Goal: Task Accomplishment & Management: Manage account settings

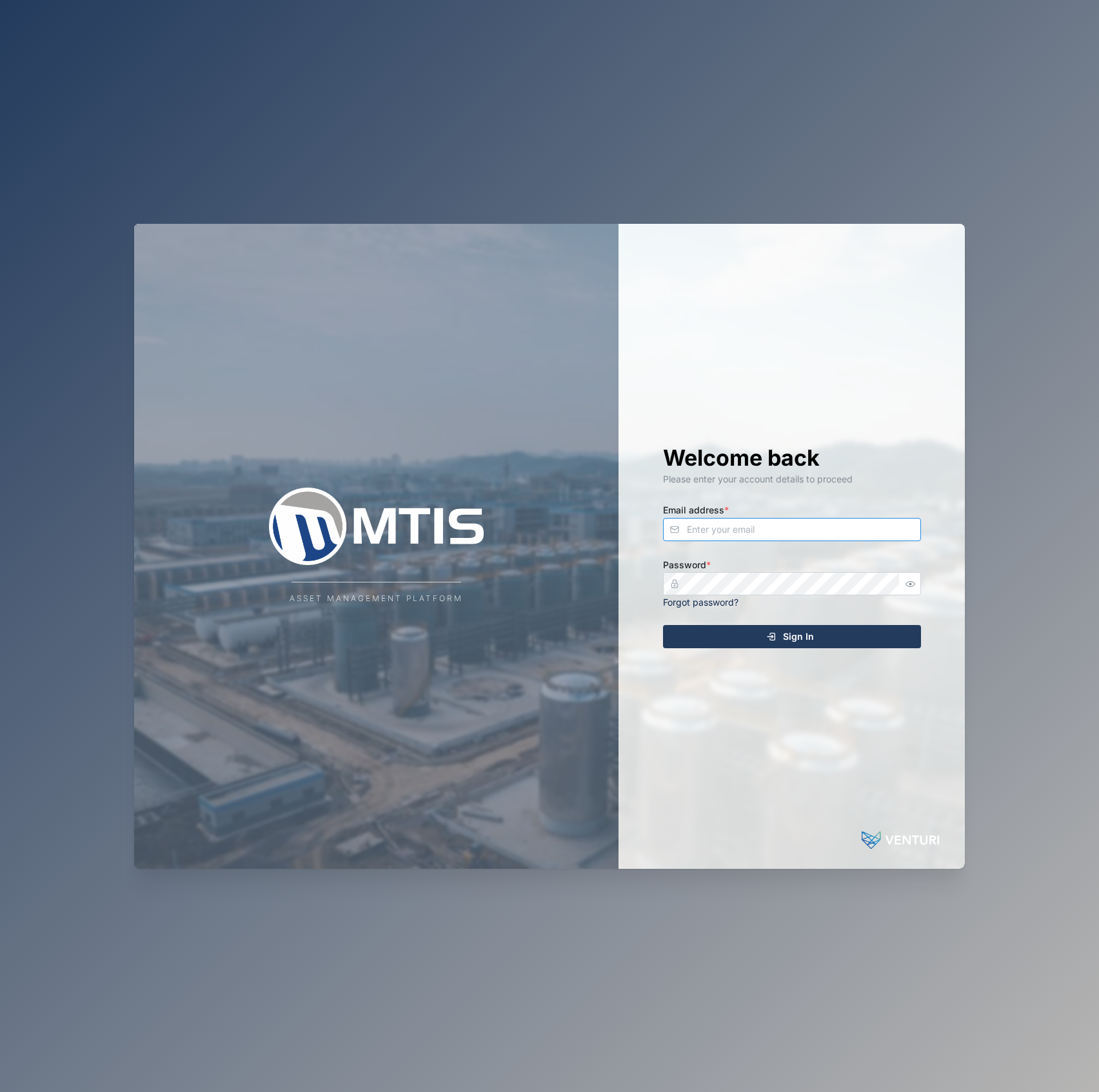
click at [841, 535] on input "Email address *" at bounding box center [791, 530] width 258 height 23
type input "[EMAIL_ADDRESS][PERSON_NAME][DOMAIN_NAME]"
click at [904, 580] on button "button" at bounding box center [910, 583] width 17 height 17
click at [589, 578] on div "Asset Management Platform Welcome back Please enter your account details to pro…" at bounding box center [550, 546] width 831 height 645
click at [663, 625] on button "Sign In" at bounding box center [791, 636] width 258 height 23
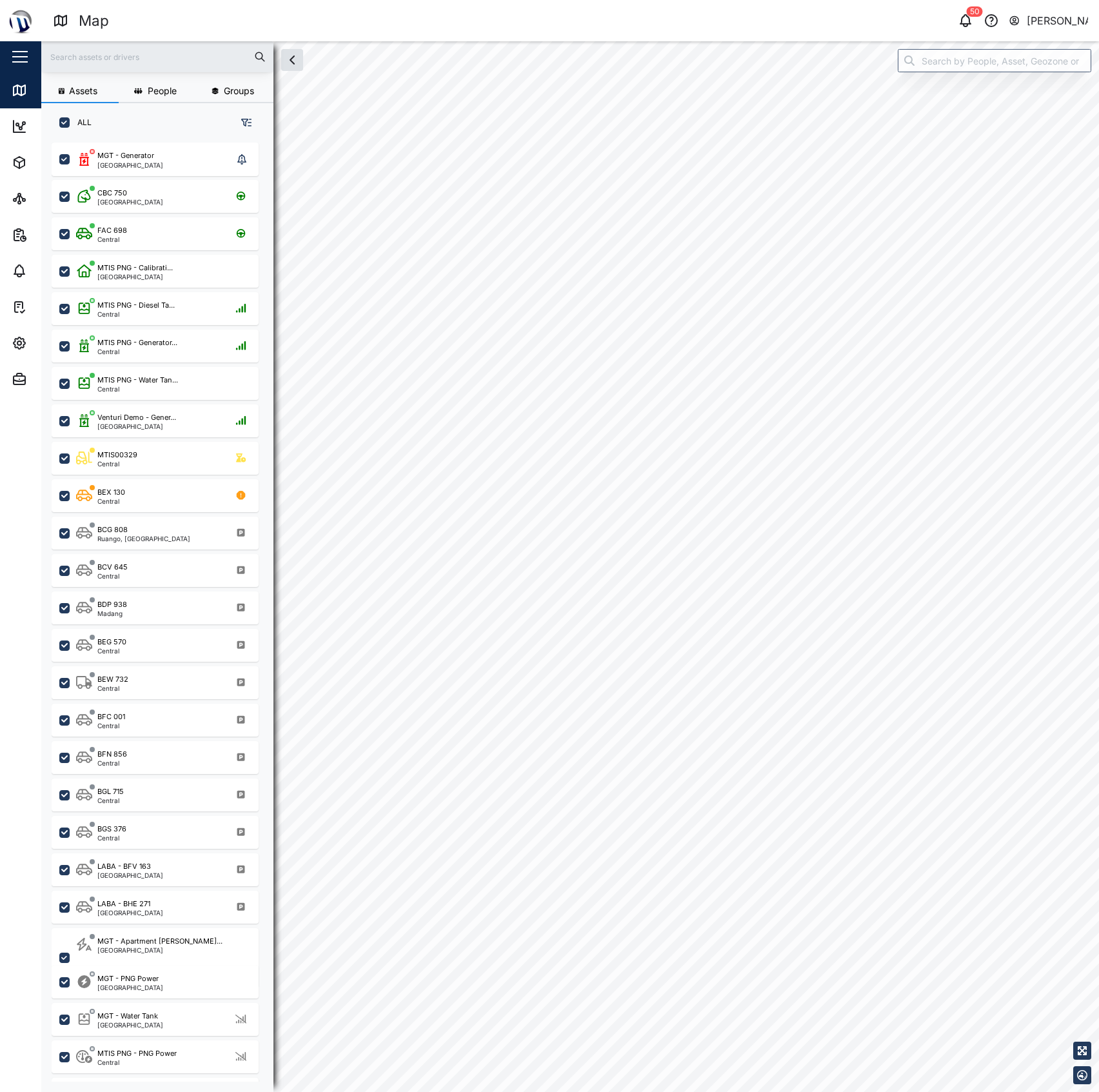
checkbox input "true"
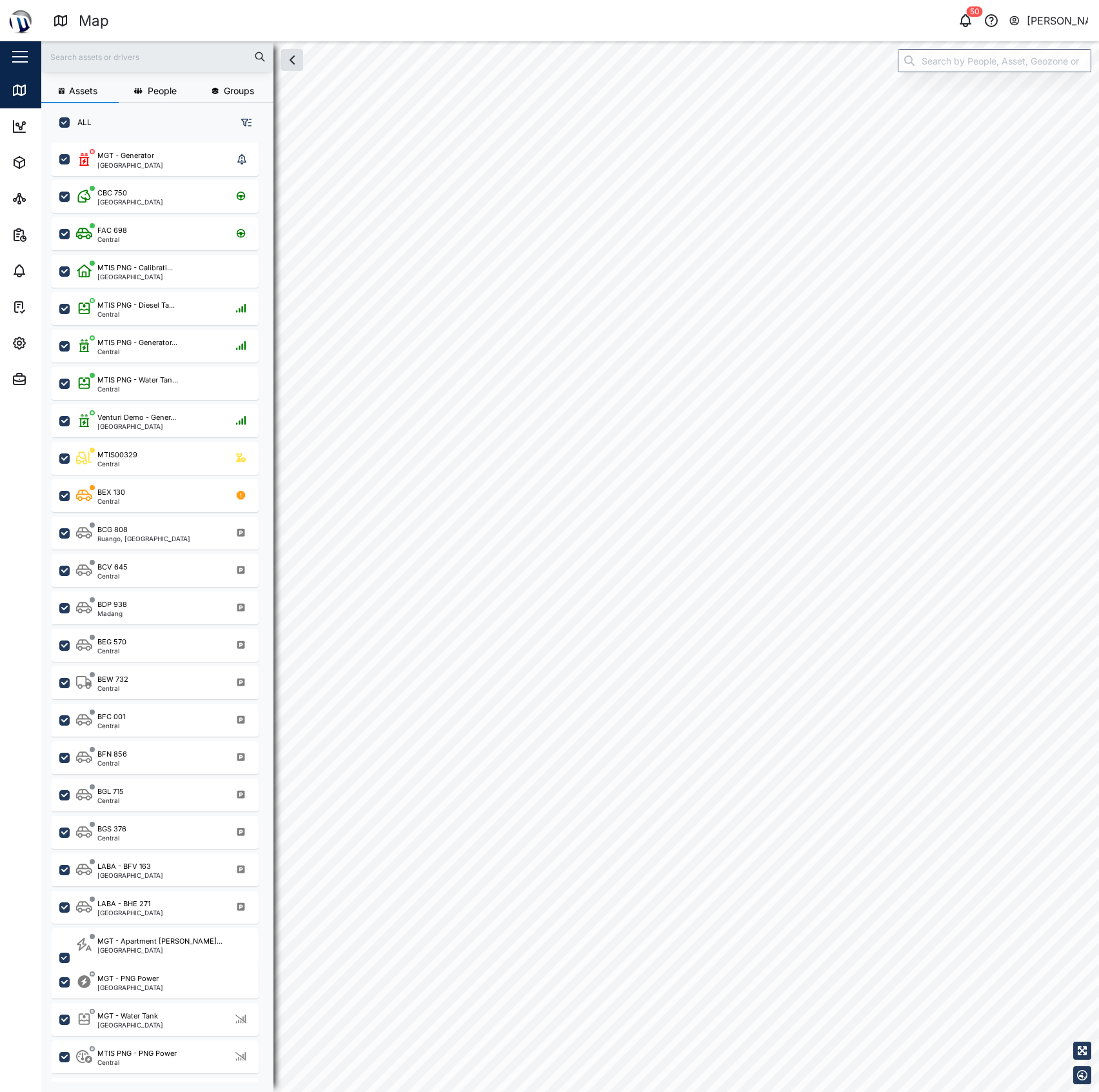
checkbox input "true"
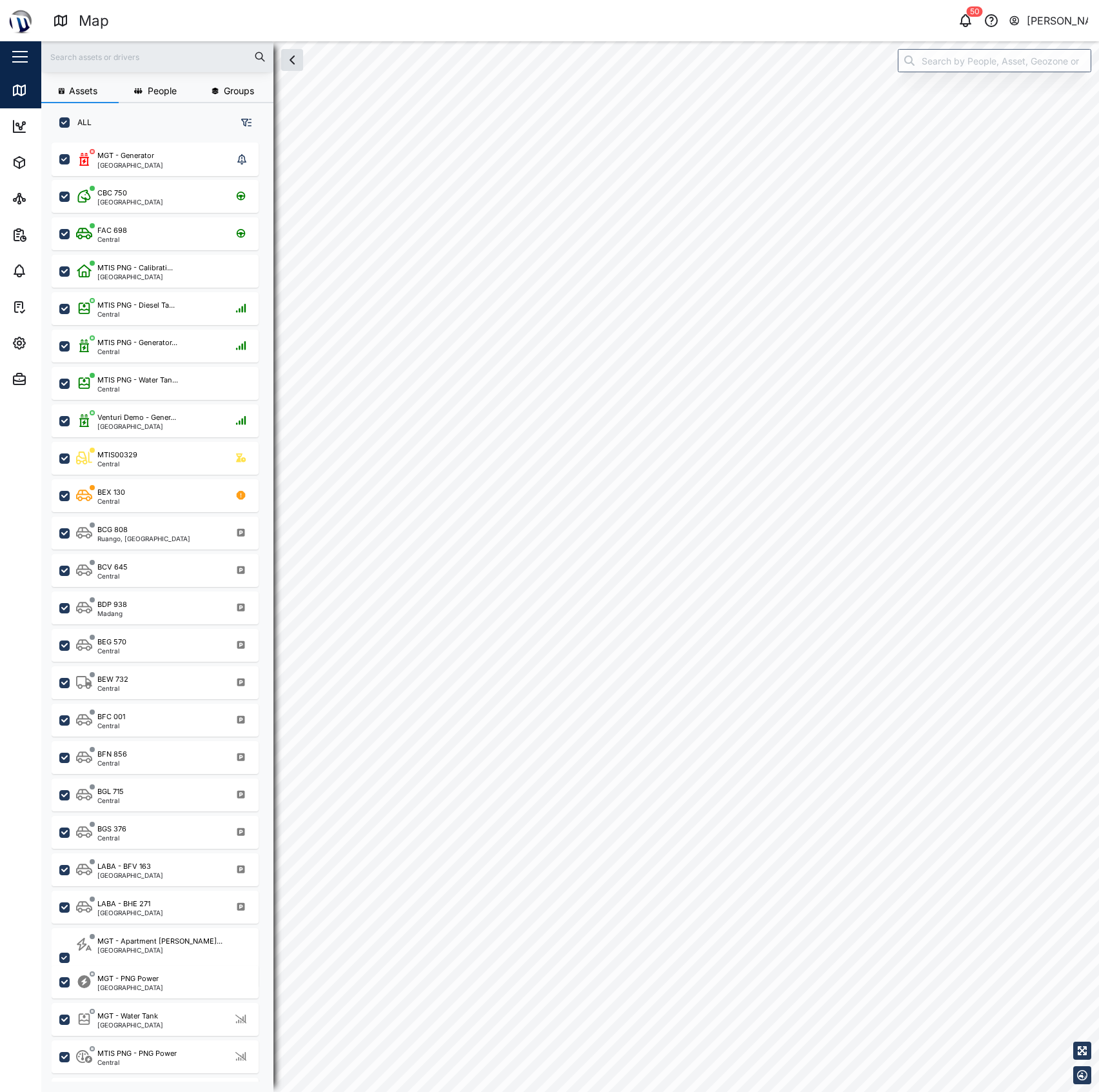
checkbox input "true"
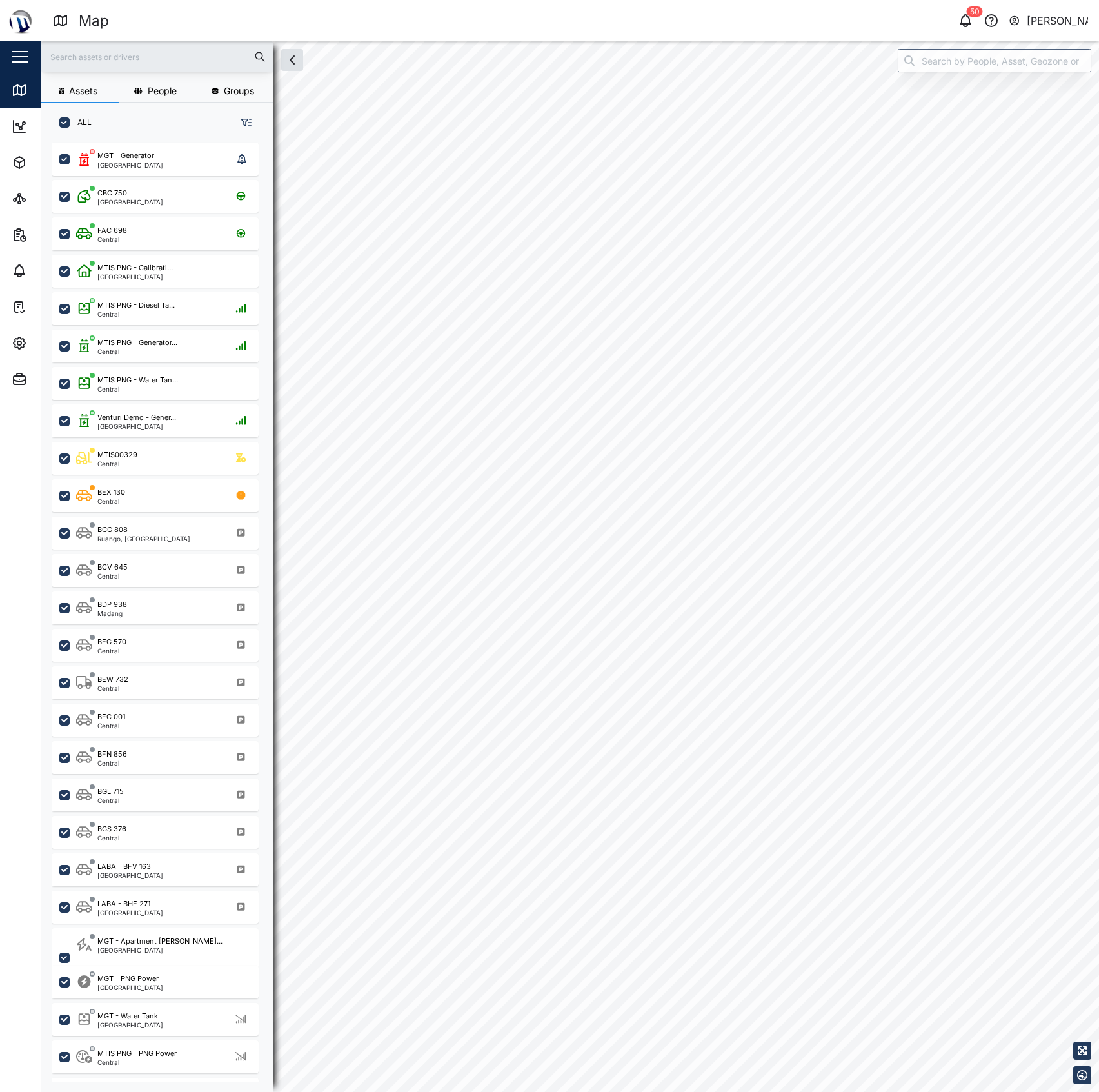
checkbox input "true"
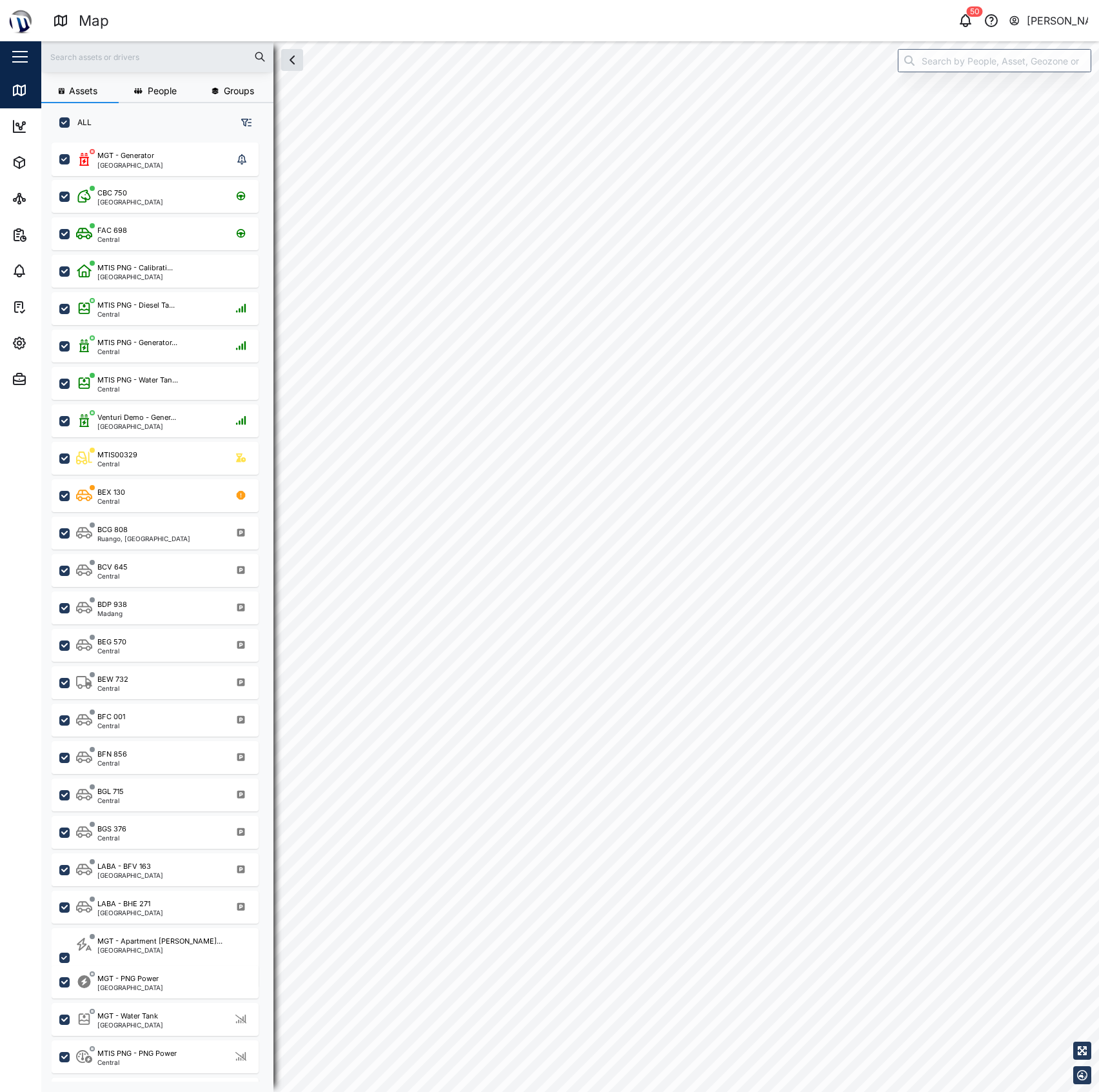
checkbox input "true"
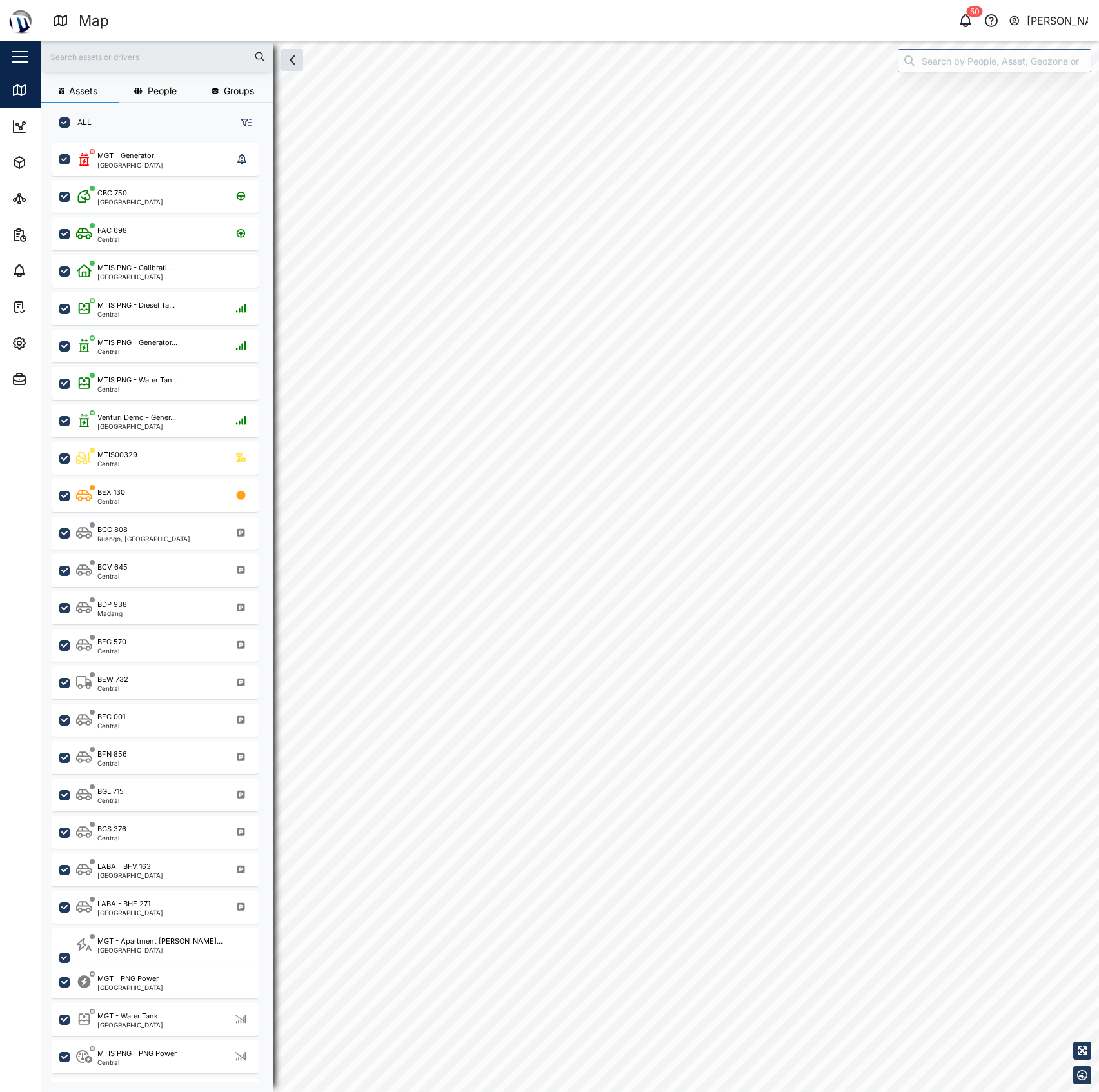
checkbox input "true"
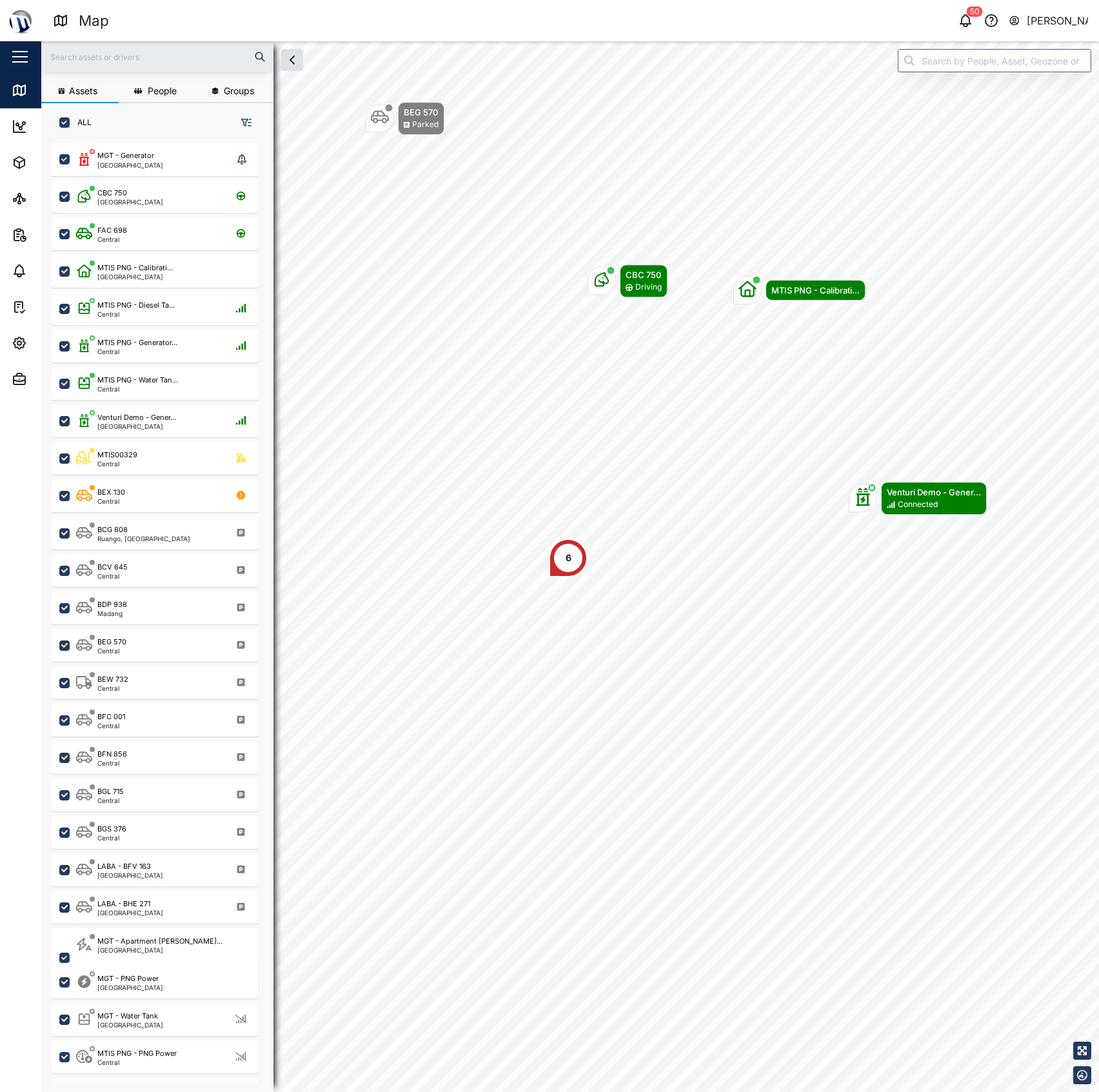
scroll to position [930, 199]
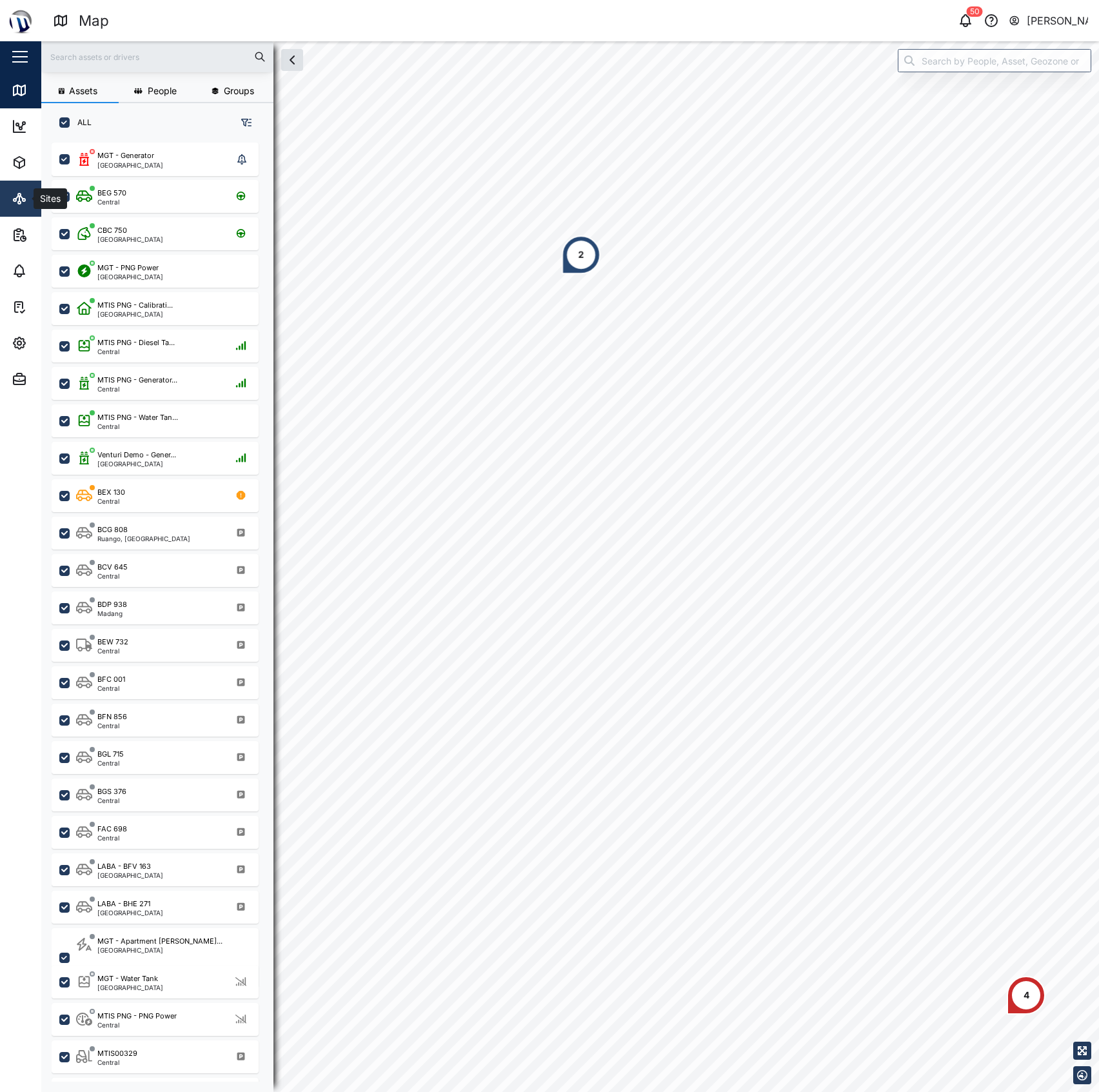
click at [9, 210] on link "Sites" at bounding box center [84, 199] width 168 height 37
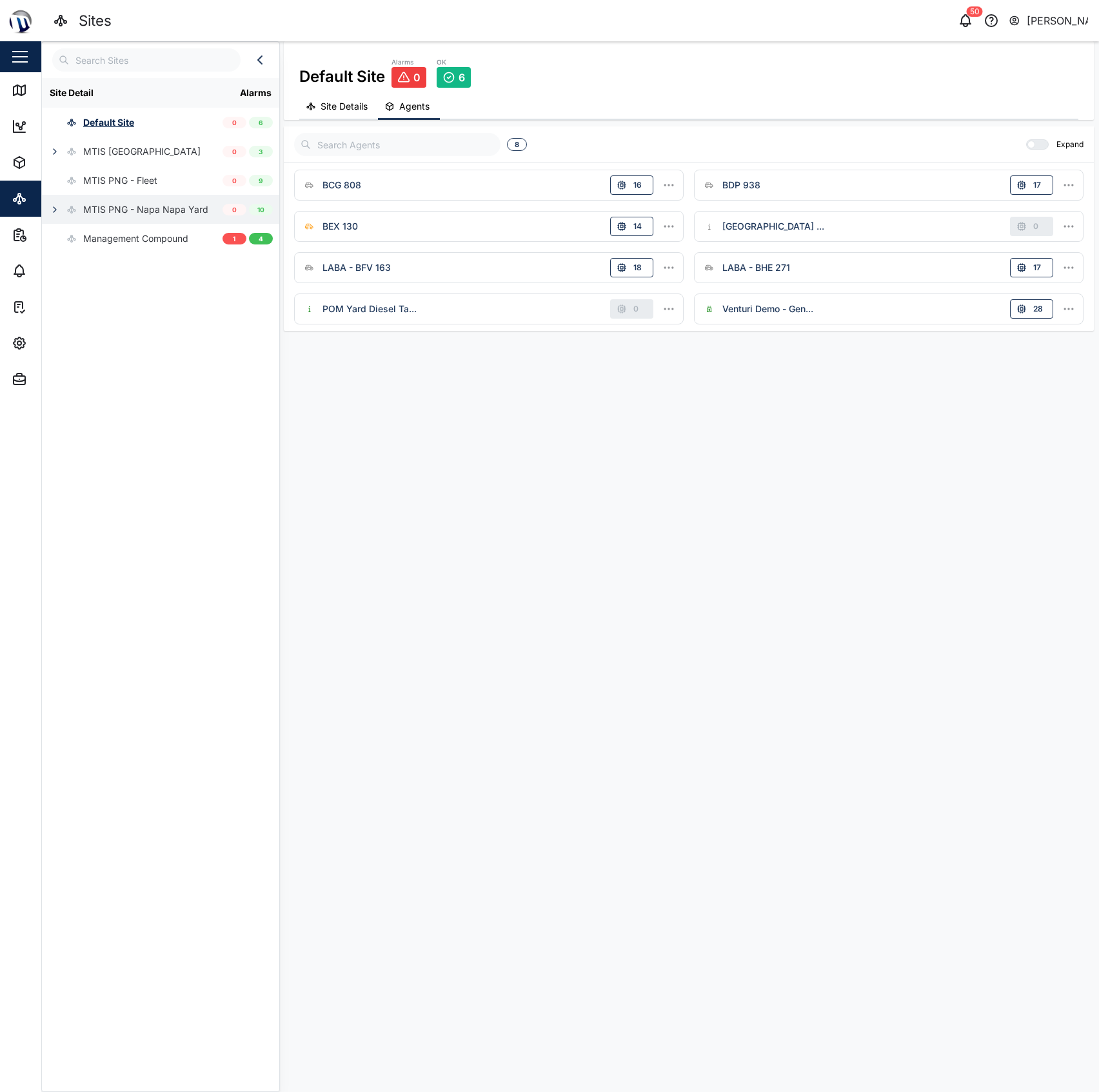
click at [43, 209] on div "MTIS PNG - Napa Napa Yard" at bounding box center [125, 209] width 167 height 29
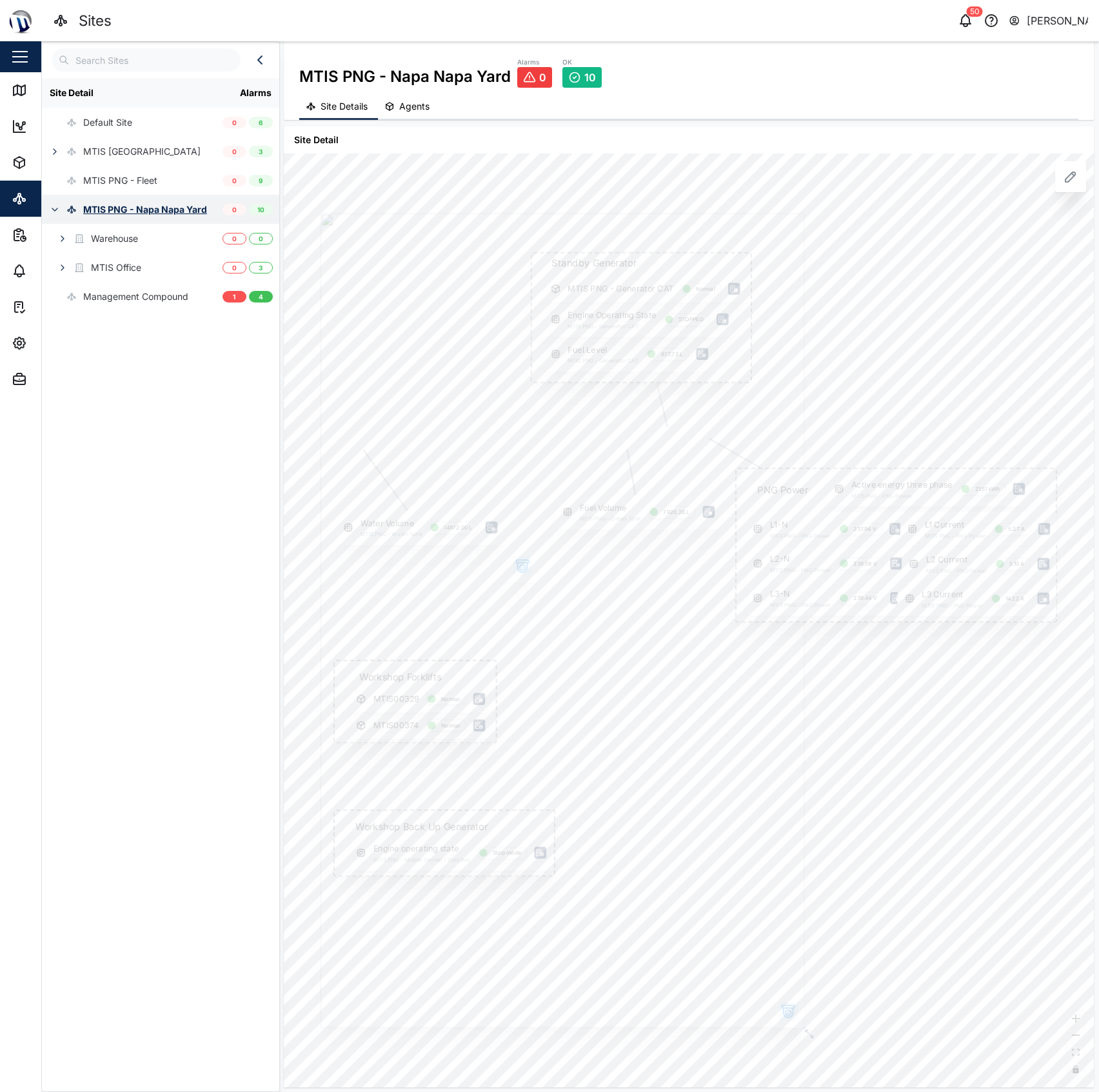
click at [55, 208] on icon "button" at bounding box center [55, 209] width 11 height 11
click at [139, 235] on div "Management Compound" at bounding box center [135, 239] width 105 height 14
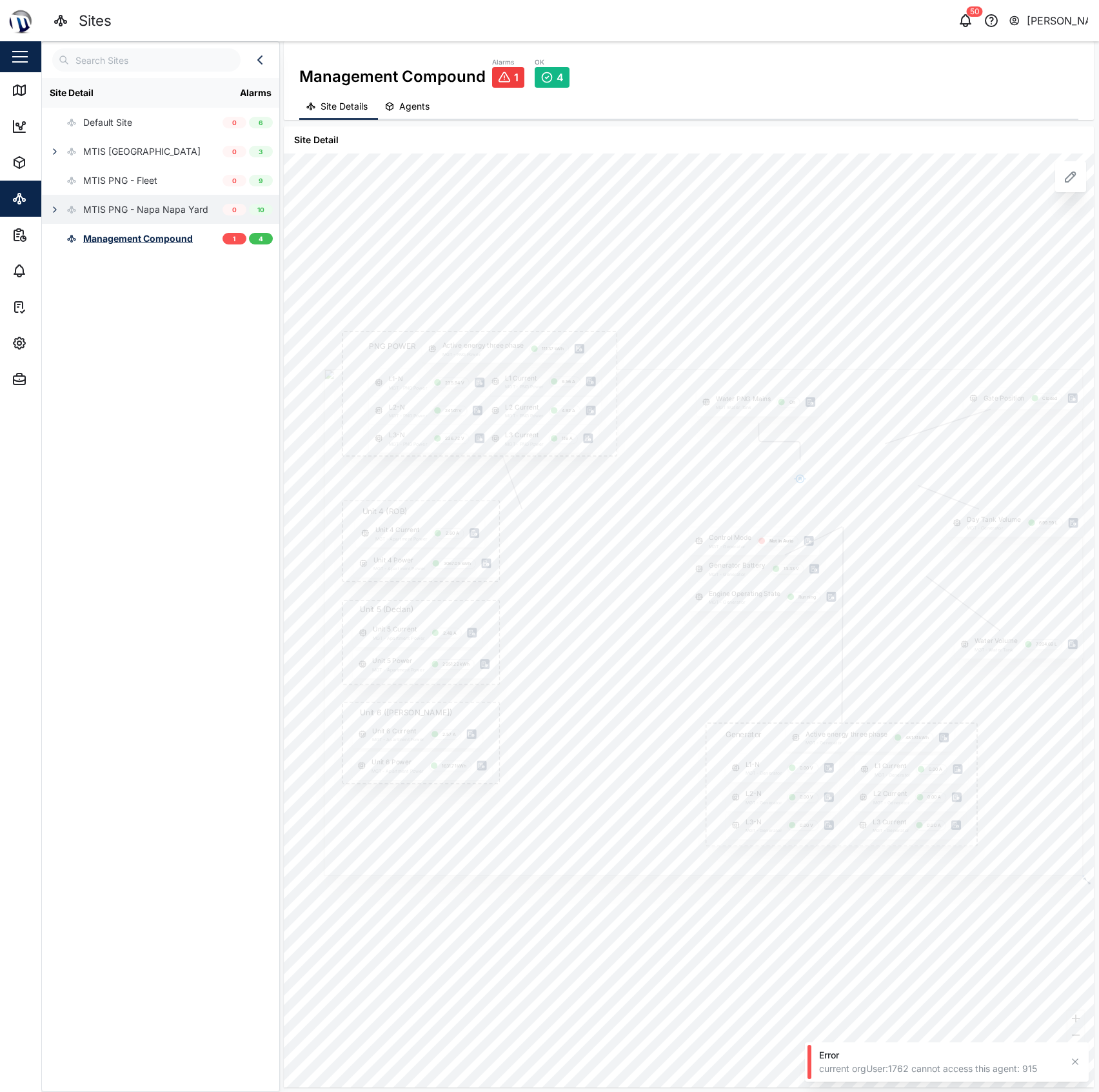
click at [141, 333] on div "Site Detail Alarms Default Site 0 6 MTIS Brisbane 0 3 MTIS PNG - Fleet 0 9 MTIS…" at bounding box center [160, 582] width 237 height 1007
click at [599, 351] on div "Gate Position Closed PNG POWER L1 Current MGT - PNG Power 9.56 A L1-N MGT - PNG…" at bounding box center [688, 620] width 810 height 934
click at [171, 342] on div "Site Detail Alarms Default Site 0 6 MTIS Brisbane 0 3 MTIS PNG - Fleet 0 9 MTIS…" at bounding box center [160, 582] width 237 height 1007
click at [27, 340] on icon "button" at bounding box center [19, 342] width 15 height 15
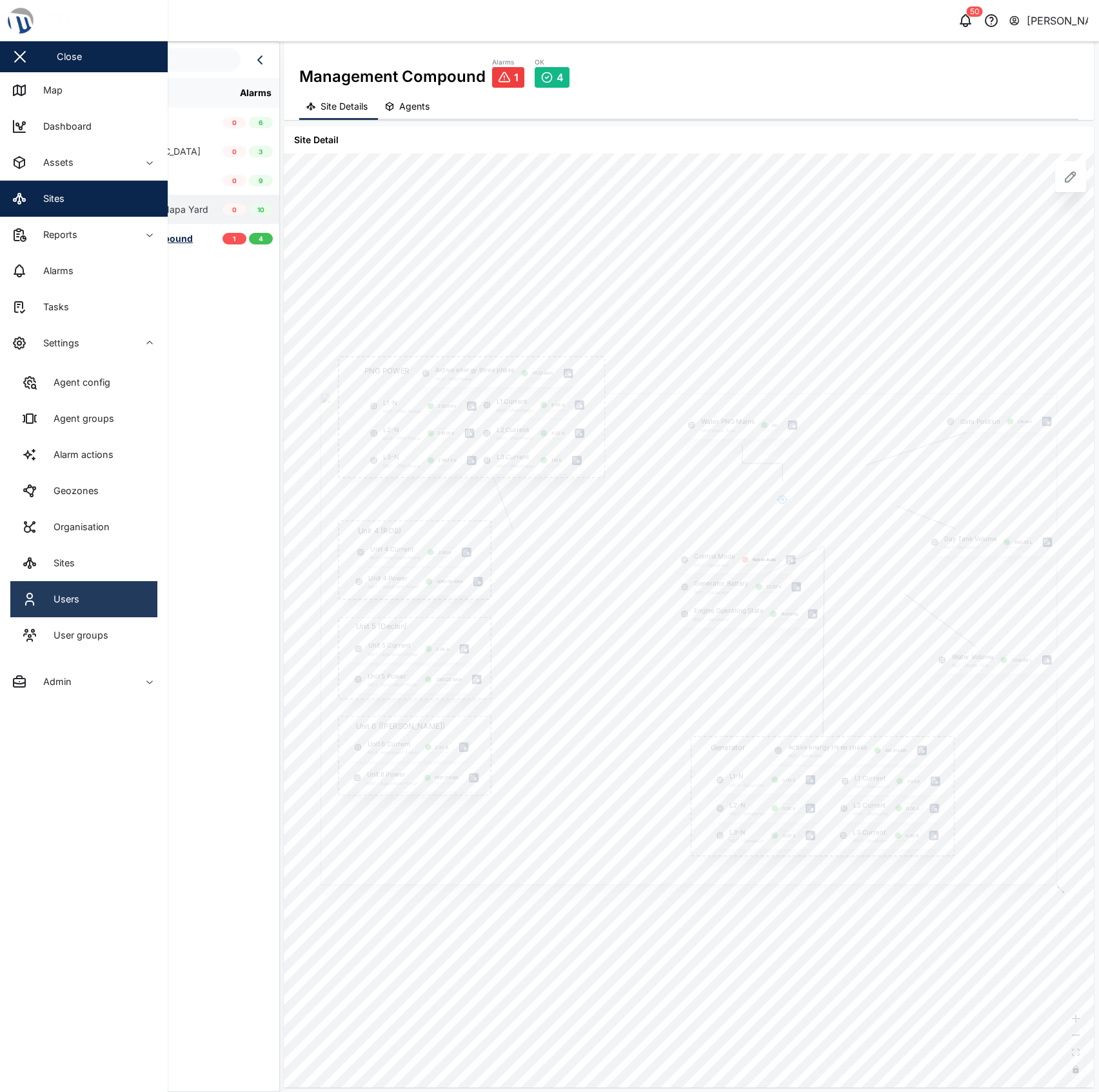
click at [70, 592] on div "Users" at bounding box center [62, 599] width 36 height 14
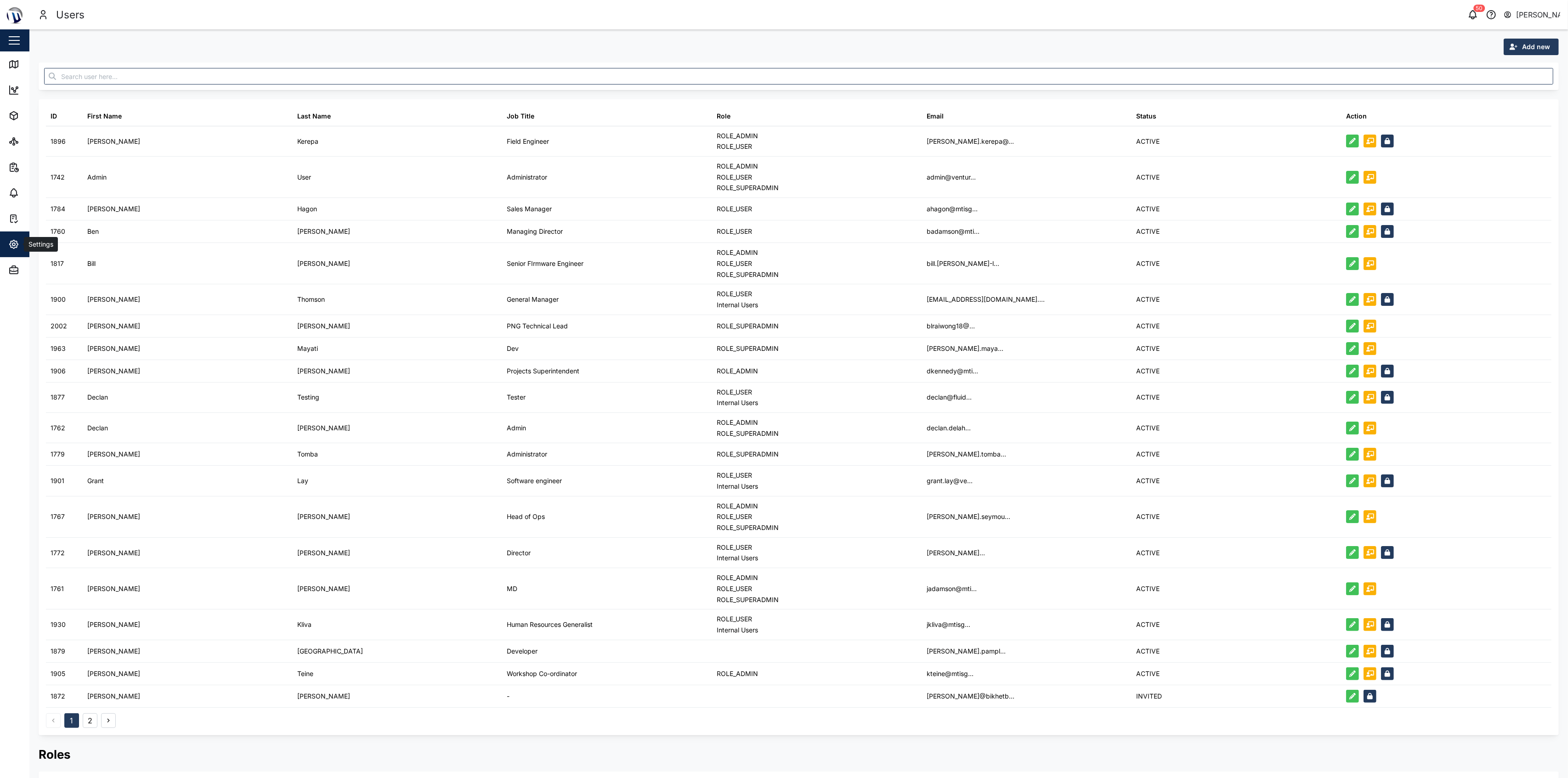
click at [20, 241] on div "Settings" at bounding box center [50, 244] width 84 height 11
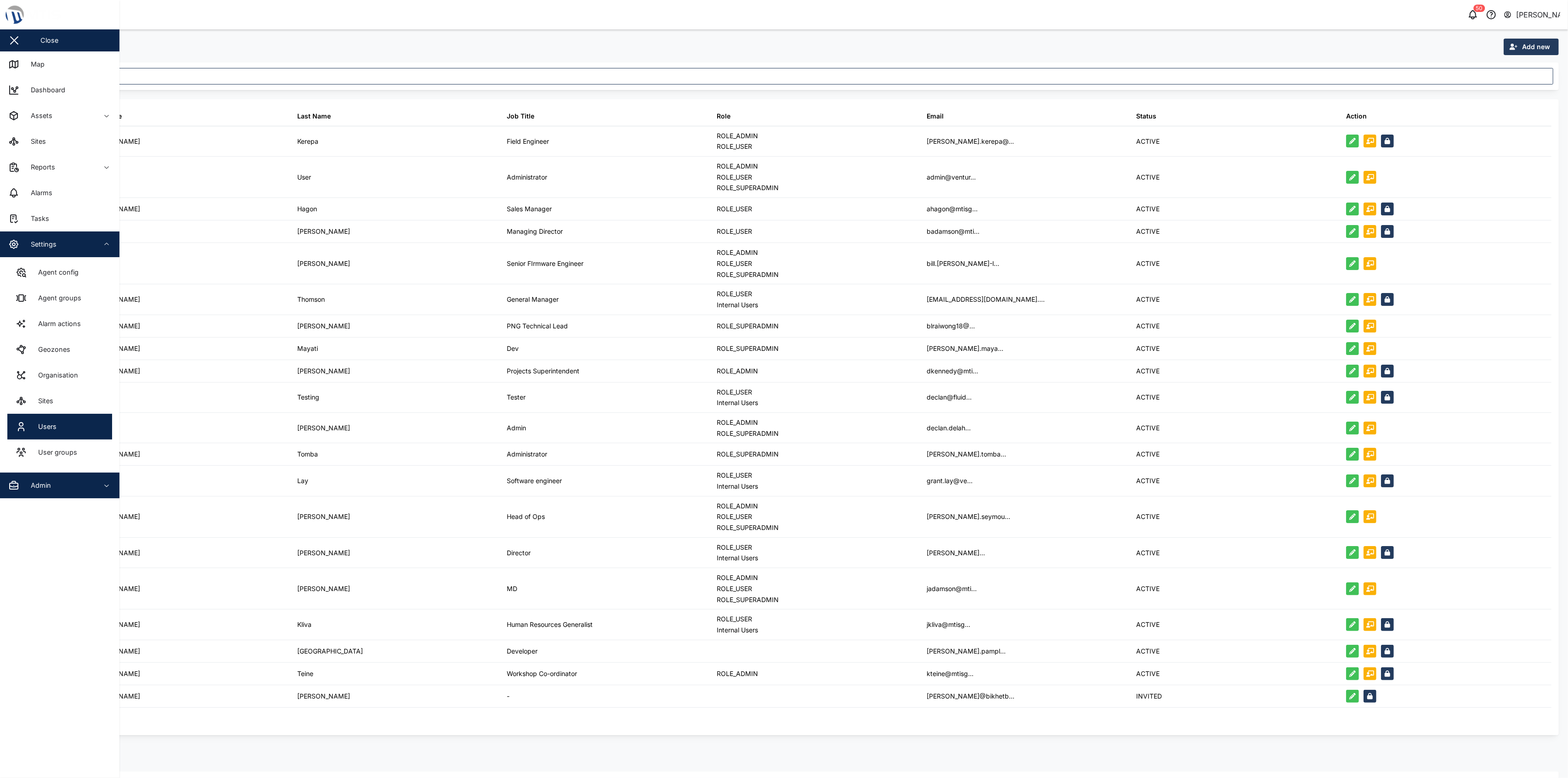
click at [41, 485] on div "Admin" at bounding box center [37, 485] width 27 height 10
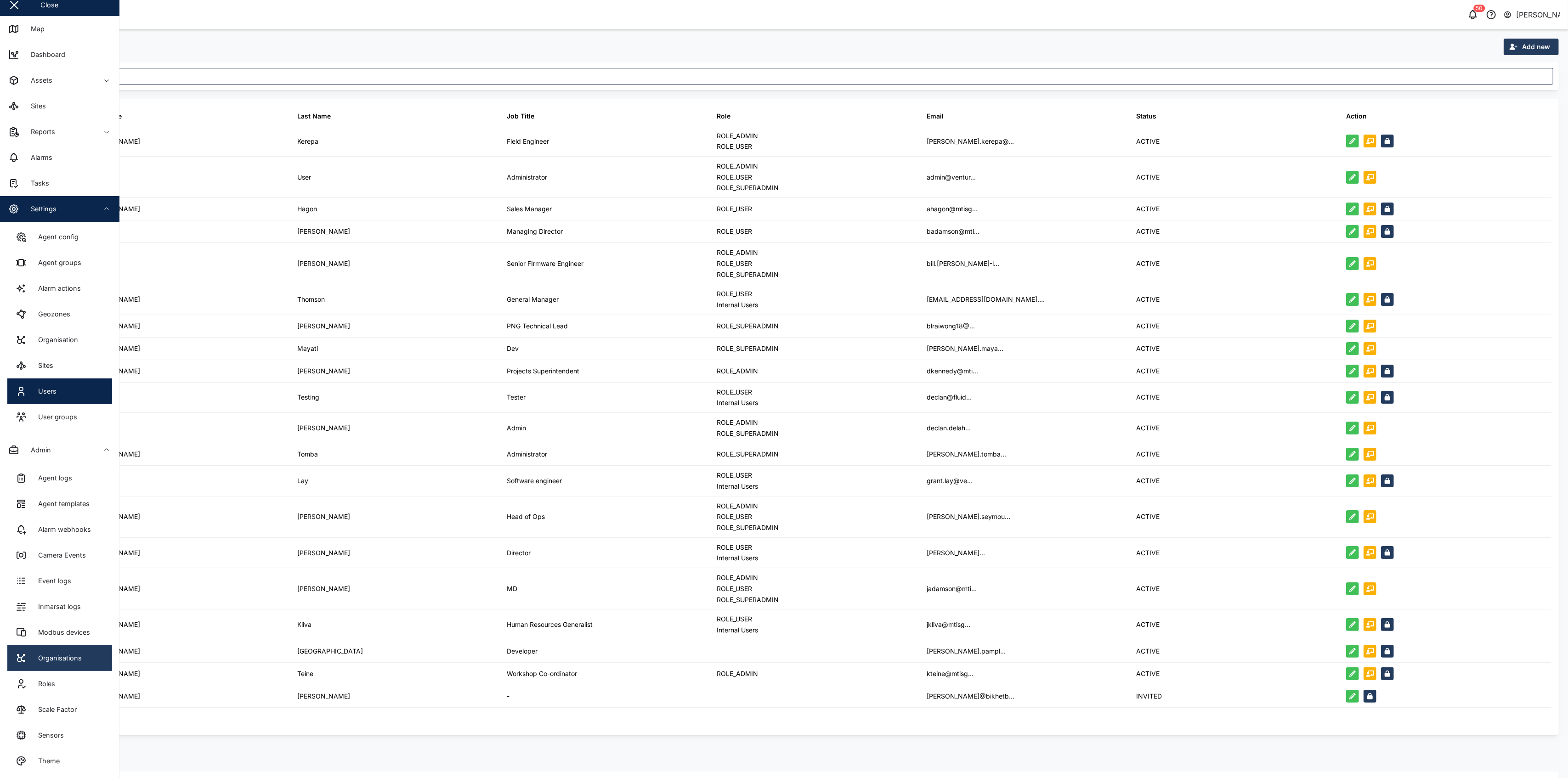
scroll to position [39, 0]
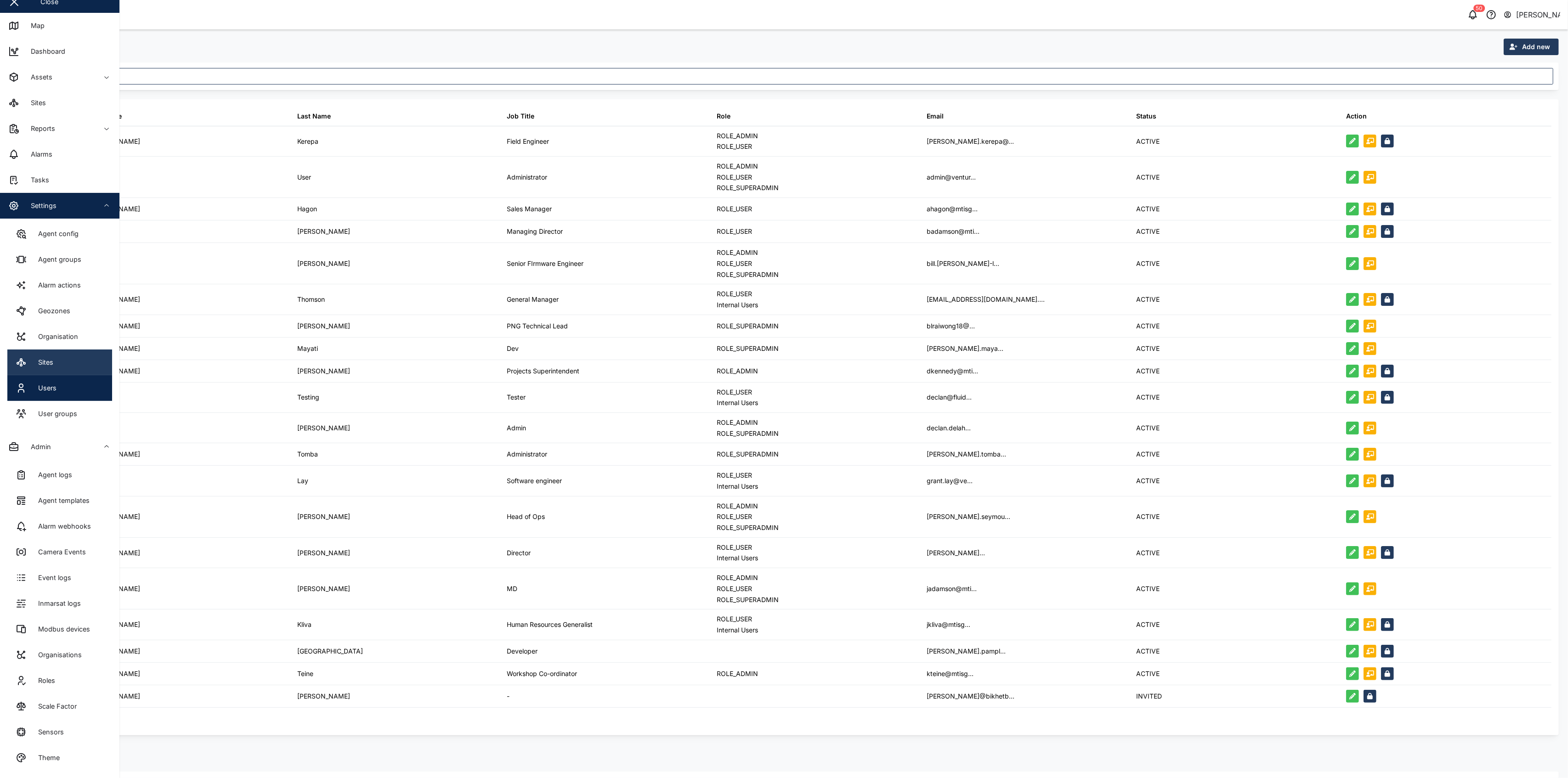
click at [62, 364] on link "Sites" at bounding box center [60, 362] width 105 height 26
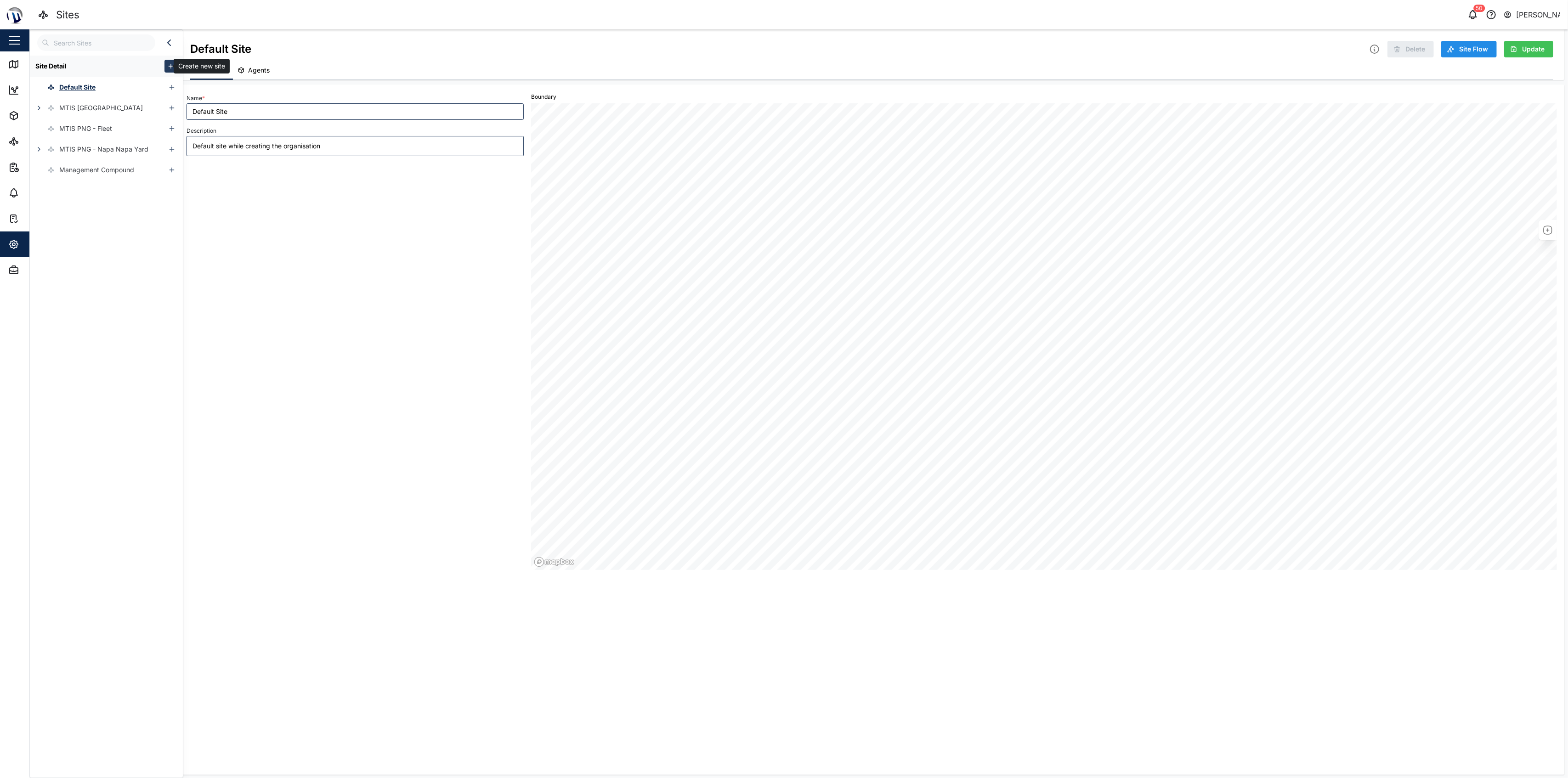
click at [164, 62] on button "button" at bounding box center [171, 66] width 13 height 13
type textarea "x"
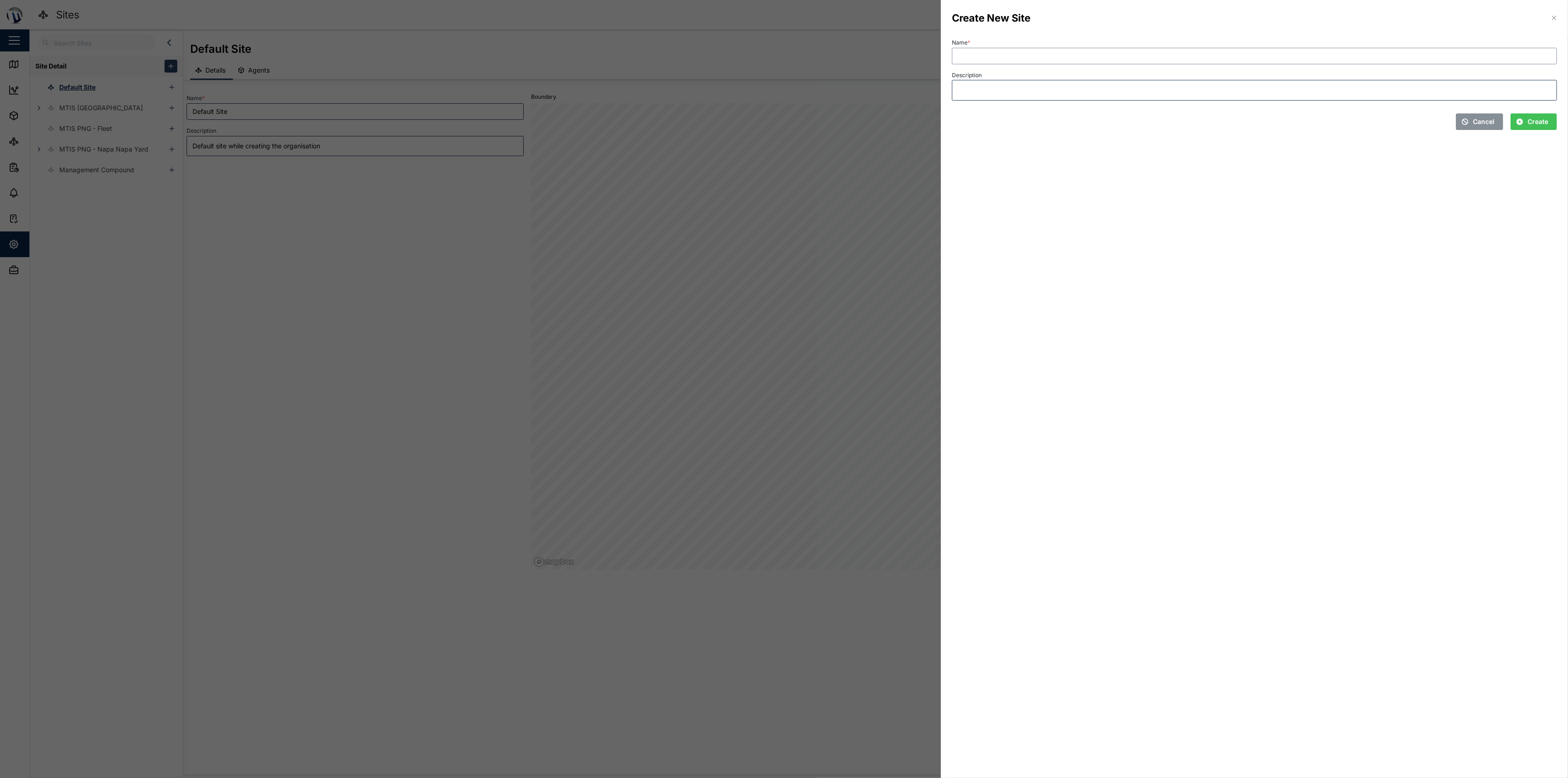
click at [782, 57] on input "Name *" at bounding box center [1254, 56] width 605 height 16
type input "[GEOGRAPHIC_DATA]"
type textarea "x"
type textarea "d"
type textarea "x"
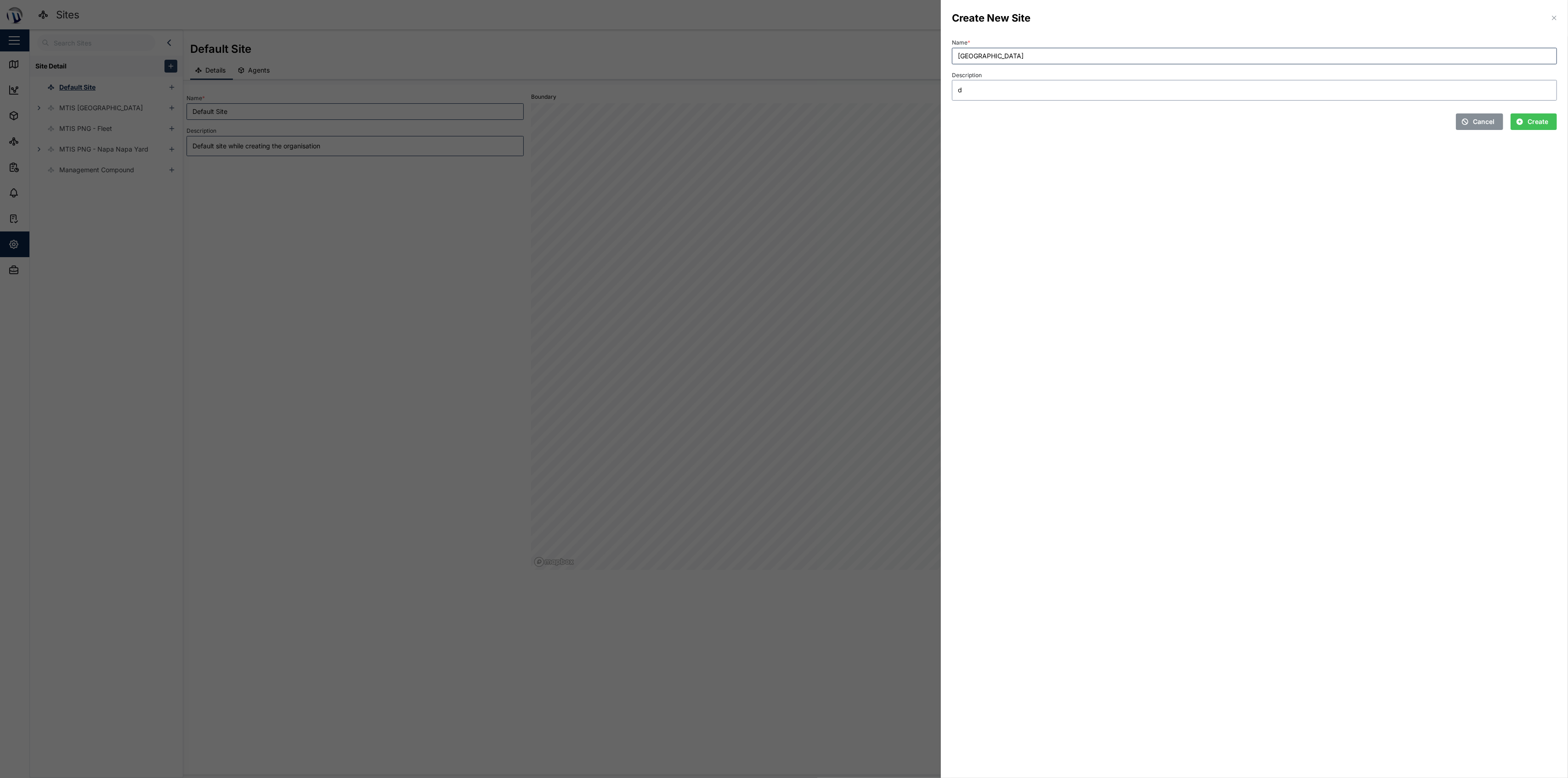
type textarea "dE"
type textarea "x"
type textarea "d"
type textarea "x"
type textarea "D"
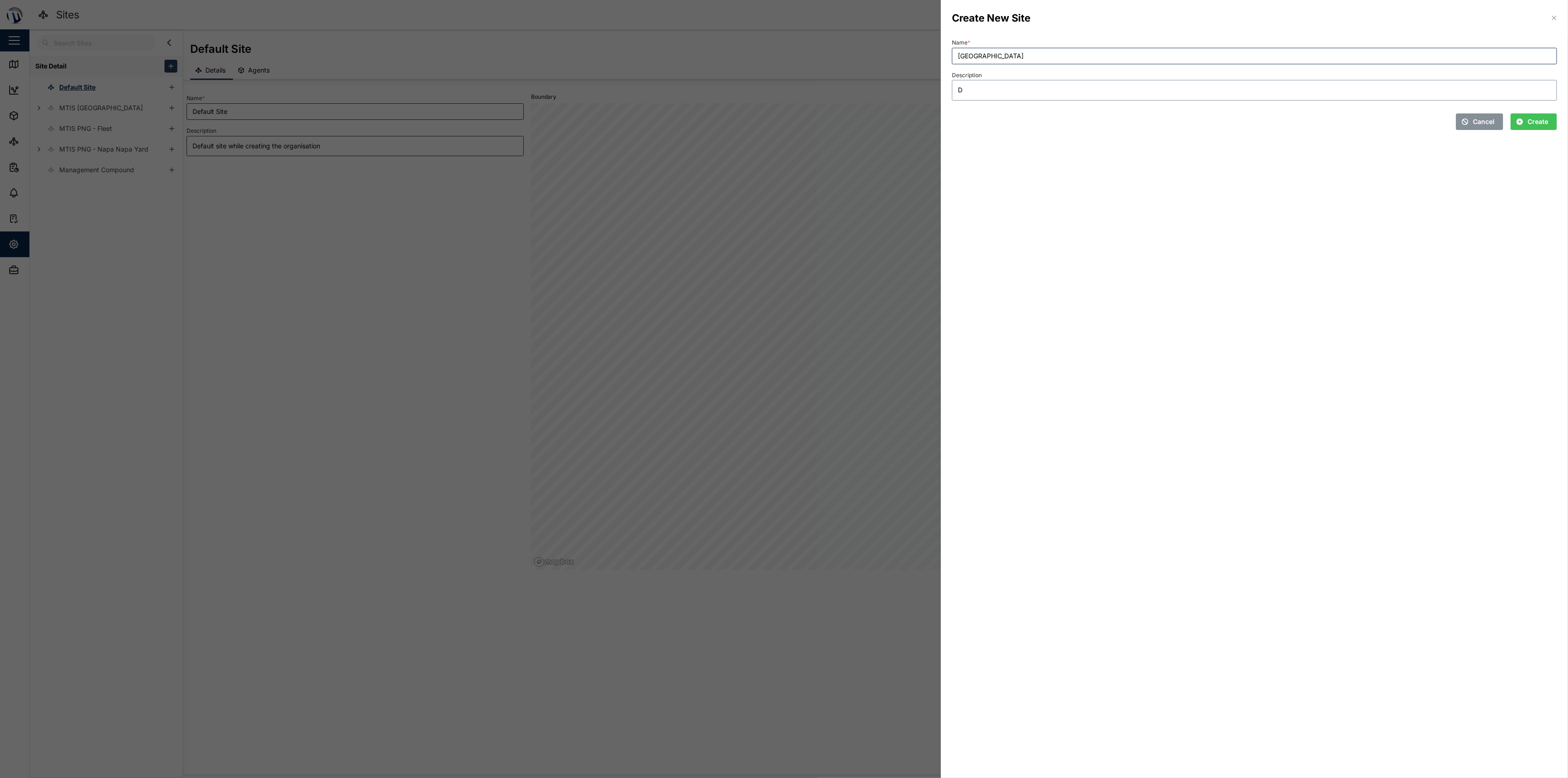
type textarea "x"
type textarea "De"
type textarea "x"
type textarea "Dem"
type textarea "x"
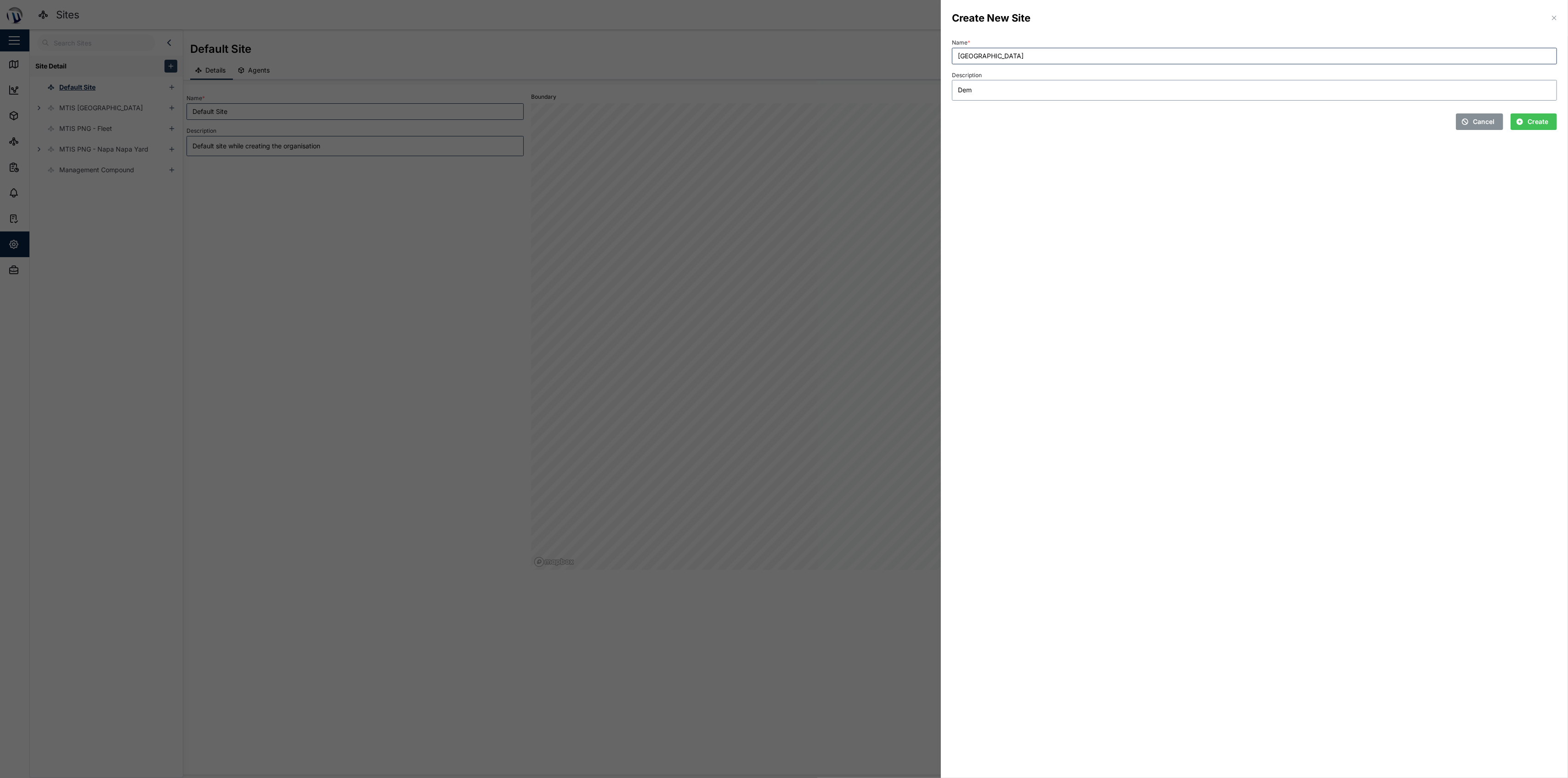
type textarea "Demo"
type textarea "x"
type textarea "Dem"
type textarea "x"
type textarea "De"
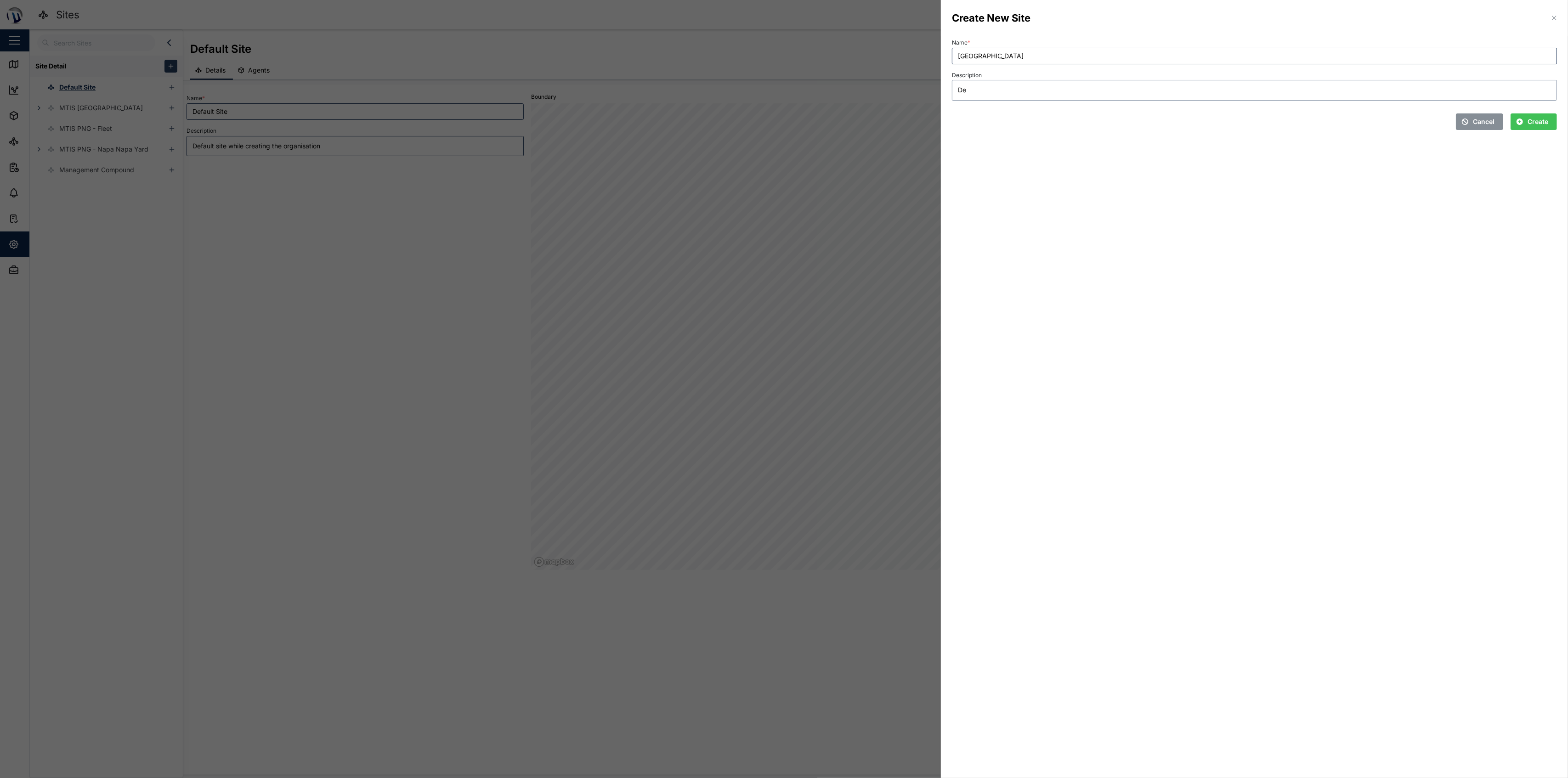
type textarea "x"
type textarea "D"
type textarea "x"
type textarea "D"
type textarea "x"
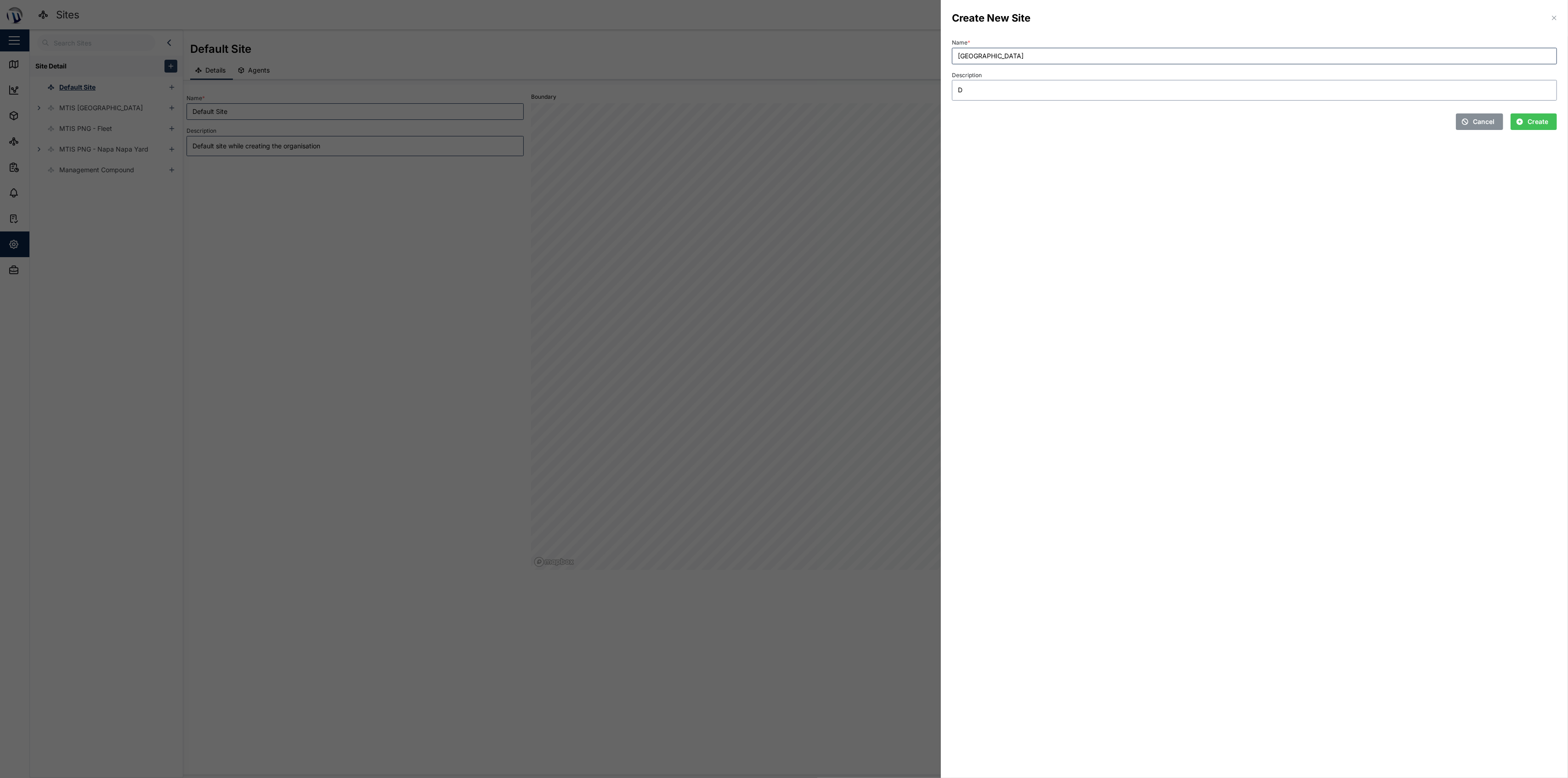
type textarea "De"
type textarea "x"
type textarea "Dem"
type textarea "x"
type textarea "Demo"
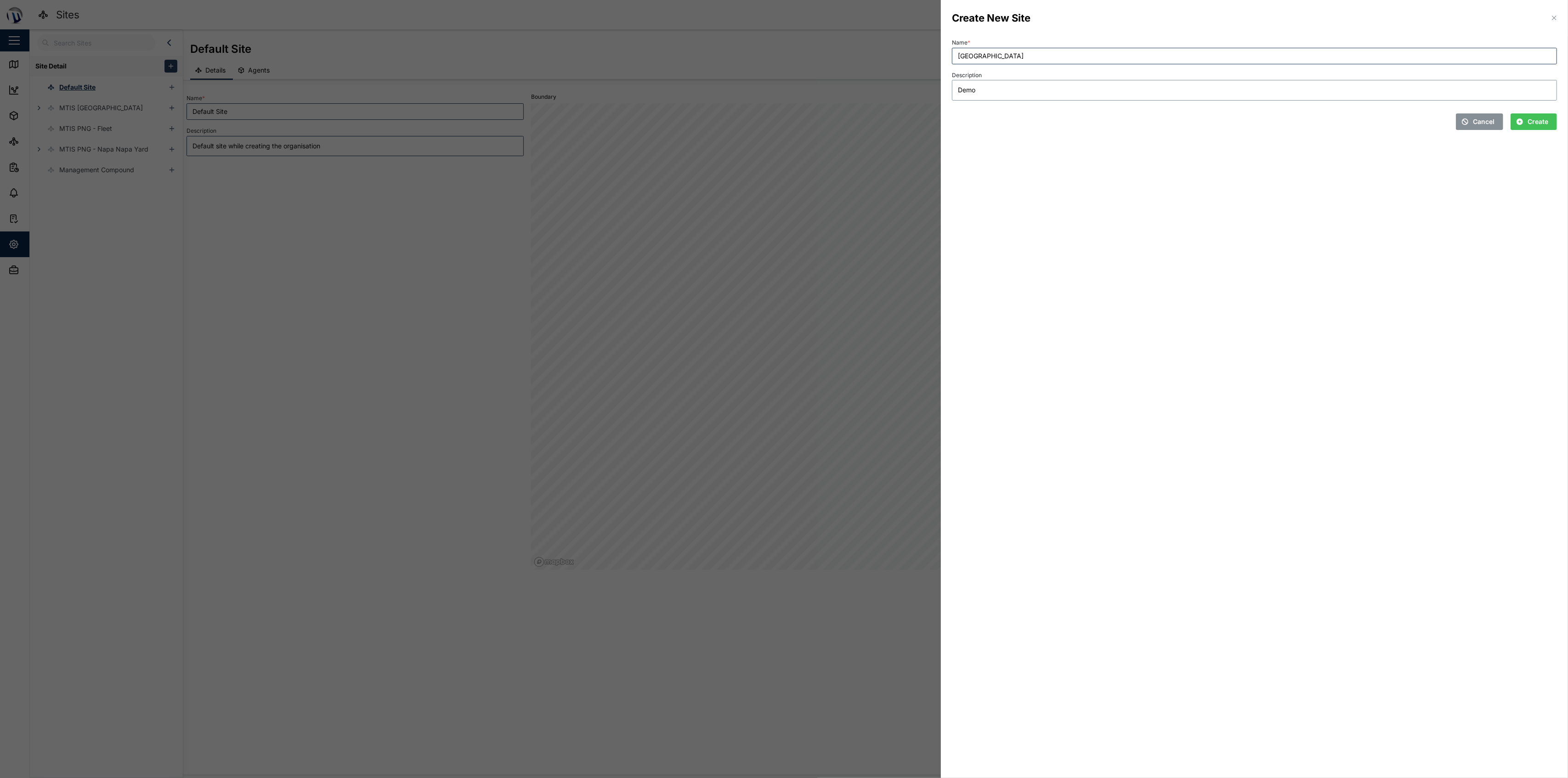
type textarea "x"
type textarea "Demo"
type textarea "x"
type textarea "Demo"
click at [782, 118] on span "Create" at bounding box center [1538, 121] width 21 height 16
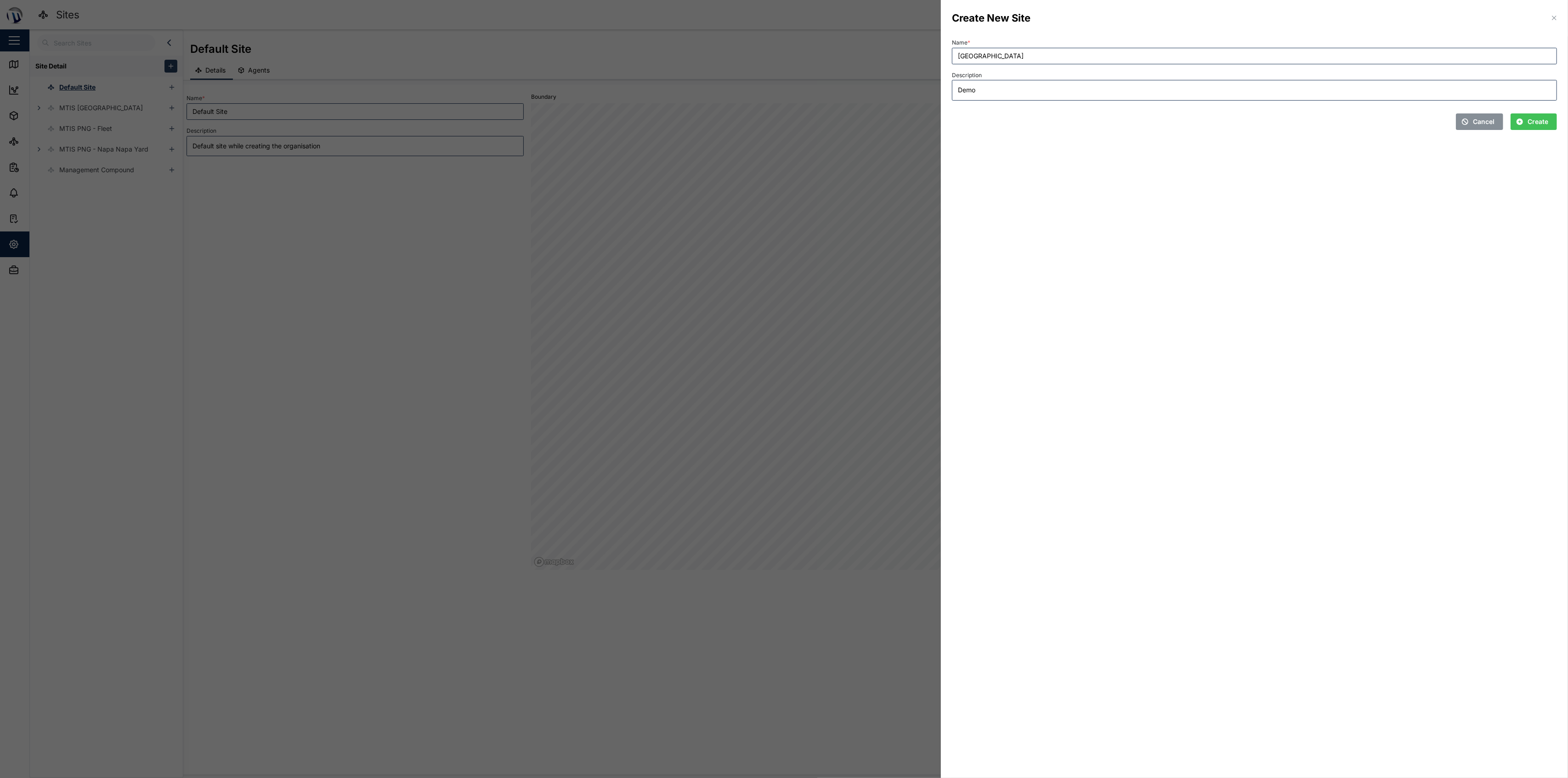
type textarea "x"
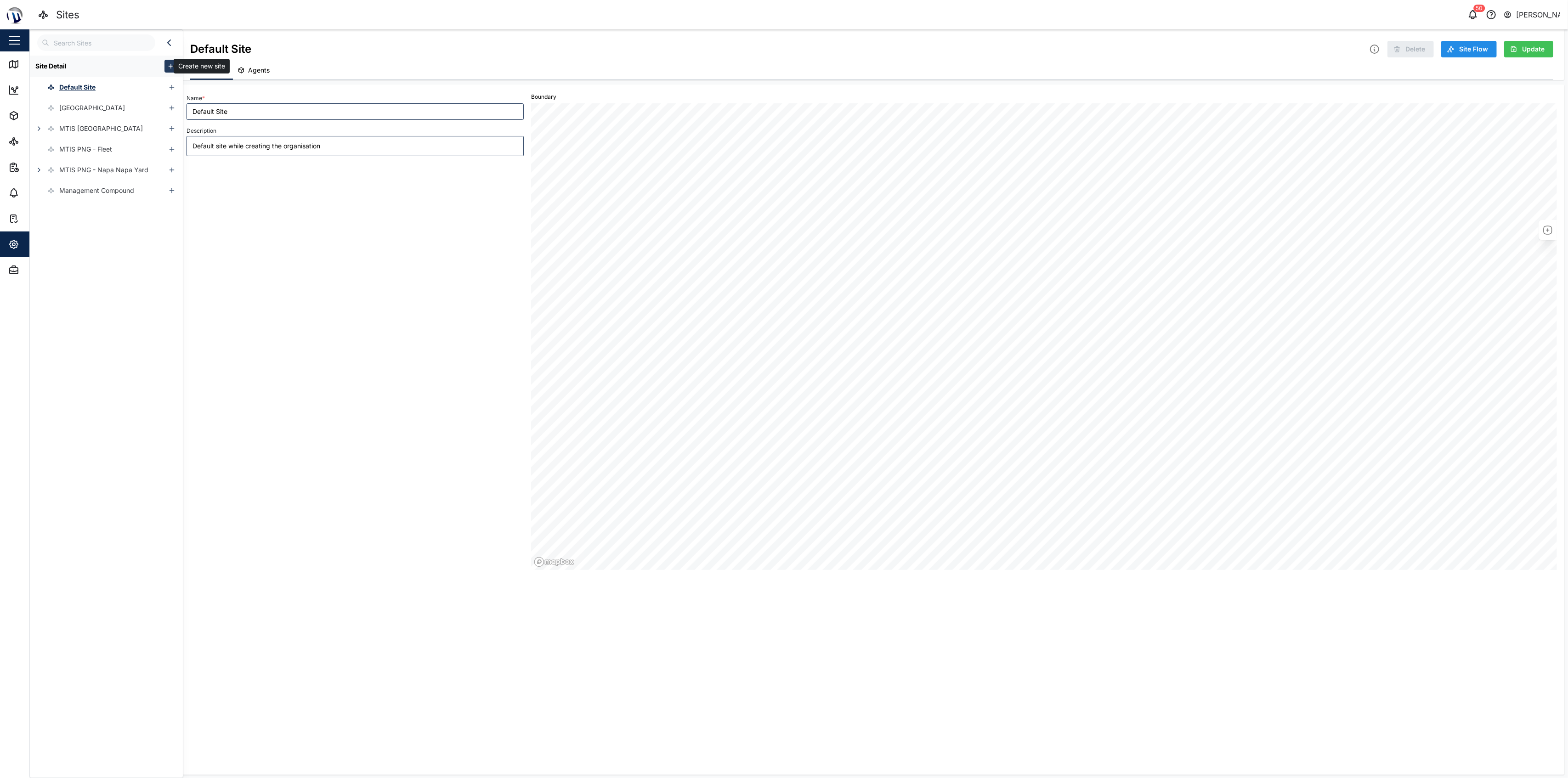
click at [167, 65] on icon "button" at bounding box center [171, 66] width 8 height 8
type textarea "x"
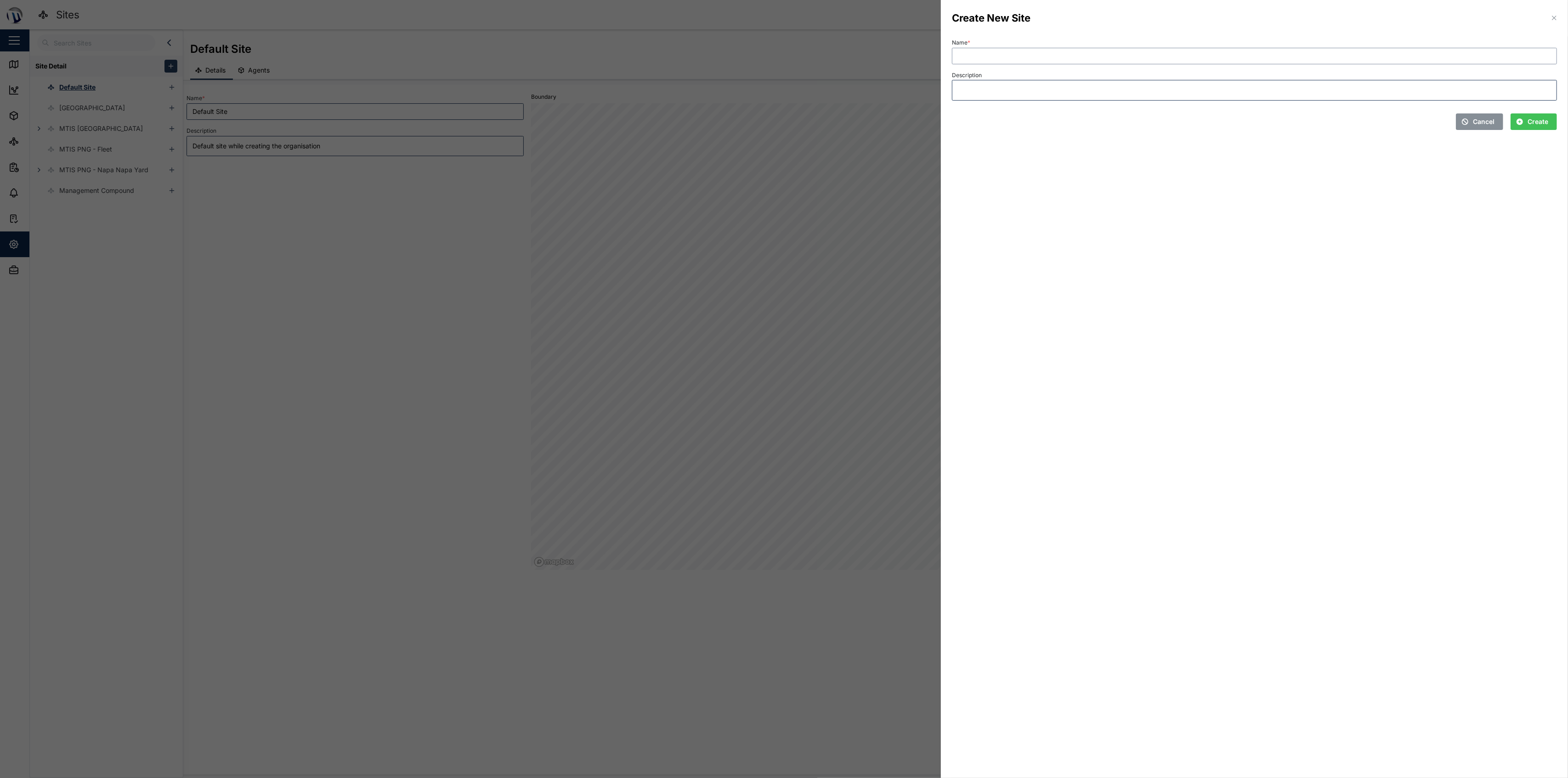
click at [782, 51] on input "Name *" at bounding box center [1254, 56] width 605 height 16
type input "[GEOGRAPHIC_DATA]"
click at [782, 120] on span "Create" at bounding box center [1538, 121] width 21 height 16
type textarea "x"
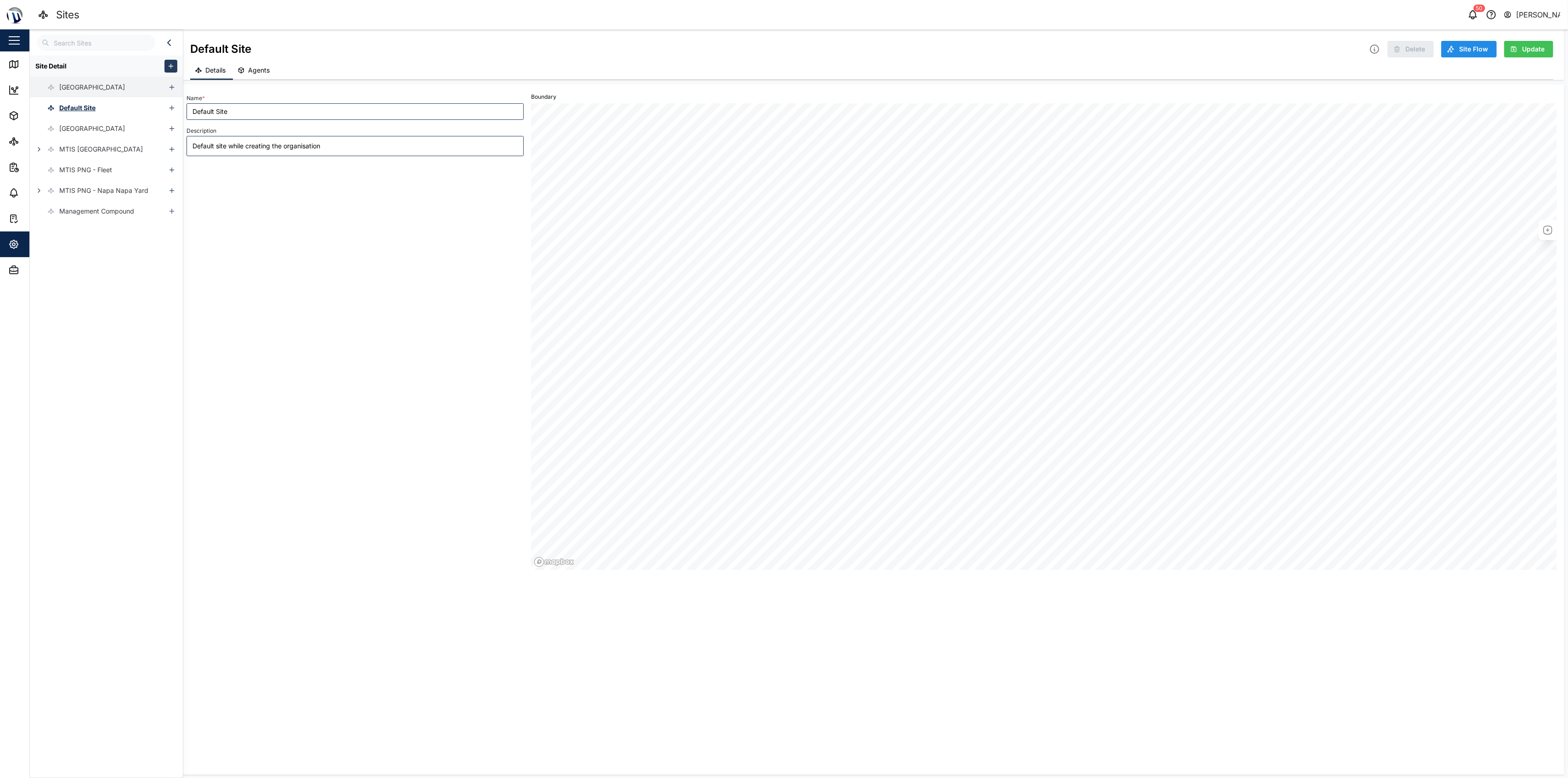
click at [136, 91] on div "[GEOGRAPHIC_DATA]" at bounding box center [97, 87] width 135 height 21
type textarea "x"
type input "[GEOGRAPHIC_DATA]"
click at [121, 109] on div "Default Site" at bounding box center [97, 107] width 135 height 21
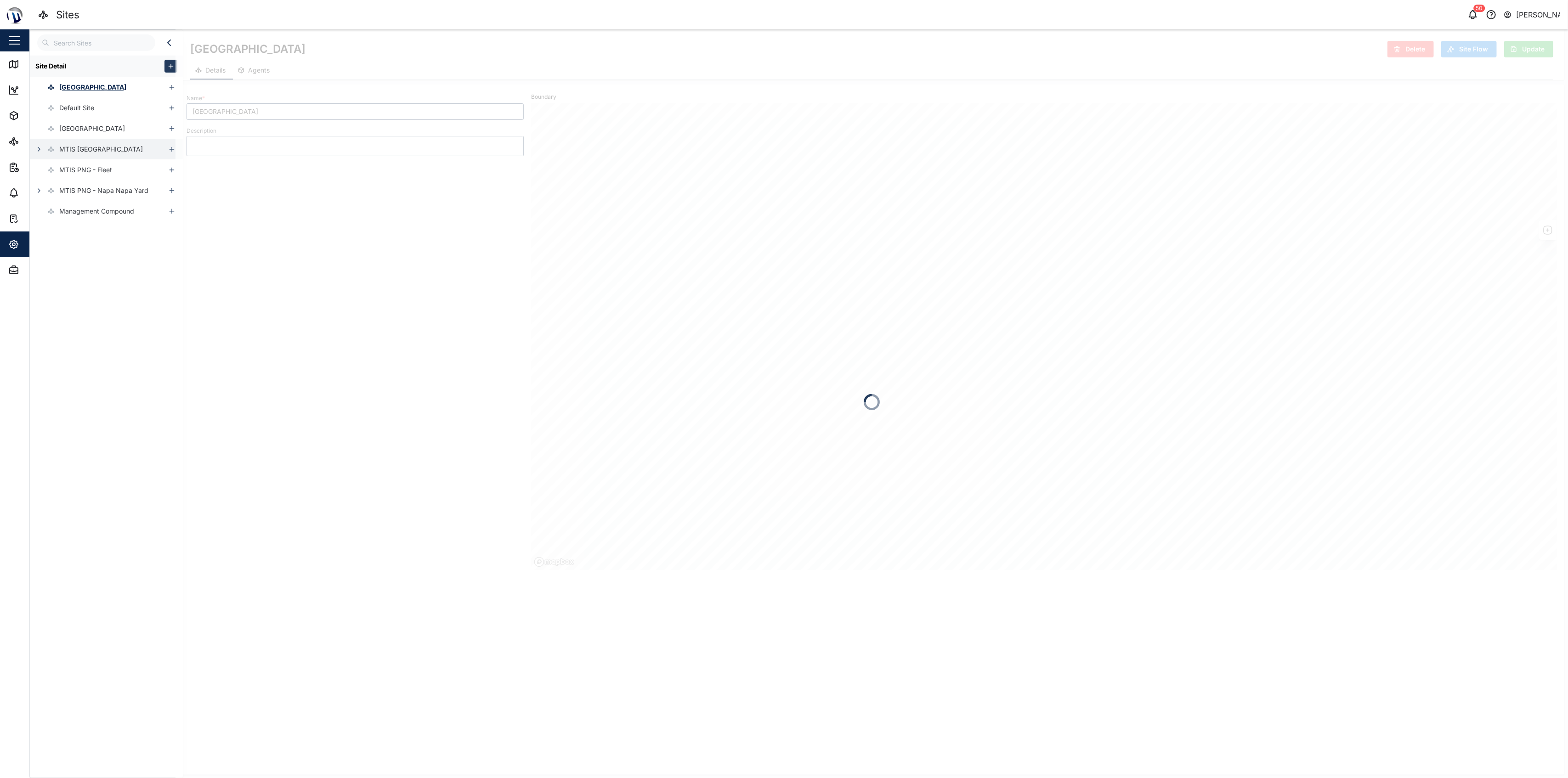
type textarea "x"
type input "Default Site"
type textarea "Default site while creating the organisation"
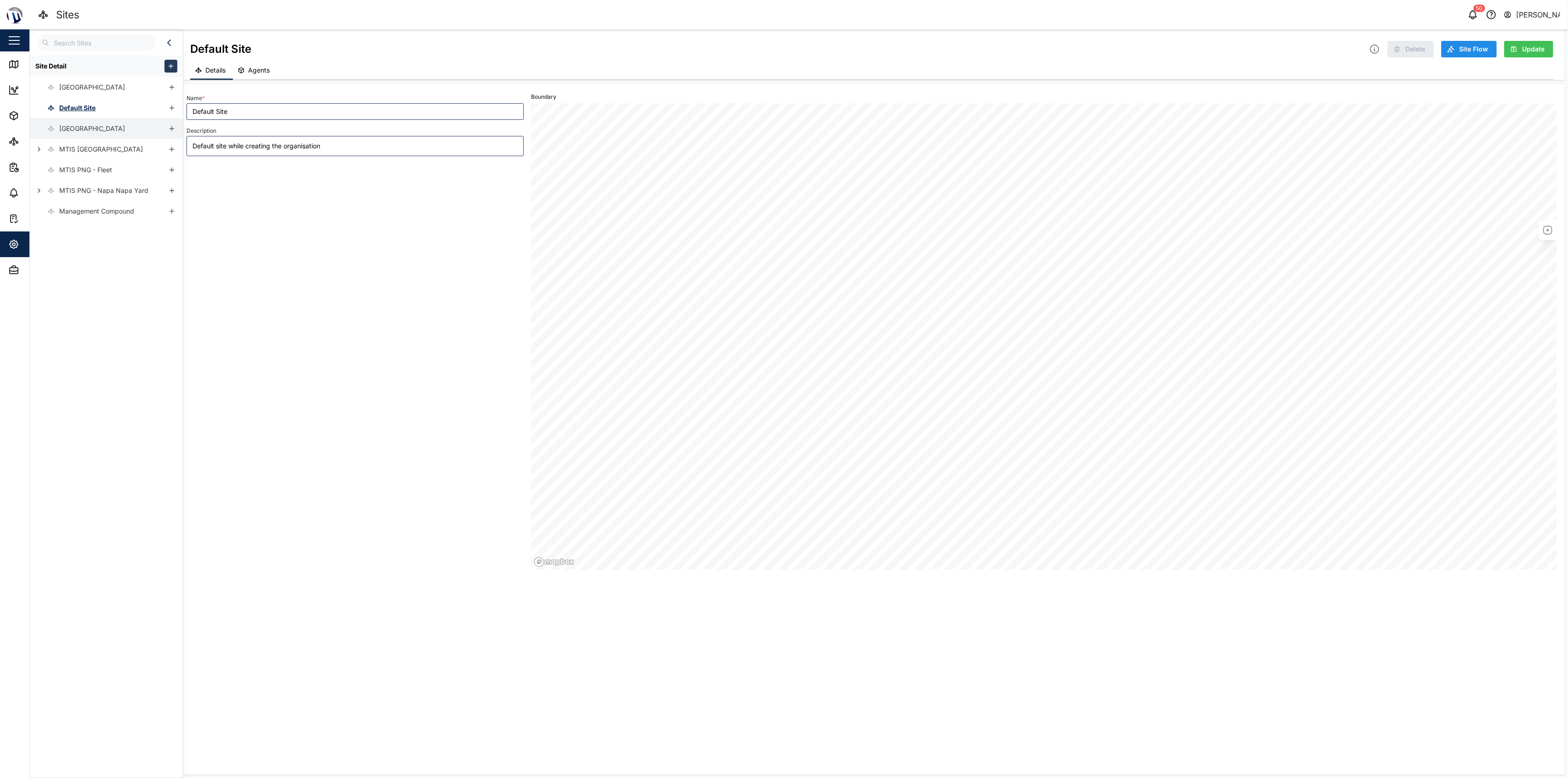
click at [127, 131] on div "[GEOGRAPHIC_DATA]" at bounding box center [97, 128] width 135 height 21
type textarea "x"
type input "[GEOGRAPHIC_DATA]"
type textarea "Demo"
type textarea "x"
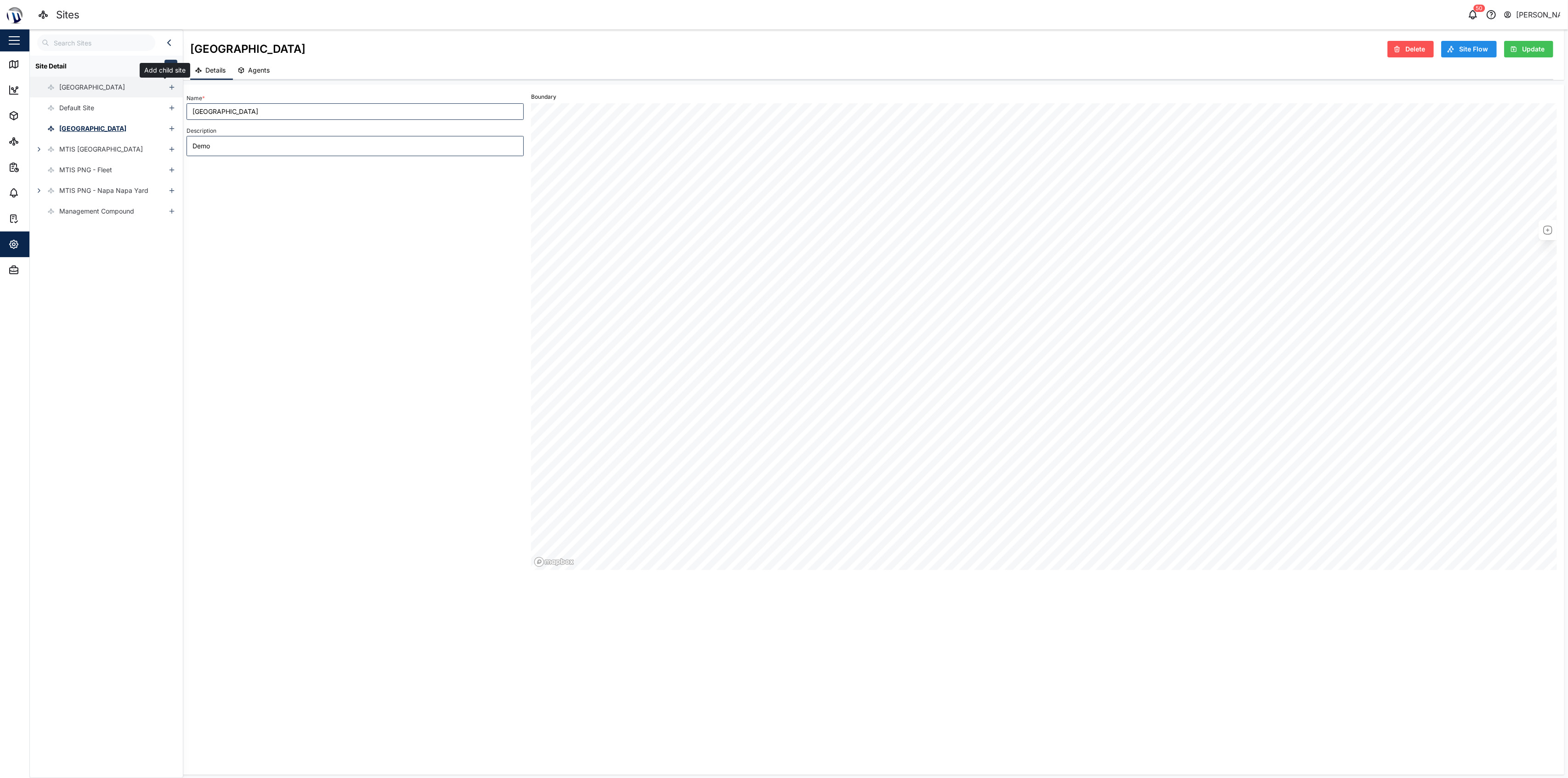
click at [168, 91] on icon "button" at bounding box center [172, 88] width 8 height 8
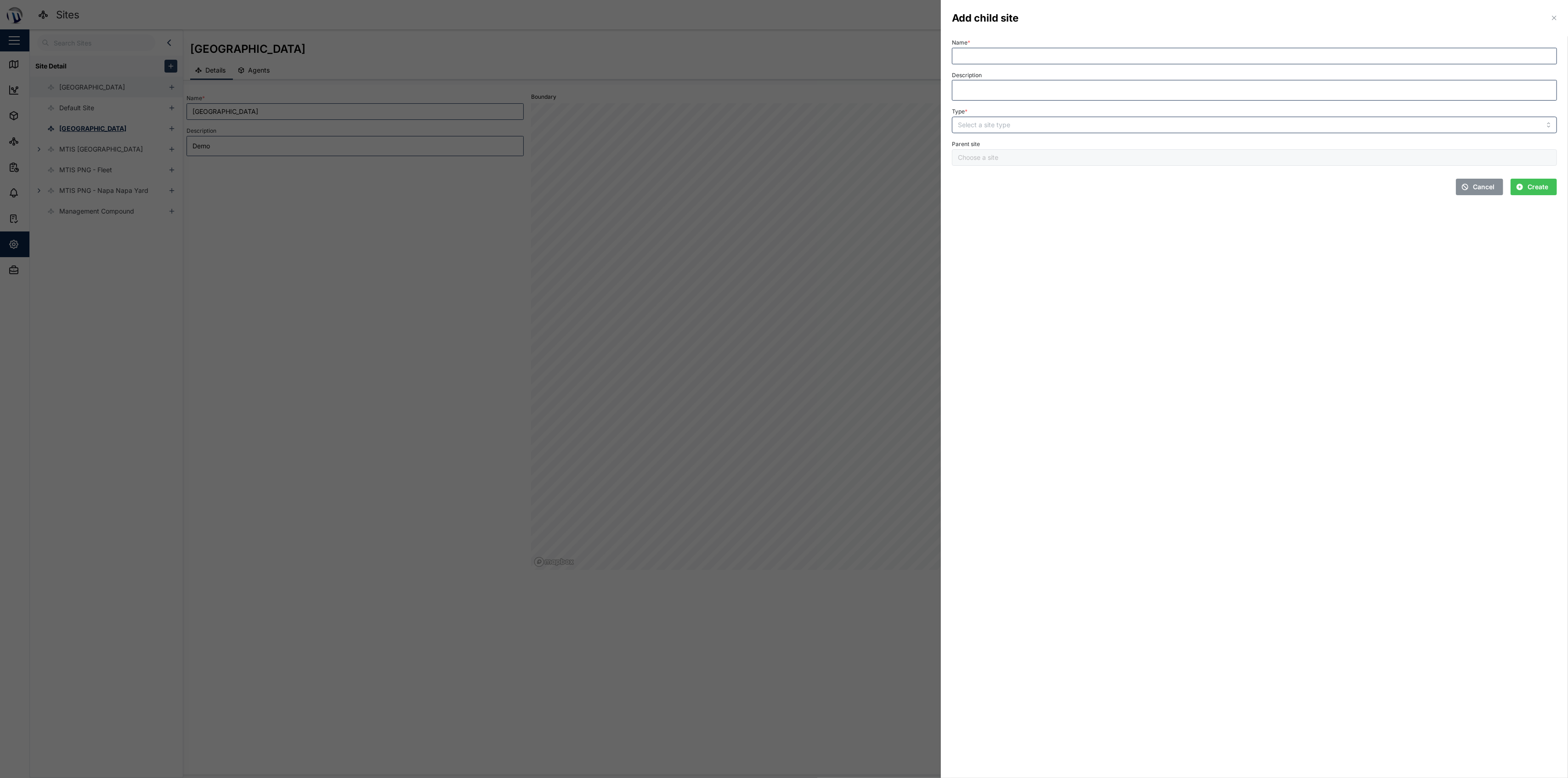
type input "[GEOGRAPHIC_DATA]"
click at [782, 125] on input "Type *" at bounding box center [1254, 125] width 605 height 16
drag, startPoint x: 1043, startPoint y: 125, endPoint x: 1118, endPoint y: 131, distance: 75.2
click at [782, 125] on input "Type *" at bounding box center [1254, 125] width 605 height 16
click at [782, 194] on button "Create" at bounding box center [1533, 187] width 46 height 16
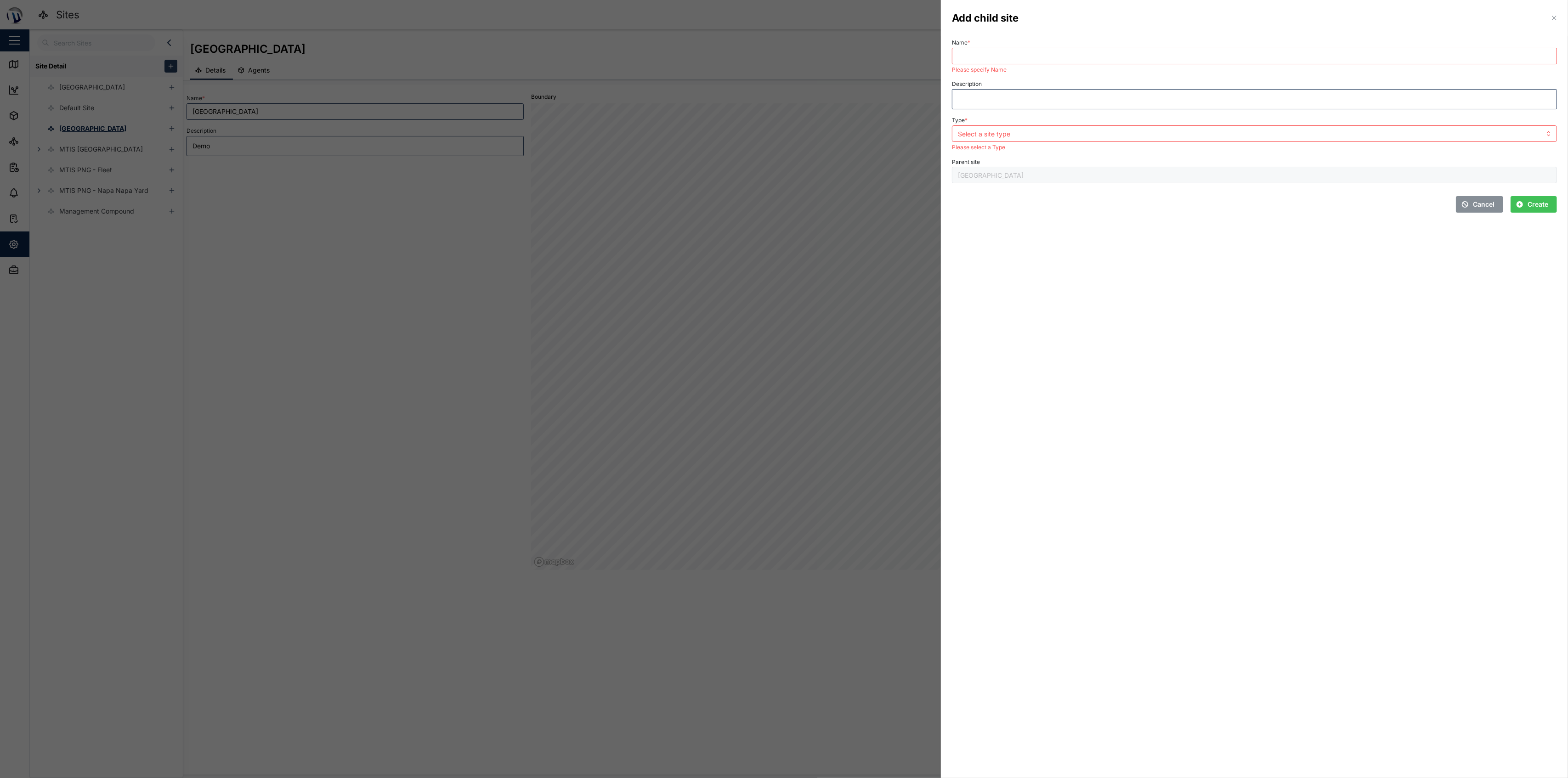
click at [782, 206] on span "Cancel" at bounding box center [1484, 204] width 22 height 16
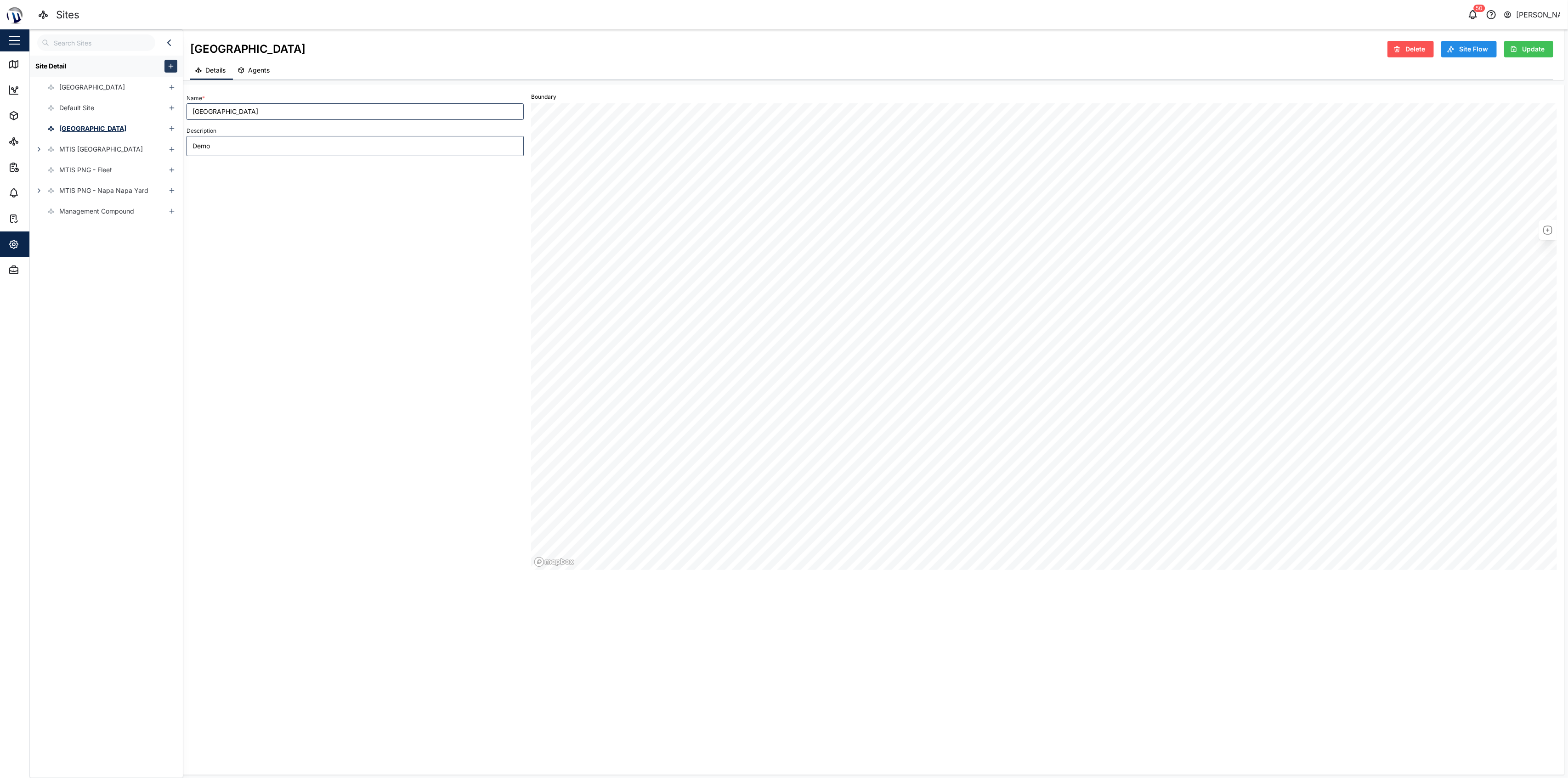
click at [782, 45] on button "Delete" at bounding box center [1410, 49] width 46 height 16
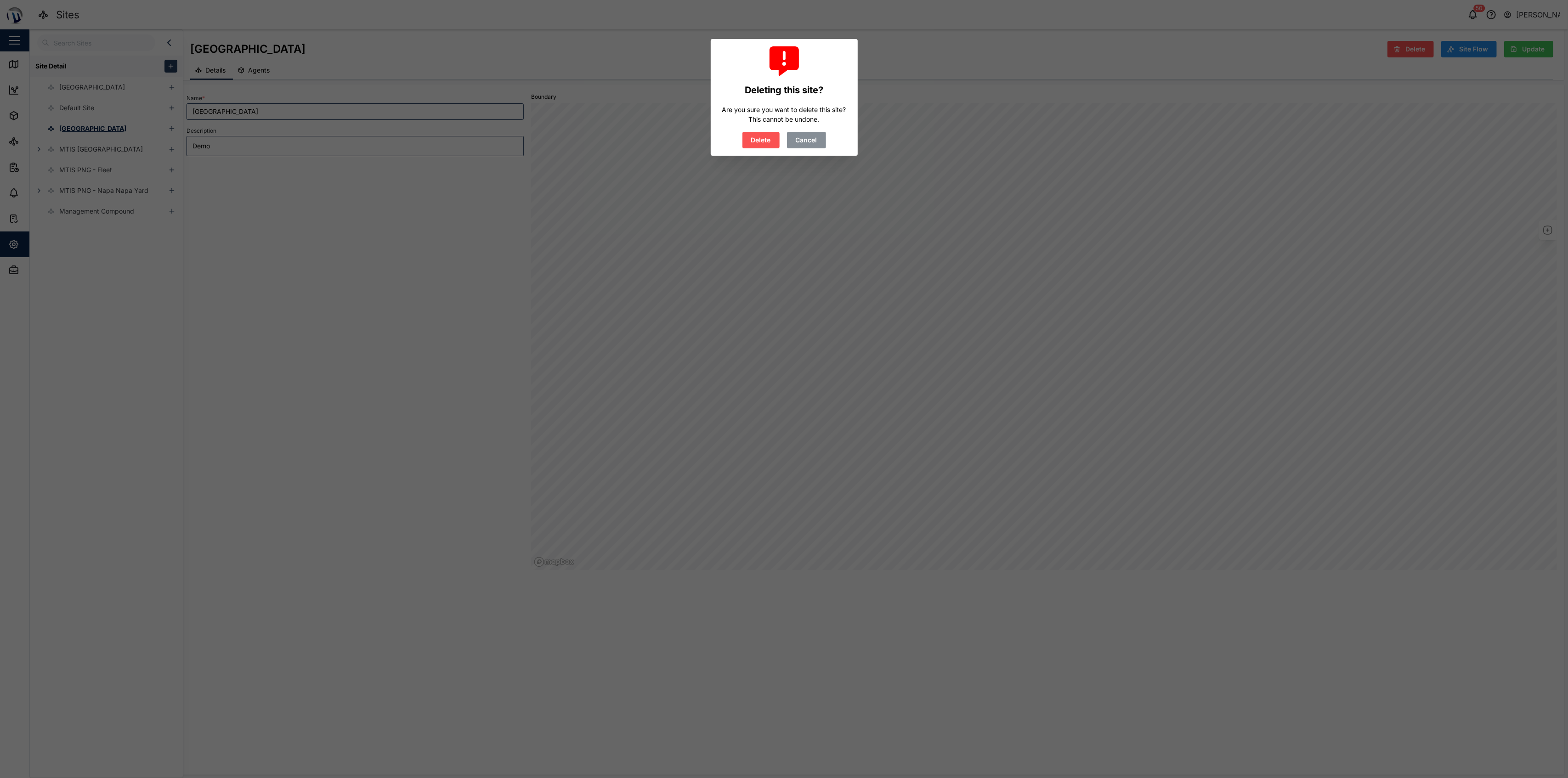
click at [775, 142] on button "Delete" at bounding box center [761, 140] width 37 height 16
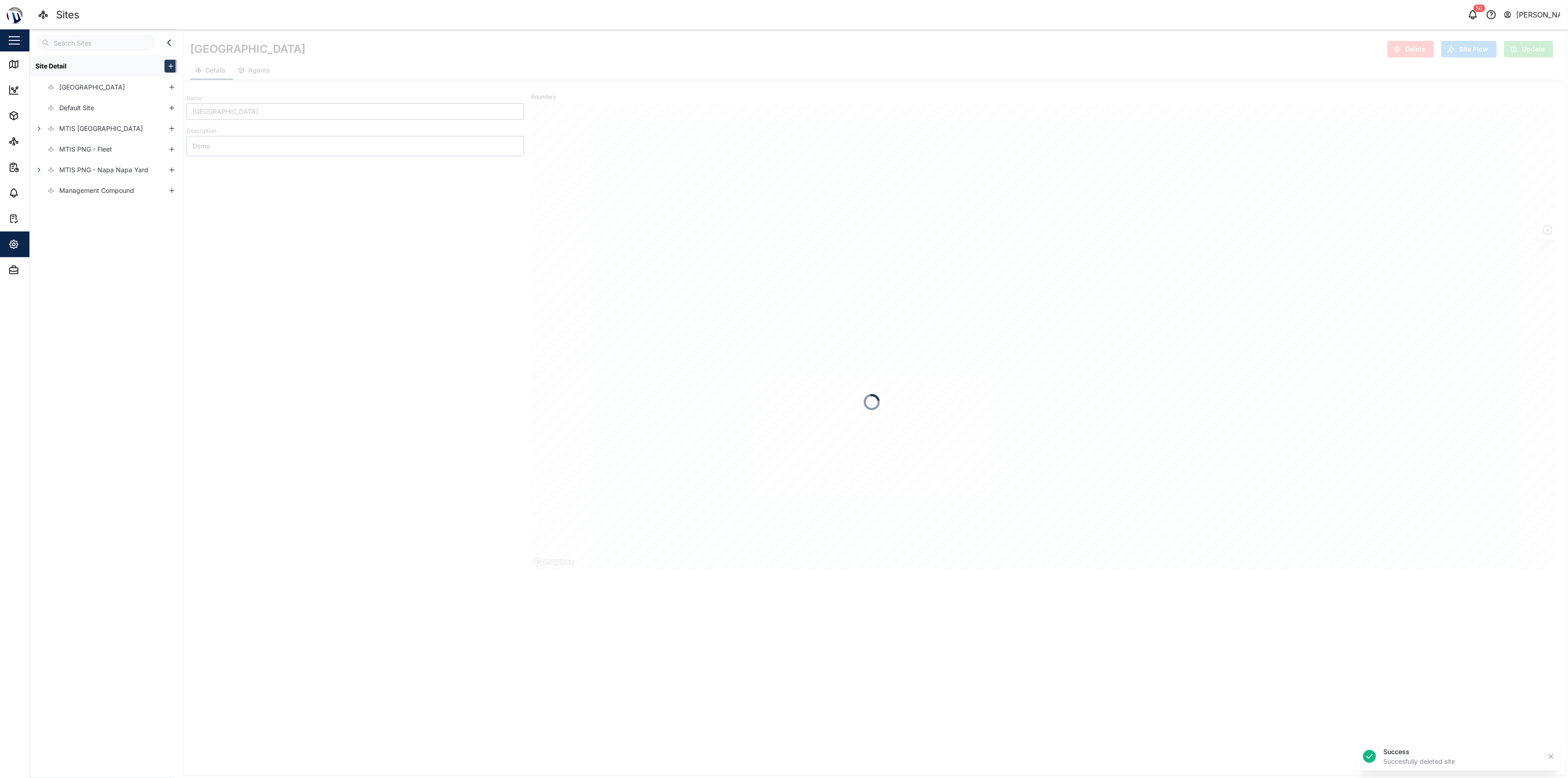
type textarea "x"
type input "[GEOGRAPHIC_DATA]"
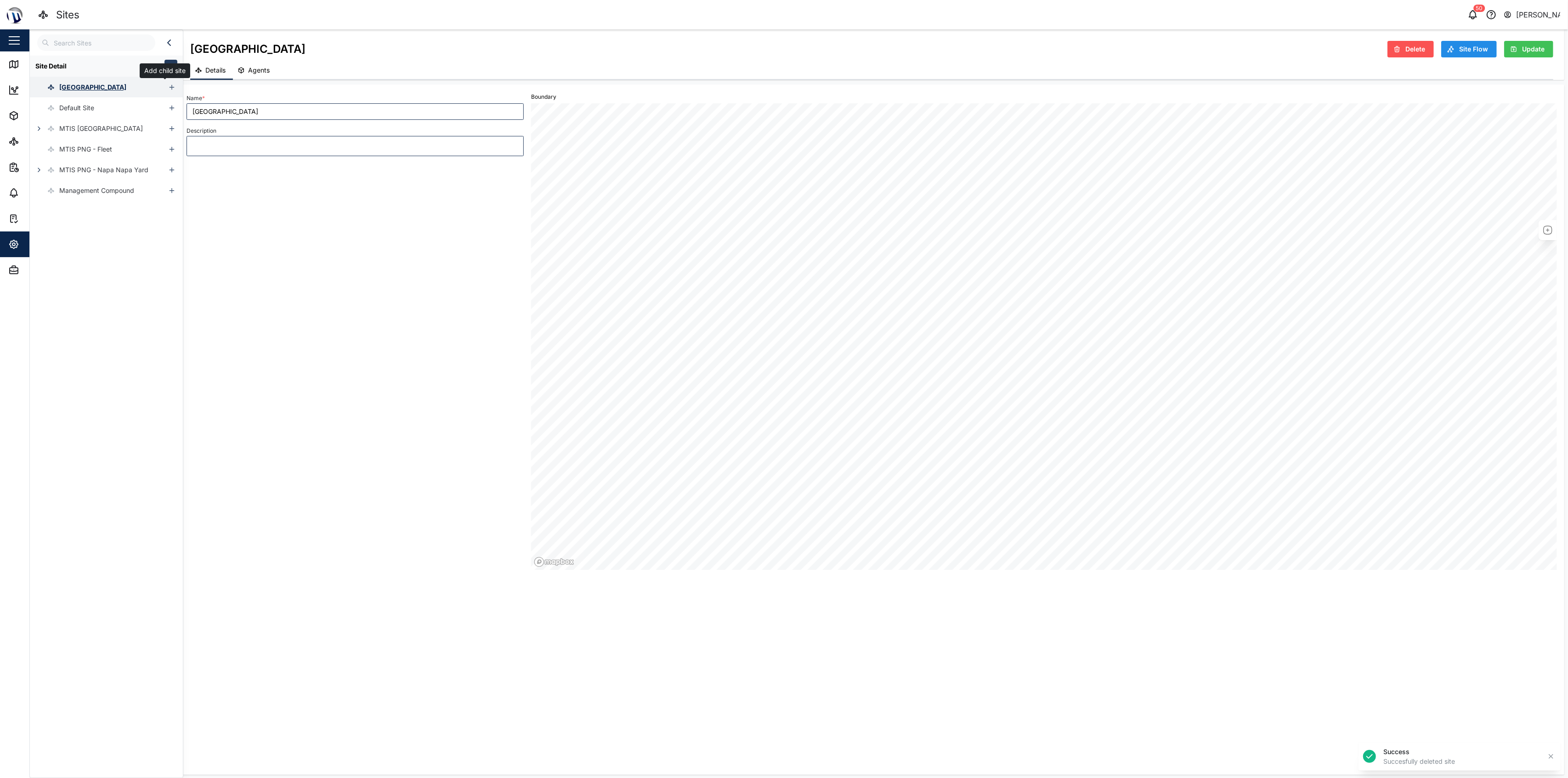
click at [168, 87] on icon "button" at bounding box center [172, 88] width 8 height 8
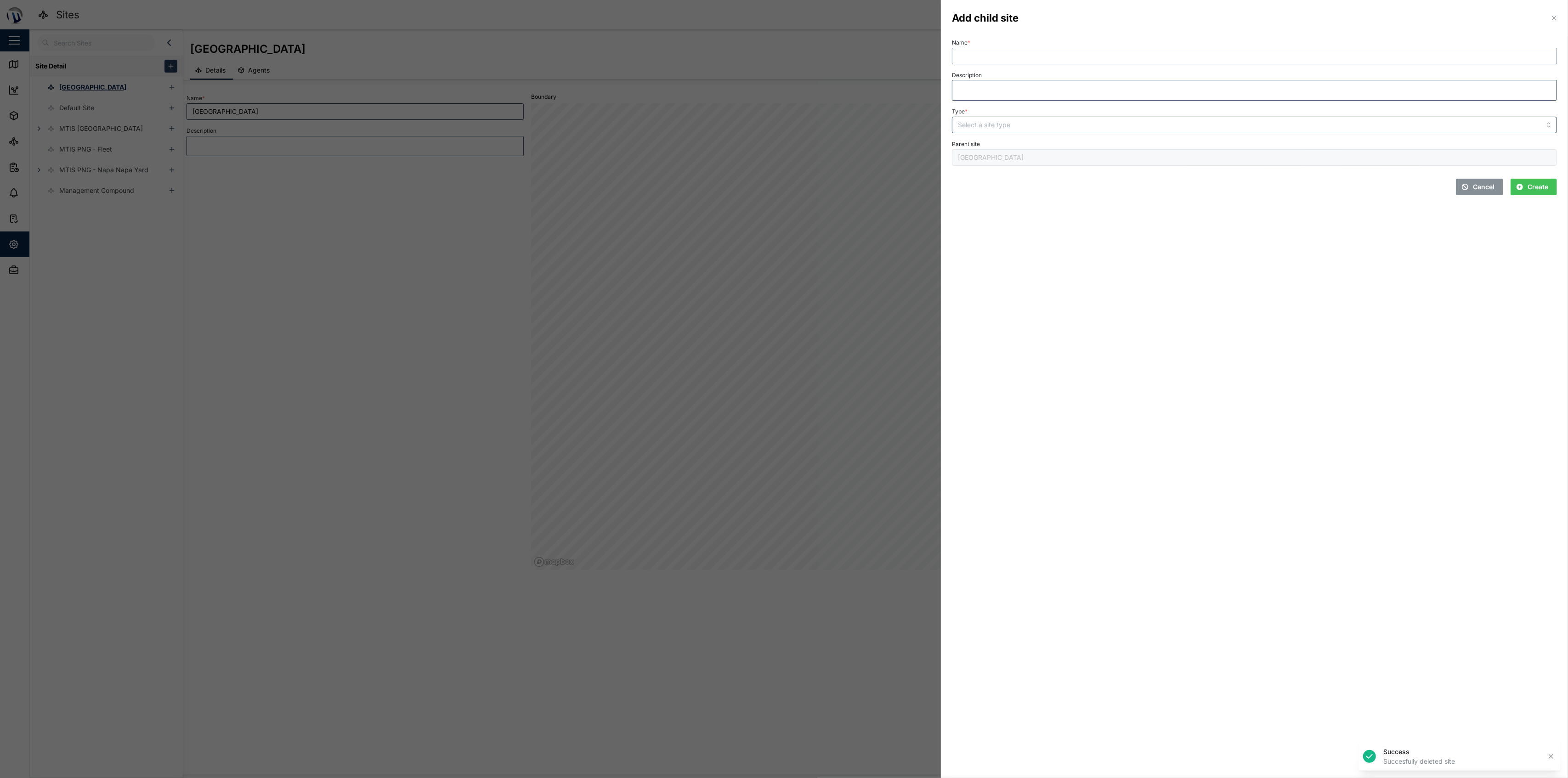
click at [782, 61] on input "Name *" at bounding box center [1254, 56] width 605 height 16
type input "[GEOGRAPHIC_DATA]"
click at [782, 127] on input "Type *" at bounding box center [1254, 125] width 605 height 16
click at [782, 193] on div "Cancel Create" at bounding box center [1254, 184] width 605 height 22
click at [782, 122] on input "FLOOR" at bounding box center [1254, 125] width 605 height 16
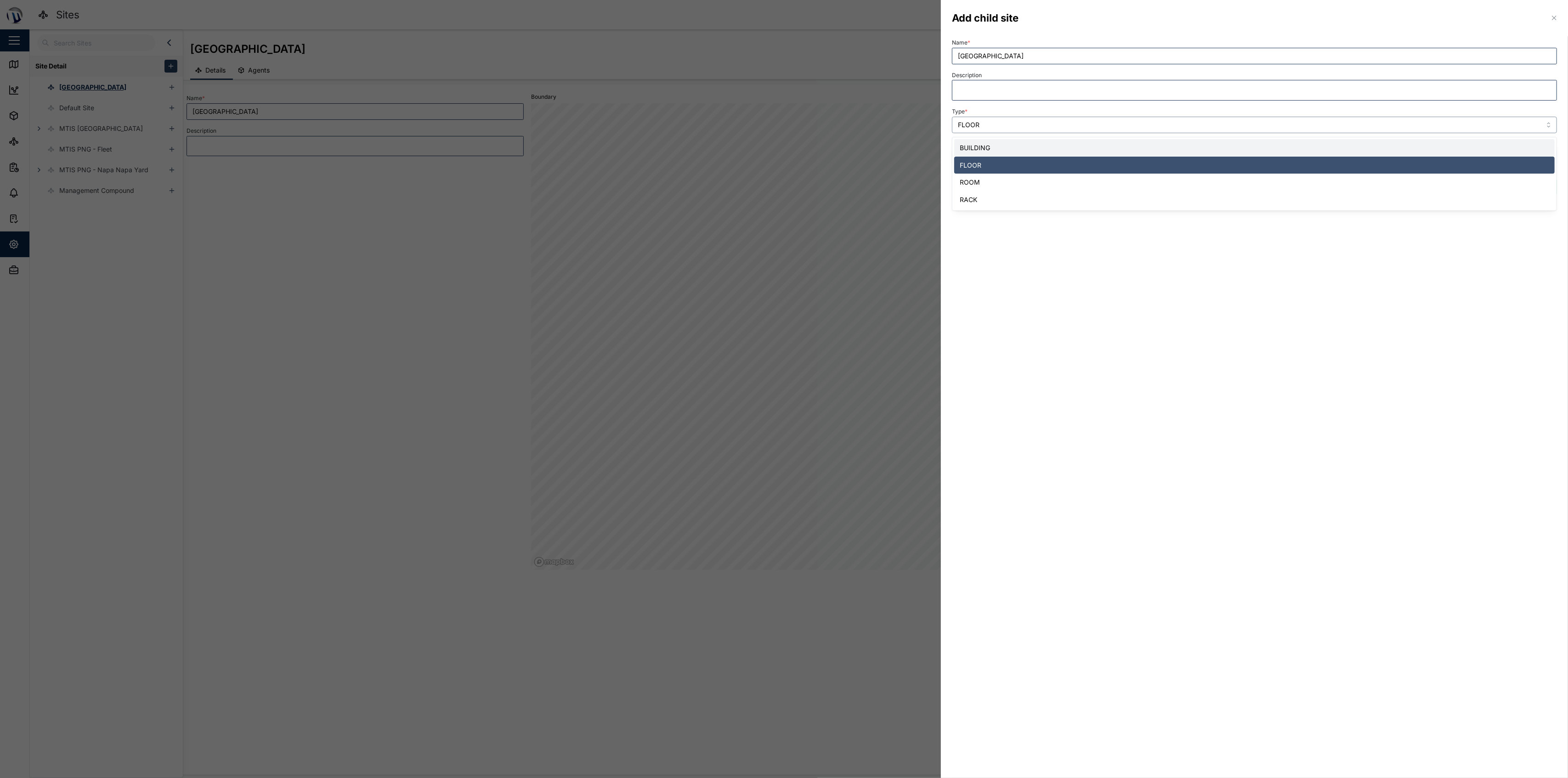
type input "BUILDING"
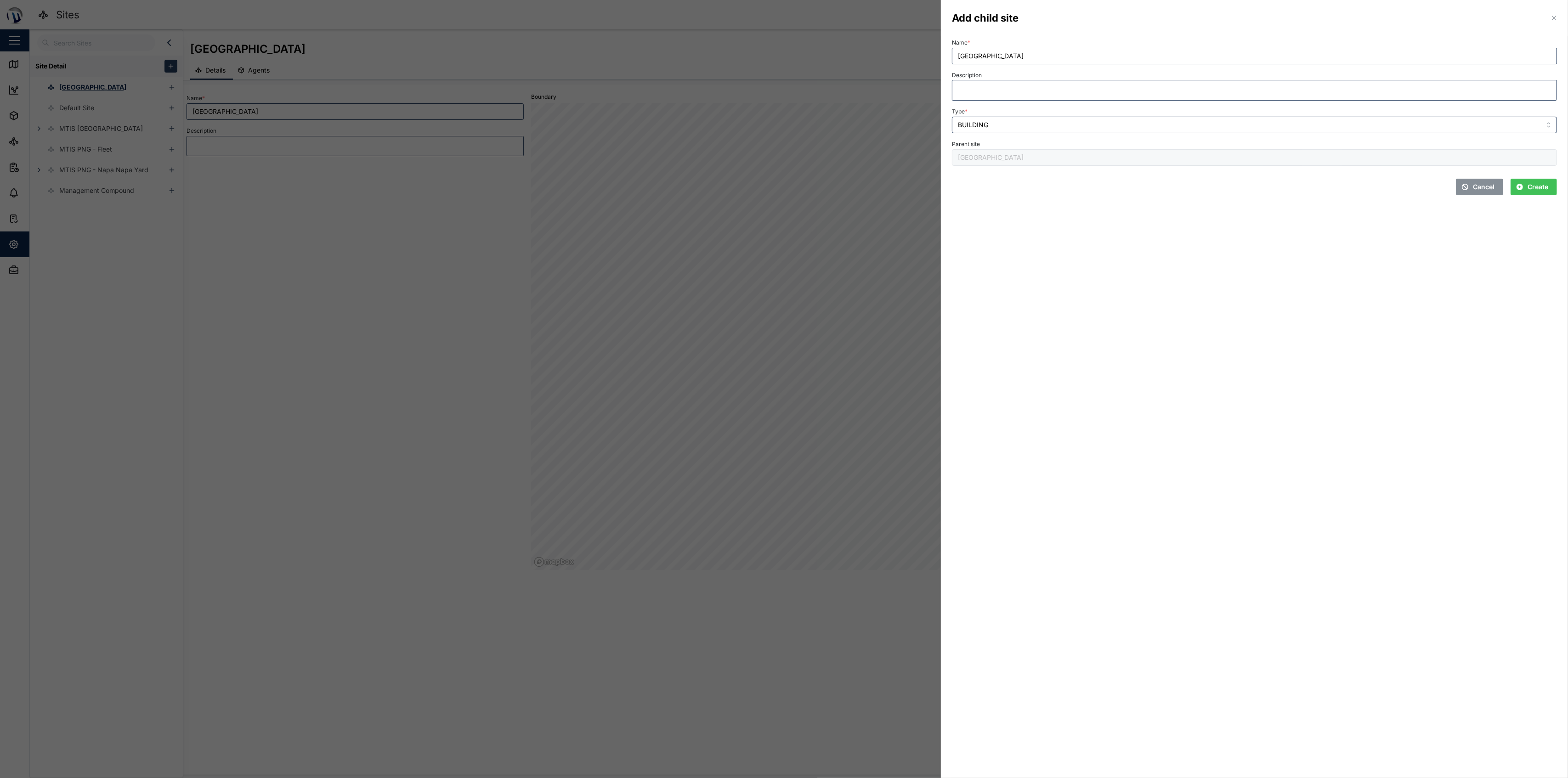
click at [782, 216] on section "Add child site Name * Gateway Hotel Description Type * BUILDING Parent site Cor…" at bounding box center [1254, 389] width 627 height 778
click at [782, 187] on span "Create" at bounding box center [1538, 187] width 21 height 16
type input "[GEOGRAPHIC_DATA]"
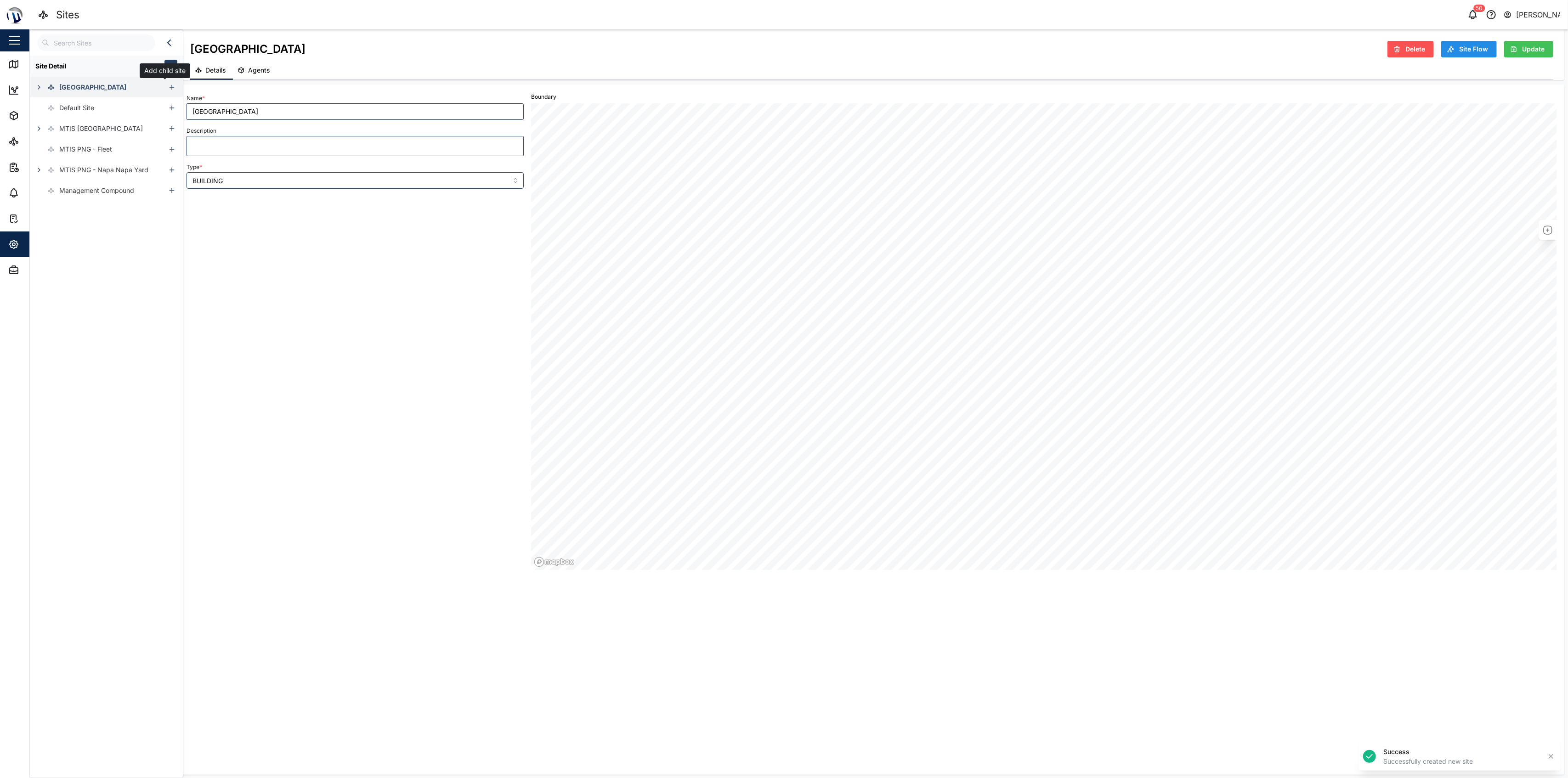
click at [168, 87] on icon "button" at bounding box center [172, 88] width 8 height 8
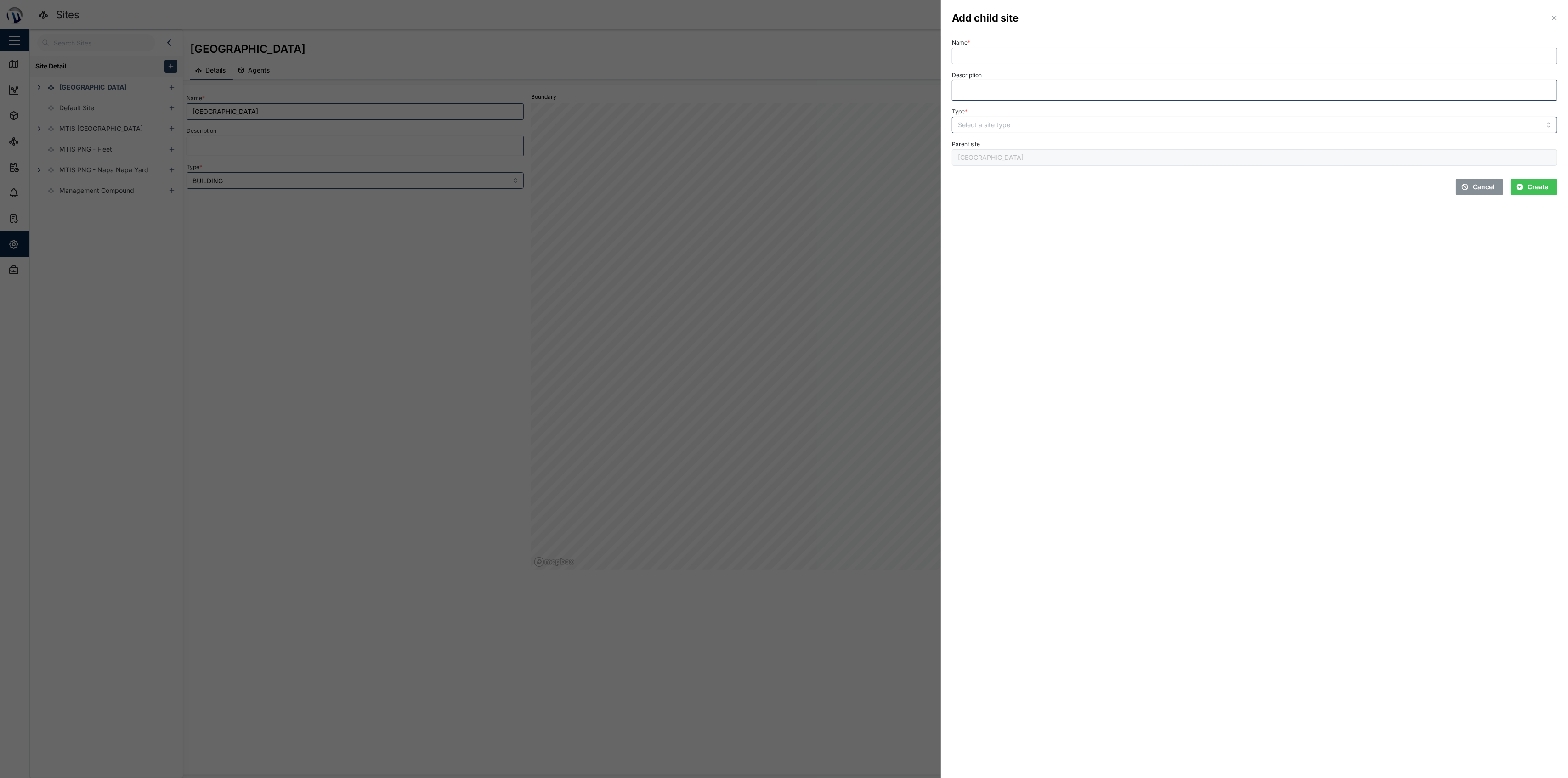
click at [782, 57] on input "Name *" at bounding box center [1254, 56] width 605 height 16
click at [782, 57] on input "Ela Beach Hotetl" at bounding box center [1254, 56] width 605 height 16
type input "[GEOGRAPHIC_DATA]"
click at [782, 118] on div "Type *" at bounding box center [1254, 119] width 605 height 28
click at [782, 118] on input "Type *" at bounding box center [1254, 125] width 605 height 16
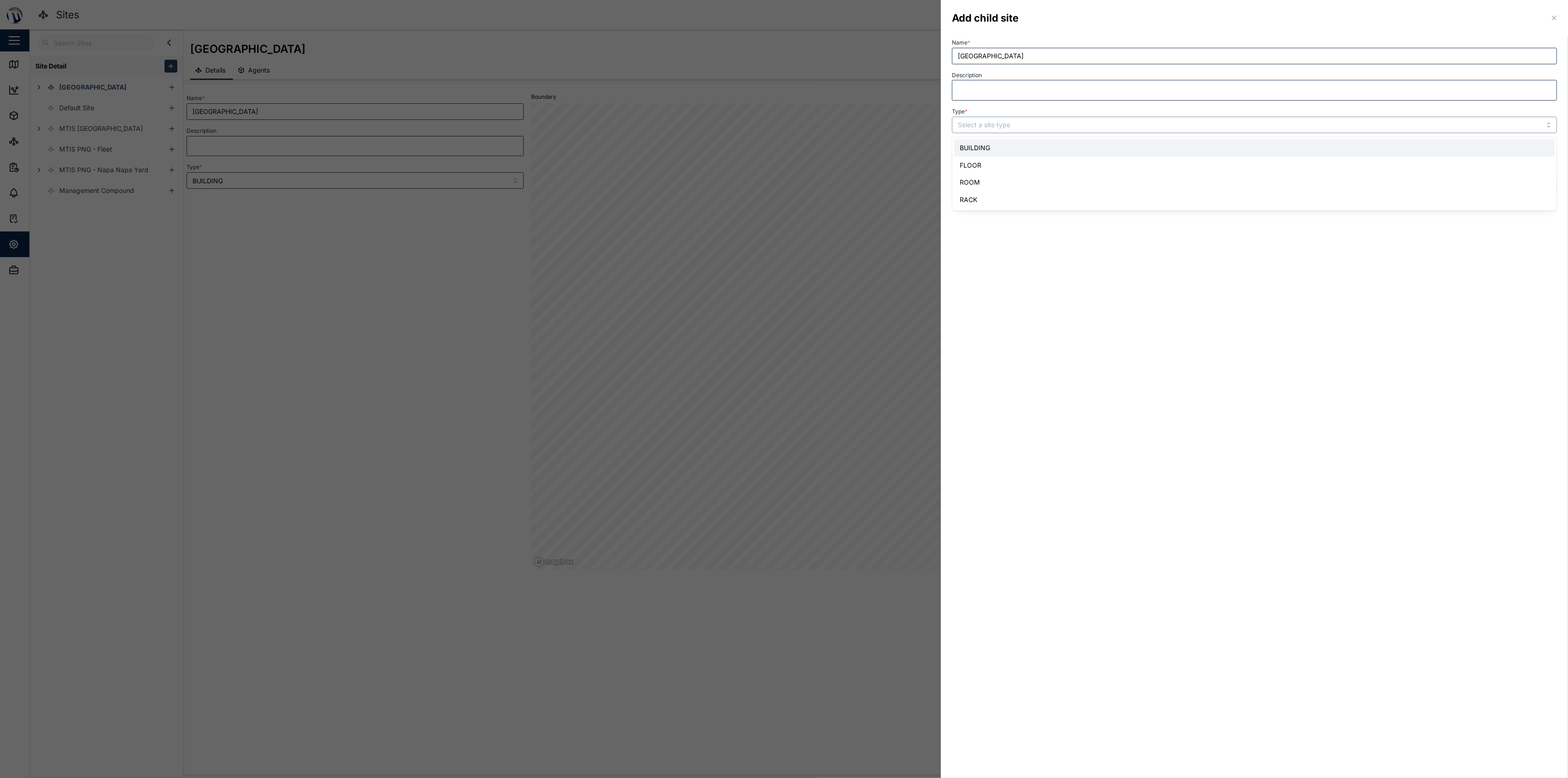
type input "BUILDING"
click at [782, 188] on div "Cancel Create" at bounding box center [1254, 184] width 605 height 22
click at [782, 183] on span "Create" at bounding box center [1538, 187] width 21 height 16
type input "[GEOGRAPHIC_DATA]"
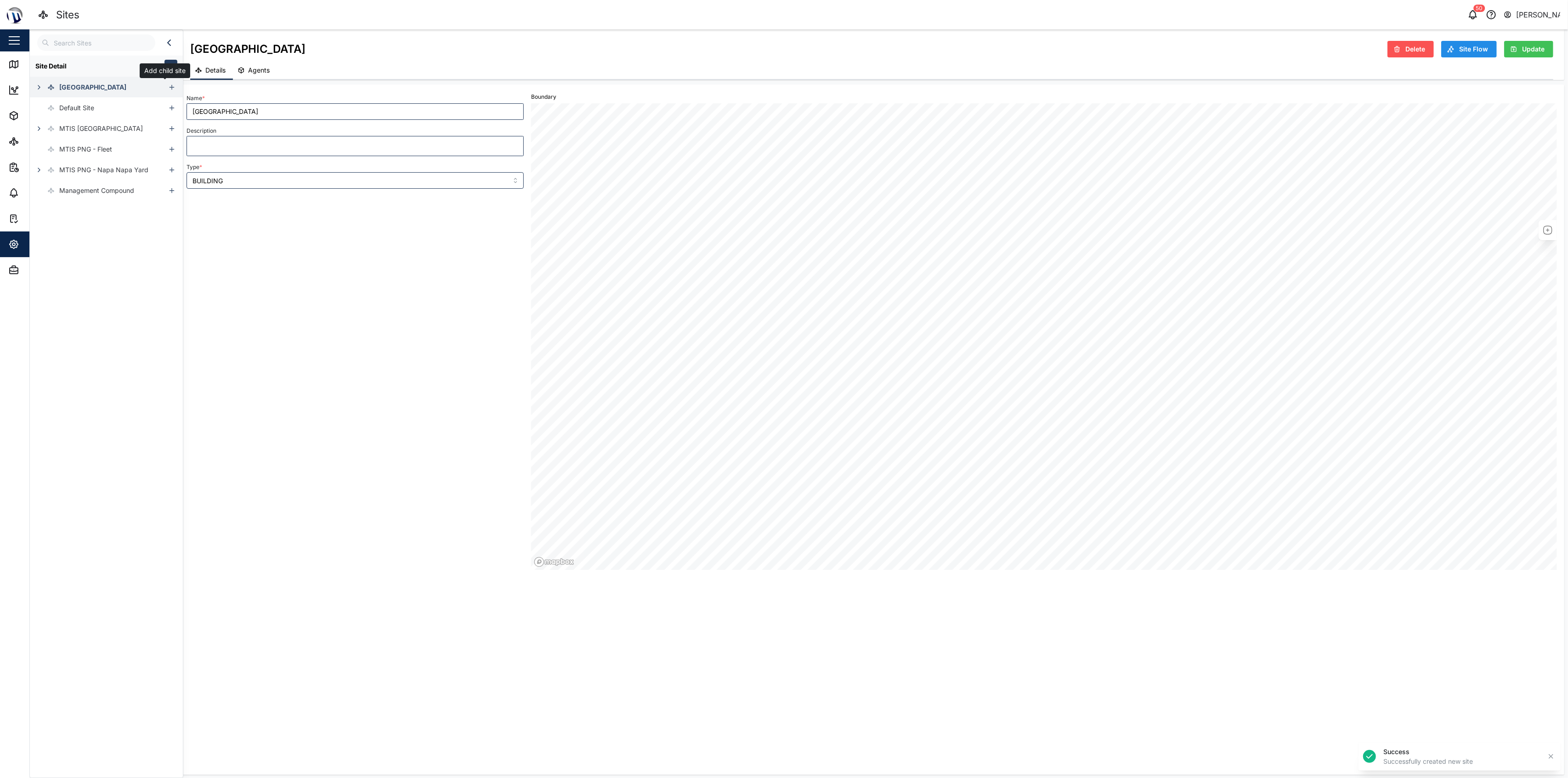
click at [168, 87] on icon "button" at bounding box center [172, 88] width 8 height 8
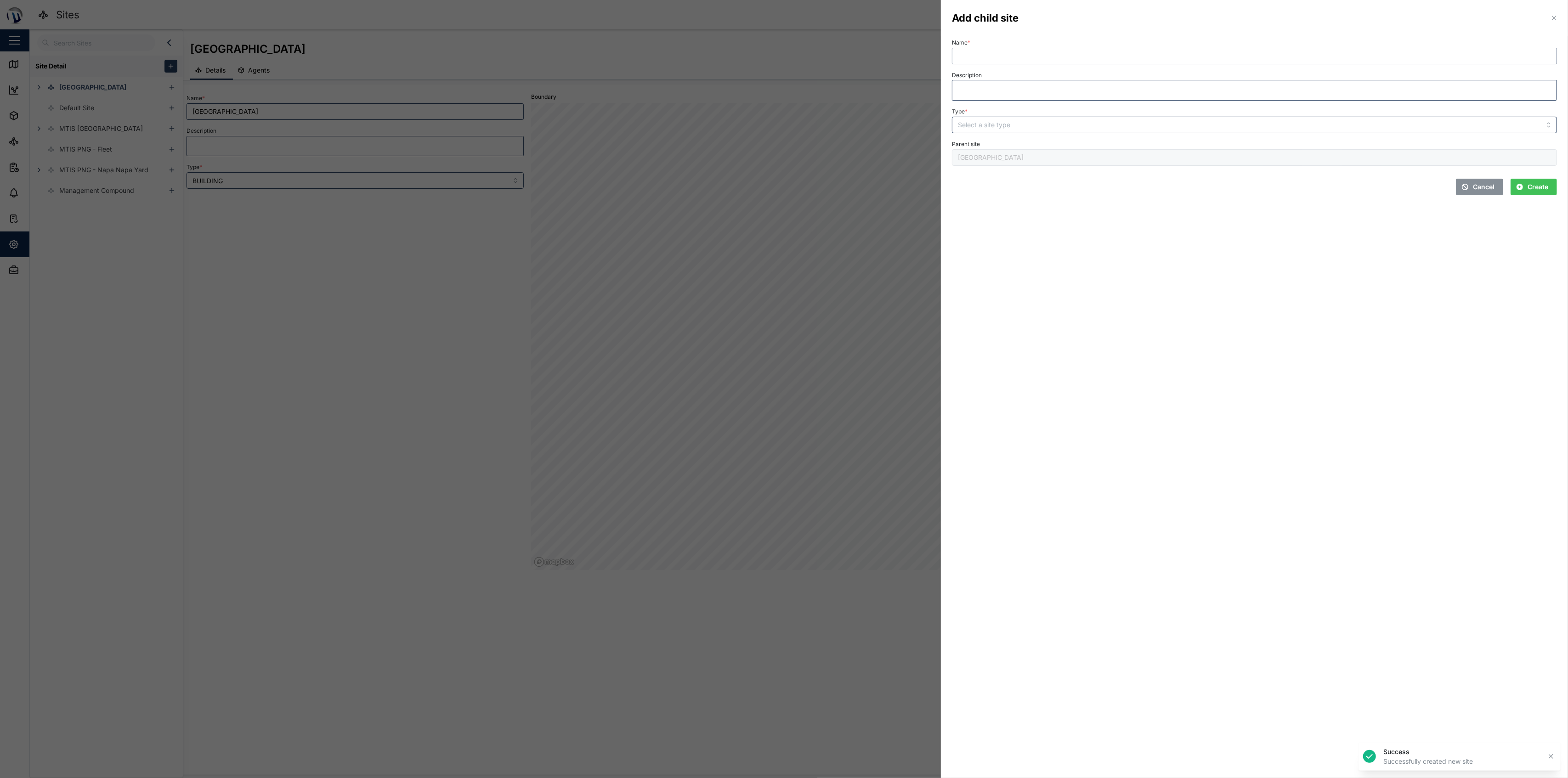
click at [782, 61] on input "Name *" at bounding box center [1254, 56] width 605 height 16
click at [782, 37] on div "Name *" at bounding box center [1254, 50] width 605 height 28
click at [782, 55] on input "Name *" at bounding box center [1254, 56] width 605 height 16
type input "[GEOGRAPHIC_DATA]"
click at [782, 128] on input "Type *" at bounding box center [1254, 125] width 605 height 16
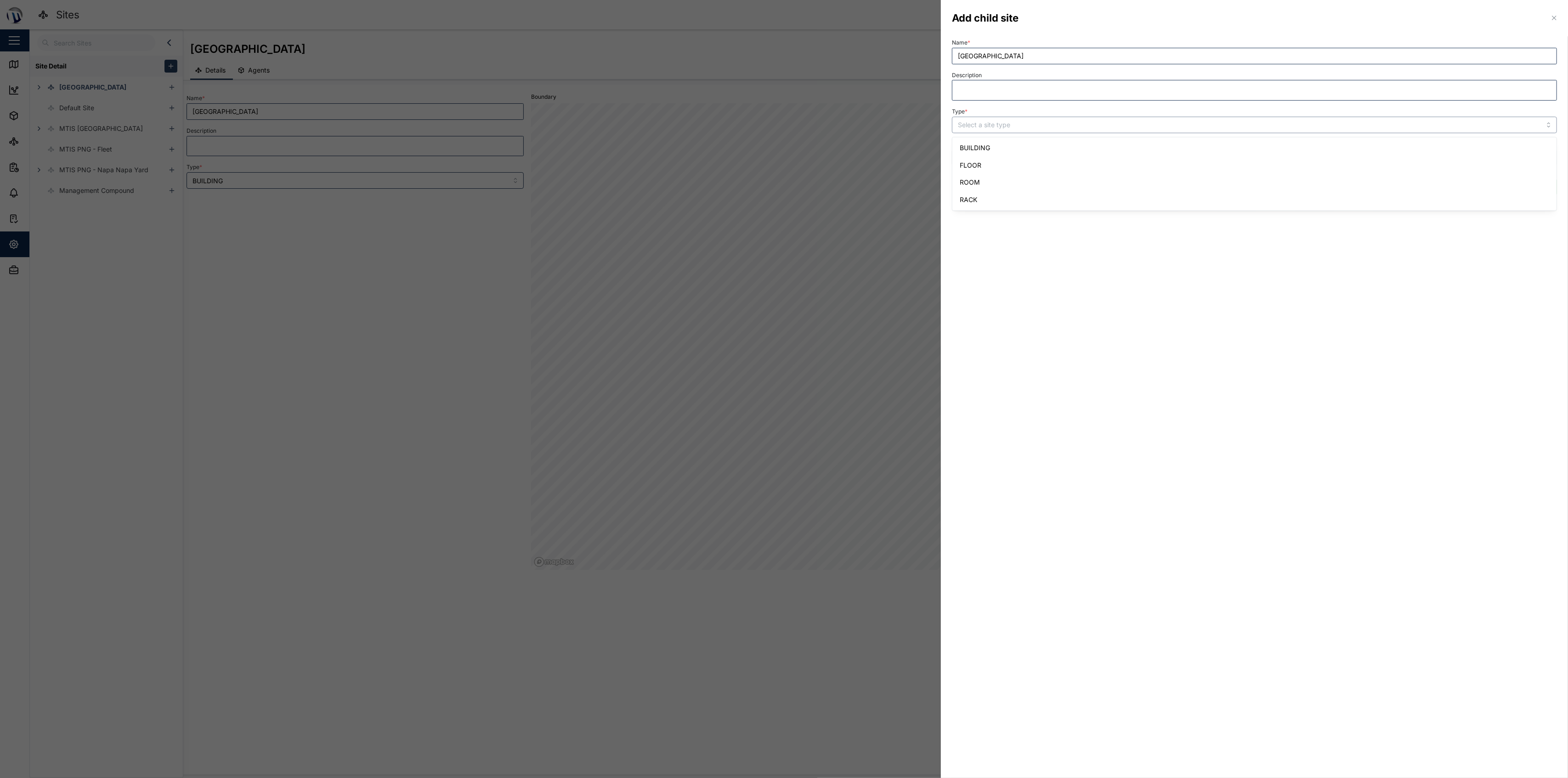
click at [782, 142] on div "BUILDING FLOOR ROOM RACK" at bounding box center [1254, 173] width 604 height 73
type input "BUILDING"
drag, startPoint x: 1242, startPoint y: 206, endPoint x: 1279, endPoint y: 206, distance: 37.0
click at [782, 206] on section "Add child site Name * [GEOGRAPHIC_DATA] Description Type * BUILDING Parent site…" at bounding box center [1254, 389] width 627 height 778
click at [782, 185] on span "Create" at bounding box center [1538, 187] width 21 height 16
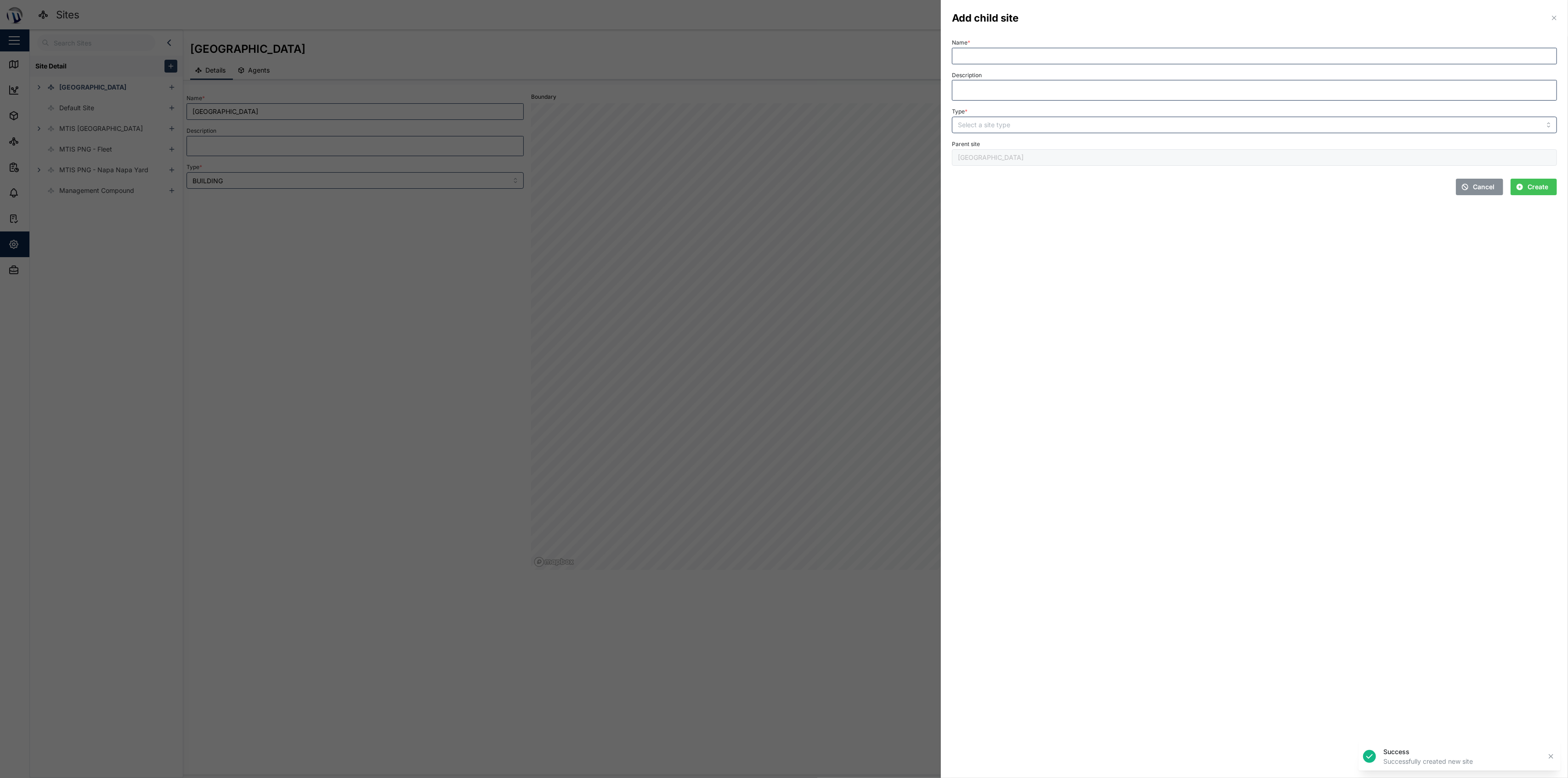
type input "[GEOGRAPHIC_DATA]"
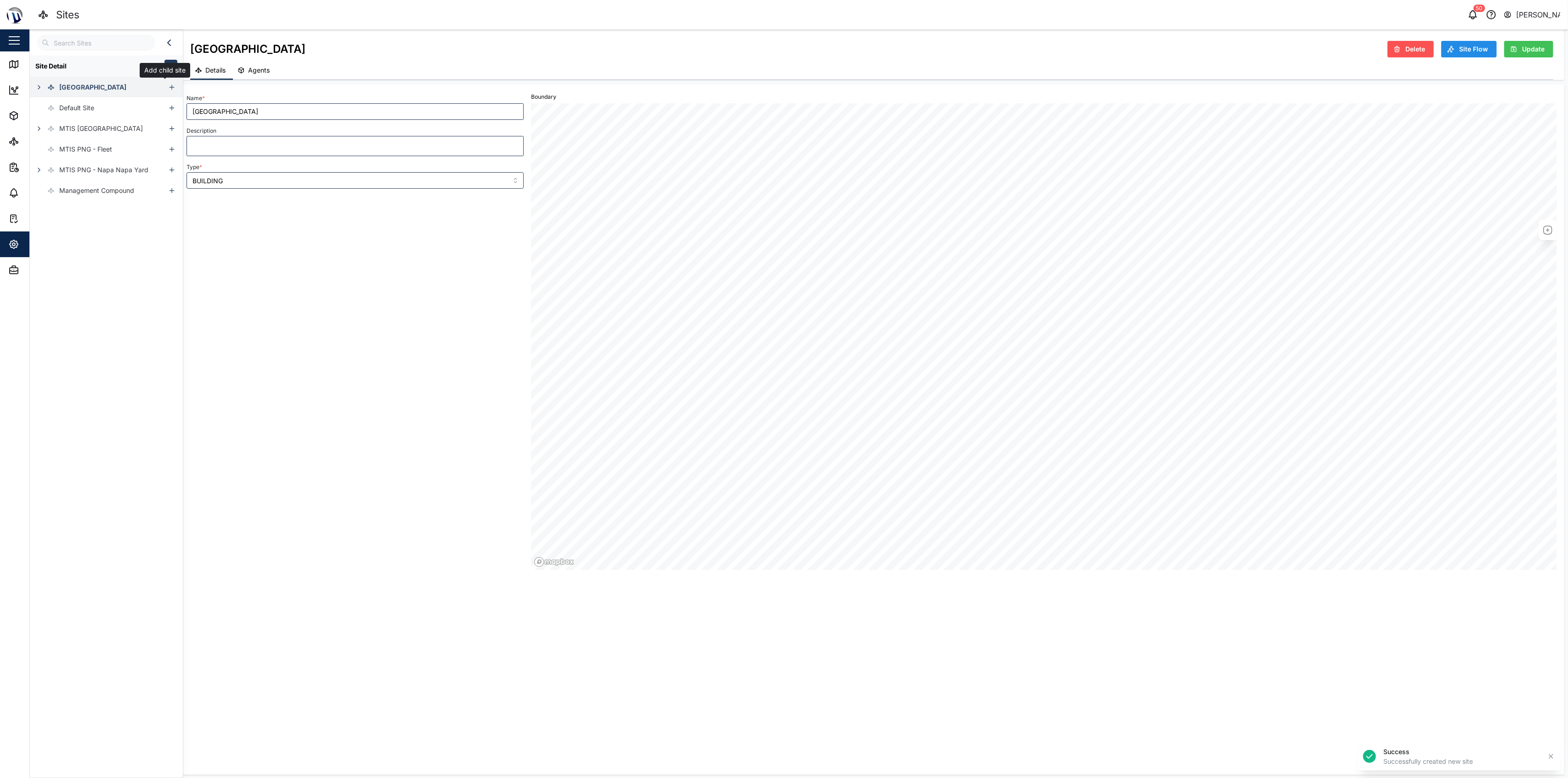
click at [166, 91] on button "button" at bounding box center [172, 87] width 13 height 13
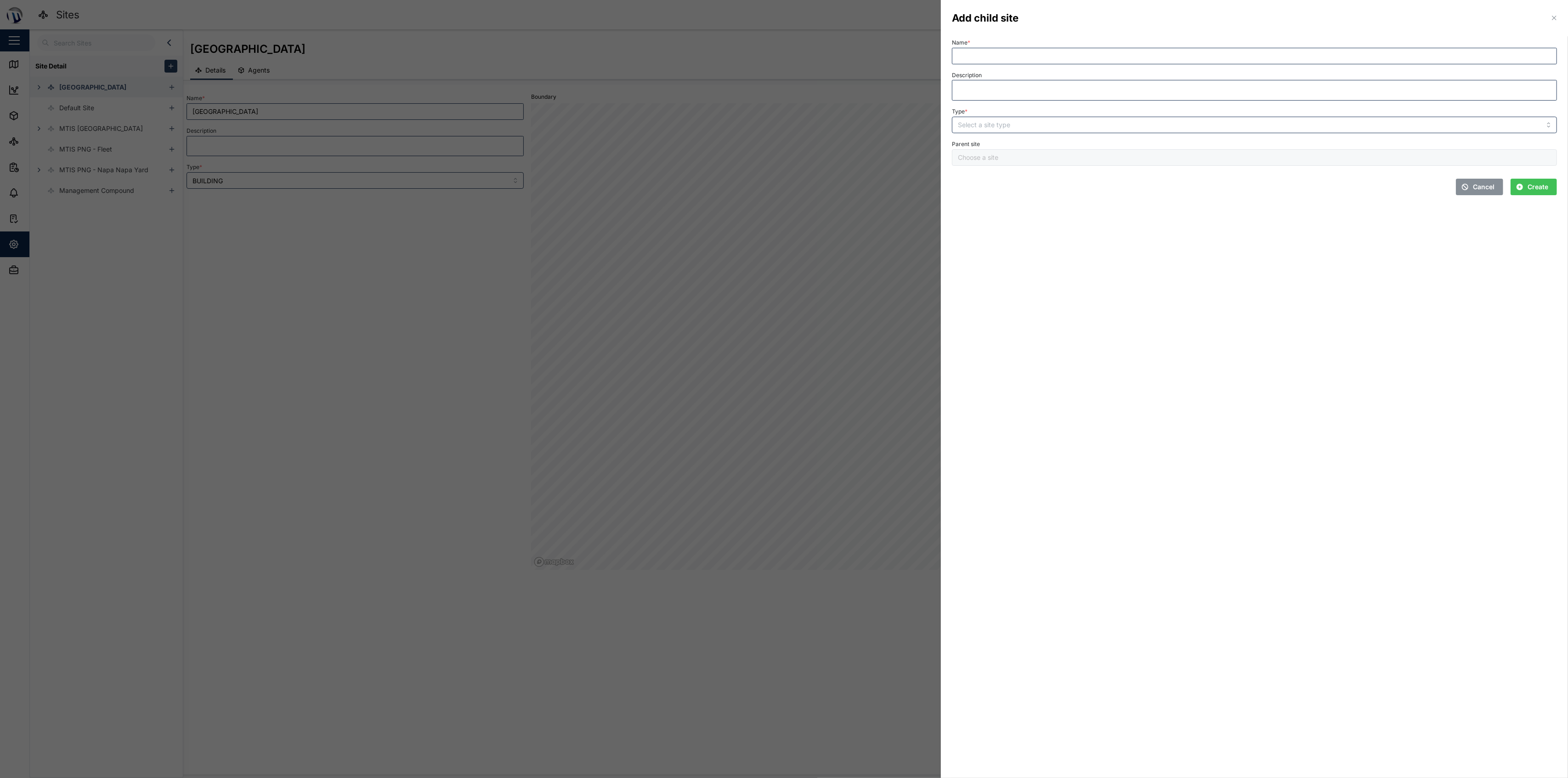
type input "[GEOGRAPHIC_DATA]"
click at [782, 57] on input "Name *" at bounding box center [1254, 56] width 605 height 16
type input "[GEOGRAPHIC_DATA]"
click at [782, 122] on input "Type *" at bounding box center [1254, 125] width 605 height 16
type input "BUILDING"
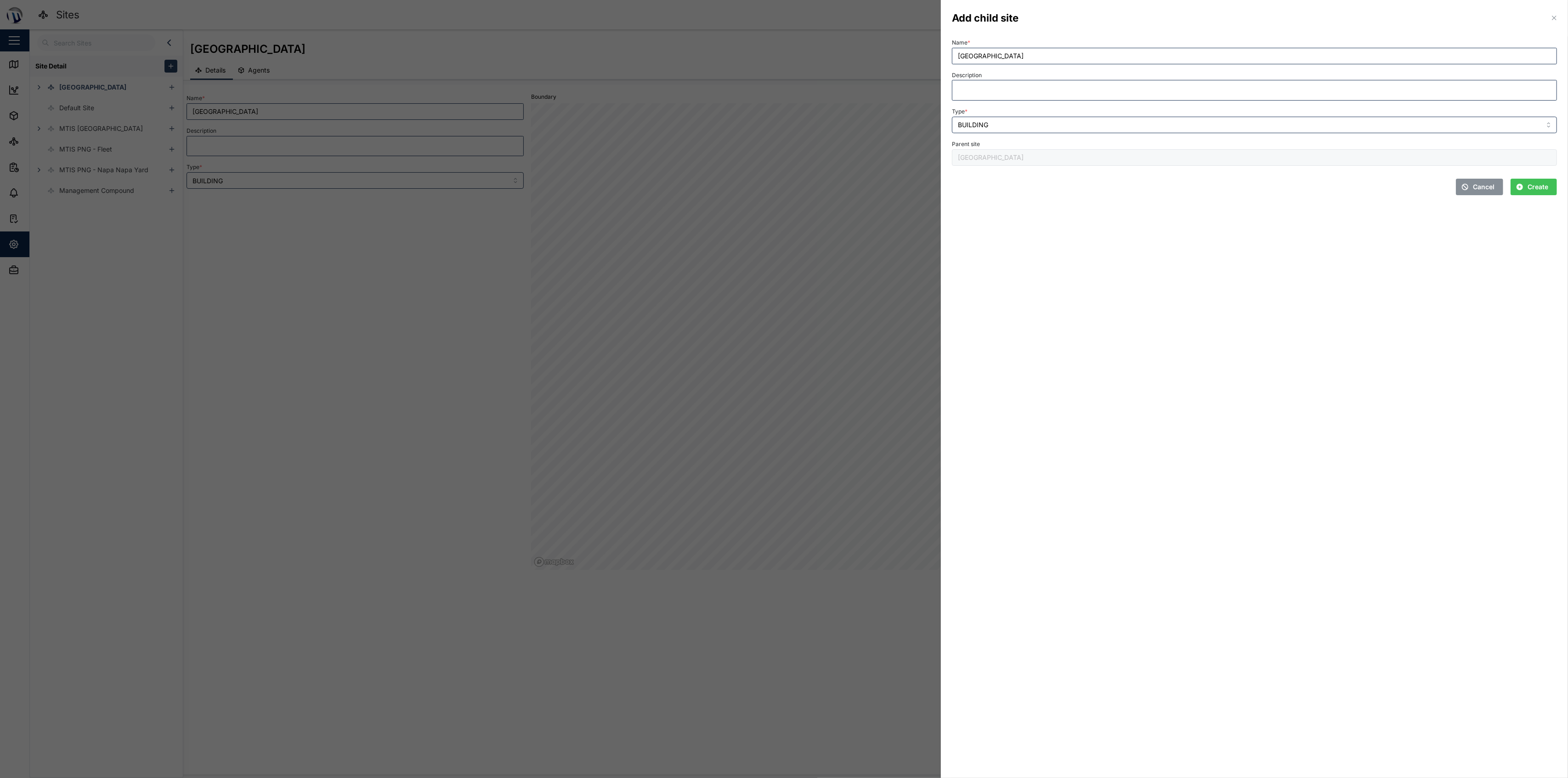
drag, startPoint x: 1533, startPoint y: 184, endPoint x: 1562, endPoint y: 190, distance: 29.6
click at [782, 184] on span "Create" at bounding box center [1538, 187] width 21 height 16
type input "[GEOGRAPHIC_DATA]"
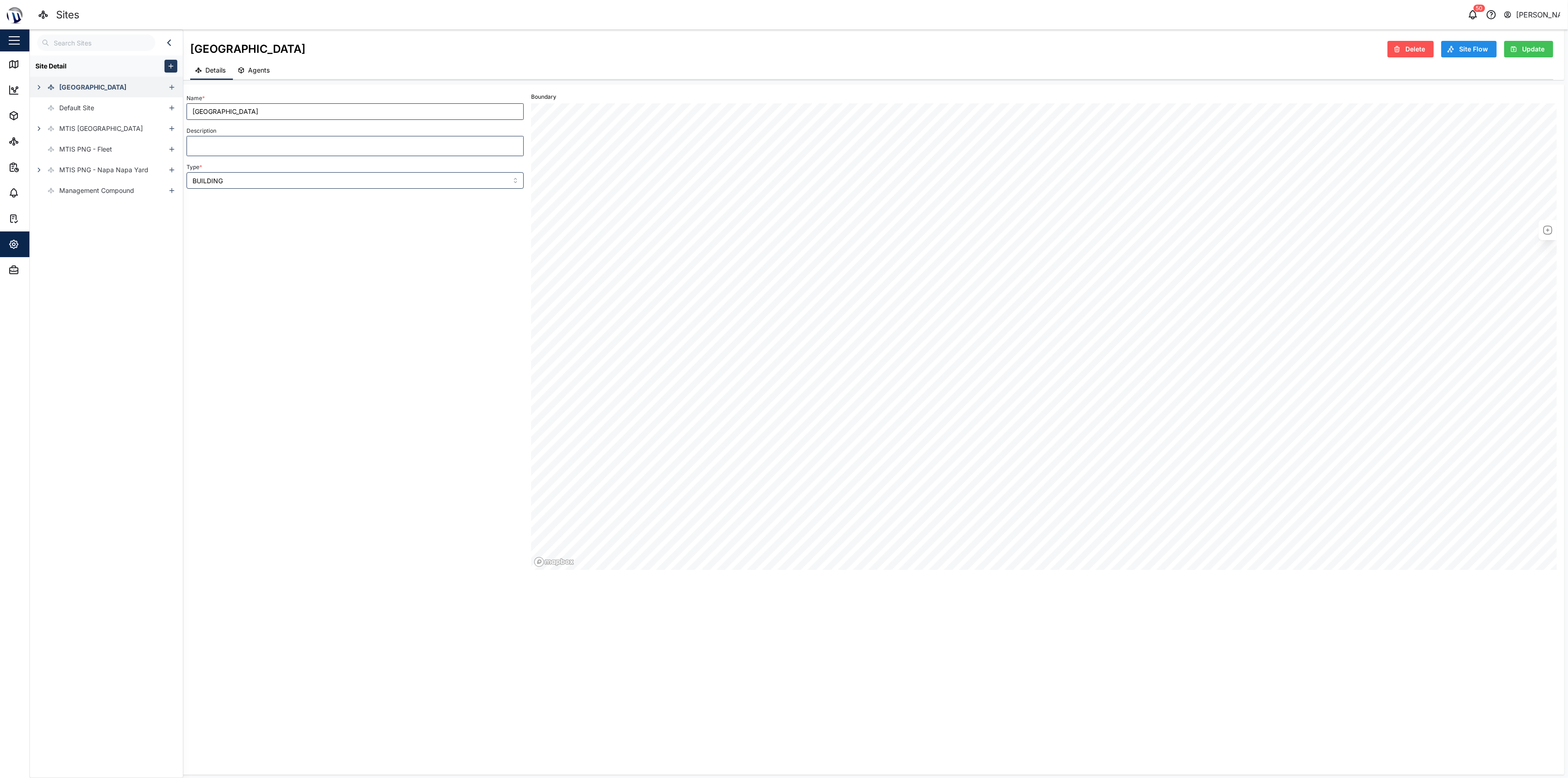
click at [173, 85] on div at bounding box center [174, 87] width 17 height 21
click at [166, 87] on button "button" at bounding box center [172, 87] width 13 height 13
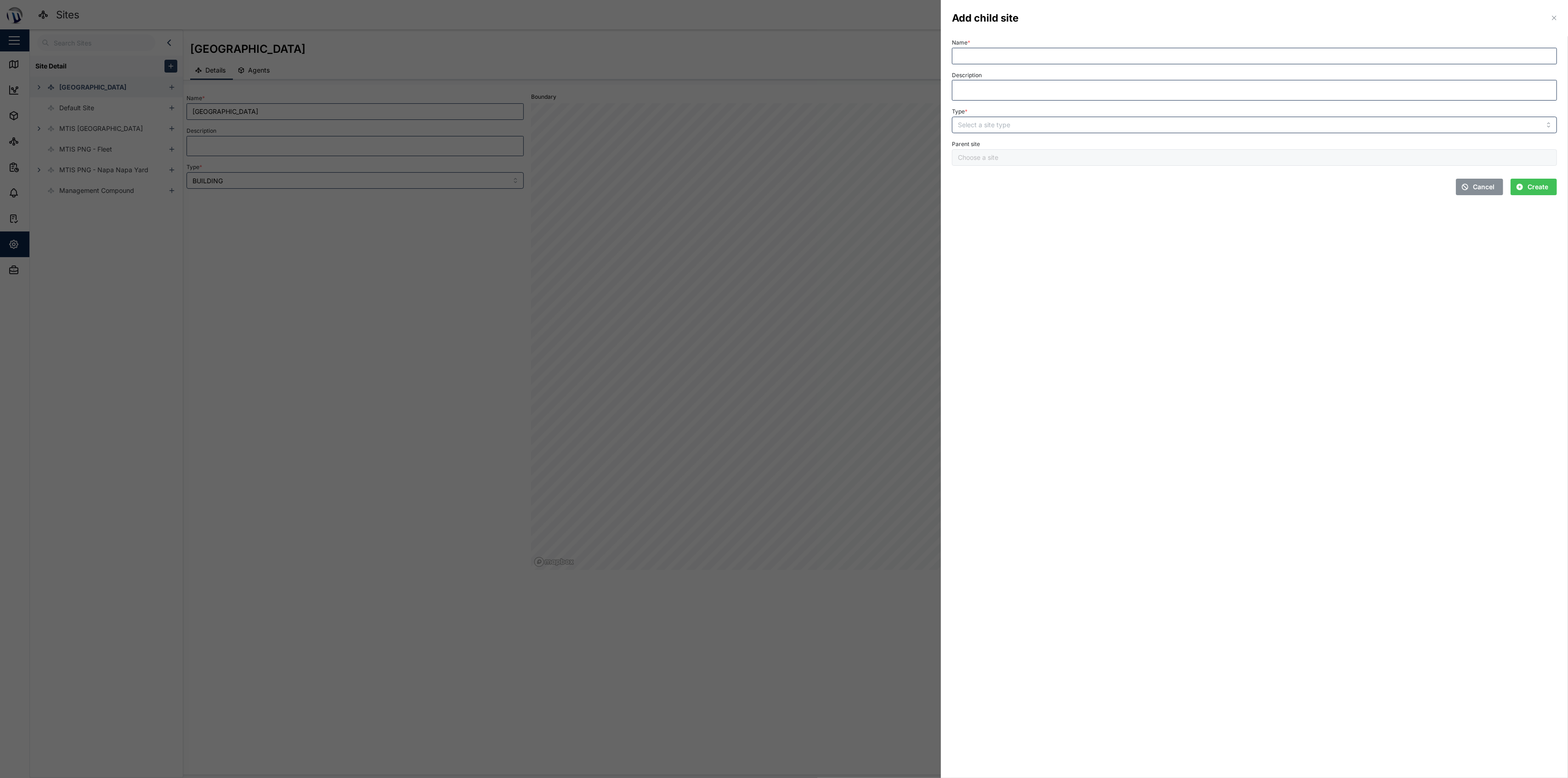
type input "[GEOGRAPHIC_DATA]"
click at [782, 53] on input "Name *" at bounding box center [1254, 56] width 605 height 16
type input "[GEOGRAPHIC_DATA]"
click at [782, 132] on input "Type *" at bounding box center [1254, 125] width 605 height 16
type input "BUILDING"
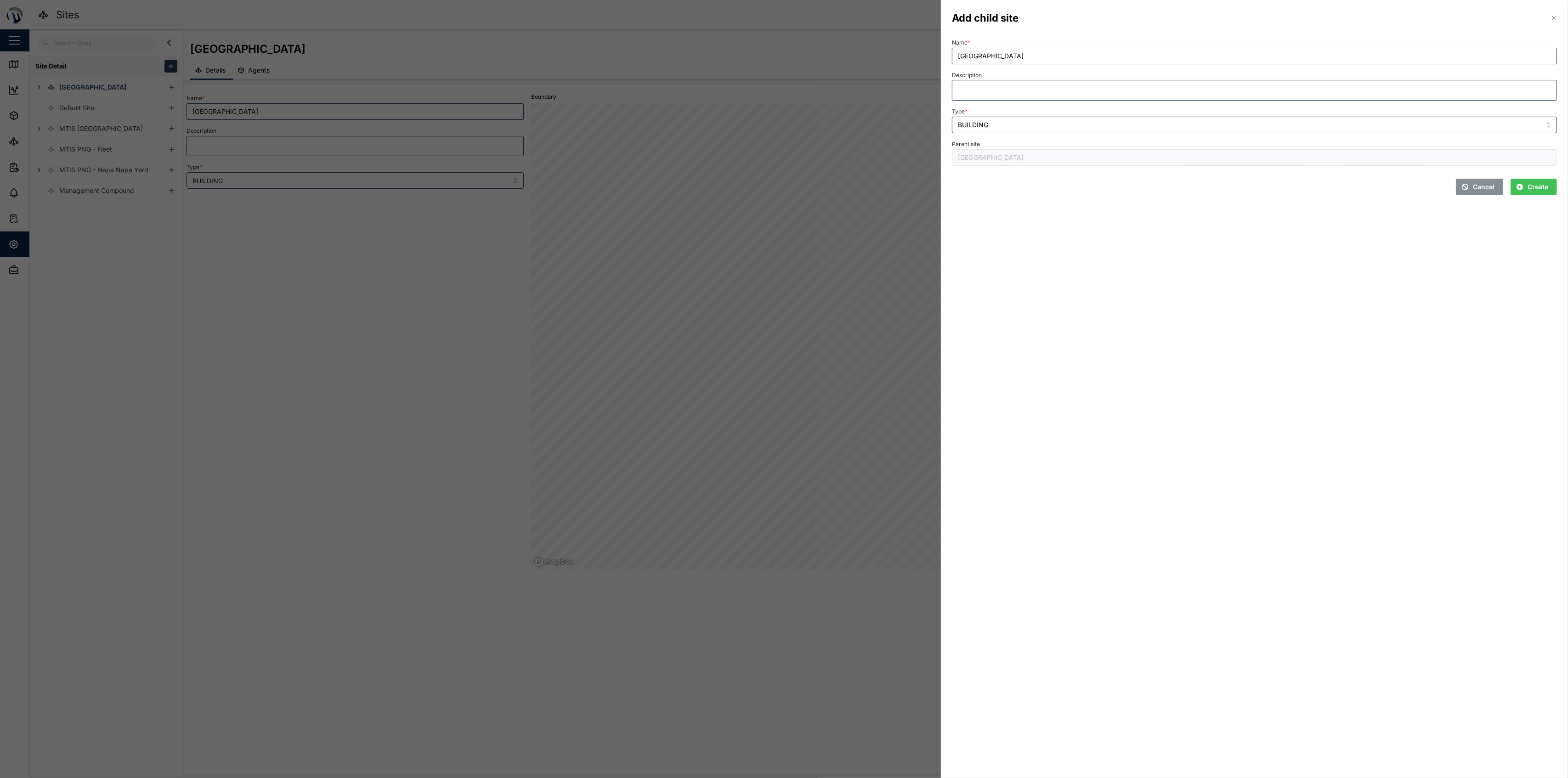
drag, startPoint x: 1245, startPoint y: 282, endPoint x: 1368, endPoint y: 238, distance: 130.6
click at [782, 277] on section "Add child site Name * [GEOGRAPHIC_DATA] Description Type * BUILDING Parent site…" at bounding box center [1254, 389] width 627 height 778
drag, startPoint x: 1537, startPoint y: 190, endPoint x: 1561, endPoint y: 185, distance: 24.5
click at [782, 190] on span "Create" at bounding box center [1538, 187] width 21 height 16
type input "[GEOGRAPHIC_DATA]"
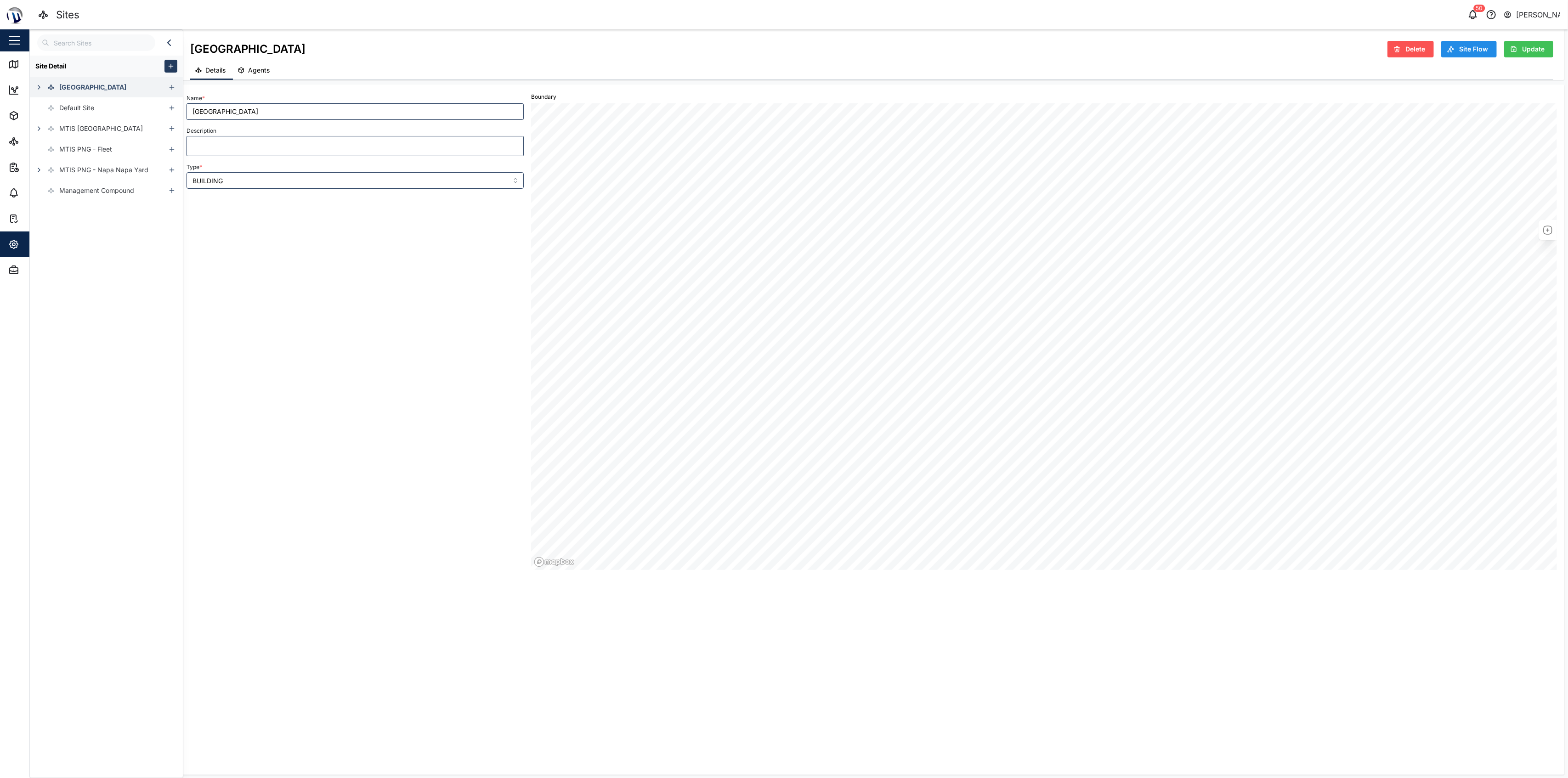
click at [172, 90] on div at bounding box center [174, 87] width 17 height 21
click at [168, 89] on icon "button" at bounding box center [172, 88] width 8 height 8
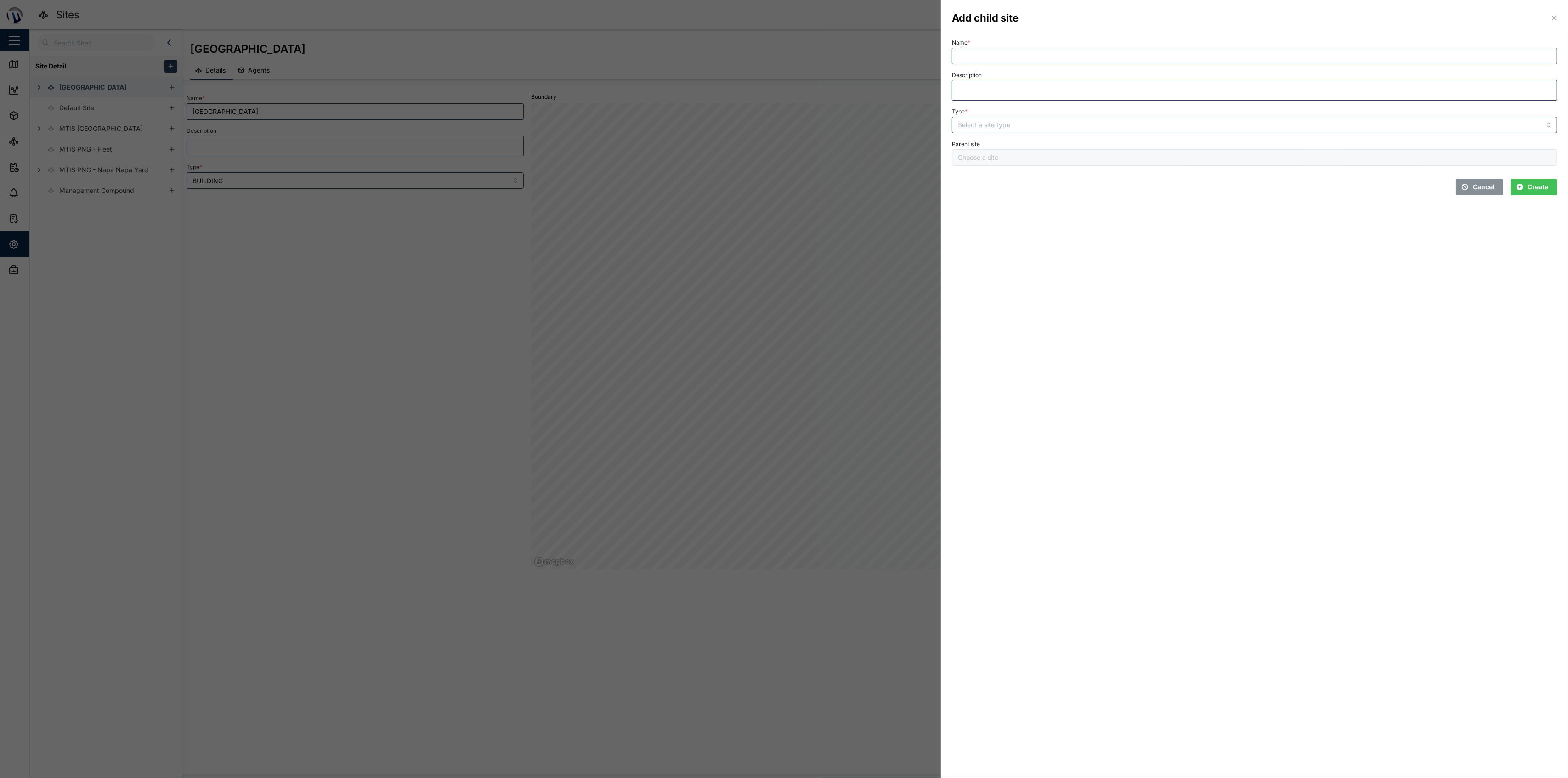
type input "[GEOGRAPHIC_DATA]"
click at [782, 50] on input "Name *" at bounding box center [1254, 56] width 605 height 16
type input "Bird of [GEOGRAPHIC_DATA]"
click at [782, 132] on input "Type *" at bounding box center [1254, 125] width 605 height 16
type input "BUILDING"
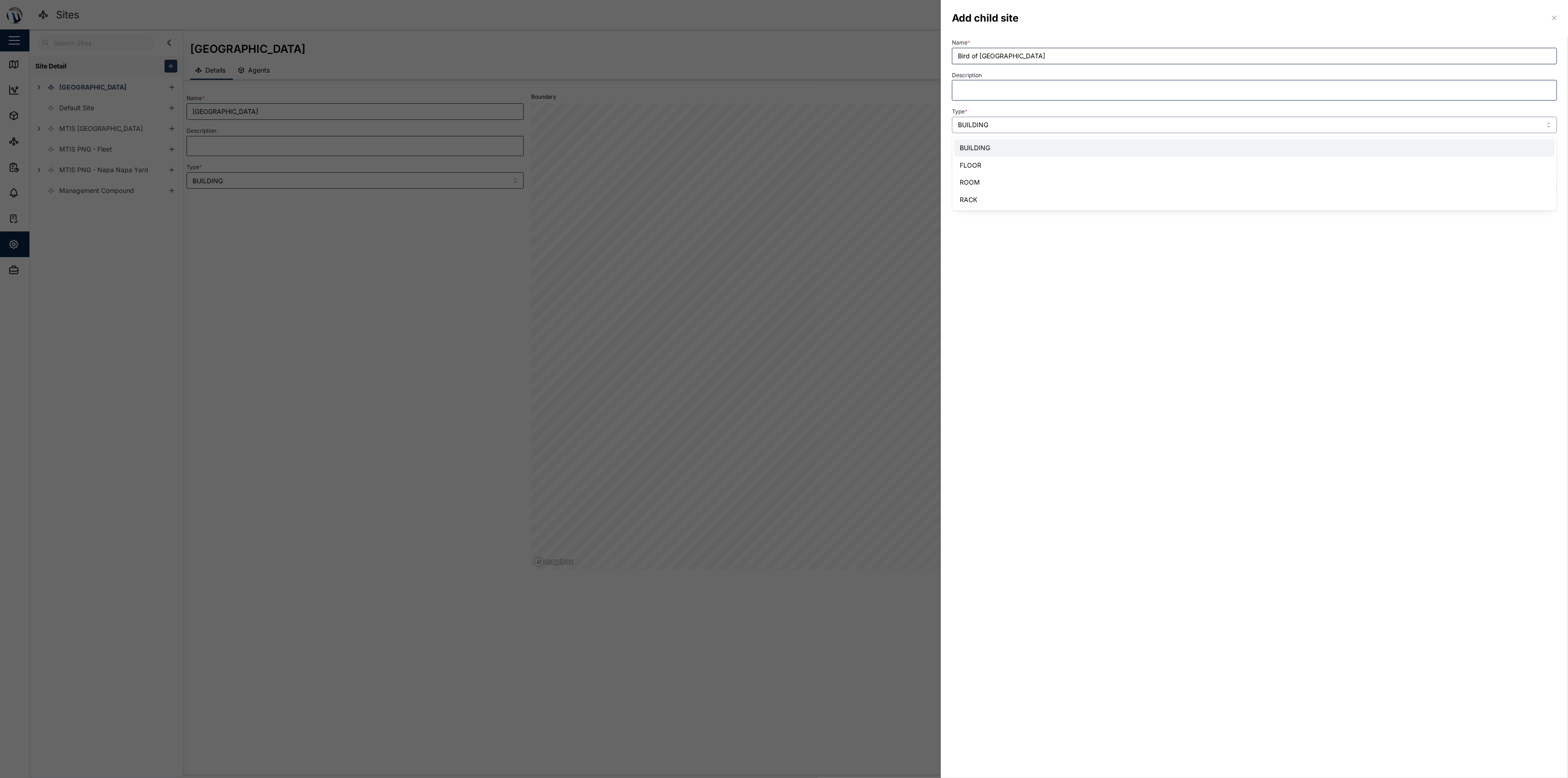
drag, startPoint x: 1000, startPoint y: 147, endPoint x: 1171, endPoint y: 149, distance: 171.0
click at [782, 183] on button "Create" at bounding box center [1533, 187] width 46 height 16
type input "Bird of [GEOGRAPHIC_DATA]"
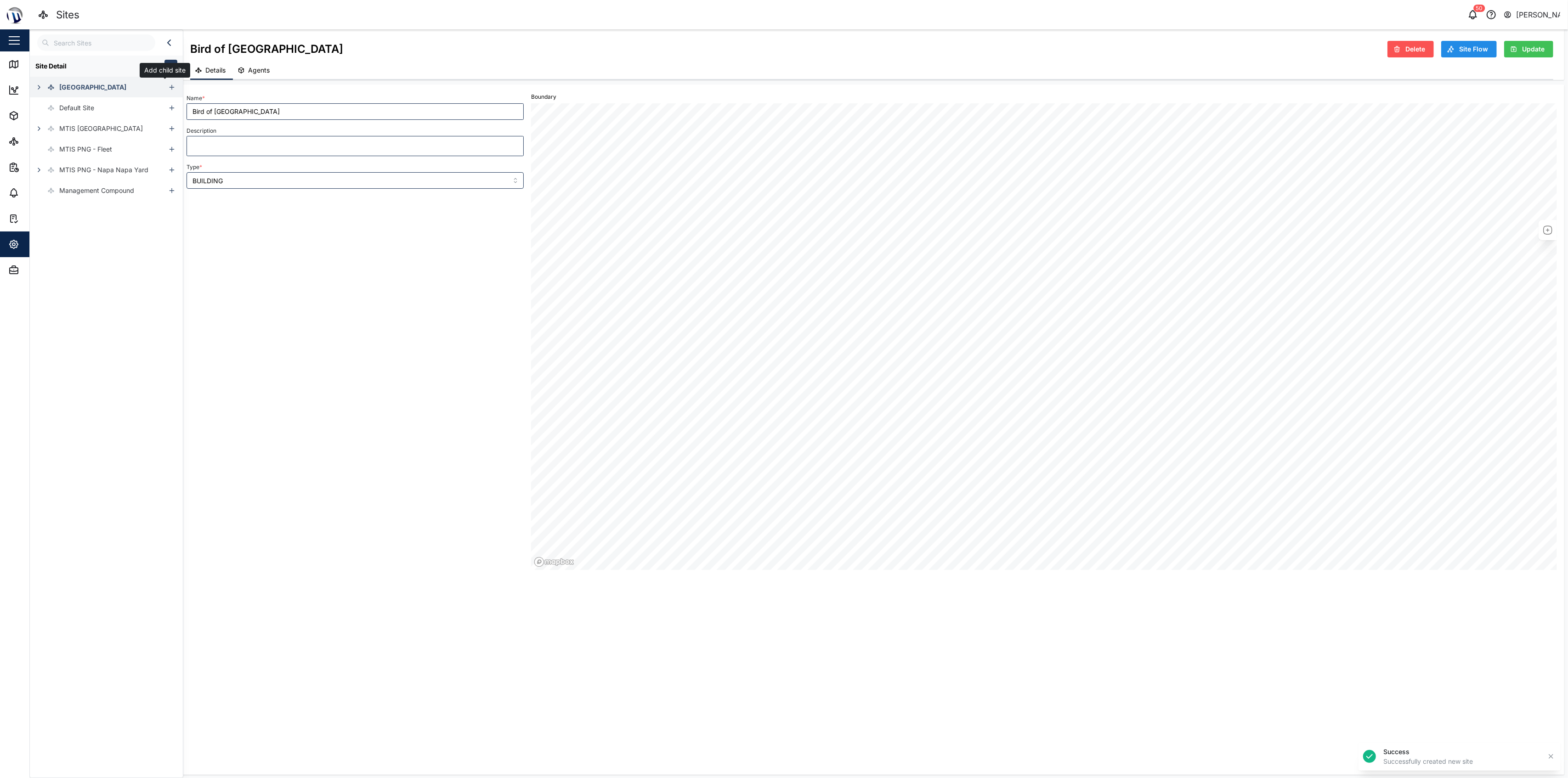
click at [168, 87] on icon "button" at bounding box center [172, 88] width 8 height 8
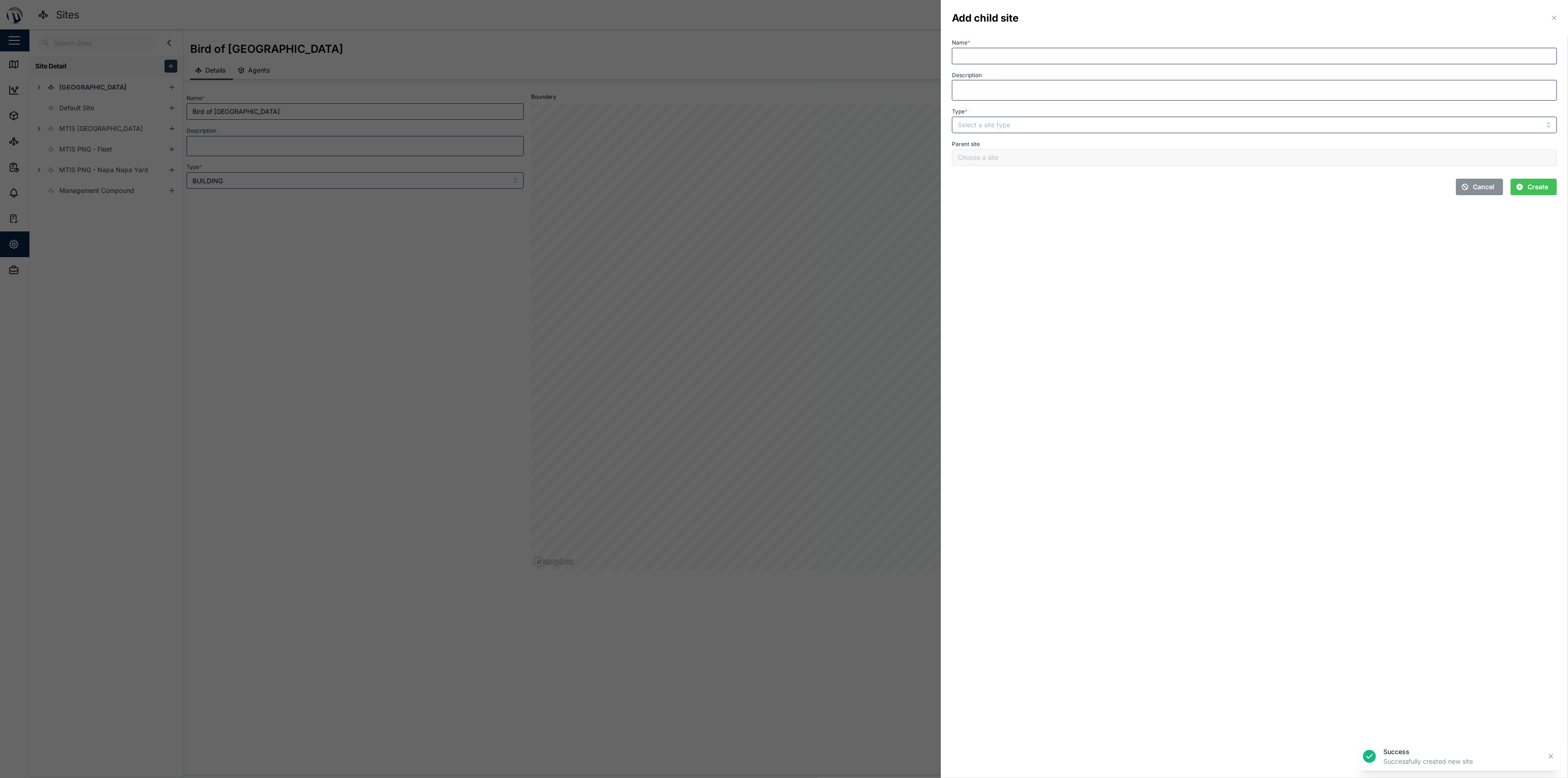
type input "[GEOGRAPHIC_DATA]"
click at [782, 57] on input "Name *" at bounding box center [1254, 56] width 605 height 16
type input "[GEOGRAPHIC_DATA]"
drag, startPoint x: 1033, startPoint y: 112, endPoint x: 1032, endPoint y: 122, distance: 10.0
click at [782, 122] on div "Type *" at bounding box center [1254, 119] width 605 height 28
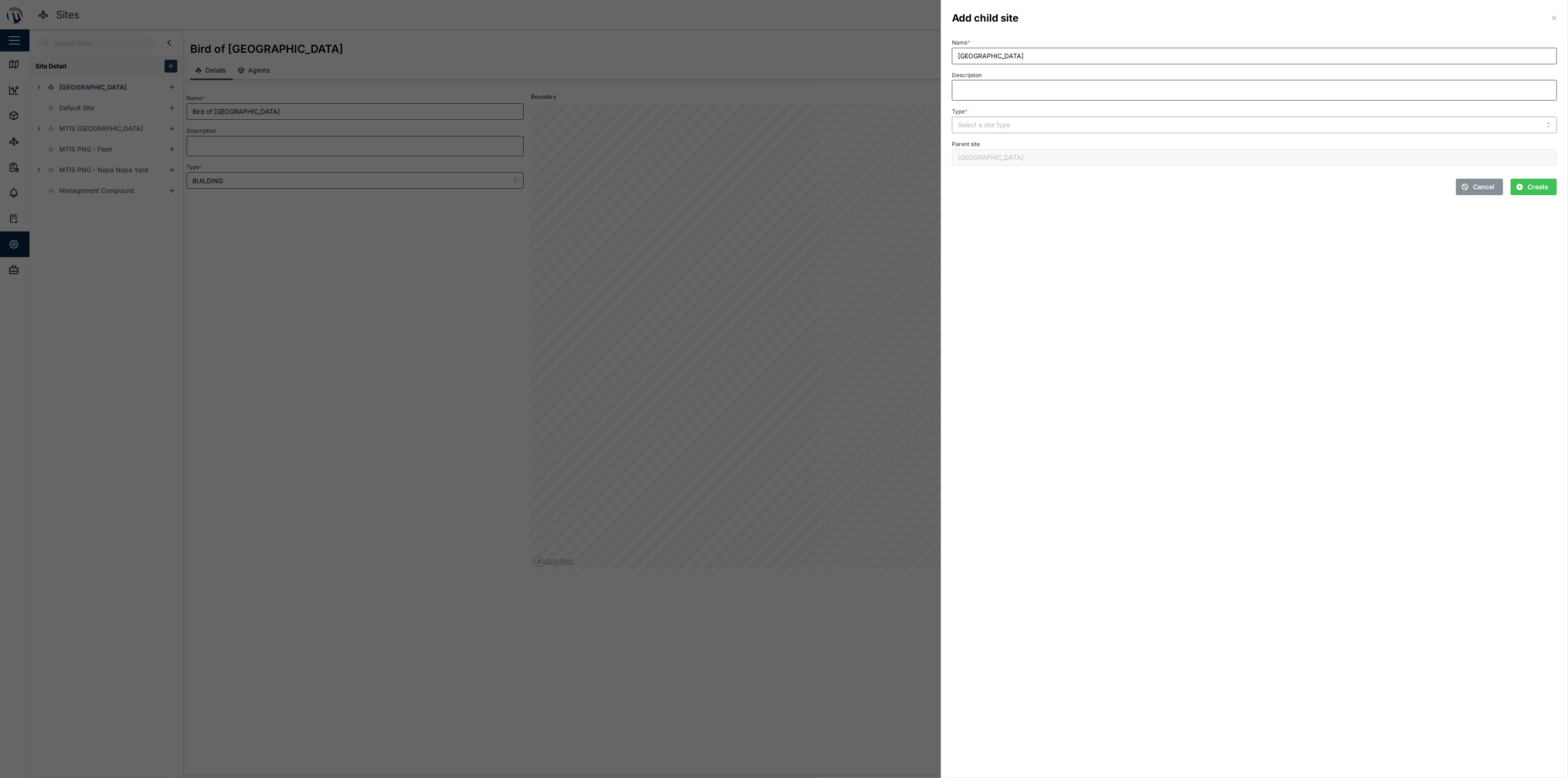
click at [782, 122] on input "Type *" at bounding box center [1254, 125] width 605 height 16
click at [782, 138] on div "BUILDING FLOOR ROOM RACK" at bounding box center [1254, 173] width 604 height 73
type input "BUILDING"
drag, startPoint x: 1247, startPoint y: 227, endPoint x: 1261, endPoint y: 227, distance: 14.0
click at [782, 227] on section "Add child site Name * [GEOGRAPHIC_DATA] Description Type * BUILDING Parent site…" at bounding box center [1254, 389] width 627 height 778
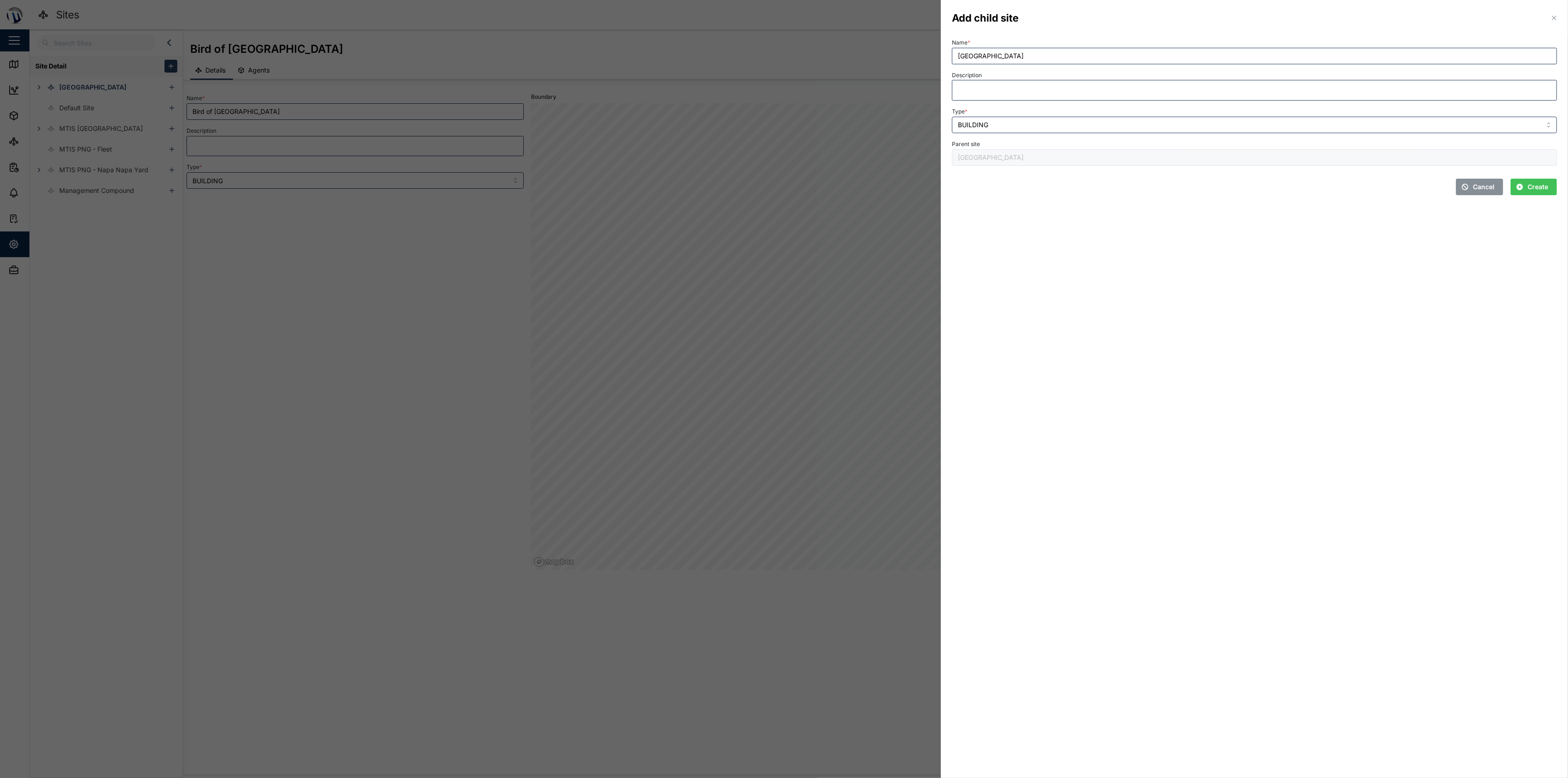
click at [782, 188] on span "Create" at bounding box center [1538, 187] width 21 height 16
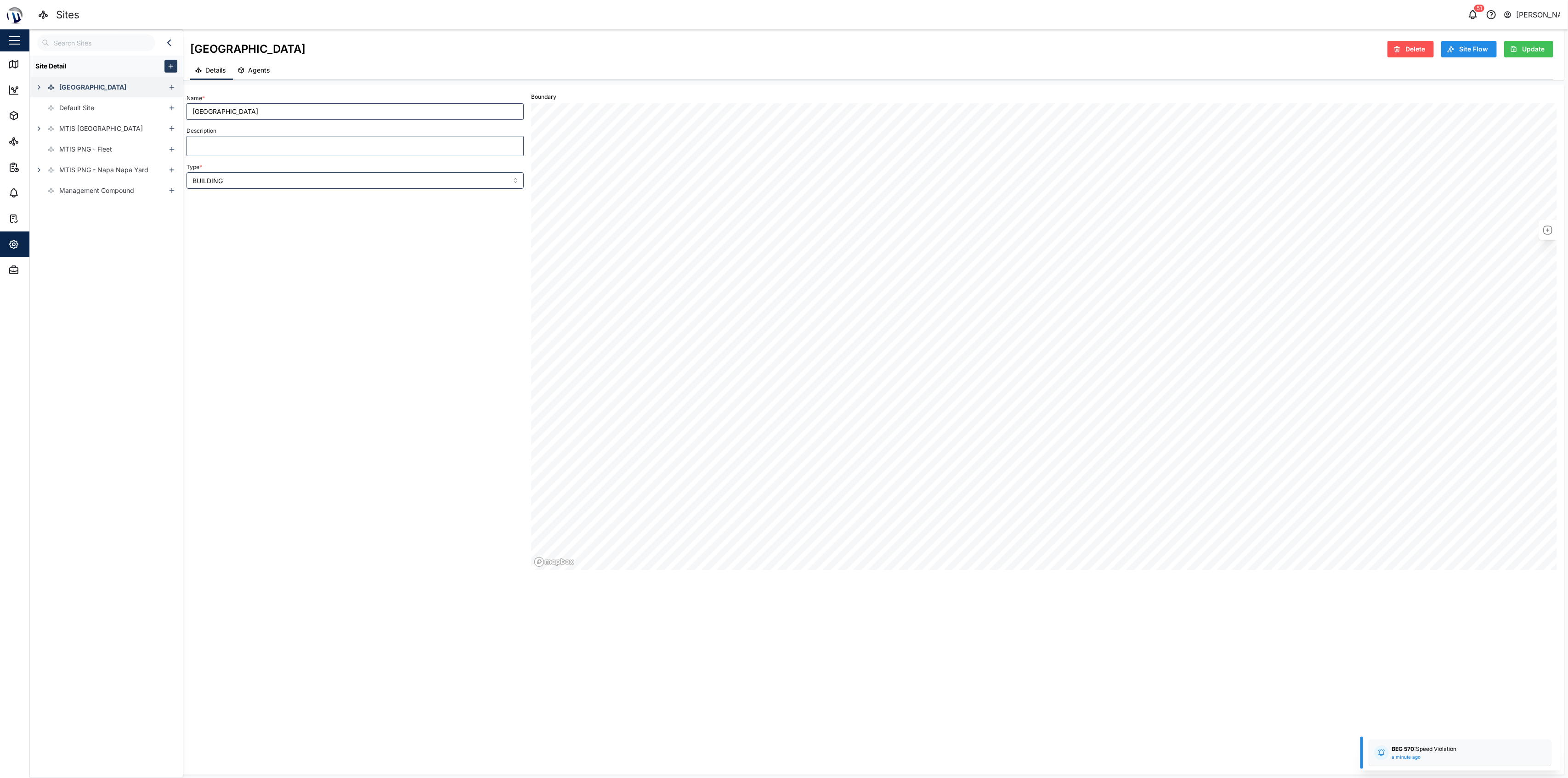
click at [41, 87] on icon "button" at bounding box center [39, 88] width 8 height 8
click at [103, 150] on div "[GEOGRAPHIC_DATA]" at bounding box center [97, 149] width 65 height 10
click at [109, 167] on div "[GEOGRAPHIC_DATA]" at bounding box center [97, 170] width 65 height 10
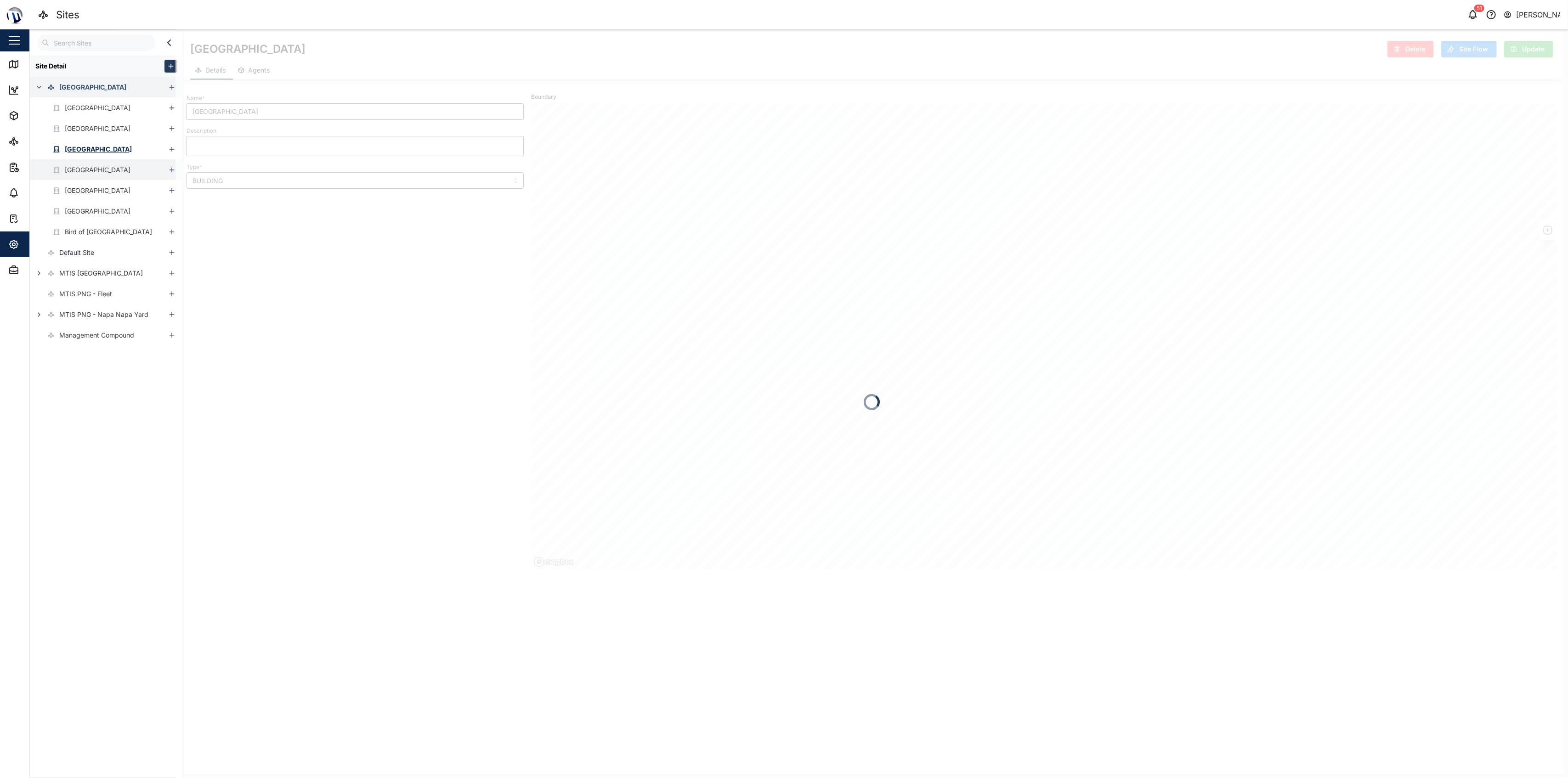
type input "[GEOGRAPHIC_DATA]"
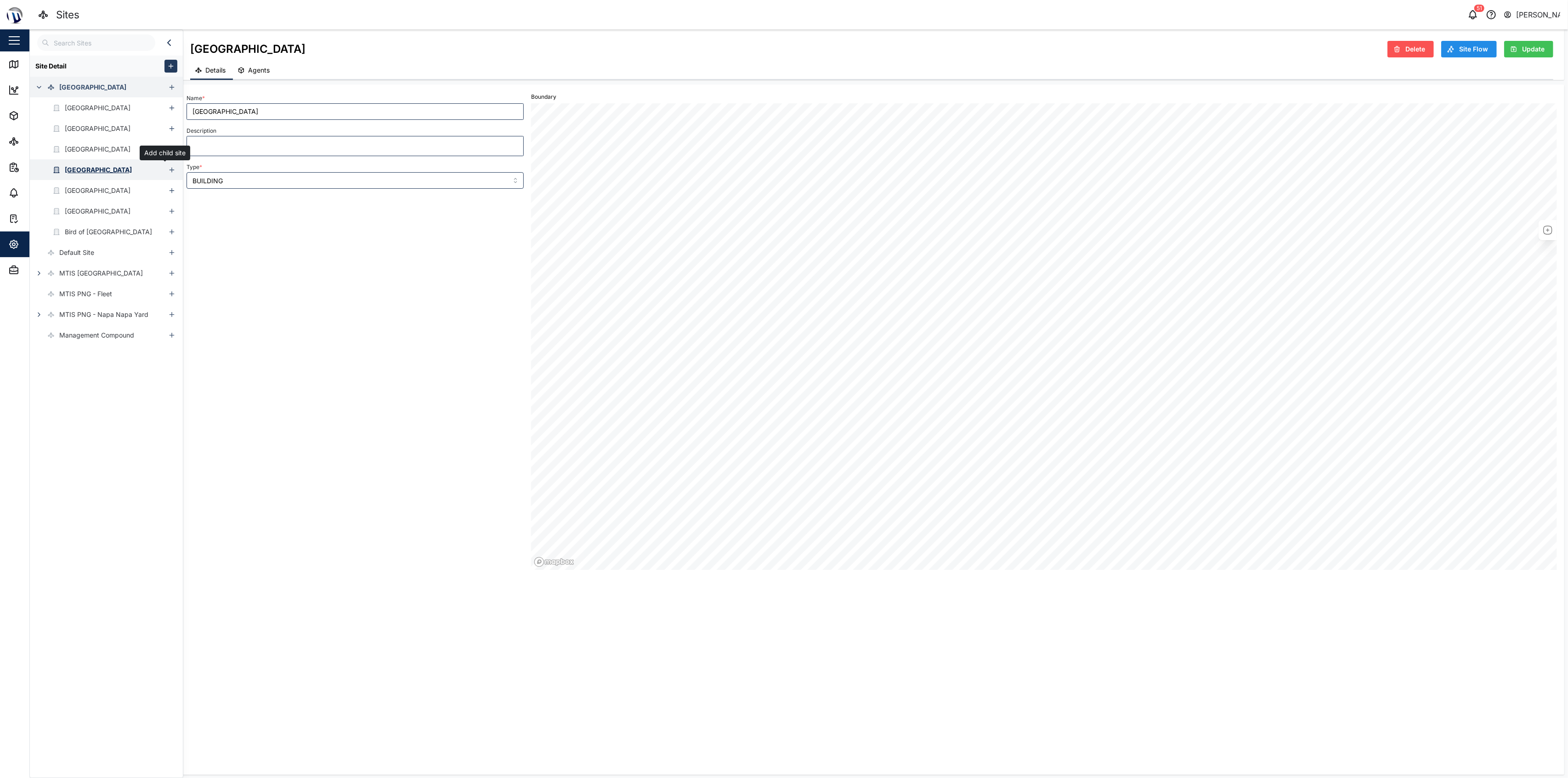
click at [168, 168] on icon "button" at bounding box center [172, 170] width 8 height 8
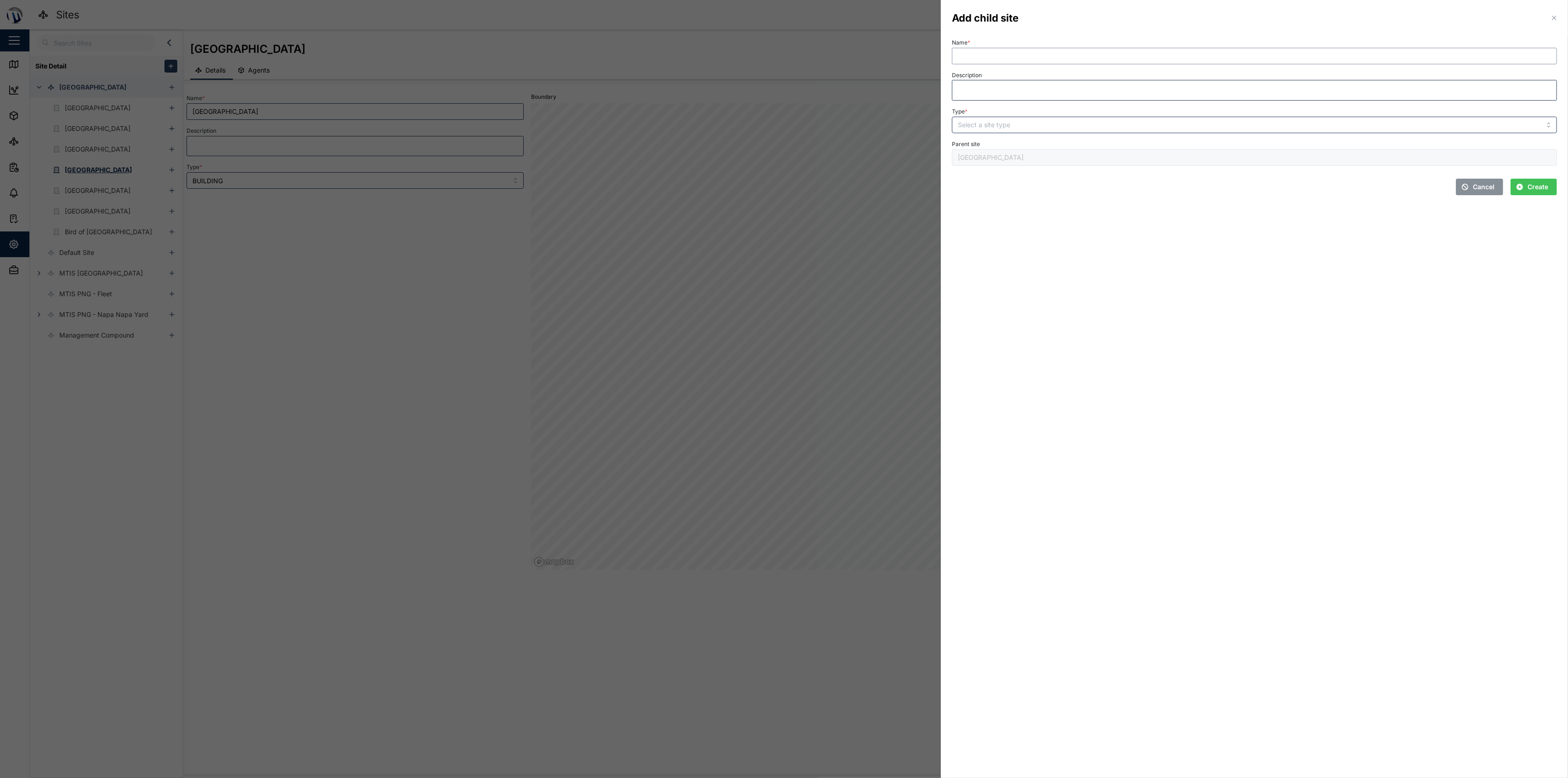
click at [782, 58] on input "Name *" at bounding box center [1254, 56] width 605 height 16
type input "Main Utility Area"
click at [782, 128] on input "Type *" at bounding box center [1254, 125] width 605 height 16
click at [782, 137] on div "BUILDING FLOOR ROOM RACK" at bounding box center [1254, 174] width 605 height 74
drag, startPoint x: 1037, startPoint y: 143, endPoint x: 1202, endPoint y: 166, distance: 166.6
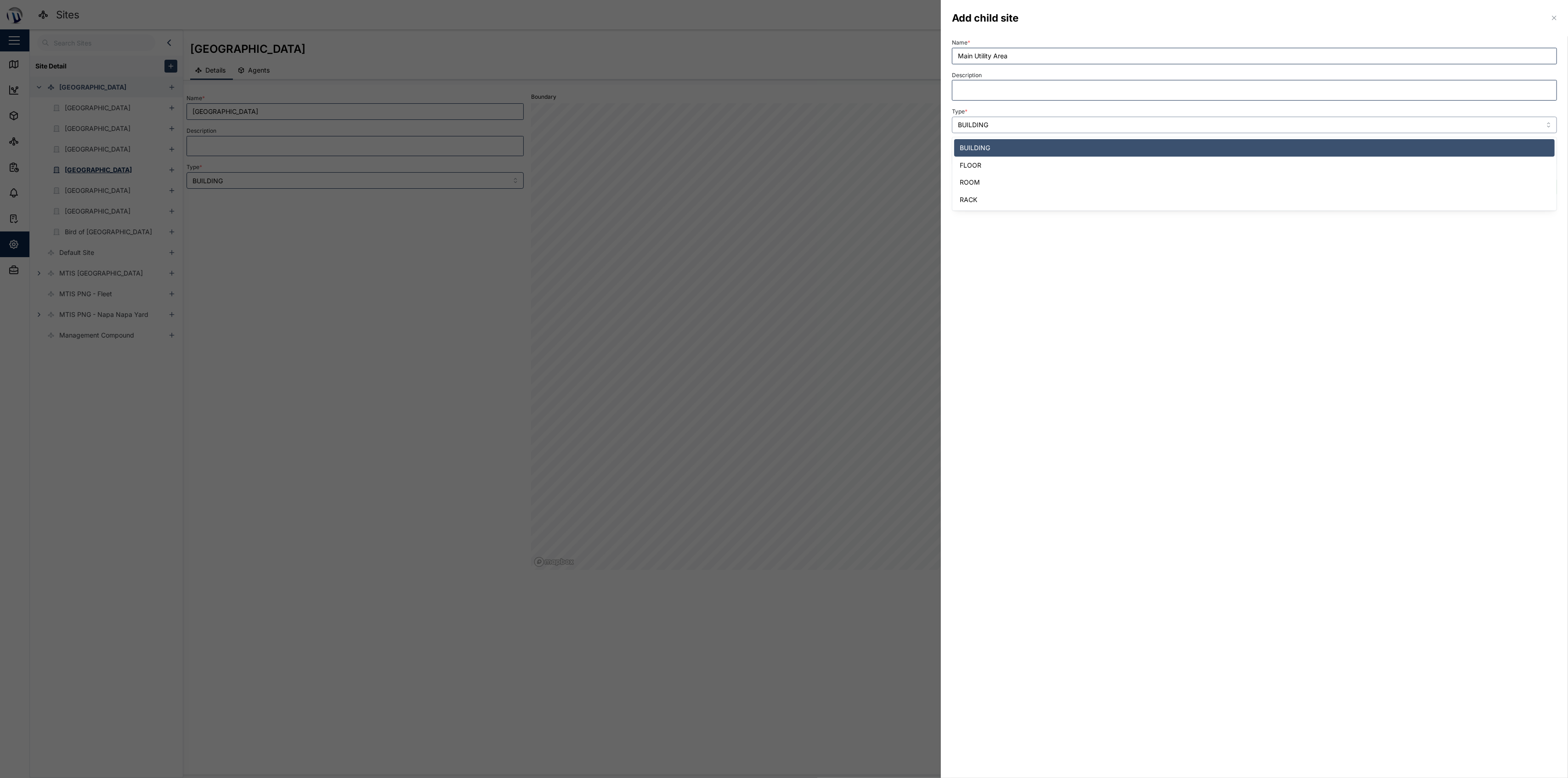
click at [782, 131] on input "BUILDING" at bounding box center [1254, 125] width 605 height 16
type input "ROOM"
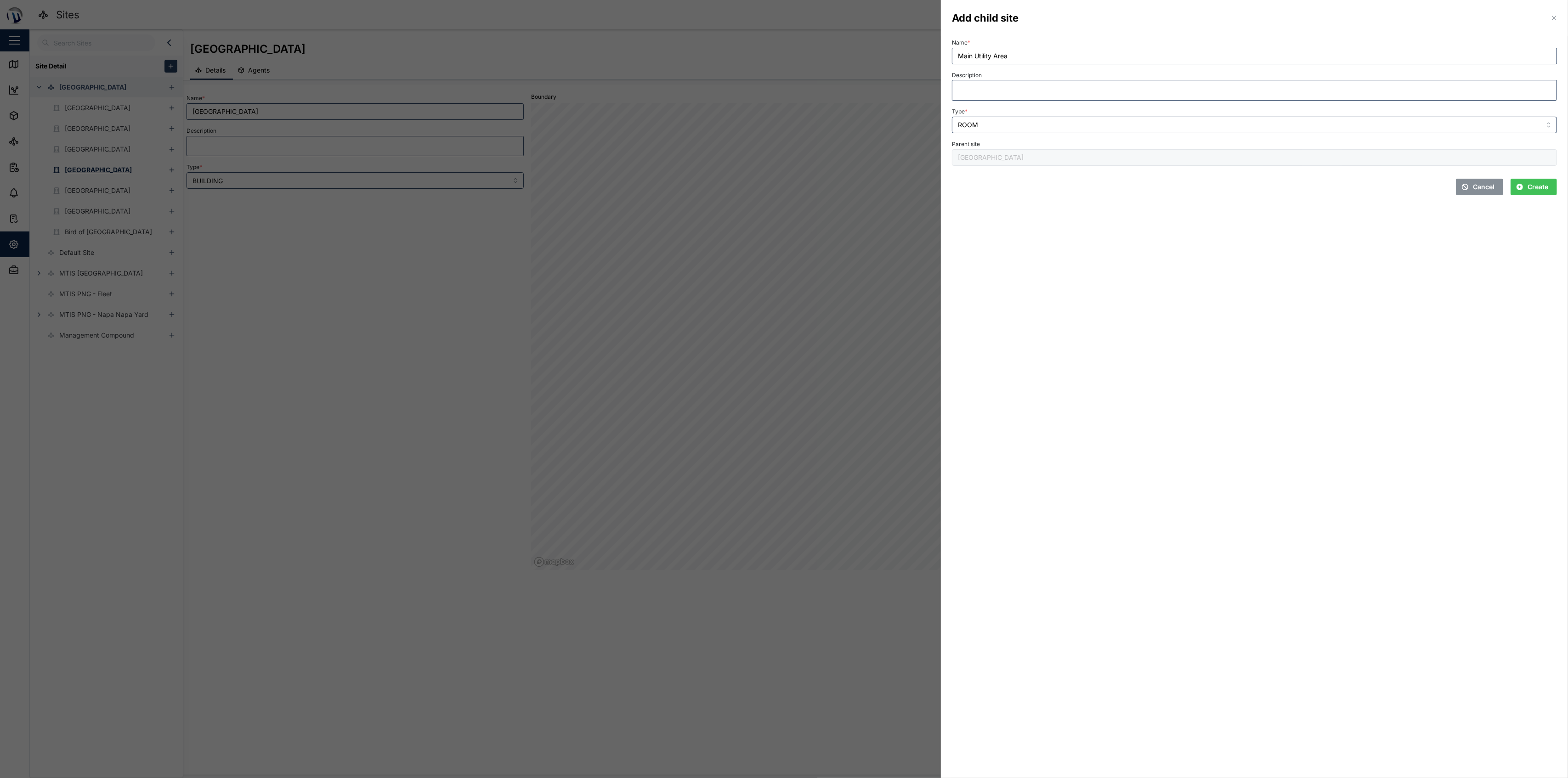
click at [782, 191] on div "Cancel Create" at bounding box center [1254, 184] width 605 height 22
click at [782, 183] on span "Create" at bounding box center [1538, 187] width 21 height 16
type input "Main Utility Area"
type input "ROOM"
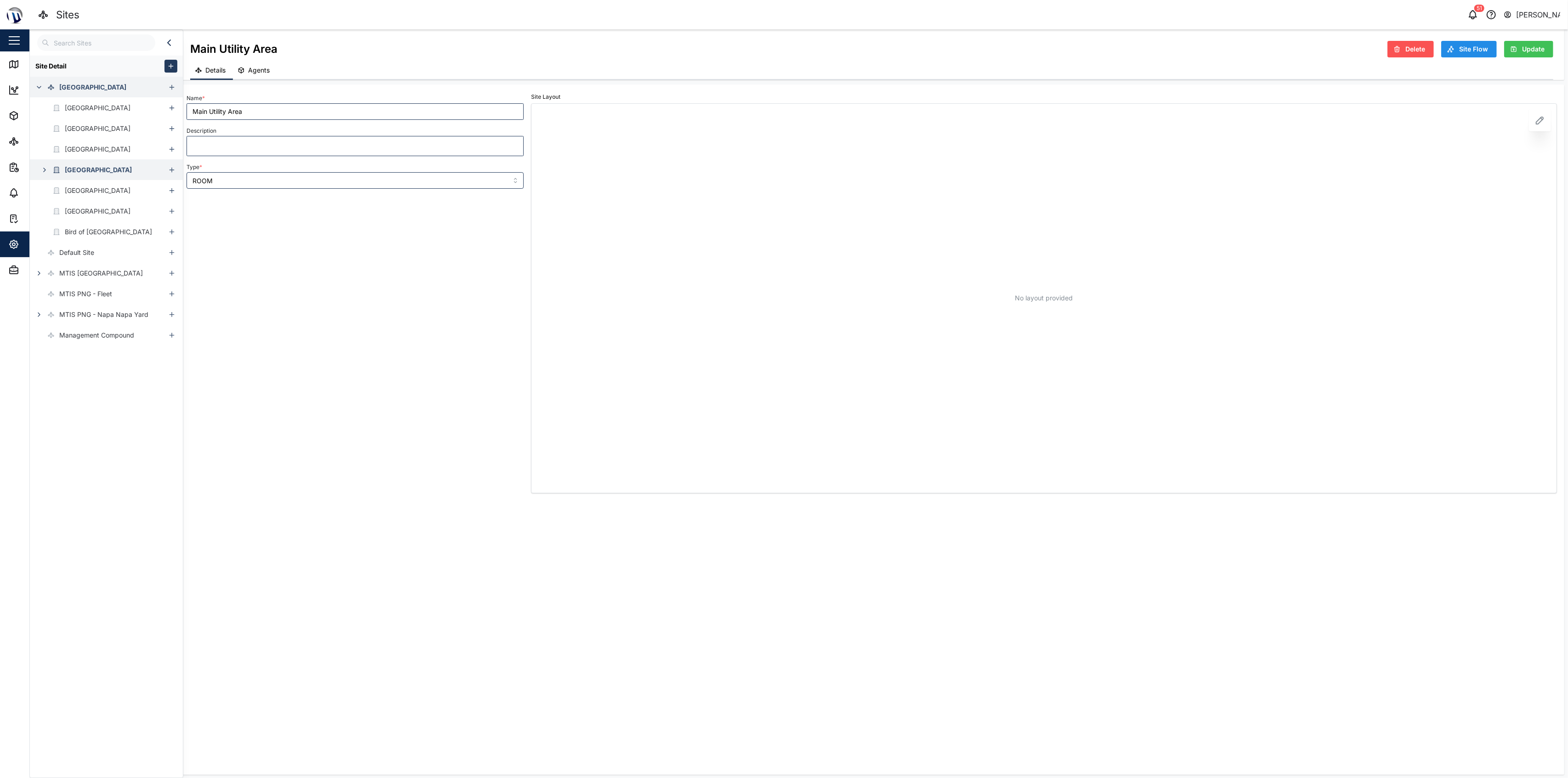
click at [41, 166] on button "button" at bounding box center [44, 170] width 13 height 13
click at [169, 171] on button "button" at bounding box center [172, 170] width 13 height 13
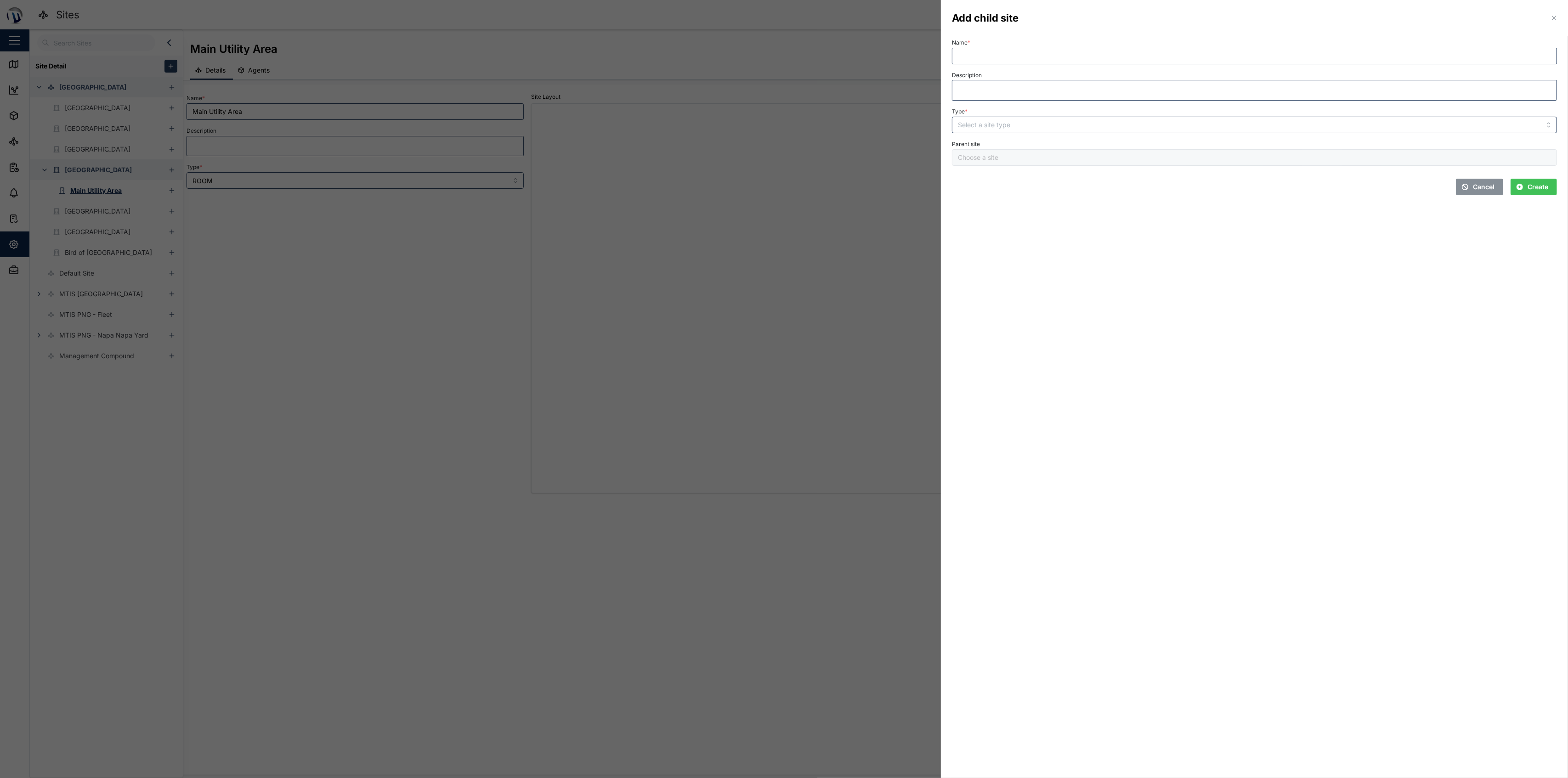
type input "[GEOGRAPHIC_DATA]"
click at [782, 48] on input "Name *" at bounding box center [1254, 56] width 605 height 16
type input "Main Water Storage"
click at [782, 122] on input "Type *" at bounding box center [1254, 125] width 605 height 16
type input "FLOOR"
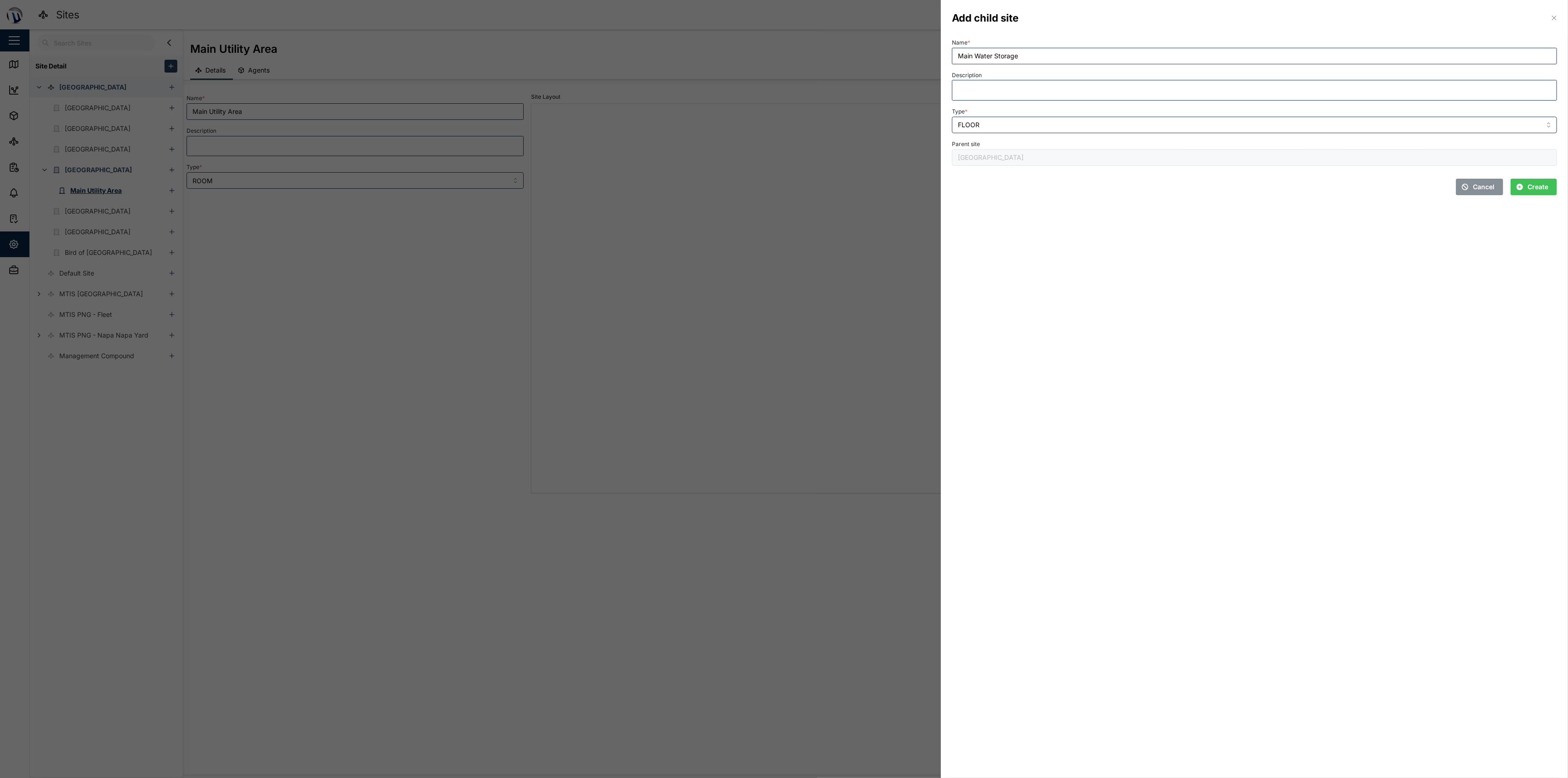
click at [782, 200] on div "Name * Main Water Storage Description Type * FLOOR Parent site Gateway Hotel Ca…" at bounding box center [1254, 119] width 627 height 174
click at [782, 185] on div "Create" at bounding box center [1532, 187] width 32 height 16
type input "Main Water Storage"
type input "FLOOR"
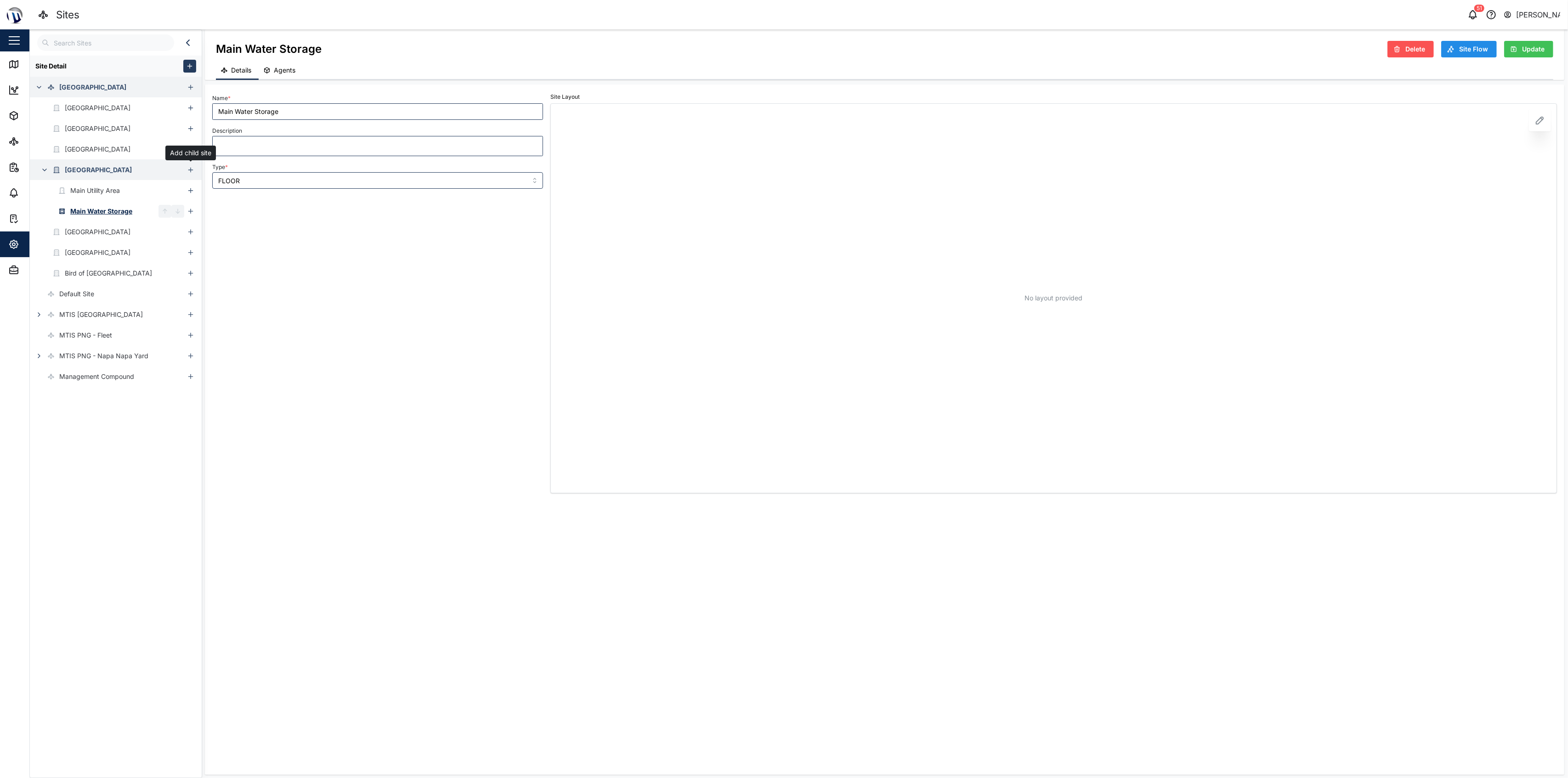
click at [193, 169] on icon "button" at bounding box center [191, 170] width 8 height 8
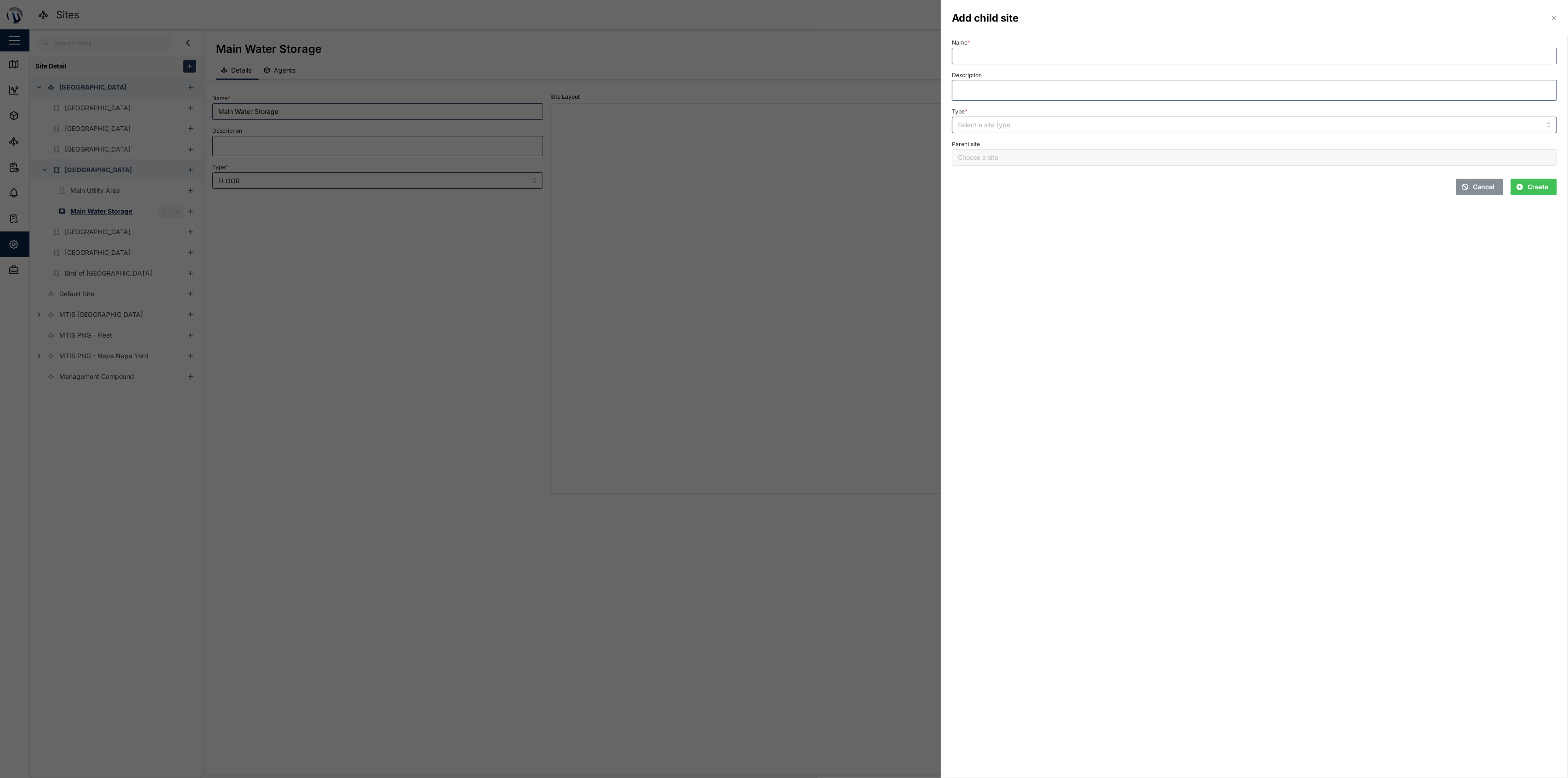
type input "[GEOGRAPHIC_DATA]"
click at [782, 56] on input "Name *" at bounding box center [1254, 56] width 605 height 16
type input "[PERSON_NAME] Bar"
click at [782, 122] on input "Type *" at bounding box center [1254, 125] width 605 height 16
type input "BUILDING"
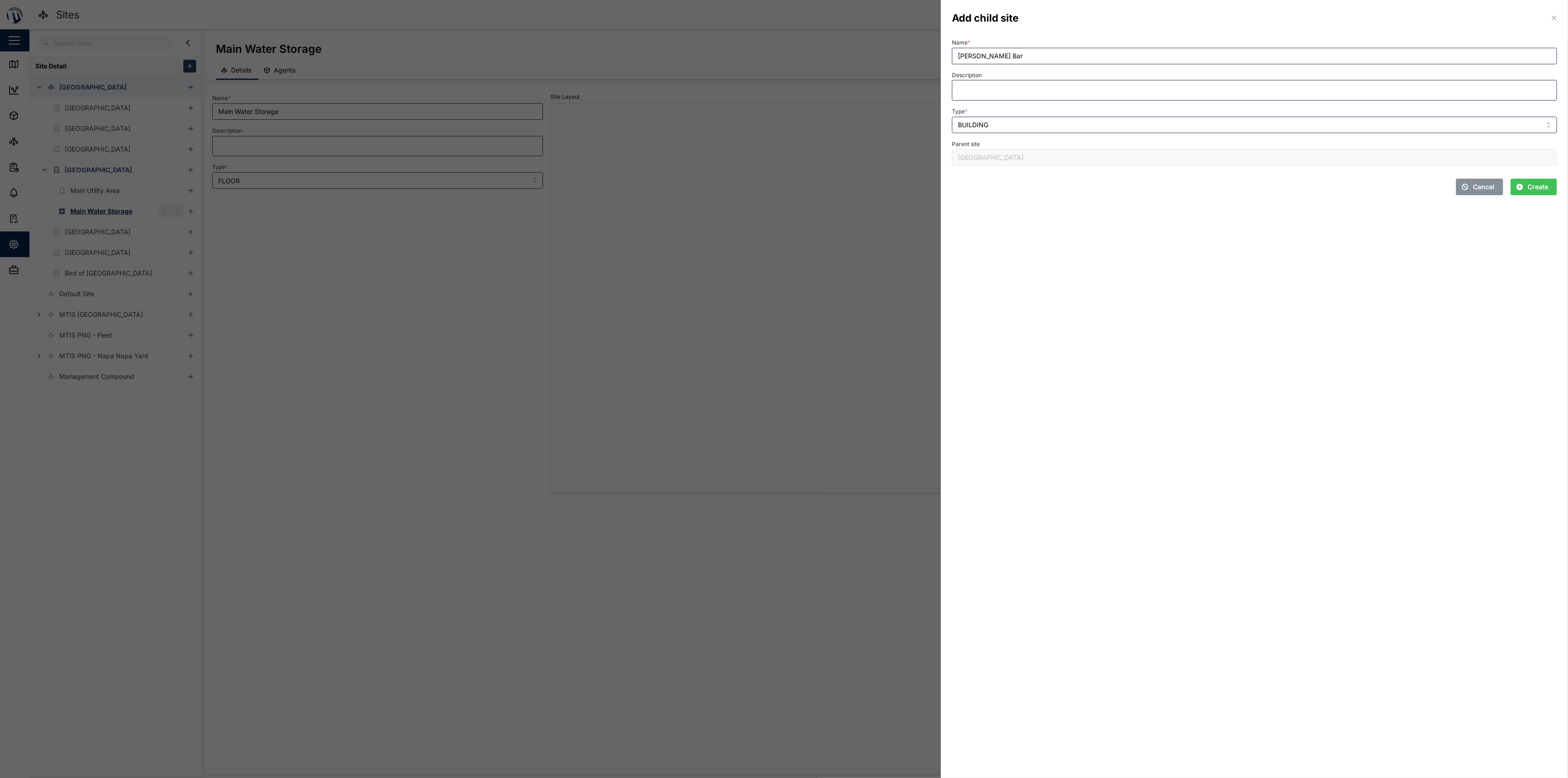
click at [782, 188] on span "Create" at bounding box center [1538, 187] width 21 height 16
type input "[PERSON_NAME] Bar"
type input "BUILDING"
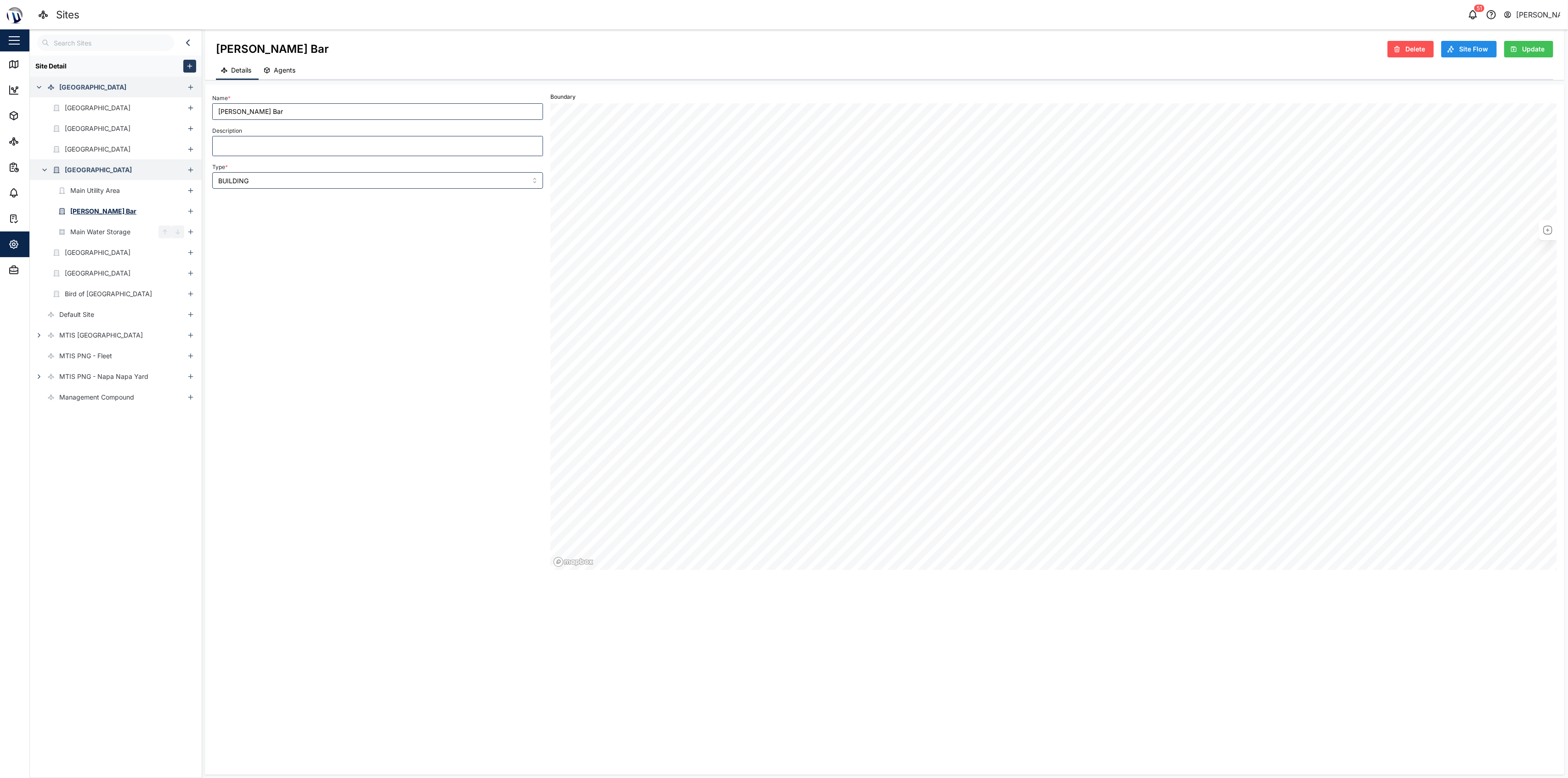
click at [197, 169] on div at bounding box center [192, 169] width 17 height 21
click at [193, 172] on icon "button" at bounding box center [191, 170] width 8 height 8
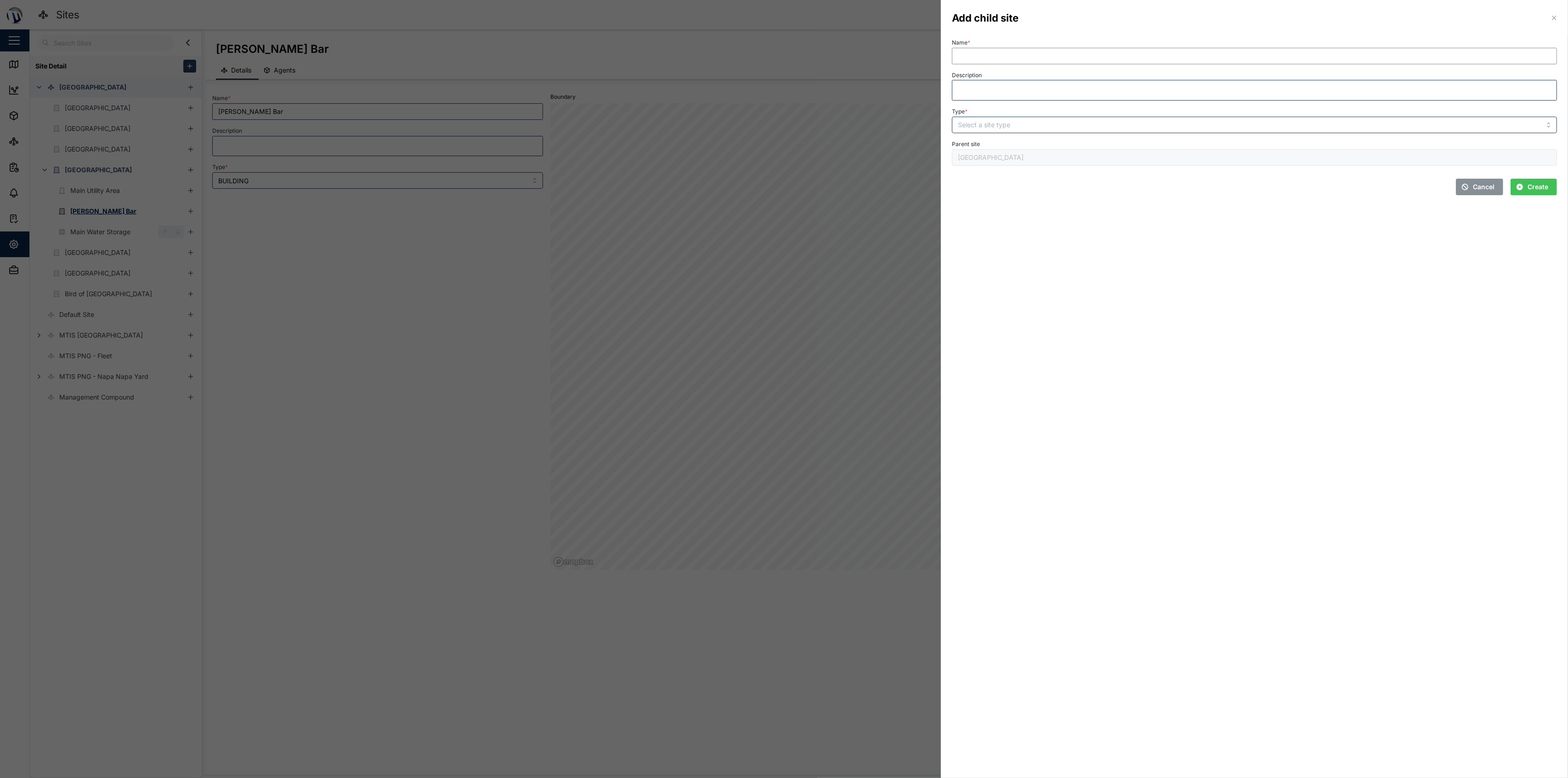
click at [782, 56] on input "Name *" at bounding box center [1254, 56] width 605 height 16
type input "Apartment Generator"
click at [782, 121] on input "Type *" at bounding box center [1254, 125] width 605 height 16
type input "FLOOR"
click at [782, 91] on textarea "Description" at bounding box center [1254, 90] width 605 height 21
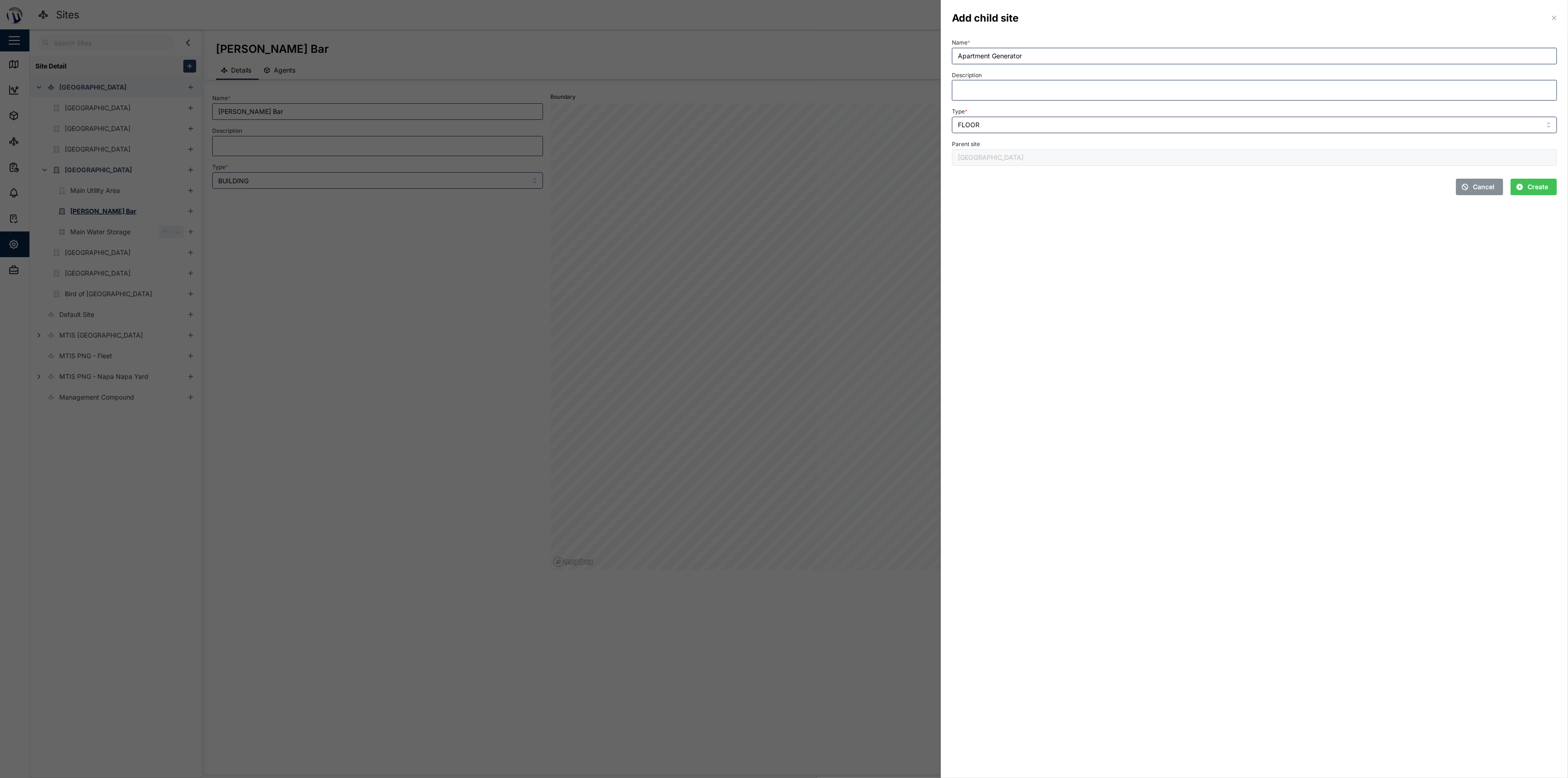
drag, startPoint x: 1129, startPoint y: 216, endPoint x: 1134, endPoint y: 215, distance: 5.1
click at [782, 215] on section "Add child site Name * Apartment Generator Description Type * FLOOR Parent site …" at bounding box center [1254, 389] width 627 height 778
click at [782, 187] on span "Create" at bounding box center [1538, 187] width 21 height 16
type input "Apartment Generator"
type input "FLOOR"
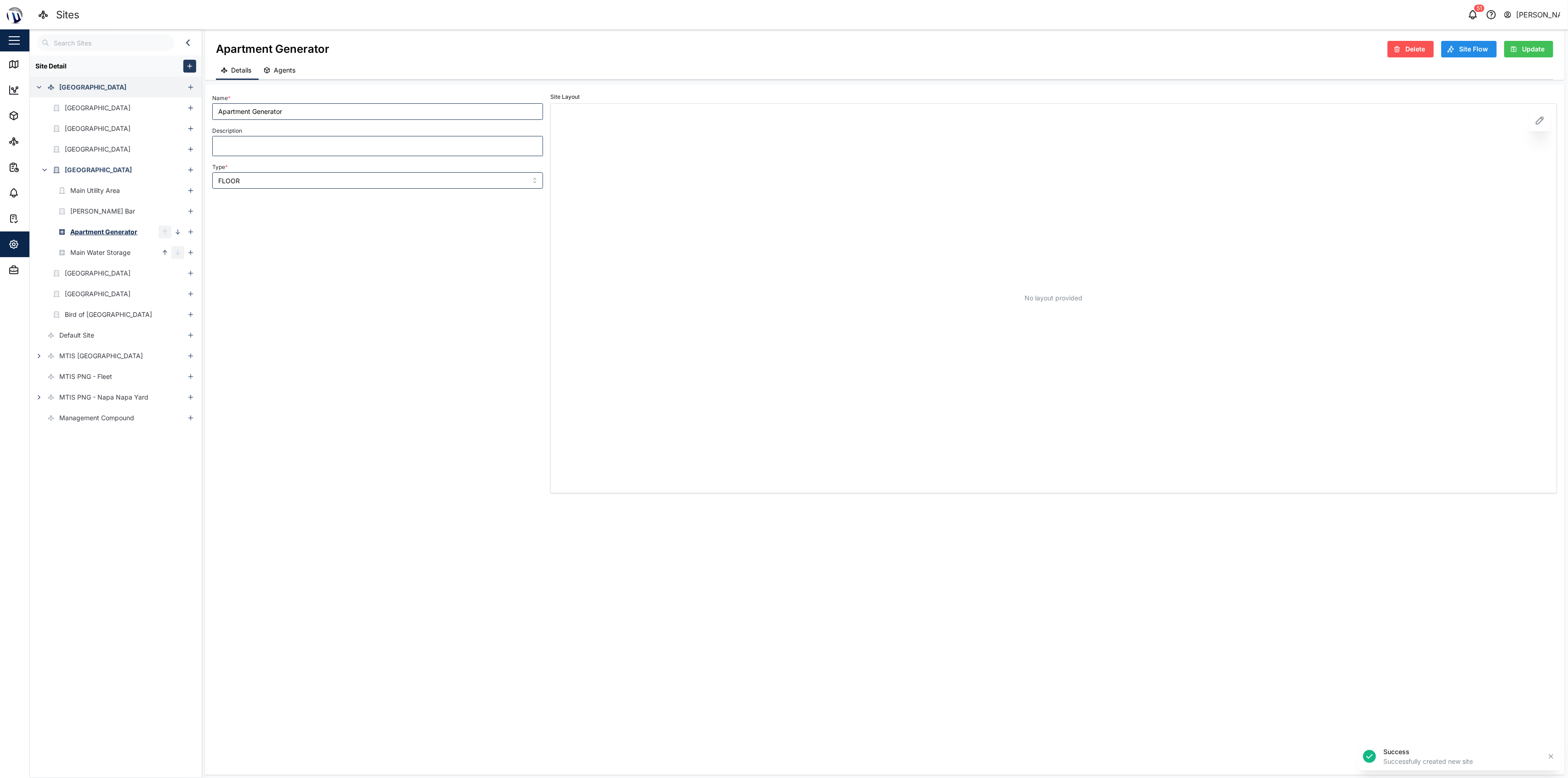
click at [364, 279] on div "Name * Apartment Generator Description Type * FLOOR" at bounding box center [378, 293] width 338 height 409
click at [178, 230] on icon "button" at bounding box center [178, 232] width 8 height 8
click at [315, 287] on div "Name * Apartment Generator Description Type * FLOOR" at bounding box center [378, 293] width 338 height 409
click at [142, 109] on div "[GEOGRAPHIC_DATA]" at bounding box center [107, 107] width 154 height 21
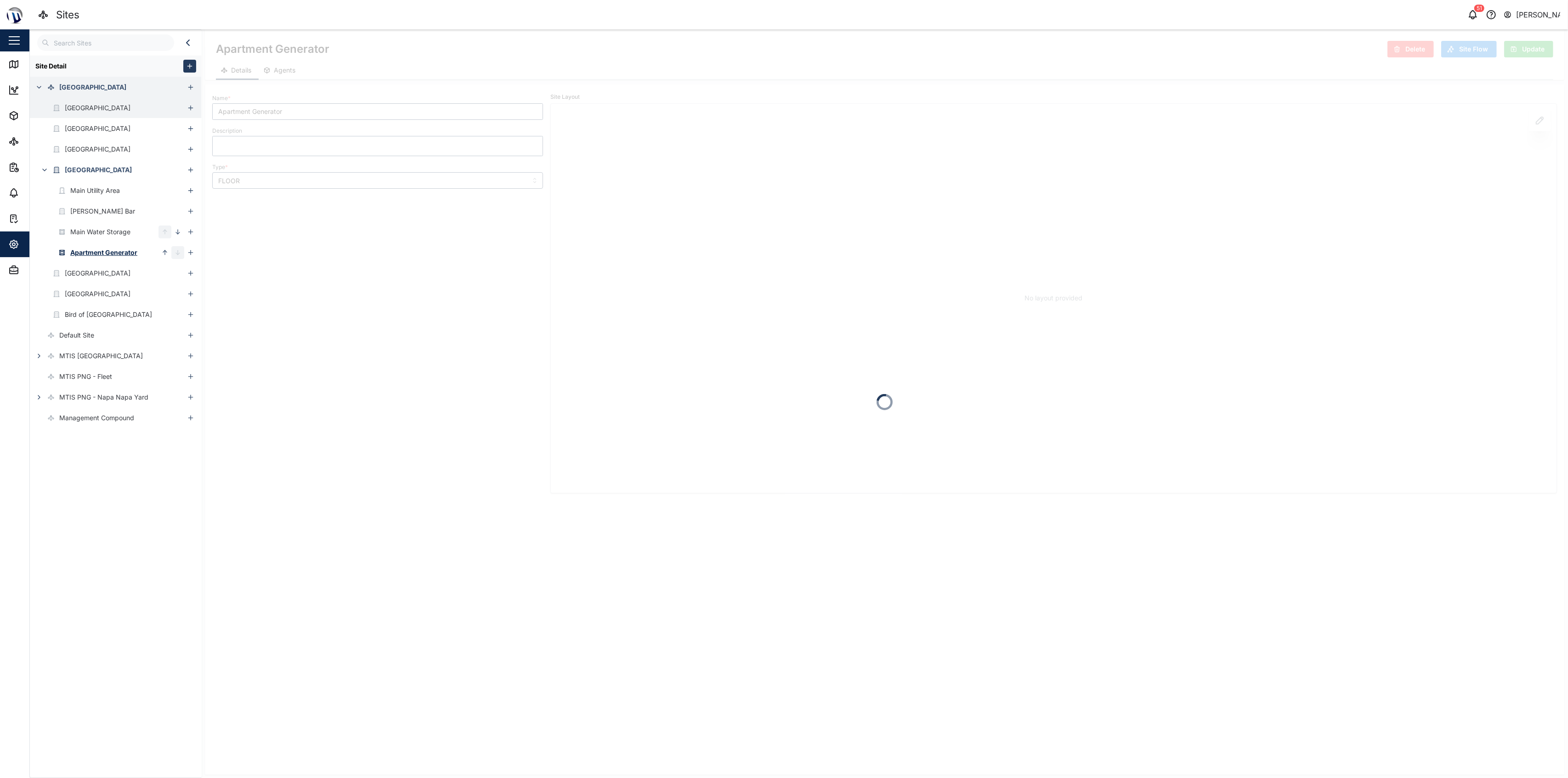
type input "[GEOGRAPHIC_DATA]"
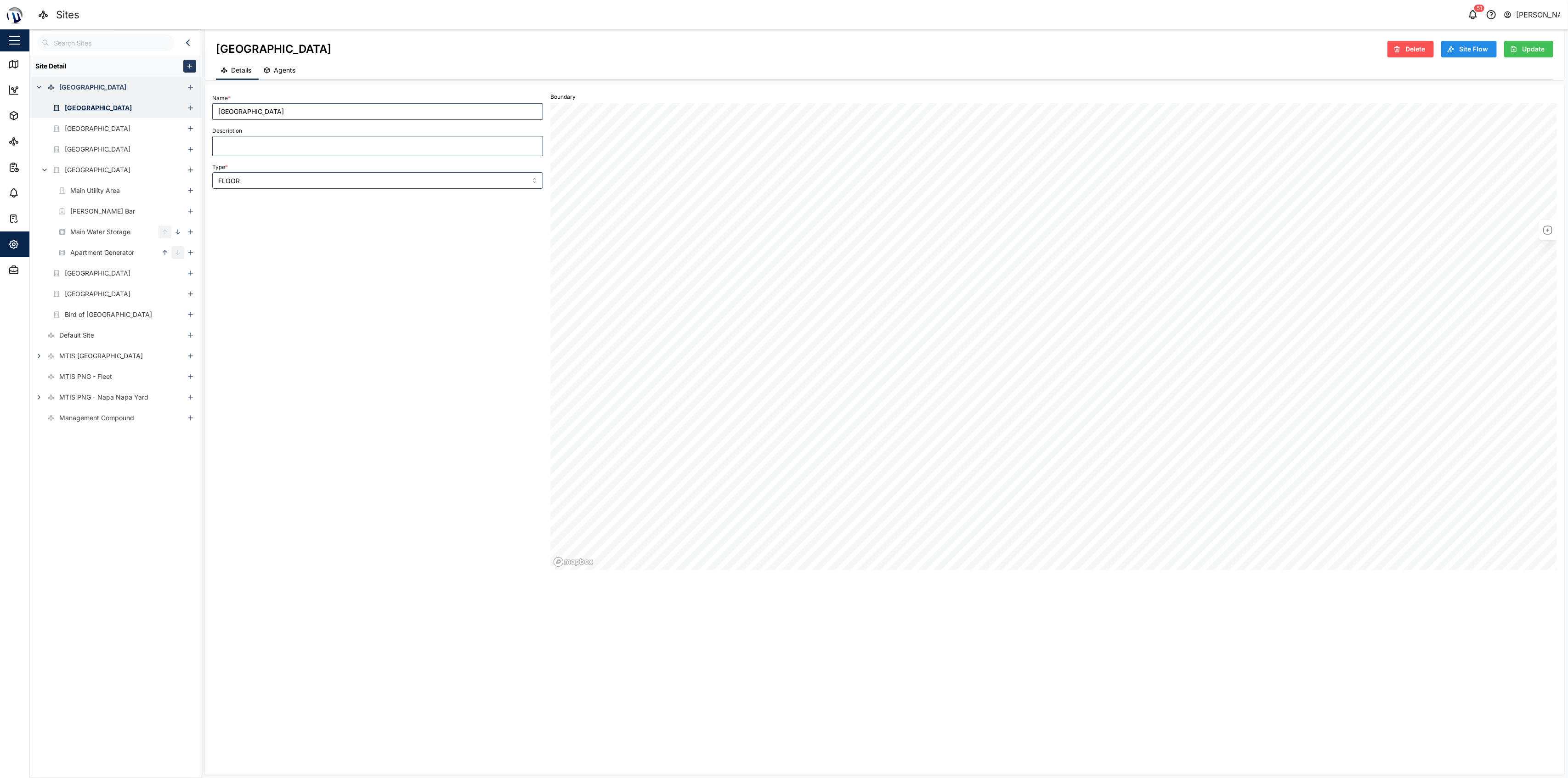
type input "BUILDING"
click at [293, 68] on span "Agents" at bounding box center [284, 70] width 22 height 6
click at [468, 154] on div "No agents for this site" at bounding box center [884, 442] width 1345 height 654
click at [322, 107] on div "0 Expand" at bounding box center [884, 99] width 1359 height 21
click at [782, 96] on div at bounding box center [1519, 97] width 6 height 6
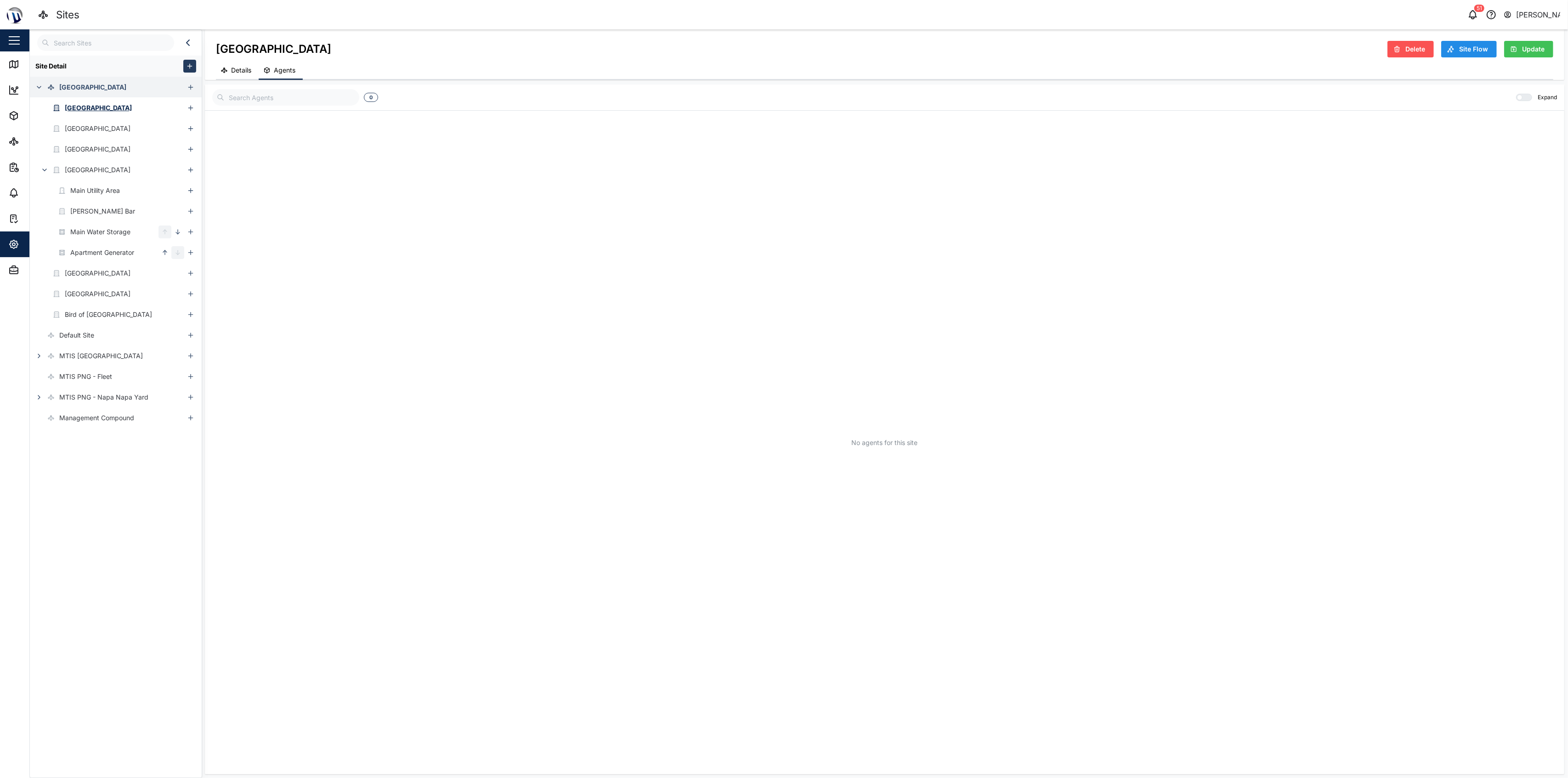
click at [782, 94] on input "checkbox" at bounding box center [1516, 94] width 0 height 0
click at [782, 96] on div at bounding box center [1525, 97] width 6 height 6
click at [782, 94] on input "checkbox" at bounding box center [1513, 94] width 0 height 0
click at [12, 270] on icon "button" at bounding box center [13, 270] width 11 height 11
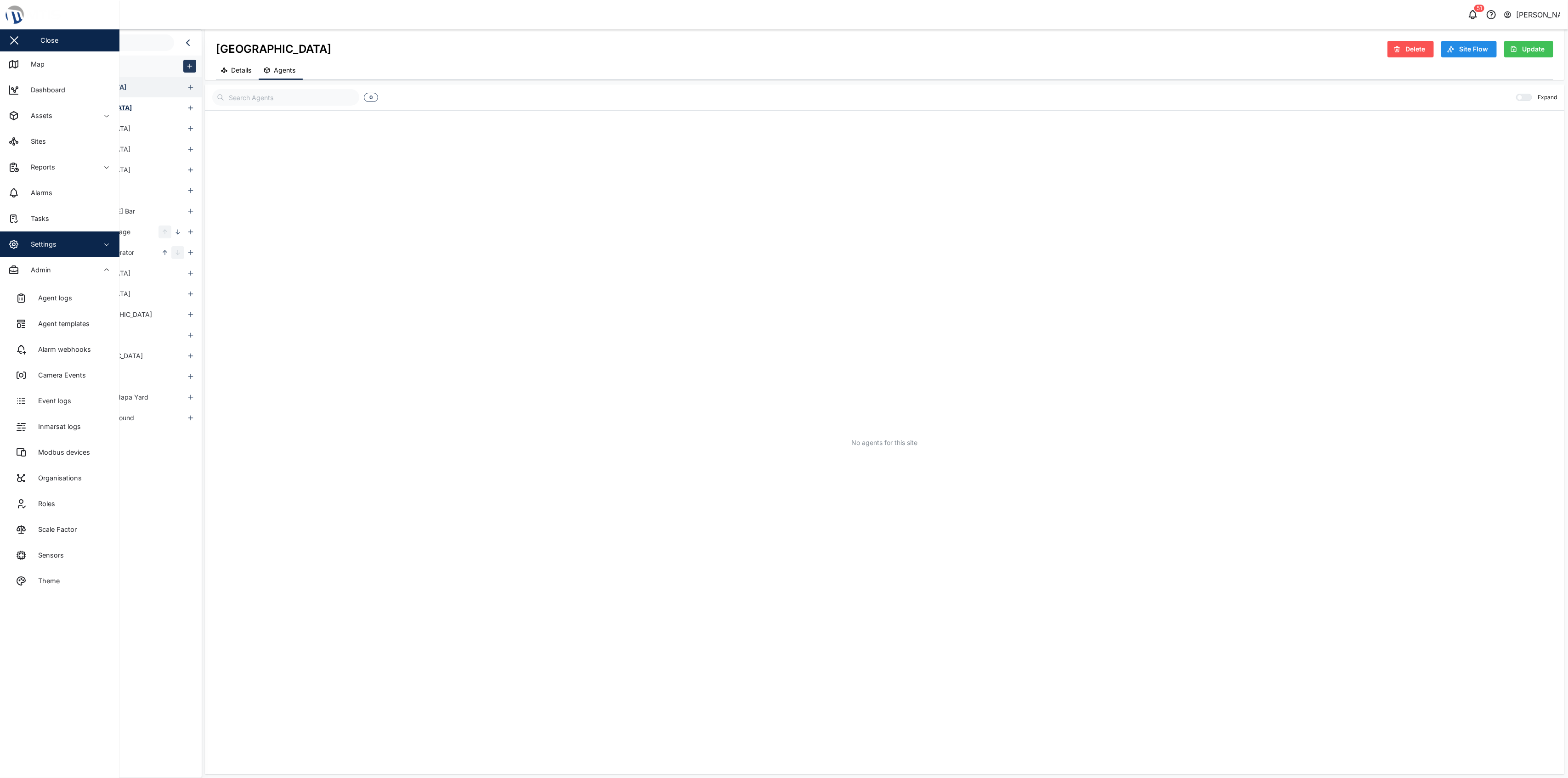
click at [63, 237] on span "Settings" at bounding box center [50, 244] width 84 height 26
click at [77, 403] on link "Sites" at bounding box center [60, 400] width 105 height 26
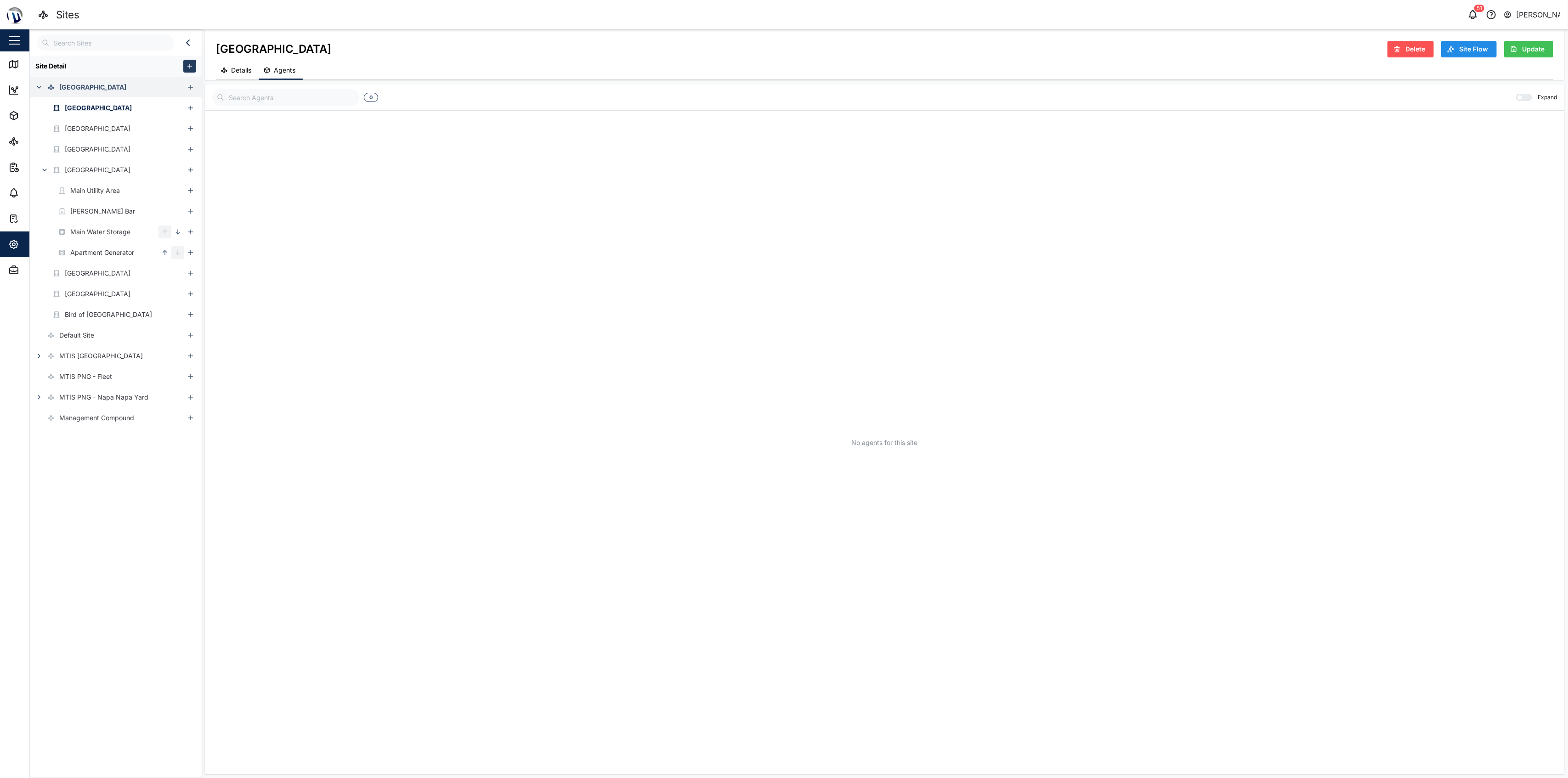
click at [298, 97] on input "text" at bounding box center [286, 97] width 147 height 16
click at [361, 101] on div "0" at bounding box center [298, 97] width 173 height 16
click at [782, 96] on div at bounding box center [1527, 97] width 9 height 6
click at [782, 94] on input "checkbox" at bounding box center [1516, 94] width 0 height 0
click at [782, 96] on label at bounding box center [1520, 98] width 16 height 8
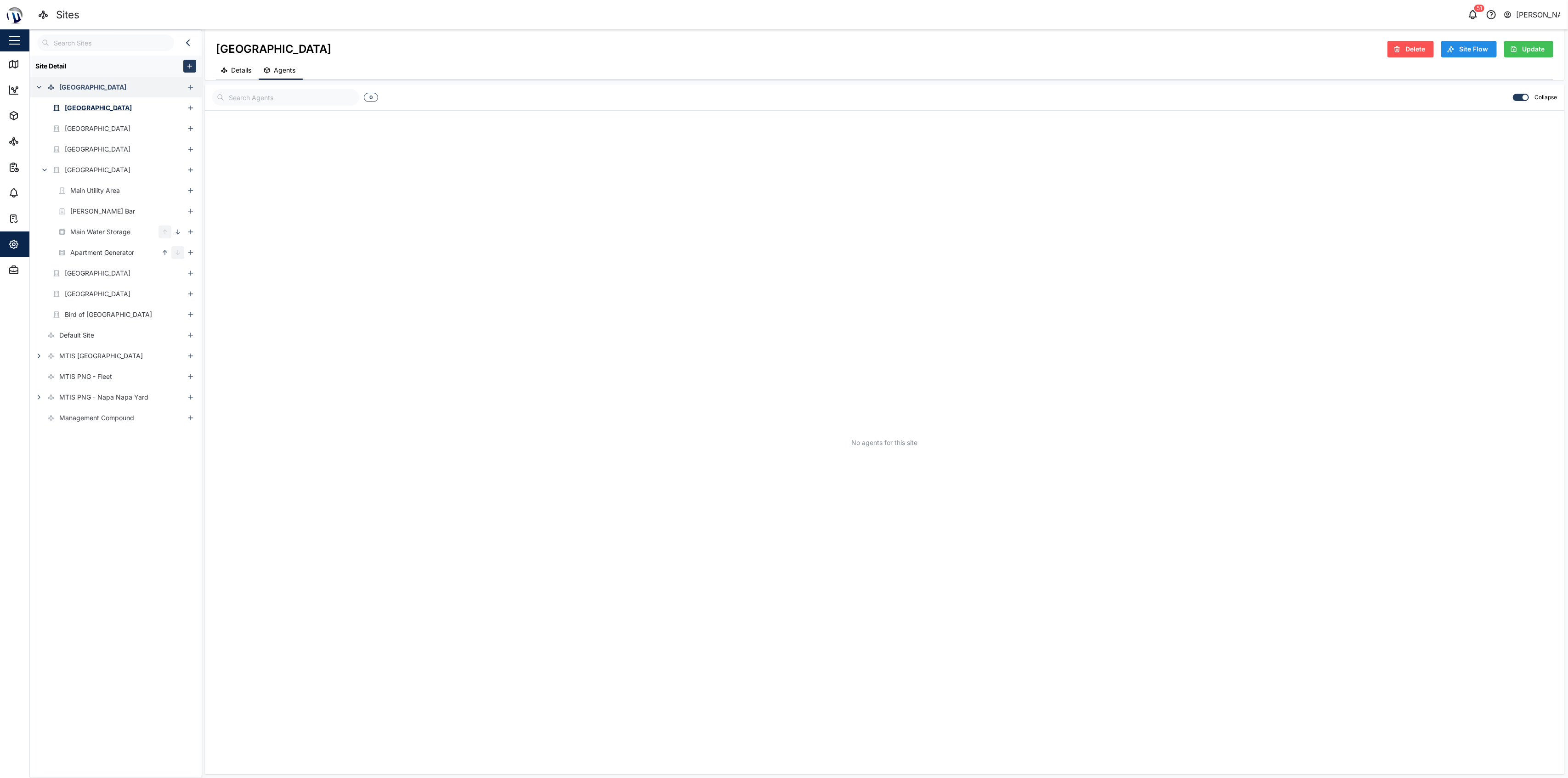
click at [782, 94] on input "checkbox" at bounding box center [1513, 94] width 0 height 0
click at [782, 36] on div "[GEOGRAPHIC_DATA] Delete Site Flow Update Details Agents" at bounding box center [884, 55] width 1359 height 51
click at [782, 52] on div "Update" at bounding box center [1527, 49] width 34 height 16
click at [283, 101] on input "text" at bounding box center [286, 97] width 147 height 16
type input "b"
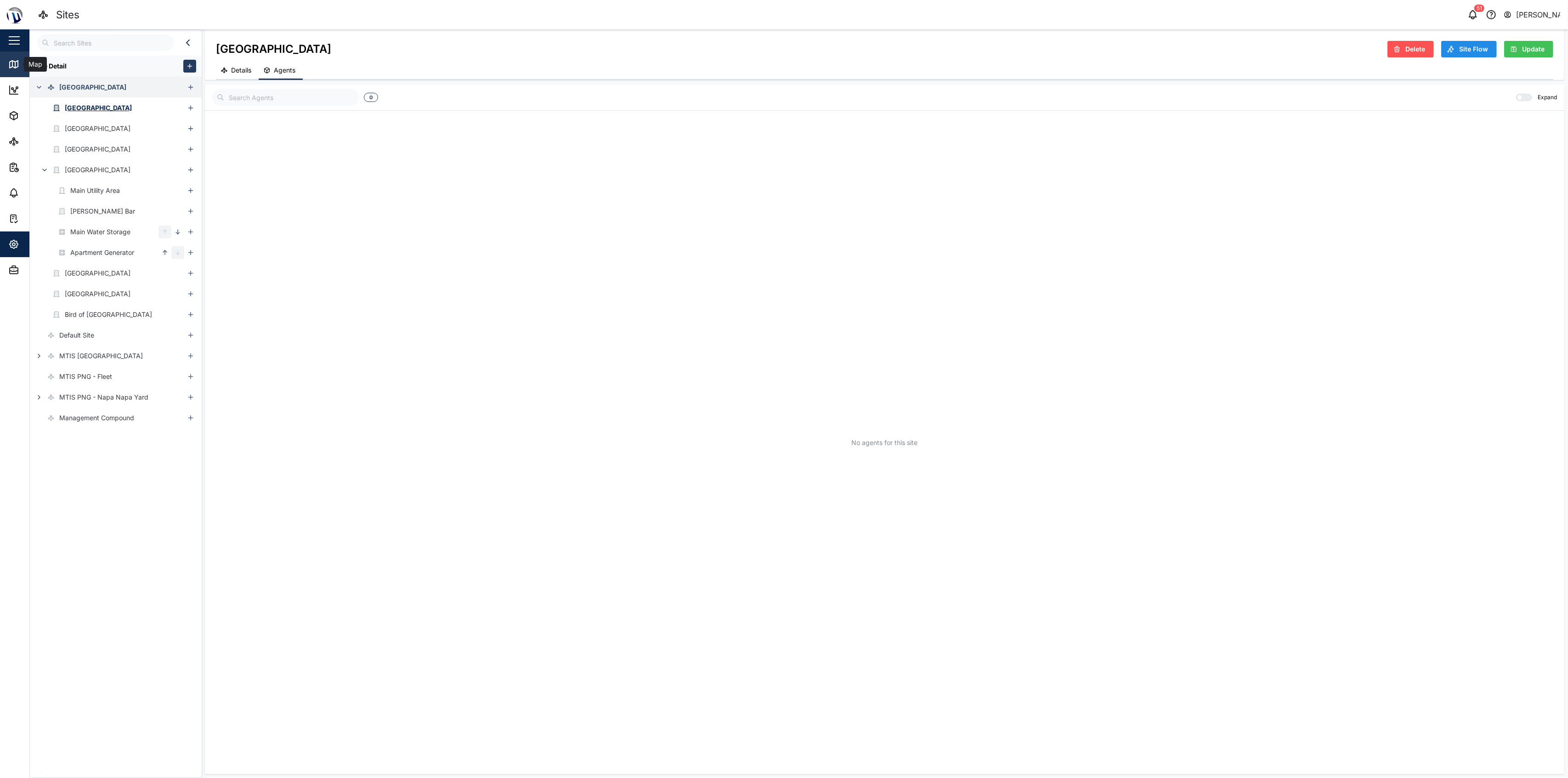
click at [19, 72] on link "Map" at bounding box center [60, 64] width 119 height 26
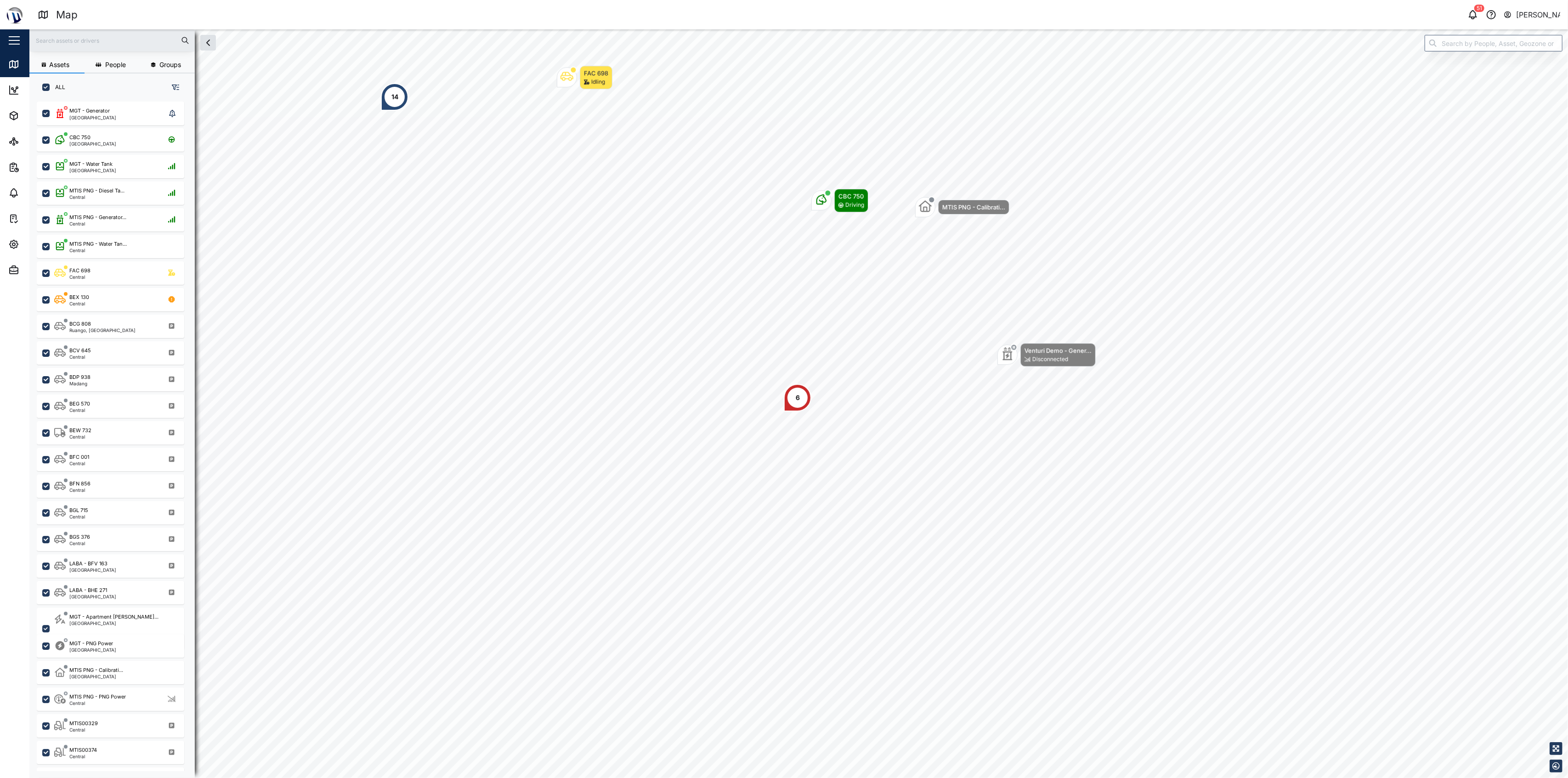
scroll to position [663, 142]
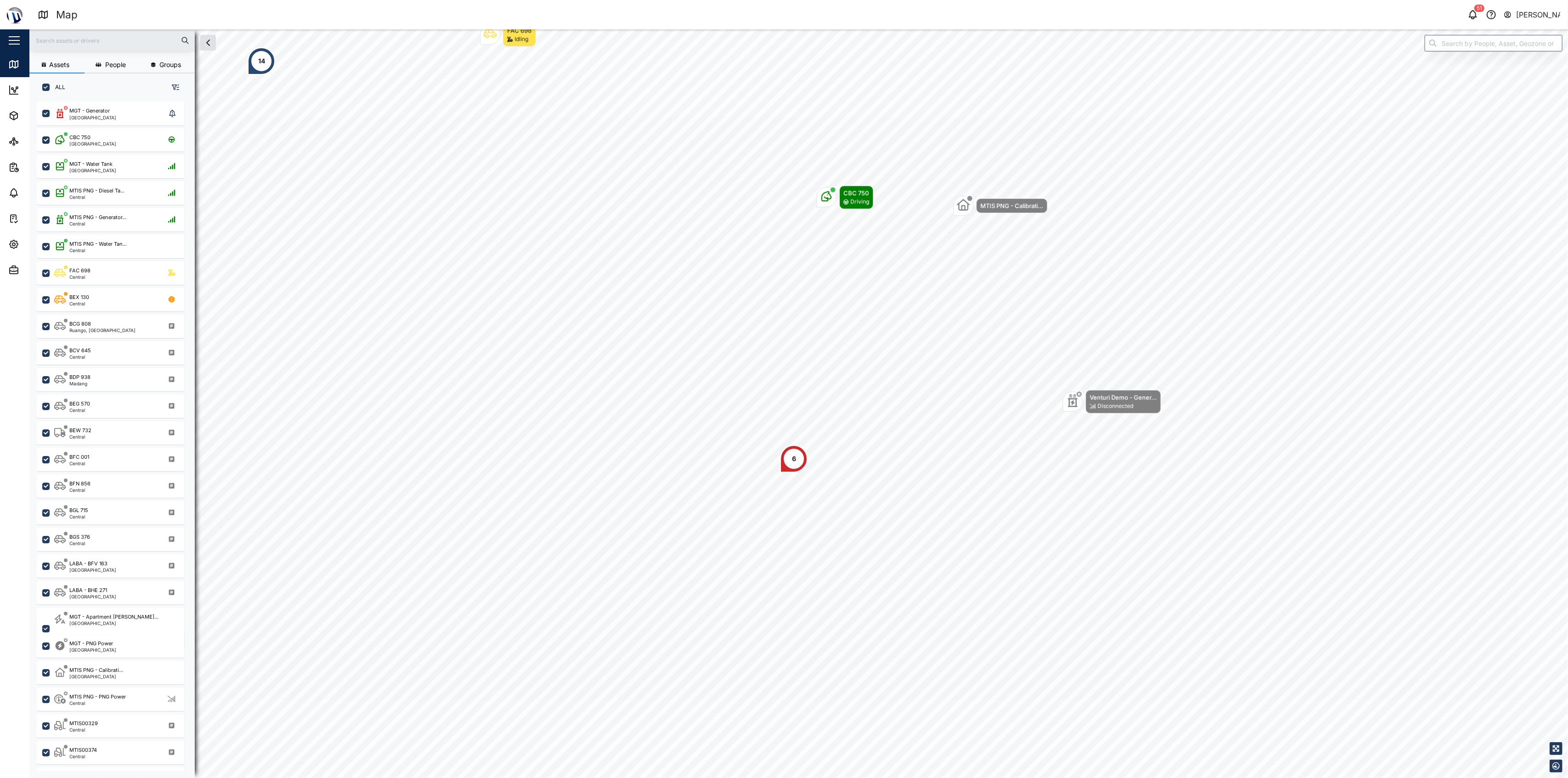
click at [782, 194] on icon "Map marker" at bounding box center [827, 196] width 10 height 10
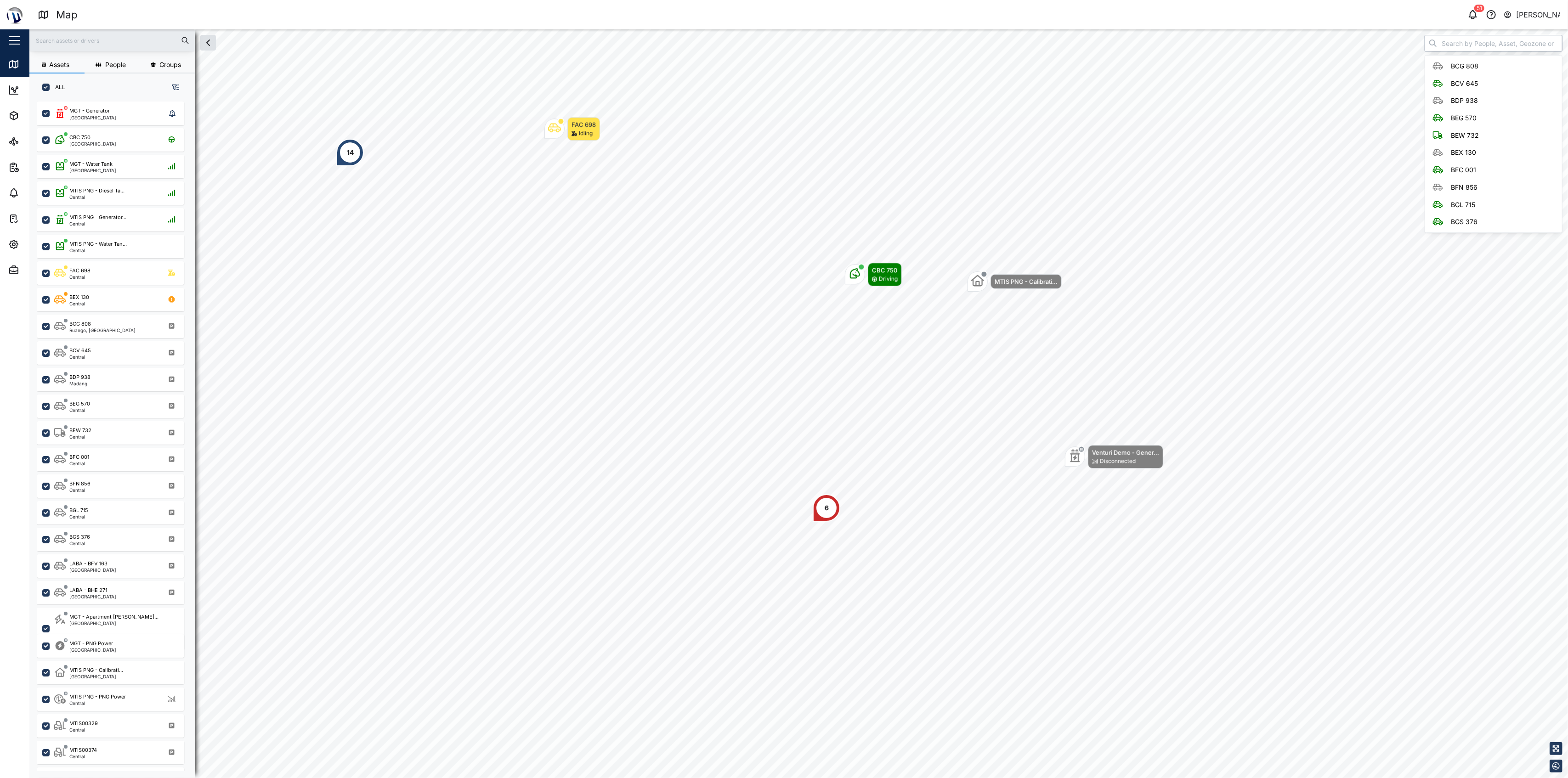
click at [782, 46] on input "search" at bounding box center [1493, 43] width 138 height 16
type input "MTIS"
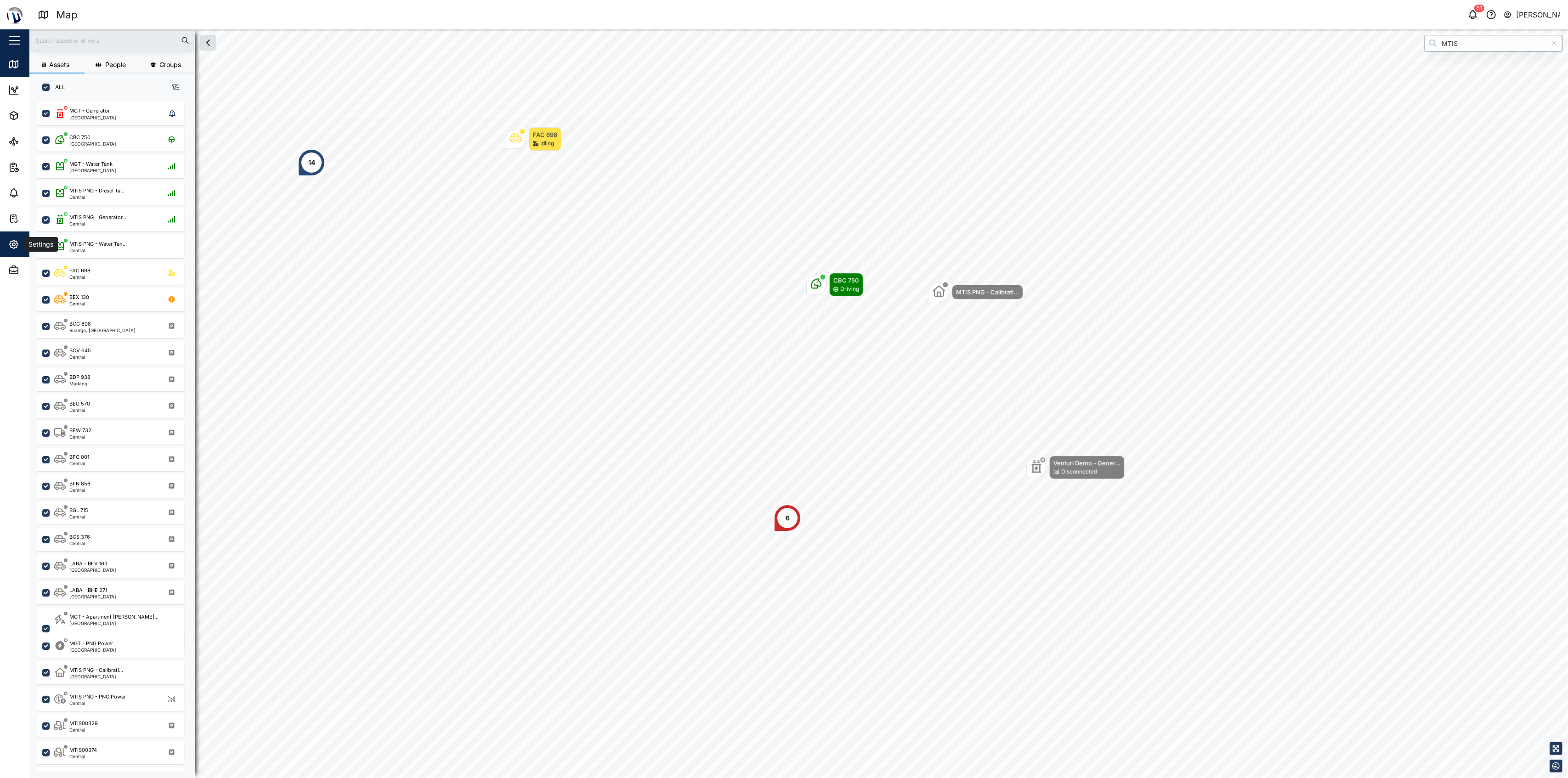
click at [29, 244] on div "Settings" at bounding box center [40, 244] width 32 height 10
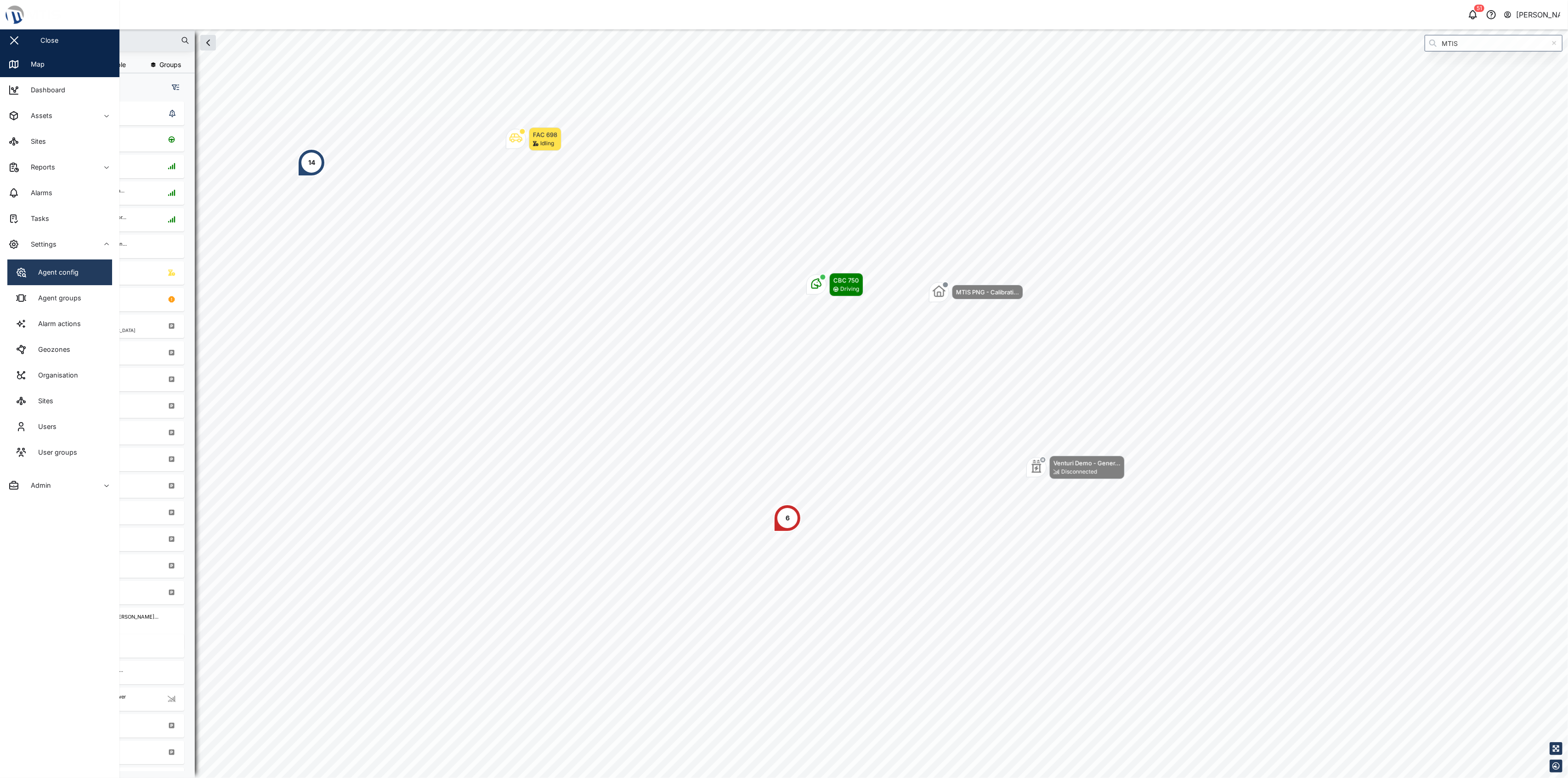
click at [52, 275] on div "Agent config" at bounding box center [55, 272] width 48 height 10
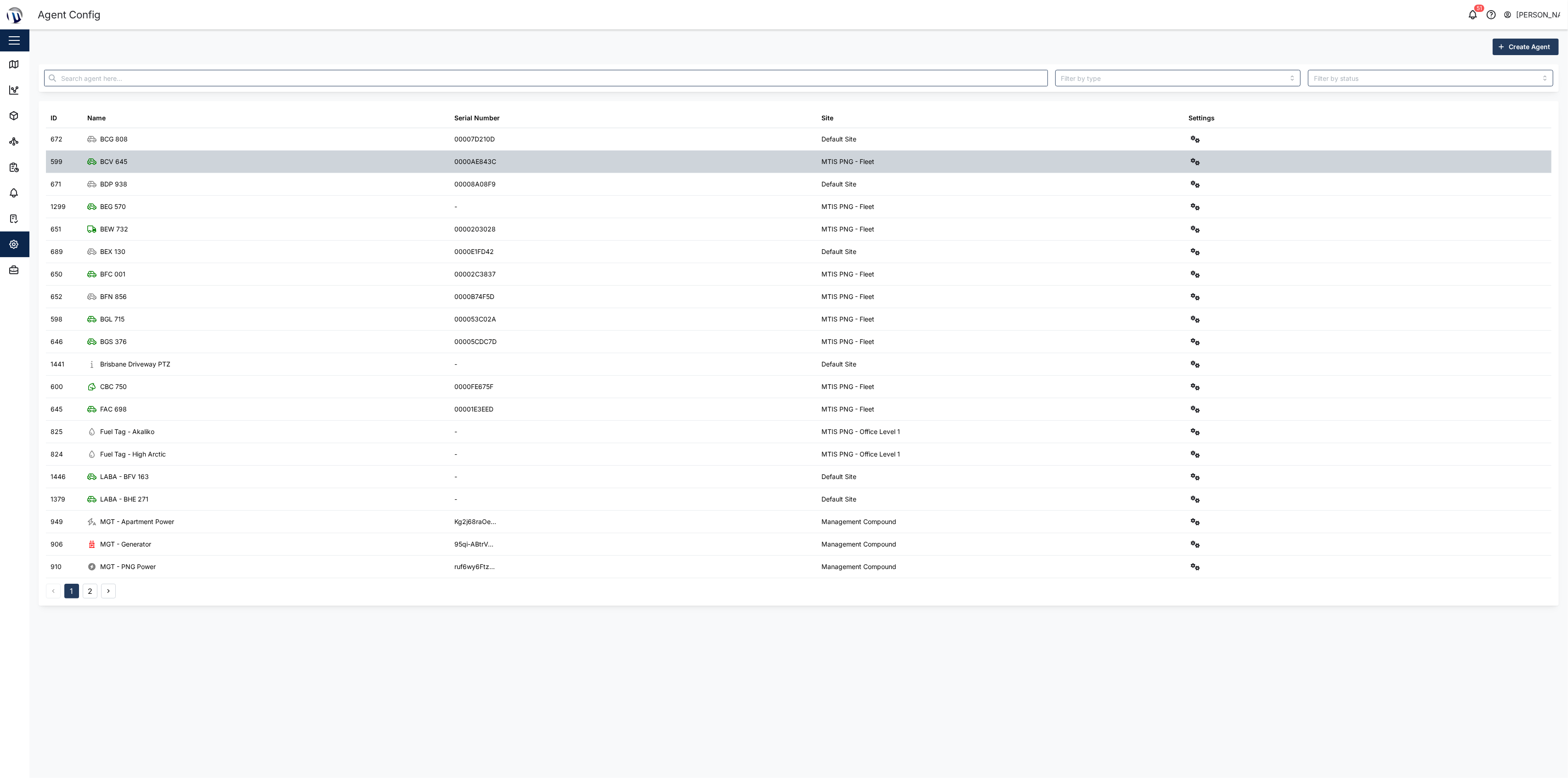
click at [782, 169] on div at bounding box center [1367, 161] width 367 height 22
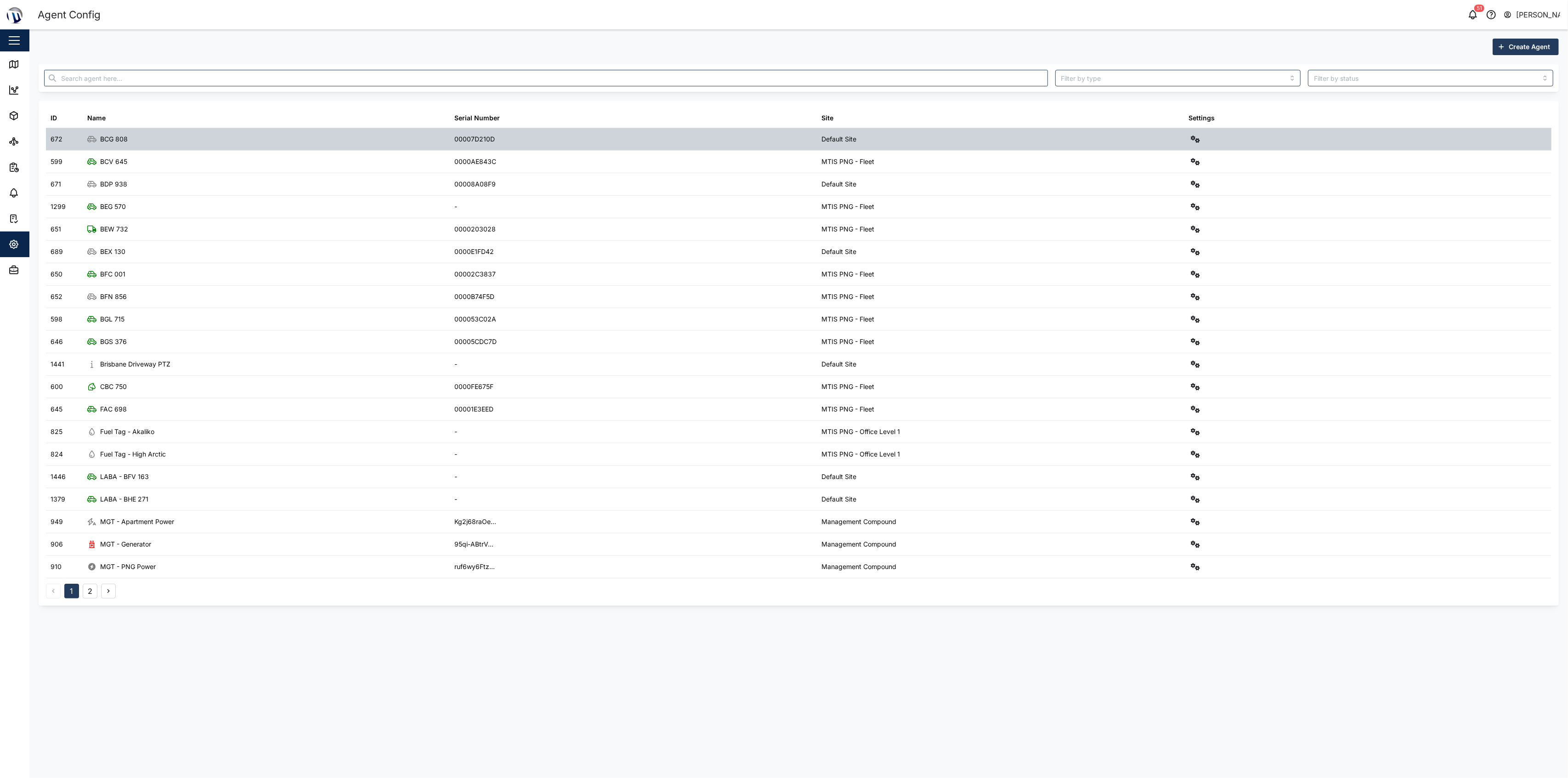
click at [782, 135] on div at bounding box center [1367, 139] width 367 height 22
click at [782, 142] on icon "button" at bounding box center [1195, 139] width 9 height 8
click at [782, 160] on div "Configure" at bounding box center [1162, 161] width 64 height 10
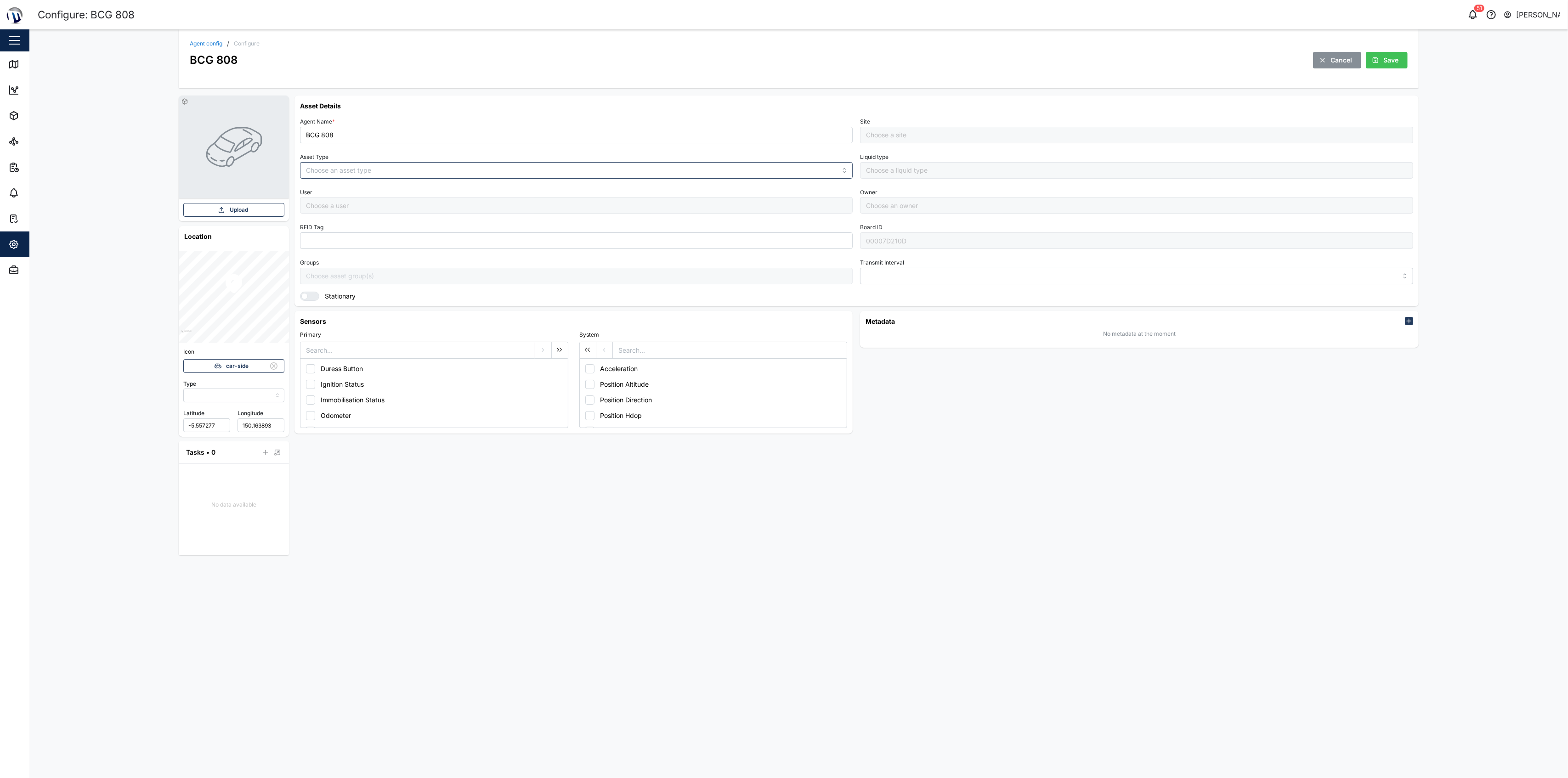
type input "MANUAL"
type input "VEHICLE"
type input "5 minutes"
click at [782, 105] on h6 "Asset Details" at bounding box center [856, 105] width 1113 height 10
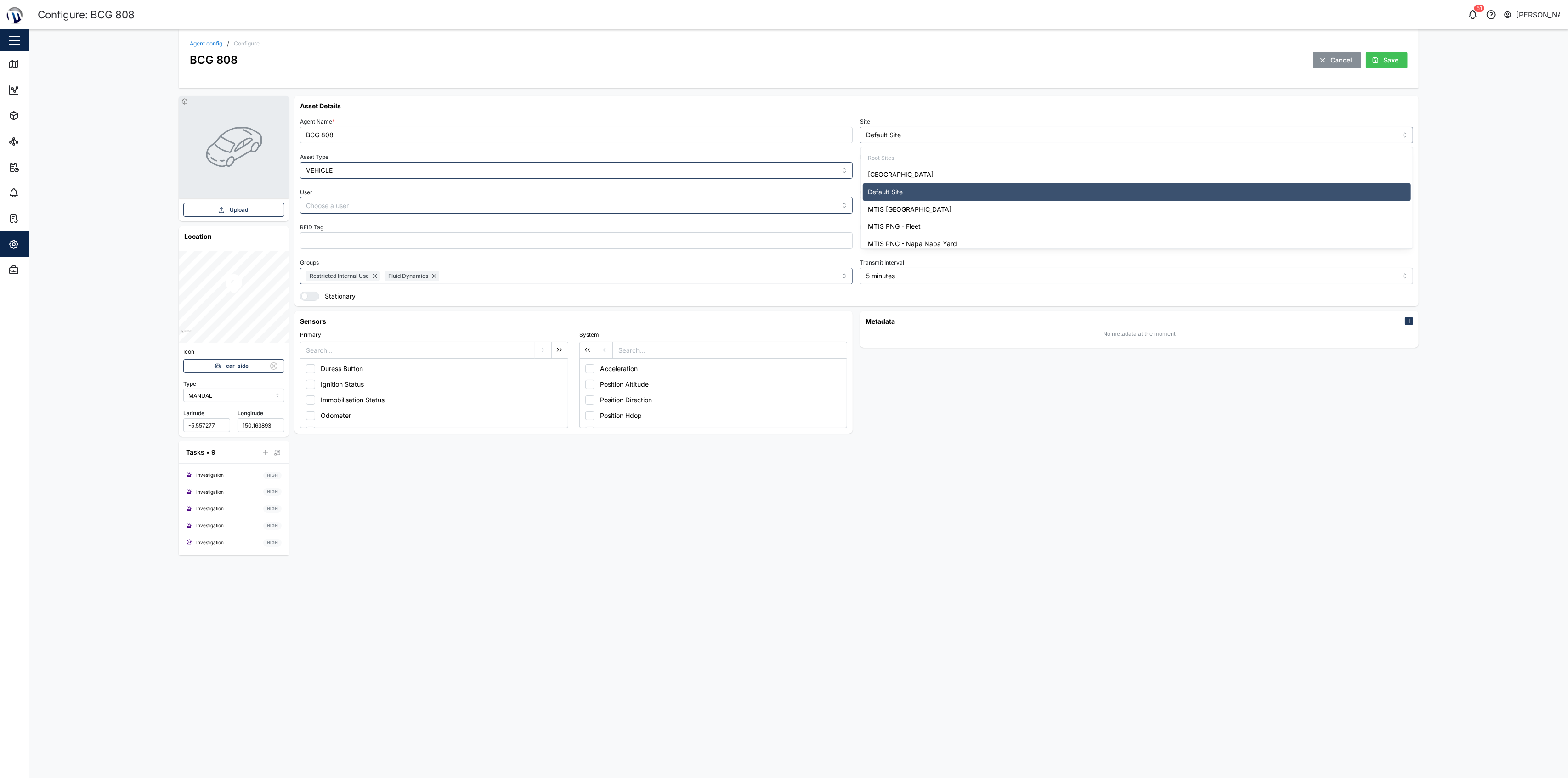
click at [782, 136] on input "Default Site" at bounding box center [1136, 135] width 553 height 16
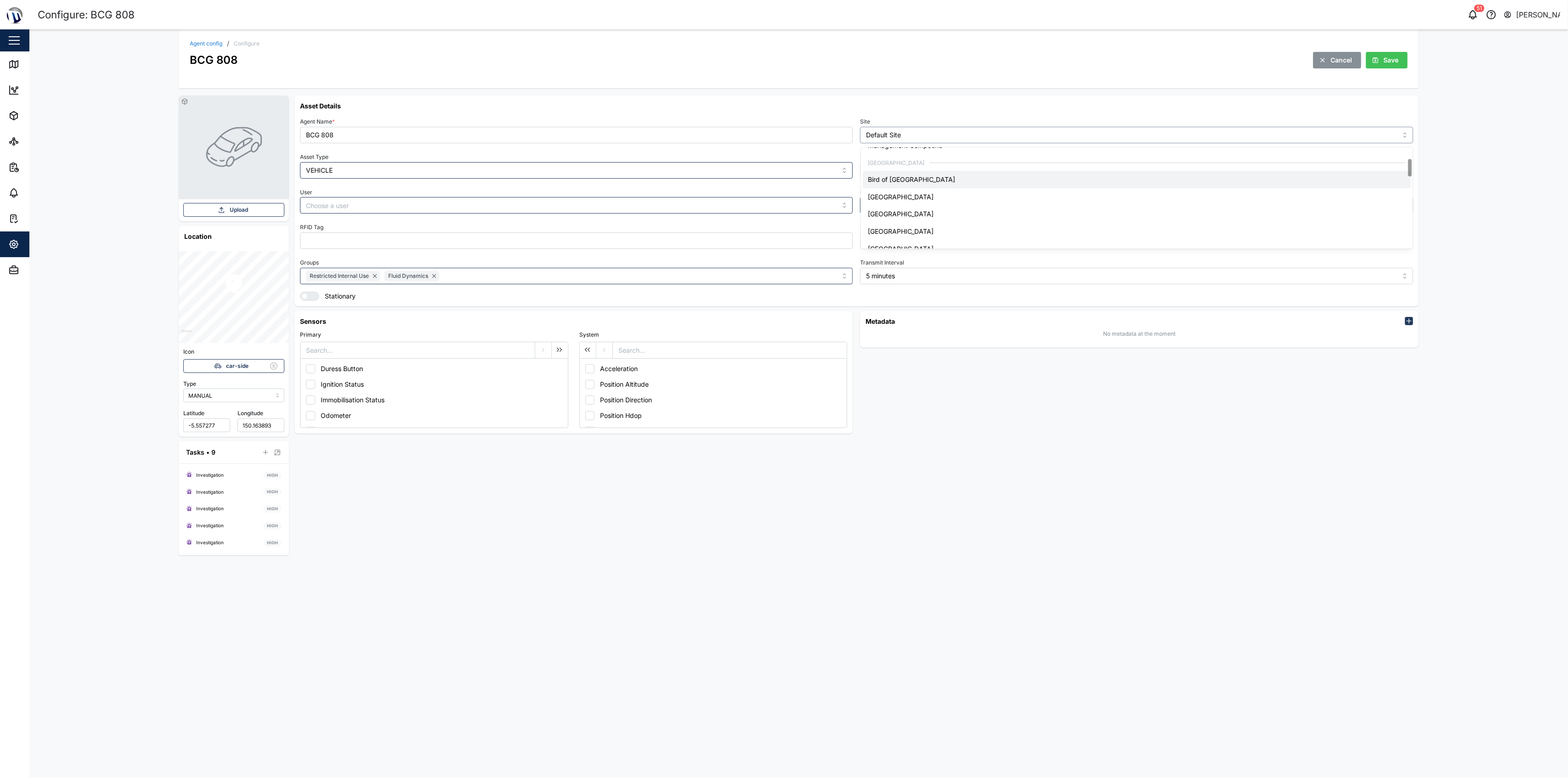
scroll to position [122, 0]
type input "Bird of [GEOGRAPHIC_DATA]"
click at [782, 134] on input "Bird of [GEOGRAPHIC_DATA]" at bounding box center [1136, 135] width 553 height 16
click at [782, 107] on h6 "Asset Details" at bounding box center [856, 105] width 1113 height 10
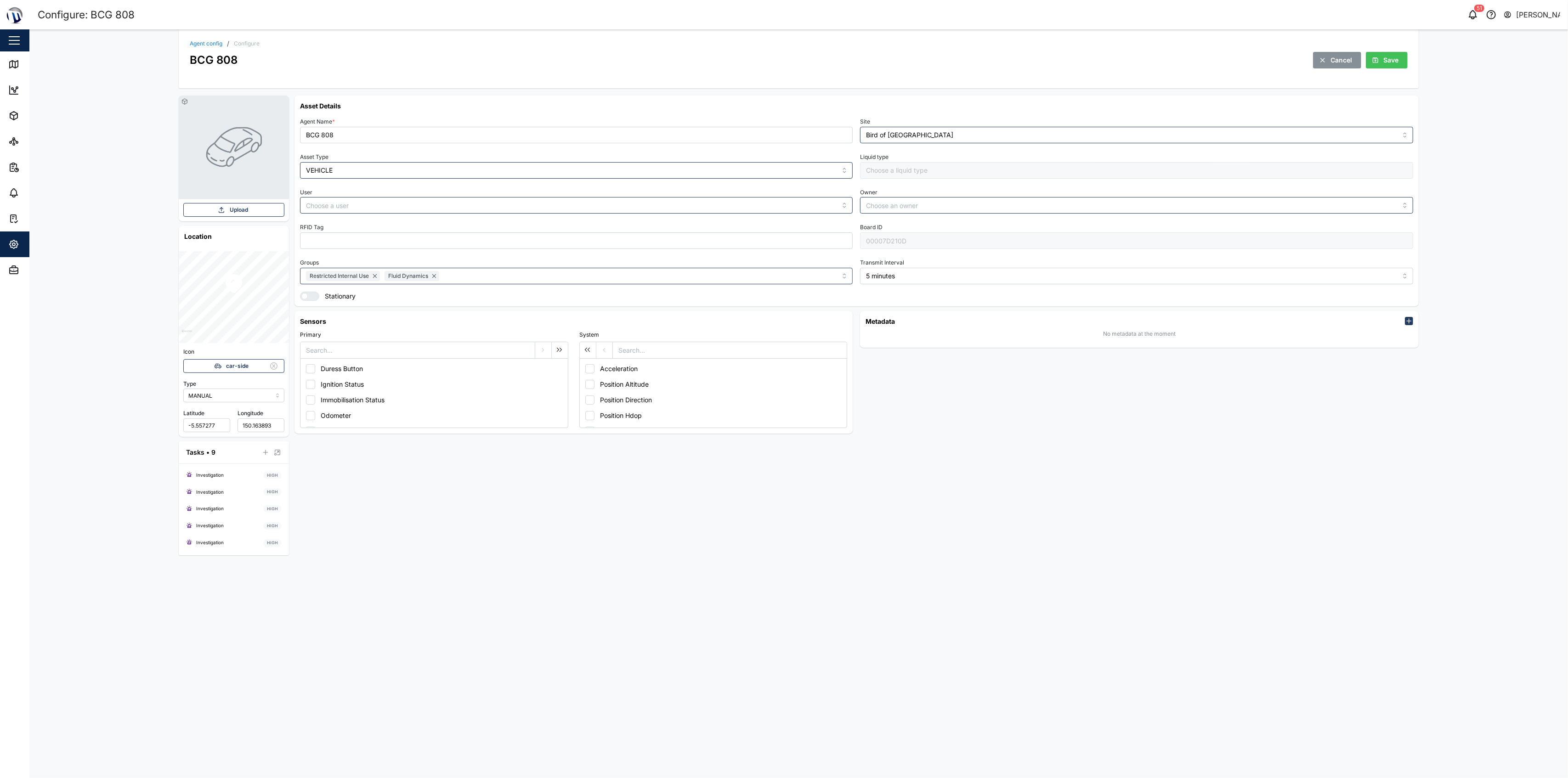
click at [782, 107] on h6 "Asset Details" at bounding box center [856, 105] width 1113 height 10
click at [782, 56] on div "Save" at bounding box center [1385, 60] width 27 height 16
click at [204, 50] on div "Agent config / Configure BCG 808 Cancel Save" at bounding box center [799, 55] width 1218 height 28
click at [206, 44] on link "Agent config" at bounding box center [206, 43] width 32 height 6
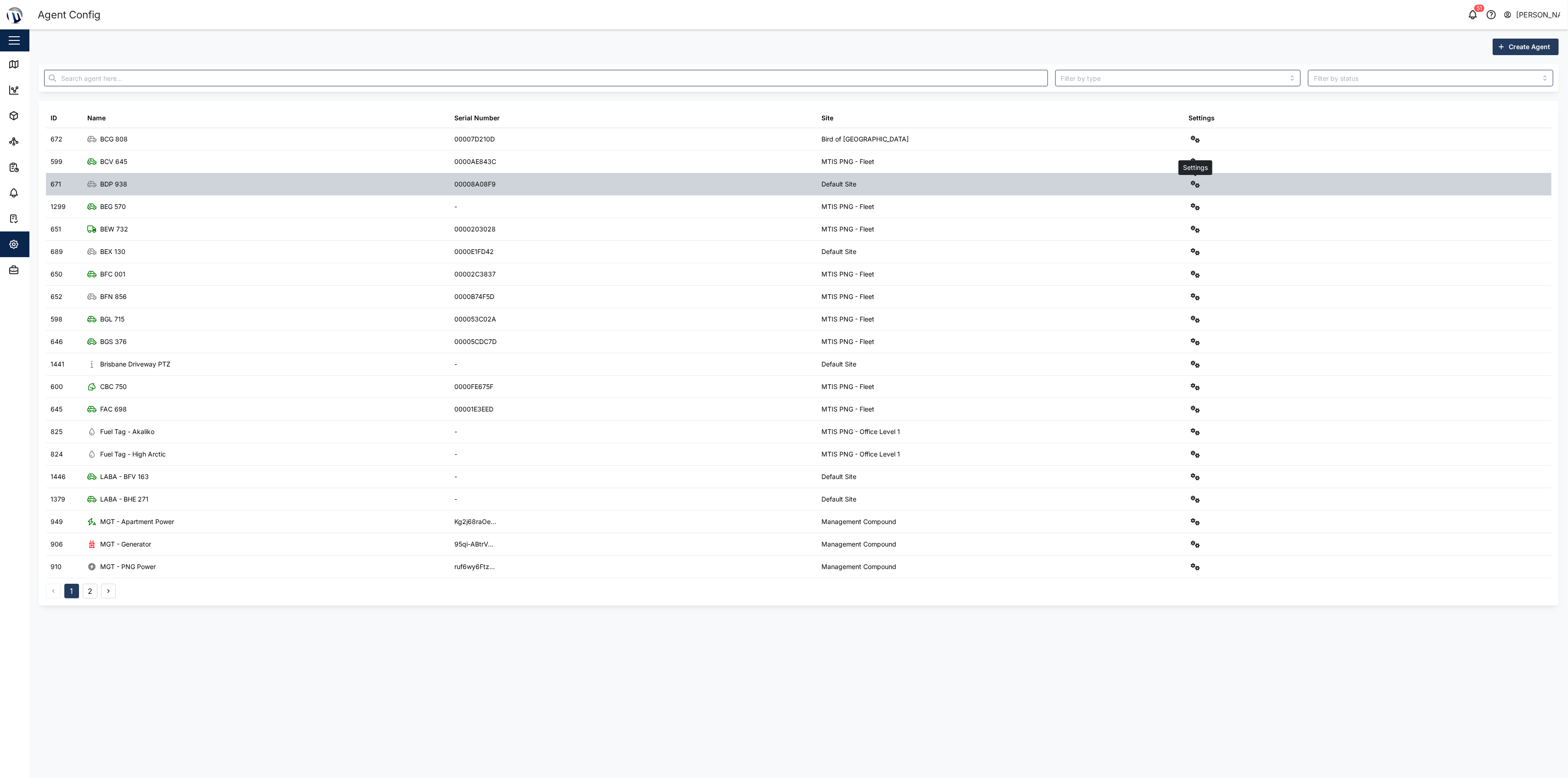
click at [782, 190] on button "button" at bounding box center [1195, 184] width 13 height 13
click at [782, 212] on link "Configure" at bounding box center [1157, 206] width 85 height 19
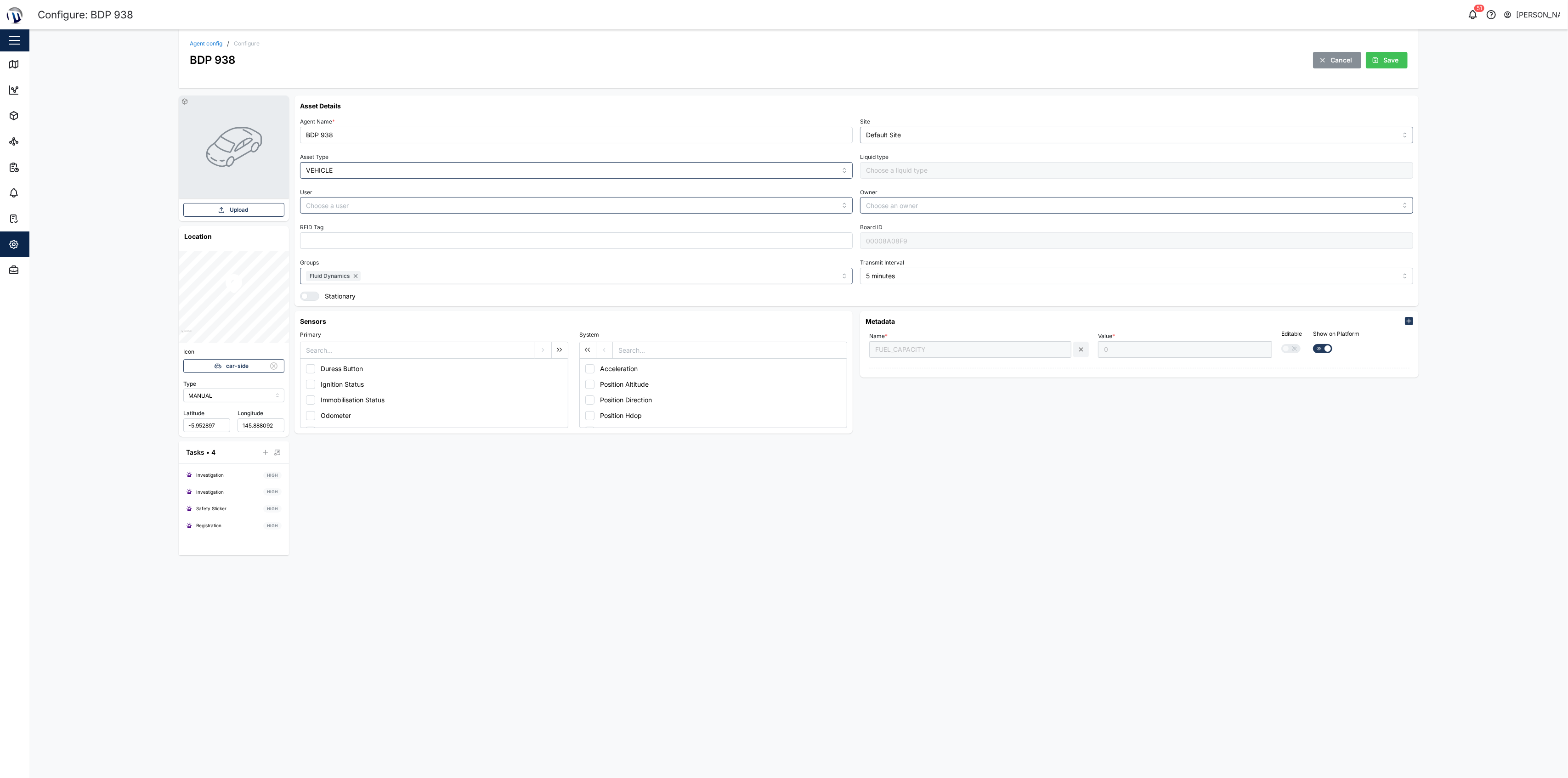
click at [782, 133] on input "Default Site" at bounding box center [1136, 135] width 553 height 16
type input "[GEOGRAPHIC_DATA]"
click at [782, 65] on div "Save" at bounding box center [1385, 60] width 27 height 16
click at [215, 44] on link "Agent config" at bounding box center [206, 43] width 32 height 6
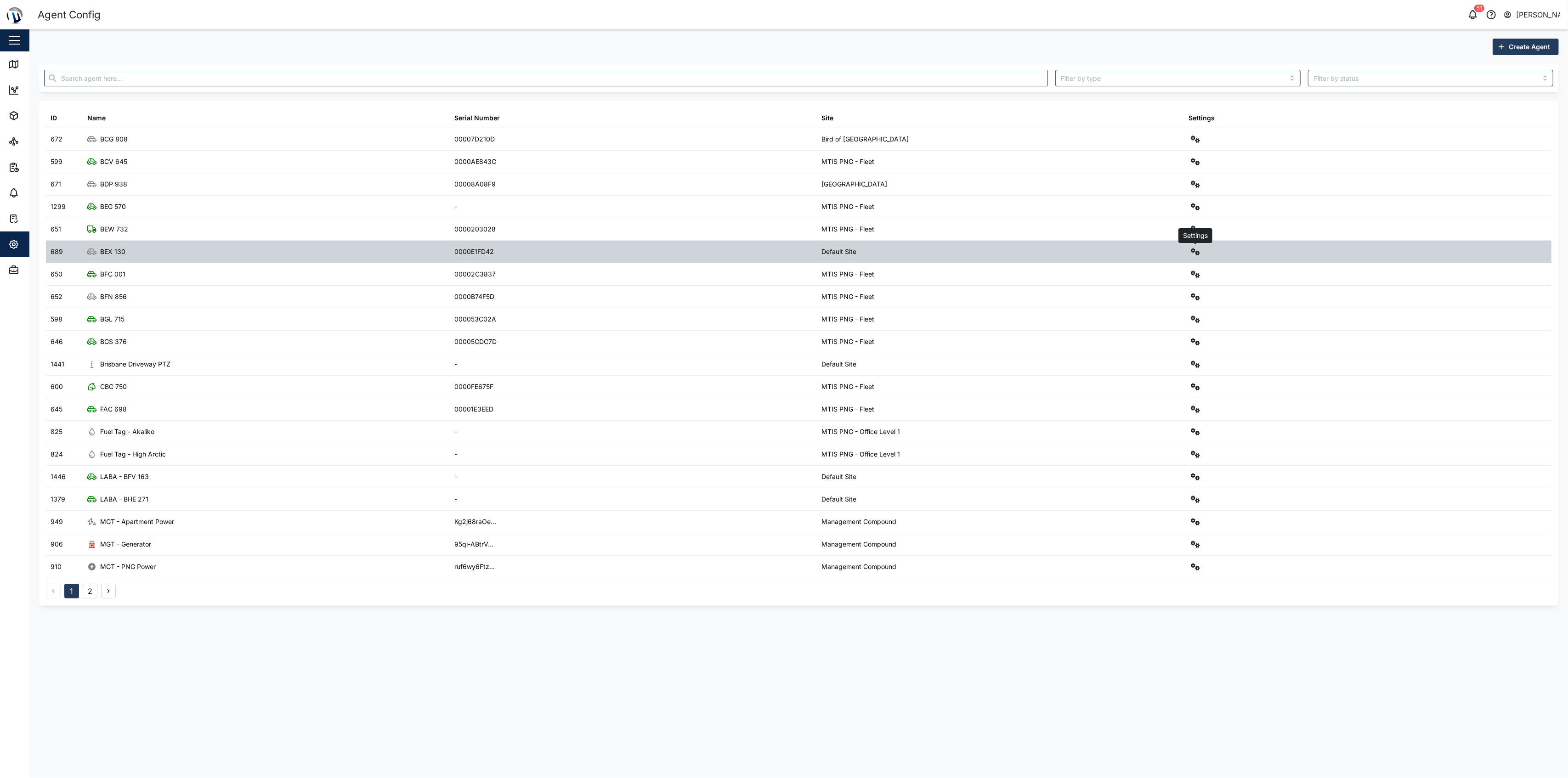
click at [782, 247] on button "button" at bounding box center [1195, 251] width 13 height 13
click at [782, 275] on div "Configure" at bounding box center [1162, 275] width 64 height 10
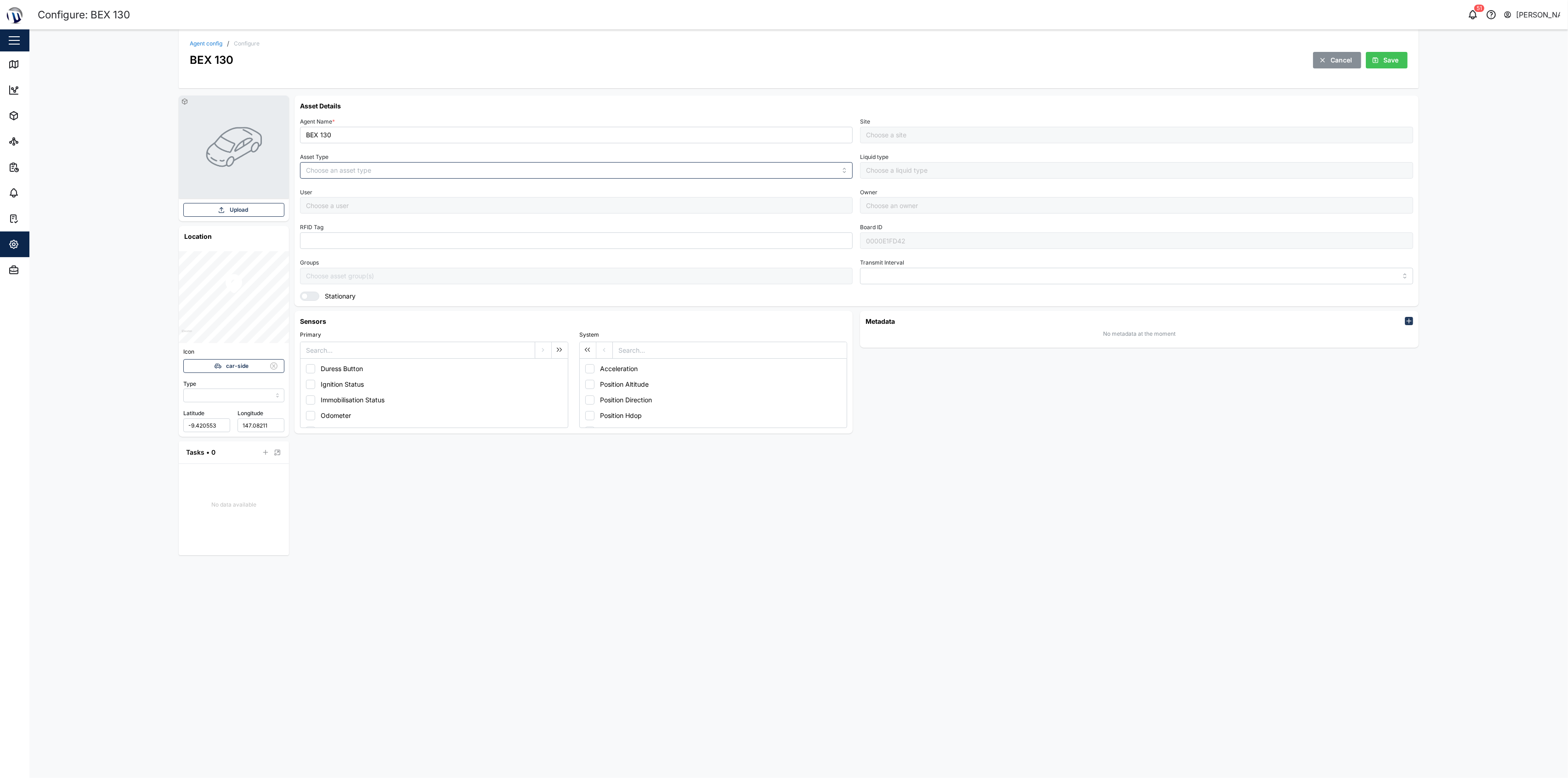
type input "MANUAL"
type input "VEHICLE"
type input "5 minutes"
click at [782, 143] on div "Agent Name * BEX 130 Site Default Site Asset Type VEHICLE Liquid type User Owne…" at bounding box center [856, 208] width 1113 height 185
click at [782, 132] on input "Default Site" at bounding box center [1136, 135] width 553 height 16
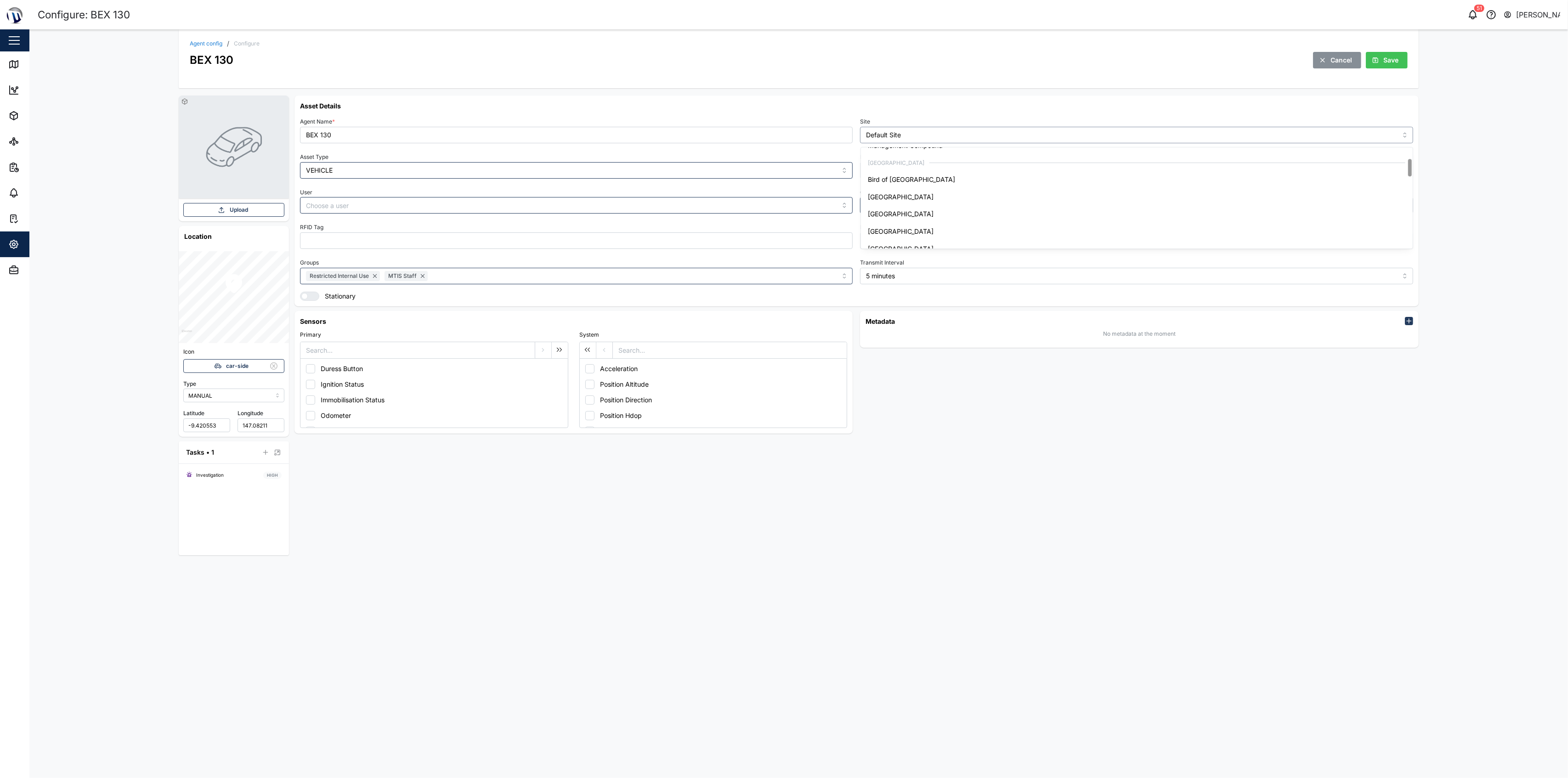
scroll to position [122, 0]
type input "[GEOGRAPHIC_DATA]"
click at [782, 98] on div "Asset Details Agent Name * BEX 130 Site Ela Beach Hotel Asset Type VEHICLE Liqu…" at bounding box center [856, 201] width 1124 height 211
click at [782, 63] on span "Save" at bounding box center [1392, 60] width 15 height 16
click at [203, 37] on div "Agent config / Configure BEX 130 Cancel Save" at bounding box center [798, 58] width 1239 height 59
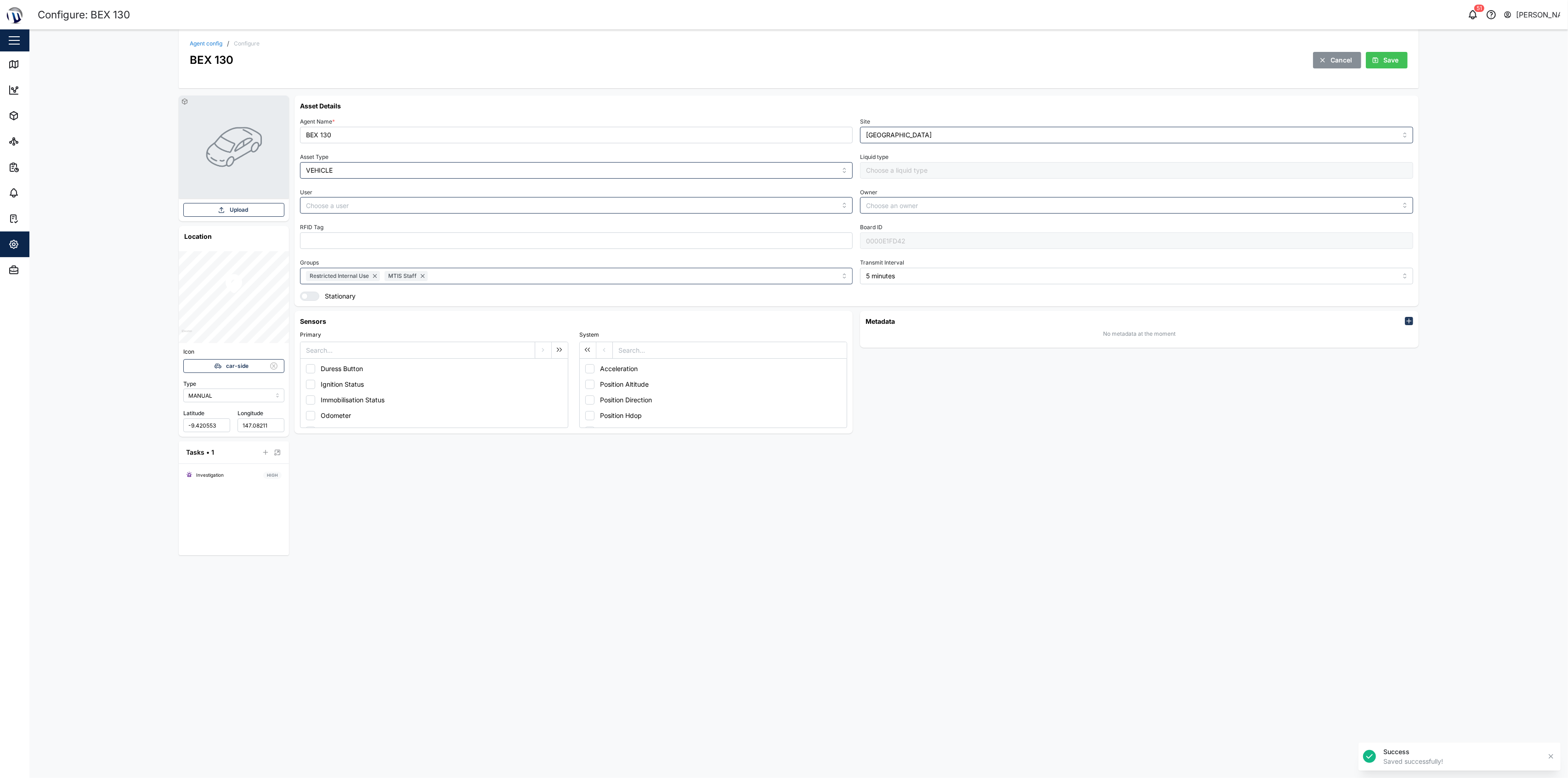
click at [202, 45] on link "Agent config" at bounding box center [206, 43] width 32 height 6
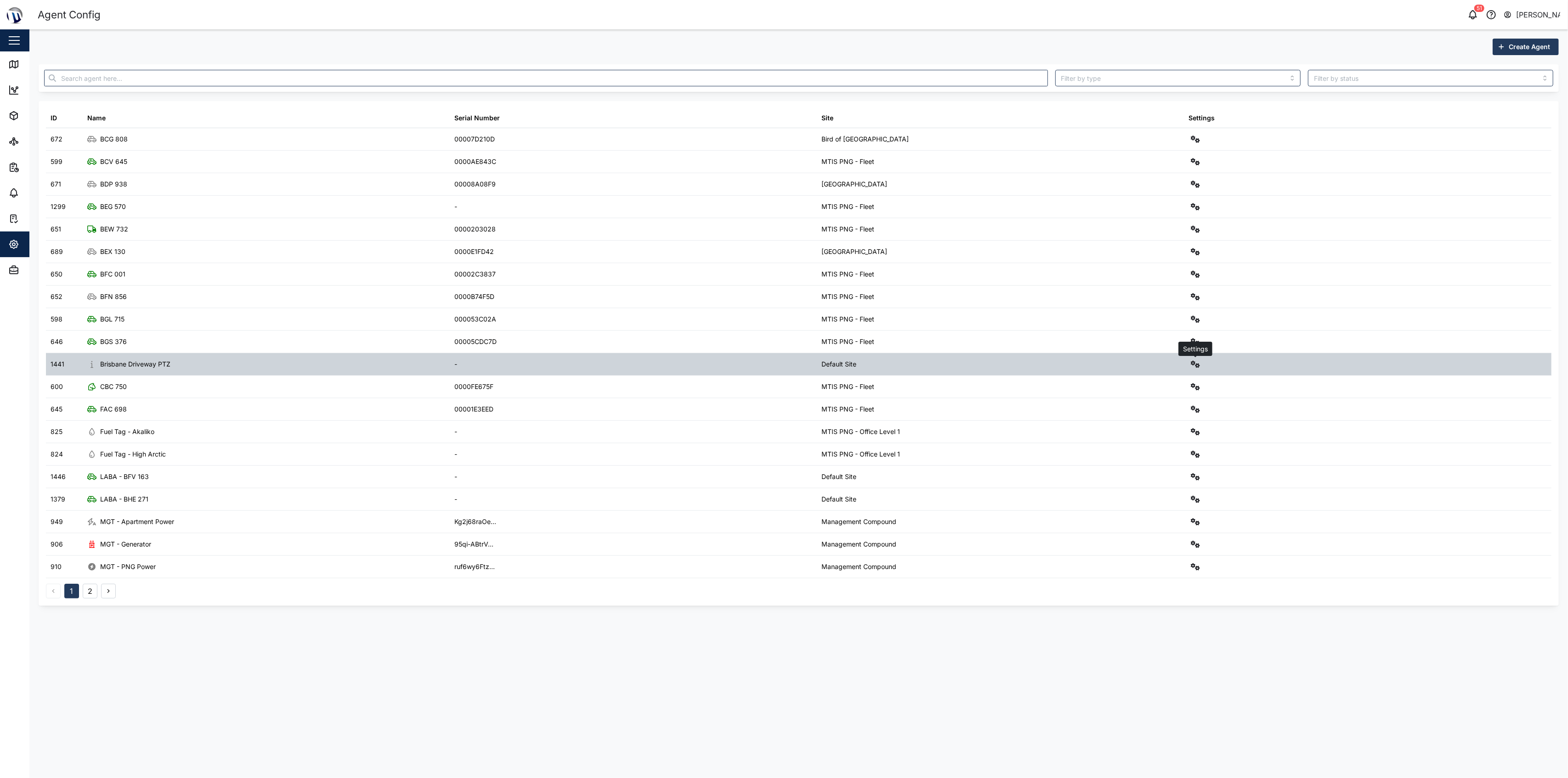
click at [782, 366] on button "button" at bounding box center [1195, 364] width 13 height 13
click at [782, 382] on link "Configure" at bounding box center [1157, 388] width 85 height 19
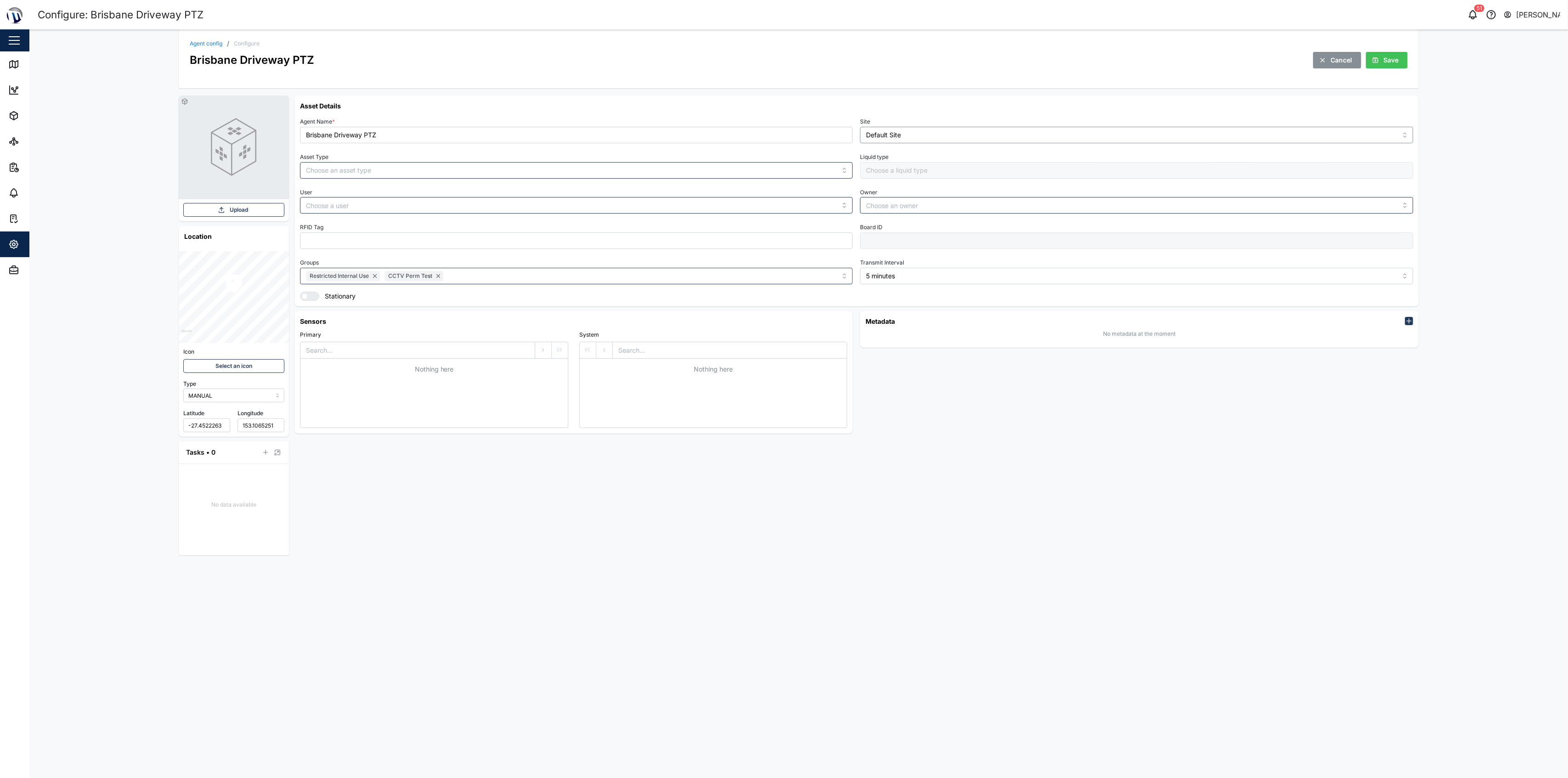
click at [782, 142] on input "Default Site" at bounding box center [1136, 135] width 553 height 16
type input "[GEOGRAPHIC_DATA]"
click at [782, 57] on div "Save" at bounding box center [1385, 60] width 27 height 16
click at [203, 39] on div "Agent config / Configure Brisbane Driveway PTZ Cancel Save" at bounding box center [798, 58] width 1239 height 59
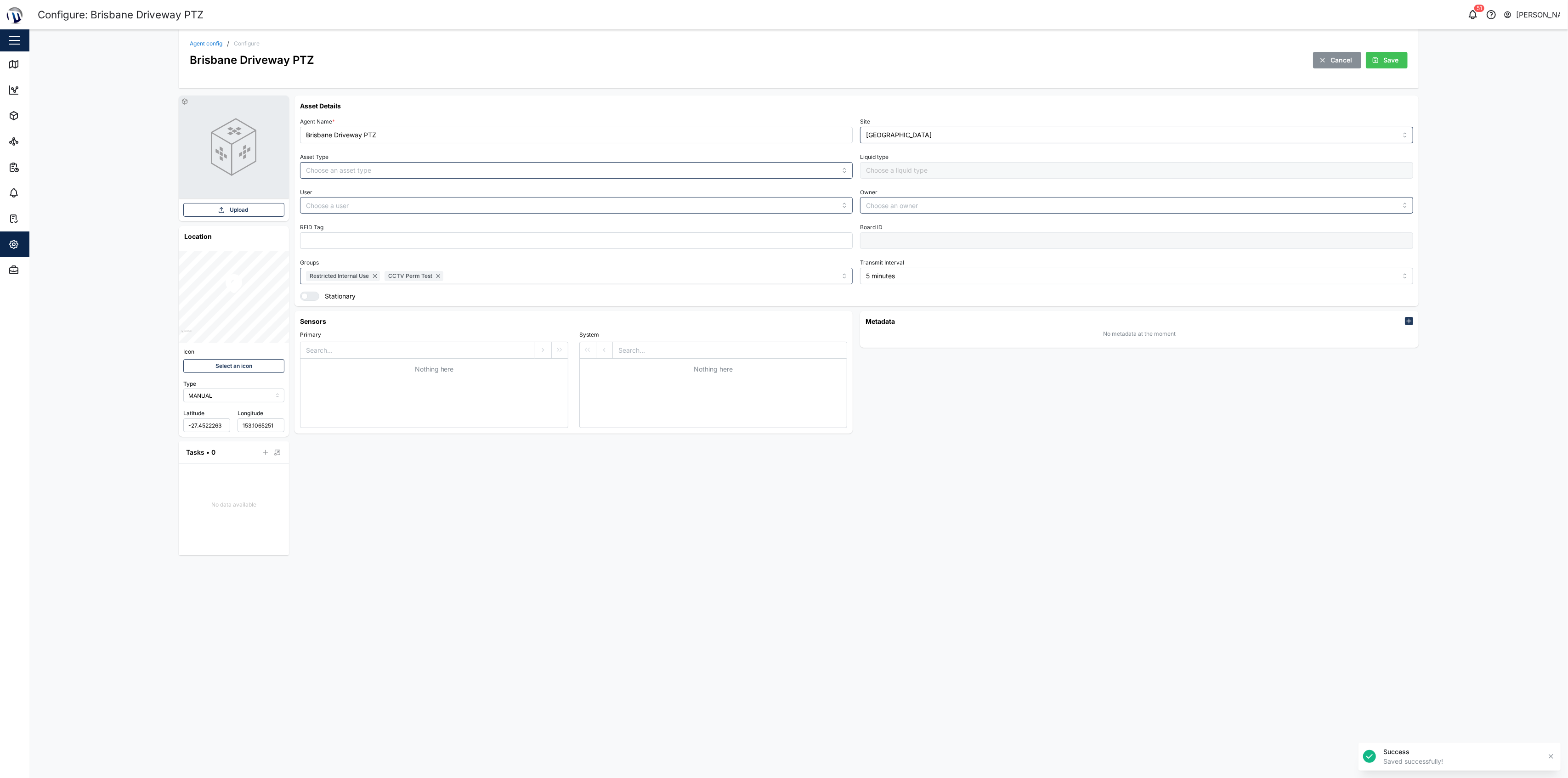
click at [203, 41] on link "Agent config" at bounding box center [206, 43] width 32 height 6
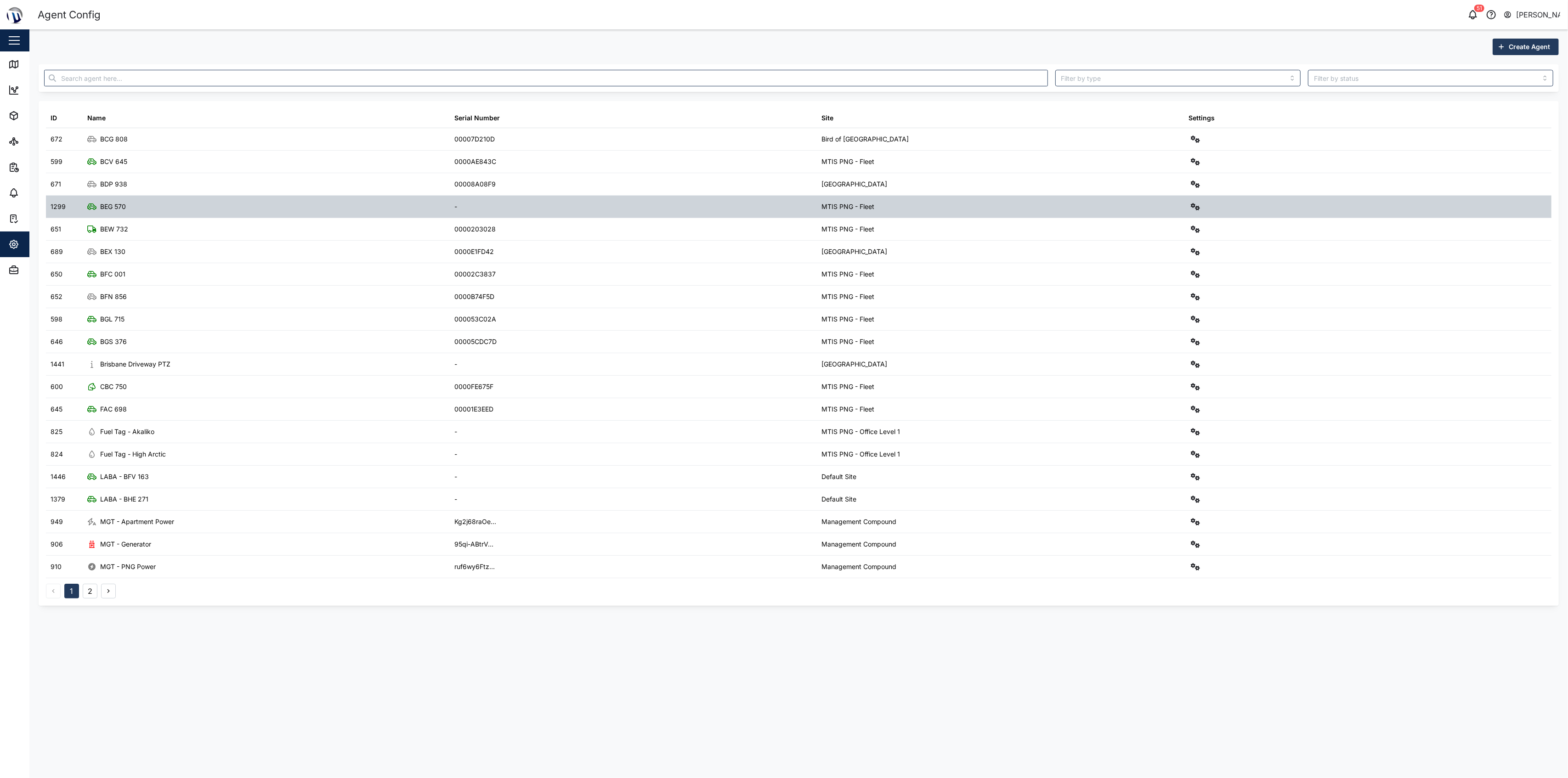
click at [782, 203] on div at bounding box center [1367, 206] width 367 height 22
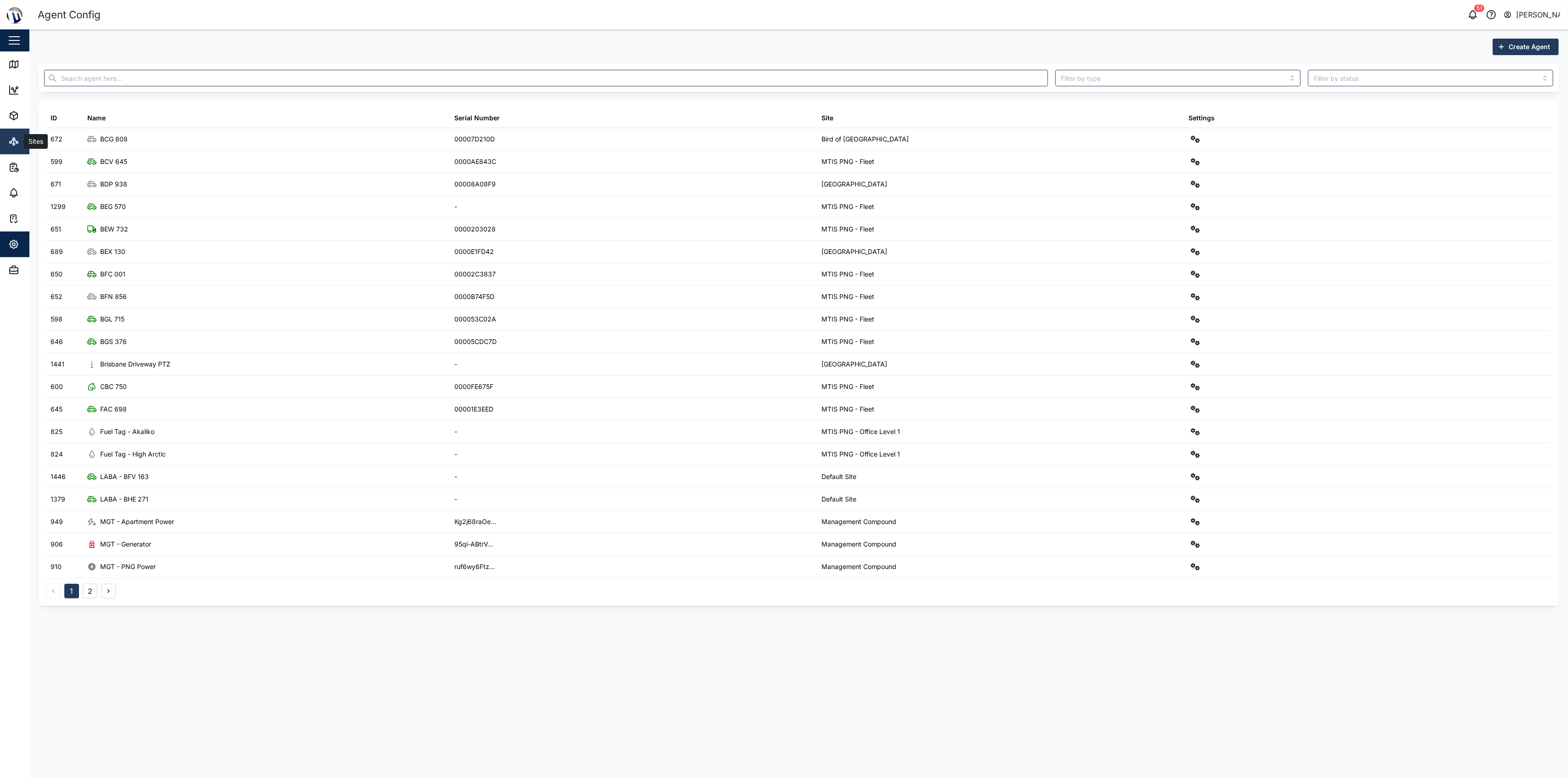
drag, startPoint x: 8, startPoint y: 133, endPoint x: 15, endPoint y: 138, distance: 8.6
click at [8, 133] on link "Sites" at bounding box center [60, 142] width 119 height 26
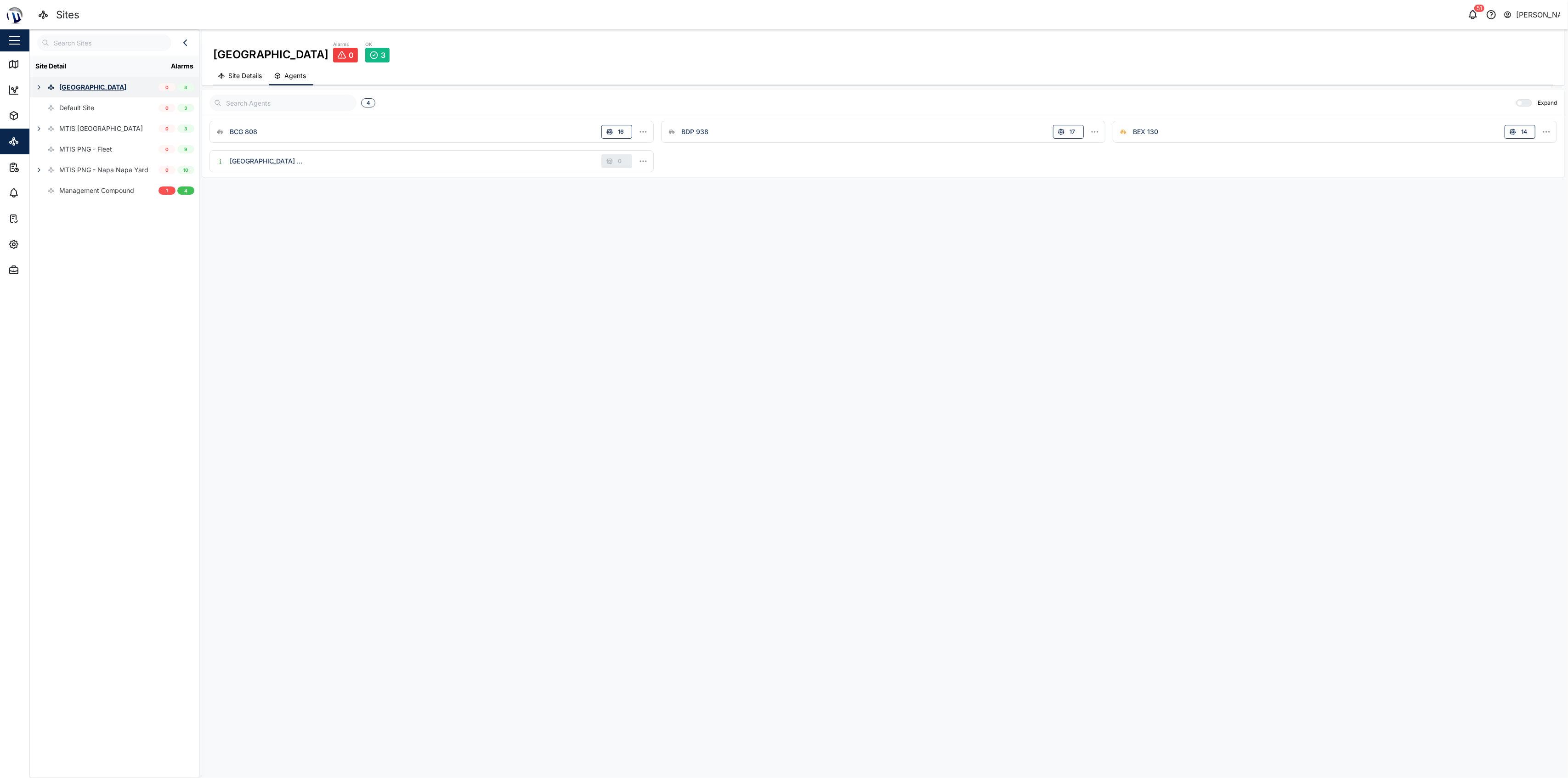
click at [36, 87] on icon "button" at bounding box center [39, 88] width 8 height 8
click at [103, 147] on div "[GEOGRAPHIC_DATA]" at bounding box center [97, 149] width 65 height 10
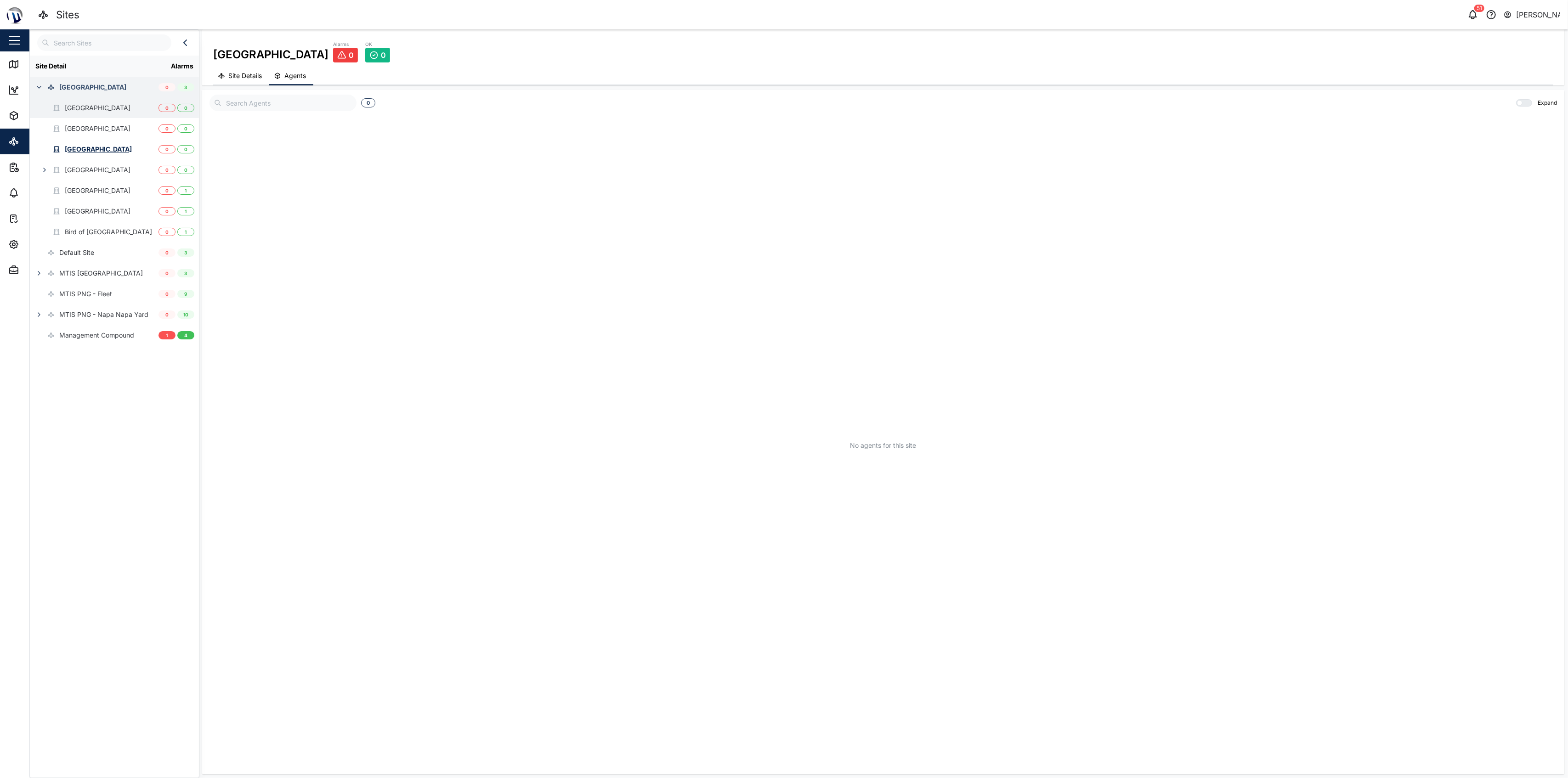
click at [138, 114] on div "[GEOGRAPHIC_DATA]" at bounding box center [94, 107] width 129 height 21
click at [100, 112] on div "[GEOGRAPHIC_DATA]" at bounding box center [98, 108] width 67 height 10
click at [6, 237] on button "Settings" at bounding box center [60, 244] width 119 height 26
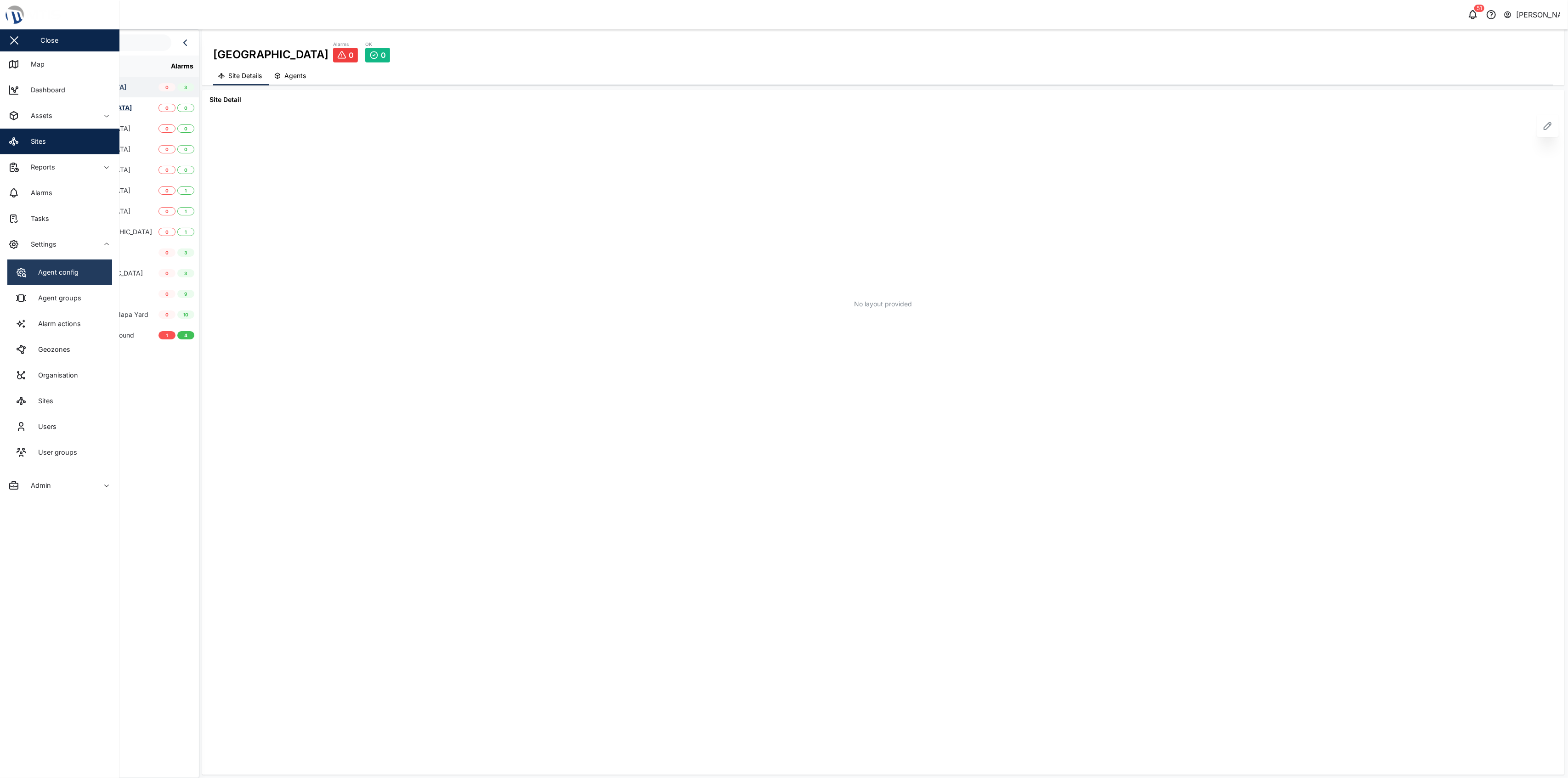
click at [34, 271] on div "Agent config" at bounding box center [55, 272] width 48 height 10
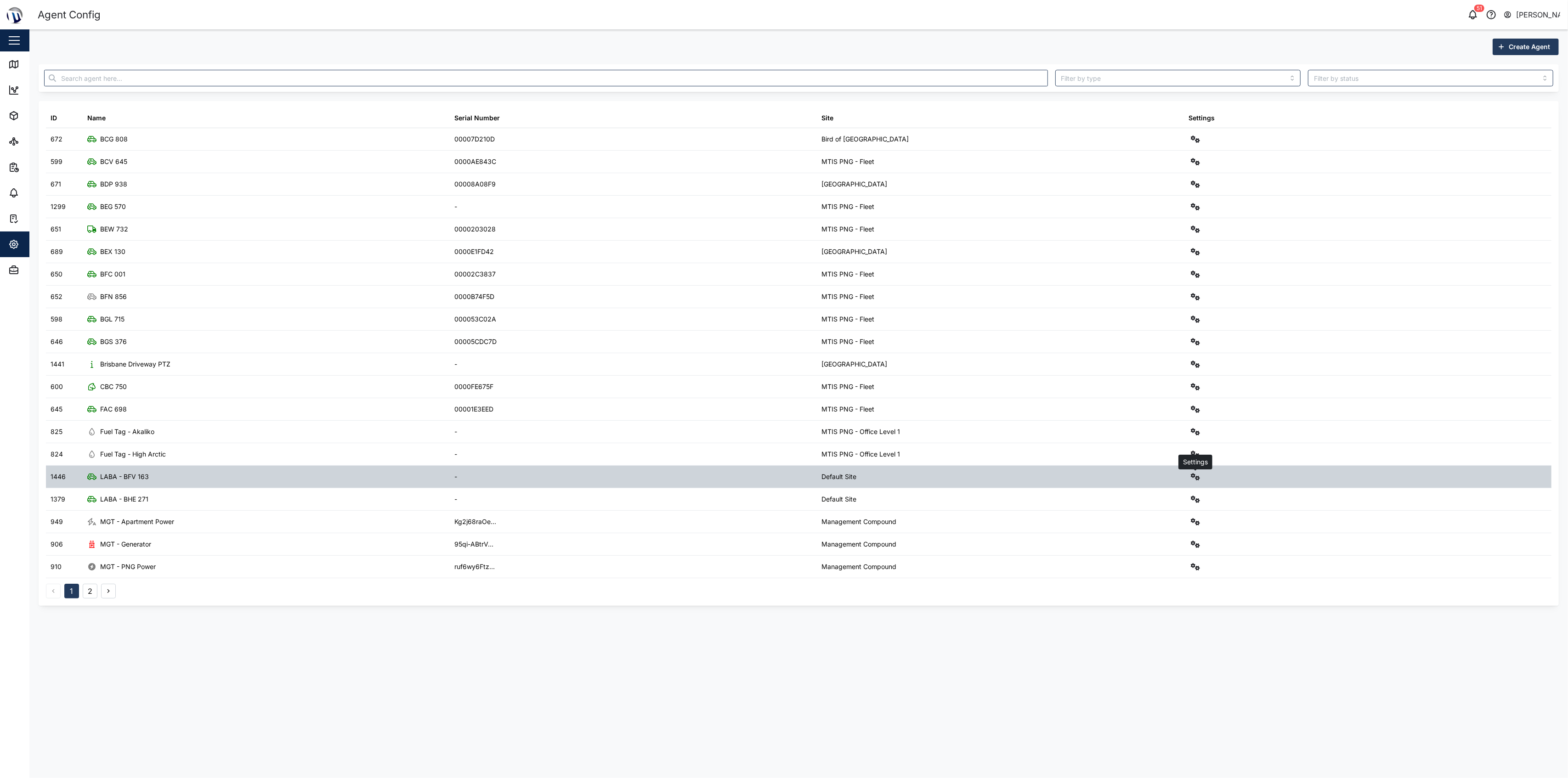
click at [782, 480] on icon "button" at bounding box center [1195, 477] width 9 height 8
click at [782, 499] on div "Configure" at bounding box center [1162, 501] width 64 height 10
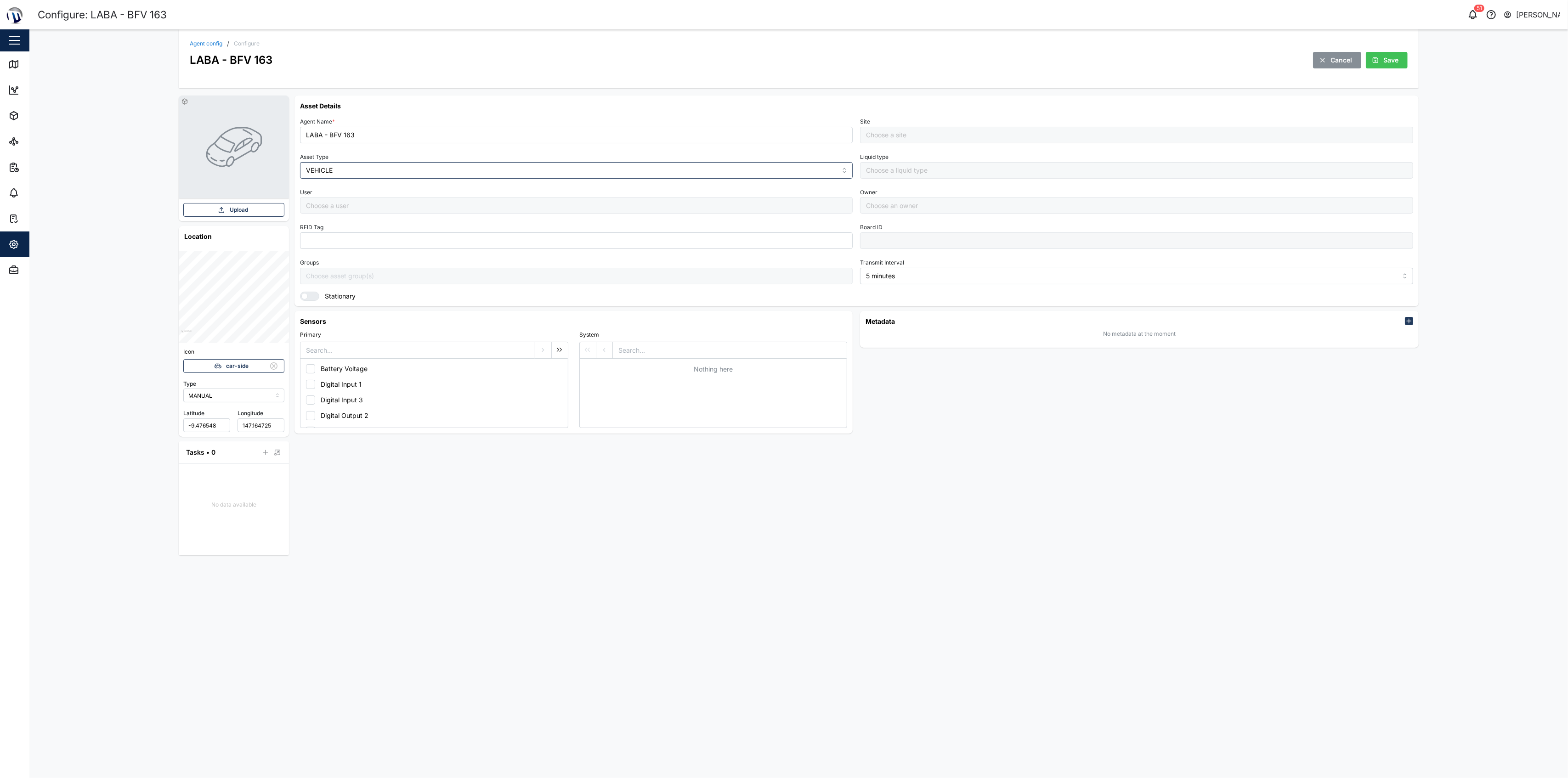
type input "Default Site"
click at [6, 265] on button "Admin" at bounding box center [60, 270] width 119 height 26
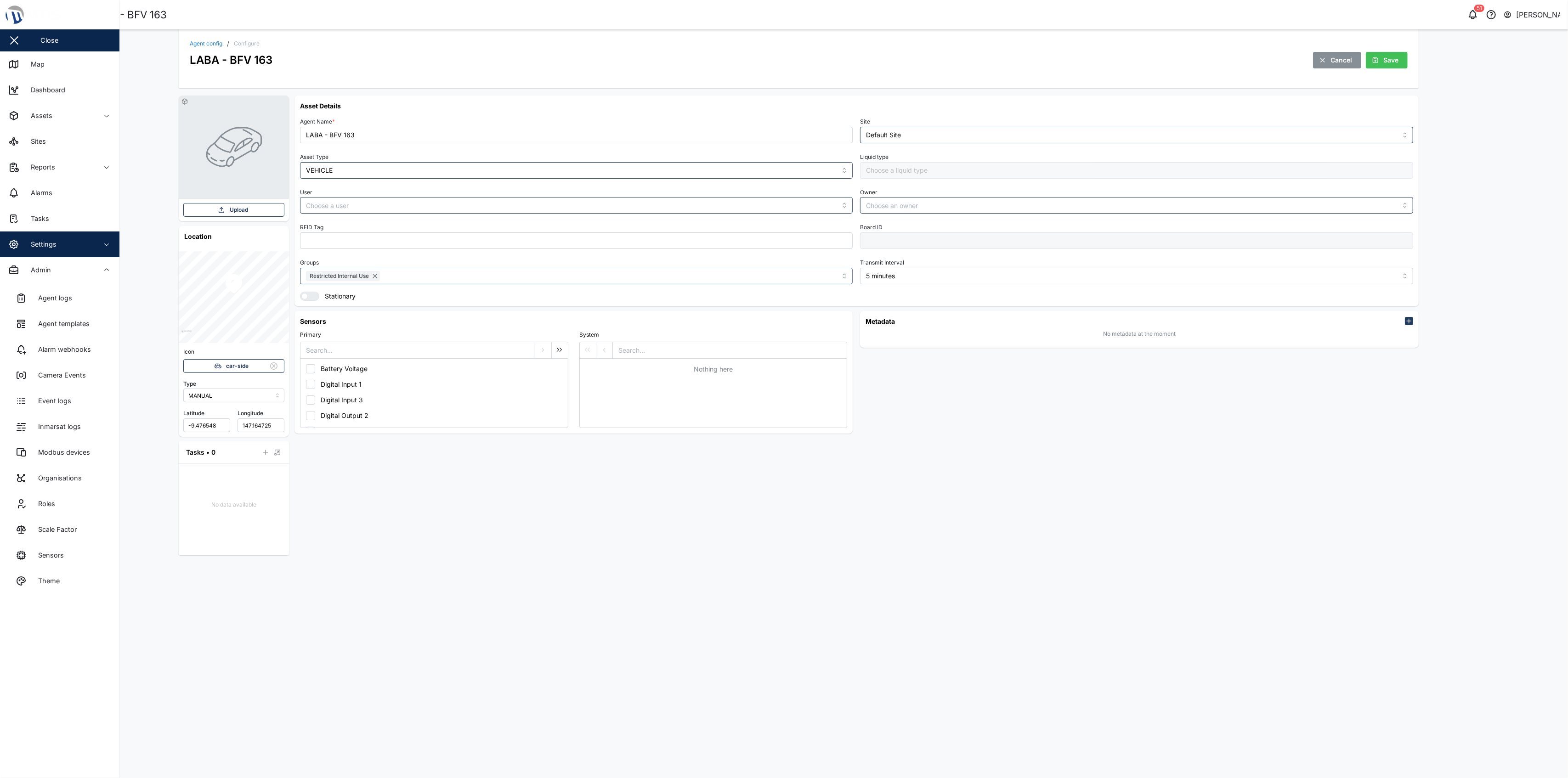
click at [65, 250] on span "Settings" at bounding box center [50, 244] width 84 height 26
click at [61, 397] on link "Sites" at bounding box center [60, 400] width 105 height 26
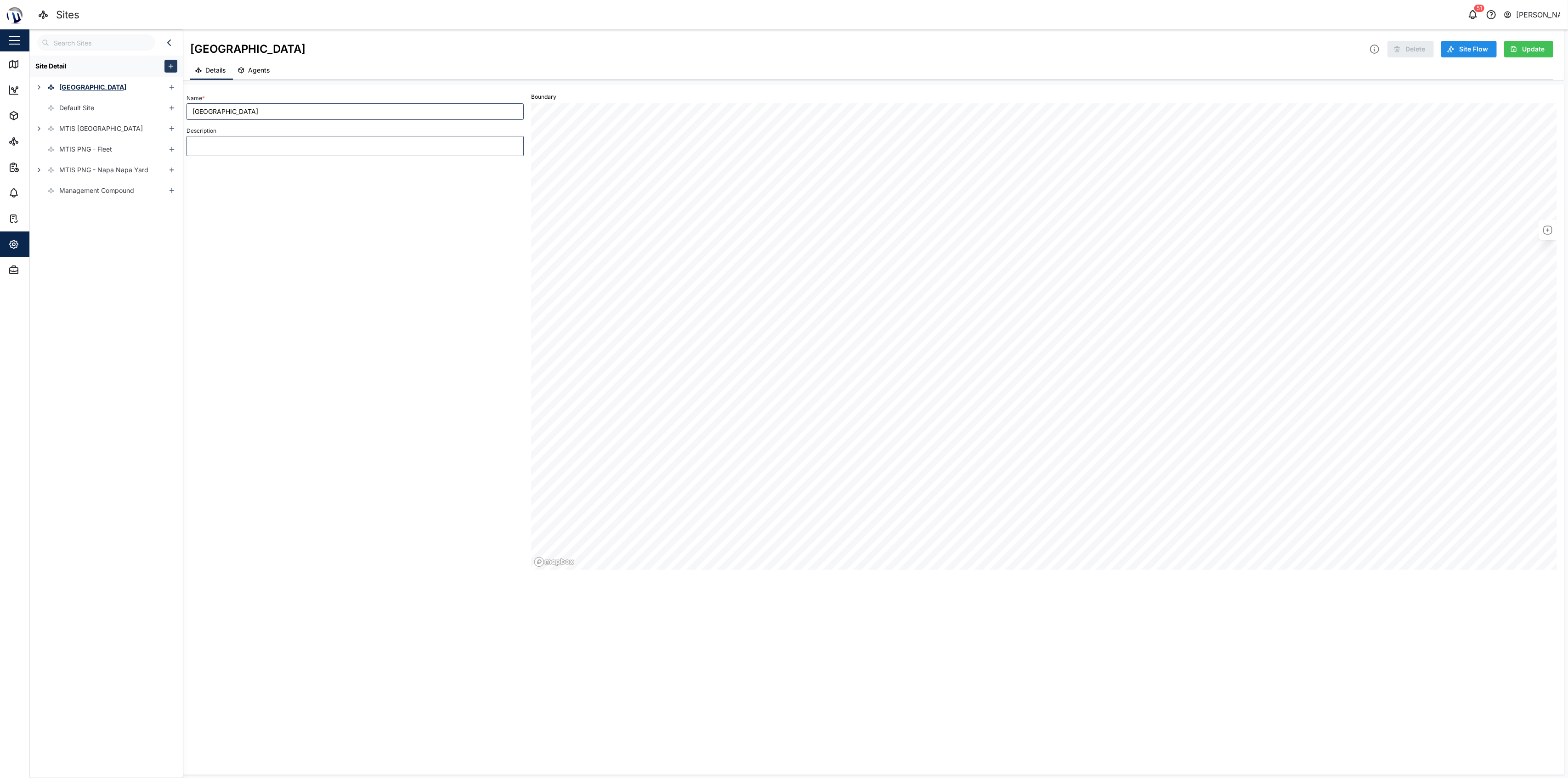
drag, startPoint x: 328, startPoint y: 223, endPoint x: 318, endPoint y: 209, distance: 17.2
click at [328, 223] on div "Name * [GEOGRAPHIC_DATA] Description" at bounding box center [355, 331] width 345 height 485
click at [260, 67] on span "Agents" at bounding box center [259, 70] width 22 height 6
click at [622, 124] on button "button" at bounding box center [628, 126] width 13 height 13
click at [627, 122] on icon "button" at bounding box center [628, 126] width 9 height 9
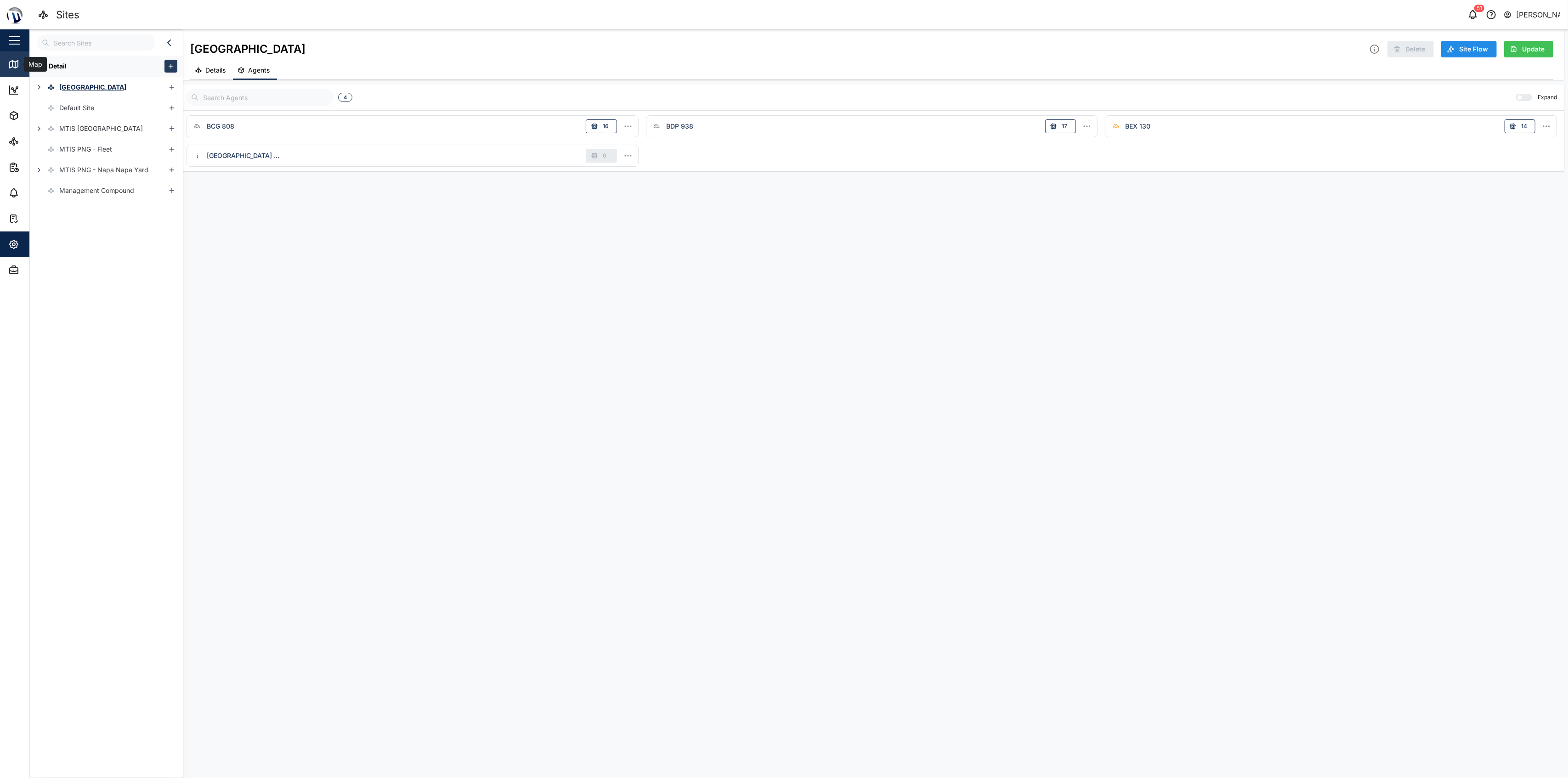
click at [8, 62] on icon at bounding box center [13, 64] width 11 height 11
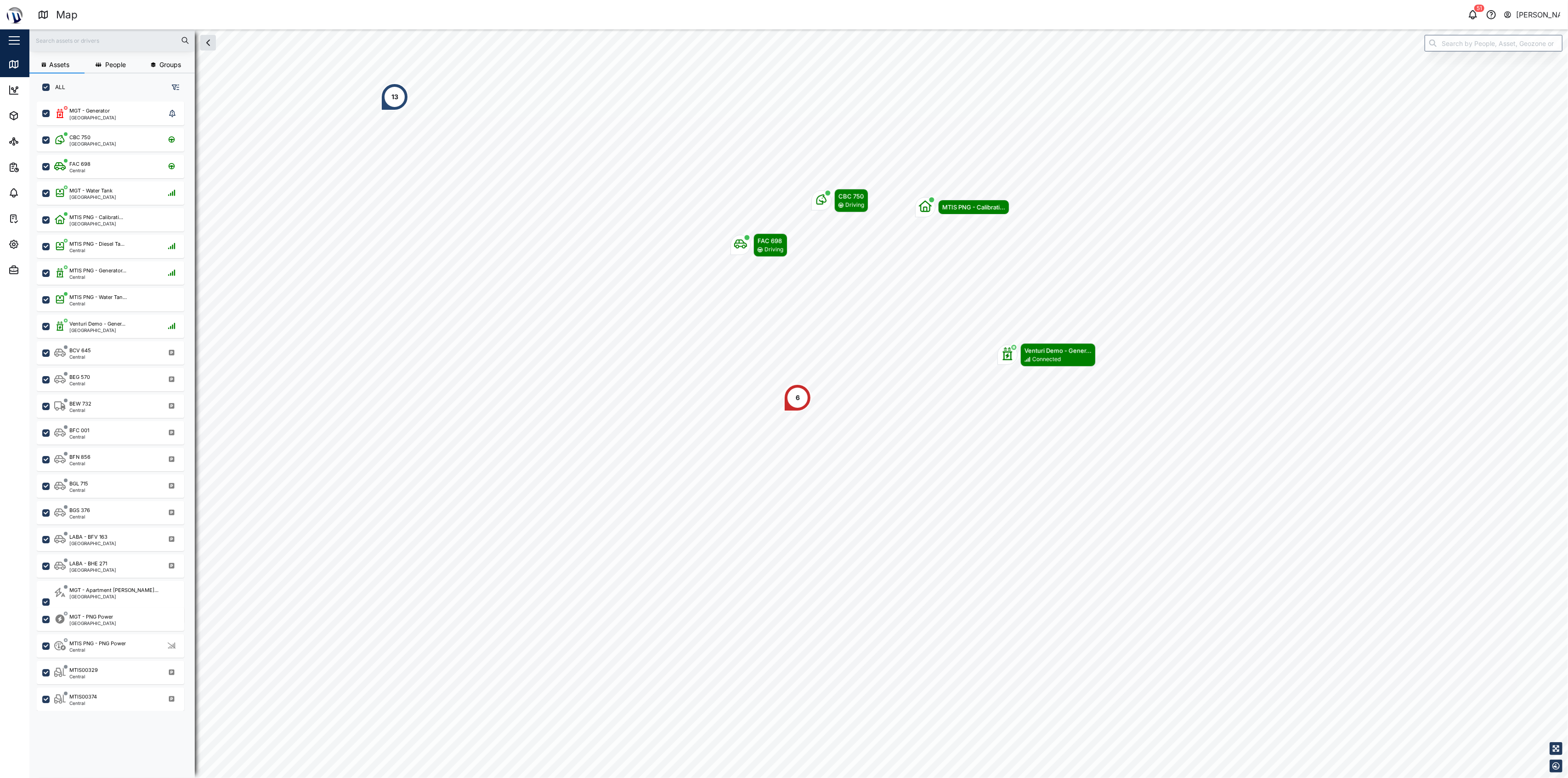
scroll to position [663, 142]
click at [122, 539] on div "LABA - BFV 163 [GEOGRAPHIC_DATA]" at bounding box center [116, 539] width 124 height 13
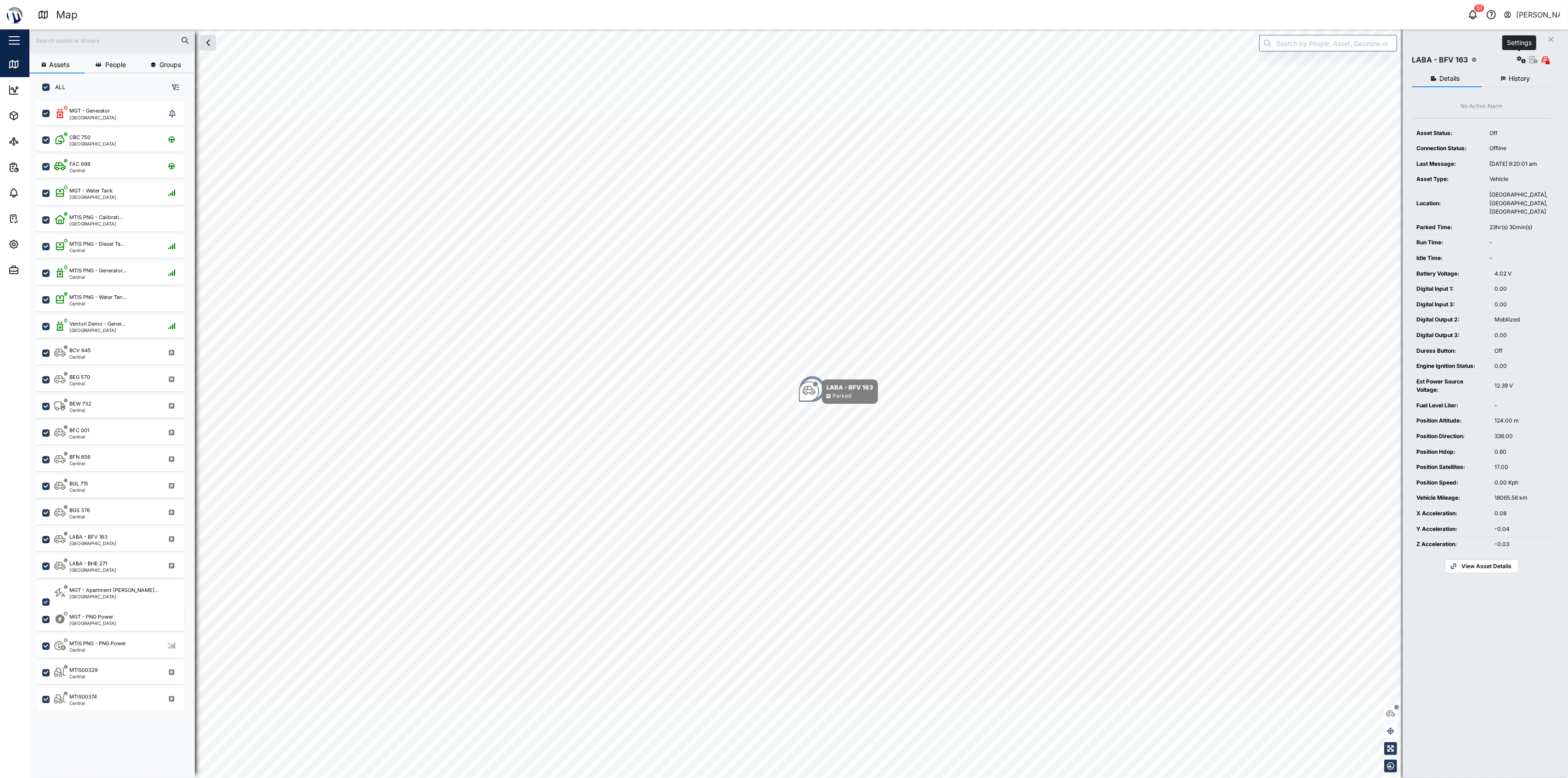
click at [782, 54] on button "button" at bounding box center [1521, 60] width 13 height 13
click at [782, 84] on div "Configure" at bounding box center [1485, 82] width 64 height 10
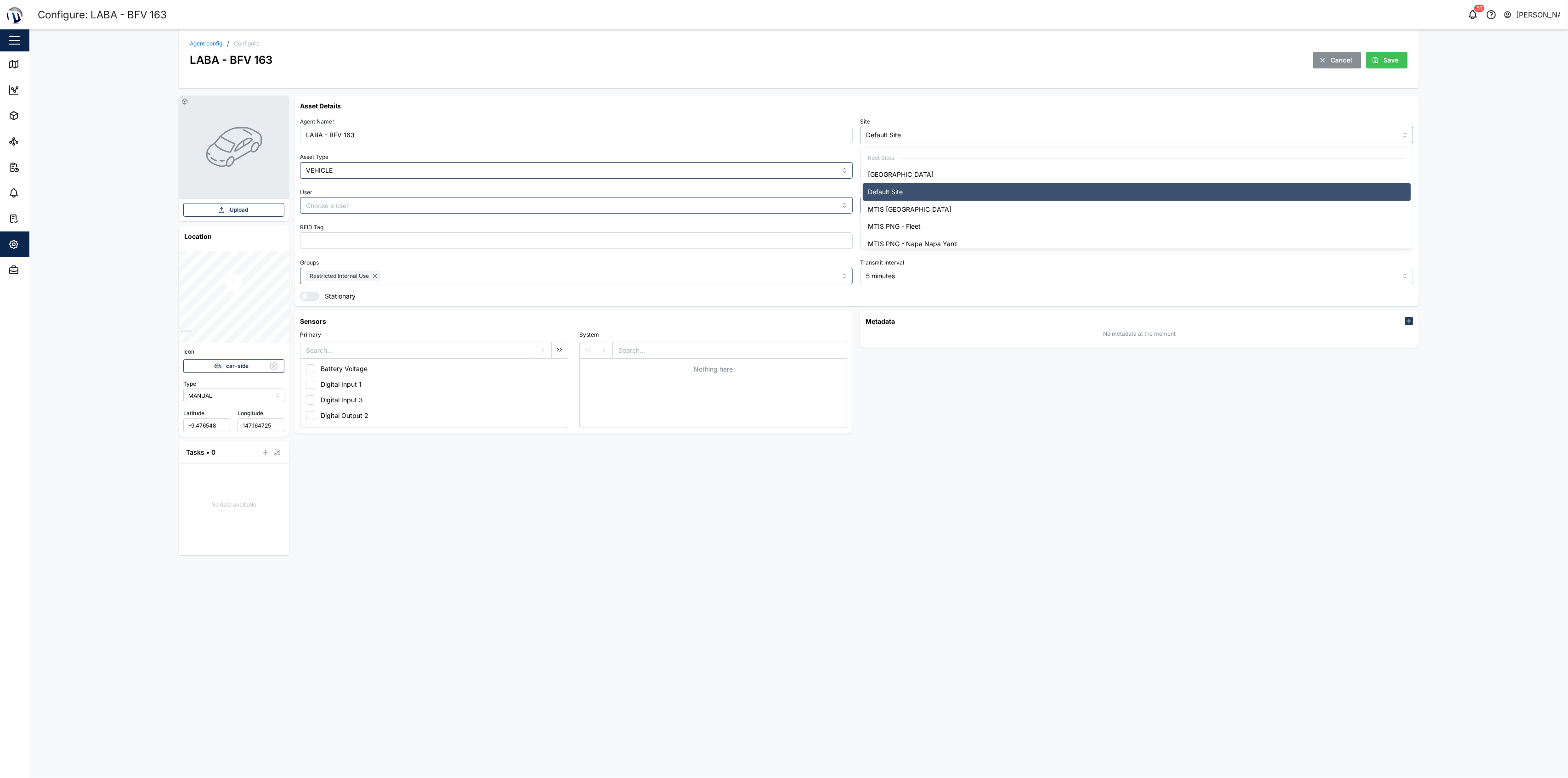
click at [782, 139] on input "Default Site" at bounding box center [1136, 135] width 553 height 16
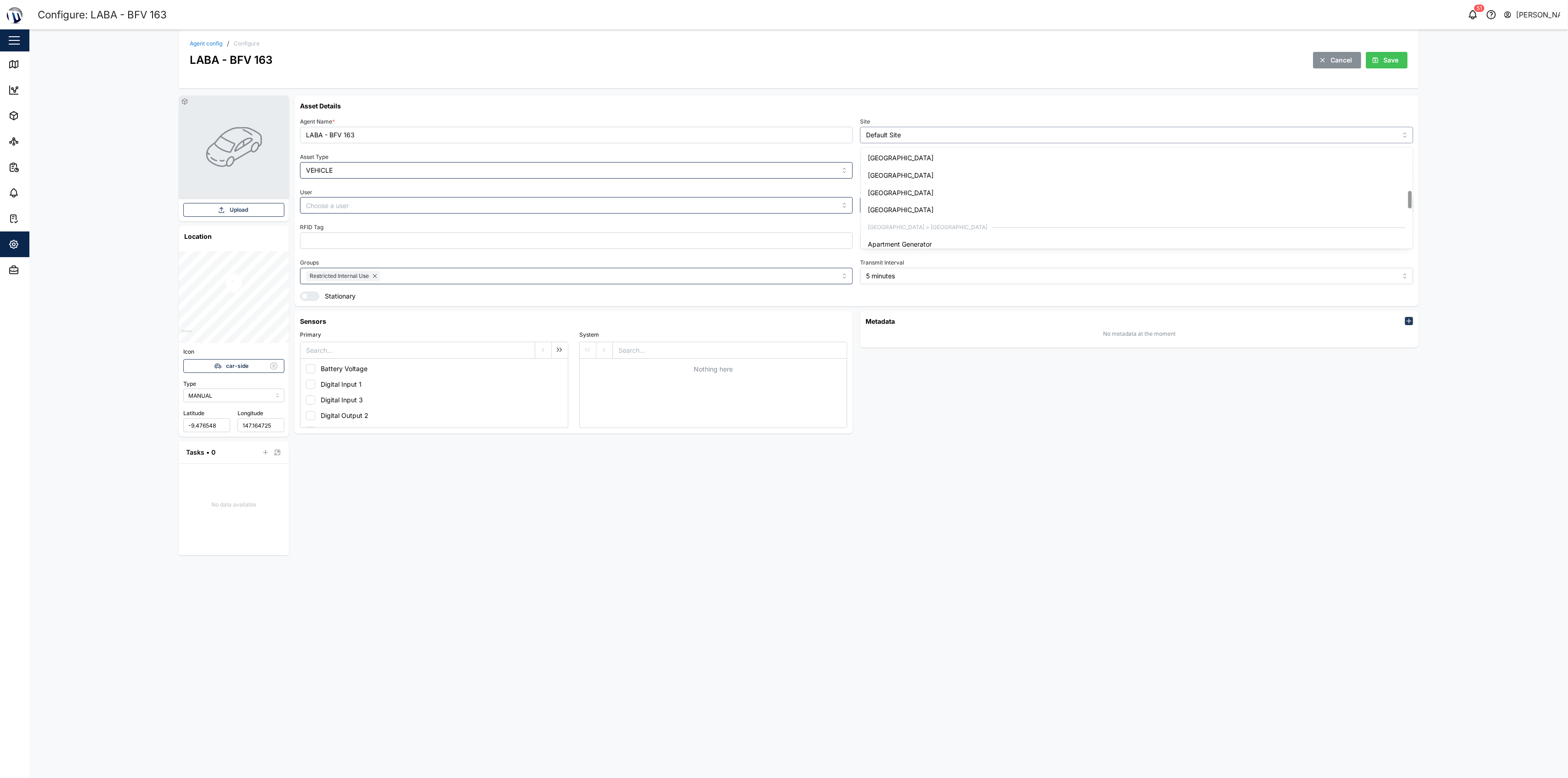
scroll to position [183, 0]
type input "[GEOGRAPHIC_DATA]"
click at [782, 178] on div "Agent Name * LABA - BFV 163 Site Huon Golf Hotel Asset Type VEHICLE Liquid type…" at bounding box center [856, 208] width 1113 height 185
click at [782, 62] on span "Save" at bounding box center [1392, 60] width 15 height 16
click at [202, 43] on link "Agent config" at bounding box center [206, 43] width 32 height 6
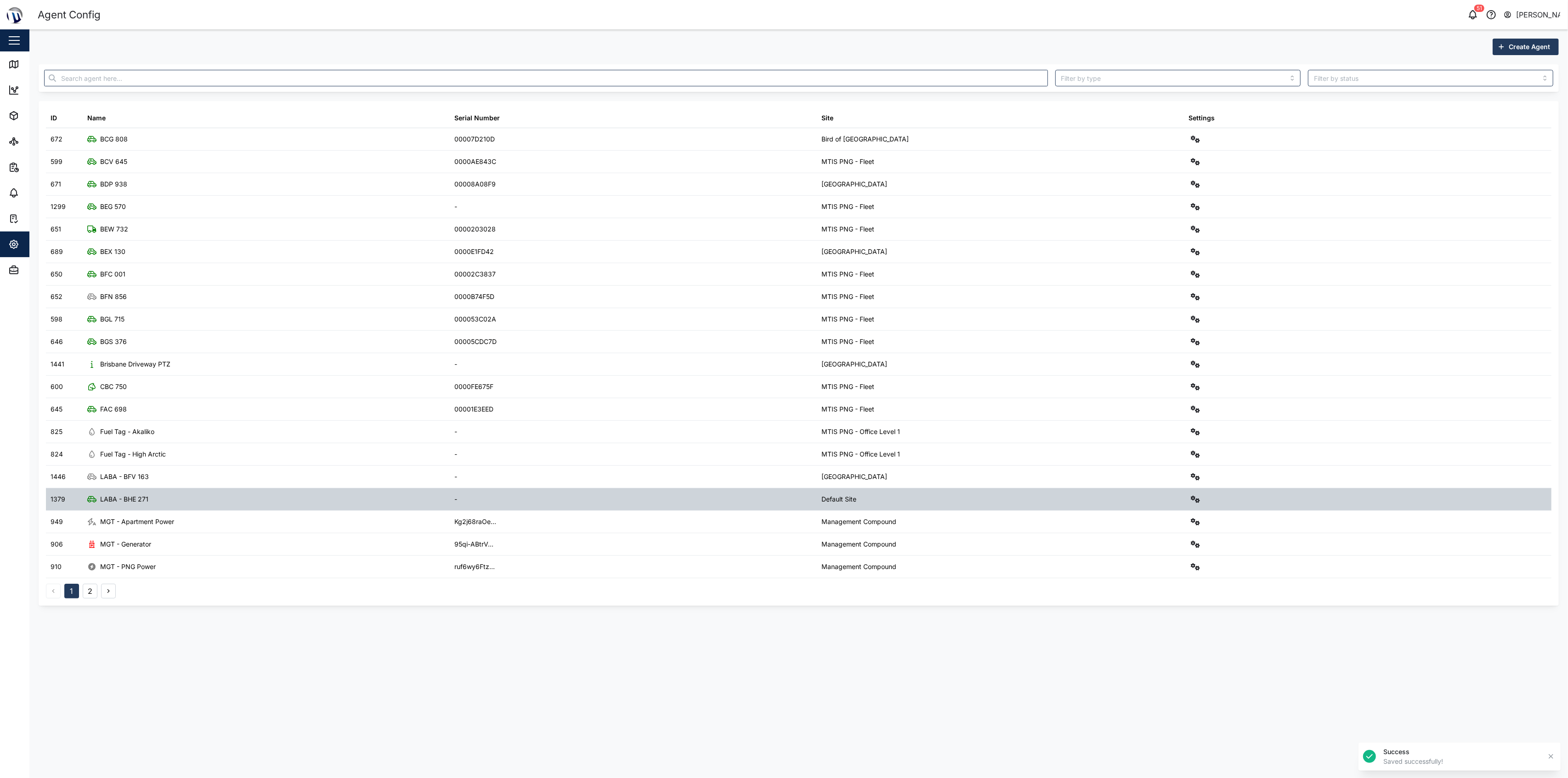
click at [782, 503] on icon "button" at bounding box center [1195, 499] width 9 height 8
click at [782, 519] on link "Configure" at bounding box center [1157, 524] width 85 height 19
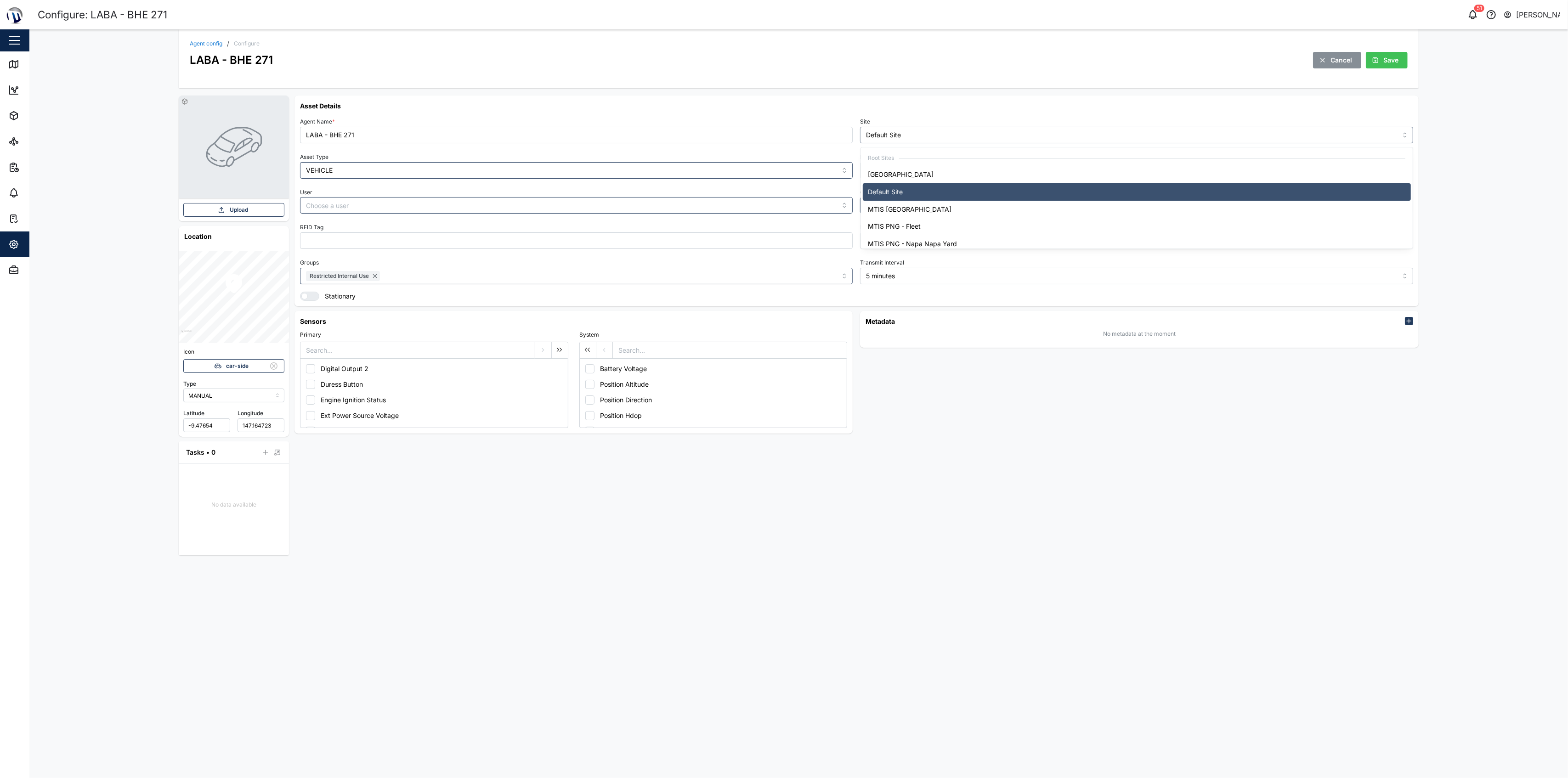
click at [782, 139] on input "Default Site" at bounding box center [1136, 135] width 553 height 16
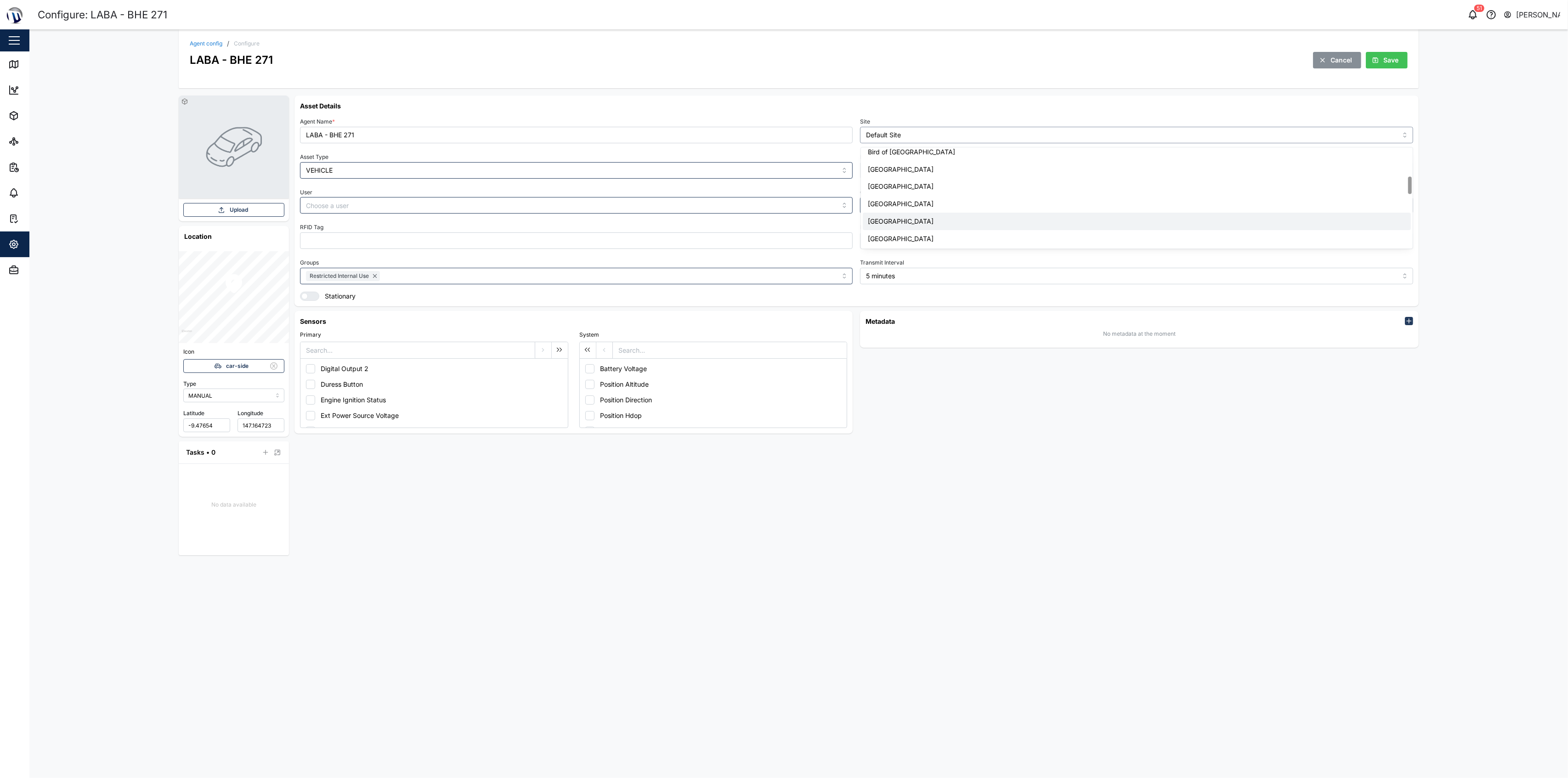
scroll to position [183, 0]
type input "[GEOGRAPHIC_DATA]"
click at [782, 67] on button "Save" at bounding box center [1386, 60] width 42 height 16
click at [14, 140] on icon at bounding box center [15, 141] width 2 height 3
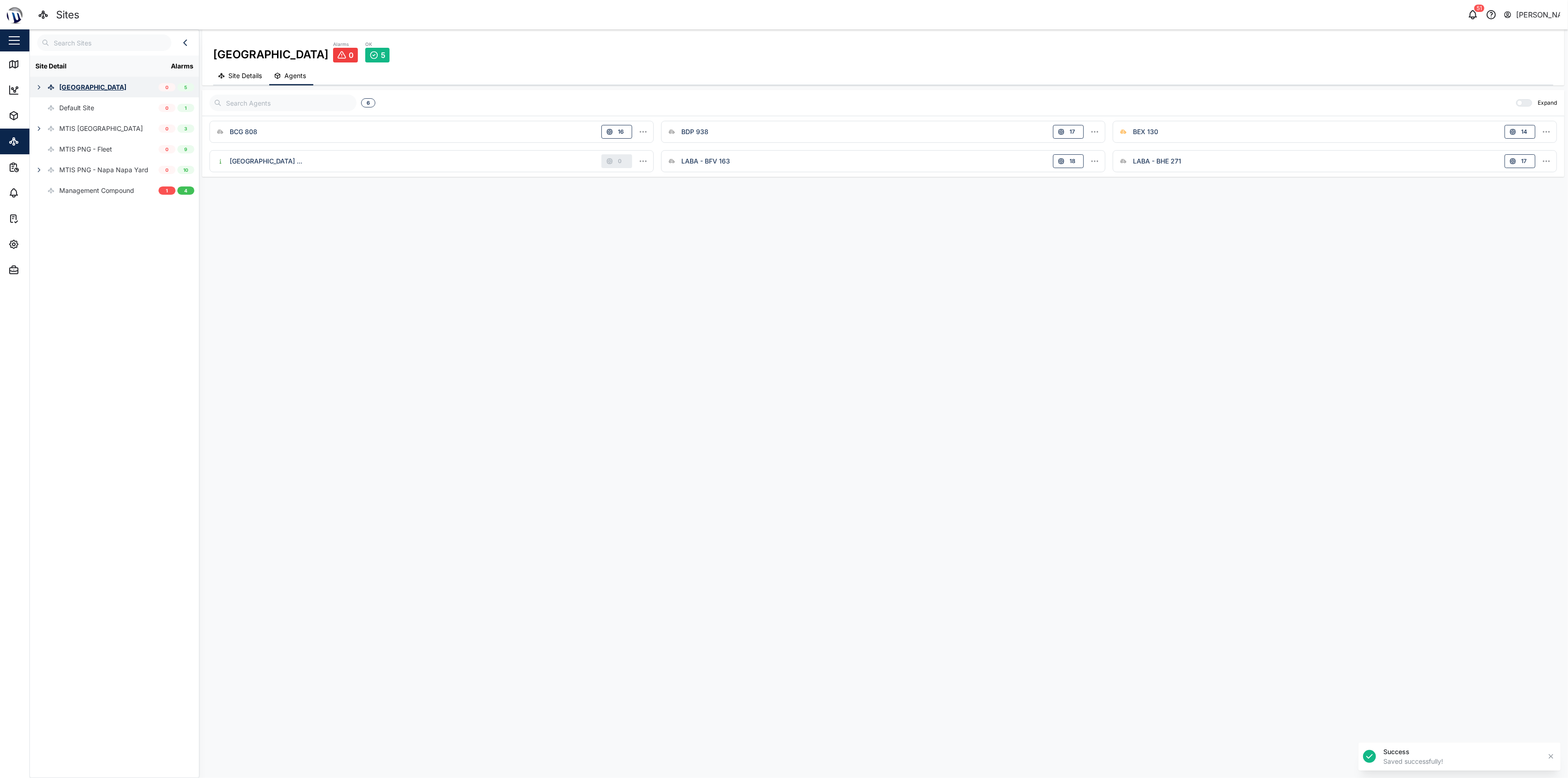
click at [39, 85] on icon "button" at bounding box center [39, 88] width 8 height 8
drag, startPoint x: 1510, startPoint y: 17, endPoint x: 1518, endPoint y: 15, distance: 8.2
click at [782, 17] on icon "button" at bounding box center [1507, 14] width 8 height 11
click at [782, 76] on label at bounding box center [1542, 79] width 23 height 11
click at [782, 74] on input "checkbox" at bounding box center [1531, 74] width 0 height 0
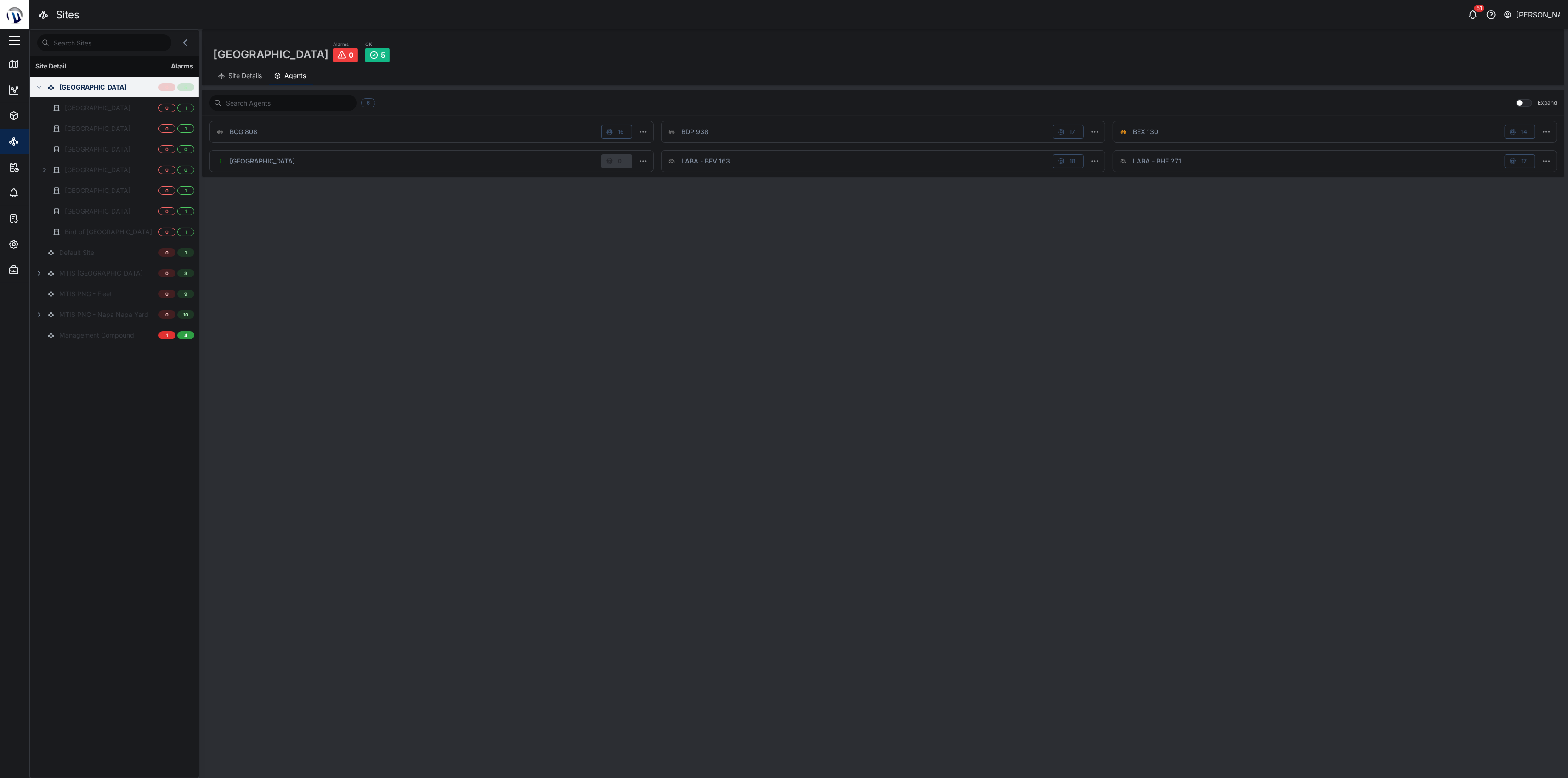
click at [782, 44] on div "Coral Seas Hotel Alarms 0 OK 5" at bounding box center [883, 51] width 1340 height 22
click at [782, 16] on div "[PERSON_NAME]" at bounding box center [1538, 15] width 44 height 11
click at [782, 76] on label at bounding box center [1542, 79] width 23 height 11
click at [782, 74] on input "checkbox" at bounding box center [1531, 74] width 0 height 0
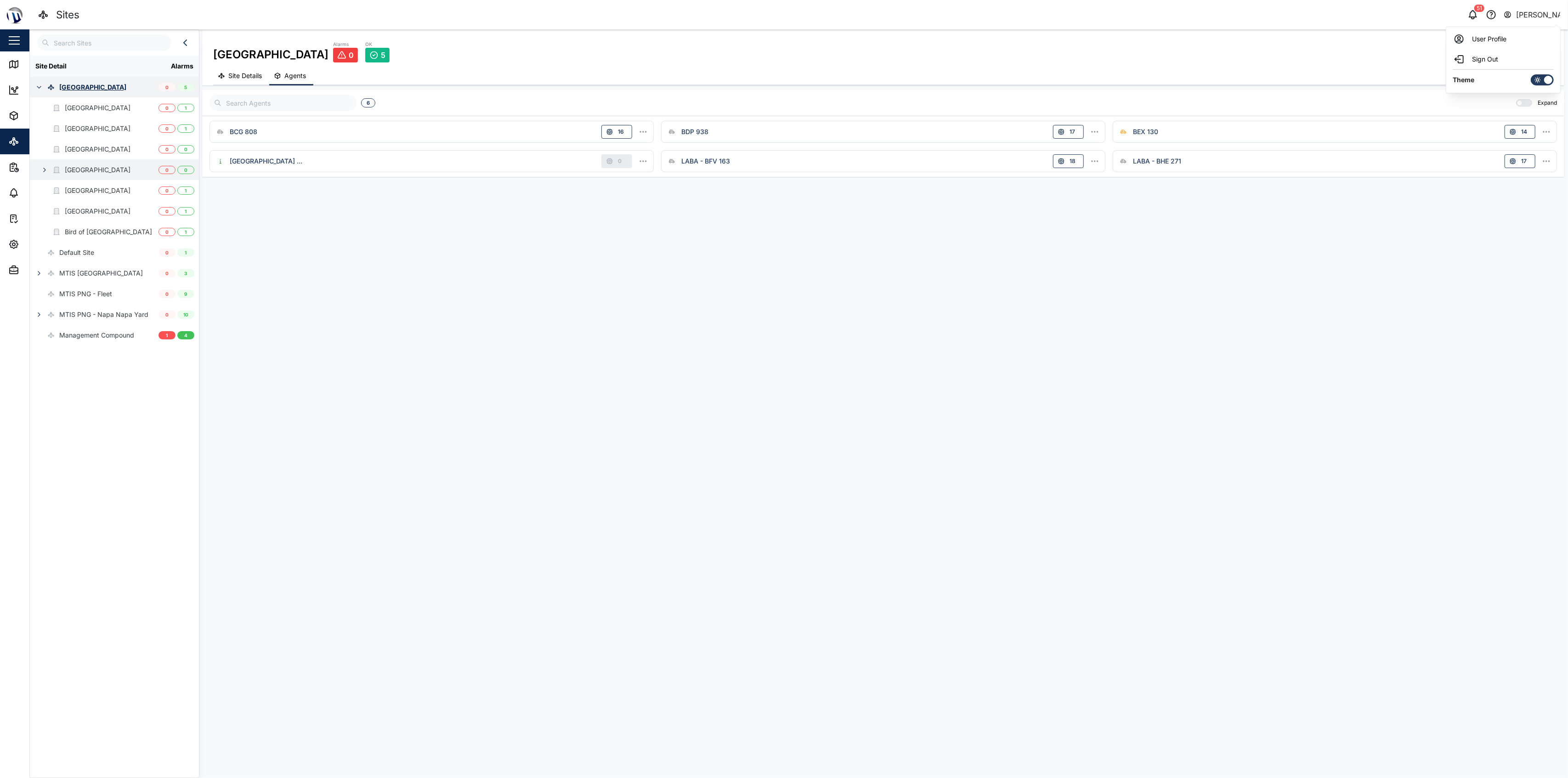
click at [39, 167] on button "button" at bounding box center [44, 170] width 13 height 13
click at [118, 185] on div "Main Utility Area" at bounding box center [95, 190] width 50 height 10
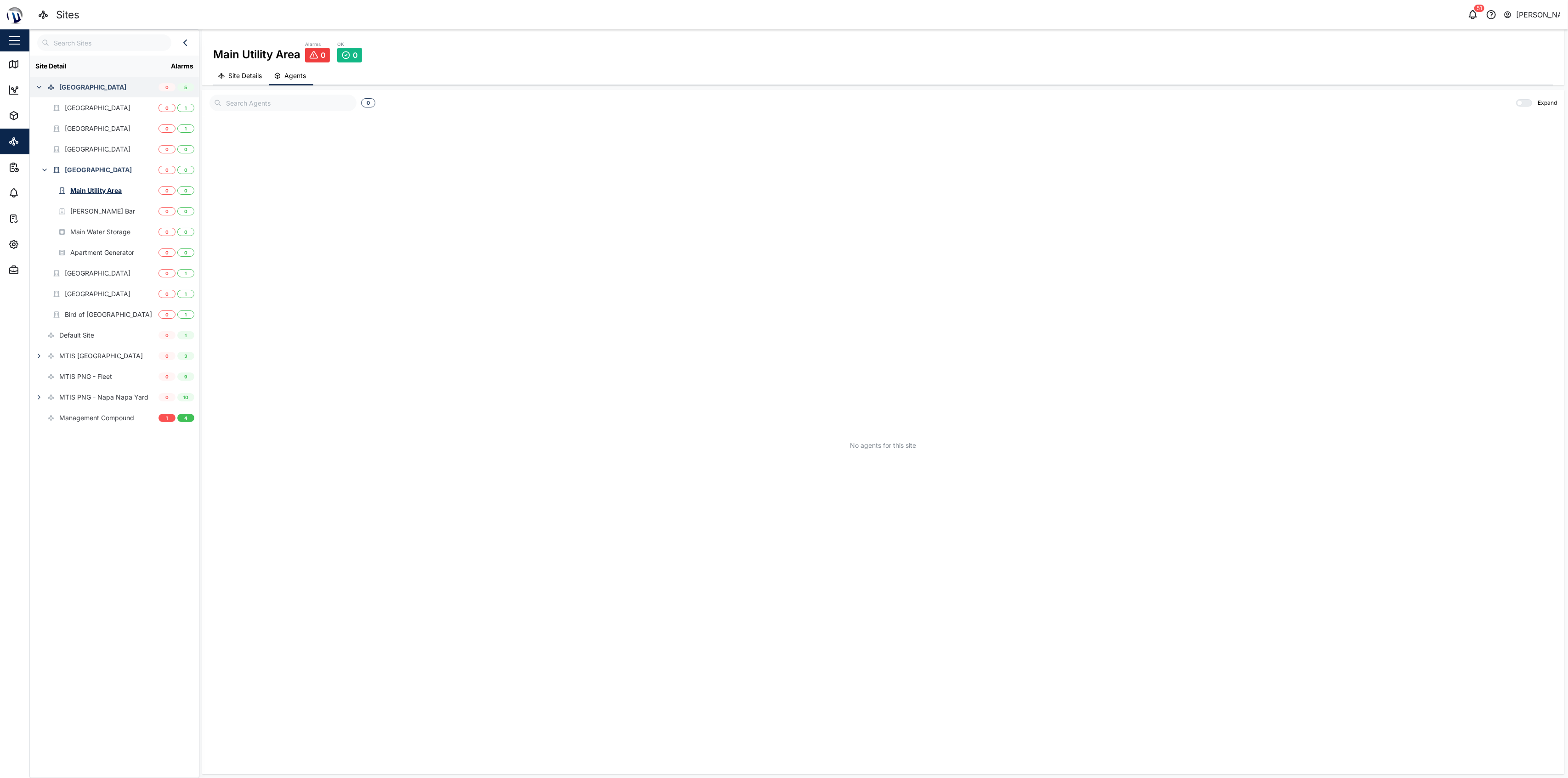
click at [265, 82] on button "Site Details" at bounding box center [241, 76] width 56 height 18
click at [782, 129] on icon at bounding box center [1547, 126] width 11 height 11
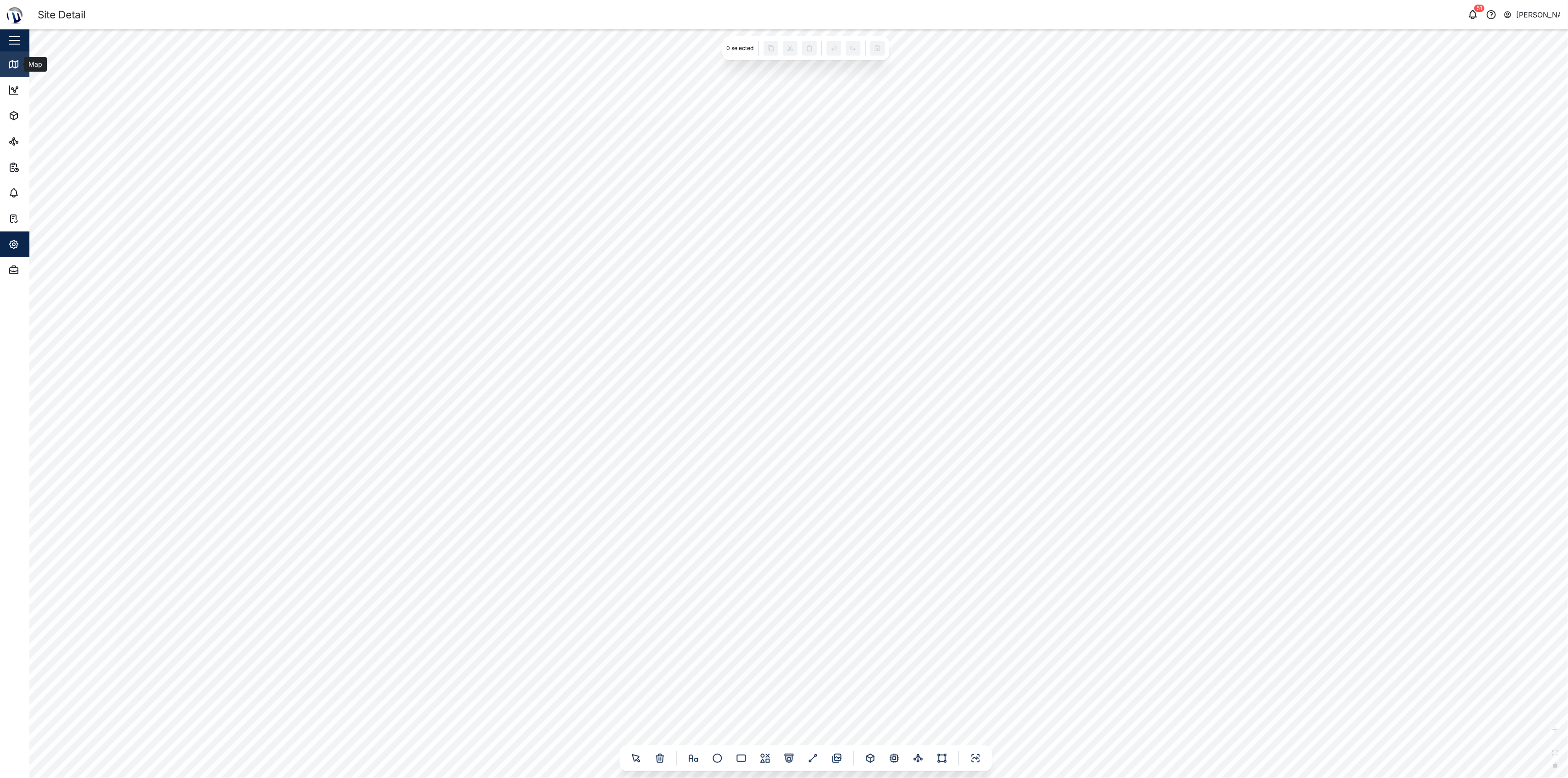
click at [15, 63] on icon at bounding box center [15, 65] width 0 height 6
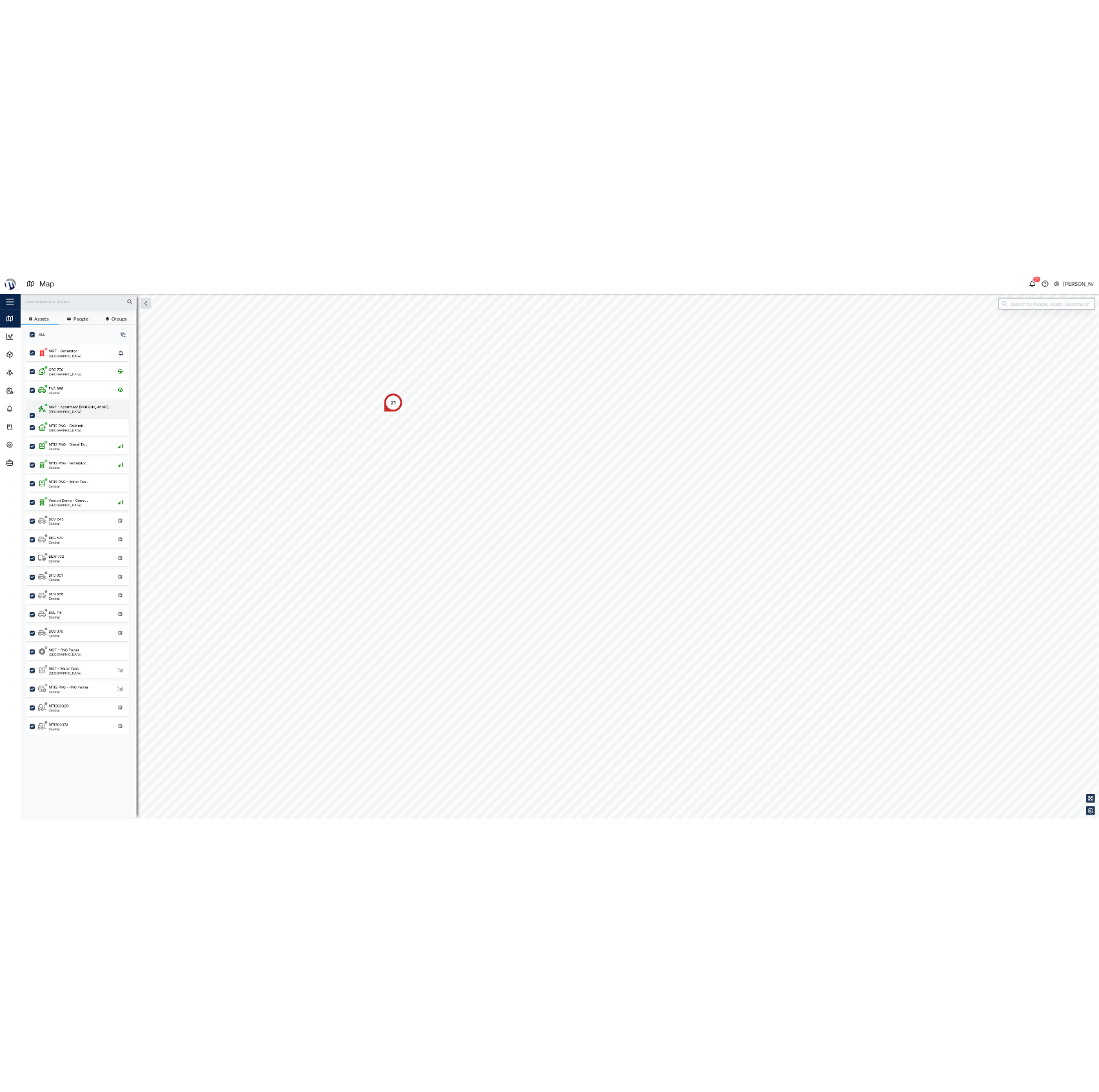
scroll to position [932, 199]
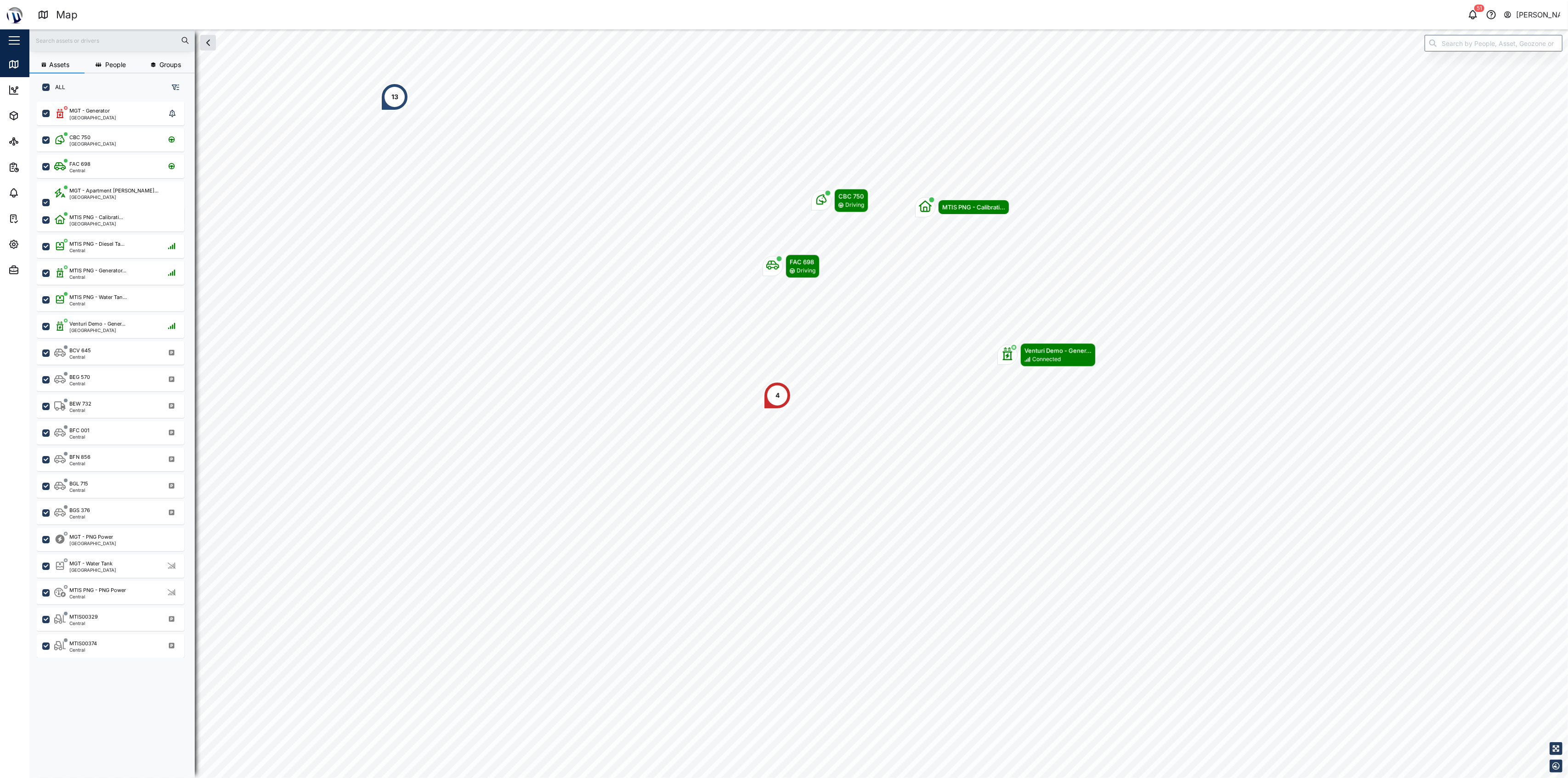
click at [91, 43] on input "text" at bounding box center [112, 41] width 154 height 14
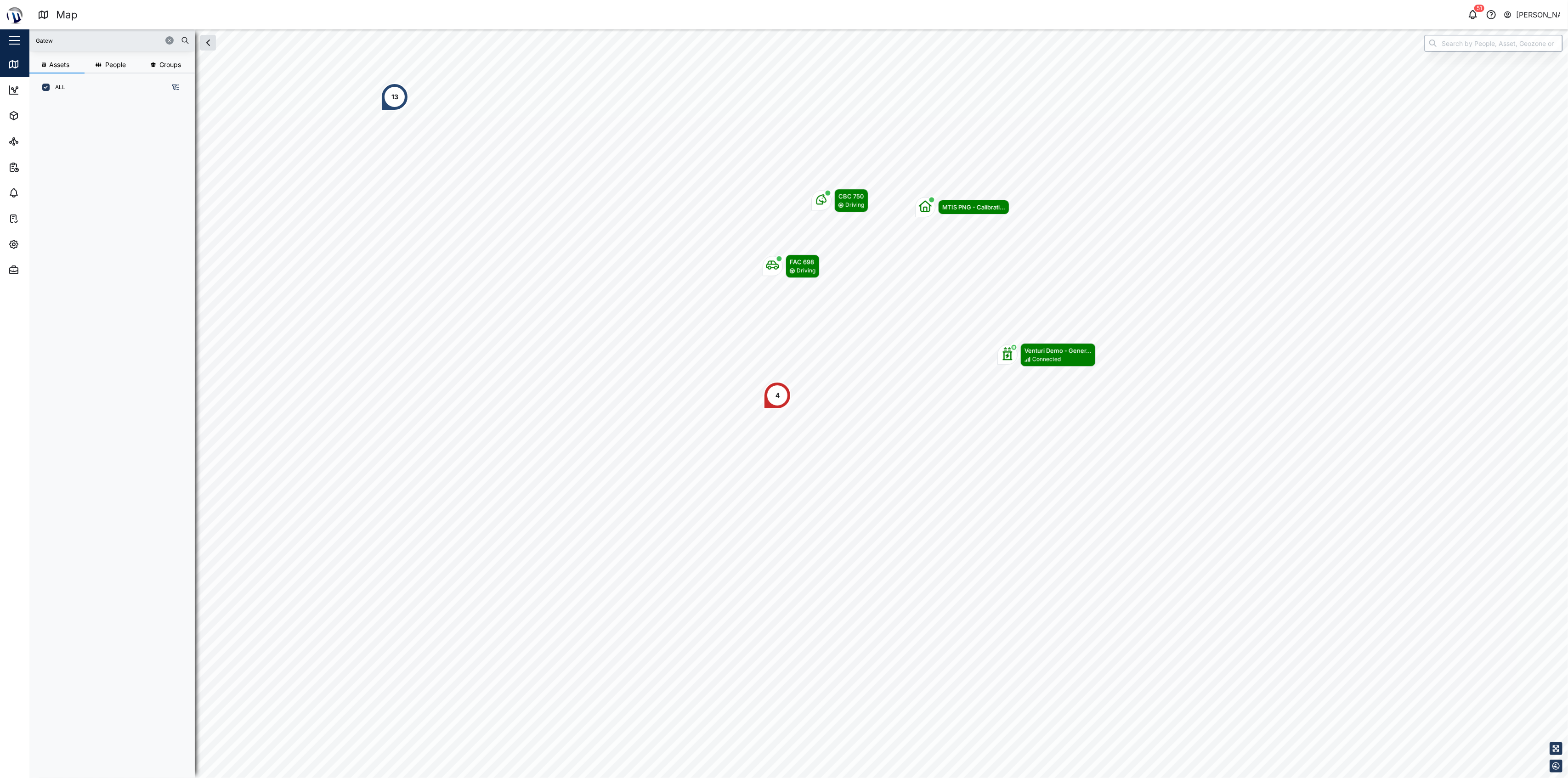
type input "Gatew"
click at [169, 37] on button "button" at bounding box center [169, 40] width 8 height 8
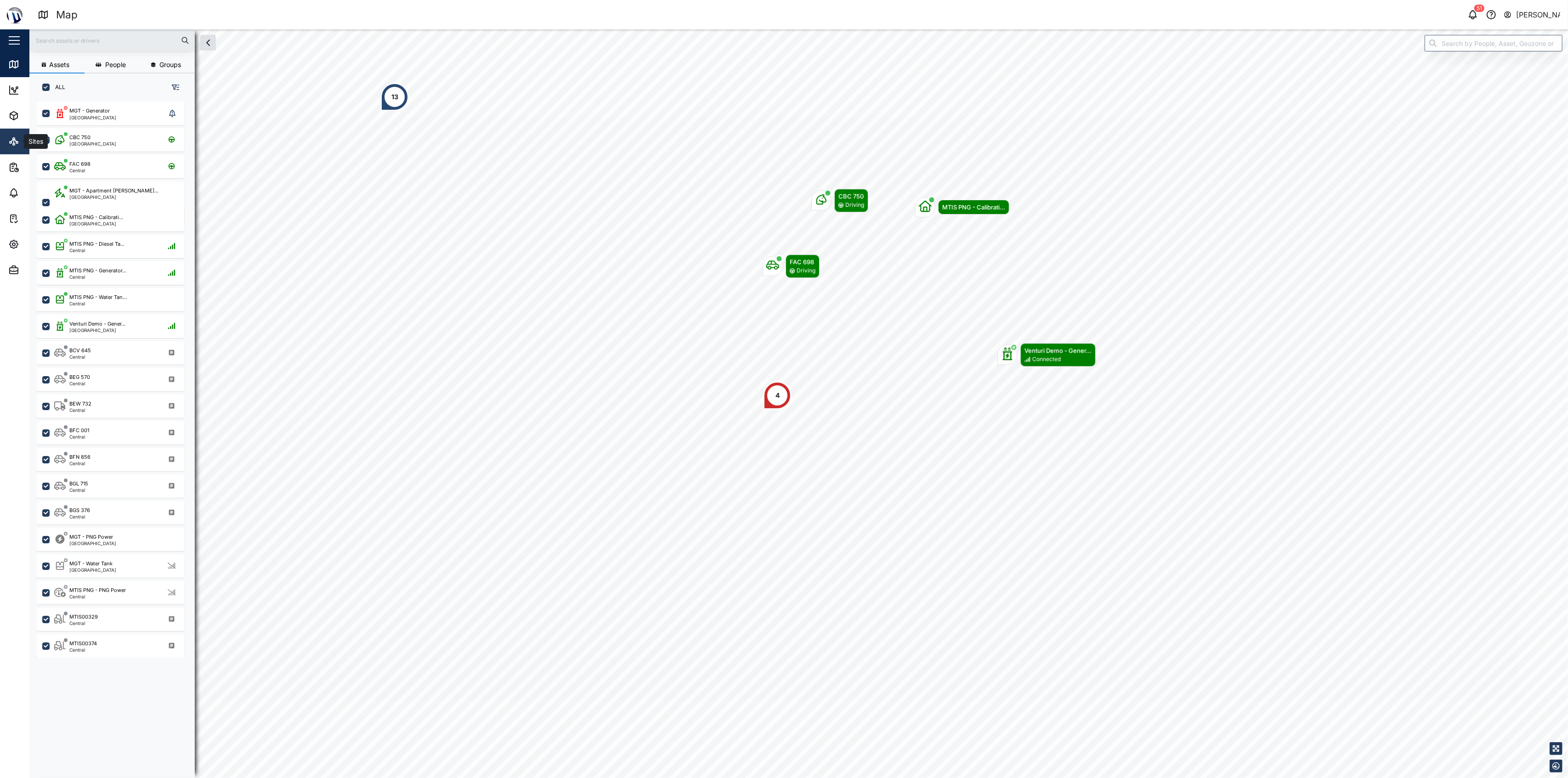
click at [17, 132] on link "Sites" at bounding box center [60, 142] width 119 height 26
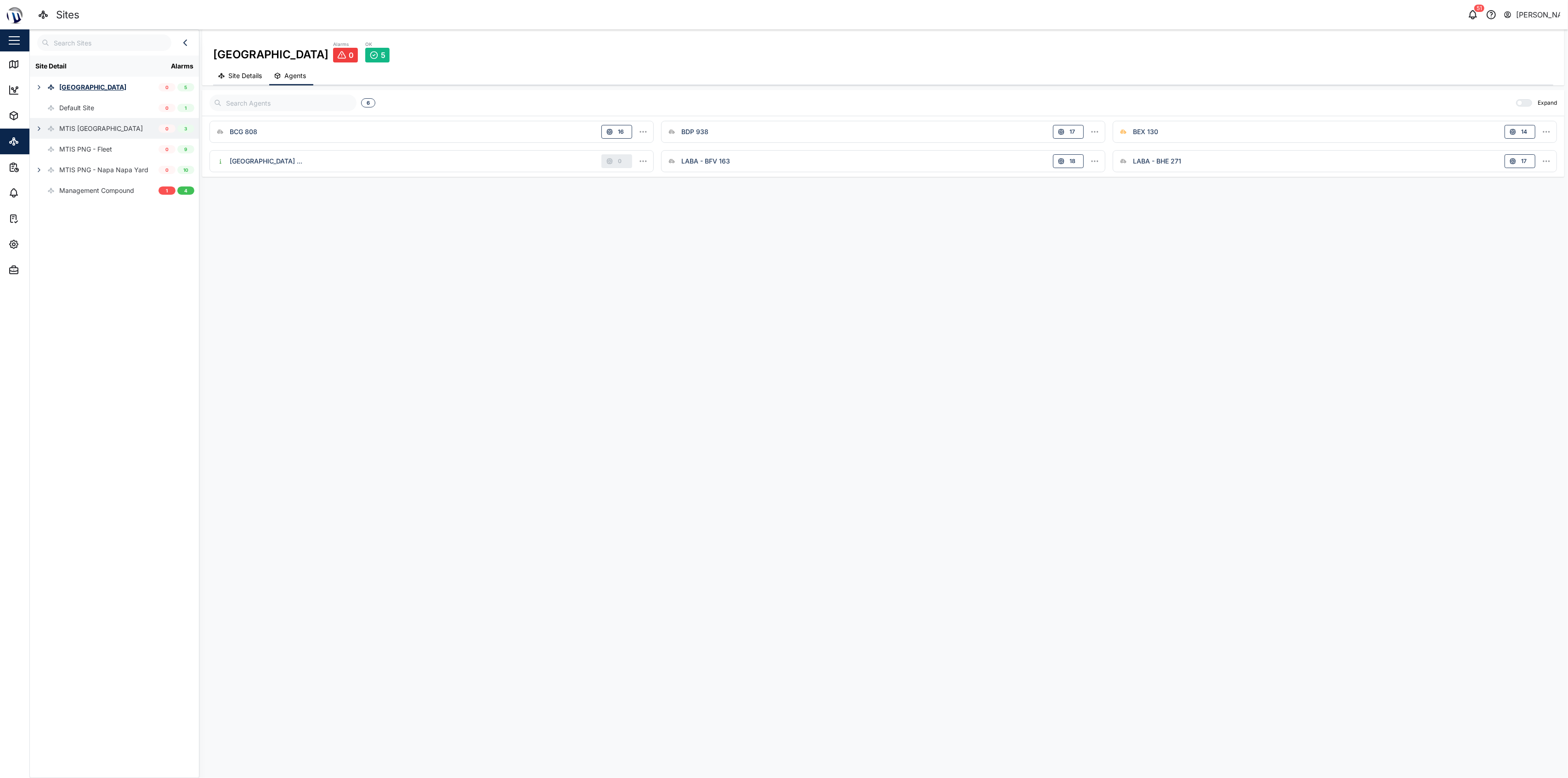
click at [46, 126] on div "MTIS [GEOGRAPHIC_DATA]" at bounding box center [86, 128] width 113 height 21
click at [43, 148] on icon "button" at bounding box center [44, 149] width 8 height 8
click at [45, 148] on icon "button" at bounding box center [44, 149] width 8 height 8
click at [36, 131] on icon "button" at bounding box center [39, 129] width 8 height 8
click at [39, 87] on icon "button" at bounding box center [39, 88] width 8 height 8
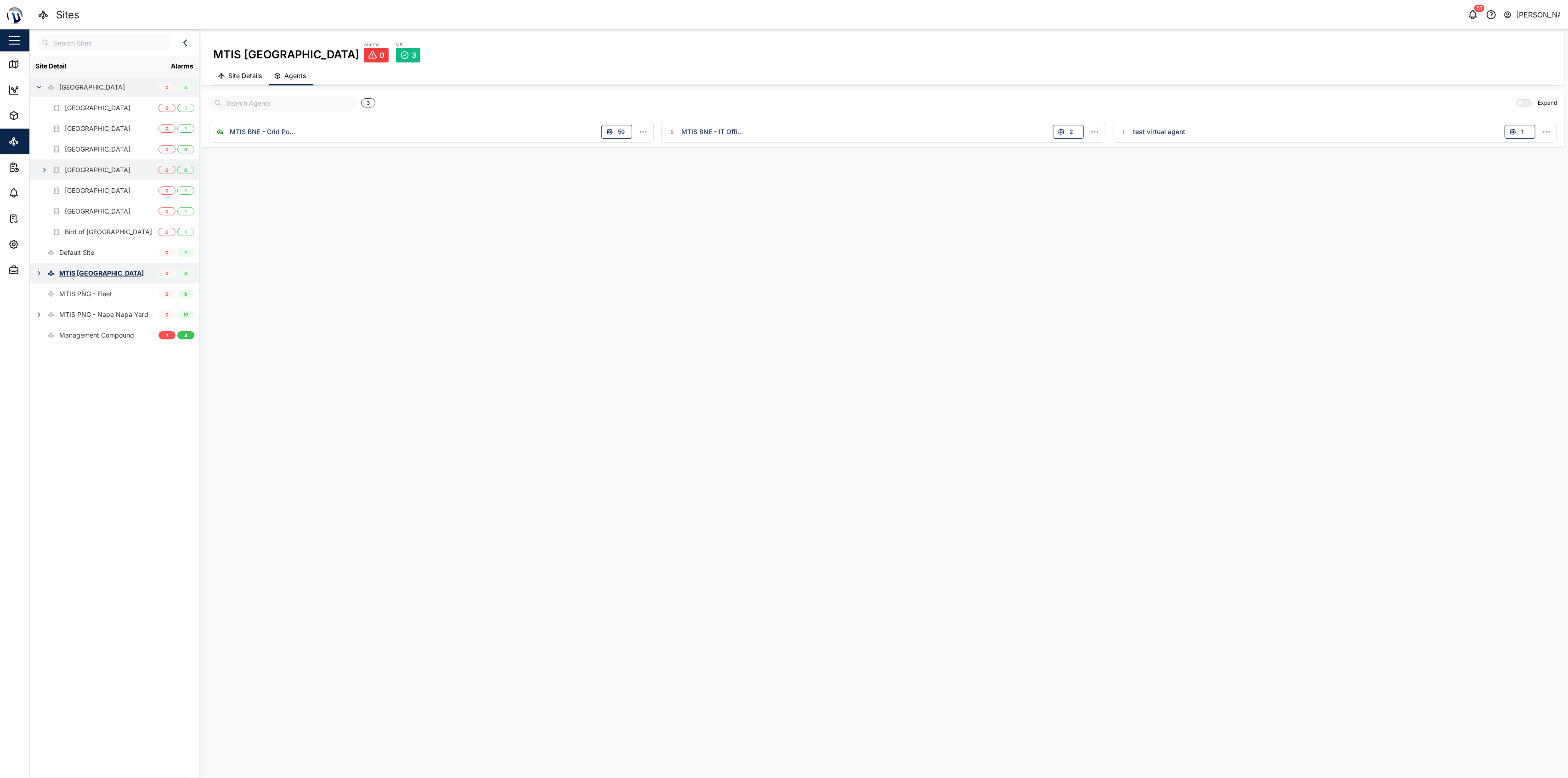
click at [81, 166] on div "[GEOGRAPHIC_DATA]" at bounding box center [97, 170] width 65 height 10
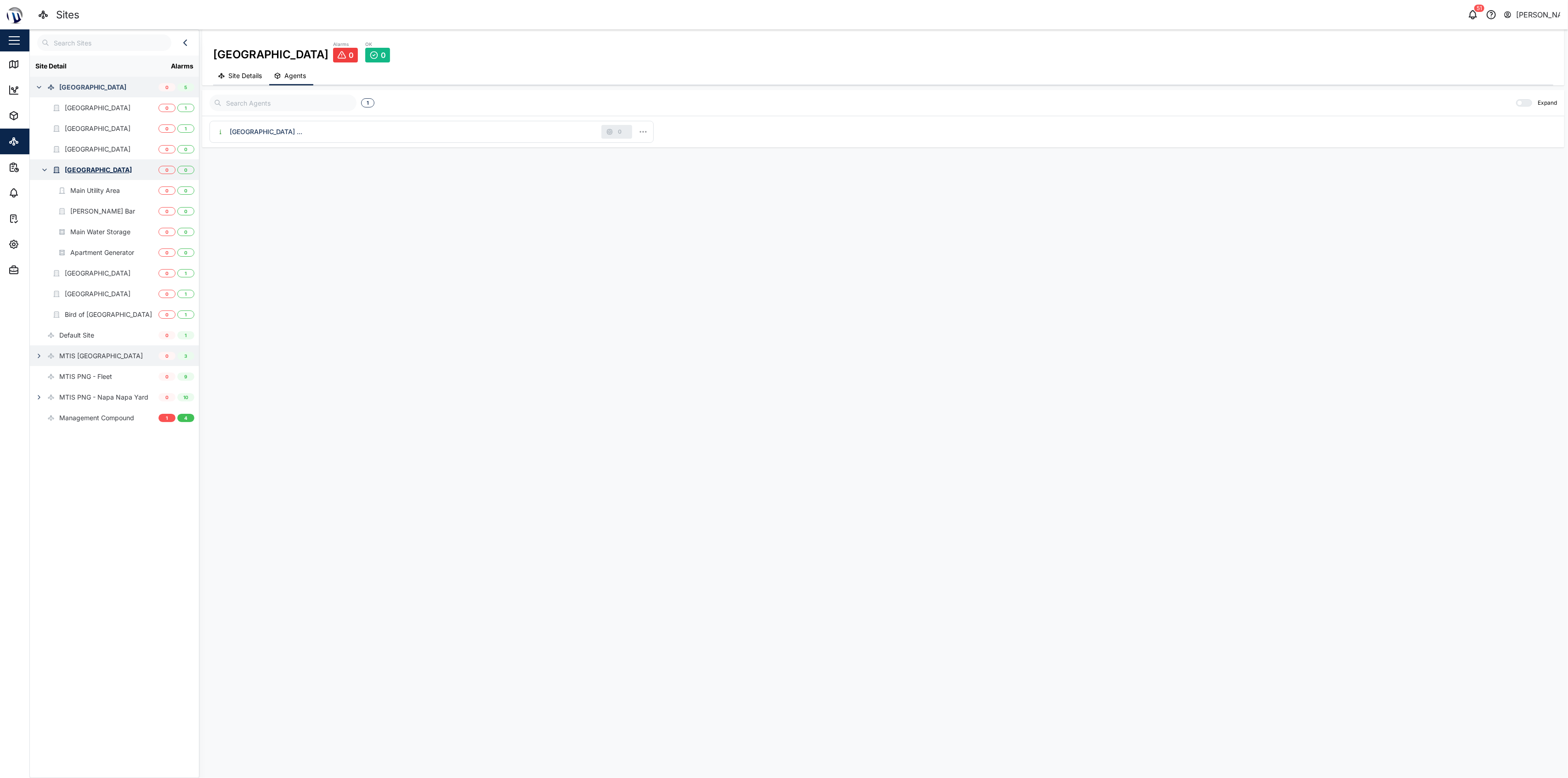
click at [41, 168] on icon "button" at bounding box center [44, 170] width 8 height 8
click at [44, 168] on icon "button" at bounding box center [44, 170] width 8 height 8
click at [250, 82] on button "Site Details" at bounding box center [241, 76] width 56 height 18
click at [782, 122] on icon at bounding box center [1547, 126] width 11 height 11
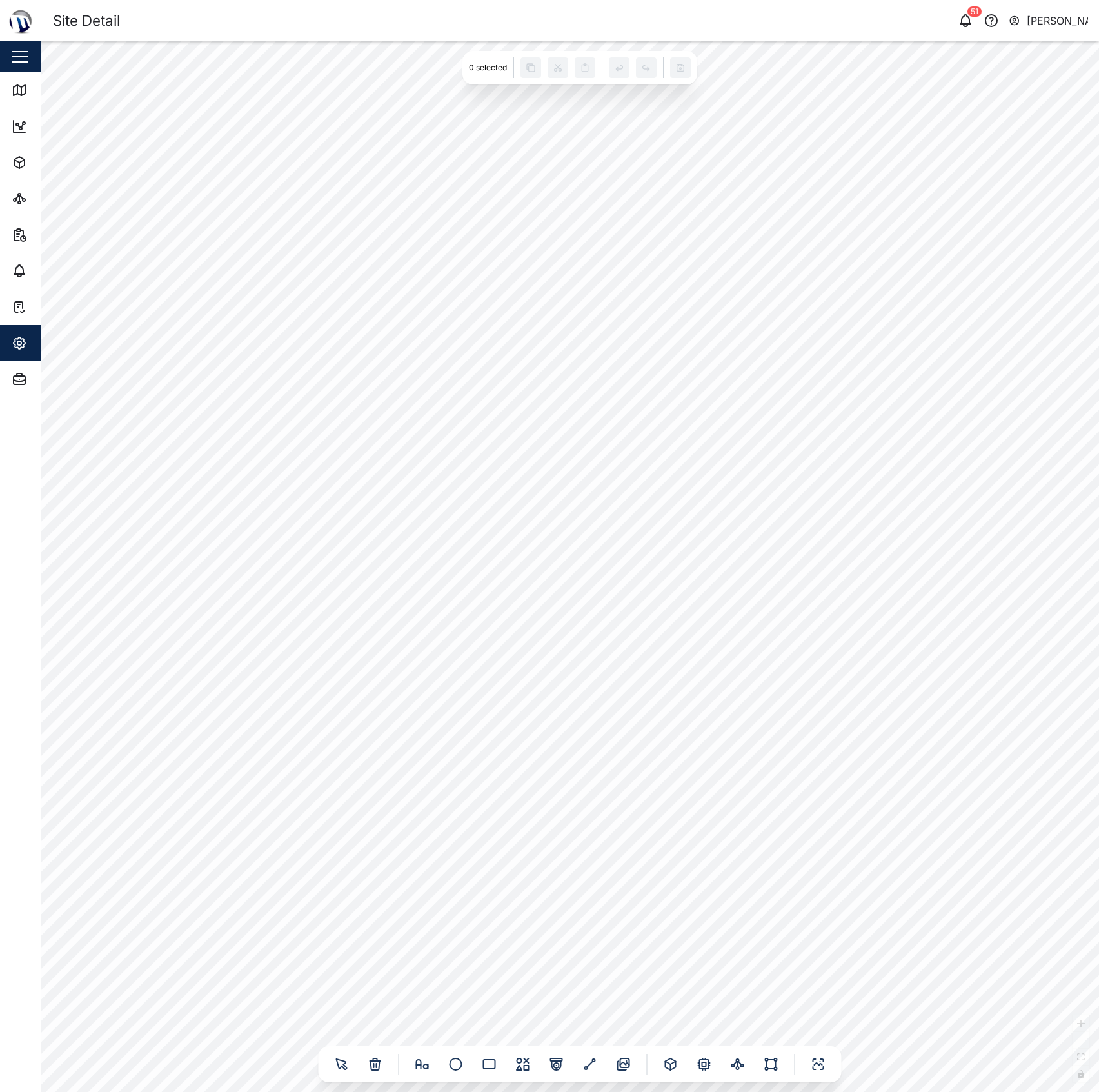
click at [821, 400] on div at bounding box center [570, 566] width 1058 height 1051
click at [818, 1062] on icon at bounding box center [818, 1063] width 15 height 15
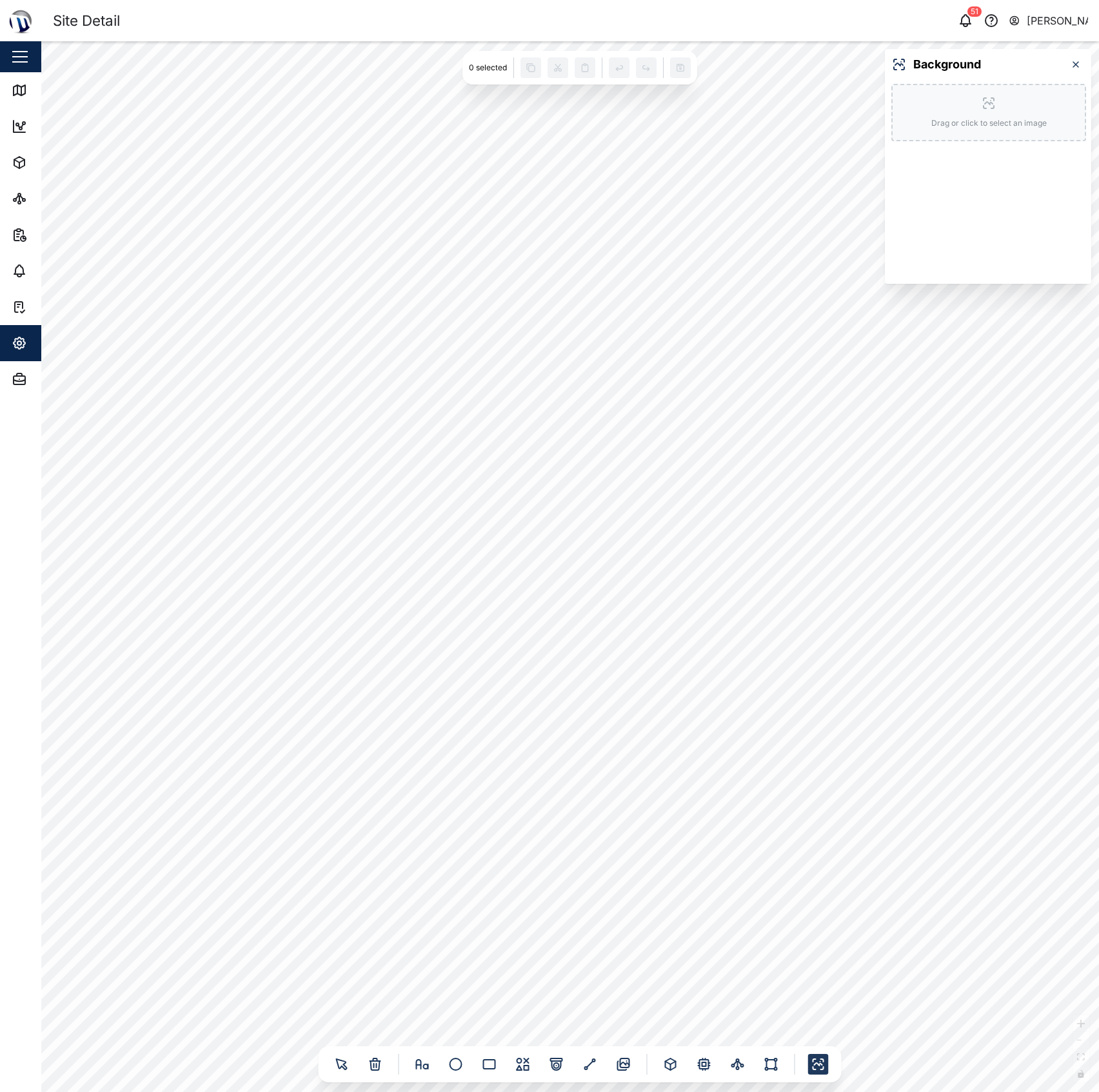
click at [986, 94] on div "Drag or click to select an image" at bounding box center [988, 112] width 195 height 57
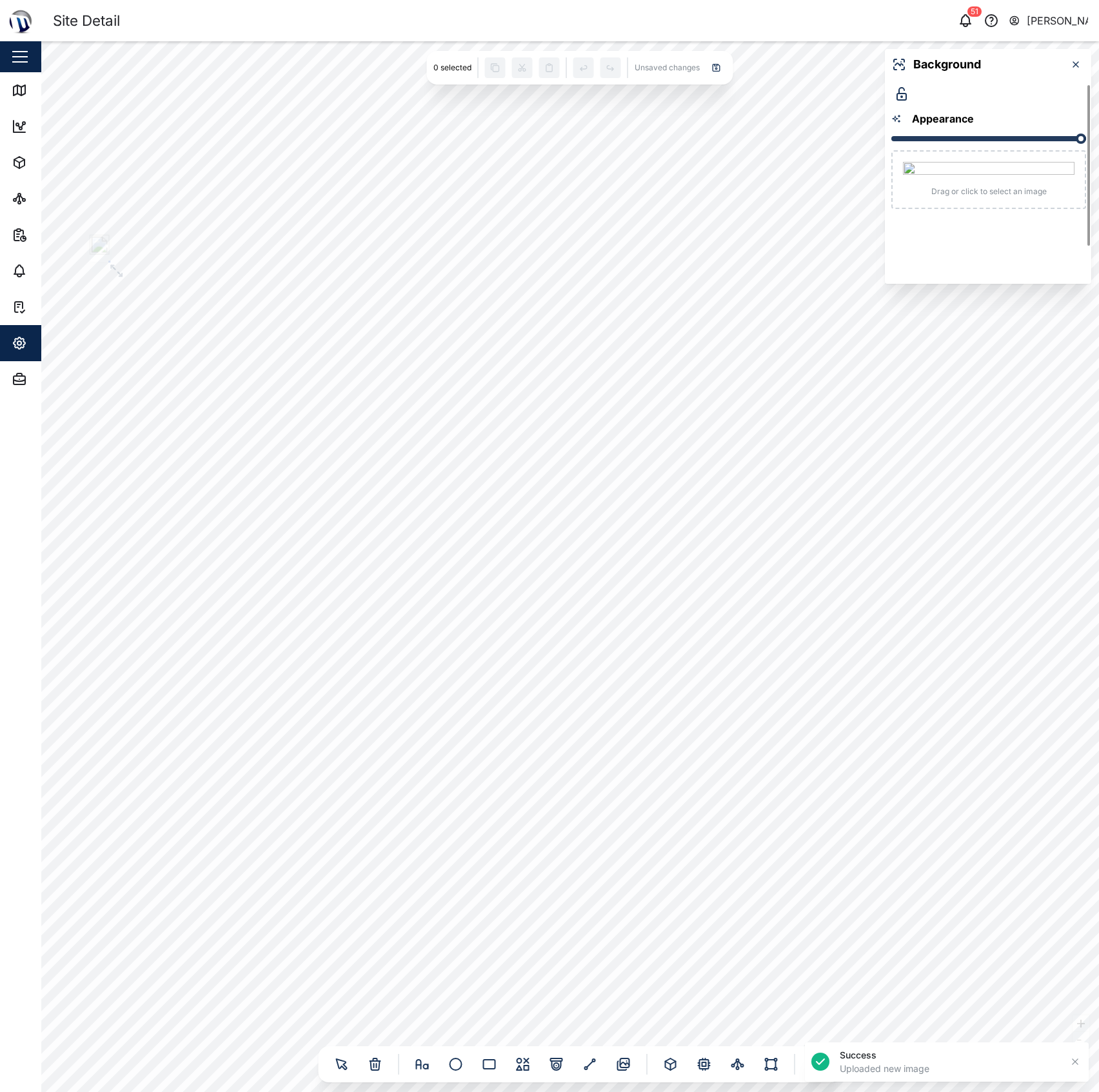
click at [664, 201] on div at bounding box center [570, 566] width 1058 height 1051
click at [1079, 62] on icon "button" at bounding box center [1076, 65] width 11 height 11
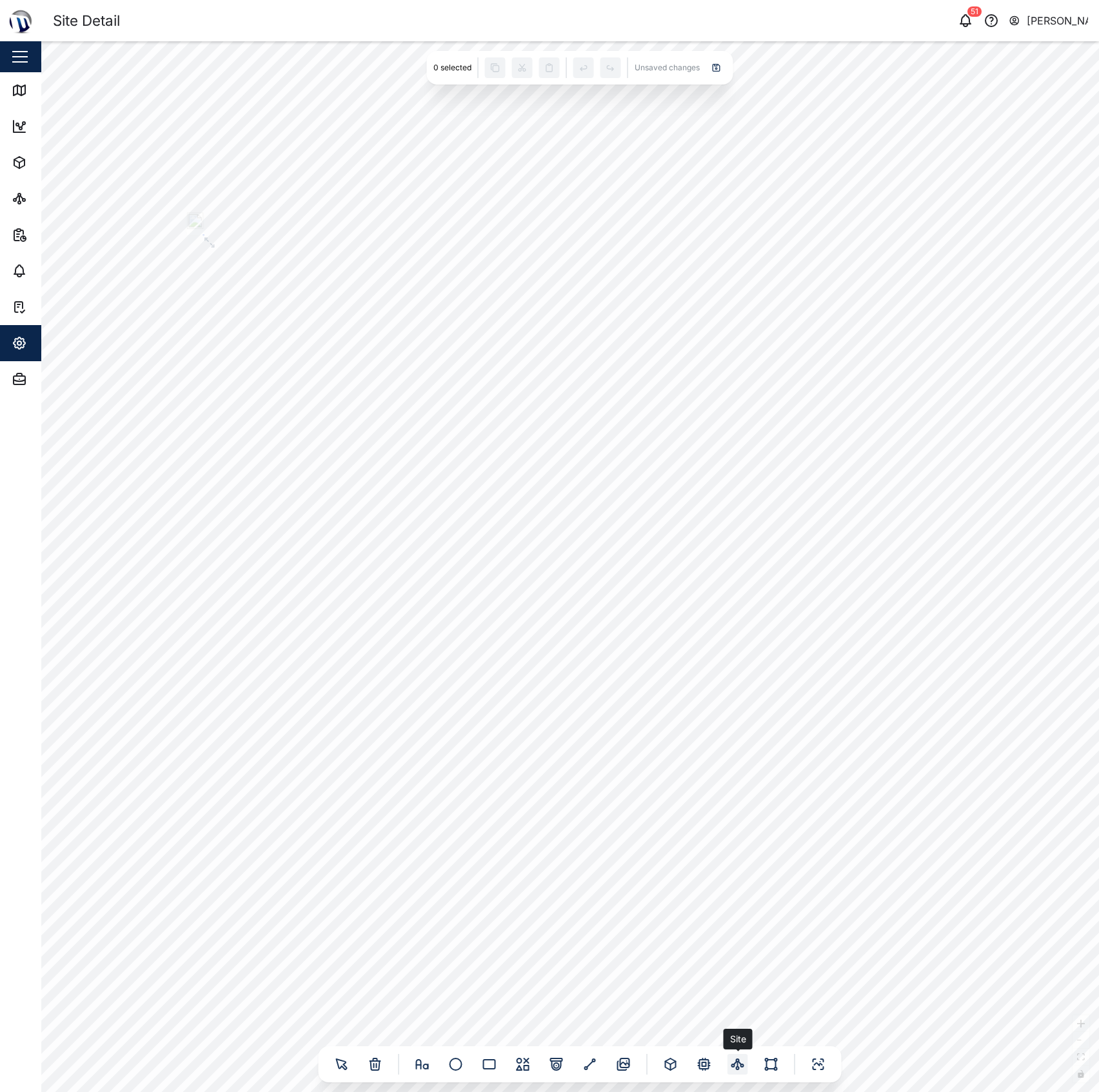
click at [743, 1062] on icon at bounding box center [737, 1063] width 15 height 15
click at [622, 577] on div "No site assigned yet" at bounding box center [630, 579] width 73 height 12
click at [998, 94] on div "Select a site" at bounding box center [991, 103] width 200 height 39
click at [1002, 112] on input "Select a site" at bounding box center [991, 111] width 200 height 23
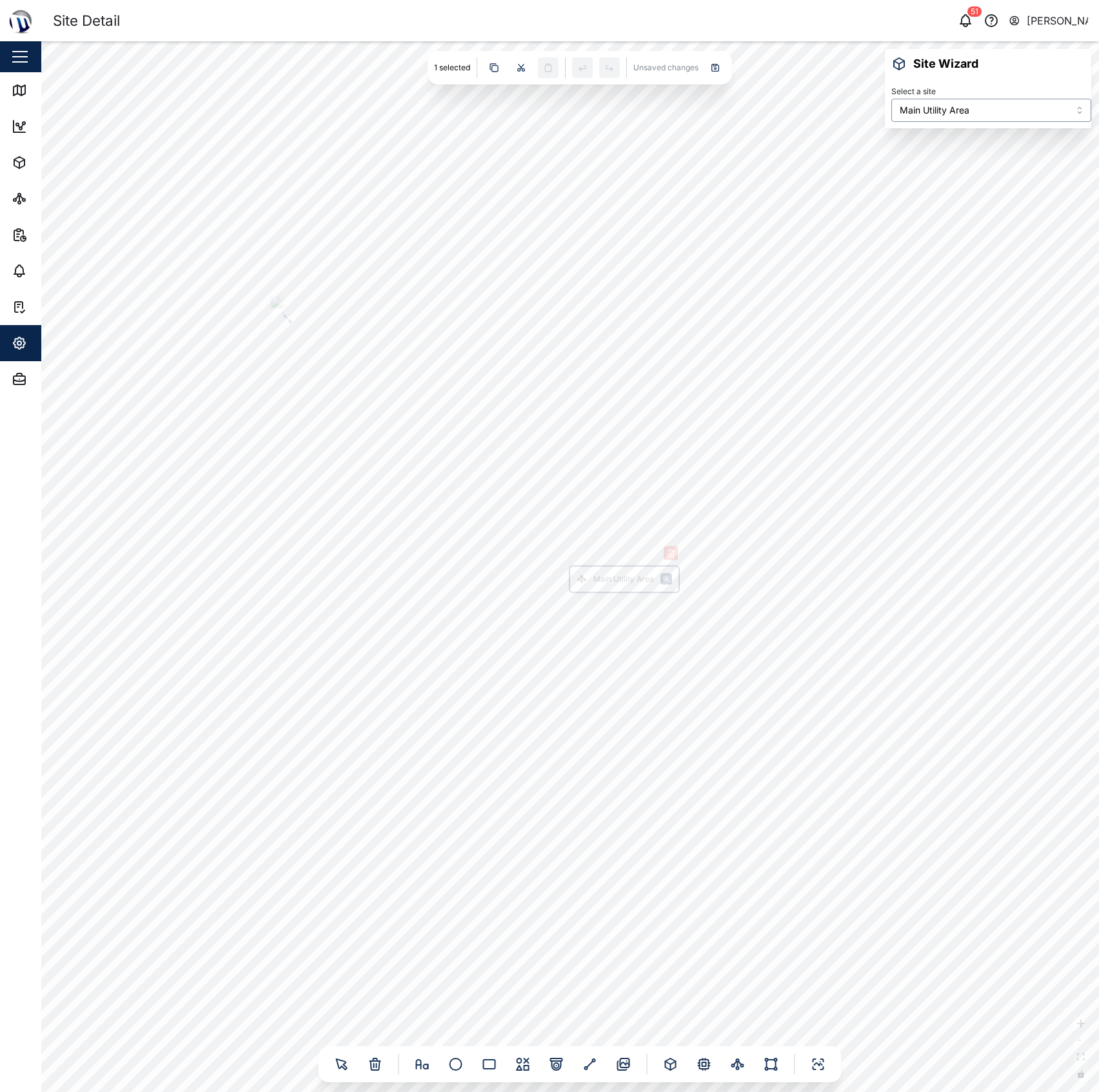
type input "Main Utility Area"
click at [993, 543] on div "Main Utility Area" at bounding box center [570, 566] width 1058 height 1051
click at [741, 1065] on icon at bounding box center [742, 1065] width 3 height 3
drag, startPoint x: 615, startPoint y: 576, endPoint x: 775, endPoint y: 547, distance: 162.6
click at [737, 615] on div "No site assigned yet" at bounding box center [774, 609] width 73 height 12
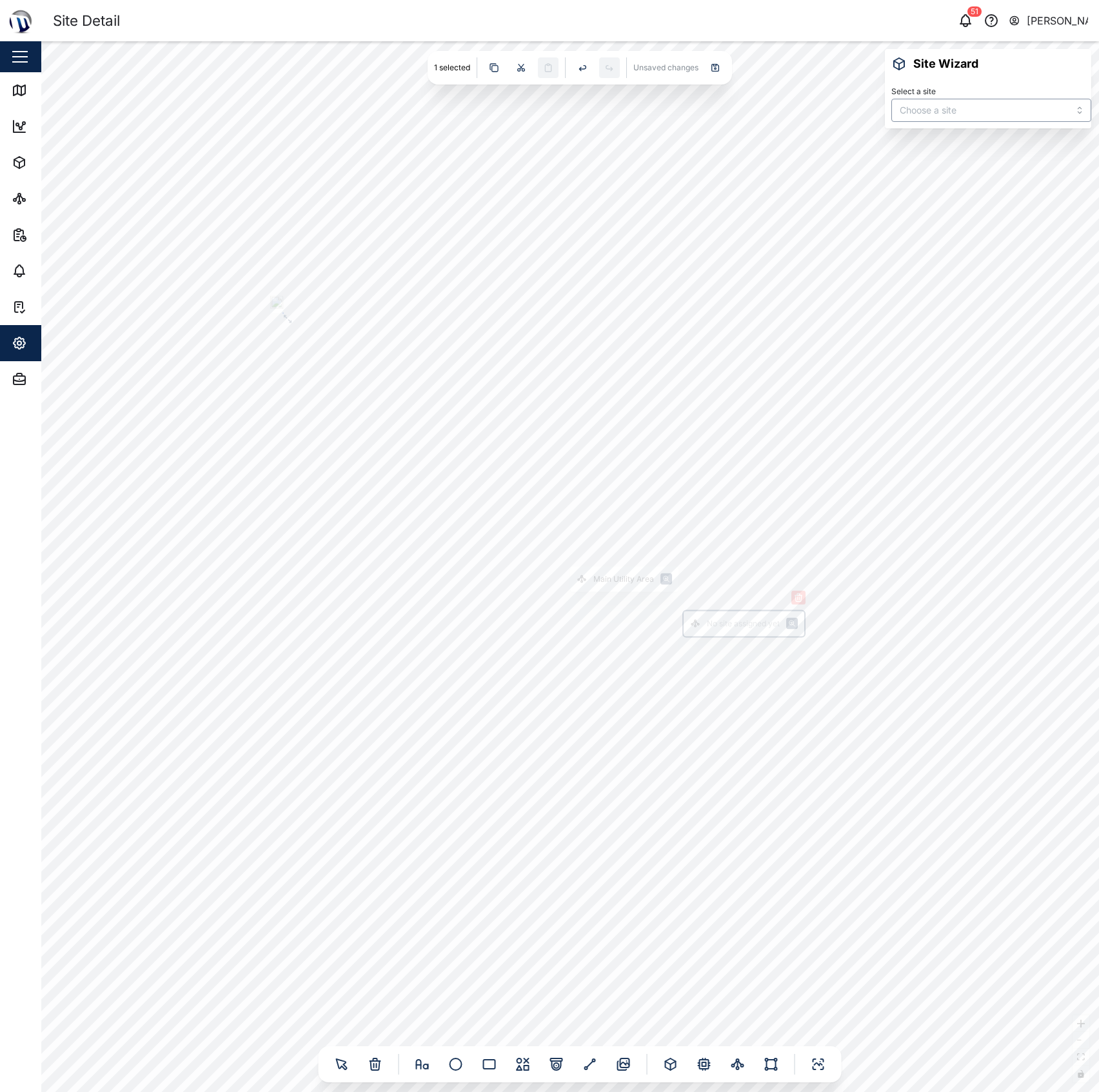
click at [947, 112] on input "Select a site" at bounding box center [991, 111] width 200 height 23
type input "Main Water Storage"
click at [994, 284] on div "Main Utility Area Main Water Storage" at bounding box center [570, 566] width 1058 height 1051
click at [733, 1071] on icon at bounding box center [737, 1063] width 15 height 15
click at [957, 110] on input "Select a site" at bounding box center [991, 111] width 200 height 23
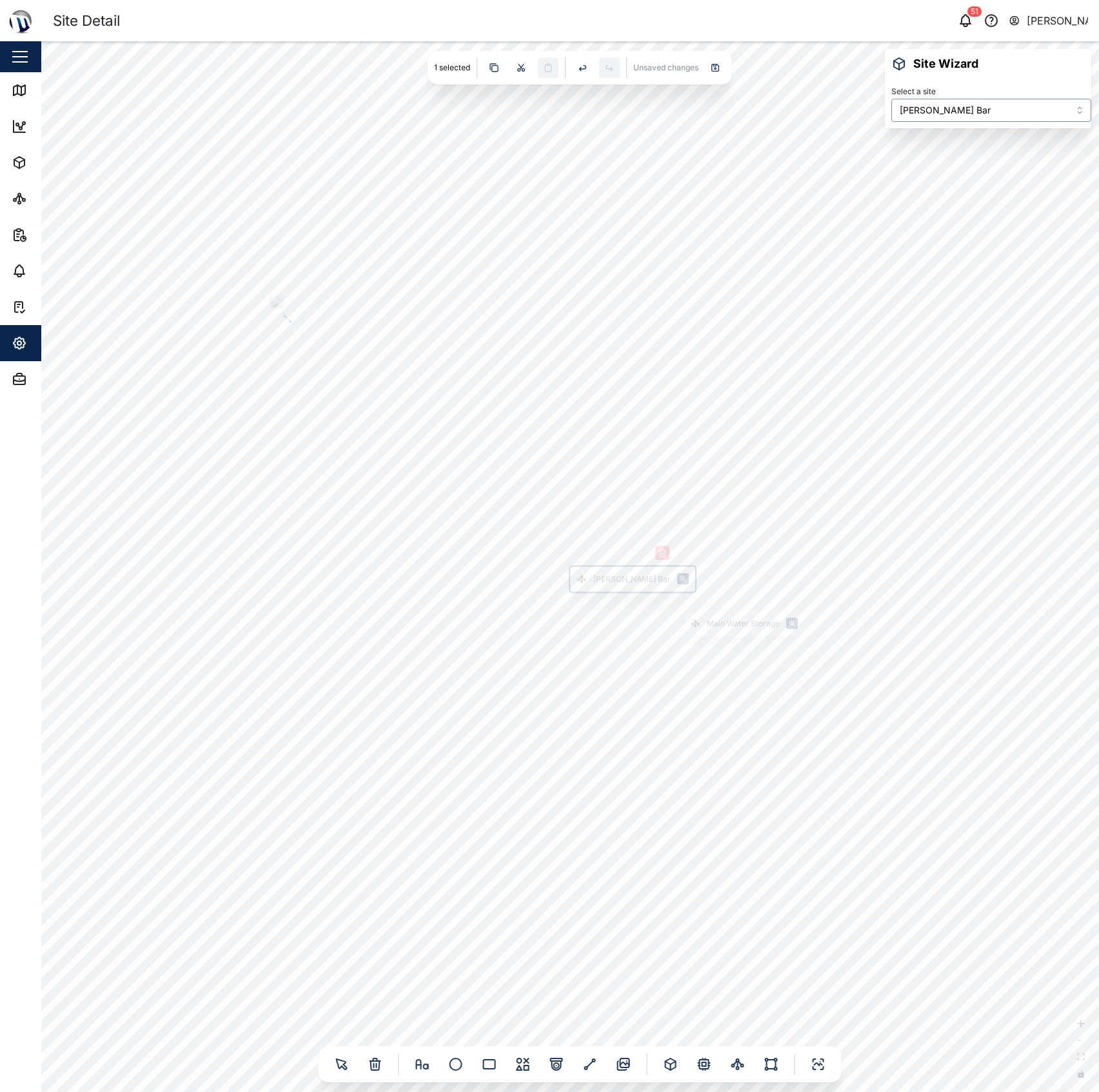
type input "[PERSON_NAME] Bar"
click at [905, 813] on div "Main Utility Area Main Water Storage [PERSON_NAME] Bar" at bounding box center [570, 566] width 1058 height 1051
click at [744, 1067] on icon at bounding box center [737, 1063] width 15 height 15
click at [960, 117] on input "Select a site" at bounding box center [991, 111] width 200 height 23
type input "Apartment Generator"
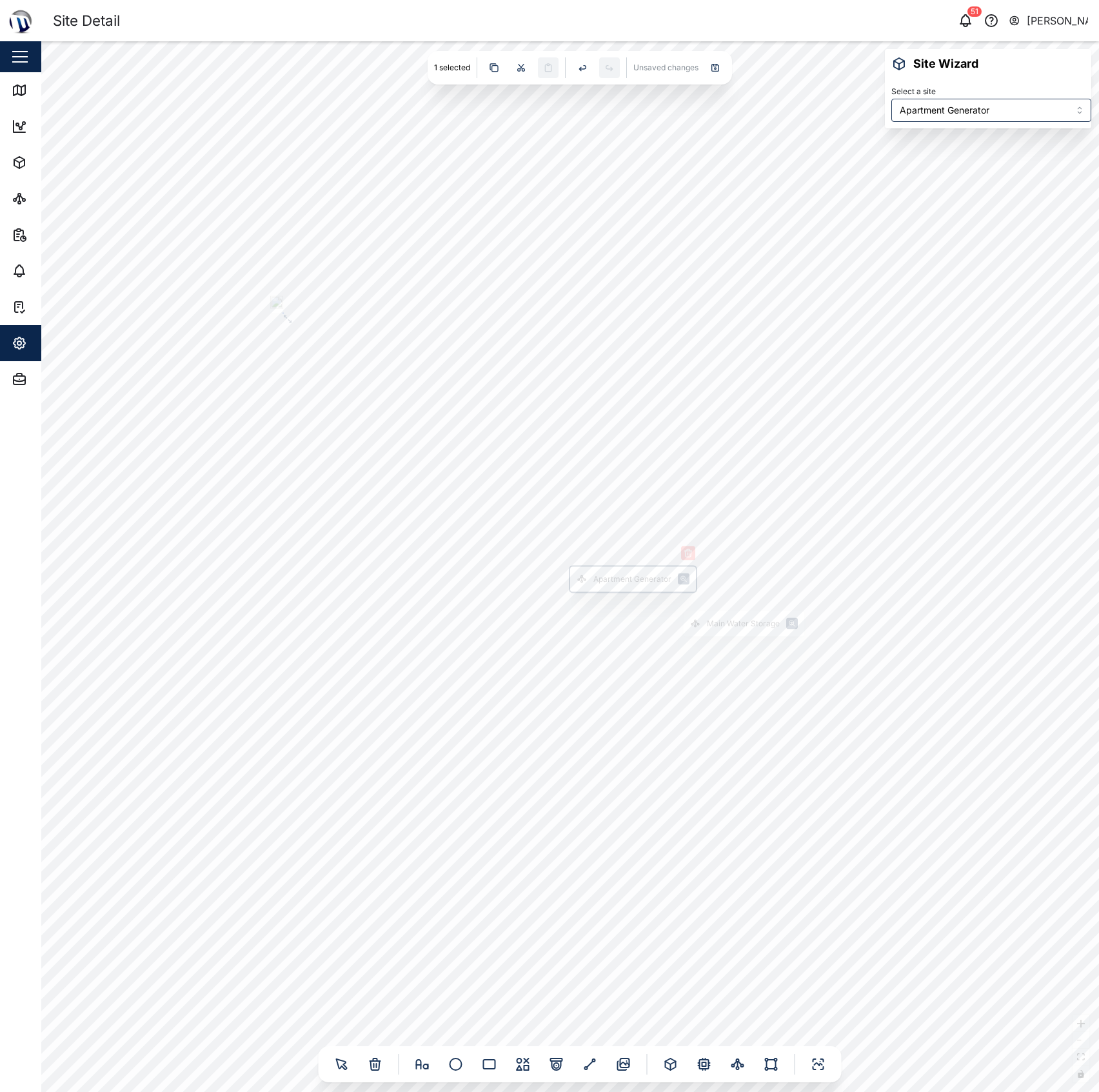
click at [960, 479] on div "Main Utility Area Main Water Storage [PERSON_NAME] Bar Apartment Generator" at bounding box center [570, 566] width 1058 height 1051
drag, startPoint x: 636, startPoint y: 579, endPoint x: 540, endPoint y: 442, distance: 167.3
click at [540, 442] on div "Apartment Generator" at bounding box center [534, 442] width 78 height 12
drag, startPoint x: 626, startPoint y: 577, endPoint x: 804, endPoint y: 543, distance: 181.2
click at [801, 546] on div "[PERSON_NAME] Bar" at bounding box center [810, 550] width 78 height 12
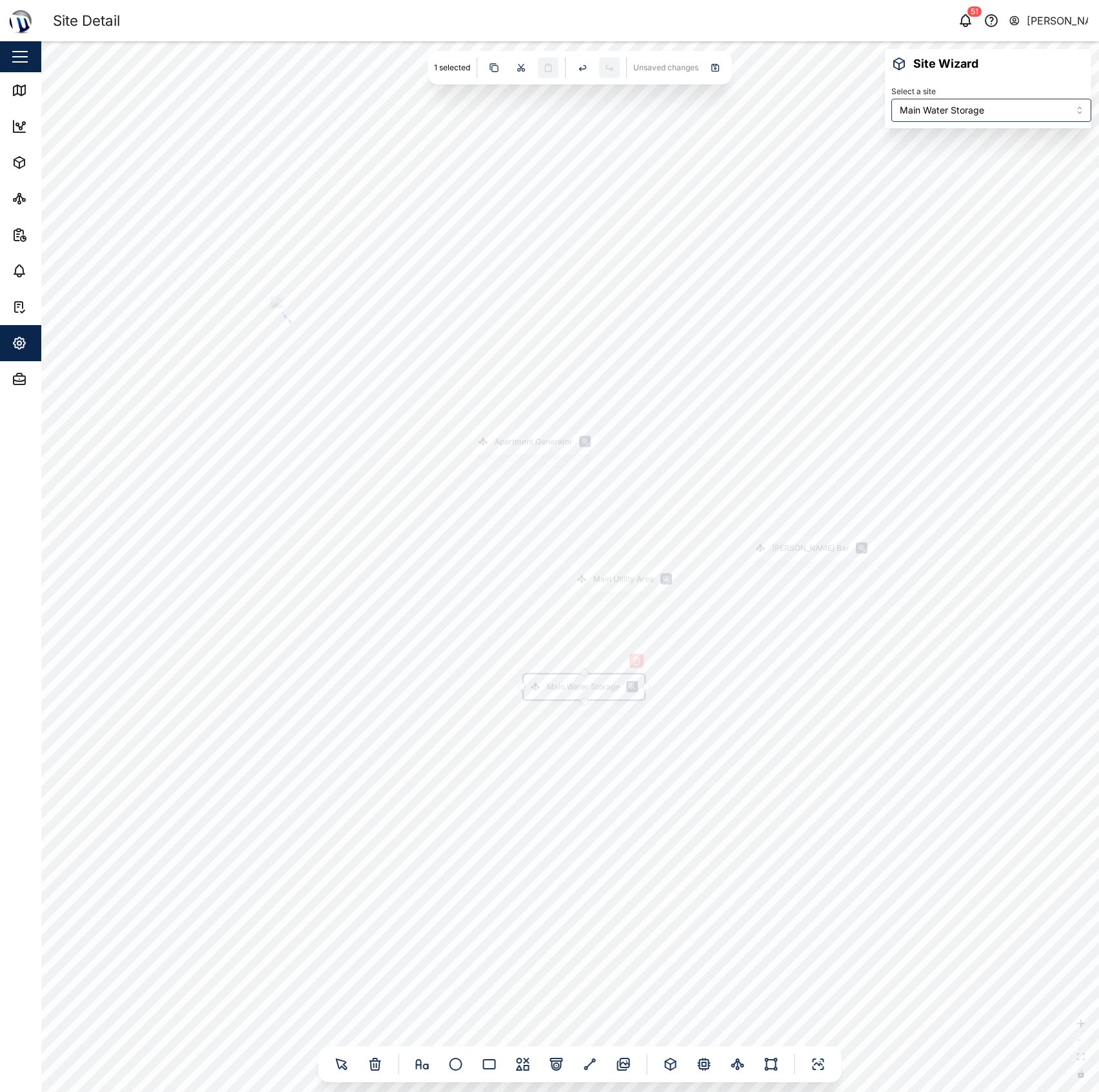
drag, startPoint x: 741, startPoint y: 622, endPoint x: 581, endPoint y: 687, distance: 172.7
click at [581, 687] on div "Main Water Storage" at bounding box center [584, 687] width 73 height 12
type input "Main Utility Area"
drag, startPoint x: 626, startPoint y: 575, endPoint x: 641, endPoint y: 505, distance: 71.6
click at [641, 505] on div "Main Utility Area" at bounding box center [638, 510] width 61 height 12
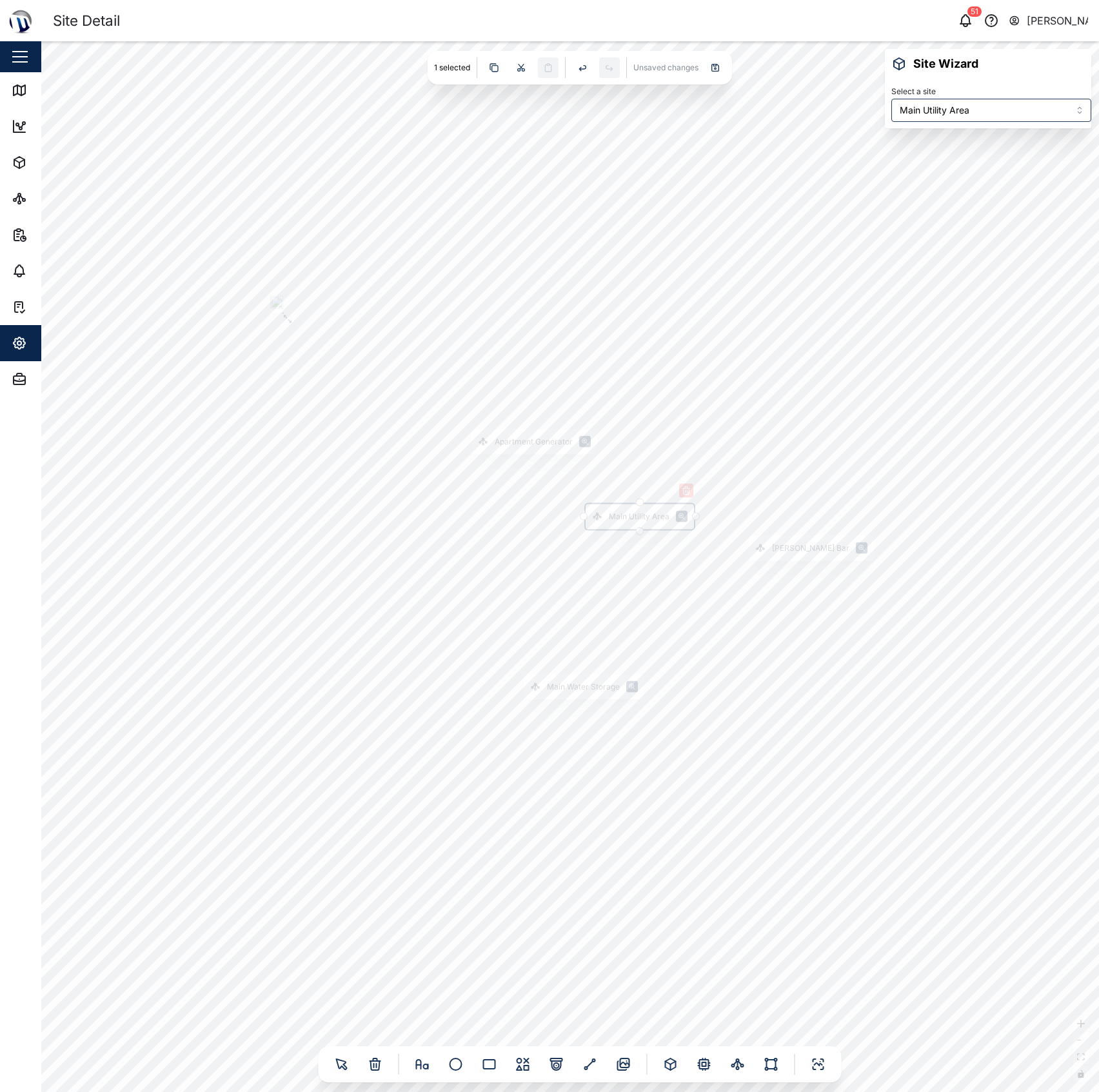
drag, startPoint x: 646, startPoint y: 511, endPoint x: 648, endPoint y: 520, distance: 9.2
click at [648, 520] on div "Main Utility Area" at bounding box center [639, 517] width 61 height 12
click at [981, 506] on div "Main Utility Area Main Water Storage [PERSON_NAME] Bar Apartment Generator" at bounding box center [570, 566] width 1058 height 1051
drag, startPoint x: 1000, startPoint y: 521, endPoint x: 963, endPoint y: 411, distance: 116.1
click at [963, 412] on div "Main Utility Area Main Water Storage [PERSON_NAME] Bar Apartment Generator" at bounding box center [570, 566] width 1058 height 1051
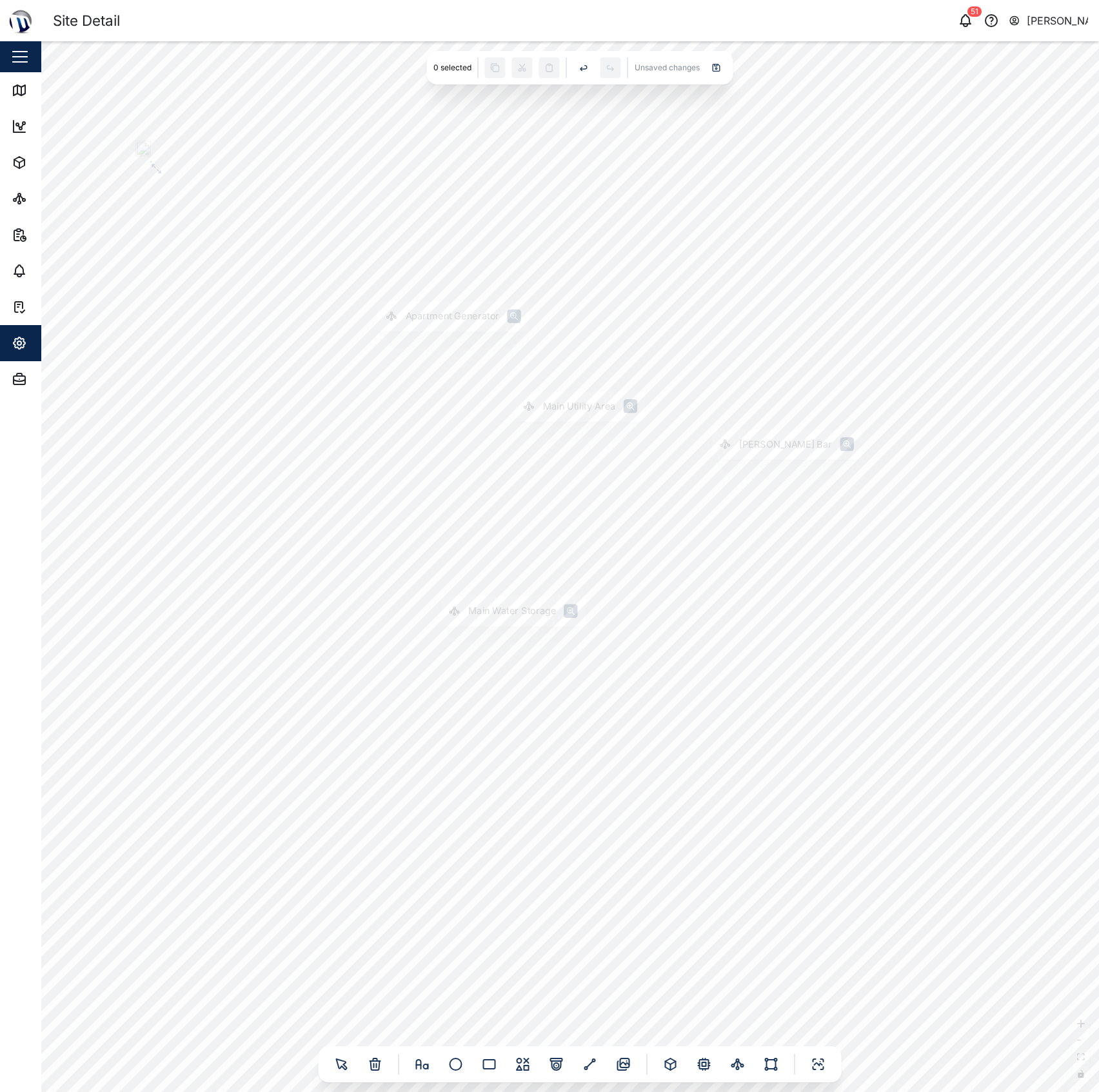
click at [999, 418] on div "Main Utility Area Main Water Storage [PERSON_NAME] Bar Apartment Generator" at bounding box center [570, 566] width 1058 height 1051
drag, startPoint x: 635, startPoint y: 802, endPoint x: 664, endPoint y: 953, distance: 153.8
click at [664, 953] on div "Main Utility Area Main Water Storage [PERSON_NAME] Bar Apartment Generator" at bounding box center [570, 566] width 1058 height 1051
drag, startPoint x: 727, startPoint y: 821, endPoint x: 785, endPoint y: 822, distance: 58.0
click at [783, 822] on div "Main Utility Area Main Water Storage [PERSON_NAME] Bar Apartment Generator" at bounding box center [570, 566] width 1058 height 1051
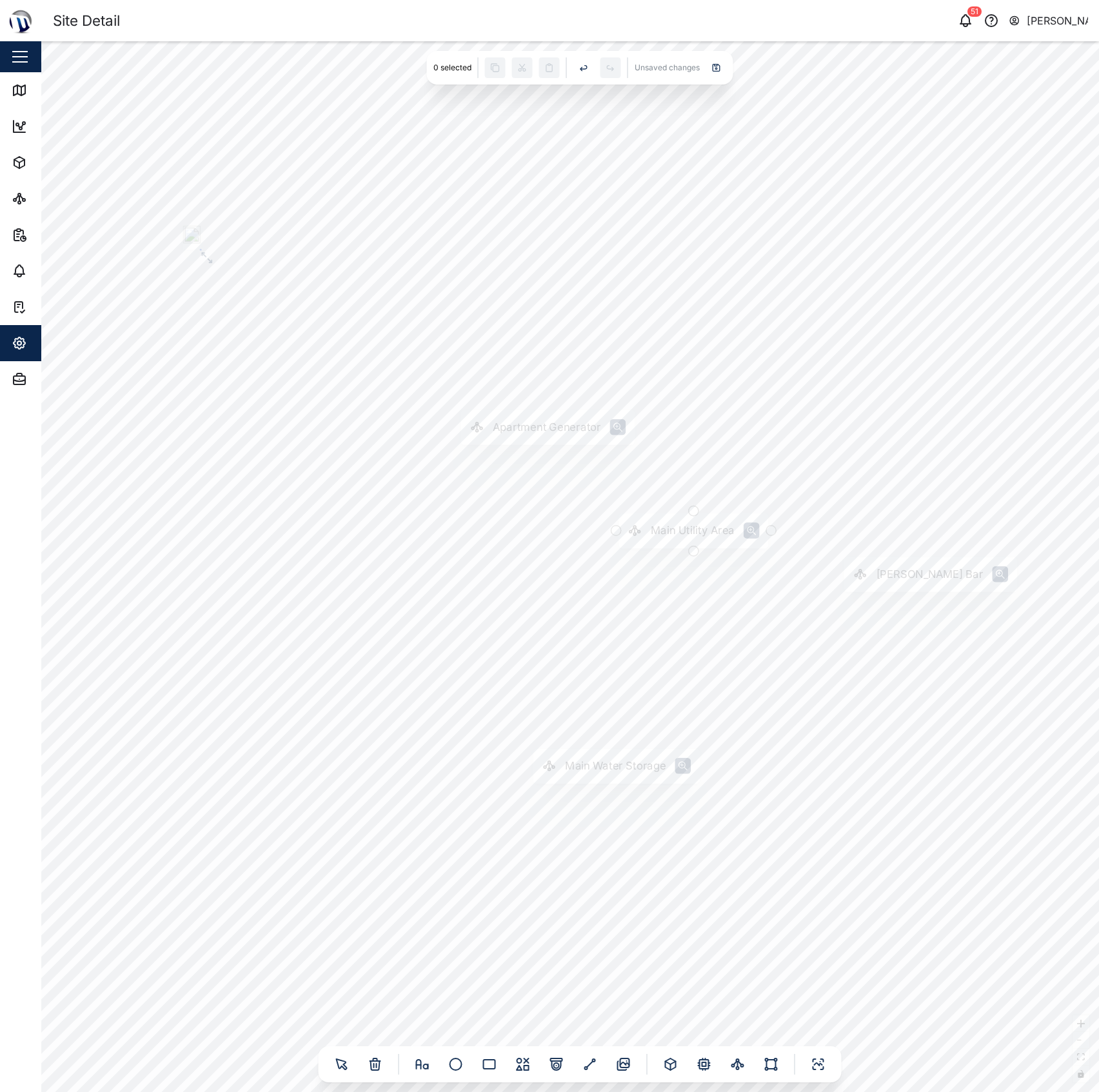
click at [641, 525] on icon at bounding box center [635, 531] width 14 height 14
click at [964, 947] on div "Main Utility Area Main Water Storage [PERSON_NAME] Bar Apartment Generator" at bounding box center [570, 566] width 1058 height 1051
drag, startPoint x: 728, startPoint y: 937, endPoint x: 692, endPoint y: 965, distance: 45.6
click at [692, 965] on div "Main Utility Area Main Water Storage [PERSON_NAME] Bar Apartment Generator" at bounding box center [570, 566] width 1058 height 1051
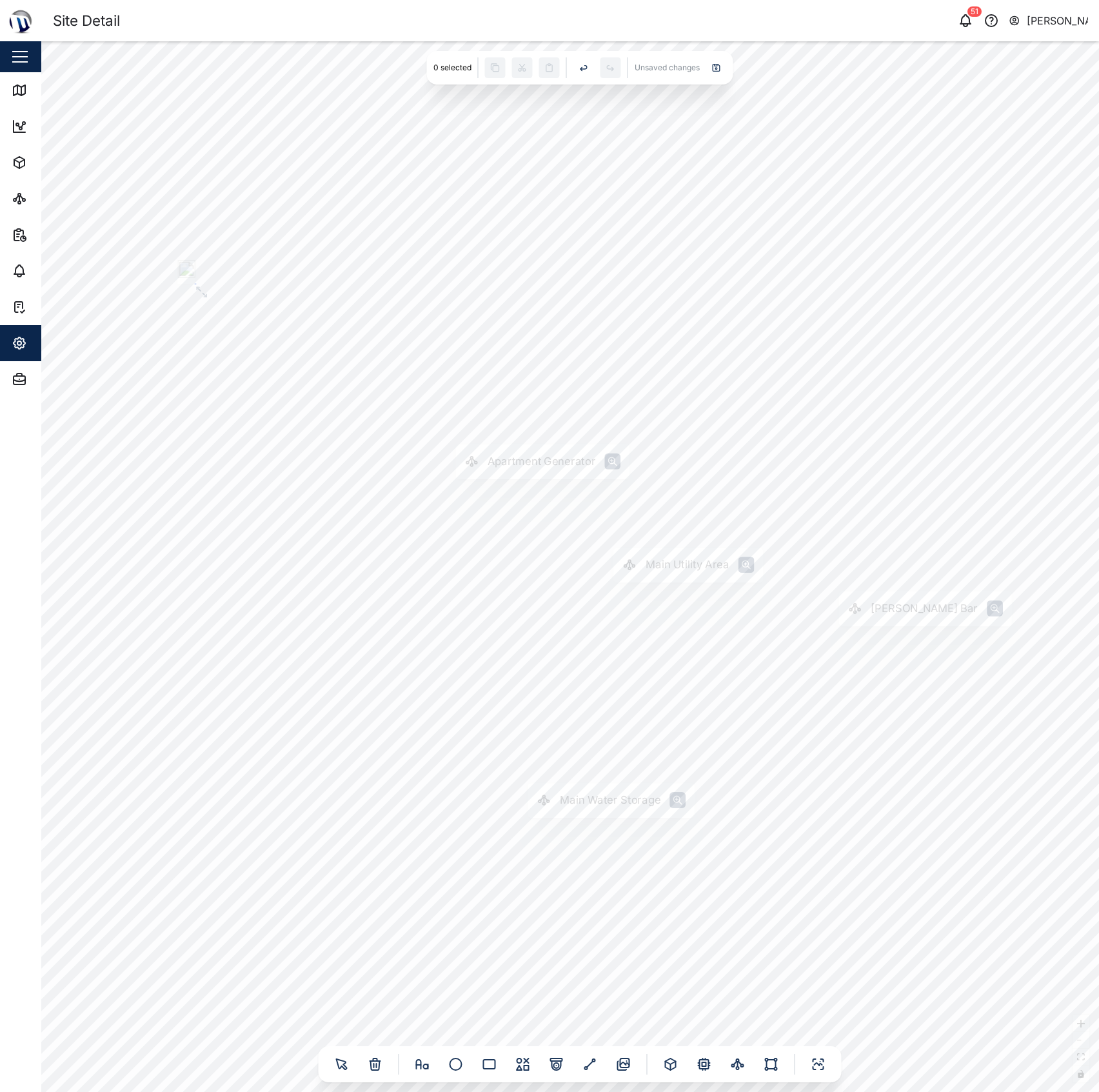
drag, startPoint x: 720, startPoint y: 914, endPoint x: 718, endPoint y: 889, distance: 25.1
click at [718, 892] on div "Main Utility Area Main Water Storage [PERSON_NAME] Bar Apartment Generator" at bounding box center [570, 566] width 1058 height 1051
click at [716, 63] on icon at bounding box center [717, 68] width 11 height 11
drag, startPoint x: 804, startPoint y: 148, endPoint x: 771, endPoint y: 130, distance: 37.6
click at [771, 130] on div "Main Utility Area Main Water Storage [PERSON_NAME] Bar Apartment Generator" at bounding box center [570, 566] width 1058 height 1051
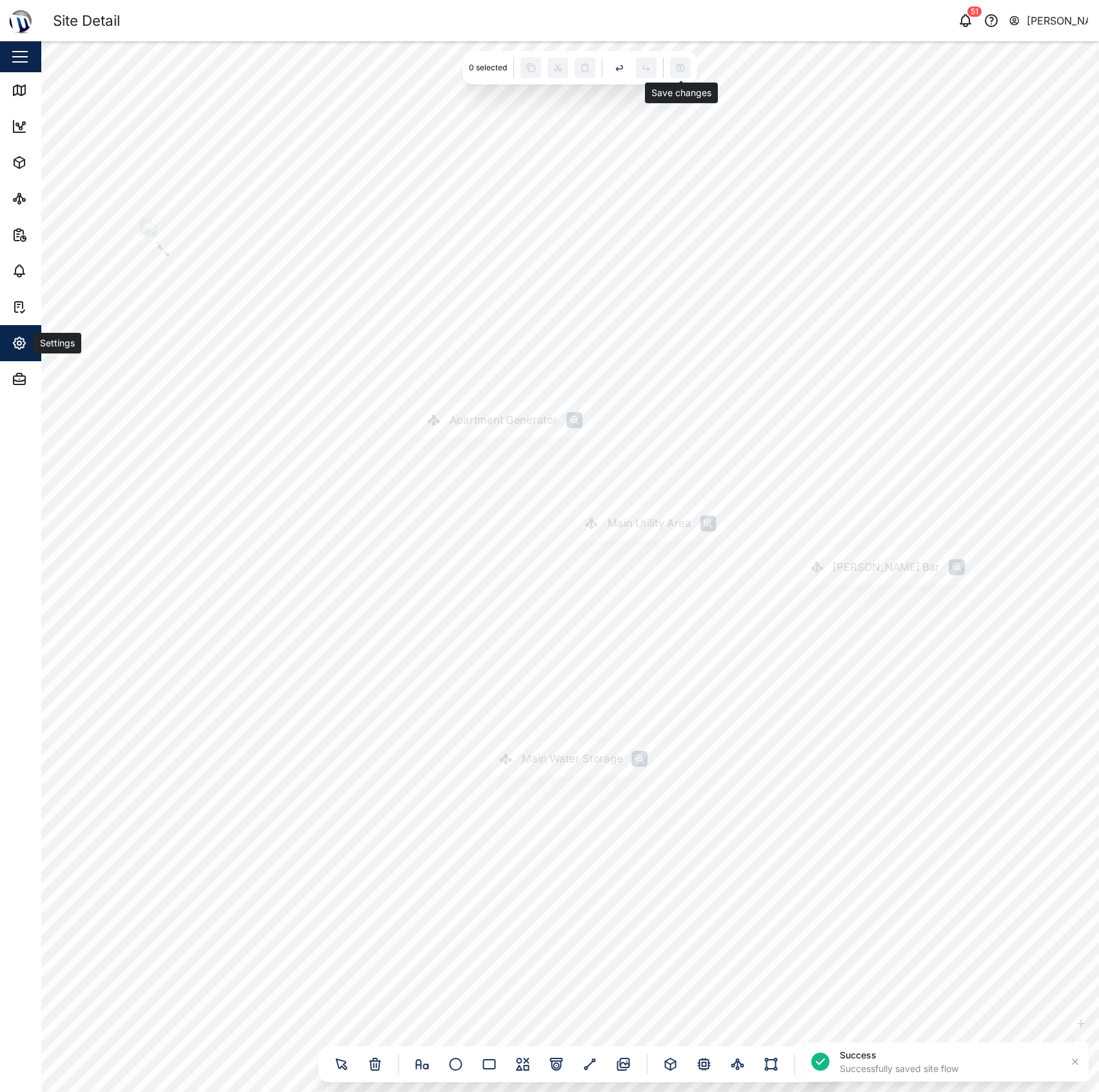
click at [26, 340] on icon "button" at bounding box center [19, 342] width 15 height 15
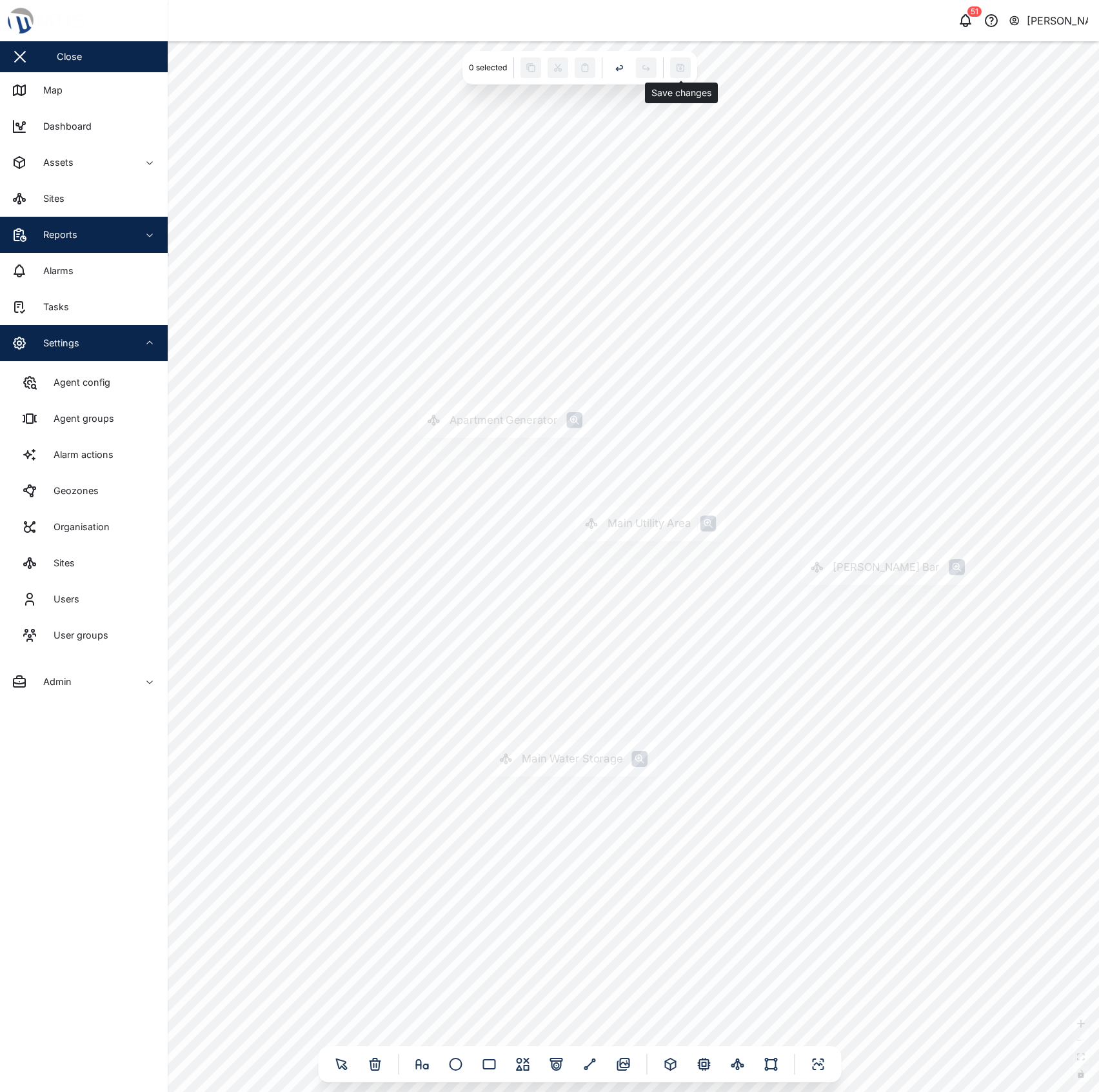
click at [115, 242] on span "Reports" at bounding box center [70, 234] width 118 height 37
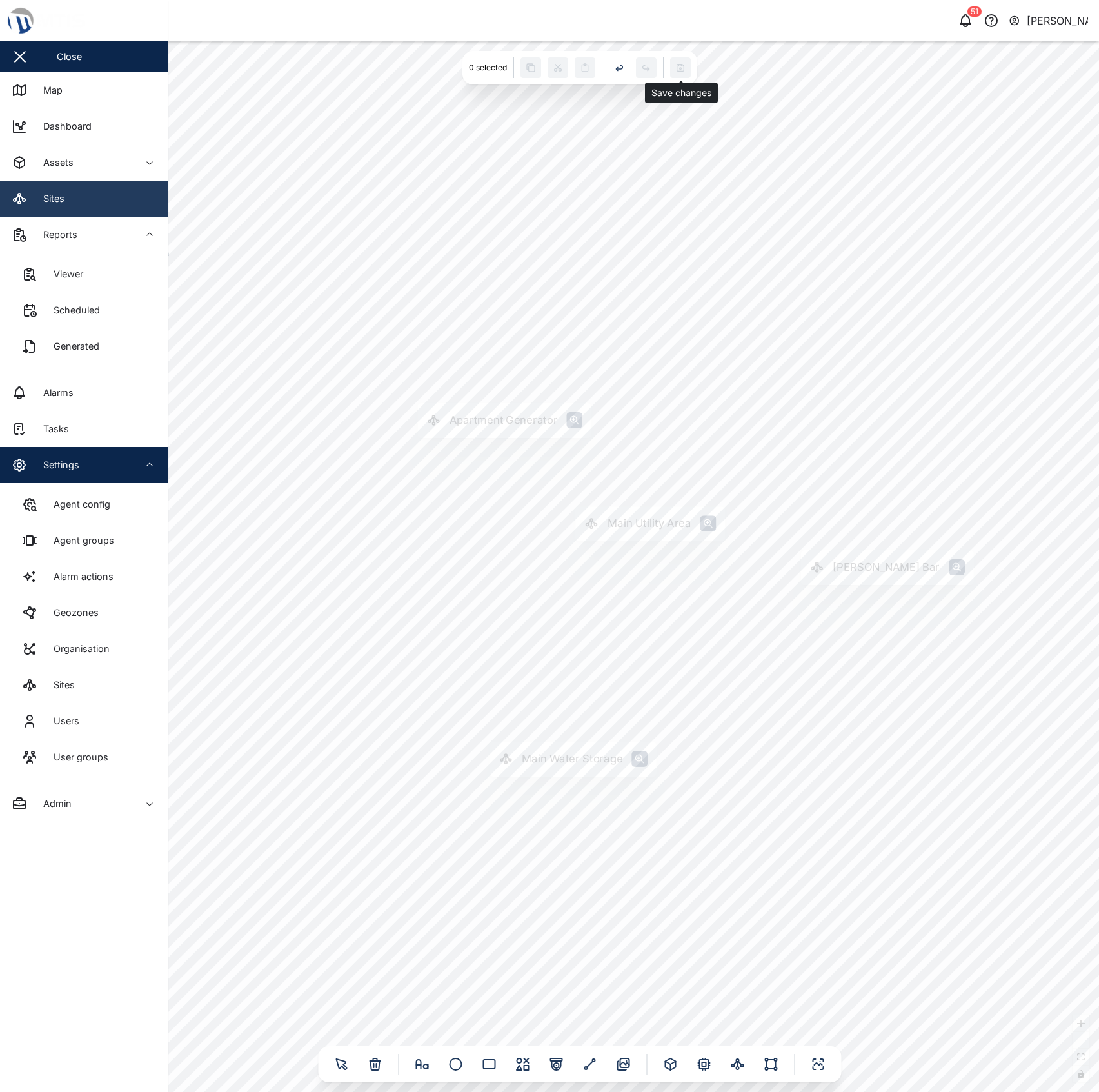
click at [94, 197] on link "Sites" at bounding box center [84, 199] width 168 height 37
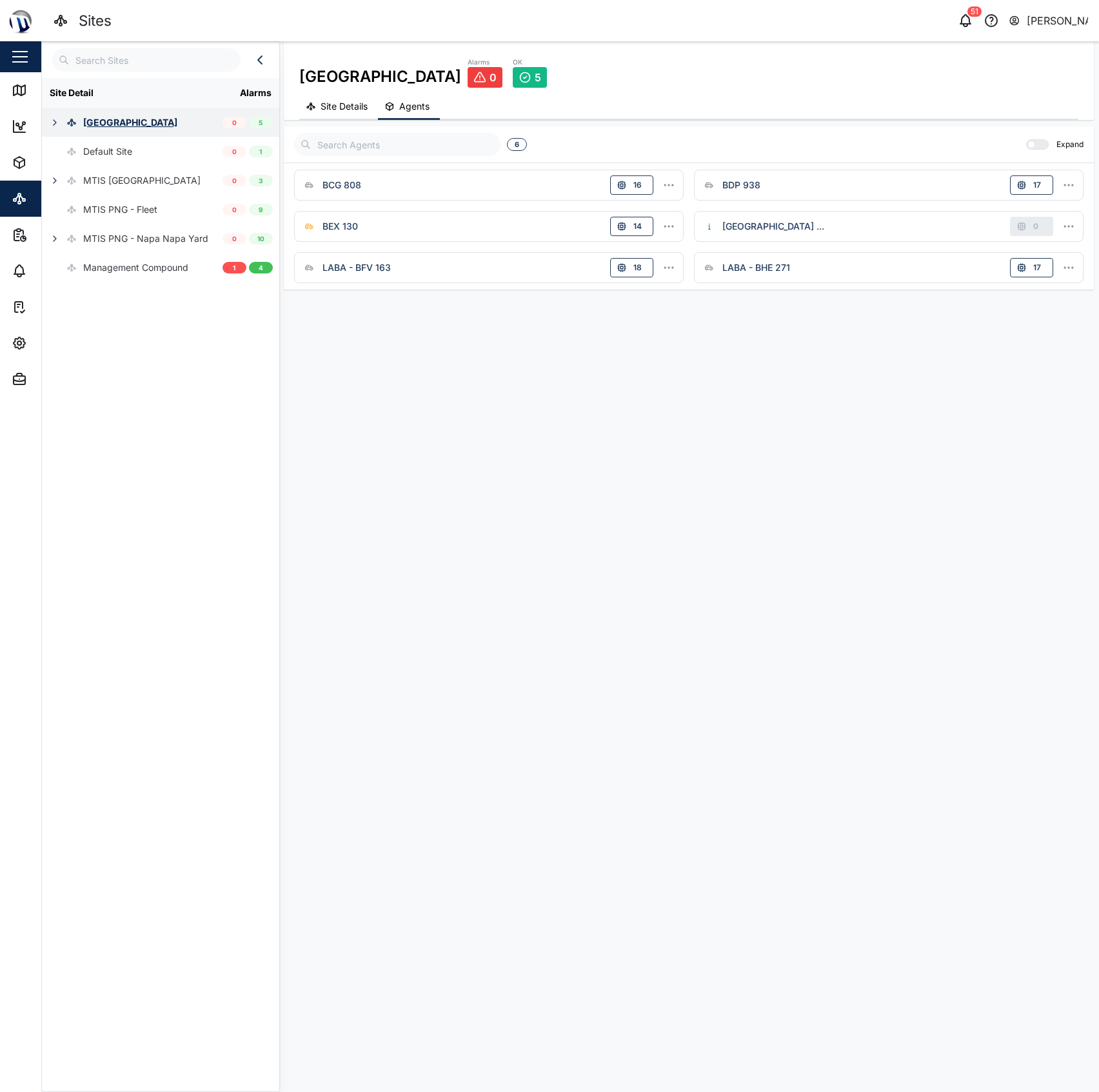
click at [60, 127] on button "button" at bounding box center [54, 122] width 18 height 18
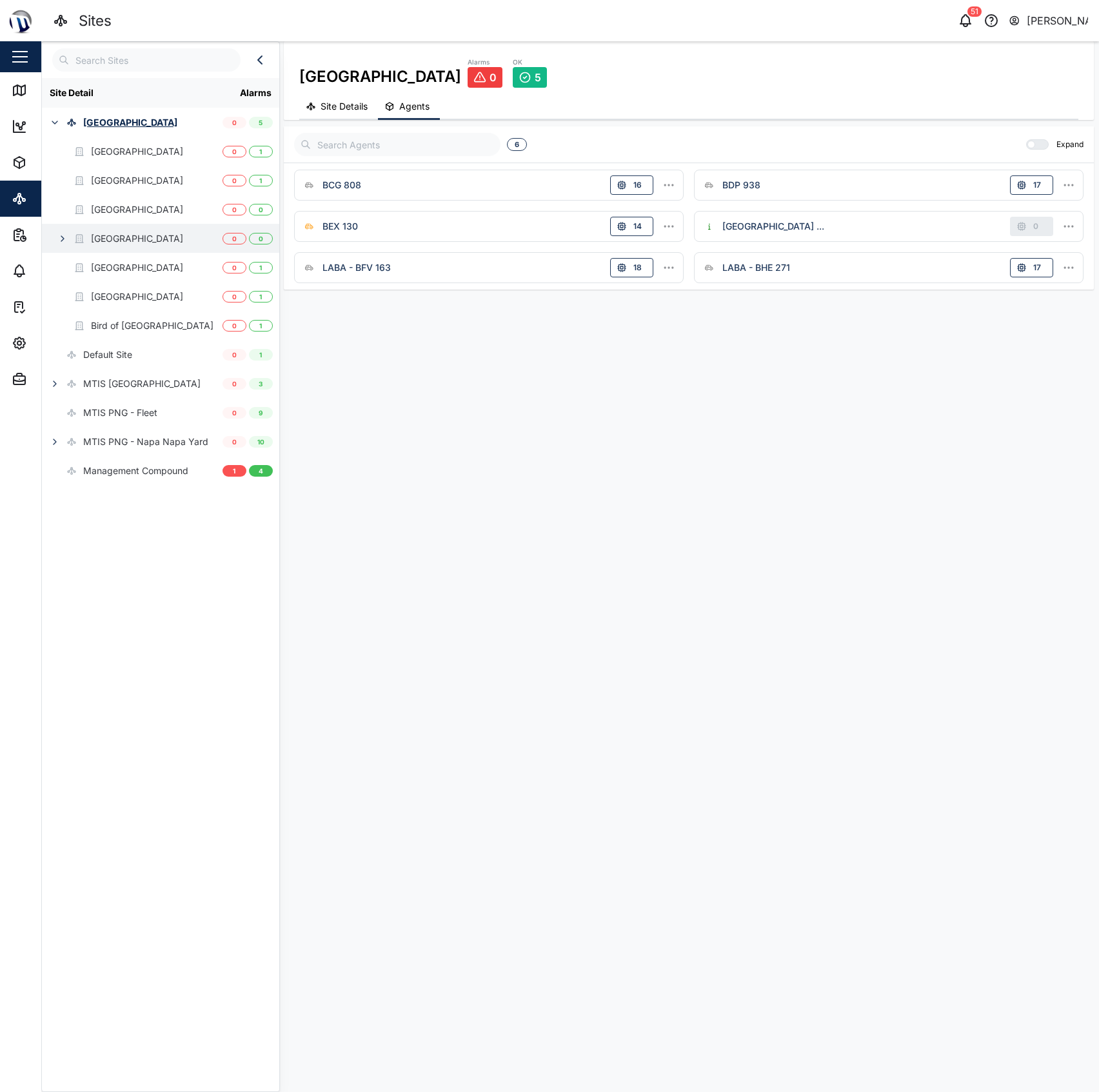
click at [106, 239] on div "[GEOGRAPHIC_DATA]" at bounding box center [136, 239] width 92 height 14
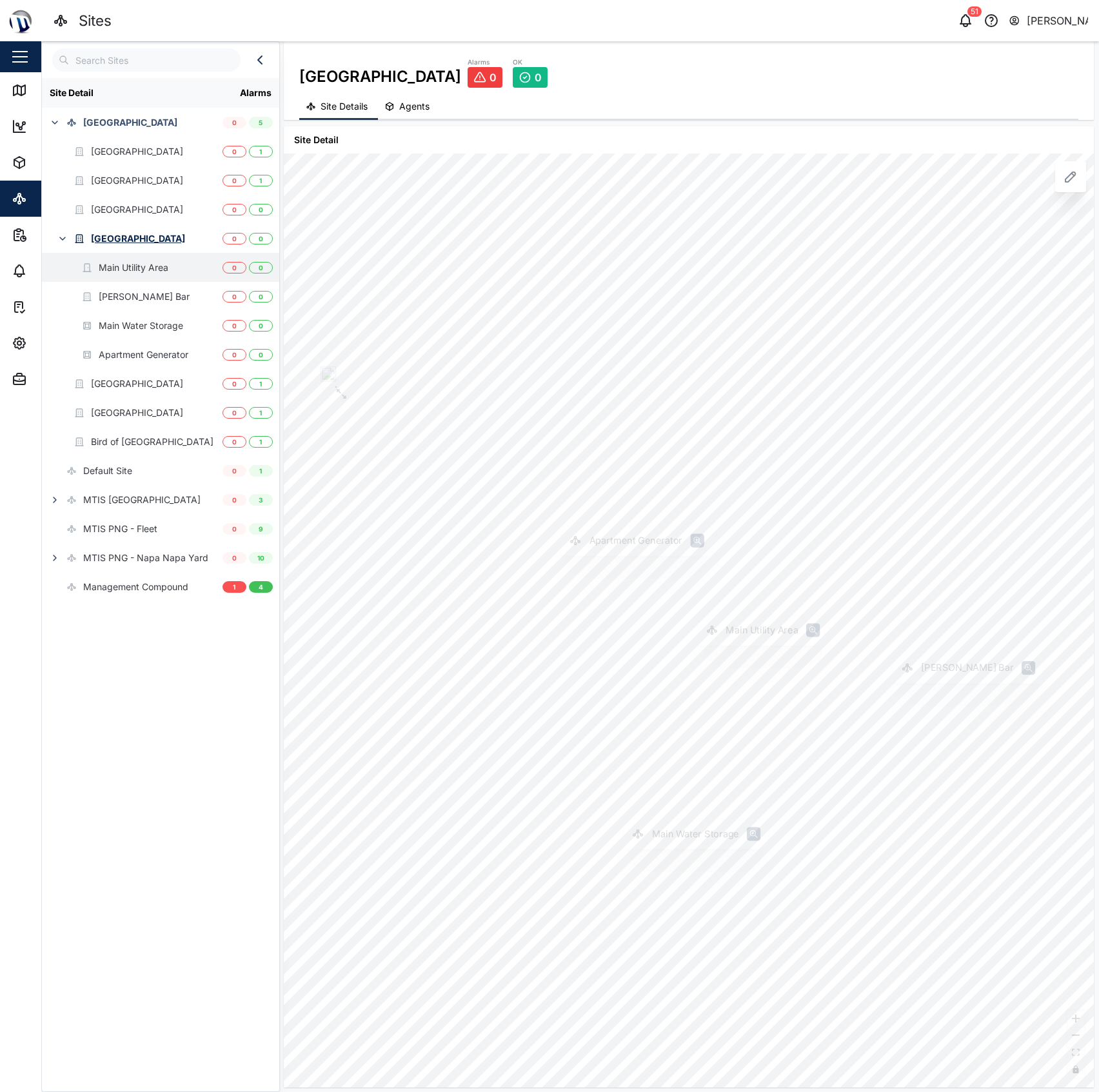
click at [151, 272] on div "Main Utility Area" at bounding box center [134, 267] width 70 height 14
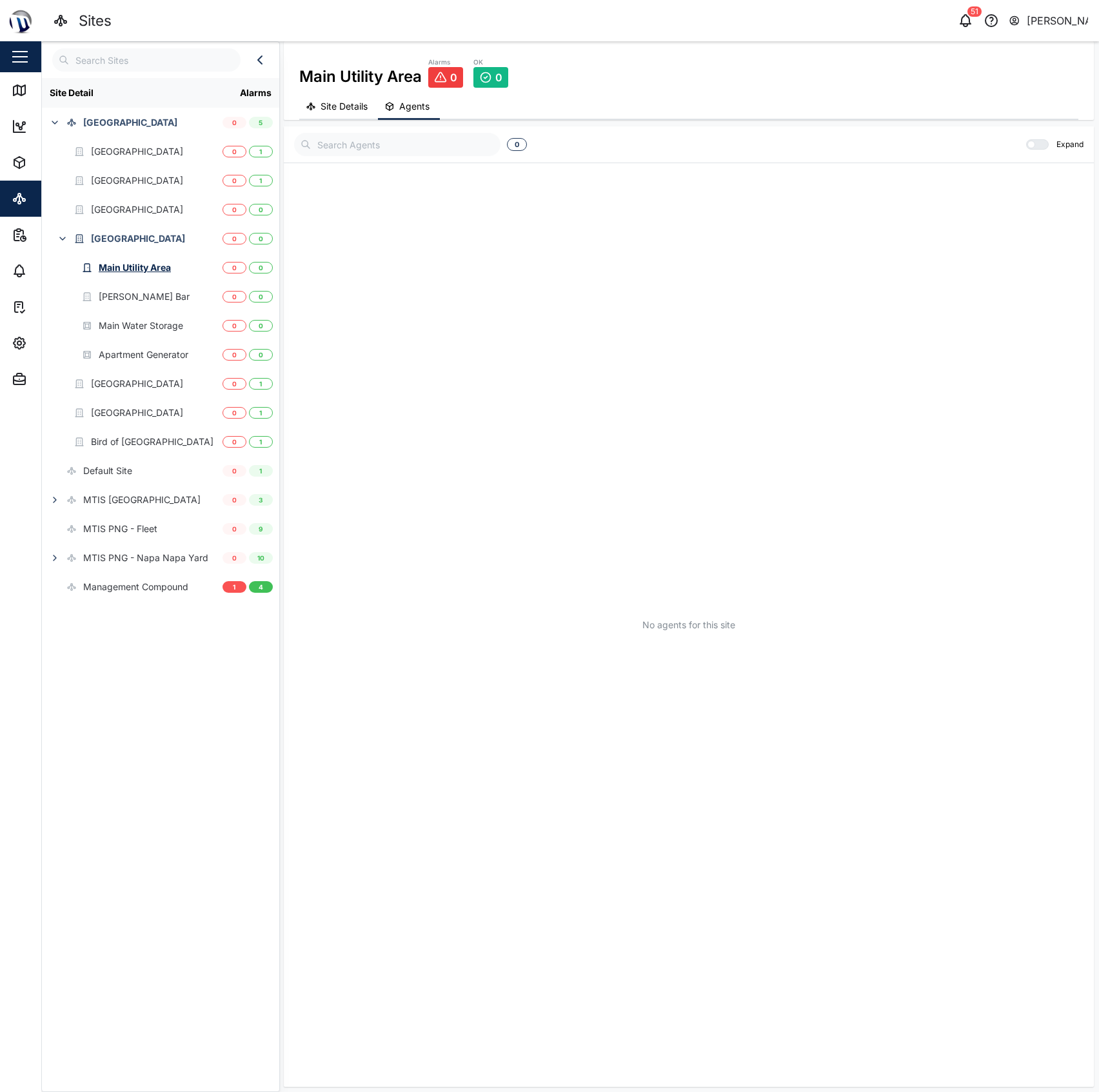
click at [824, 487] on div "No agents for this site" at bounding box center [689, 625] width 790 height 911
click at [362, 111] on button "Site Details" at bounding box center [339, 107] width 78 height 25
click at [1066, 169] on icon at bounding box center [1070, 177] width 15 height 15
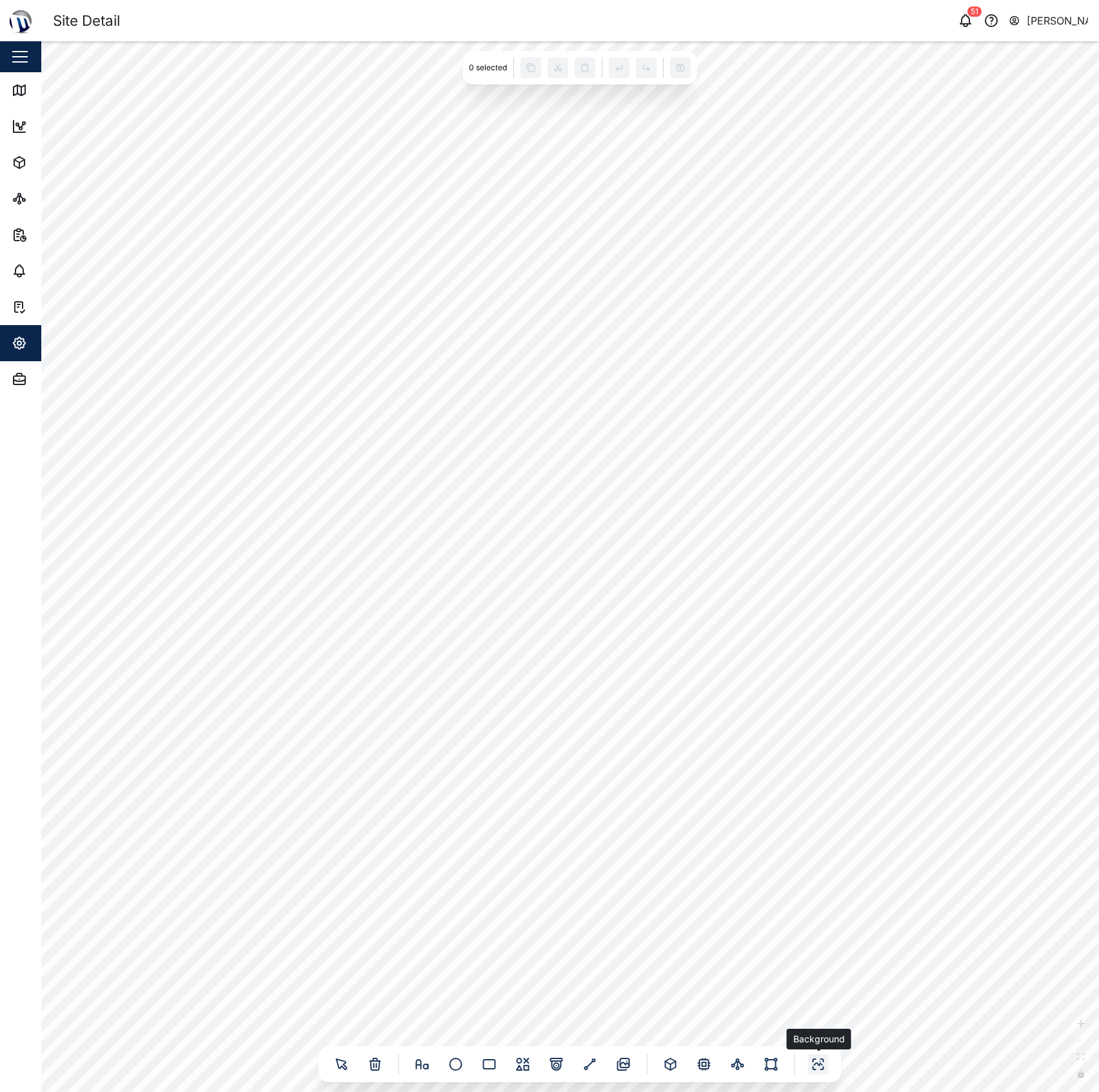
click at [811, 1059] on icon at bounding box center [818, 1063] width 15 height 15
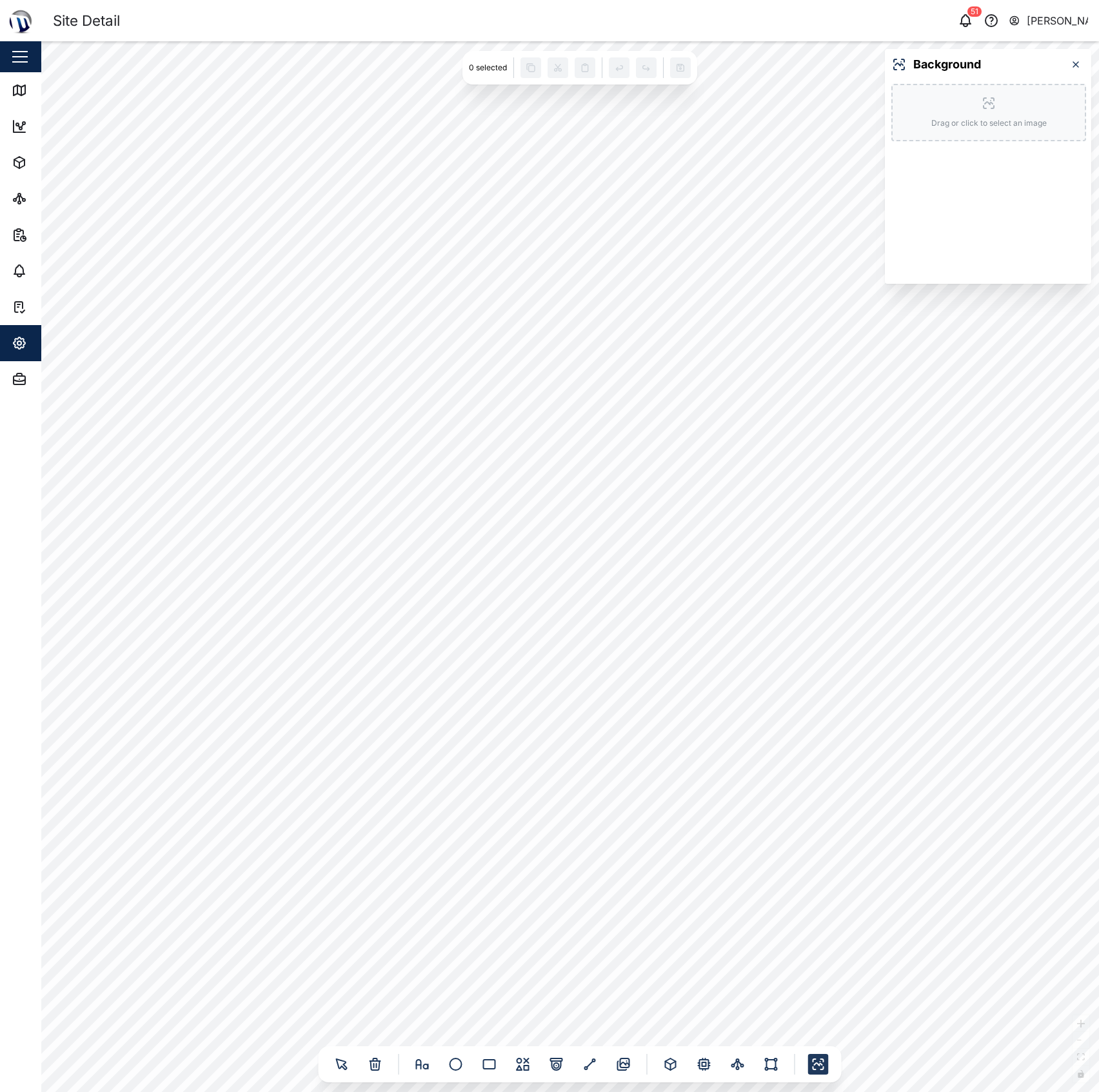
click at [979, 111] on div "Drag or click to select an image" at bounding box center [988, 112] width 195 height 57
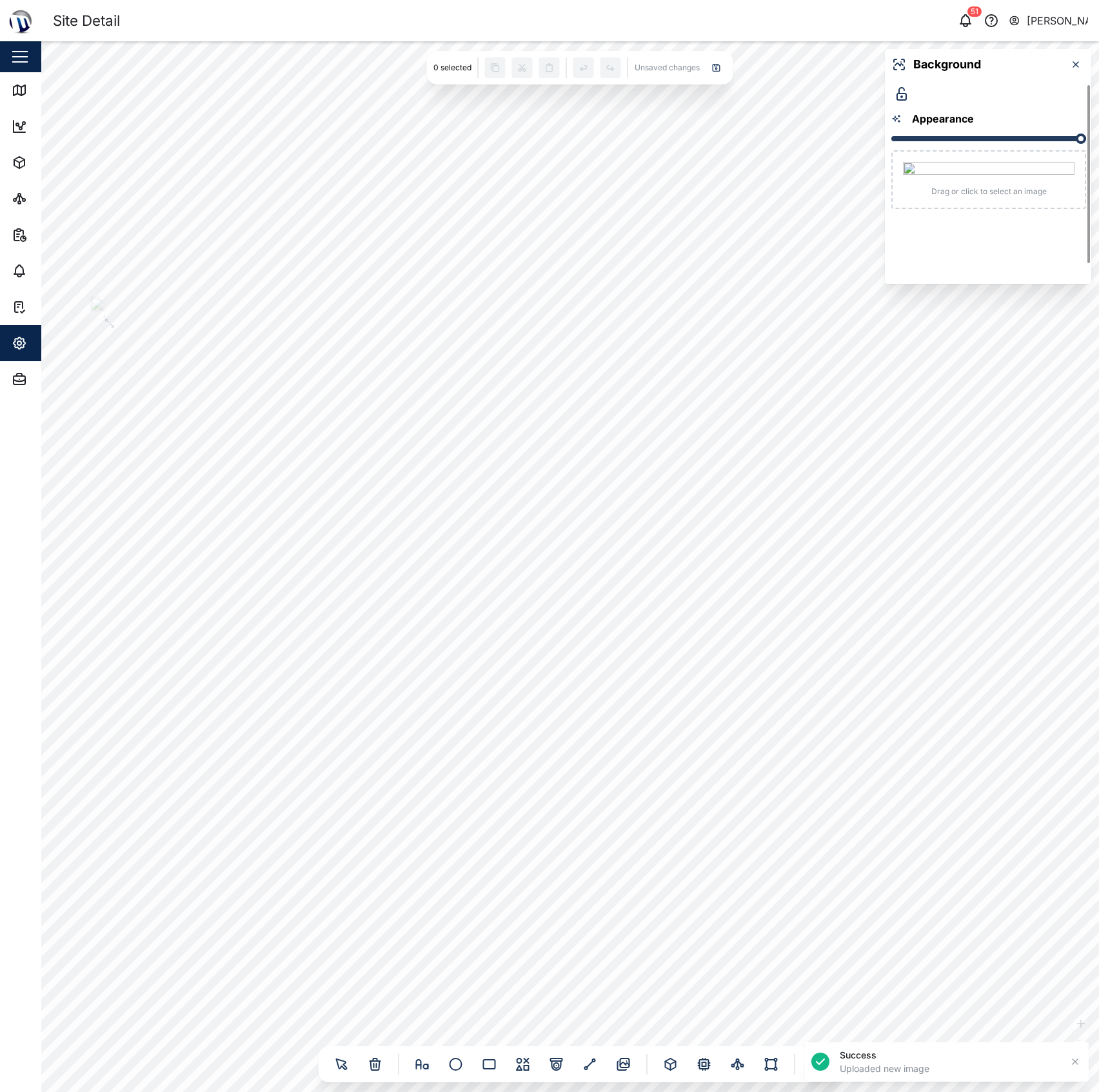
click at [531, 207] on div at bounding box center [570, 566] width 1058 height 1051
click at [529, 220] on div at bounding box center [570, 566] width 1058 height 1051
click at [1074, 57] on button "button" at bounding box center [1076, 64] width 18 height 18
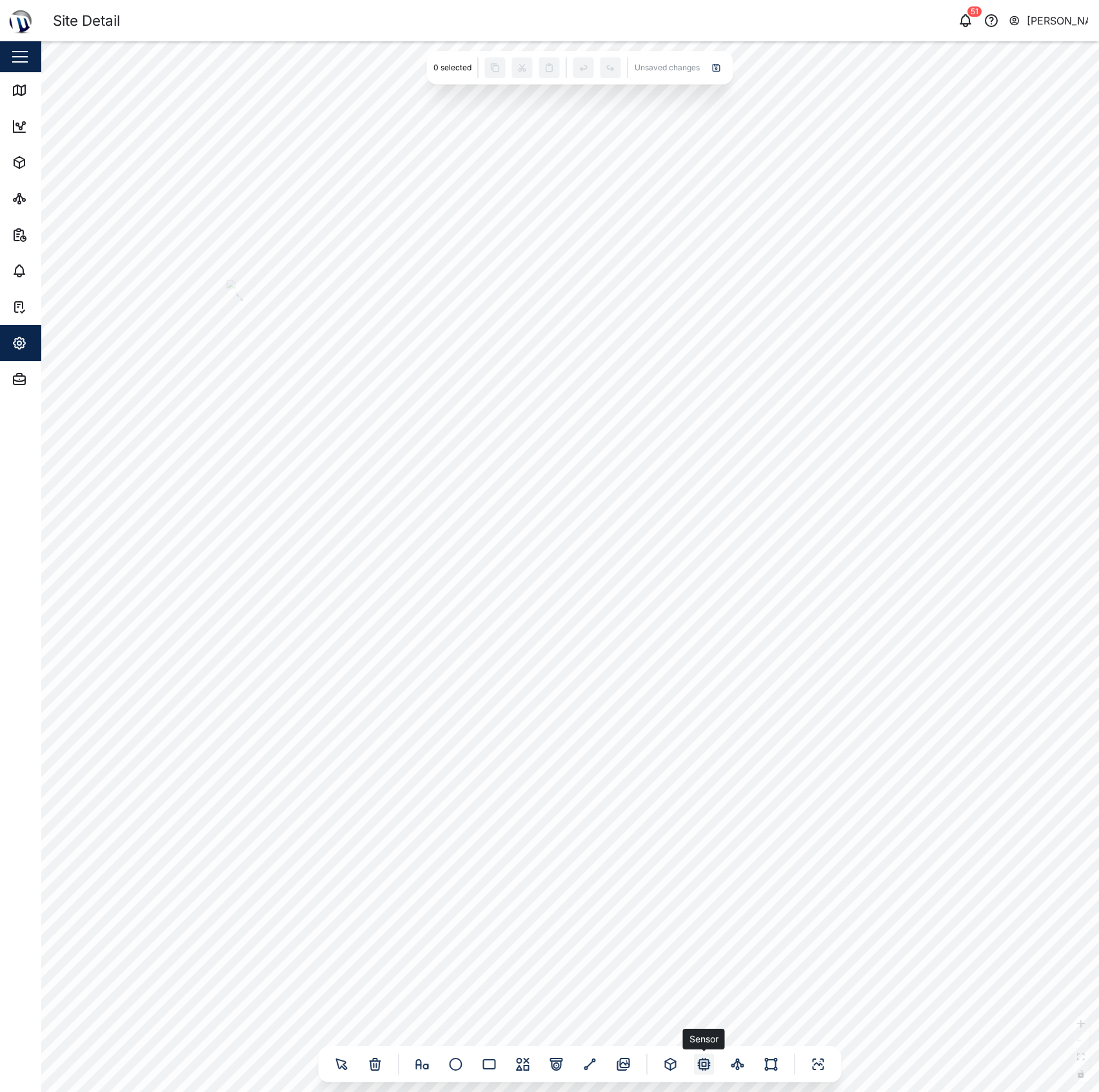
click at [702, 1063] on icon at bounding box center [704, 1064] width 4 height 4
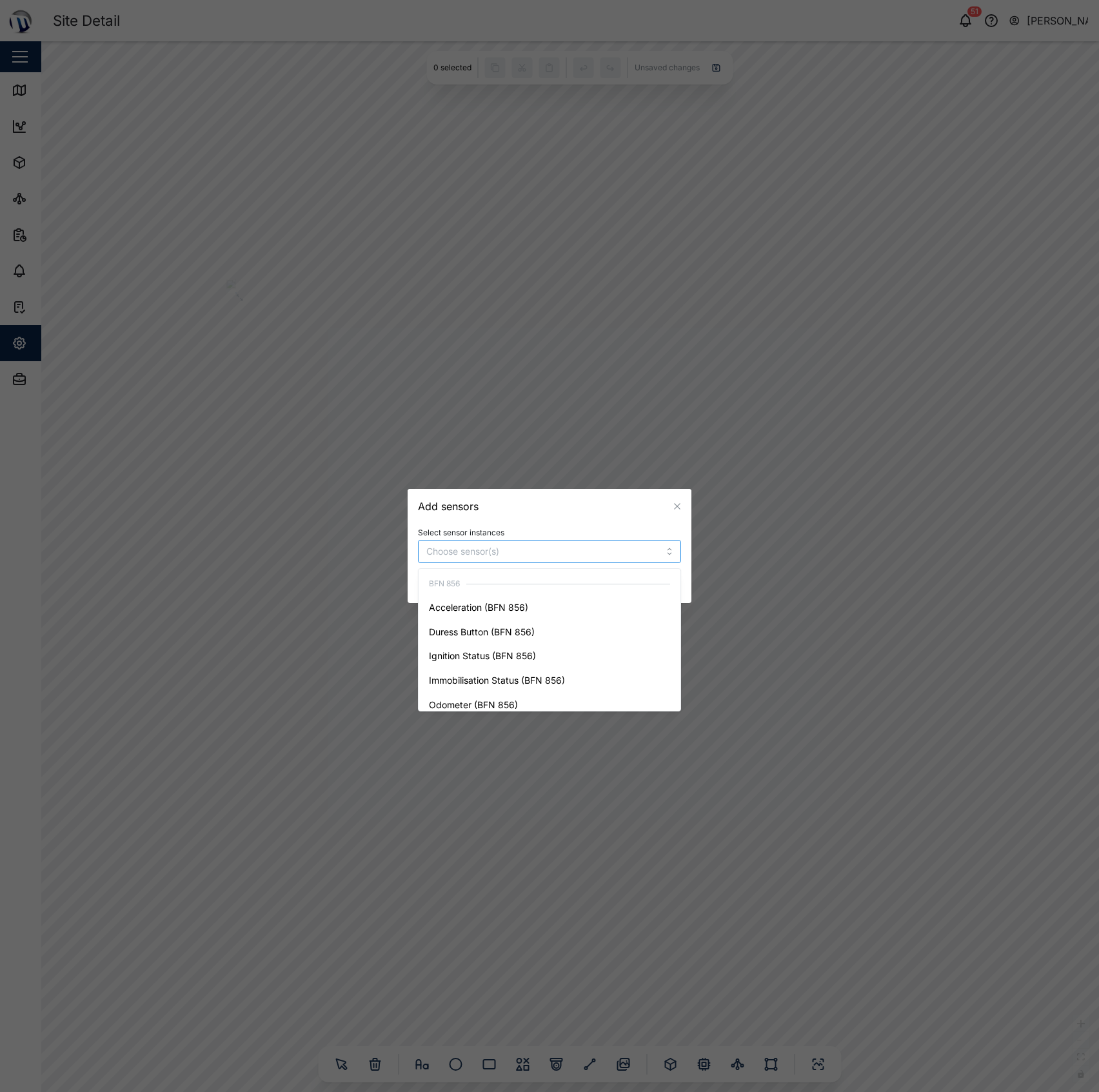
click at [528, 547] on input "Select sensor instances" at bounding box center [529, 552] width 208 height 11
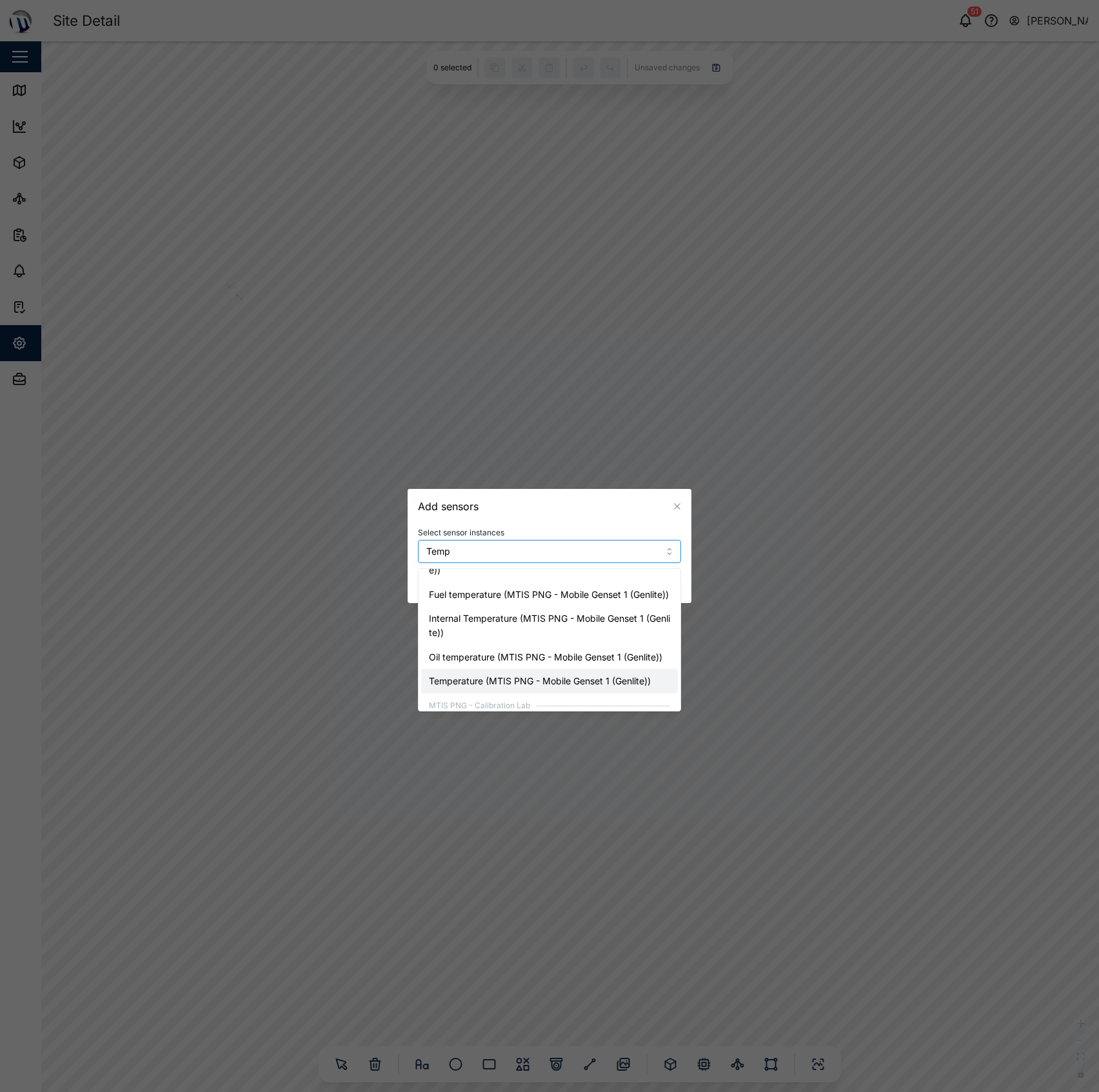
scroll to position [385, 0]
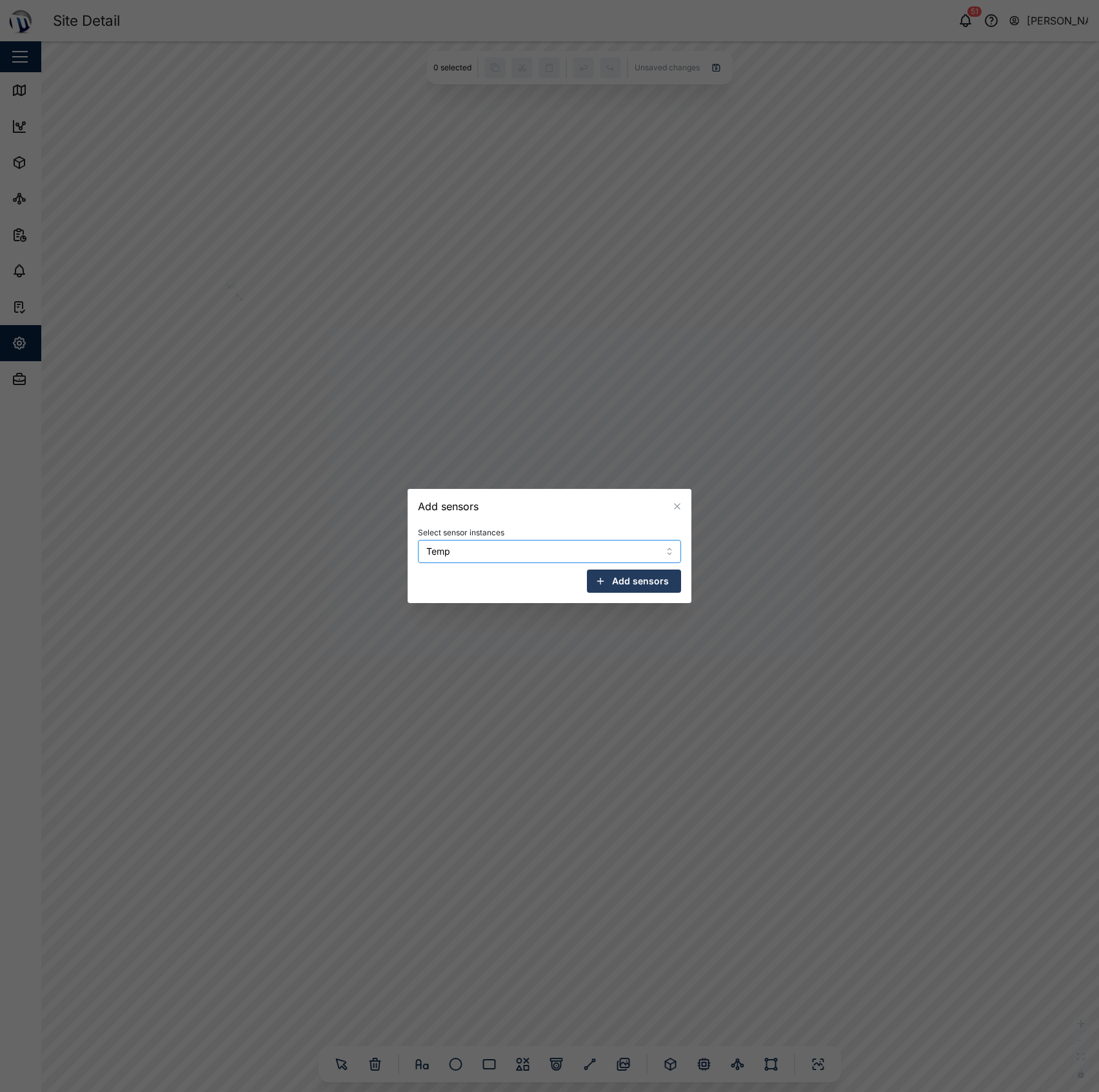
drag, startPoint x: 528, startPoint y: 547, endPoint x: 354, endPoint y: 548, distance: 174.0
click at [354, 1091] on div "Add sensors Select sensor instances Temp Add sensors" at bounding box center [549, 1092] width 1099 height 0
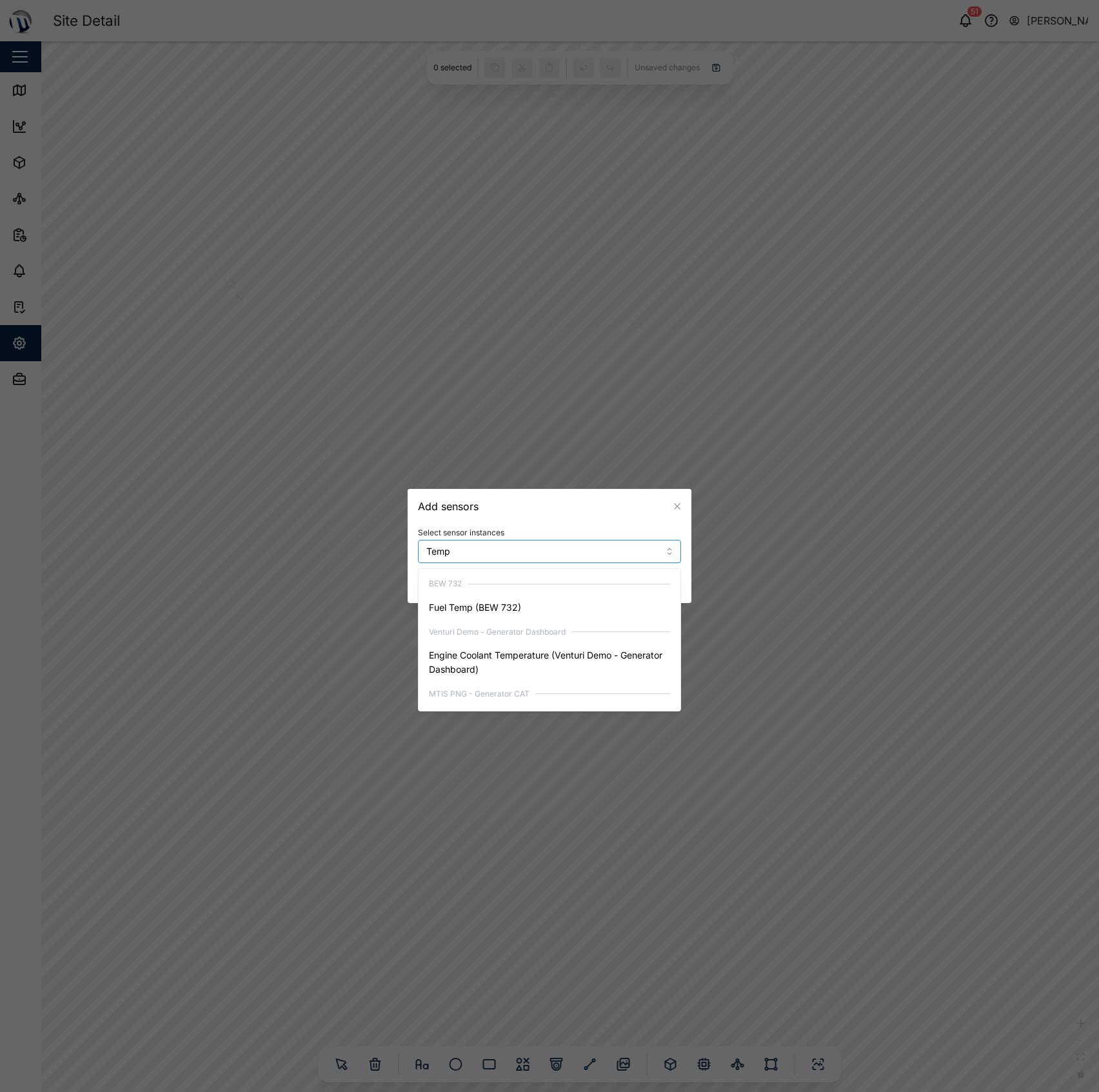
drag, startPoint x: 455, startPoint y: 555, endPoint x: 361, endPoint y: 552, distance: 94.0
click at [347, 1091] on div "Add sensors Select sensor instances Temp Add sensors" at bounding box center [549, 1092] width 1099 height 0
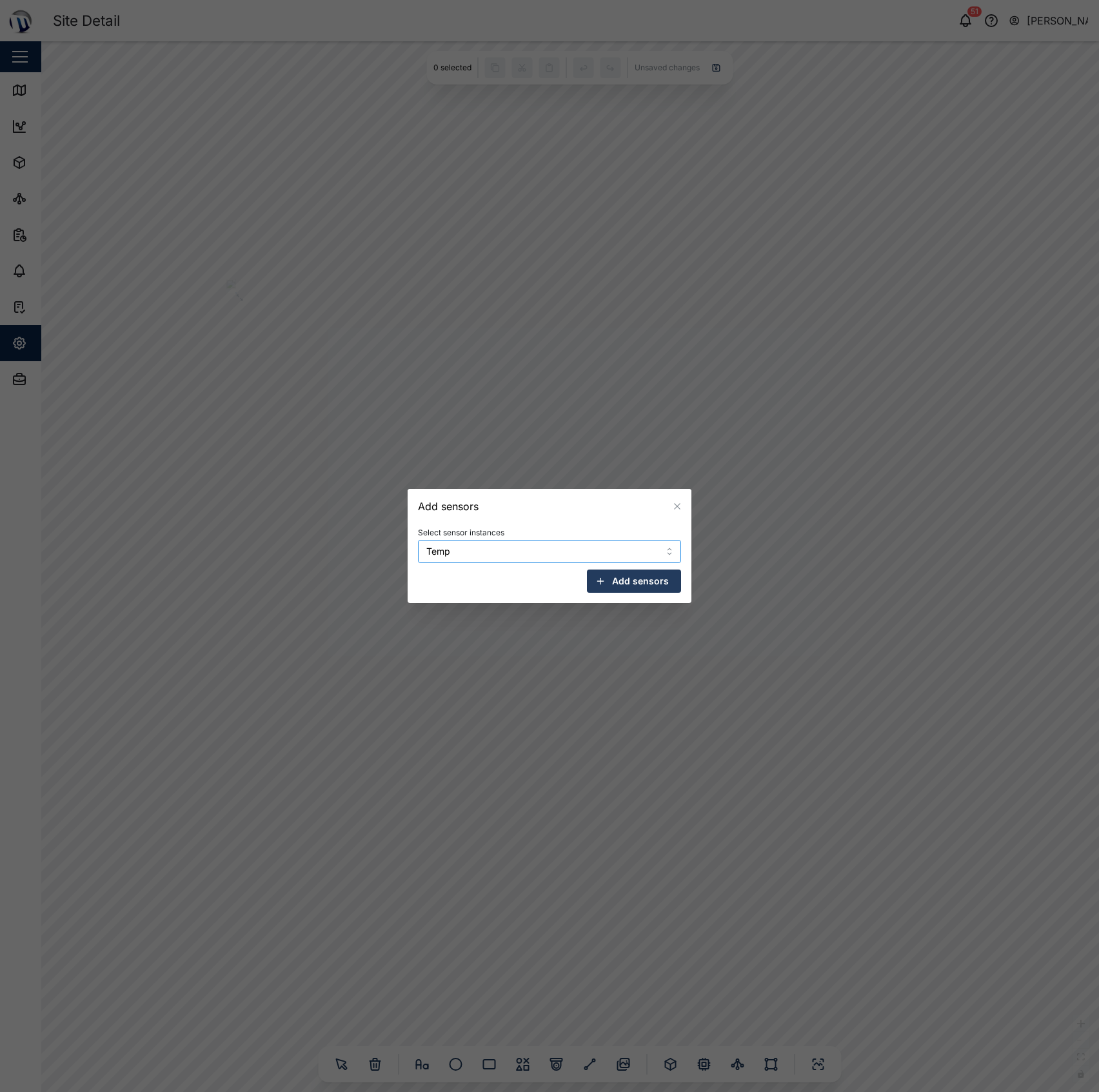
drag, startPoint x: 472, startPoint y: 551, endPoint x: 359, endPoint y: 550, distance: 113.0
click at [359, 1091] on div "Add sensors Select sensor instances Temp Add sensors" at bounding box center [549, 1092] width 1099 height 0
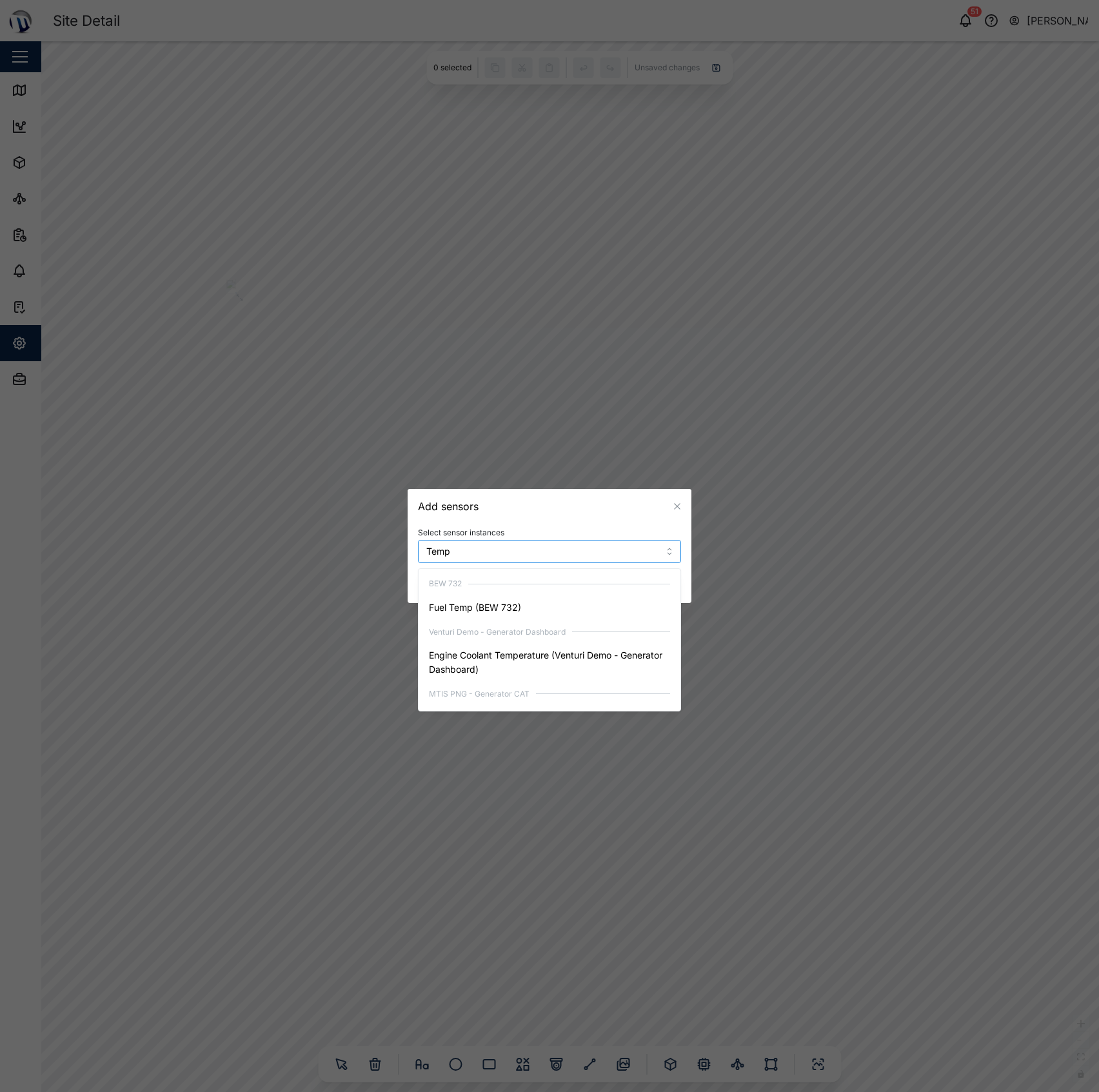
click at [478, 550] on input "Temp" at bounding box center [529, 552] width 208 height 11
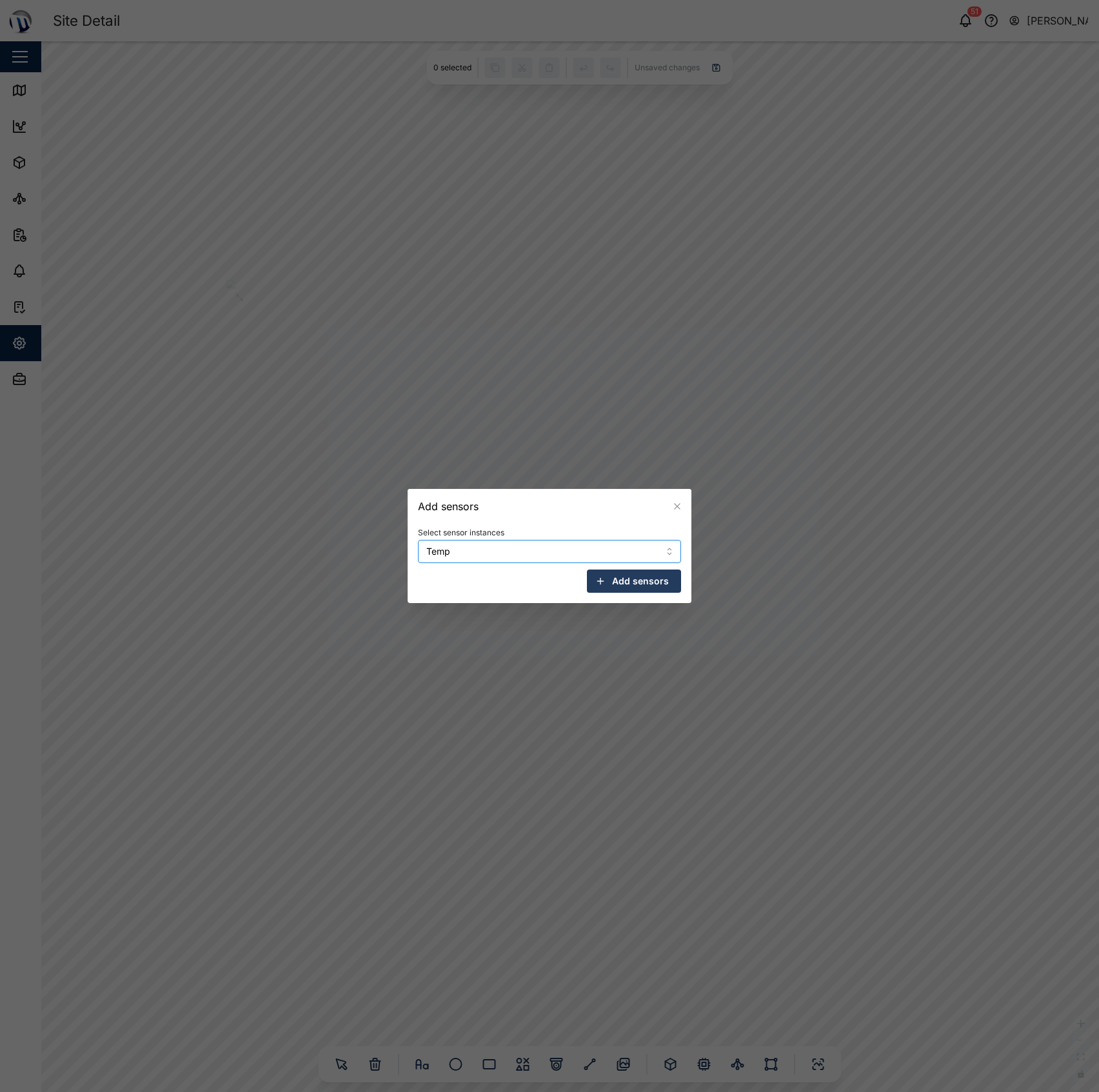
click at [478, 550] on input "Temp" at bounding box center [529, 552] width 208 height 11
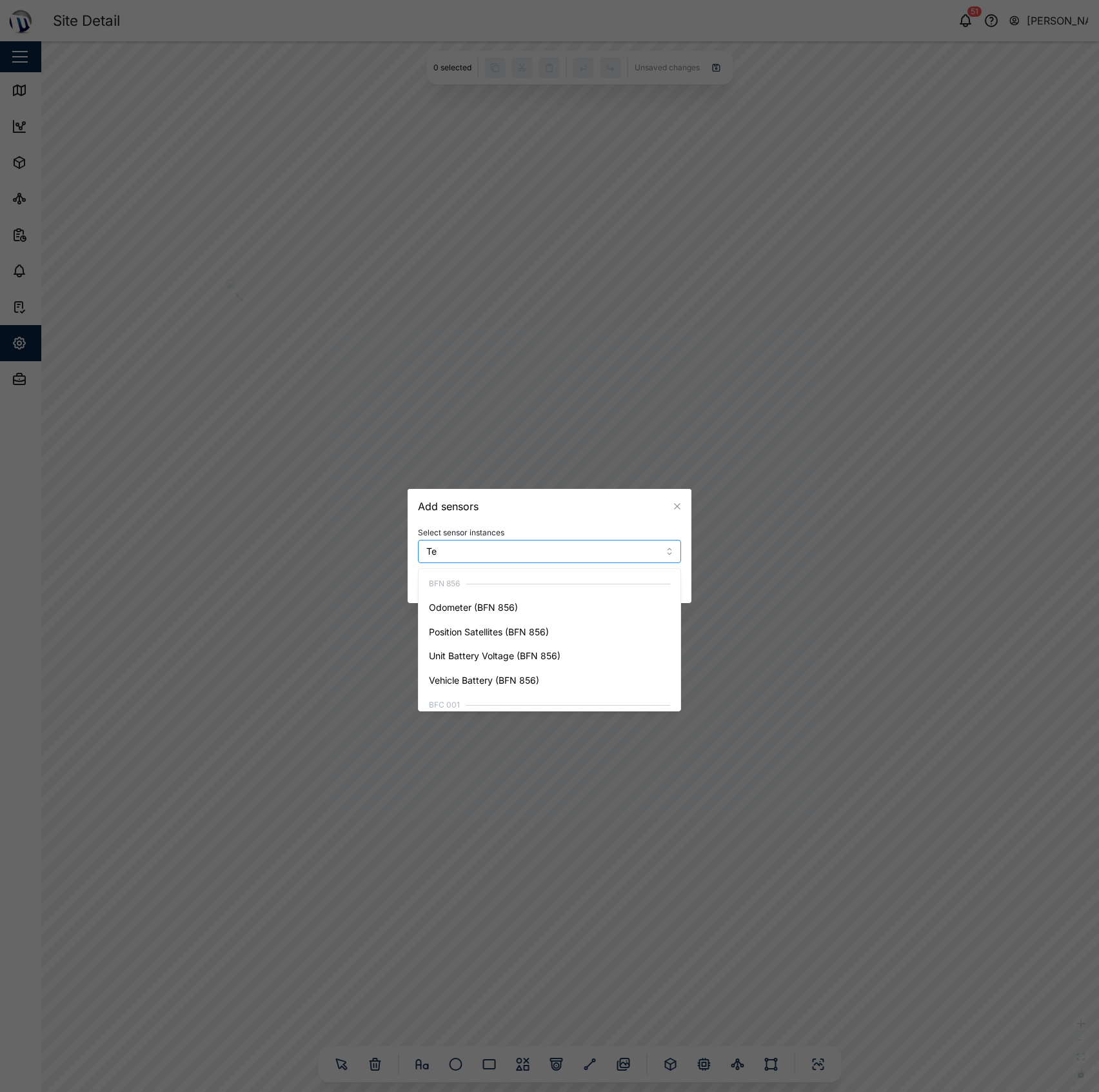
type input "T"
type input "Calibrat"
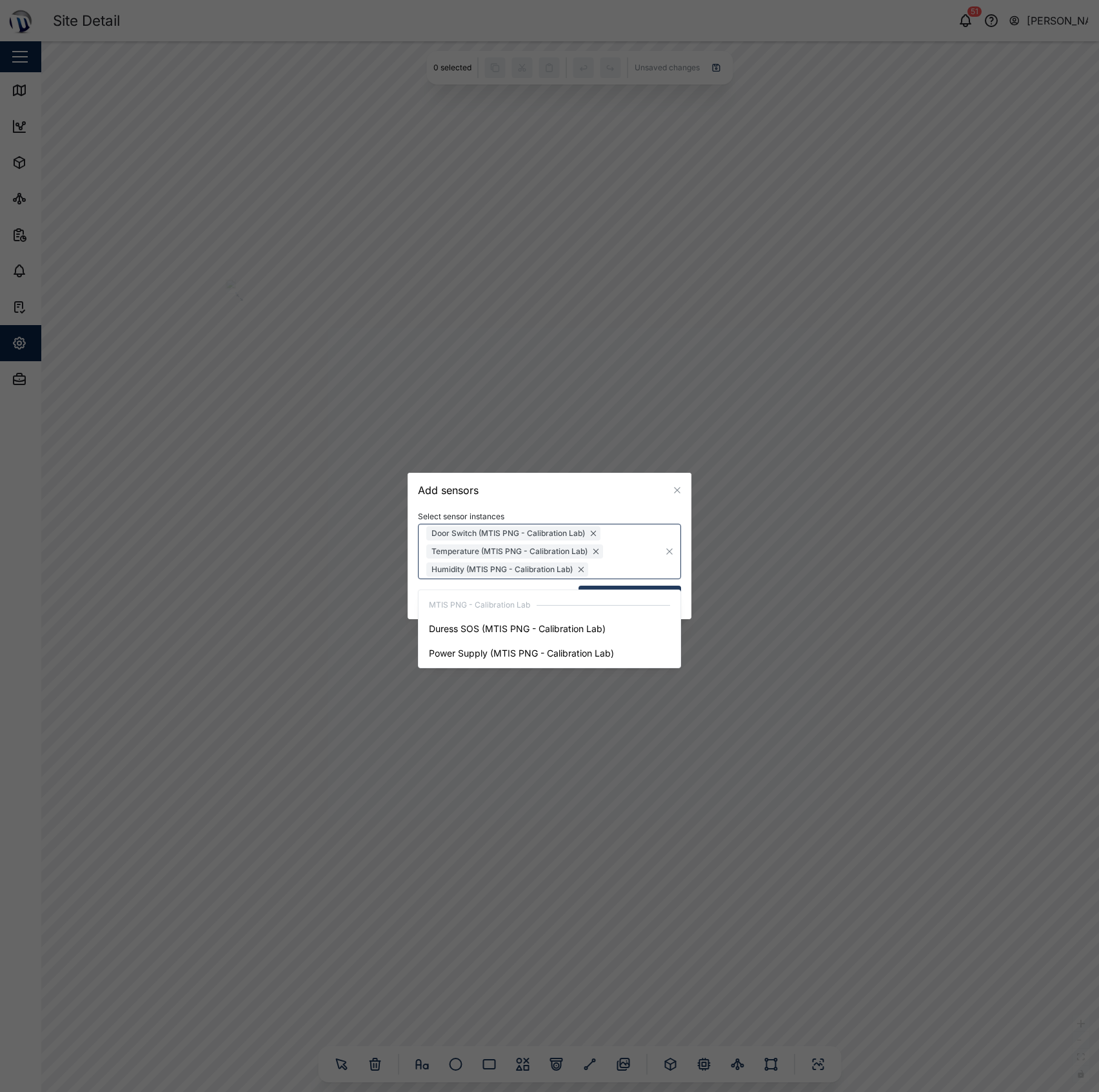
click at [603, 488] on div "Add sensors" at bounding box center [549, 489] width 283 height 35
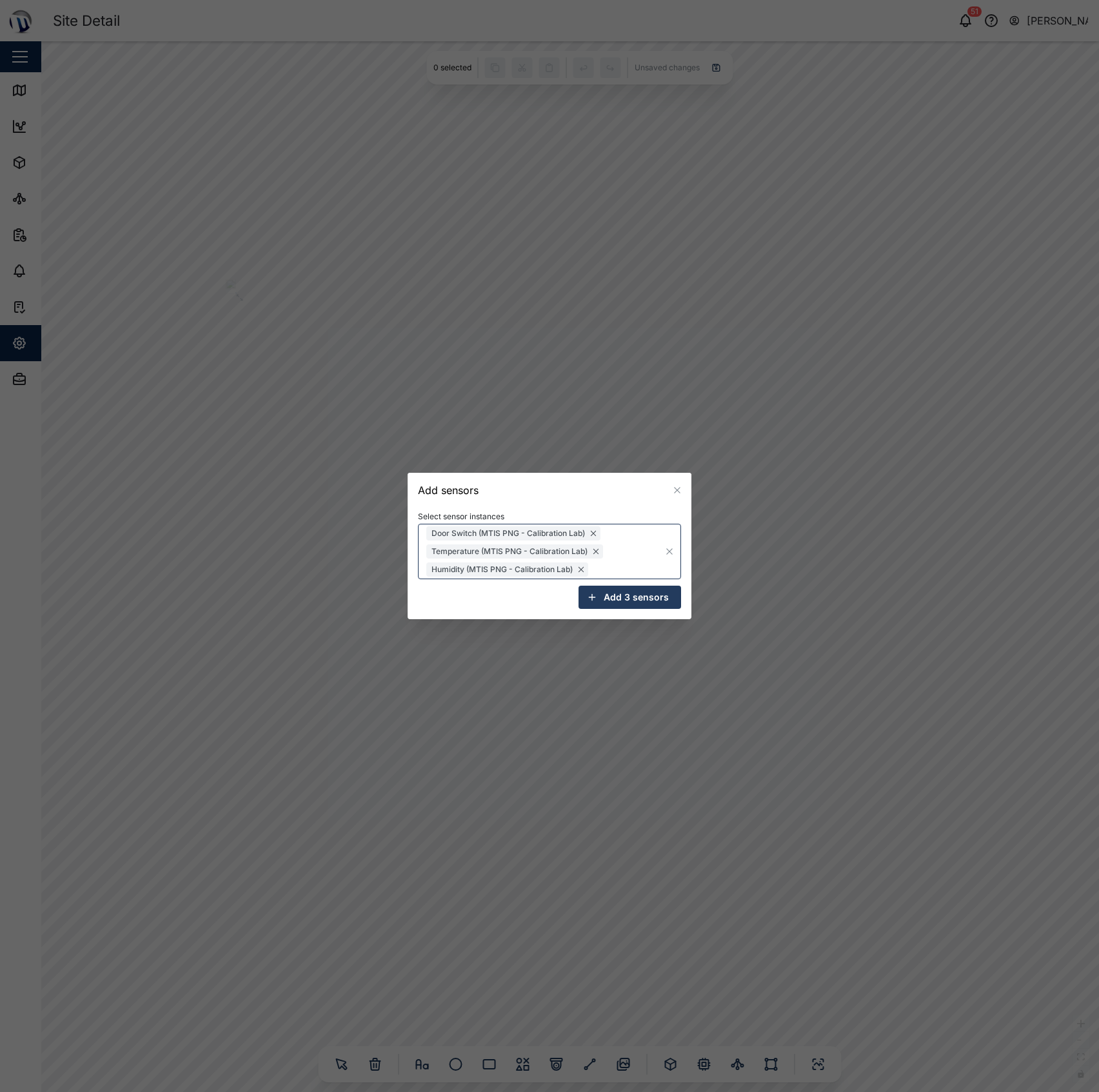
click at [629, 600] on span "Add 3 sensors" at bounding box center [636, 597] width 65 height 22
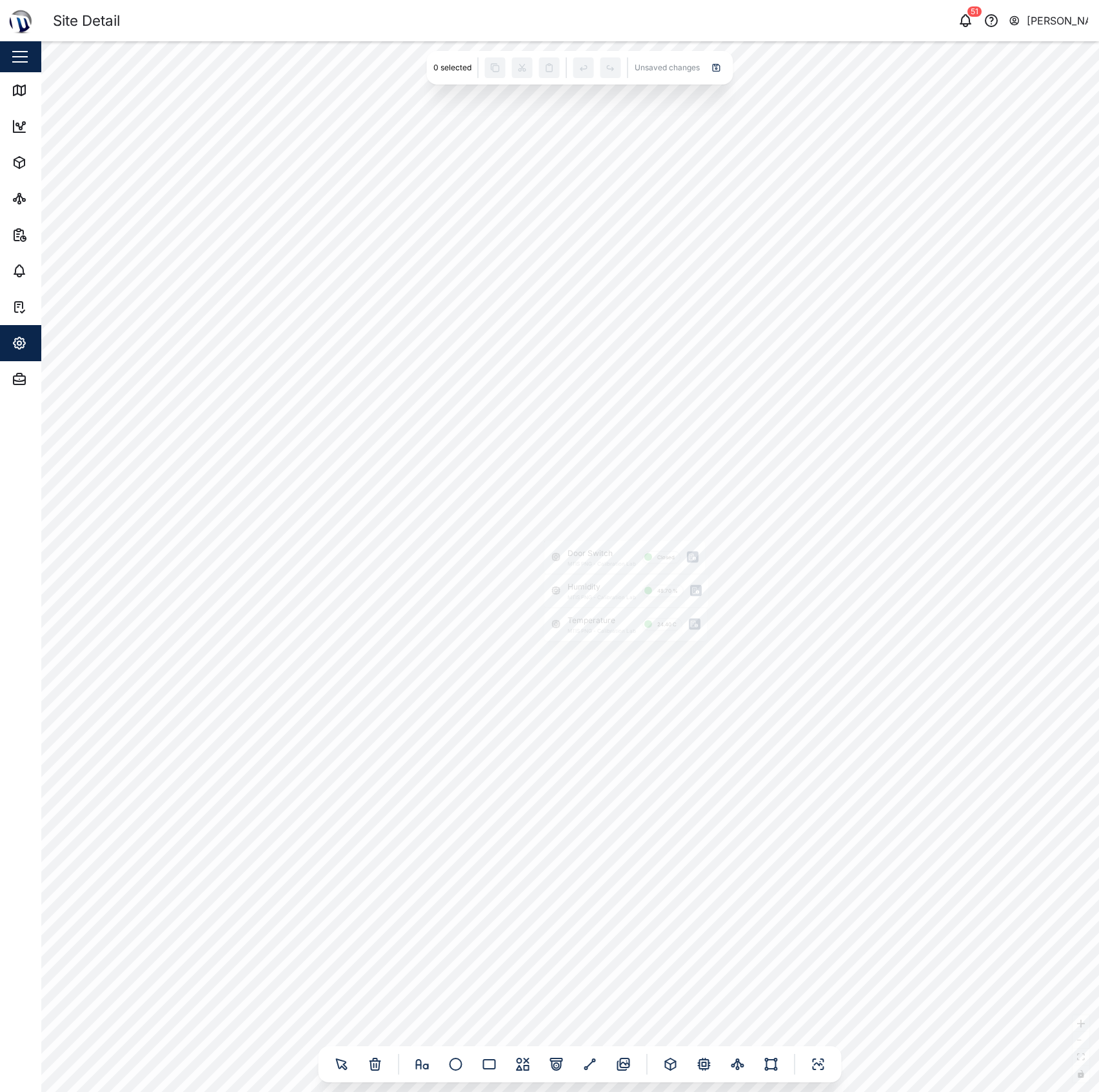
drag, startPoint x: 731, startPoint y: 497, endPoint x: 517, endPoint y: 459, distance: 217.3
click at [542, 468] on div "Door Switch MTIS PNG - Calibration Lab Closed Humidity MTIS PNG - Calibration L…" at bounding box center [570, 566] width 1058 height 1051
drag, startPoint x: 580, startPoint y: 438, endPoint x: 581, endPoint y: 416, distance: 22.0
click at [33, 496] on div at bounding box center [21, 511] width 22 height 30
drag, startPoint x: 570, startPoint y: 546, endPoint x: 483, endPoint y: 455, distance: 125.9
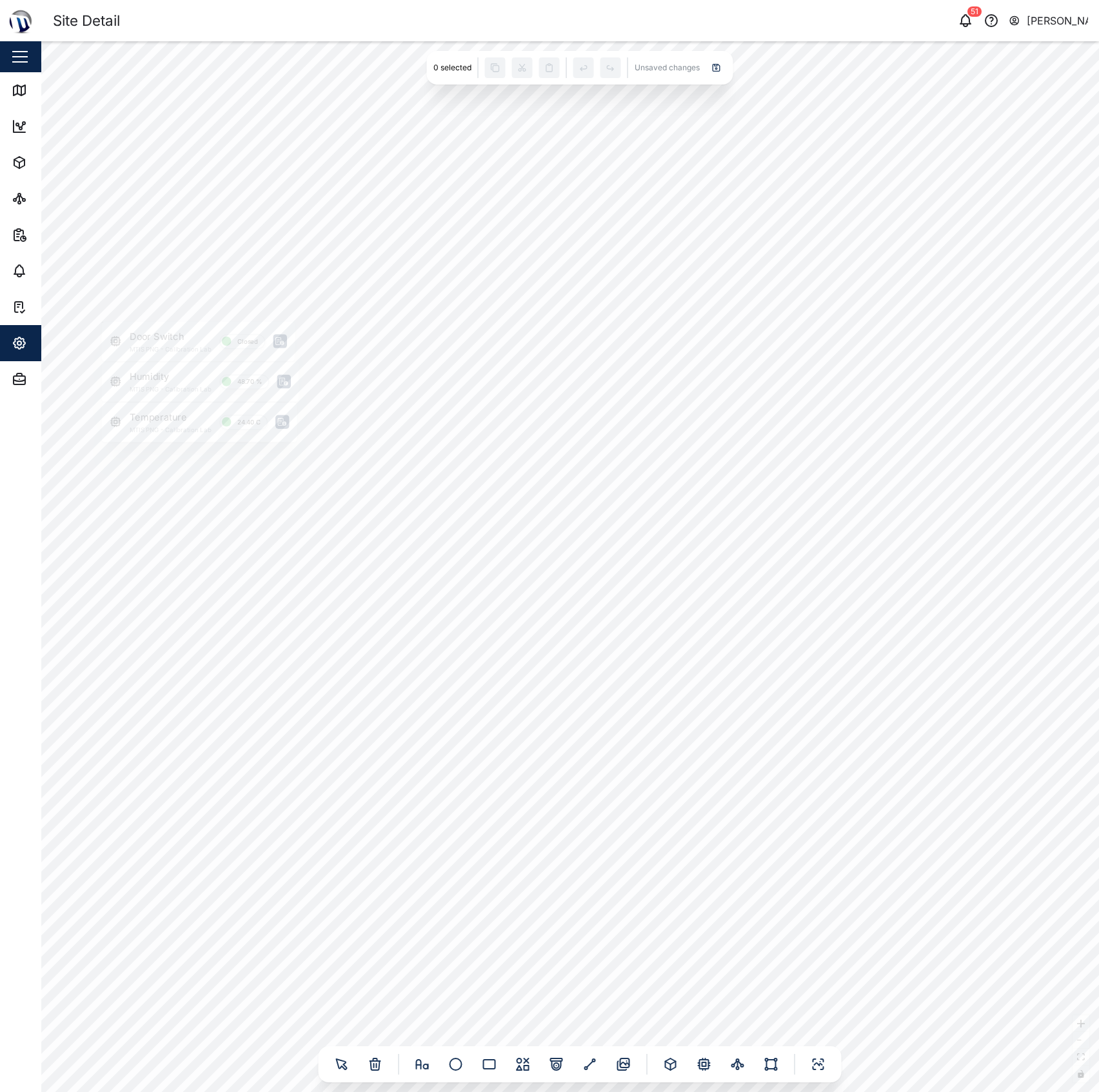
click at [117, 342] on div at bounding box center [109, 332] width 15 height 21
drag, startPoint x: 503, startPoint y: 253, endPoint x: 604, endPoint y: 579, distance: 341.3
drag, startPoint x: 604, startPoint y: 583, endPoint x: 592, endPoint y: 573, distance: 15.6
click at [592, 573] on div "Temperature MTIS PNG - Calibration Lab 24.40 C" at bounding box center [615, 569] width 112 height 22
drag, startPoint x: 504, startPoint y: 223, endPoint x: 589, endPoint y: 603, distance: 389.4
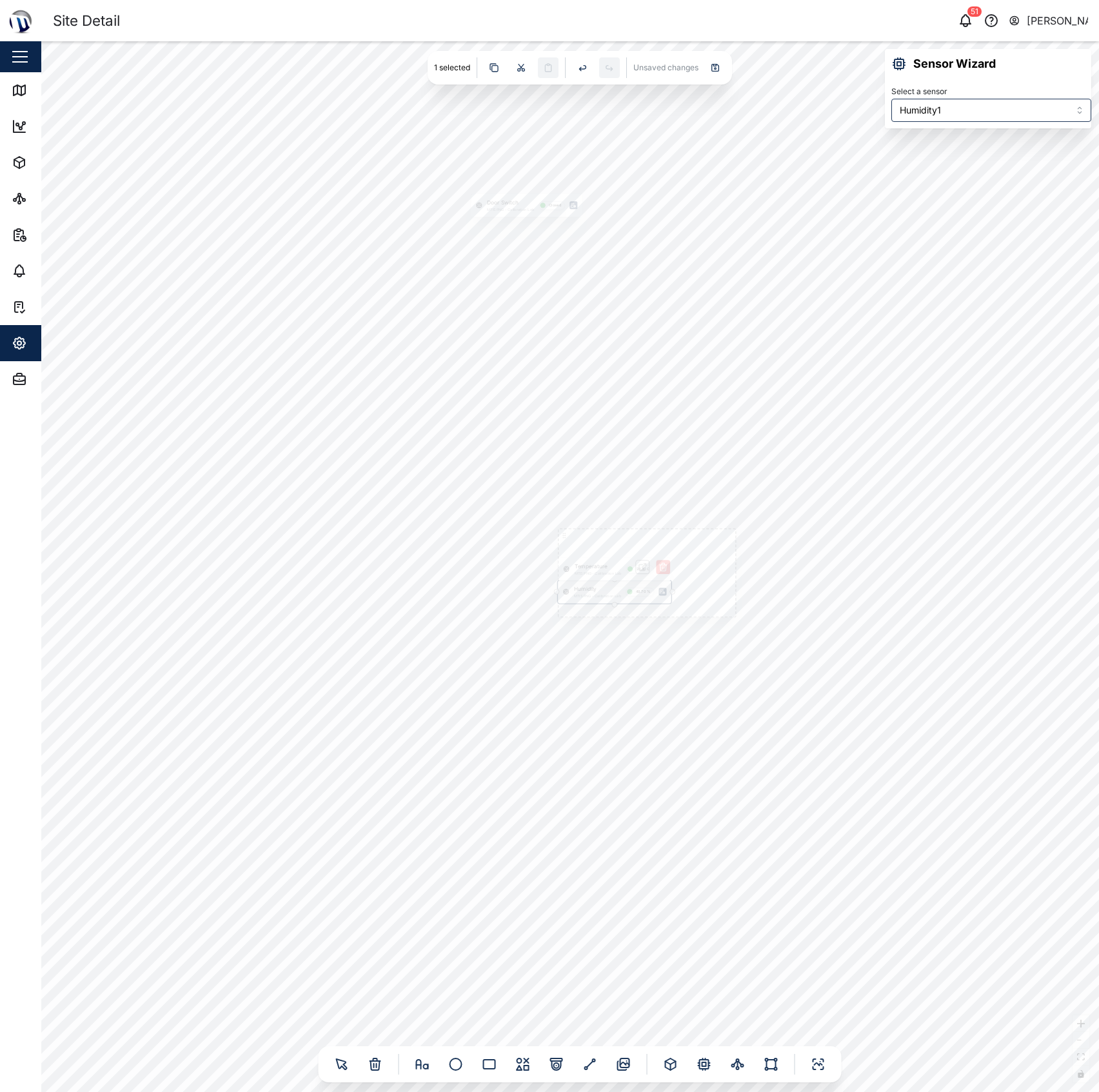
drag, startPoint x: 588, startPoint y: 605, endPoint x: 586, endPoint y: 589, distance: 16.1
click at [586, 589] on div "Humidity MTIS PNG - Calibration Lab 48.70 %" at bounding box center [614, 591] width 113 height 22
click at [581, 561] on div "Temperature MTIS PNG - Calibration Lab 24.40 C" at bounding box center [615, 562] width 112 height 22
click at [586, 589] on div "Humidity MTIS PNG - Calibration Lab 48.70 %" at bounding box center [614, 585] width 113 height 22
type input "Door - NO"
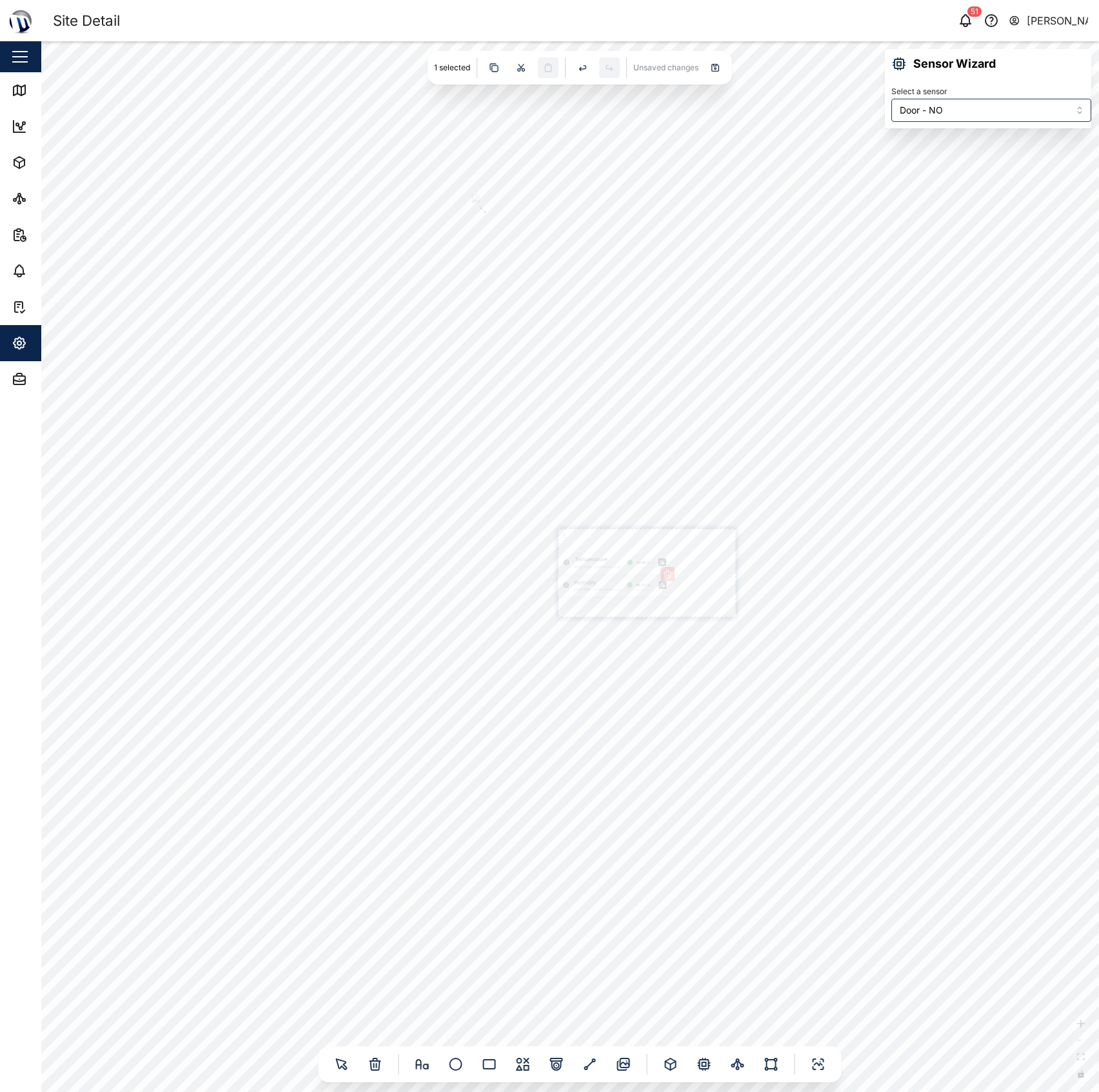
drag, startPoint x: 499, startPoint y: 210, endPoint x: 594, endPoint y: 605, distance: 406.3
click at [765, 612] on div "Door Switch MTIS PNG - Calibration Lab Closed Humidity MTIS PNG - Calibration L…" at bounding box center [570, 566] width 1058 height 1051
drag, startPoint x: 499, startPoint y: 491, endPoint x: 529, endPoint y: 499, distance: 31.0
click at [491, 489] on icon at bounding box center [486, 495] width 12 height 12
drag, startPoint x: 796, startPoint y: 631, endPoint x: 703, endPoint y: 645, distance: 94.0
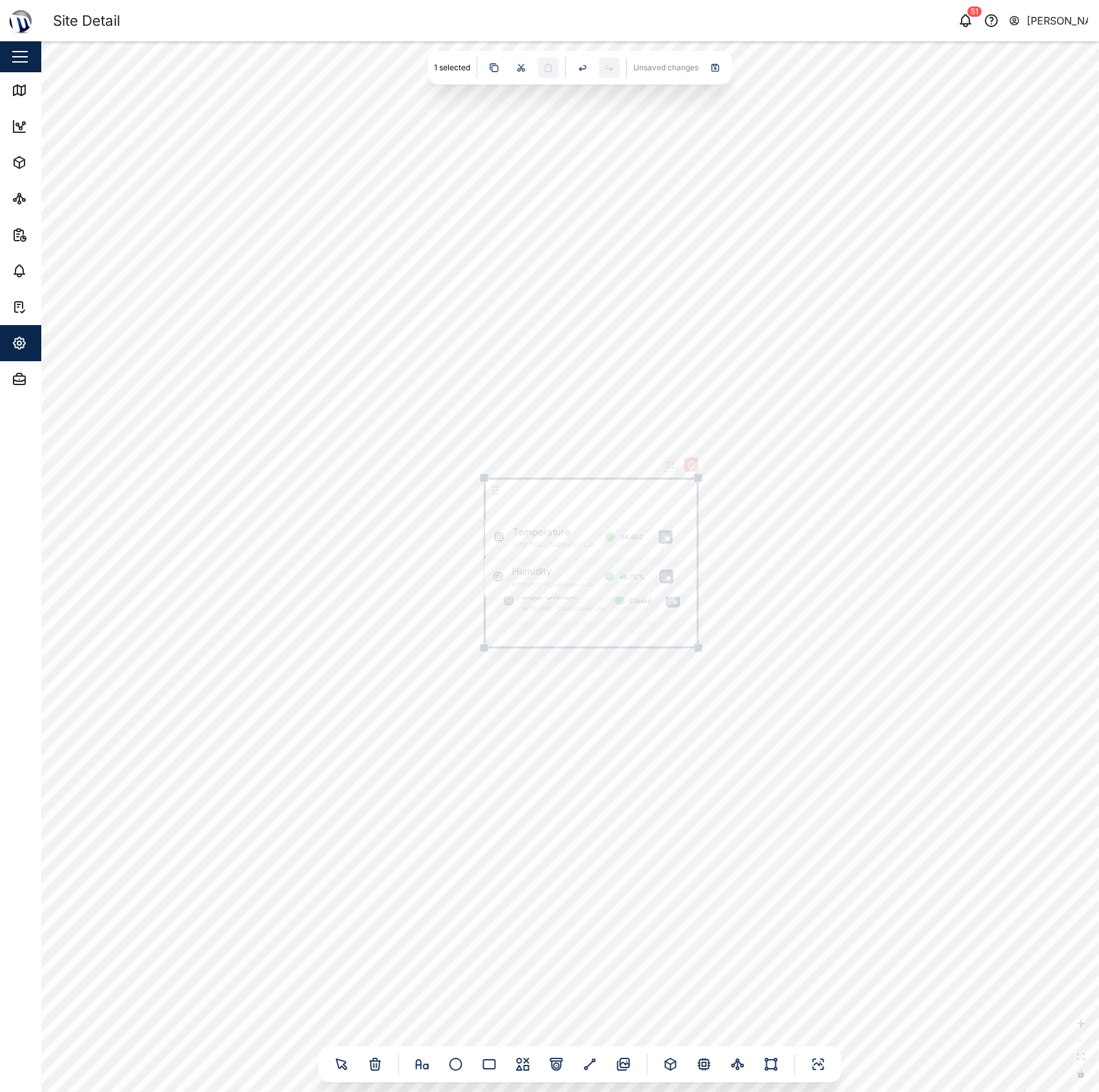
click at [702, 645] on div at bounding box center [698, 647] width 9 height 9
drag, startPoint x: 571, startPoint y: 620, endPoint x: 571, endPoint y: 641, distance: 21.0
click at [571, 641] on div "Door Switch MTIS PNG - Calibration Lab Closed" at bounding box center [585, 628] width 193 height 39
drag, startPoint x: 570, startPoint y: 578, endPoint x: 576, endPoint y: 592, distance: 15.2
click at [576, 592] on div "Humidity MTIS PNG - Calibration Lab 48.70 %" at bounding box center [586, 588] width 197 height 39
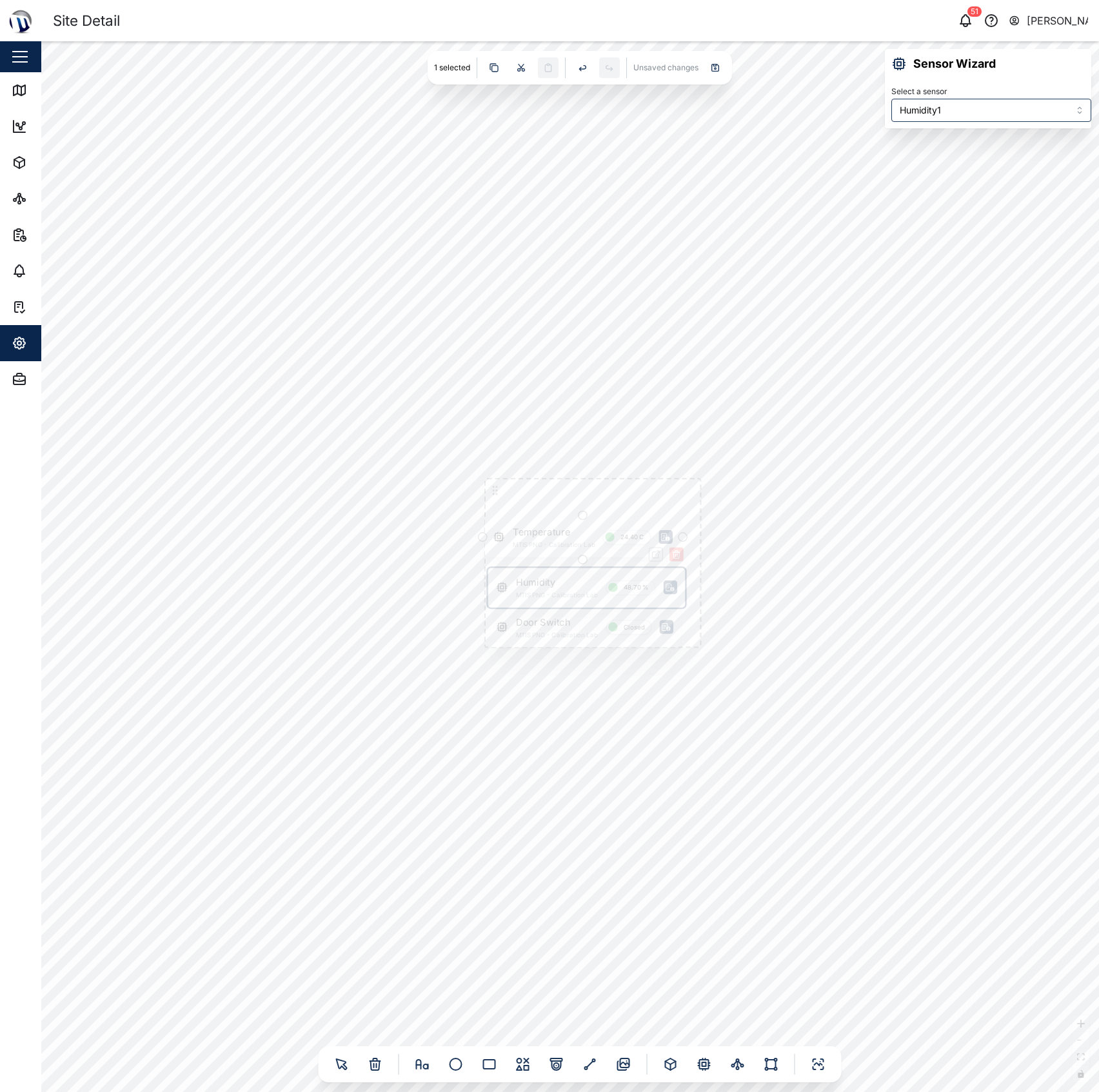
type input "Temperature1"
drag, startPoint x: 580, startPoint y: 530, endPoint x: 589, endPoint y: 546, distance: 18.4
click at [589, 546] on div "Temperature MTIS PNG - Calibration Lab 24.40 C" at bounding box center [586, 548] width 195 height 39
click at [808, 583] on div "Door Switch MTIS PNG - Calibration Lab Closed Humidity MTIS PNG - Calibration L…" at bounding box center [570, 566] width 1058 height 1051
click at [596, 573] on textarea at bounding box center [628, 580] width 117 height 28
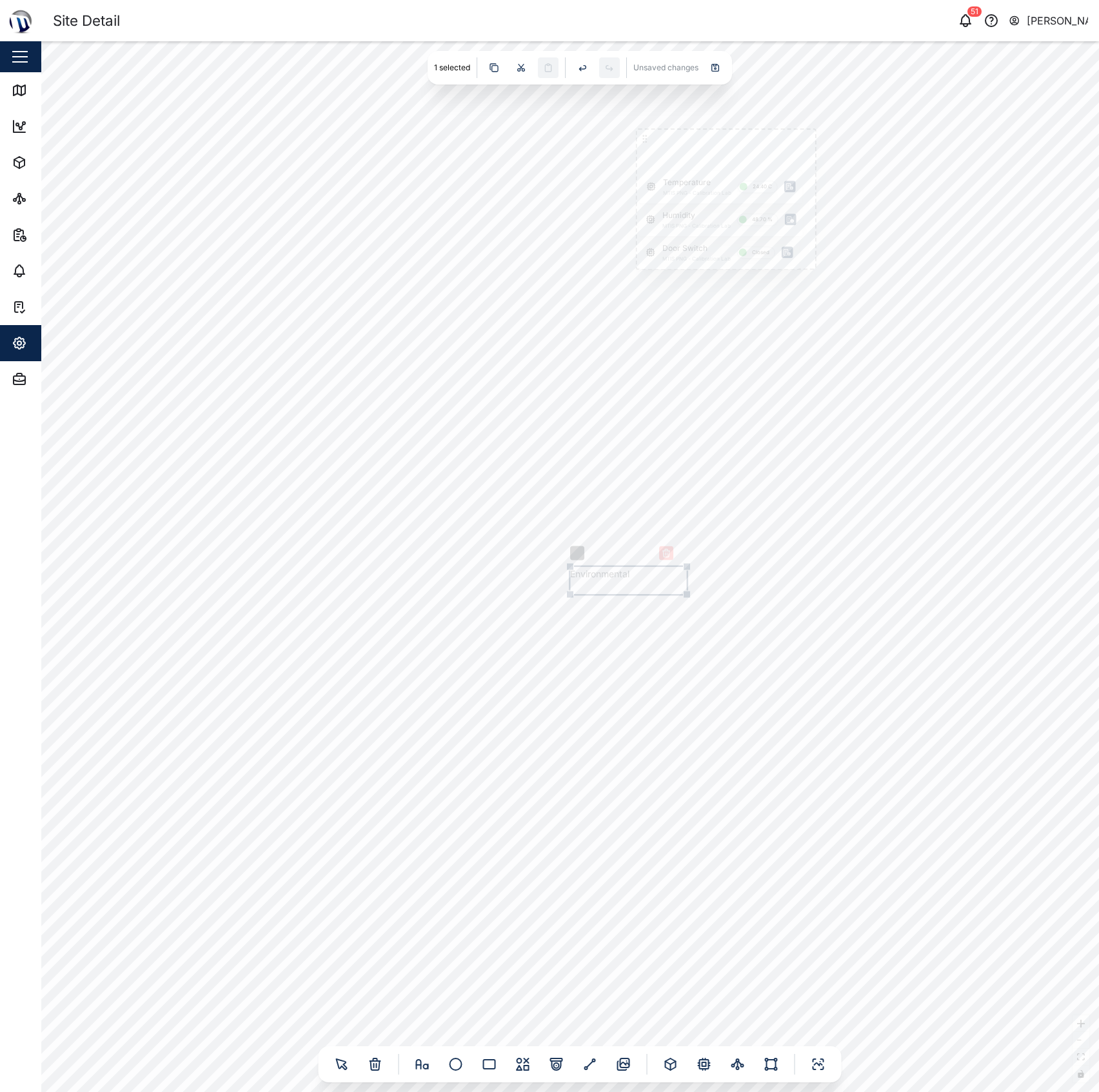
type textarea "Environmental"
click at [726, 472] on div "Door Switch MTIS PNG - Calibration Lab Closed Humidity MTIS PNG - Calibration L…" at bounding box center [570, 566] width 1058 height 1051
drag, startPoint x: 705, startPoint y: 620, endPoint x: 652, endPoint y: 602, distance: 56.0
click at [702, 618] on div "Door Switch MTIS PNG - Calibration Lab Closed Humidity MTIS PNG - Calibration L…" at bounding box center [570, 566] width 1058 height 1051
drag, startPoint x: 640, startPoint y: 596, endPoint x: 625, endPoint y: 592, distance: 15.5
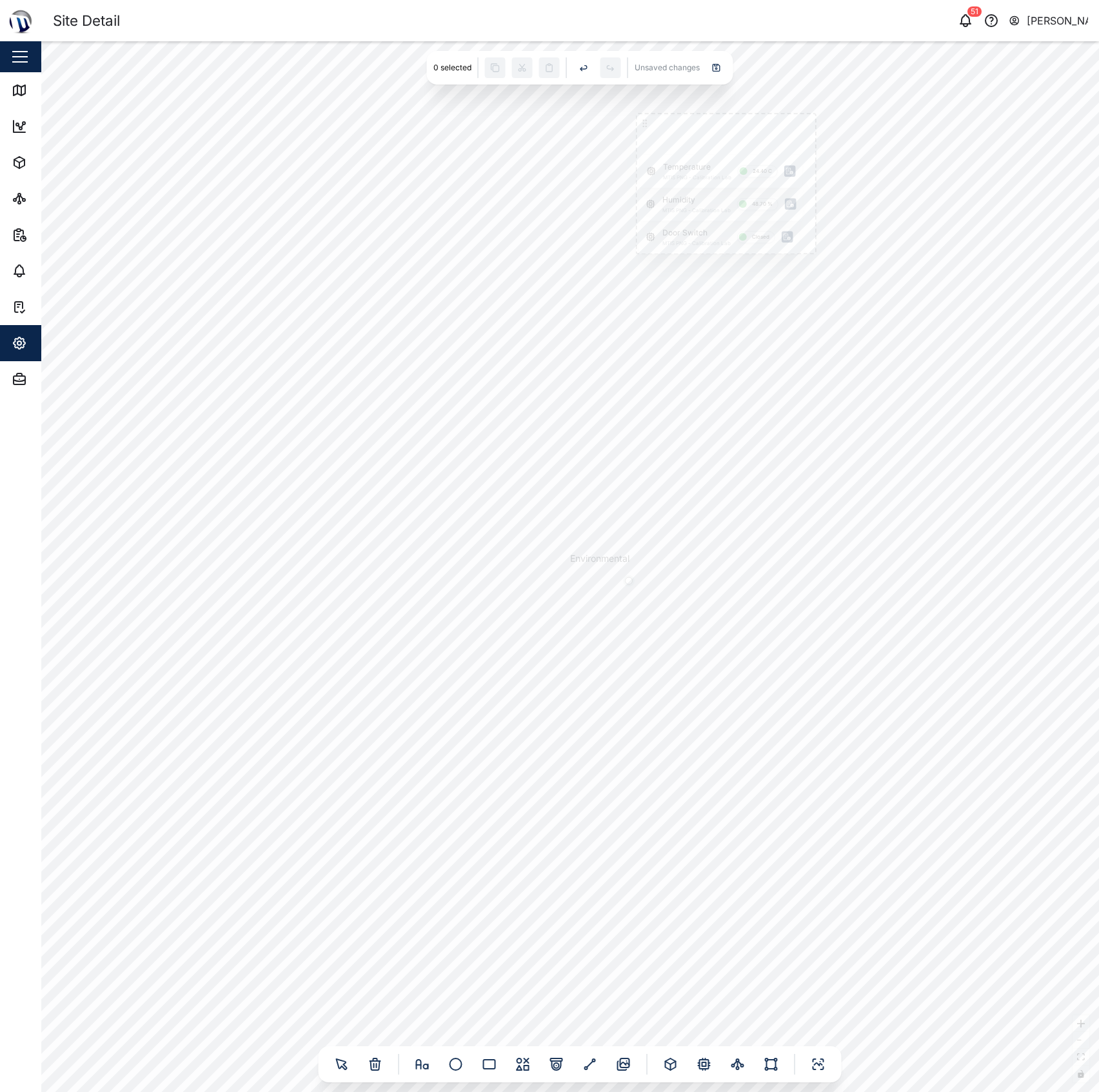
click at [646, 597] on div "Door Switch MTIS PNG - Calibration Lab Closed Humidity MTIS PNG - Calibration L…" at bounding box center [570, 566] width 1058 height 1051
drag, startPoint x: 606, startPoint y: 571, endPoint x: 697, endPoint y: 136, distance: 444.4
click at [697, 136] on textarea "Environmental" at bounding box center [718, 145] width 117 height 28
click at [530, 233] on div "Door Switch MTIS PNG - Calibration Lab Closed Humidity MTIS PNG - Calibration L…" at bounding box center [570, 566] width 1058 height 1051
drag, startPoint x: 732, startPoint y: 458, endPoint x: 671, endPoint y: 752, distance: 300.3
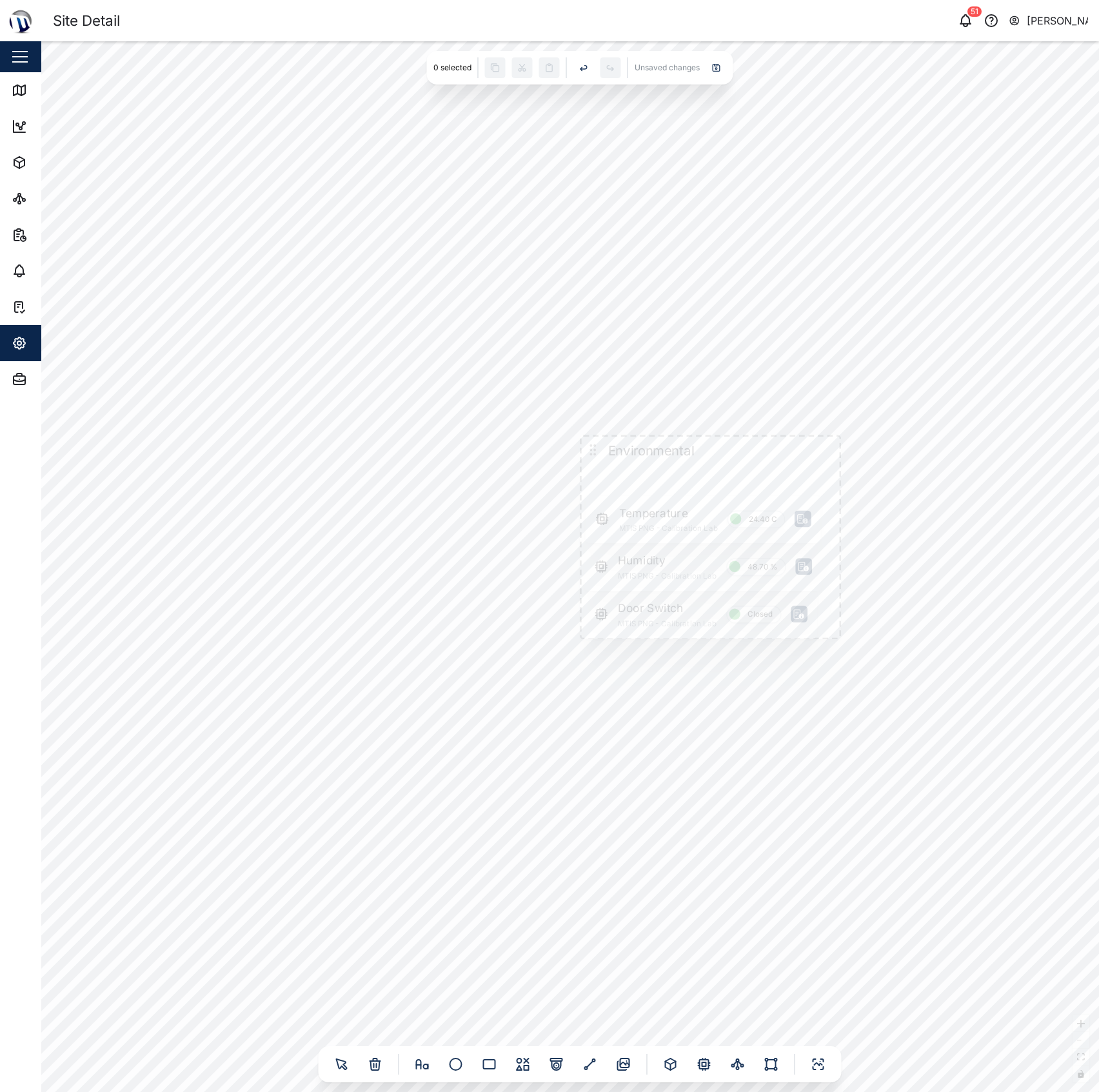
click at [671, 752] on div "Door Switch MTIS PNG - Calibration Lab Closed Humidity MTIS PNG - Calibration L…" at bounding box center [570, 566] width 1058 height 1051
drag, startPoint x: 652, startPoint y: 770, endPoint x: 641, endPoint y: 793, distance: 25.5
click at [643, 799] on div "Door Switch MTIS PNG - Calibration Lab Closed Humidity MTIS PNG - Calibration L…" at bounding box center [570, 566] width 1058 height 1051
drag, startPoint x: 652, startPoint y: 628, endPoint x: 652, endPoint y: 609, distance: 19.0
click at [652, 609] on div "Temperature MTIS PNG - Calibration Lab 24.40 C" at bounding box center [678, 611] width 162 height 33
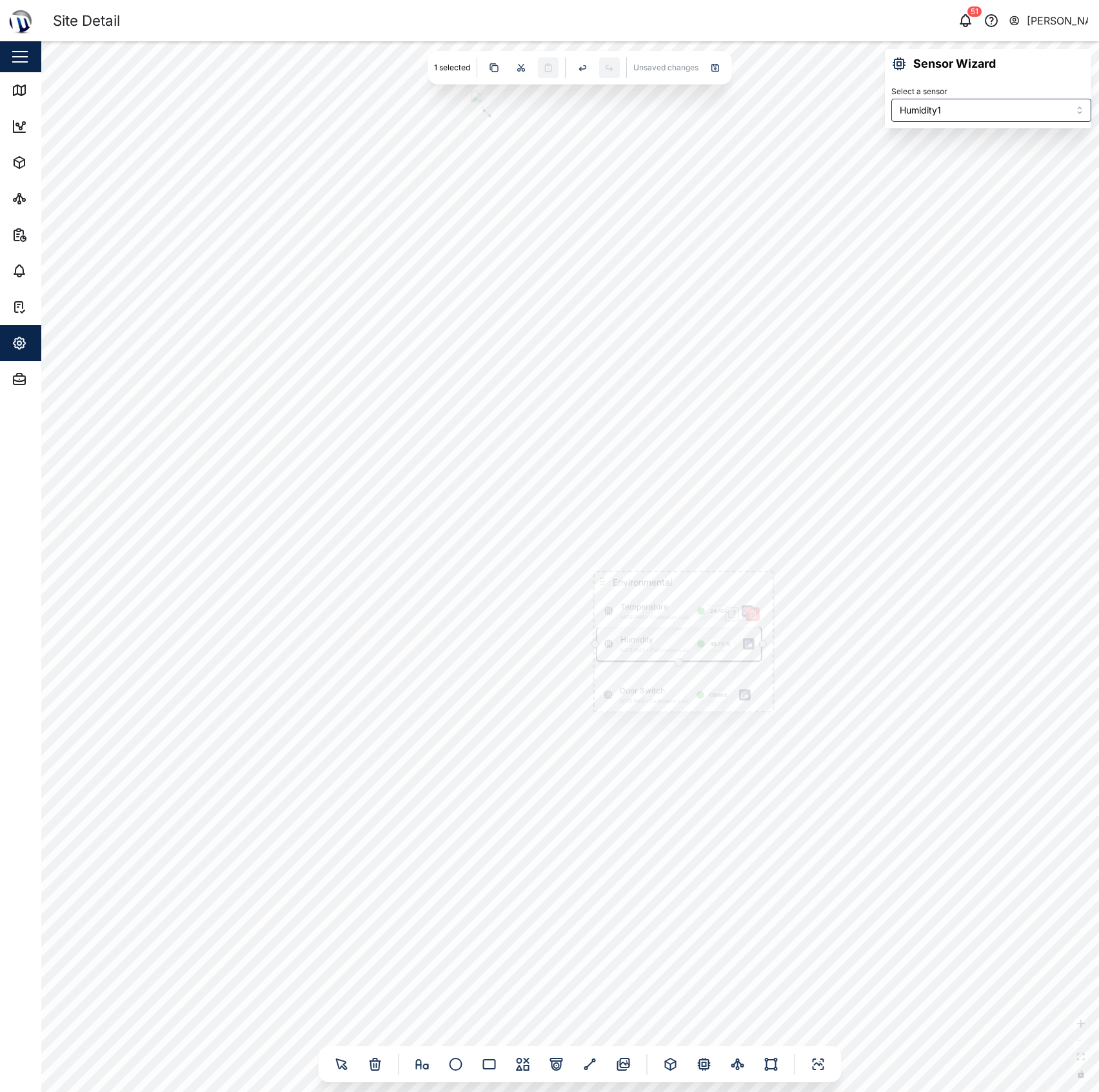
drag, startPoint x: 641, startPoint y: 666, endPoint x: 643, endPoint y: 648, distance: 18.1
click at [643, 648] on div "Humidity MTIS PNG - Calibration Lab 48.70 %" at bounding box center [679, 644] width 164 height 33
type input "Door - NO"
drag, startPoint x: 651, startPoint y: 701, endPoint x: 652, endPoint y: 679, distance: 22.0
click at [652, 679] on div "Door Switch MTIS PNG - Calibration Lab Closed" at bounding box center [677, 677] width 160 height 33
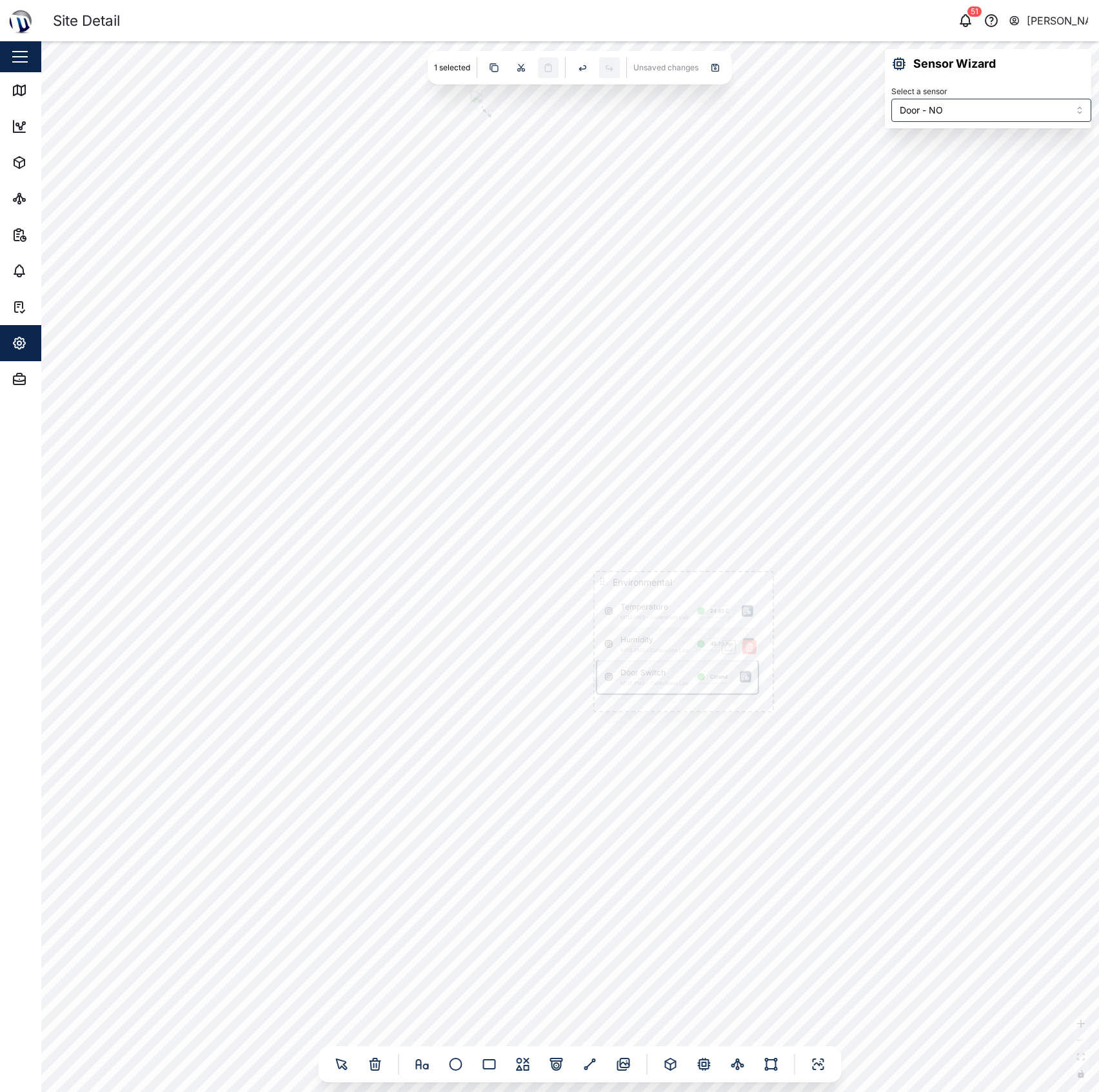
click at [764, 706] on div "Door Switch MTIS PNG - Calibration Lab Closed Humidity MTIS PNG - Calibration L…" at bounding box center [570, 566] width 1058 height 1051
click at [769, 695] on div "Door Switch MTIS PNG - Calibration Lab Closed Humidity MTIS PNG - Calibration L…" at bounding box center [570, 566] width 1058 height 1051
click at [597, 576] on icon at bounding box center [603, 581] width 11 height 11
click at [778, 715] on div "Door Switch MTIS PNG - Calibration Lab Closed Humidity MTIS PNG - Calibration L…" at bounding box center [570, 566] width 1058 height 1051
click at [599, 581] on icon at bounding box center [603, 581] width 11 height 11
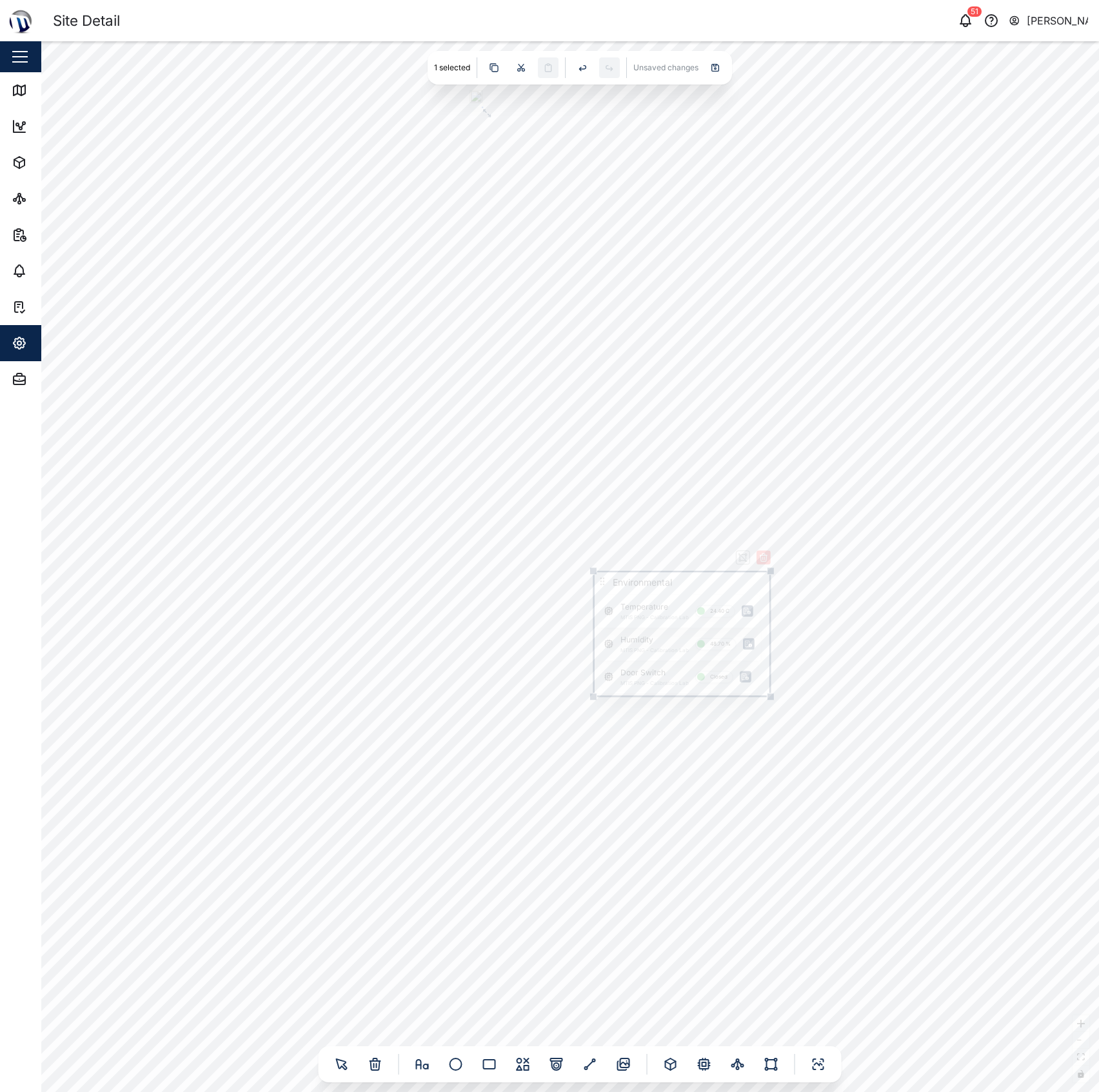
drag, startPoint x: 769, startPoint y: 712, endPoint x: 767, endPoint y: 697, distance: 15.1
click at [767, 697] on div at bounding box center [770, 696] width 8 height 8
click at [894, 682] on div "Door Switch MTIS PNG - Calibration Lab Closed Humidity MTIS PNG - Calibration L…" at bounding box center [570, 566] width 1058 height 1051
drag, startPoint x: 894, startPoint y: 682, endPoint x: 678, endPoint y: 776, distance: 235.6
click at [679, 777] on div "Door Switch MTIS PNG - Calibration Lab Closed Humidity MTIS PNG - Calibration L…" at bounding box center [570, 566] width 1058 height 1051
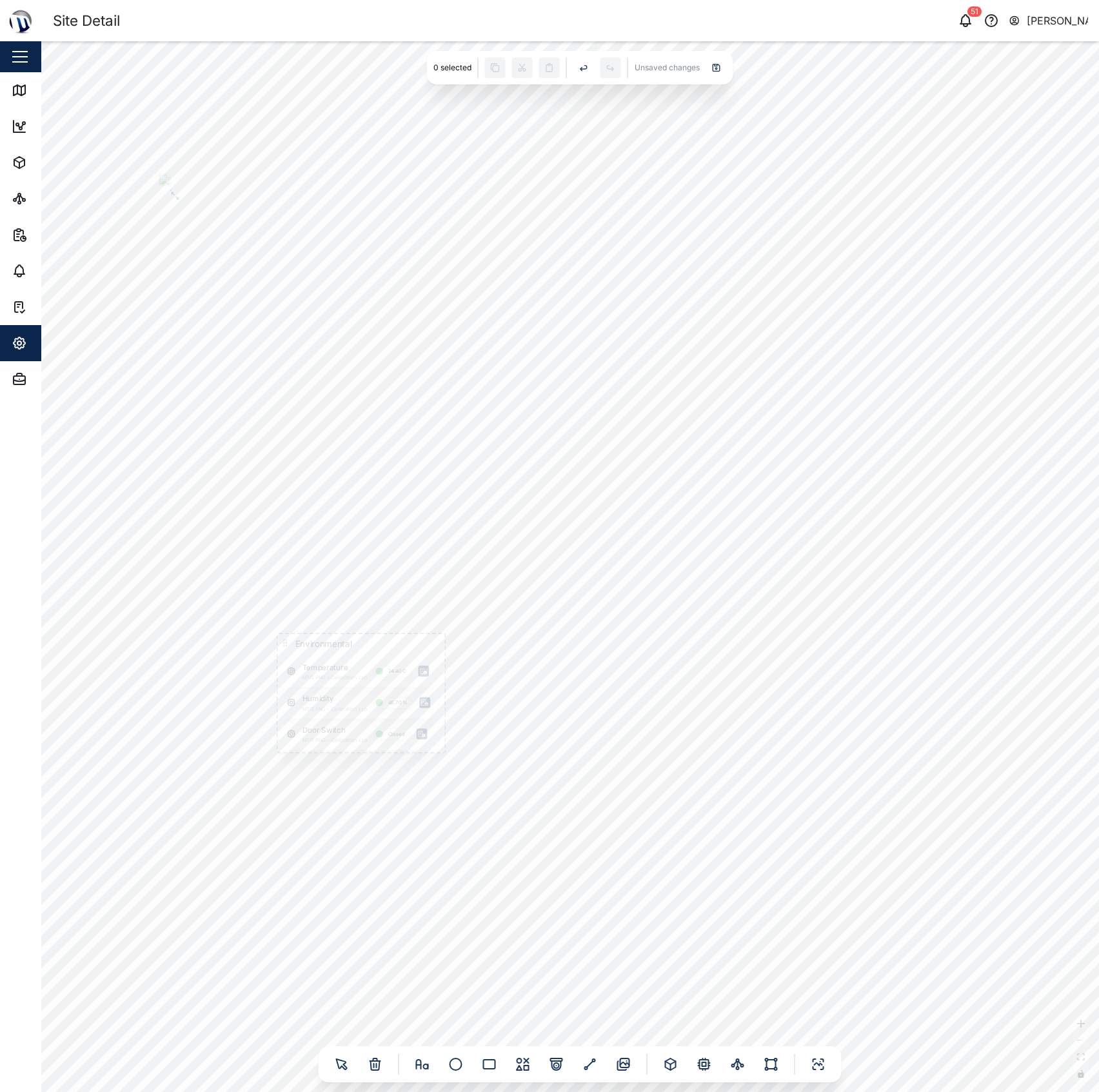
drag, startPoint x: 586, startPoint y: 702, endPoint x: 655, endPoint y: 751, distance: 84.6
click at [655, 751] on div "Door Switch MTIS PNG - Calibration Lab Closed Humidity MTIS PNG - Calibration L…" at bounding box center [570, 566] width 1058 height 1051
drag, startPoint x: 352, startPoint y: 690, endPoint x: 139, endPoint y: 380, distance: 376.1
click at [139, 380] on icon at bounding box center [141, 382] width 10 height 10
click at [452, 745] on div "Door Switch MTIS PNG - Calibration Lab Closed Humidity MTIS PNG - Calibration L…" at bounding box center [570, 566] width 1058 height 1051
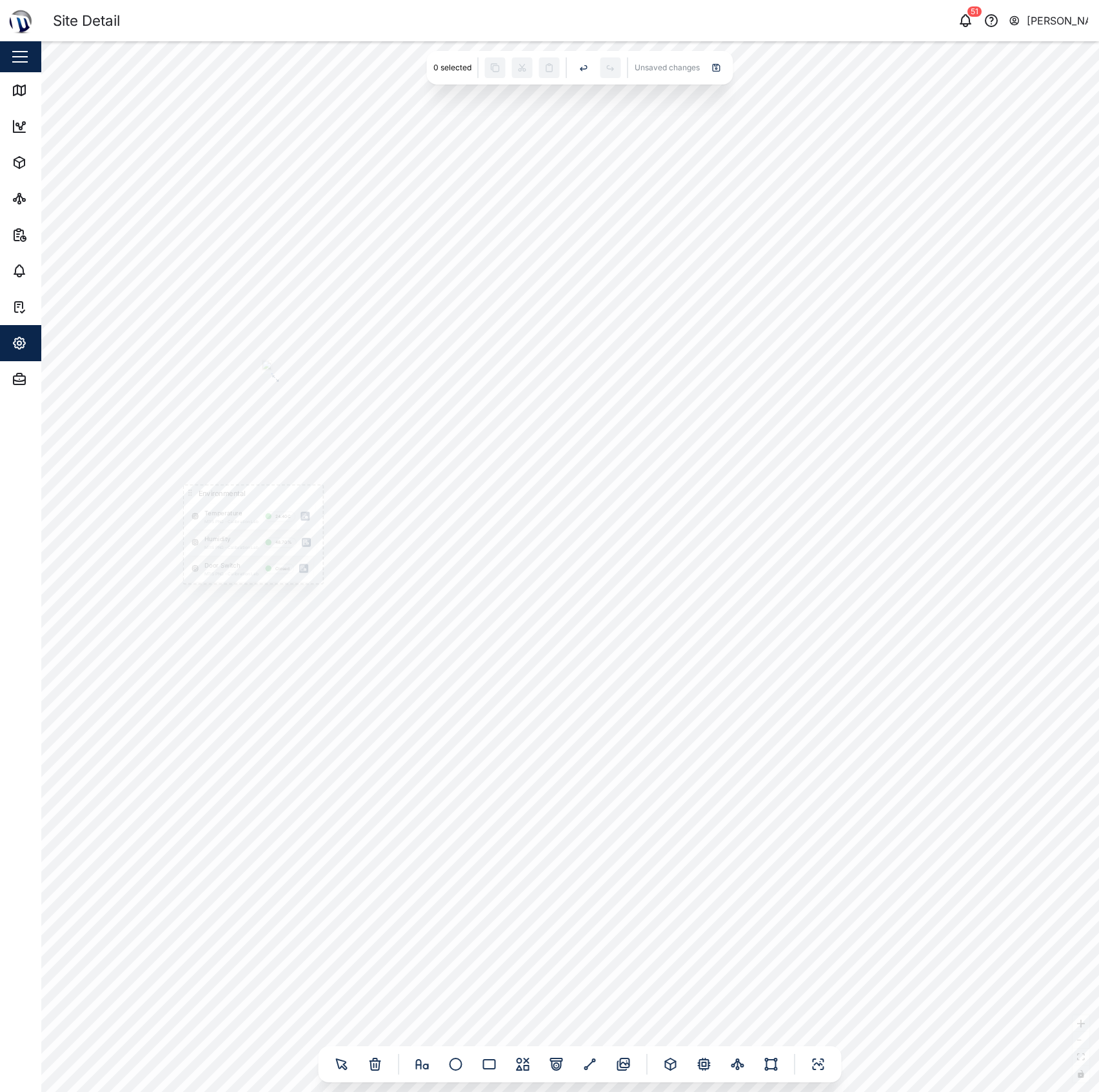
drag, startPoint x: 445, startPoint y: 767, endPoint x: 442, endPoint y: 808, distance: 41.1
click at [442, 808] on div "Door Switch MTIS PNG - Calibration Lab Closed Humidity MTIS PNG - Calibration L…" at bounding box center [570, 566] width 1058 height 1051
drag, startPoint x: 440, startPoint y: 801, endPoint x: 501, endPoint y: 813, distance: 62.2
click at [501, 813] on div "Door Switch MTIS PNG - Calibration Lab Closed Humidity MTIS PNG - Calibration L…" at bounding box center [570, 566] width 1058 height 1051
drag, startPoint x: 436, startPoint y: 811, endPoint x: 358, endPoint y: 816, distance: 78.2
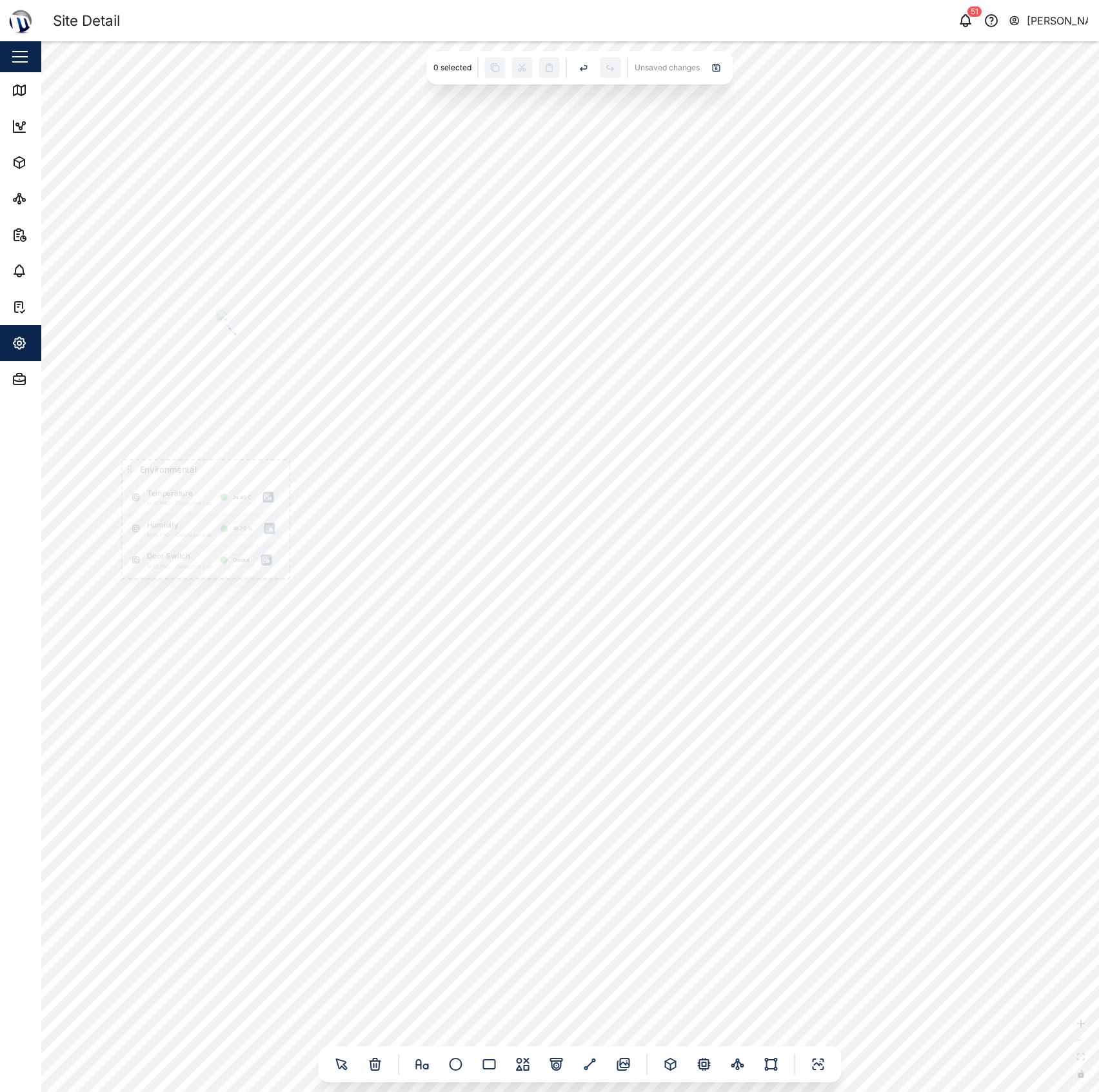
click at [358, 816] on div "Door Switch MTIS PNG - Calibration Lab Closed Humidity MTIS PNG - Calibration L…" at bounding box center [570, 566] width 1058 height 1051
drag, startPoint x: 746, startPoint y: 932, endPoint x: 611, endPoint y: 940, distance: 135.2
click at [625, 942] on div "Door Switch MTIS PNG - Calibration Lab Closed Humidity MTIS PNG - Calibration L…" at bounding box center [570, 566] width 1058 height 1051
drag, startPoint x: 710, startPoint y: 916, endPoint x: 629, endPoint y: 904, distance: 81.9
click at [630, 906] on div "Door Switch MTIS PNG - Calibration Lab Closed Humidity MTIS PNG - Calibration L…" at bounding box center [570, 566] width 1058 height 1051
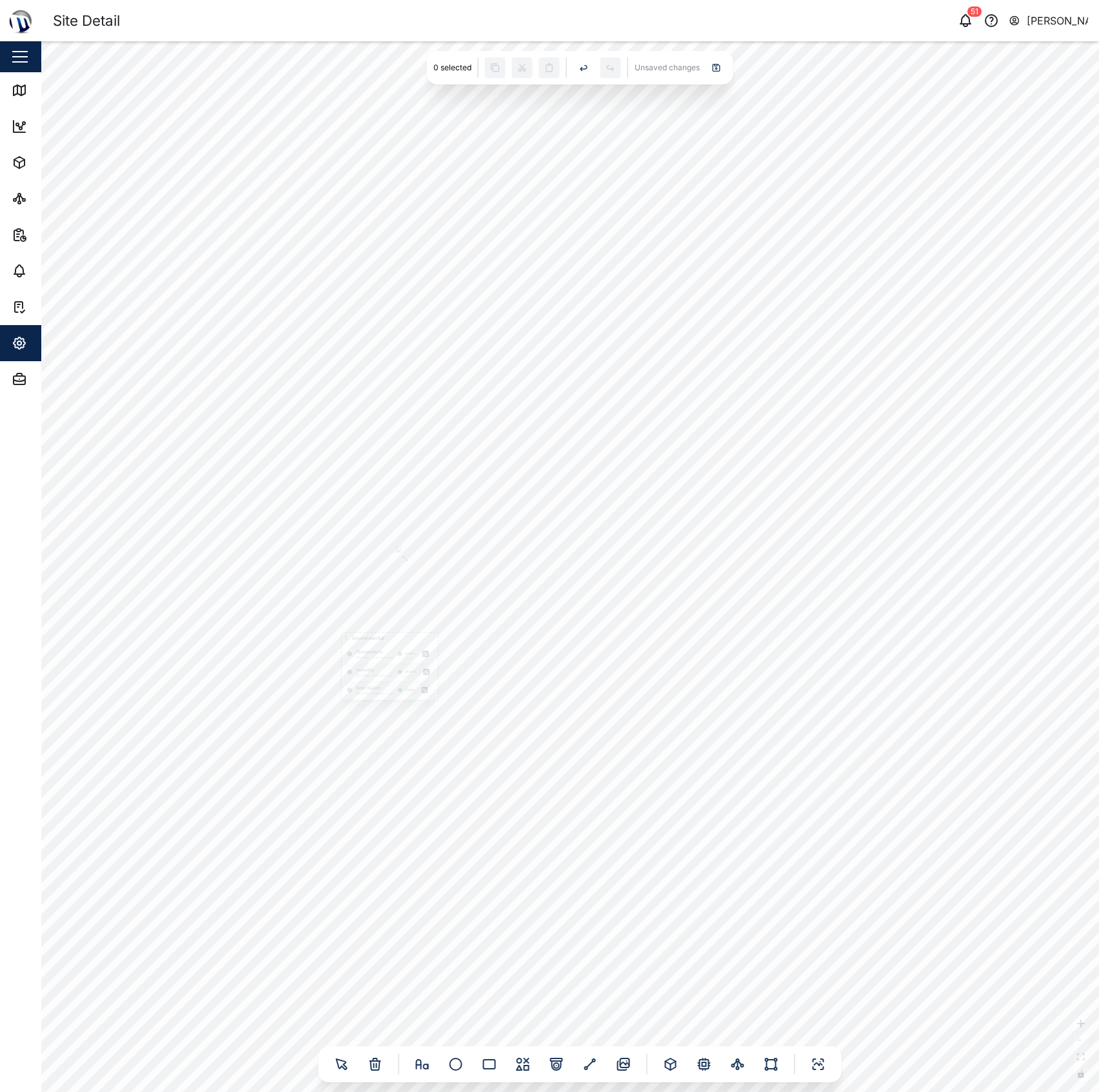
drag, startPoint x: 803, startPoint y: 886, endPoint x: 964, endPoint y: 860, distance: 163.1
click at [964, 860] on div "Door Switch MTIS PNG - Calibration Lab Closed Humidity MTIS PNG - Calibration L…" at bounding box center [570, 566] width 1058 height 1051
drag, startPoint x: 977, startPoint y: 846, endPoint x: 1002, endPoint y: 845, distance: 25.0
click at [1007, 847] on div "Door Switch MTIS PNG - Calibration Lab Closed Humidity MTIS PNG - Calibration L…" at bounding box center [570, 566] width 1058 height 1051
click at [709, 1063] on icon at bounding box center [704, 1063] width 15 height 15
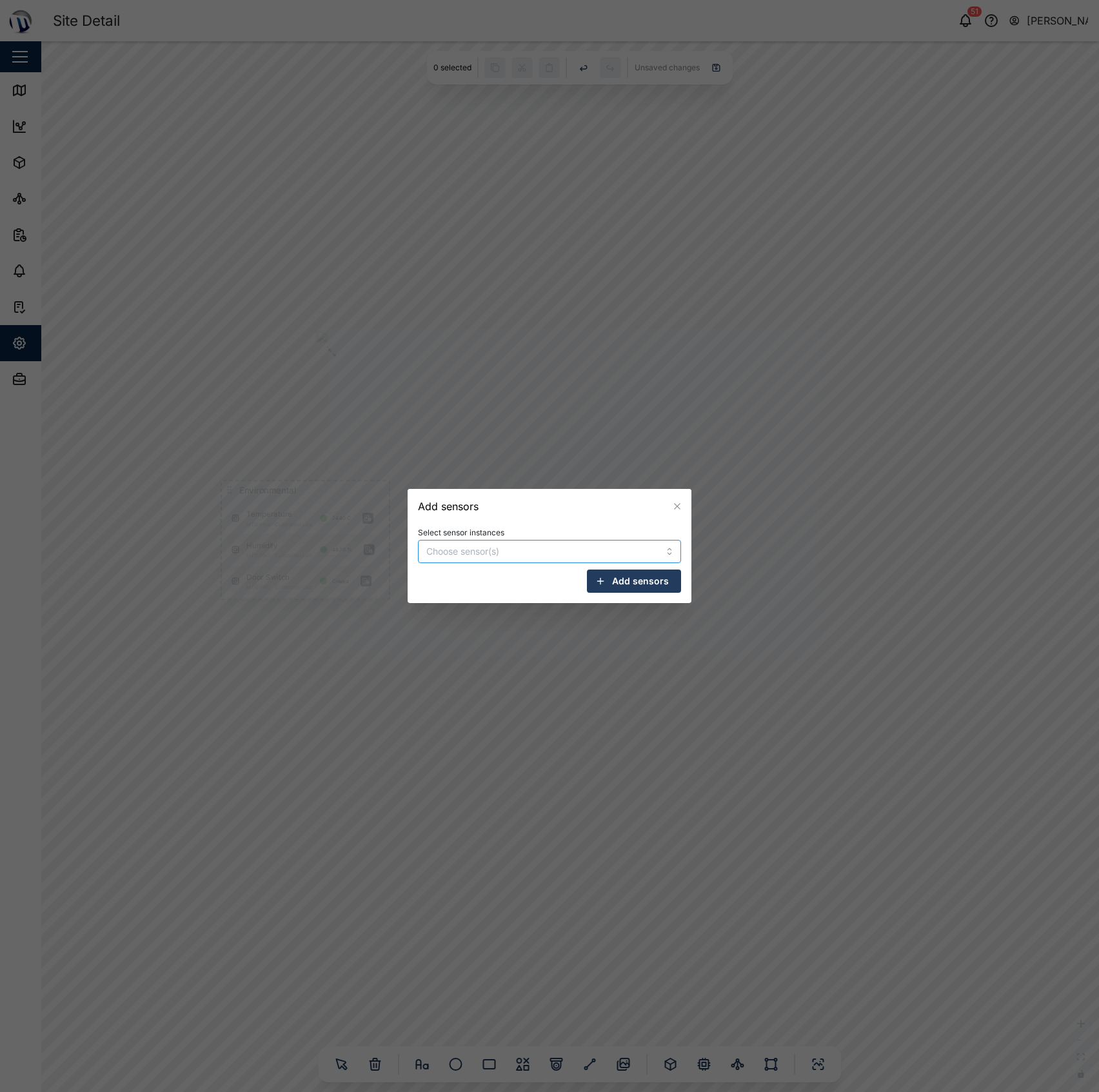
click at [527, 543] on div at bounding box center [529, 551] width 211 height 22
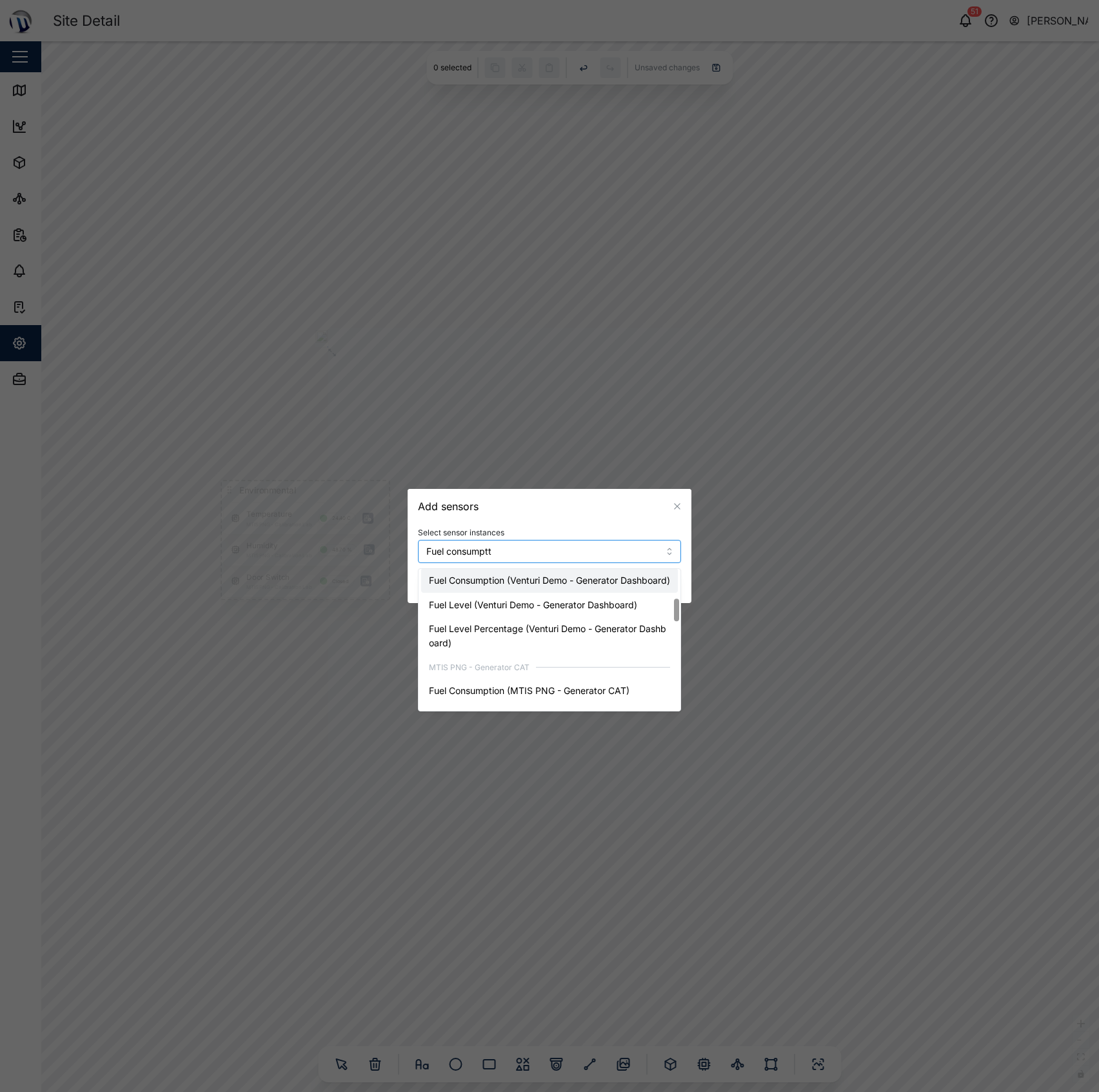
scroll to position [133, 0]
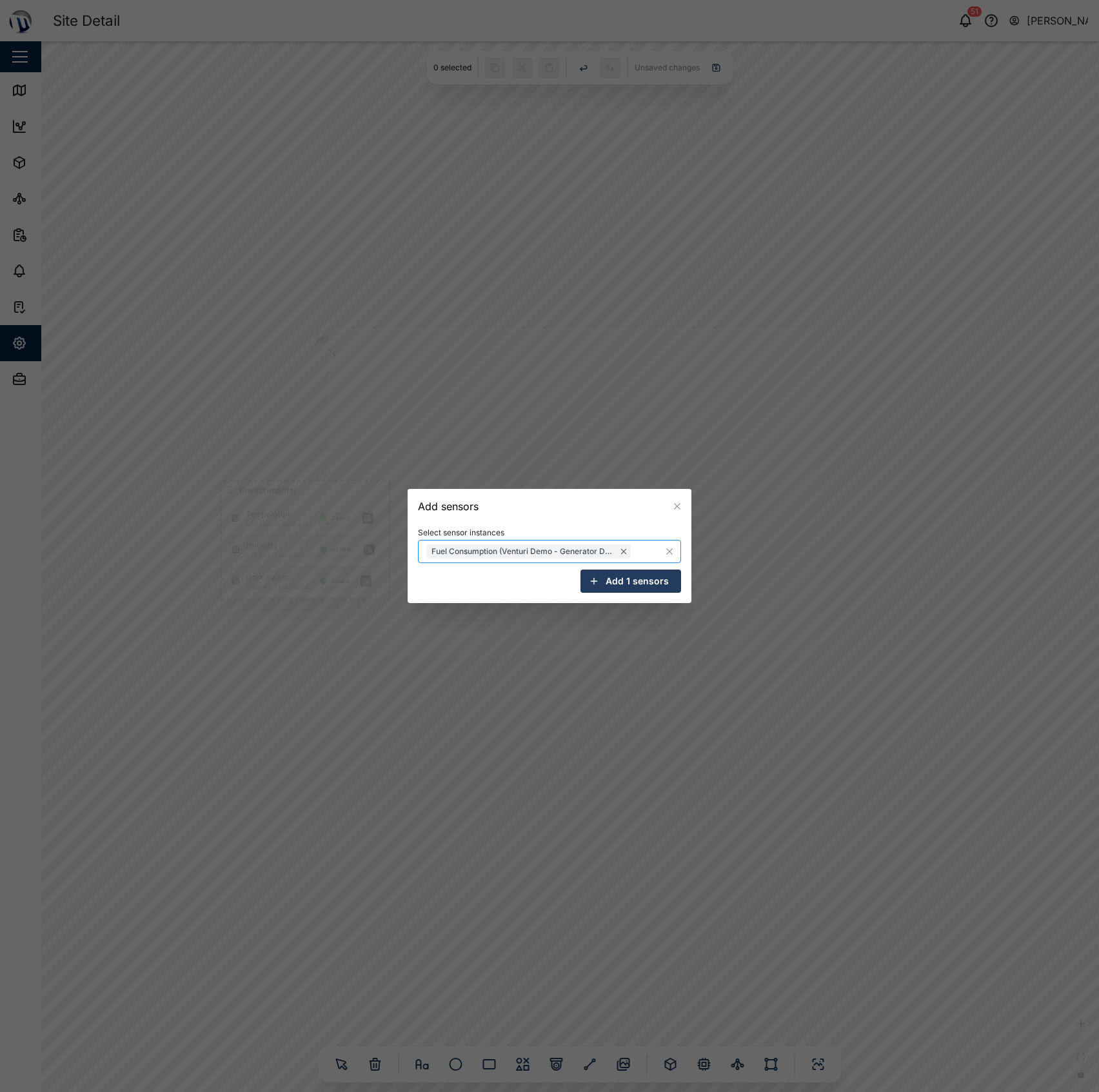
drag, startPoint x: 513, startPoint y: 558, endPoint x: 465, endPoint y: 550, distance: 48.7
click at [465, 550] on div "Fuel Consumption (Venturi Demo - Generator Dashboard) Fuel consumptt" at bounding box center [529, 551] width 211 height 22
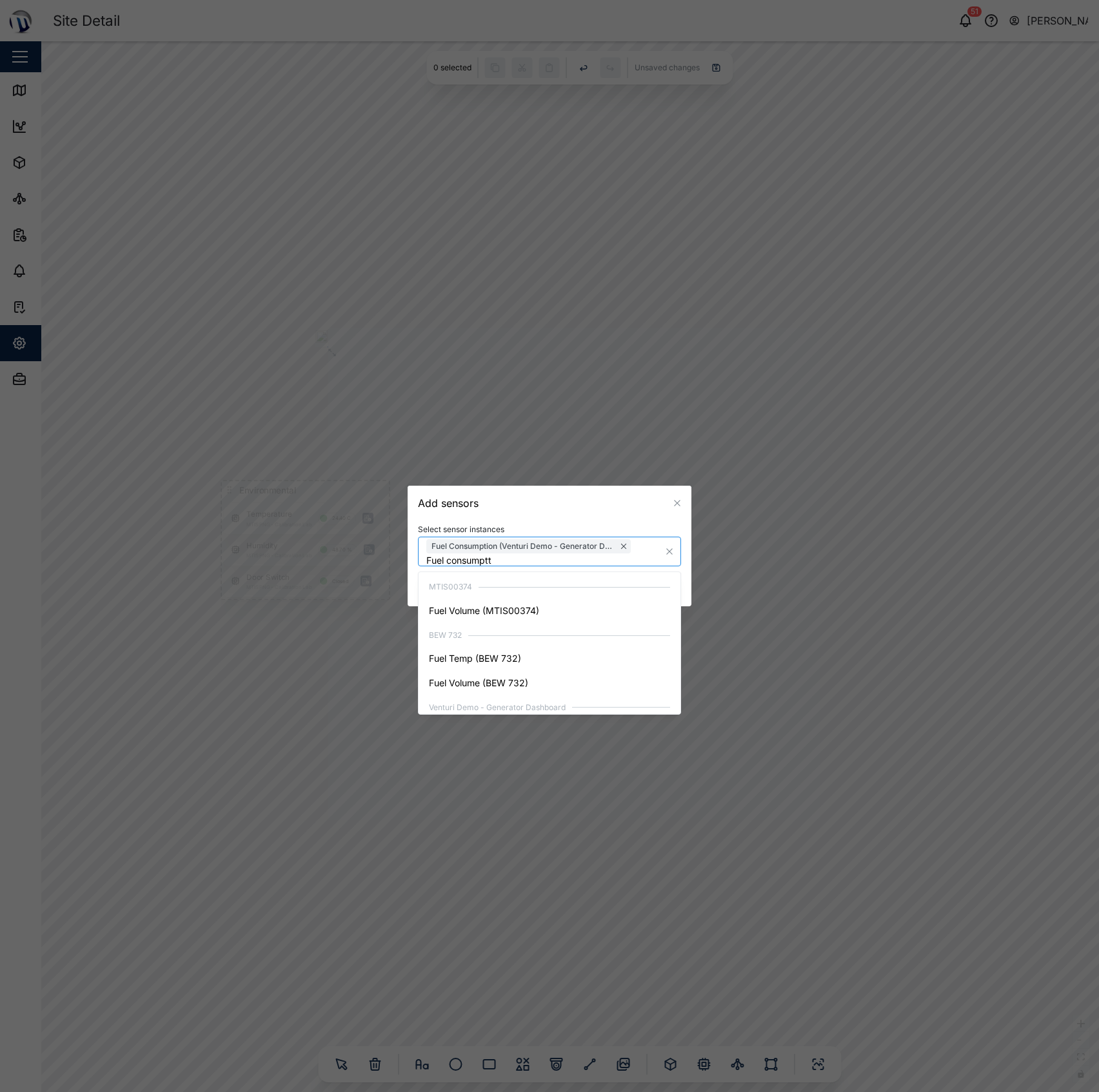
click at [653, 553] on div "Fuel Consumption (Venturi Demo - Generator Dashboard) Fuel consumptt" at bounding box center [549, 551] width 263 height 29
click at [461, 563] on div "Select sensor instances Fuel Consumption (Venturi Demo - Generator Dashboard) F…" at bounding box center [549, 558] width 263 height 76
type input "Fuel consumptt"
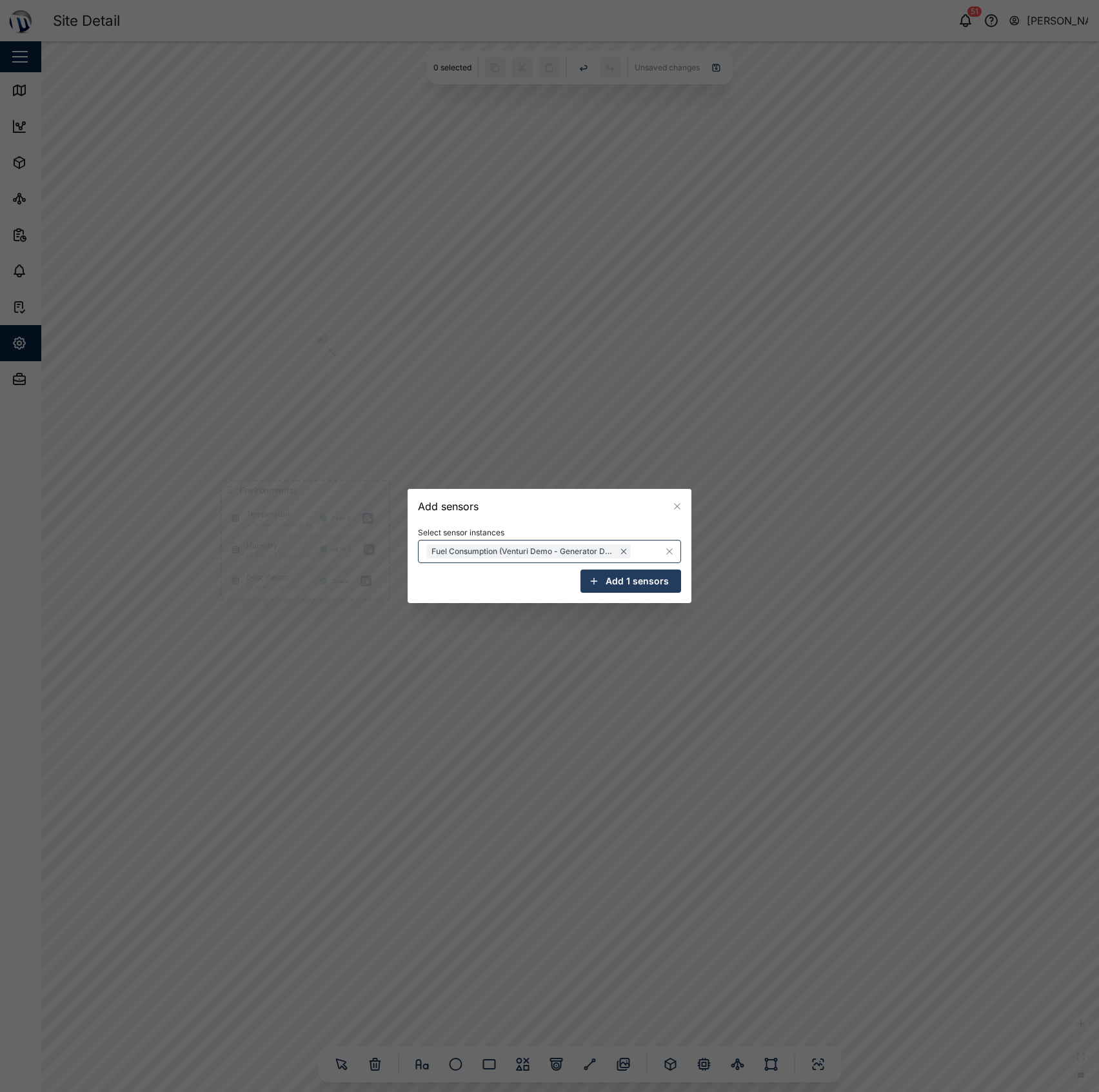
click at [461, 563] on div "Select sensor instances Fuel Consumption (Venturi Demo - Generator Dashboard) A…" at bounding box center [549, 558] width 263 height 69
click at [641, 546] on div "Fuel Consumption (Venturi Demo - Generator Dashboard)" at bounding box center [549, 552] width 263 height 23
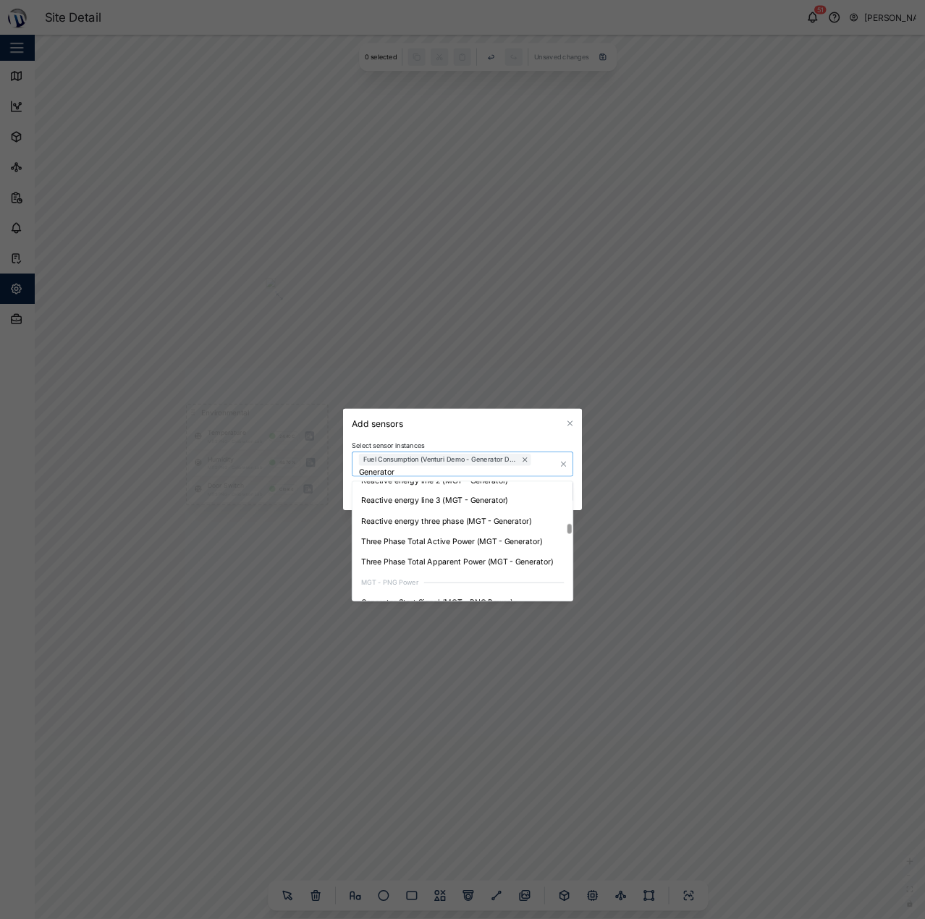
scroll to position [1350, 0]
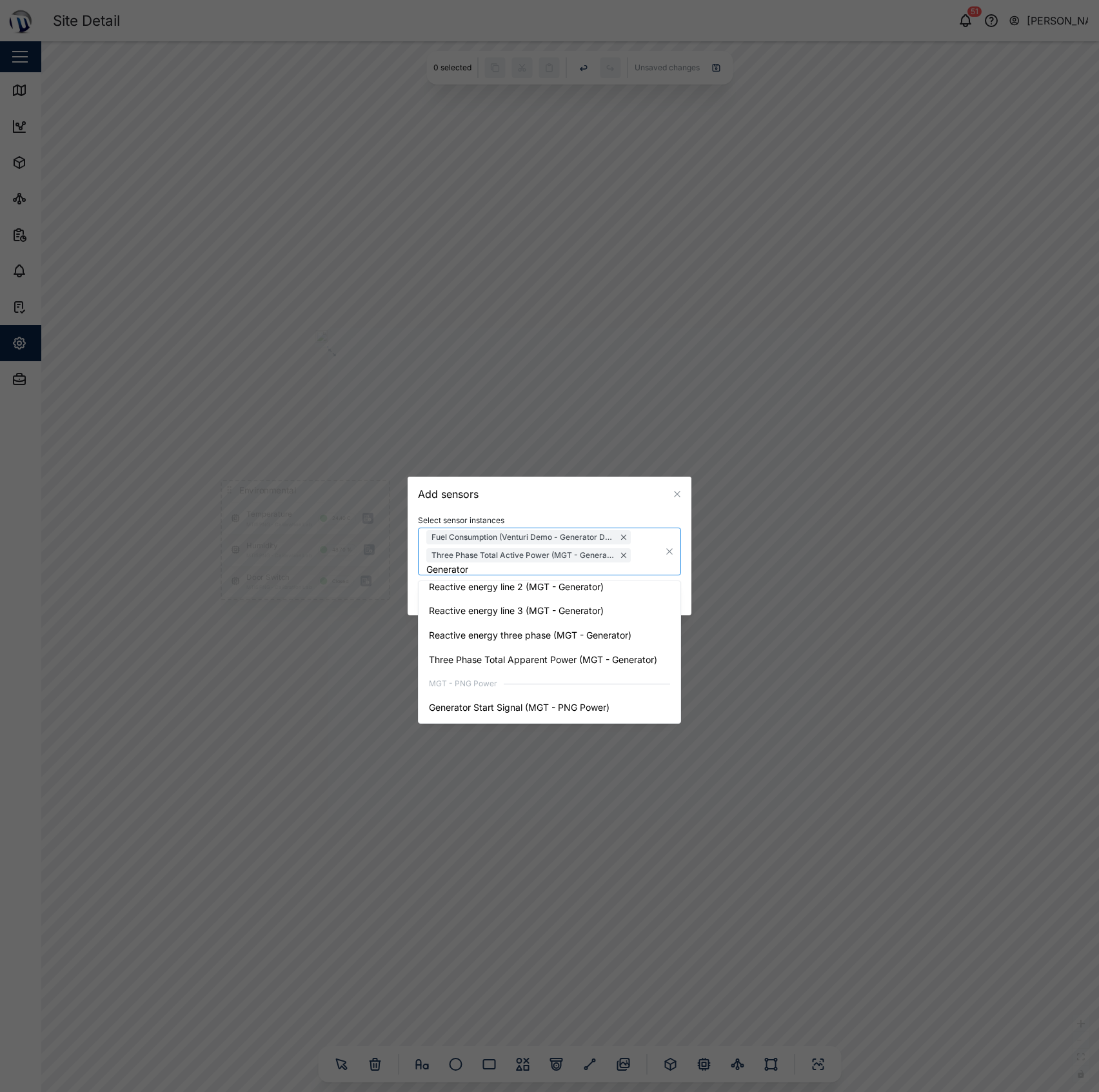
type input "Generator"
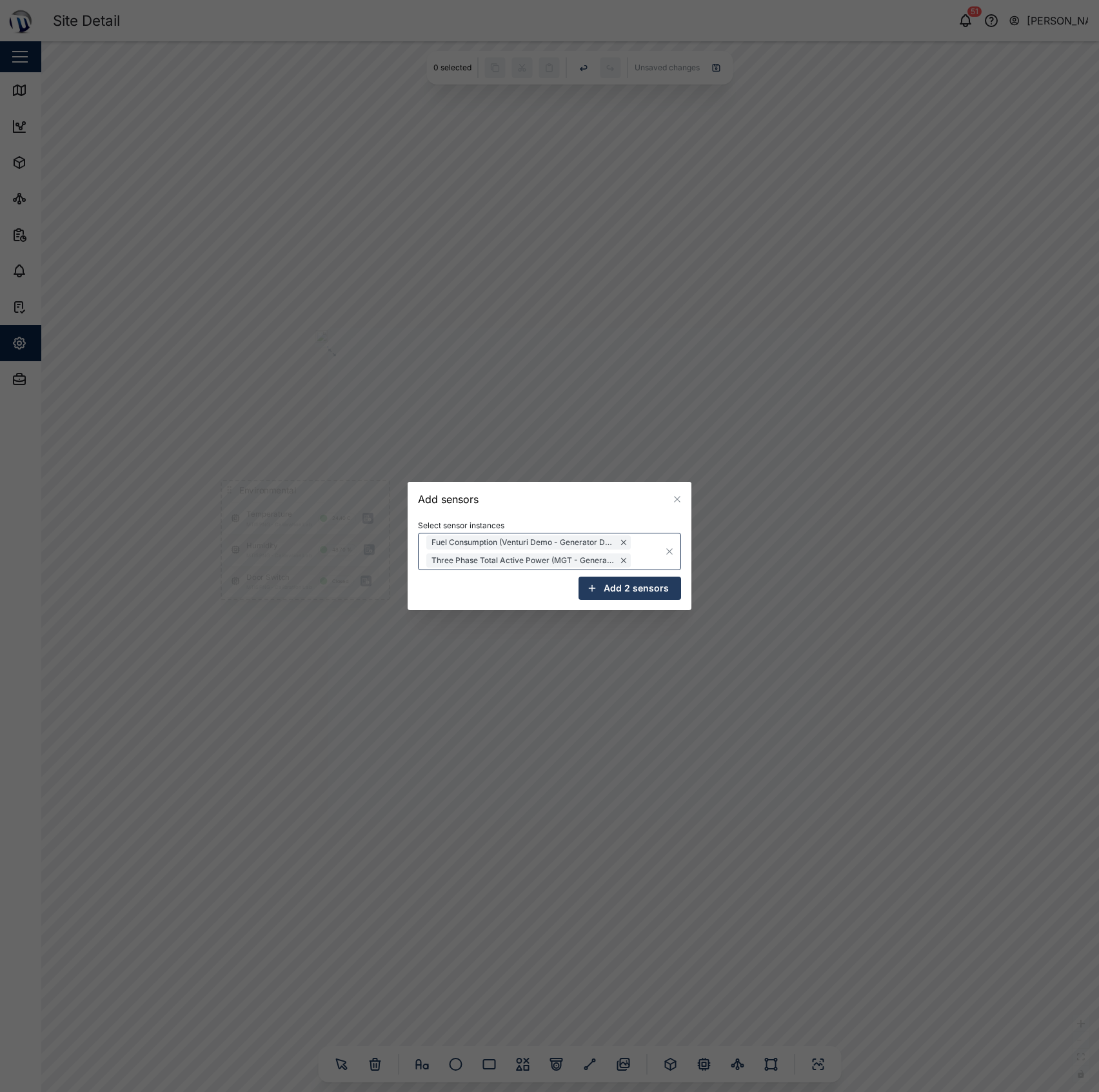
click at [530, 493] on div "Add sensors" at bounding box center [549, 499] width 283 height 35
click at [646, 557] on div "Fuel Consumption (Venturi Demo - Generator Dashboard) Three Phase Total Active …" at bounding box center [549, 552] width 263 height 37
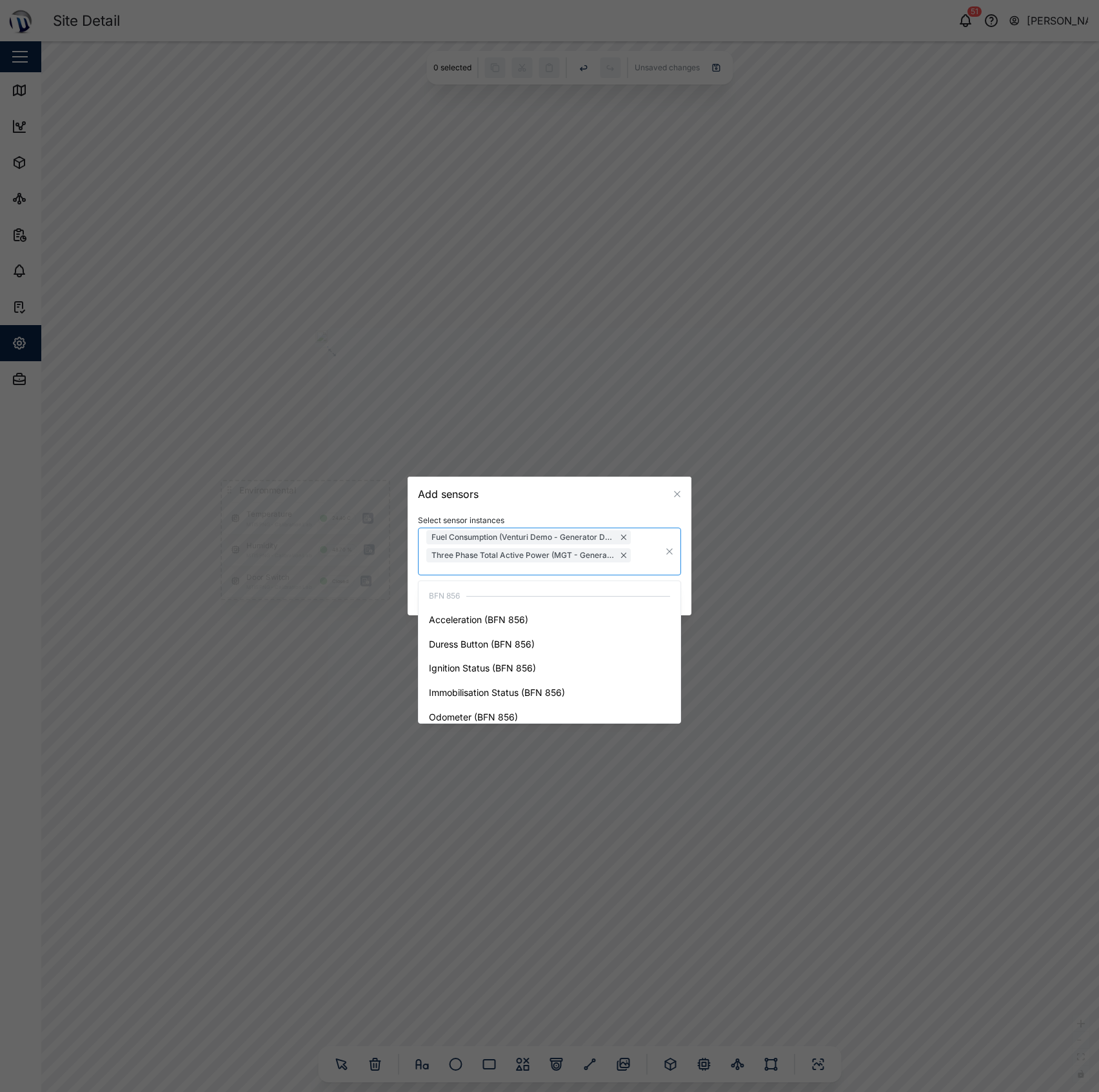
type input "F"
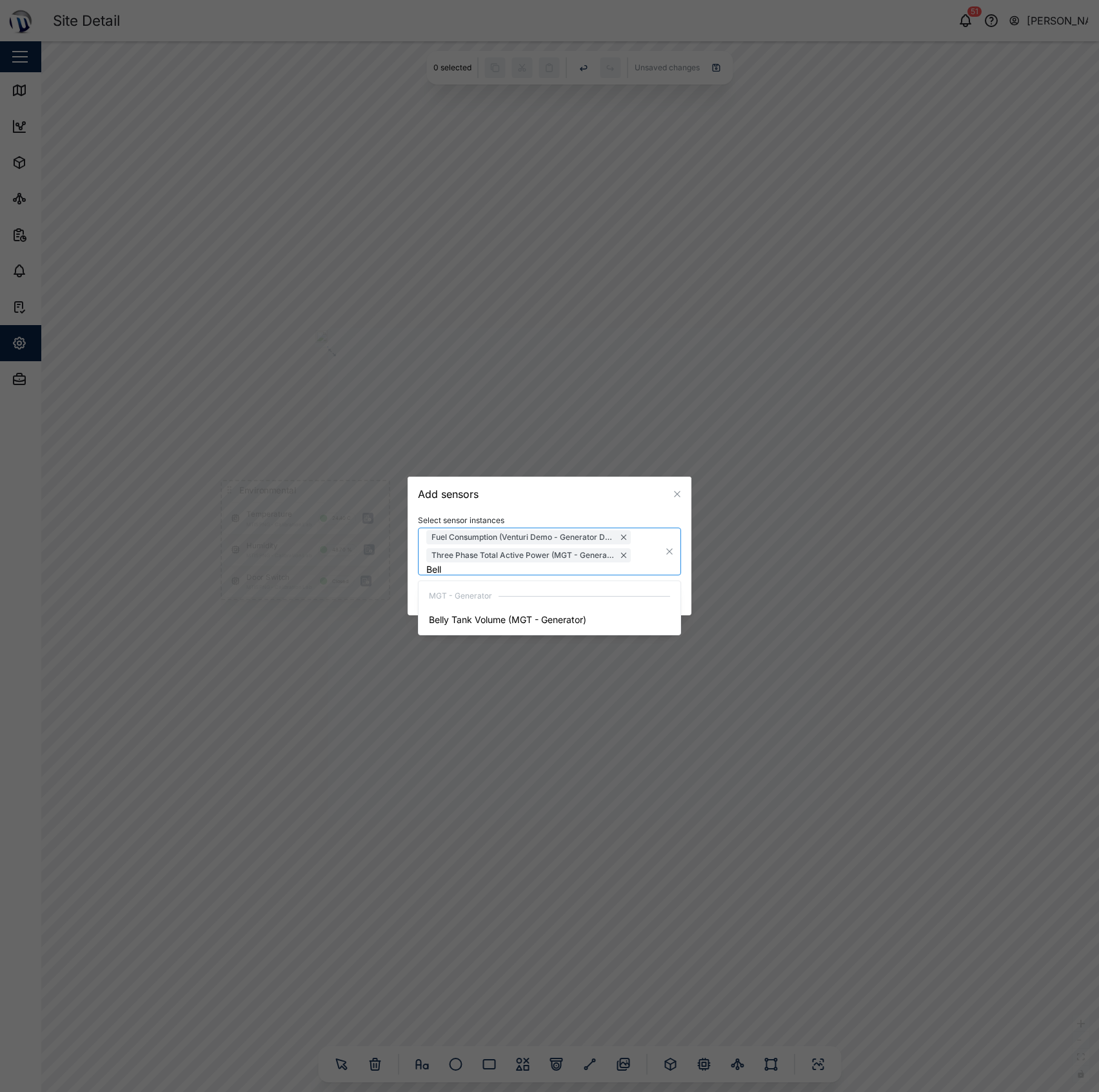
type input "Belly"
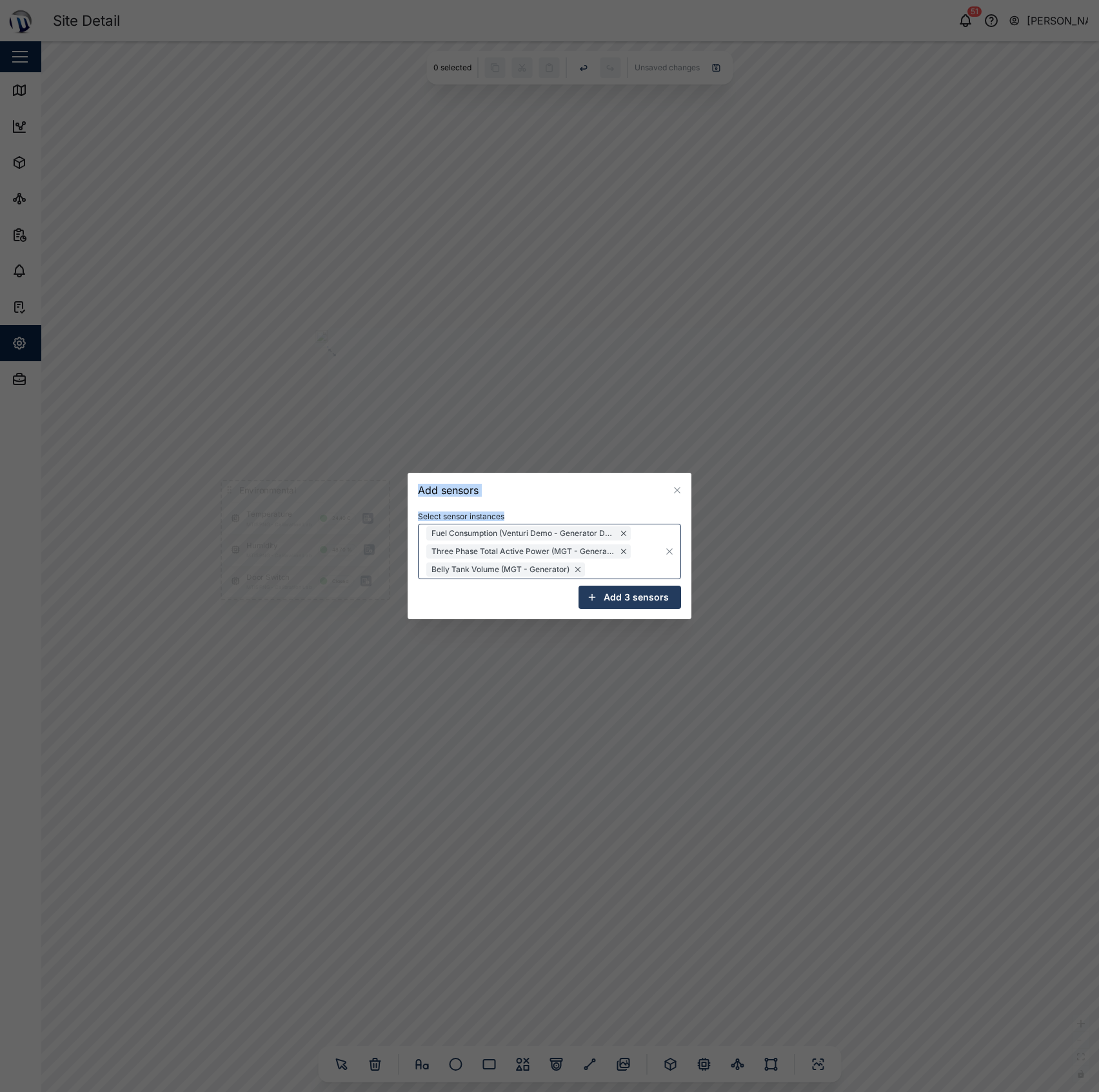
drag, startPoint x: 545, startPoint y: 607, endPoint x: 558, endPoint y: 626, distance: 23.0
click at [558, 1091] on div "Add sensors Select sensor instances Fuel Consumption (Venturi Demo - Generator …" at bounding box center [549, 1092] width 1099 height 0
click at [547, 507] on div "Add sensors" at bounding box center [549, 489] width 283 height 35
click at [636, 606] on span "Add 3 sensors" at bounding box center [636, 597] width 65 height 22
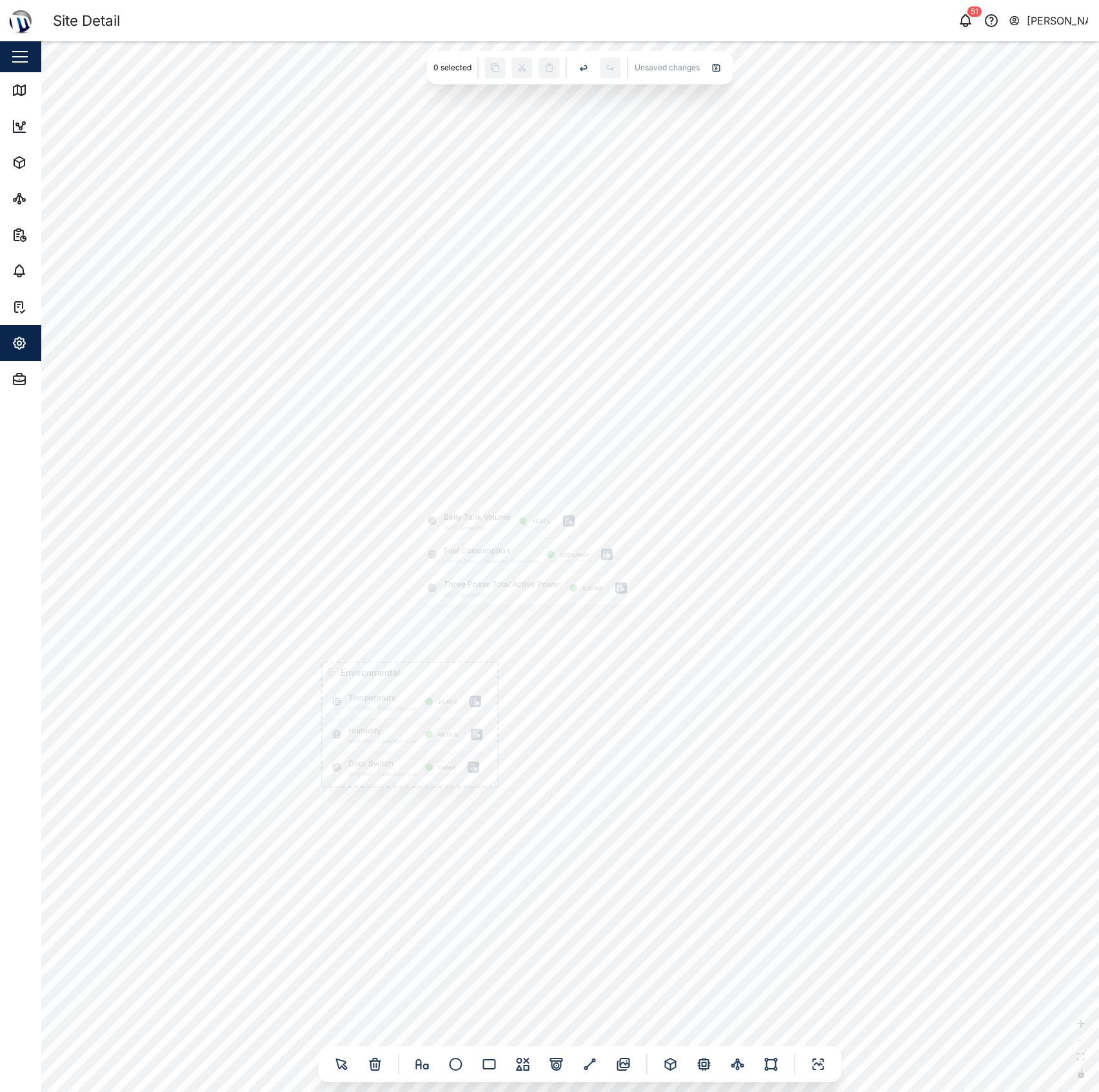
drag, startPoint x: 851, startPoint y: 504, endPoint x: 727, endPoint y: 468, distance: 129.1
click at [727, 468] on div "Door Switch MTIS PNG - Calibration Lab Closed Humidity MTIS PNG - Calibration L…" at bounding box center [570, 566] width 1058 height 1051
drag, startPoint x: 715, startPoint y: 444, endPoint x: 561, endPoint y: 419, distance: 156.0
click at [584, 437] on div "Door Switch MTIS PNG - Calibration Lab Closed Humidity MTIS PNG - Calibration L…" at bounding box center [570, 566] width 1058 height 1051
click at [398, 559] on div "Three Phase Total Active Power MGT - Generator 0.00 KW" at bounding box center [422, 554] width 176 height 27
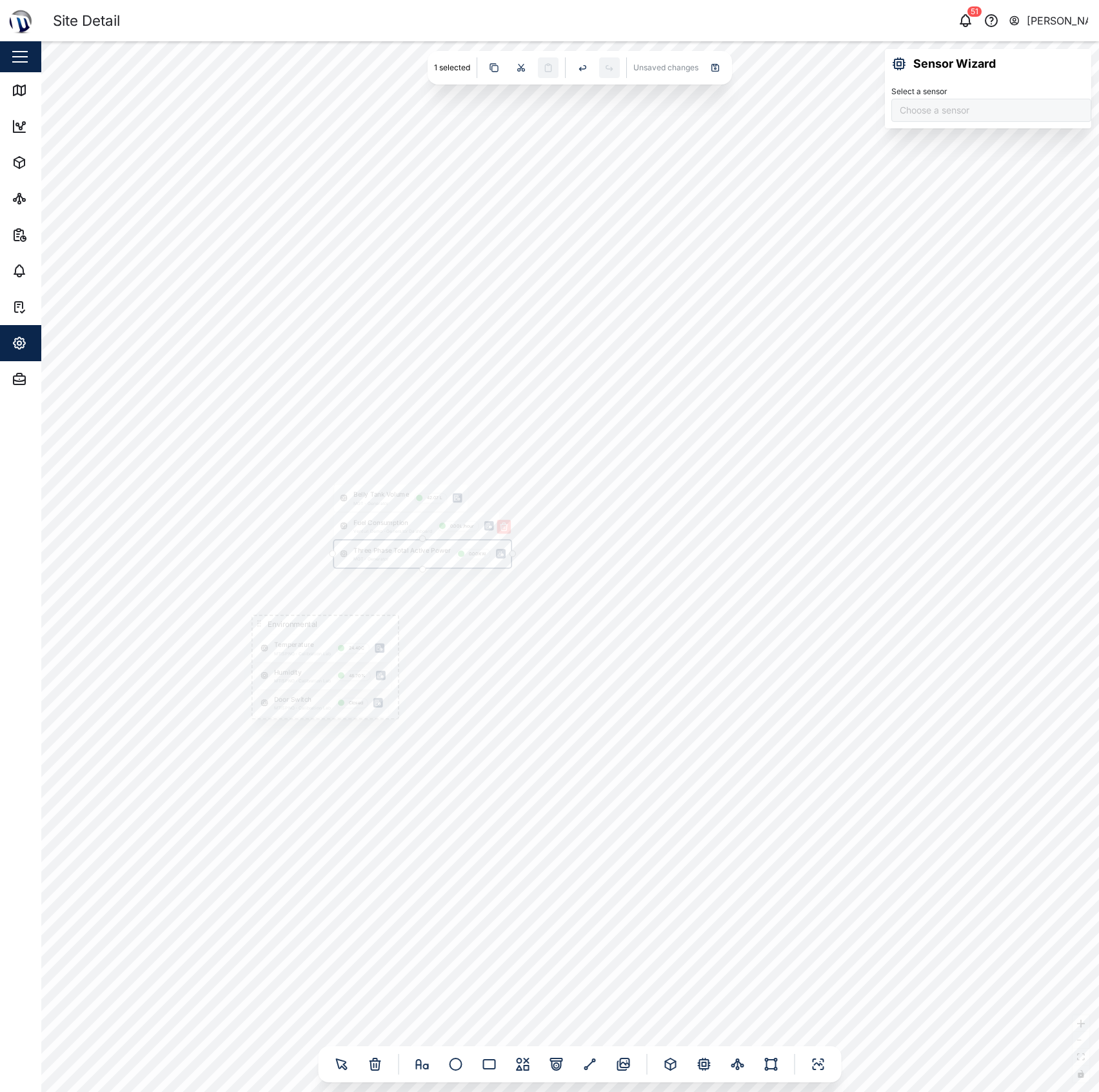
type input "Three Phase Total Active Power"
click at [381, 527] on div "Fuel Consumption Venturi Demo - Generator Dashboard 0.00 L/hour" at bounding box center [416, 526] width 165 height 27
click at [384, 501] on div "Belly Tank Volume MGT - Generator 42.07 L" at bounding box center [401, 497] width 134 height 27
click at [294, 546] on div "Door Switch MTIS PNG - Calibration Lab Closed Humidity MTIS PNG - Calibration L…" at bounding box center [570, 566] width 1058 height 1051
drag, startPoint x: 452, startPoint y: 414, endPoint x: 340, endPoint y: 373, distance: 119.3
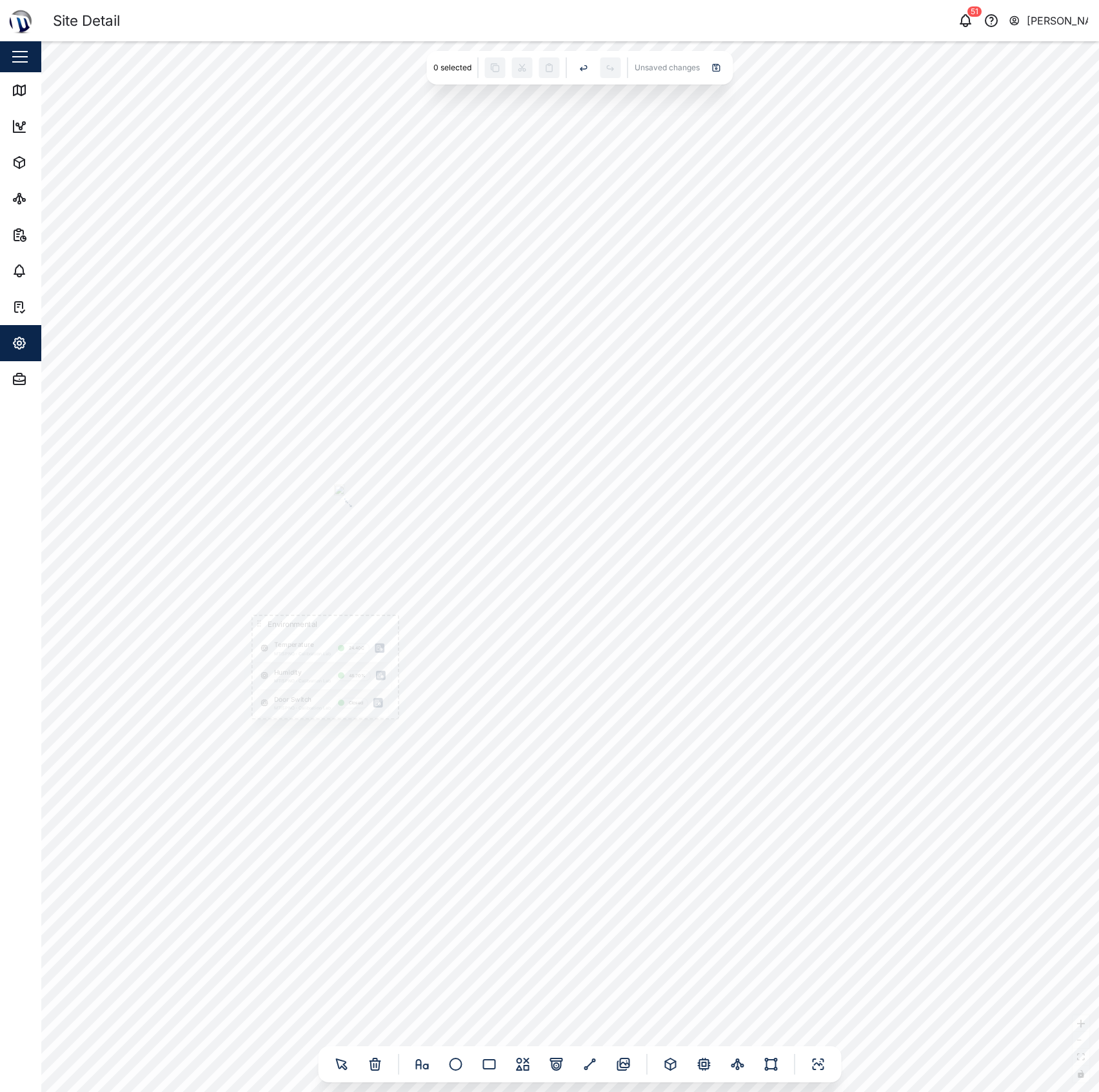
click at [354, 386] on div "Door Switch MTIS PNG - Calibration Lab Closed Humidity MTIS PNG - Calibration L…" at bounding box center [570, 566] width 1058 height 1051
drag, startPoint x: 400, startPoint y: 341, endPoint x: 423, endPoint y: 343, distance: 23.1
click at [423, 343] on div "Door Switch MTIS PNG - Calibration Lab Closed Humidity MTIS PNG - Calibration L…" at bounding box center [570, 566] width 1058 height 1051
click at [21, 197] on icon at bounding box center [19, 198] width 15 height 15
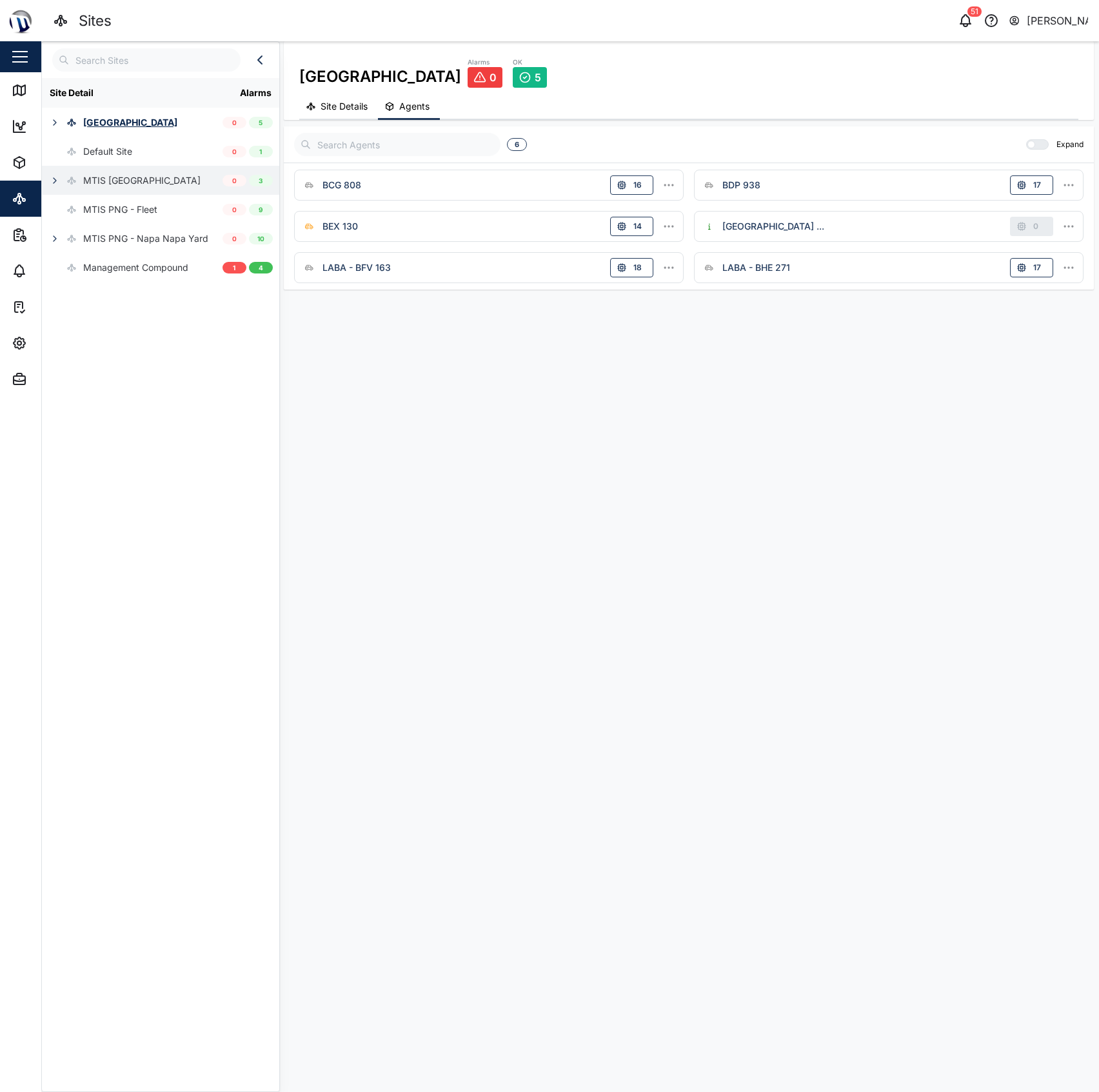
click at [50, 178] on icon "button" at bounding box center [55, 181] width 11 height 11
click at [62, 181] on button "button" at bounding box center [54, 180] width 18 height 18
click at [50, 127] on icon "button" at bounding box center [55, 123] width 11 height 11
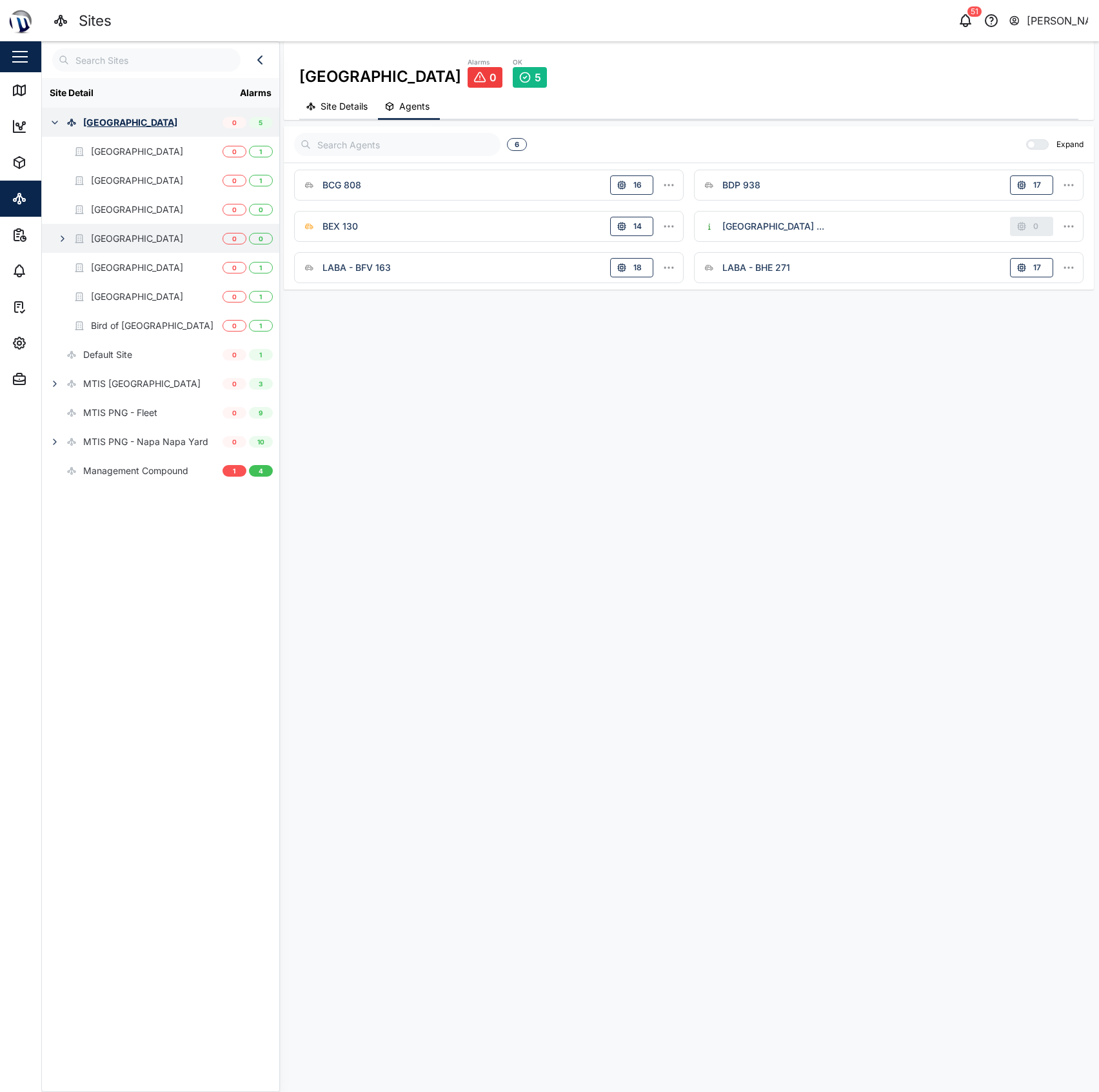
click at [48, 238] on div "[GEOGRAPHIC_DATA]" at bounding box center [112, 238] width 141 height 29
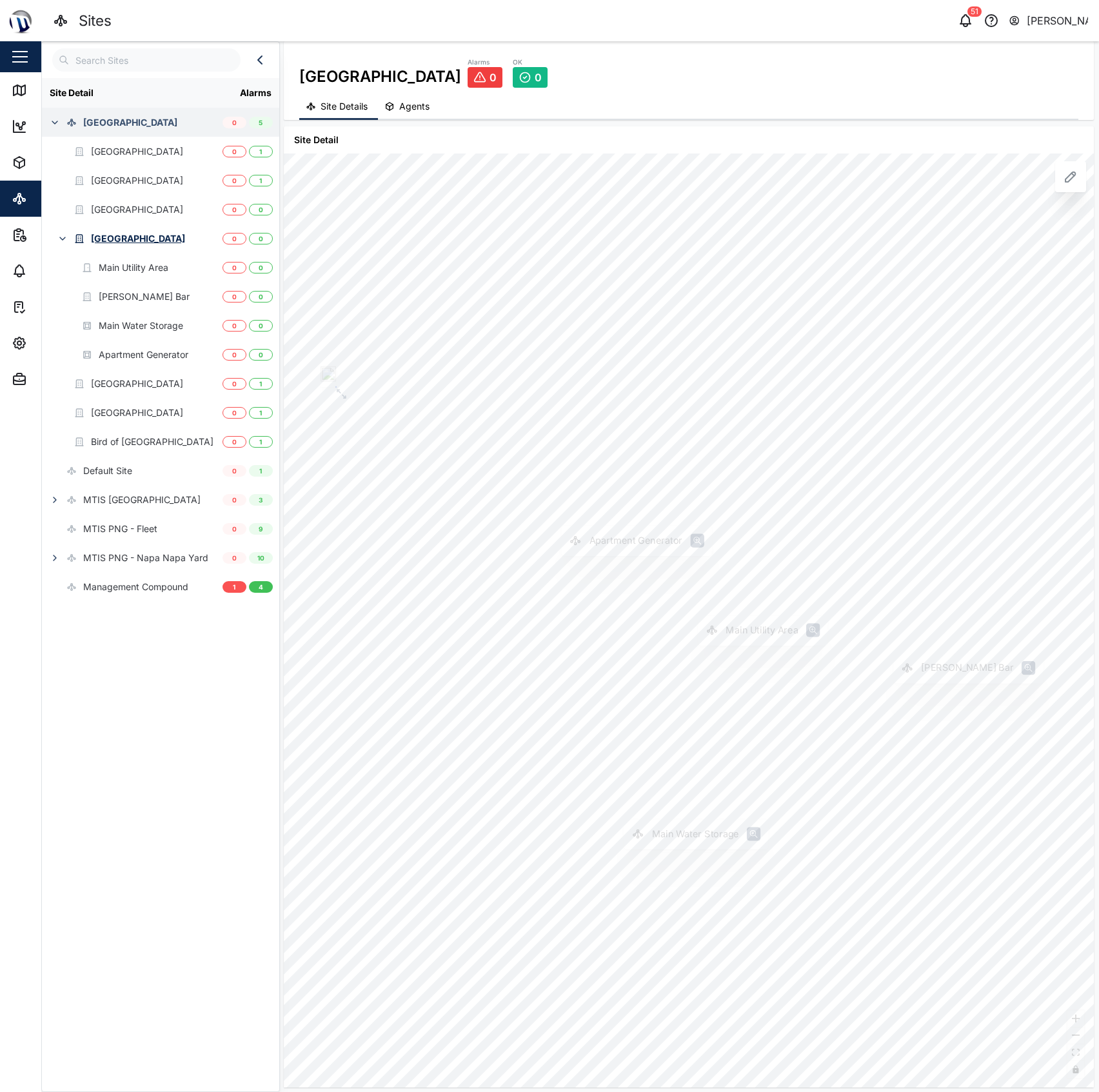
click at [452, 290] on div "Main Utility Area Main Water Storage [PERSON_NAME] Bar Apartment Generator" at bounding box center [688, 620] width 810 height 934
drag, startPoint x: 447, startPoint y: 291, endPoint x: 407, endPoint y: 257, distance: 52.5
click at [407, 257] on div "Main Utility Area Main Water Storage [PERSON_NAME] Bar Apartment Generator" at bounding box center [688, 620] width 810 height 934
drag, startPoint x: 407, startPoint y: 257, endPoint x: 437, endPoint y: 216, distance: 50.8
click at [437, 216] on div "Main Utility Area Main Water Storage [PERSON_NAME] Bar Apartment Generator" at bounding box center [688, 620] width 810 height 934
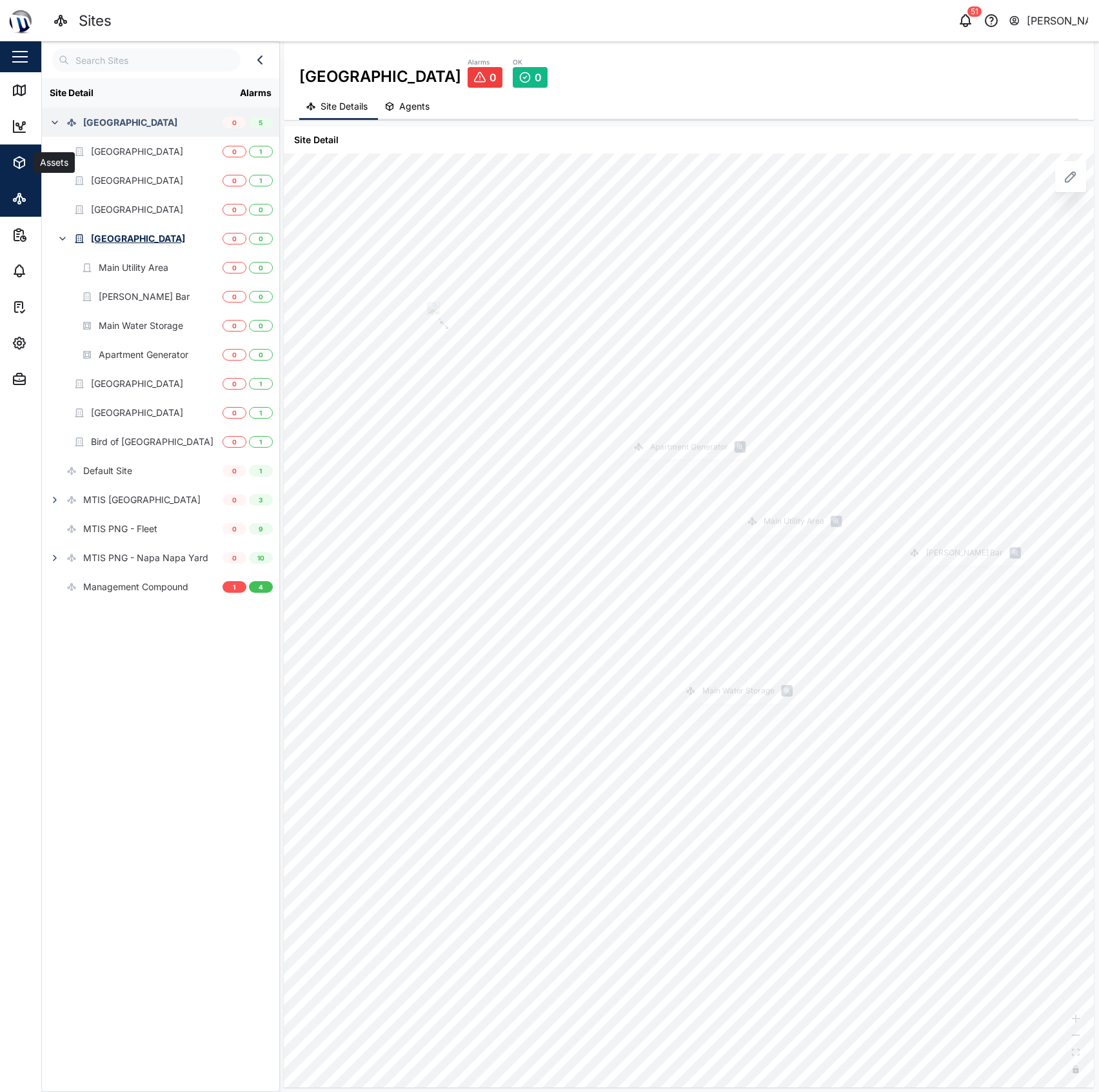
click at [6, 153] on button "Assets" at bounding box center [84, 162] width 168 height 37
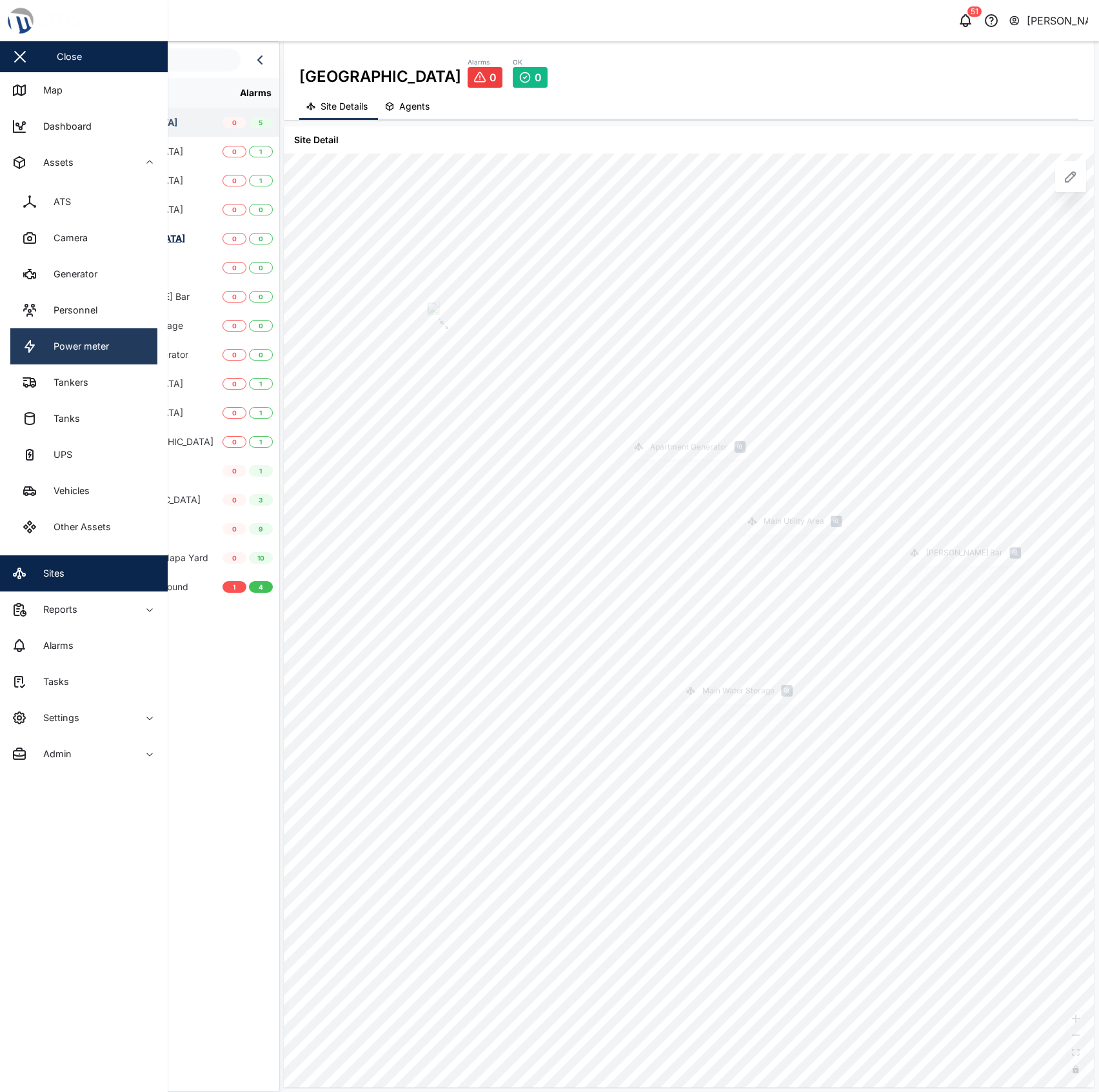
click at [103, 336] on link "Power meter" at bounding box center [84, 346] width 147 height 37
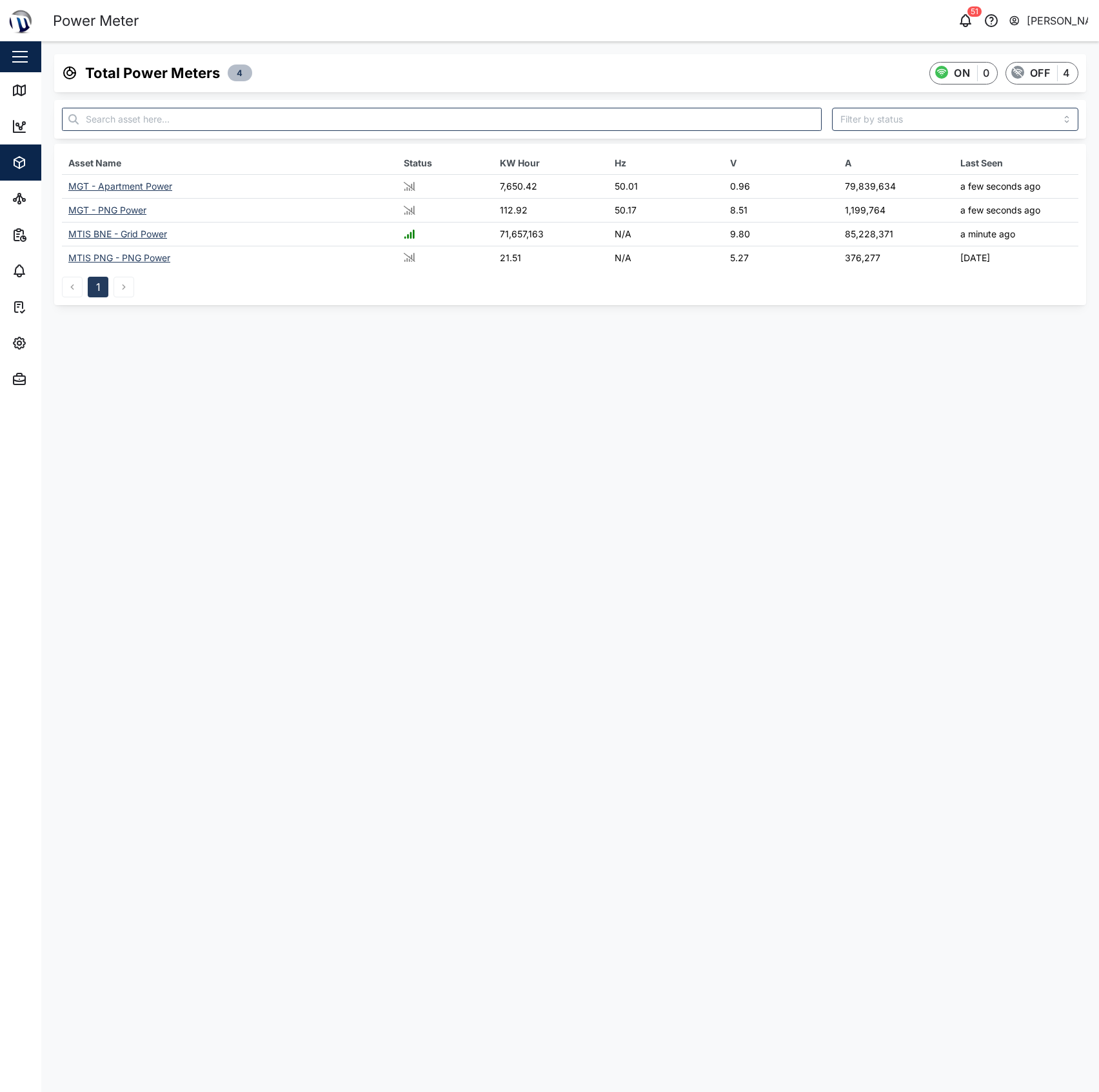
click at [132, 211] on div "MGT - PNG Power" at bounding box center [108, 209] width 78 height 11
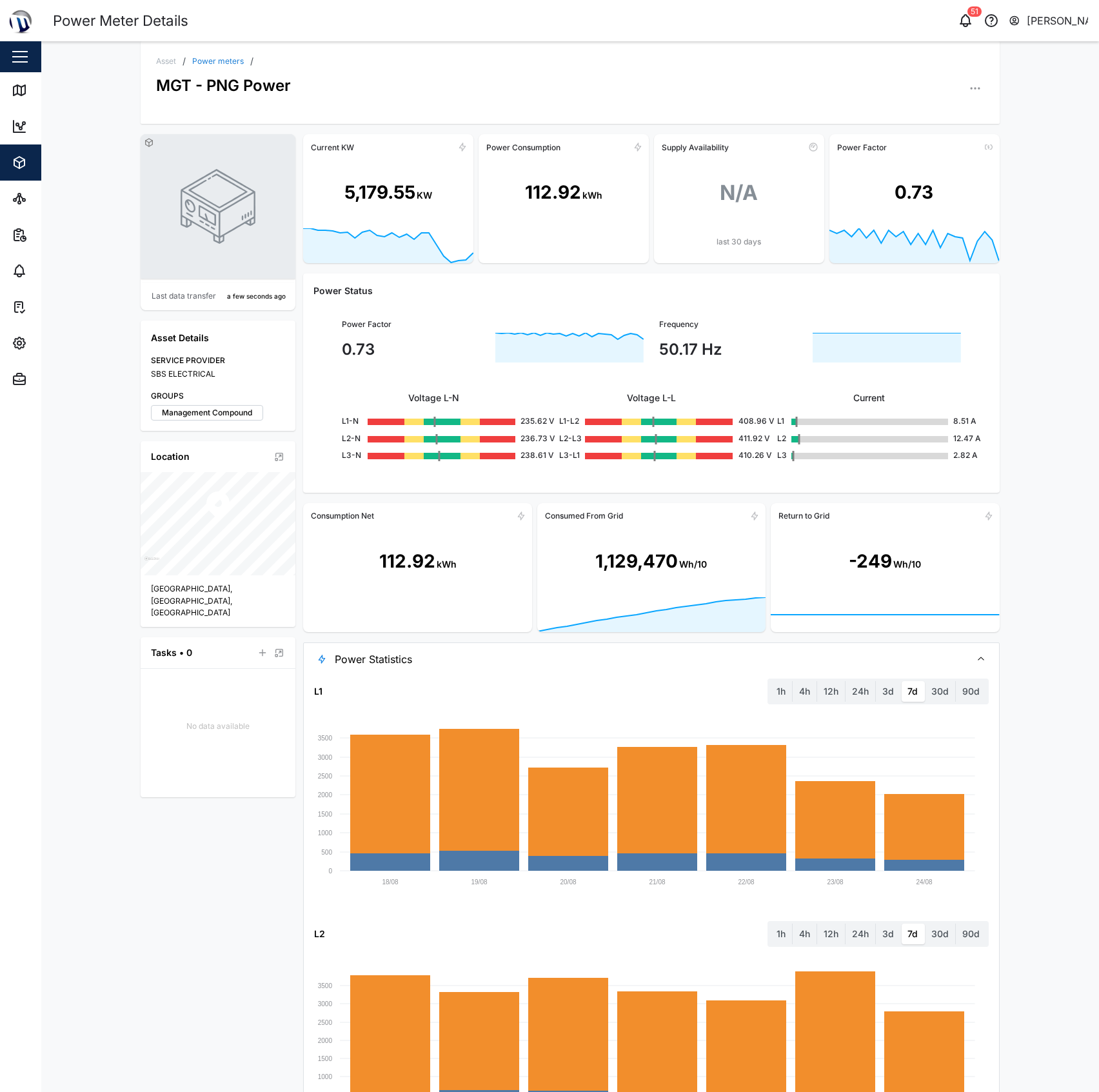
click at [547, 649] on span "Power Statistics" at bounding box center [647, 659] width 625 height 32
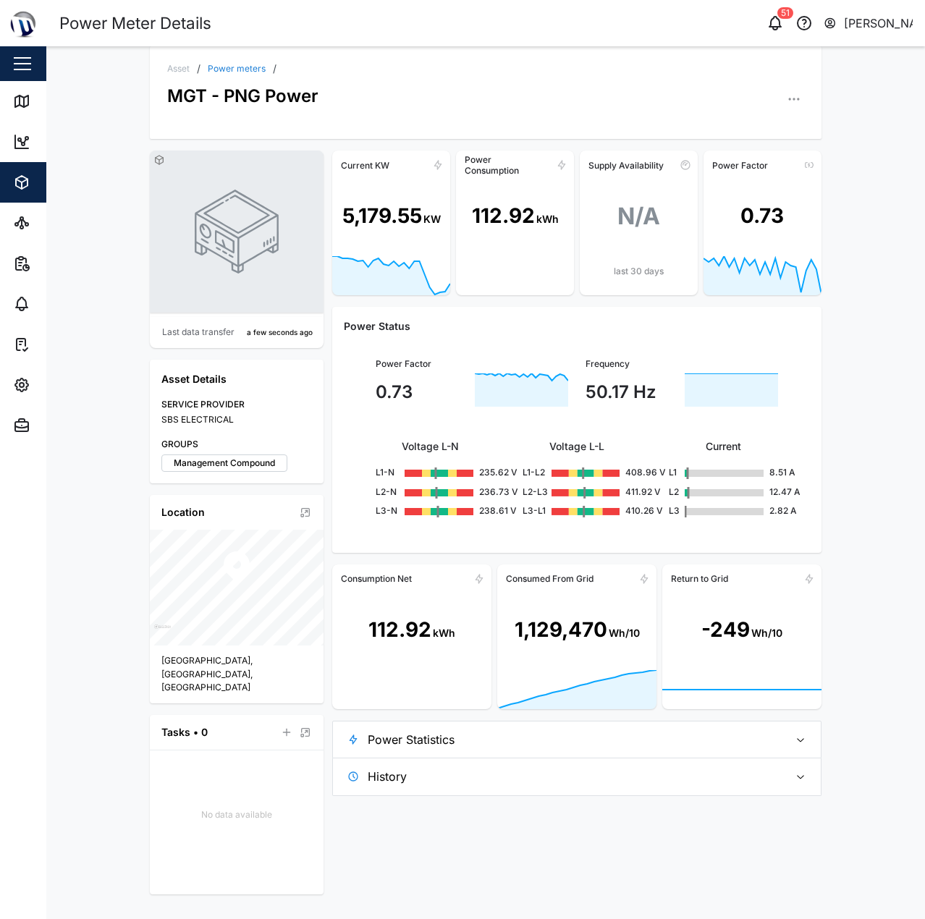
click at [110, 193] on div "Asset / Power meters / MGT - PNG Power Last data transfer a few seconds ago Ass…" at bounding box center [485, 482] width 878 height 873
click at [84, 135] on div "Asset / Power meters / MGT - PNG Power Last data transfer a few seconds ago Ass…" at bounding box center [485, 482] width 878 height 873
click at [25, 225] on icon at bounding box center [26, 224] width 3 height 3
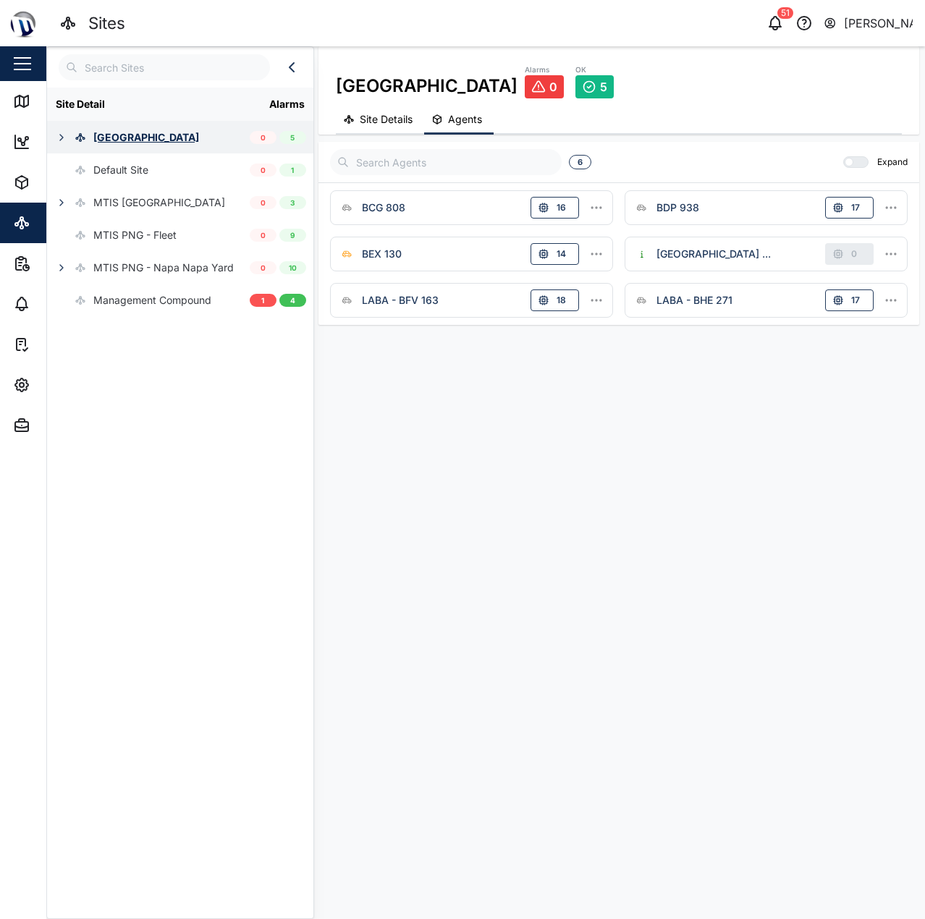
click at [59, 138] on icon "button" at bounding box center [62, 138] width 12 height 12
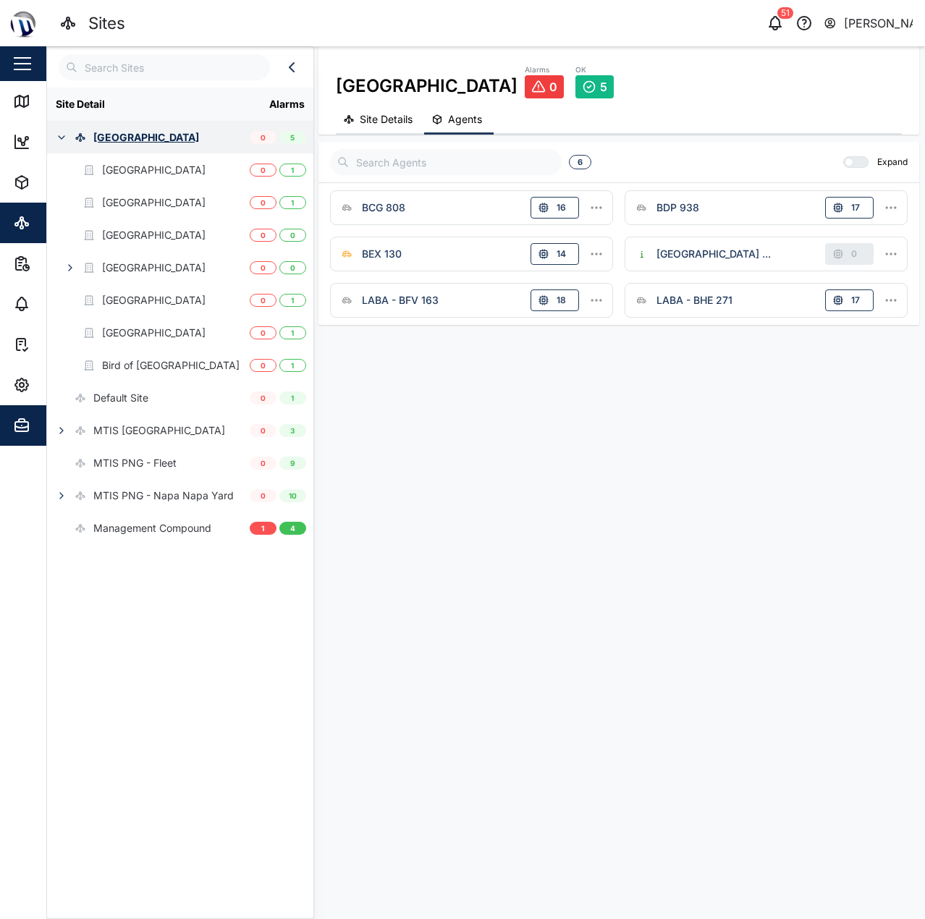
click at [24, 420] on icon "button" at bounding box center [22, 420] width 6 height 3
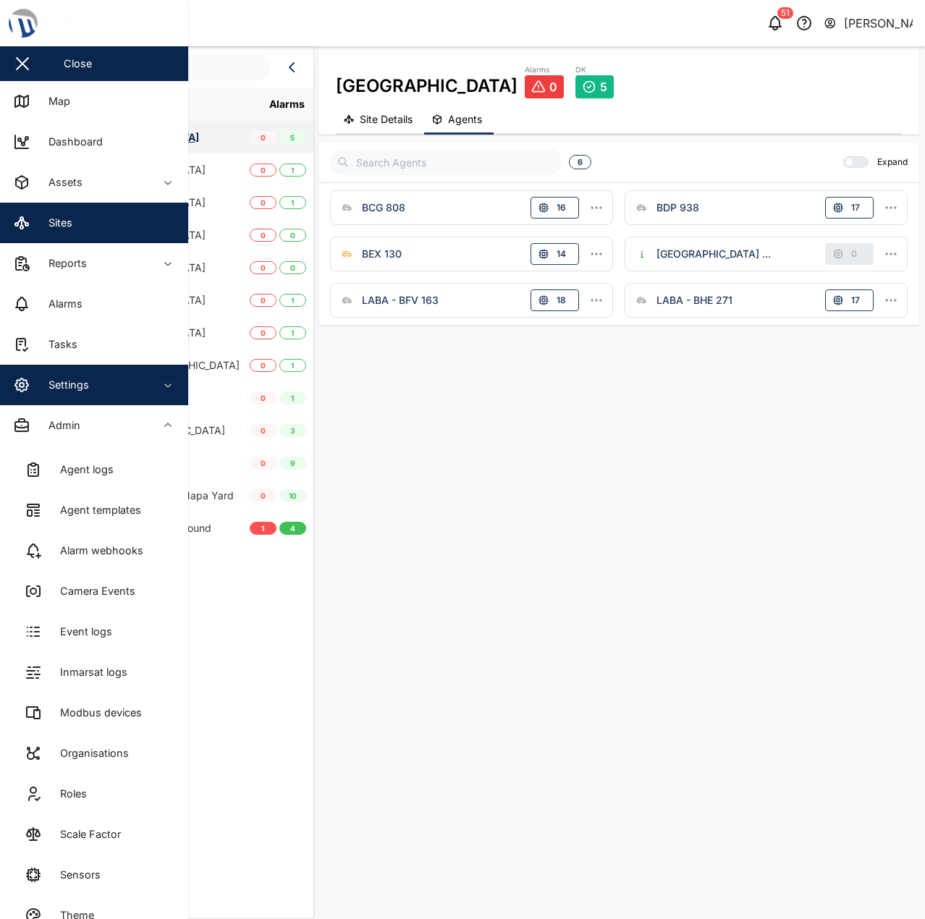
click at [80, 398] on span "Settings" at bounding box center [79, 385] width 132 height 41
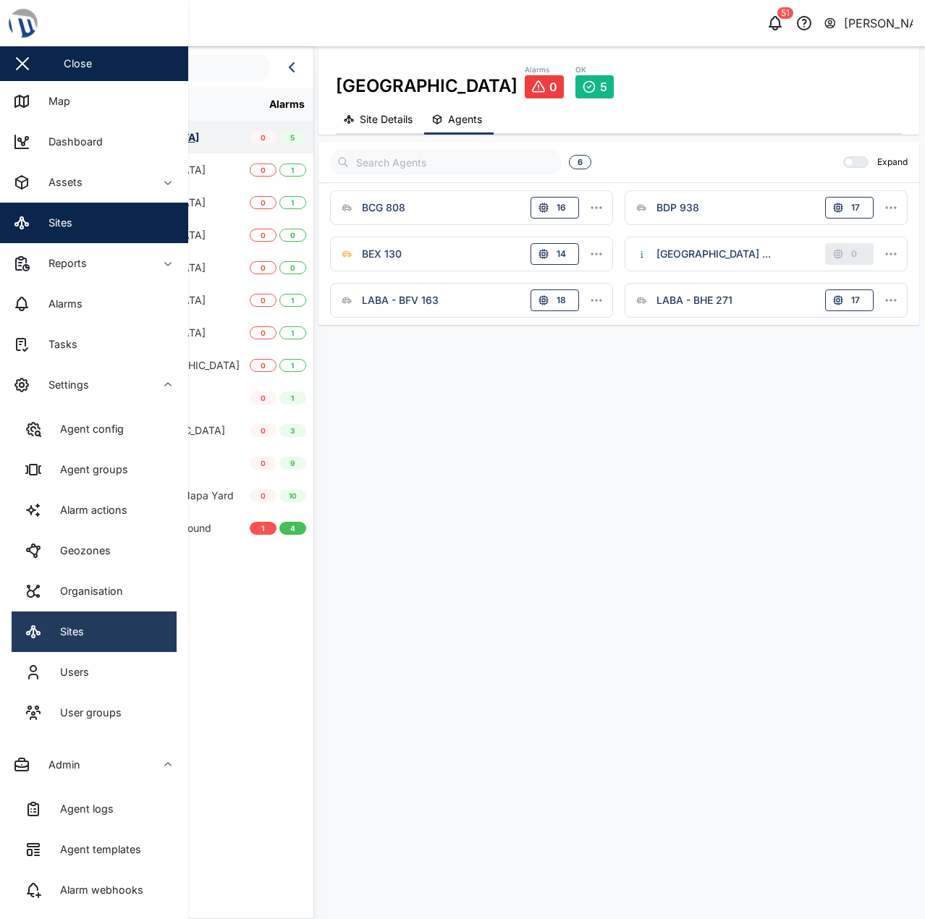
click at [122, 638] on link "Sites" at bounding box center [94, 631] width 165 height 41
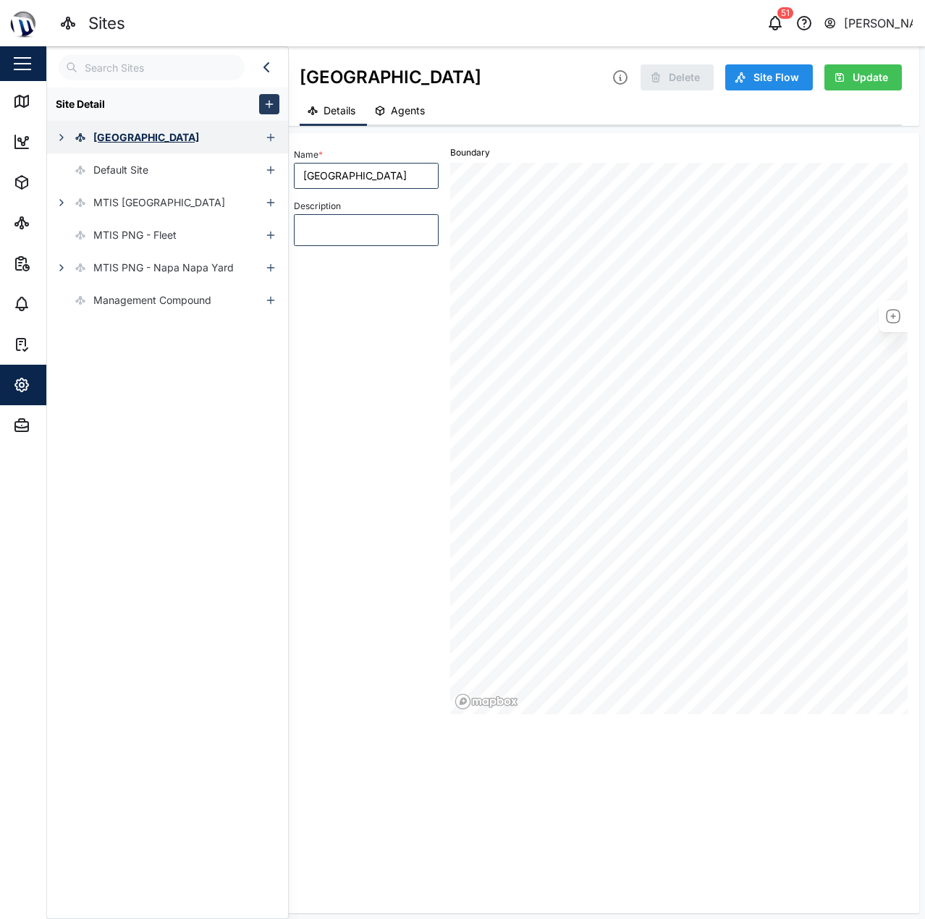
click at [54, 135] on button "button" at bounding box center [61, 137] width 20 height 20
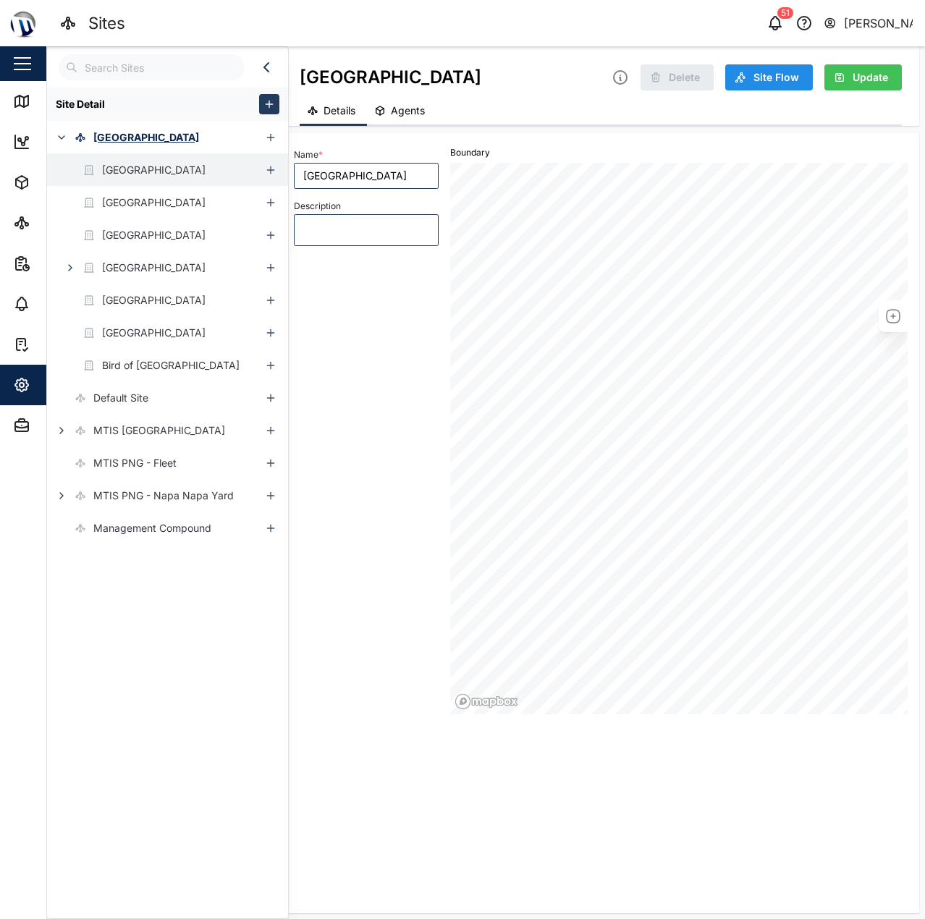
click at [142, 171] on div "[GEOGRAPHIC_DATA]" at bounding box center [153, 170] width 103 height 16
type input "[GEOGRAPHIC_DATA]"
drag, startPoint x: 678, startPoint y: 77, endPoint x: 627, endPoint y: 77, distance: 51.4
click at [676, 77] on div "Delete" at bounding box center [662, 77] width 102 height 26
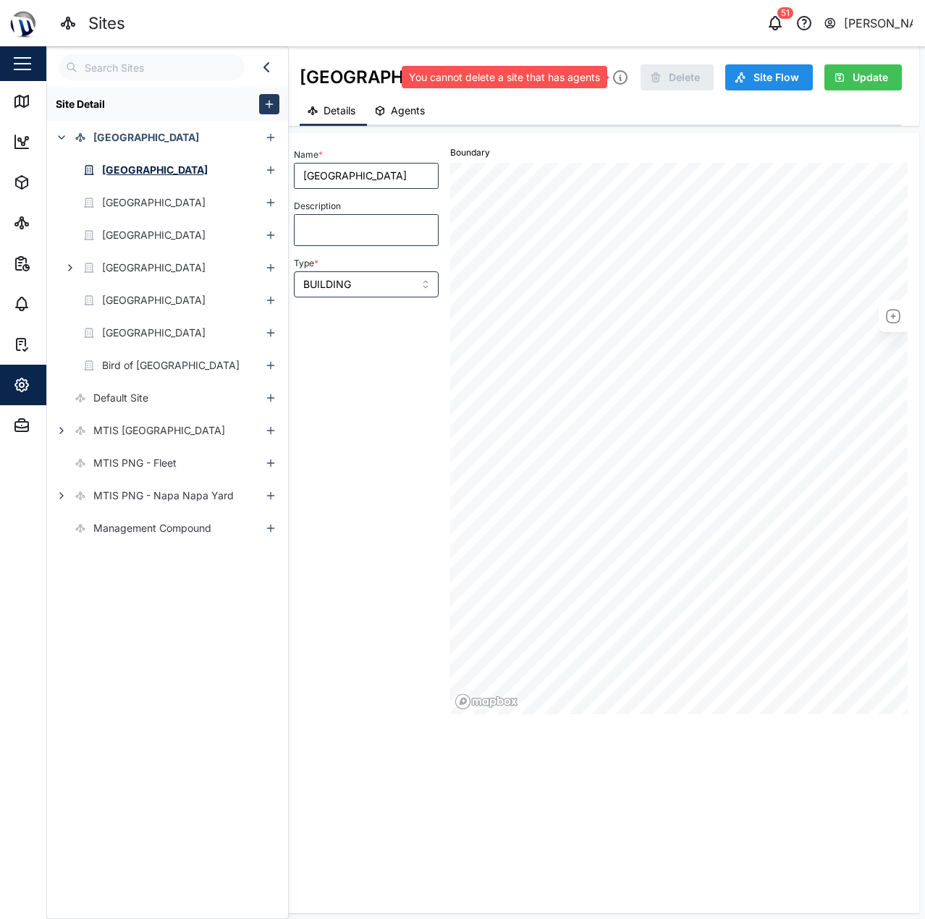
click at [626, 77] on icon at bounding box center [619, 77] width 17 height 17
click at [389, 107] on button "Agents" at bounding box center [401, 112] width 69 height 28
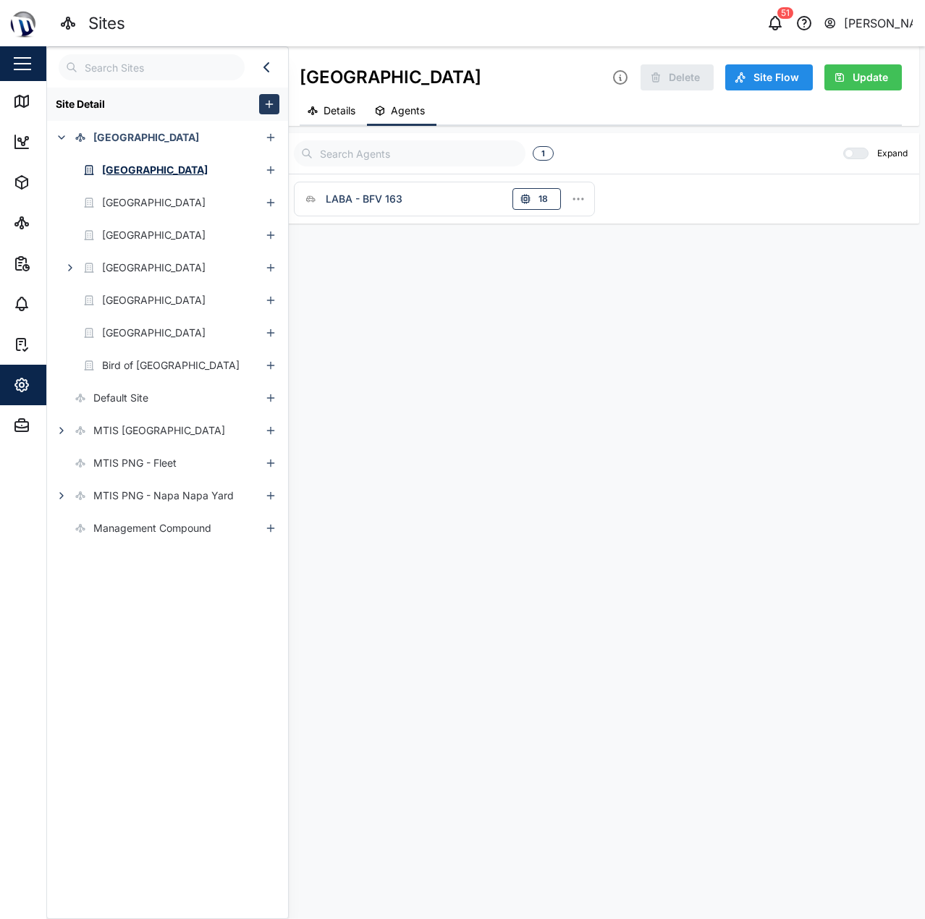
click at [583, 197] on icon "button" at bounding box center [578, 199] width 14 height 14
click at [531, 251] on div "Configuration" at bounding box center [514, 252] width 90 height 14
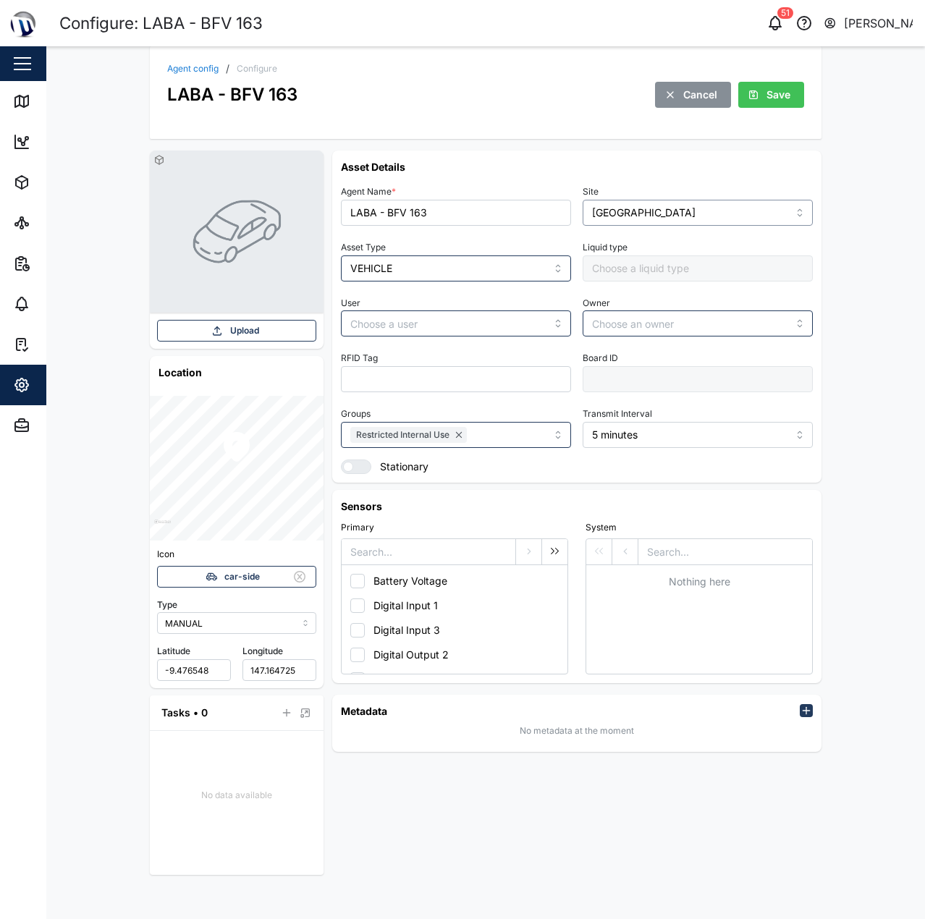
click at [660, 213] on input "[GEOGRAPHIC_DATA]" at bounding box center [698, 213] width 230 height 26
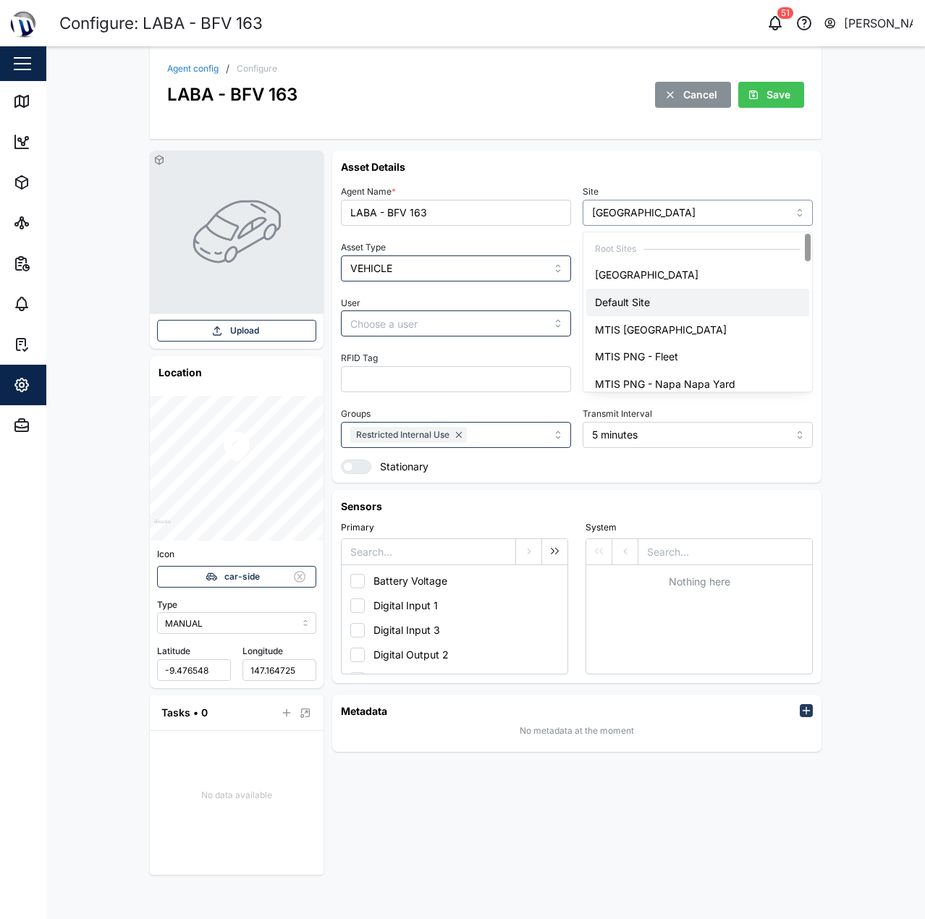
type input "Default Site"
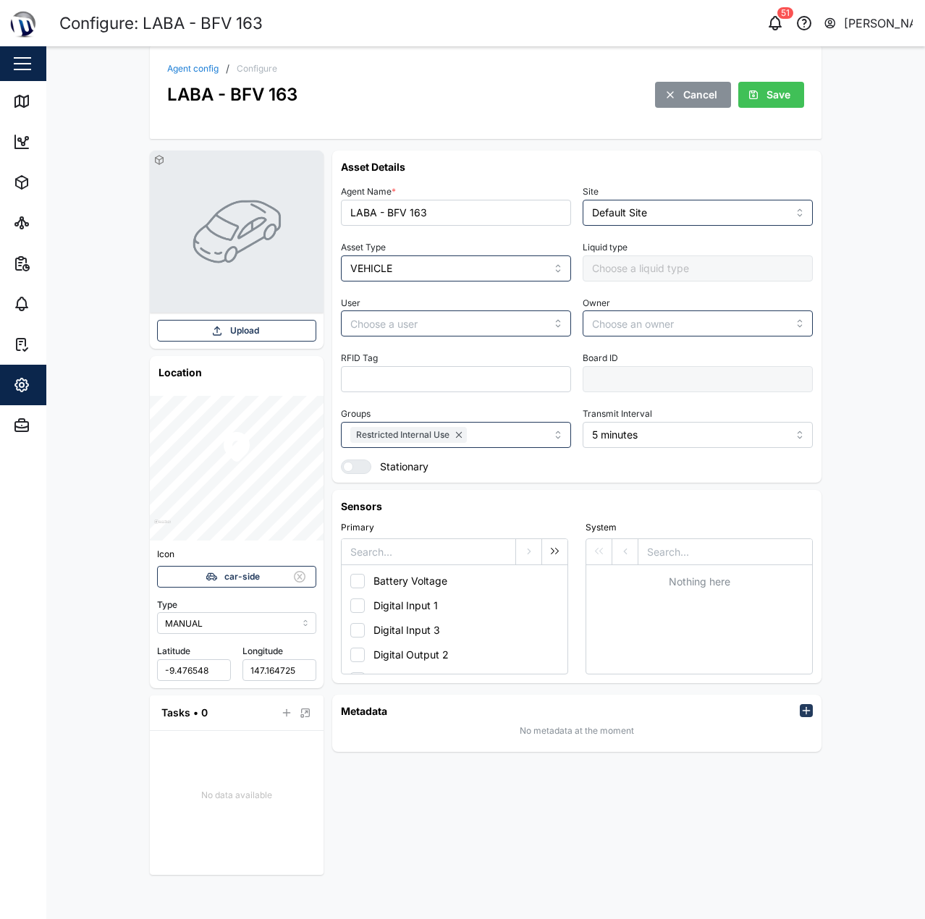
click at [836, 221] on div "Agent config / Configure LABA - BFV 163 Cancel Save Upload Location Icon car-si…" at bounding box center [485, 482] width 878 height 873
click at [775, 96] on span "Save" at bounding box center [778, 94] width 24 height 25
click at [196, 64] on link "Agent config" at bounding box center [192, 68] width 51 height 9
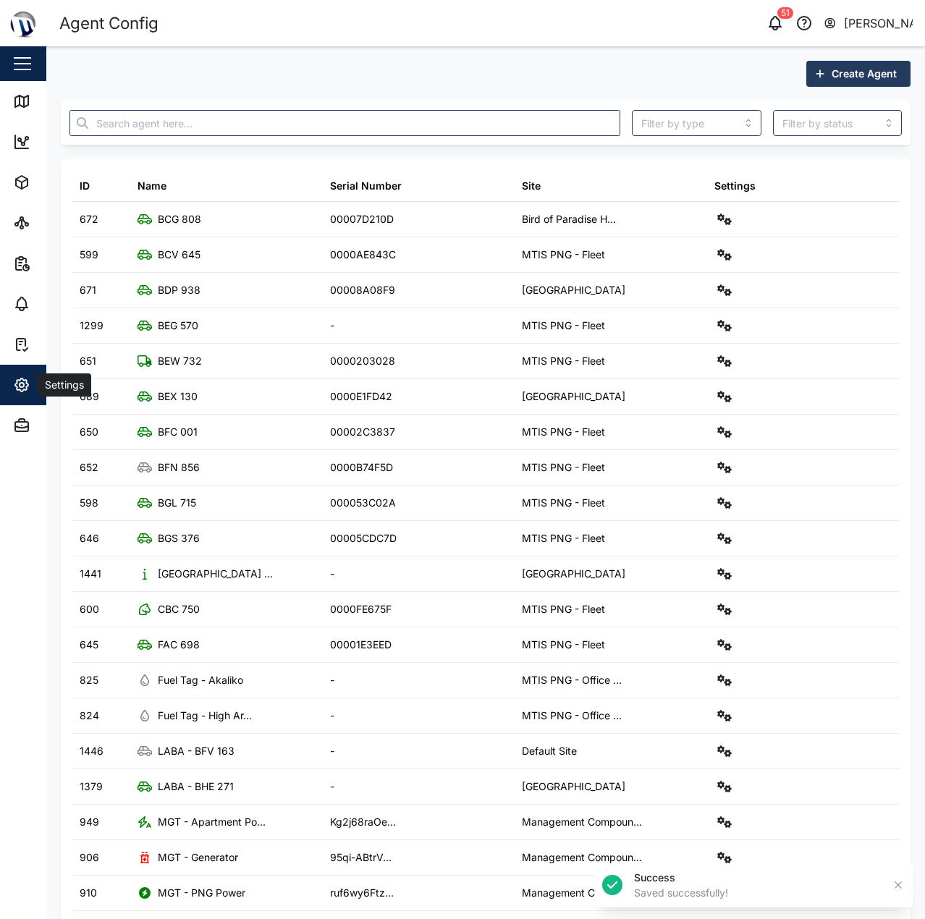
click at [21, 403] on span "Settings" at bounding box center [79, 385] width 132 height 41
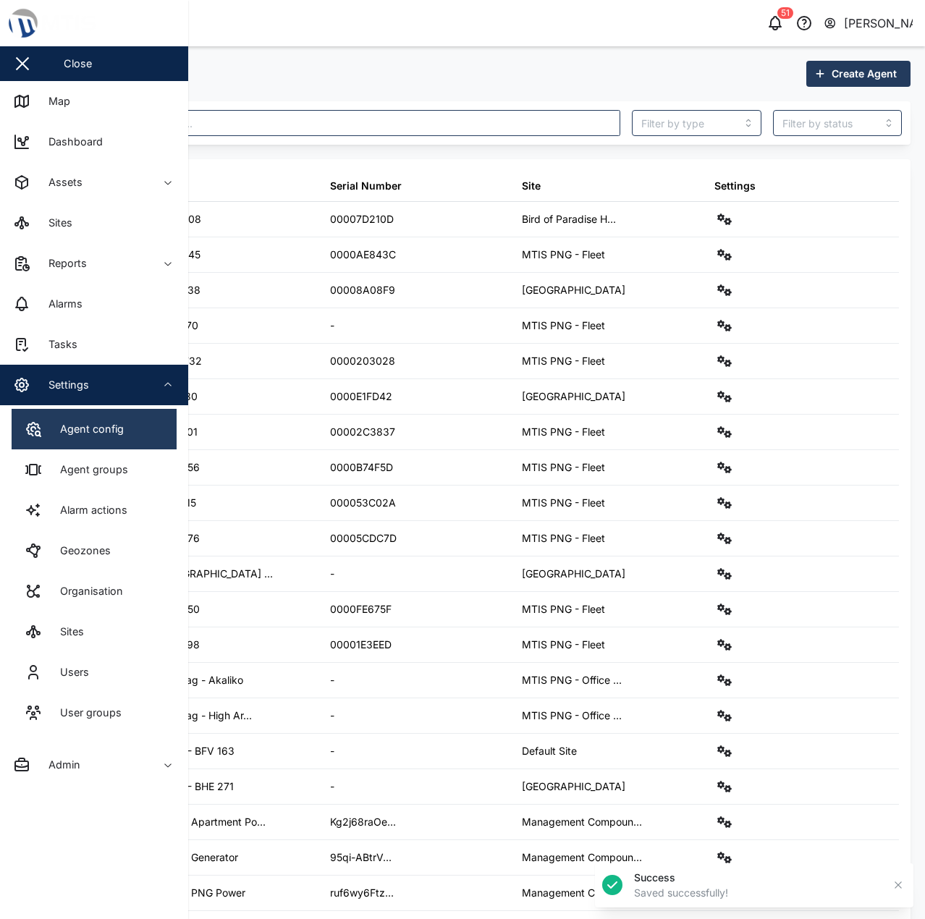
click at [41, 428] on icon at bounding box center [33, 428] width 17 height 17
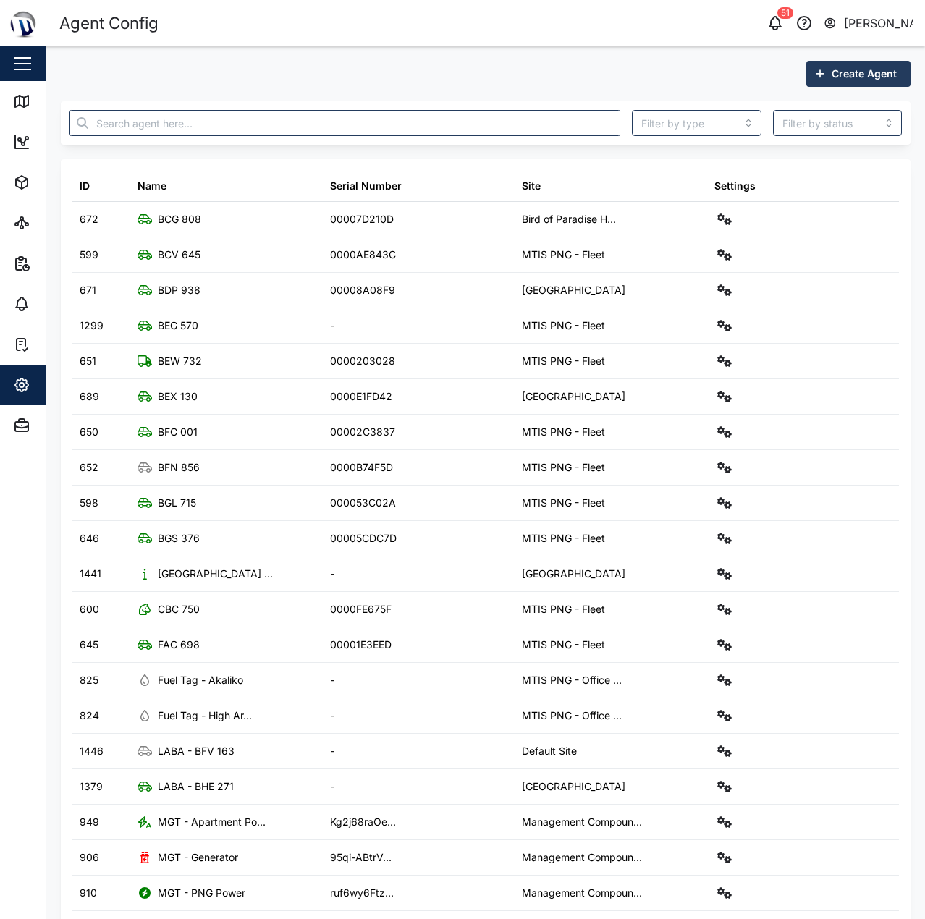
click at [51, 395] on div "Create Agent ID Name Serial Number Site Settings 672 BCG 808 00007D210D Bird of…" at bounding box center [485, 507] width 878 height 923
click at [35, 395] on span "Settings" at bounding box center [79, 385] width 132 height 41
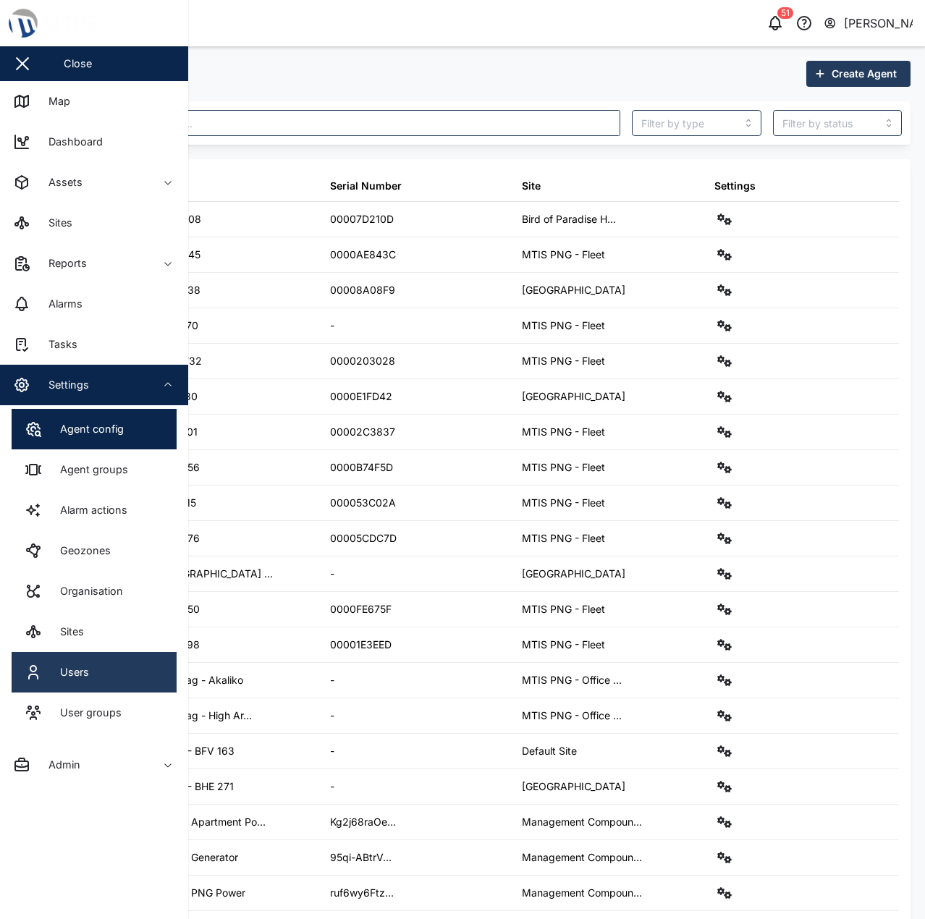
click at [107, 660] on link "Users" at bounding box center [94, 672] width 165 height 41
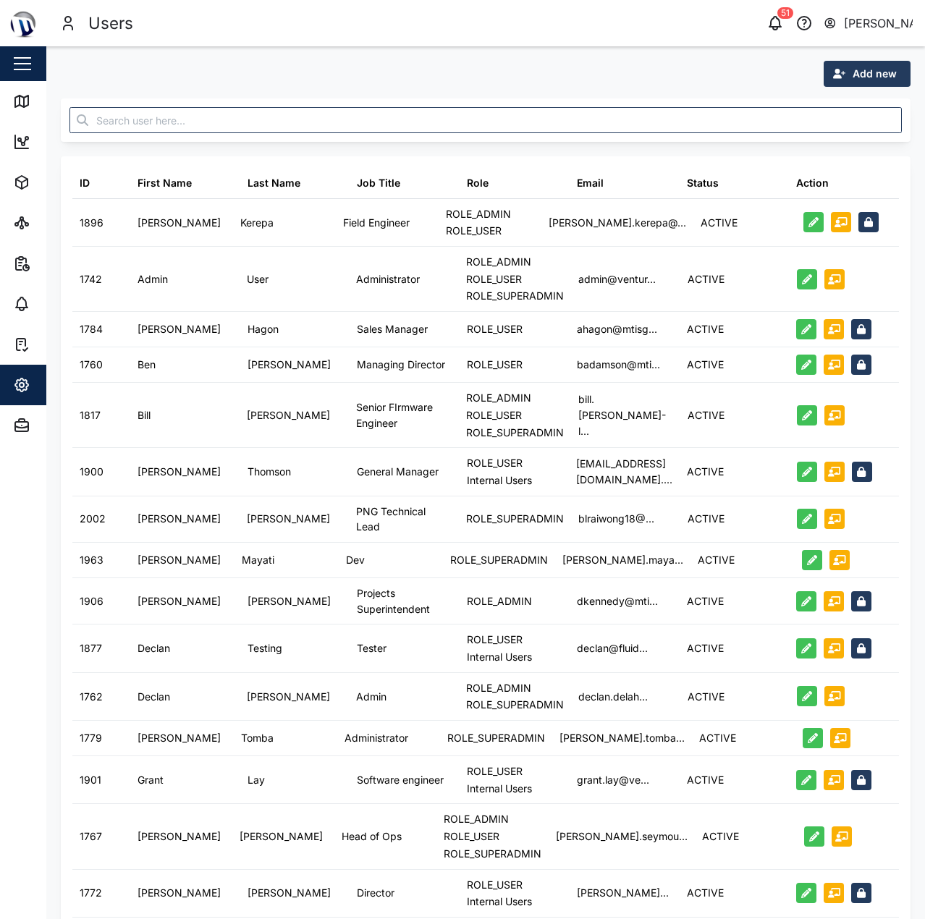
click at [46, 383] on div "Add new ID First Name Last Name Job Title Role Email Status Action 1896 [PERSON…" at bounding box center [485, 759] width 878 height 1426
click at [23, 393] on icon "button" at bounding box center [21, 384] width 17 height 17
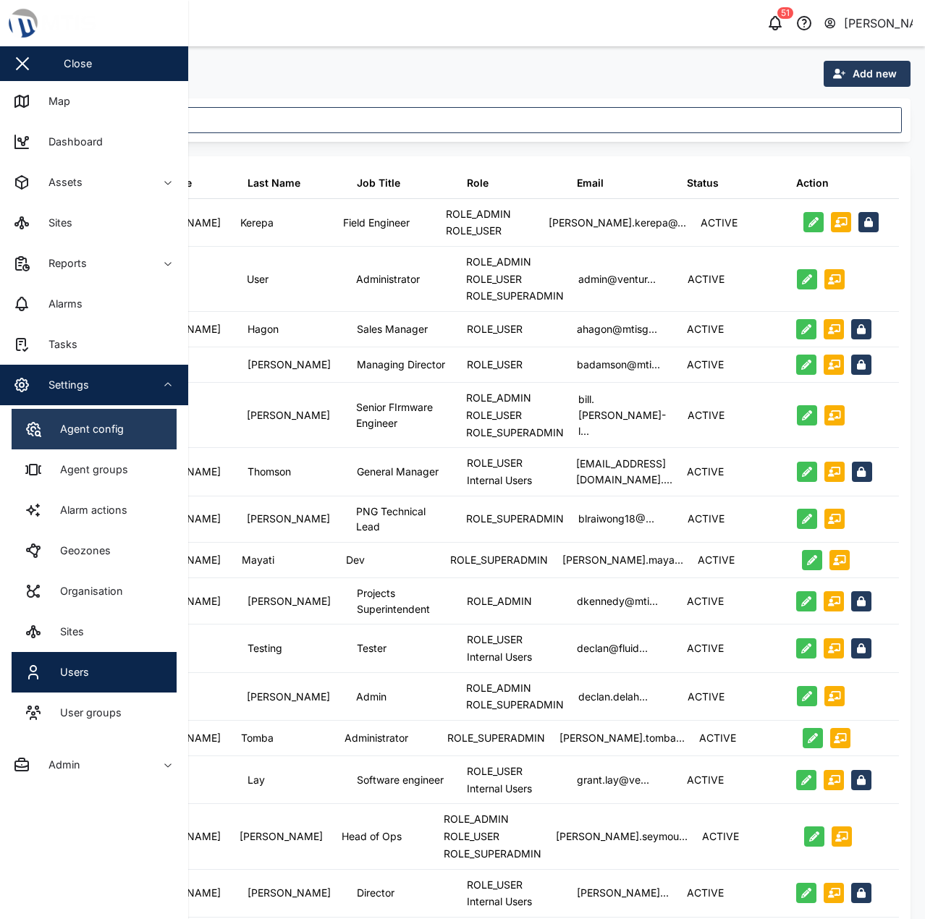
click at [103, 418] on link "Agent config" at bounding box center [94, 429] width 165 height 41
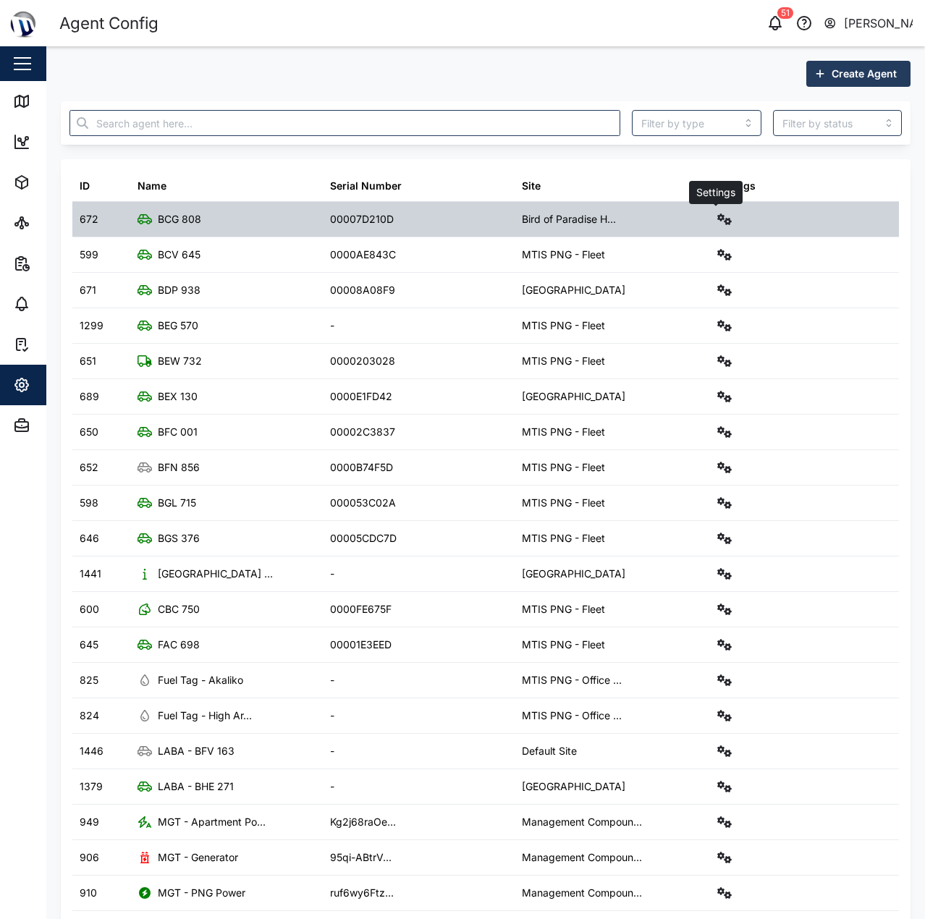
click at [717, 217] on icon "button" at bounding box center [724, 219] width 14 height 12
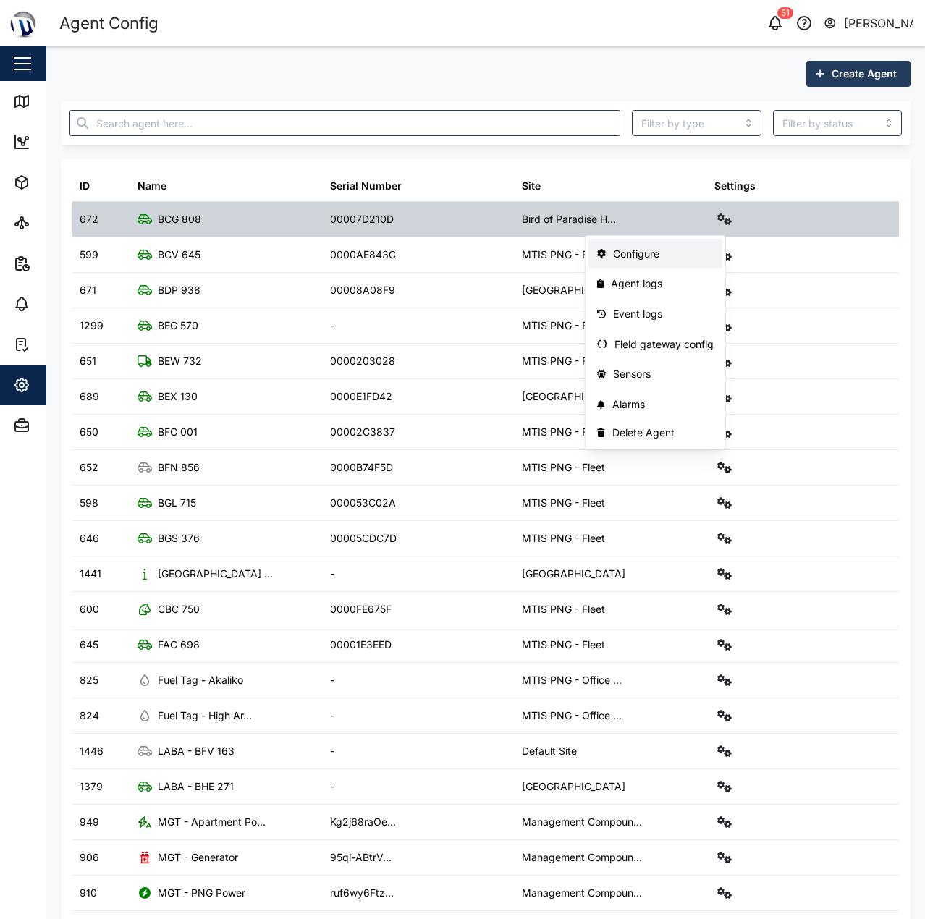
click at [698, 247] on div "Configure" at bounding box center [663, 254] width 101 height 16
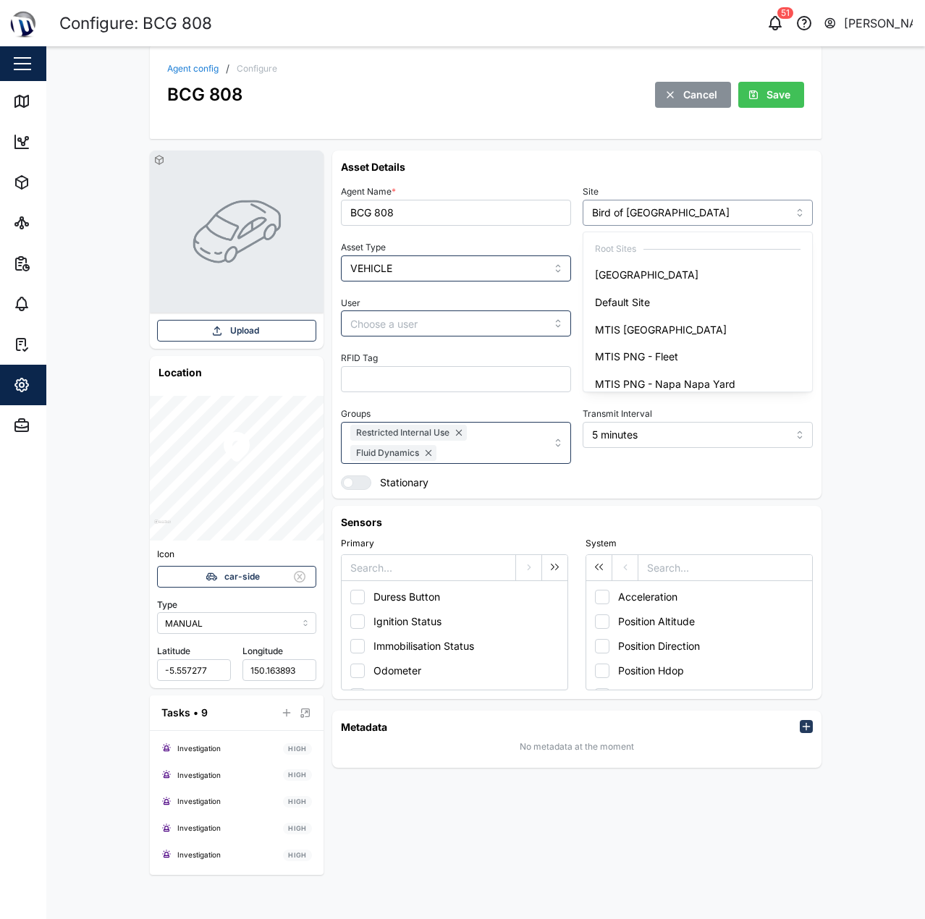
click at [671, 224] on input "Bird of [GEOGRAPHIC_DATA]" at bounding box center [698, 213] width 230 height 26
type input "Default Site"
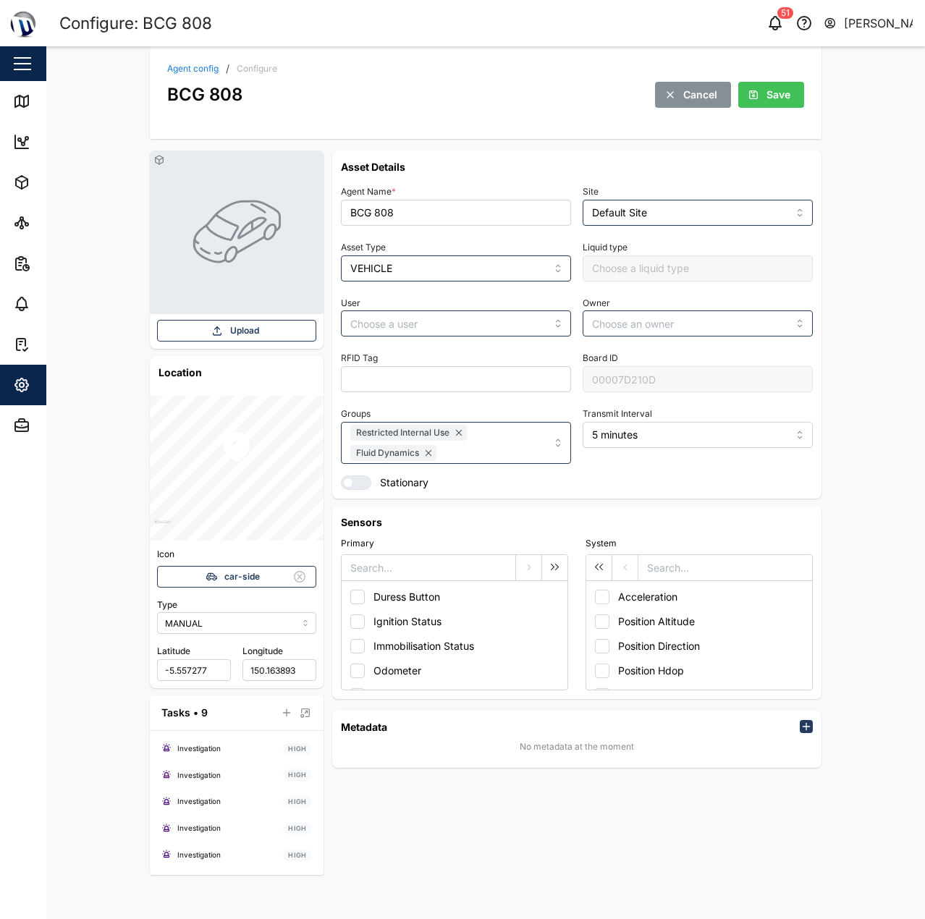
drag, startPoint x: 923, startPoint y: 211, endPoint x: 848, endPoint y: 154, distance: 93.9
click at [922, 211] on div "Agent config / Configure BCG 808 Cancel Save Upload Location Icon car-side Type…" at bounding box center [485, 482] width 878 height 873
click at [785, 99] on span "Save" at bounding box center [778, 94] width 24 height 25
click at [206, 56] on div "Agent config / Configure BCG 808 Cancel Save" at bounding box center [486, 92] width 672 height 93
click at [199, 70] on link "Agent config" at bounding box center [192, 68] width 51 height 9
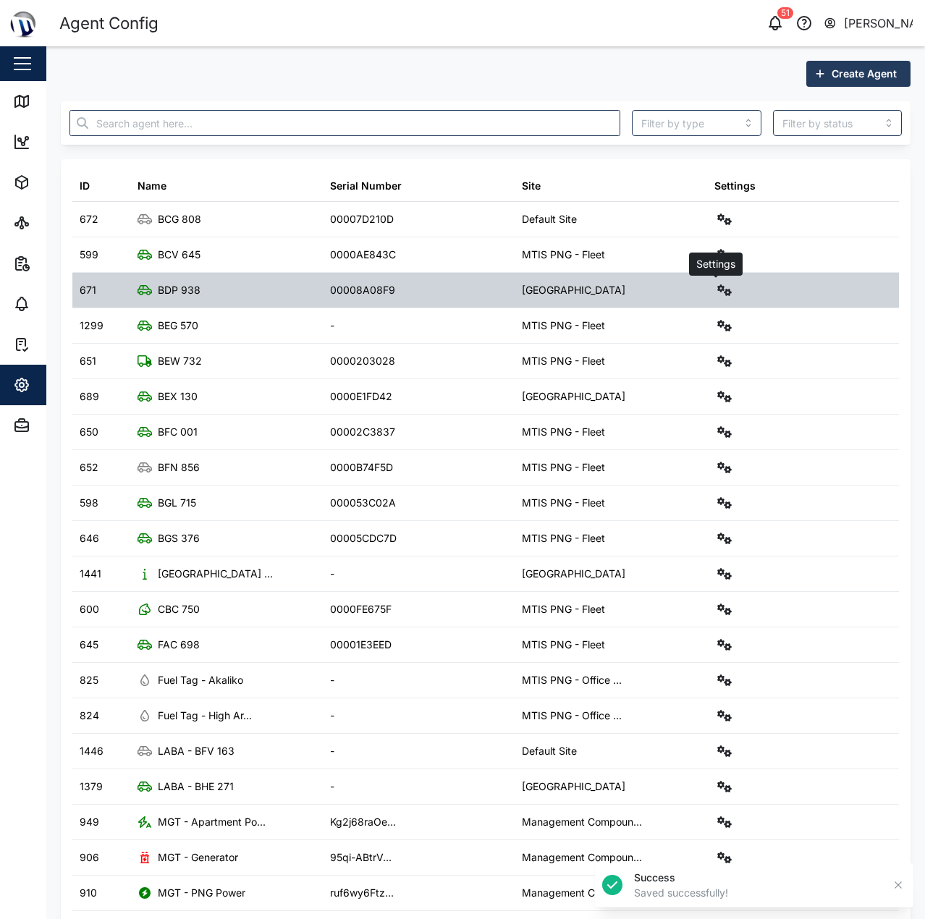
click at [717, 294] on icon "button" at bounding box center [724, 290] width 14 height 12
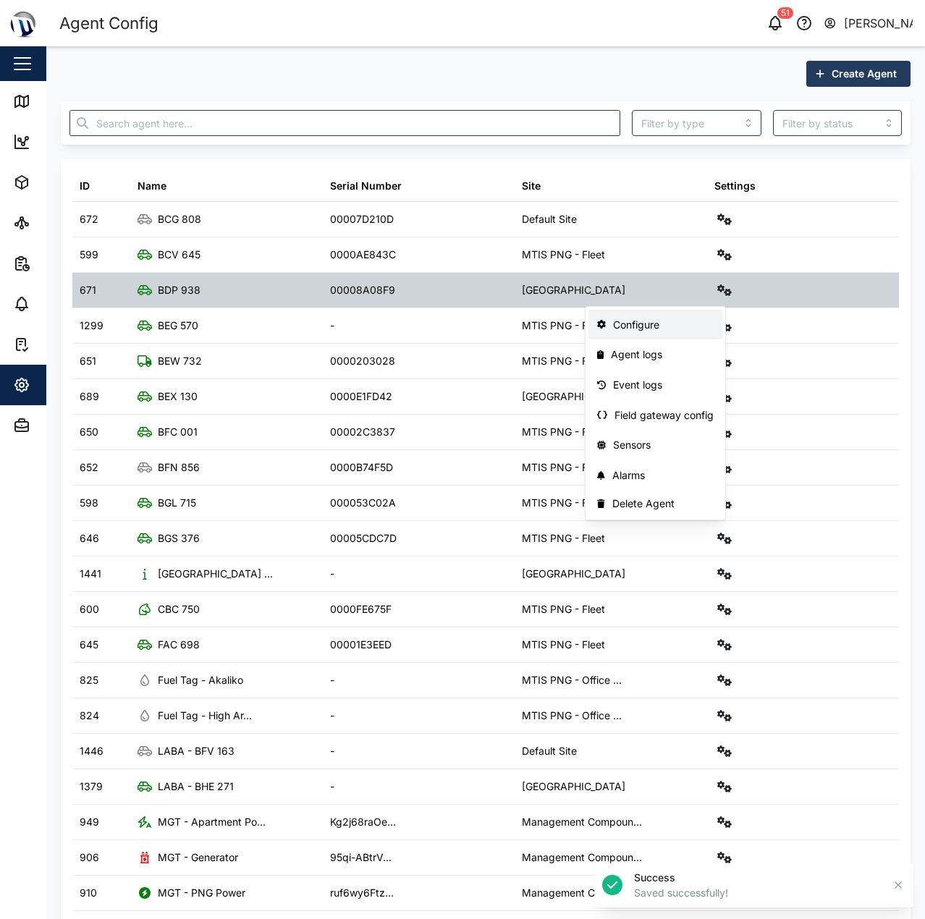
click at [692, 330] on div "Configure" at bounding box center [663, 325] width 101 height 16
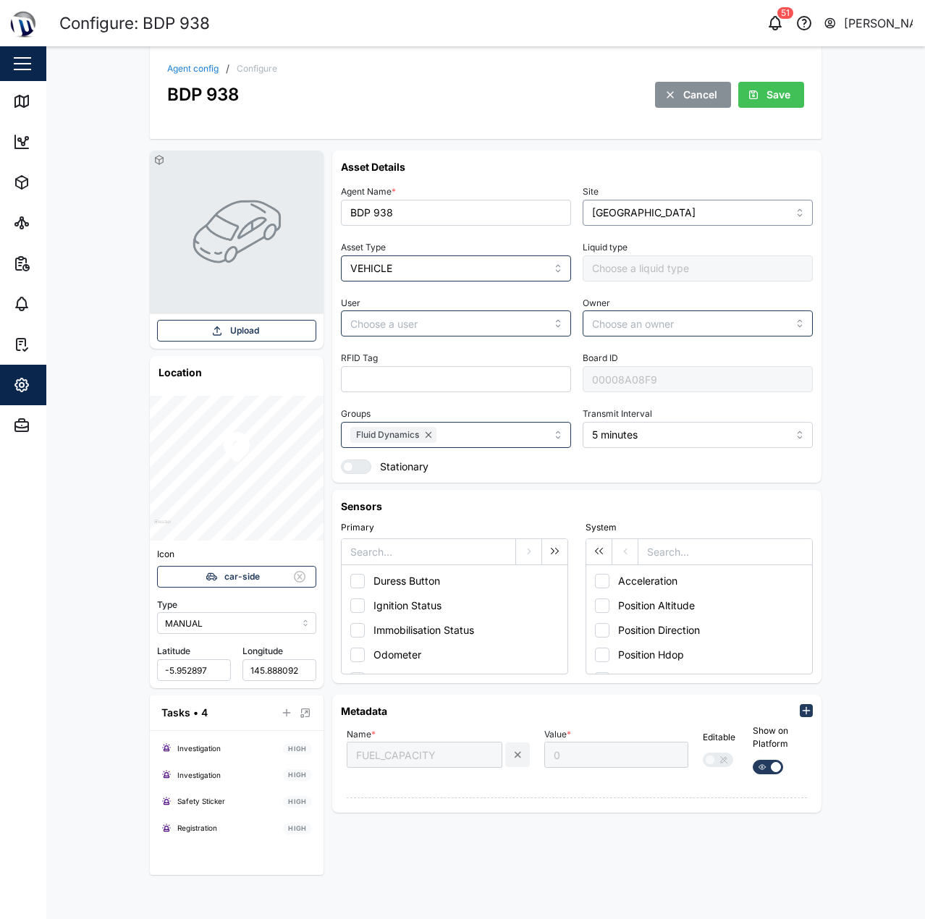
click at [761, 213] on input "[GEOGRAPHIC_DATA]" at bounding box center [698, 213] width 230 height 26
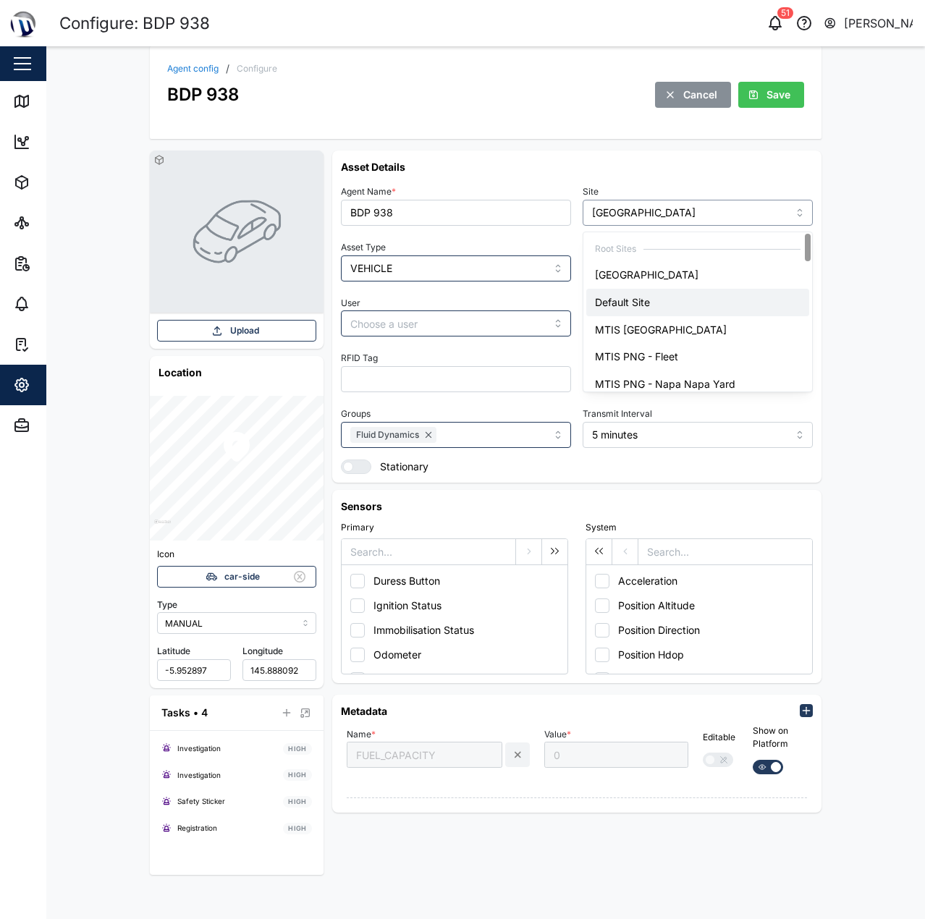
type input "Default Site"
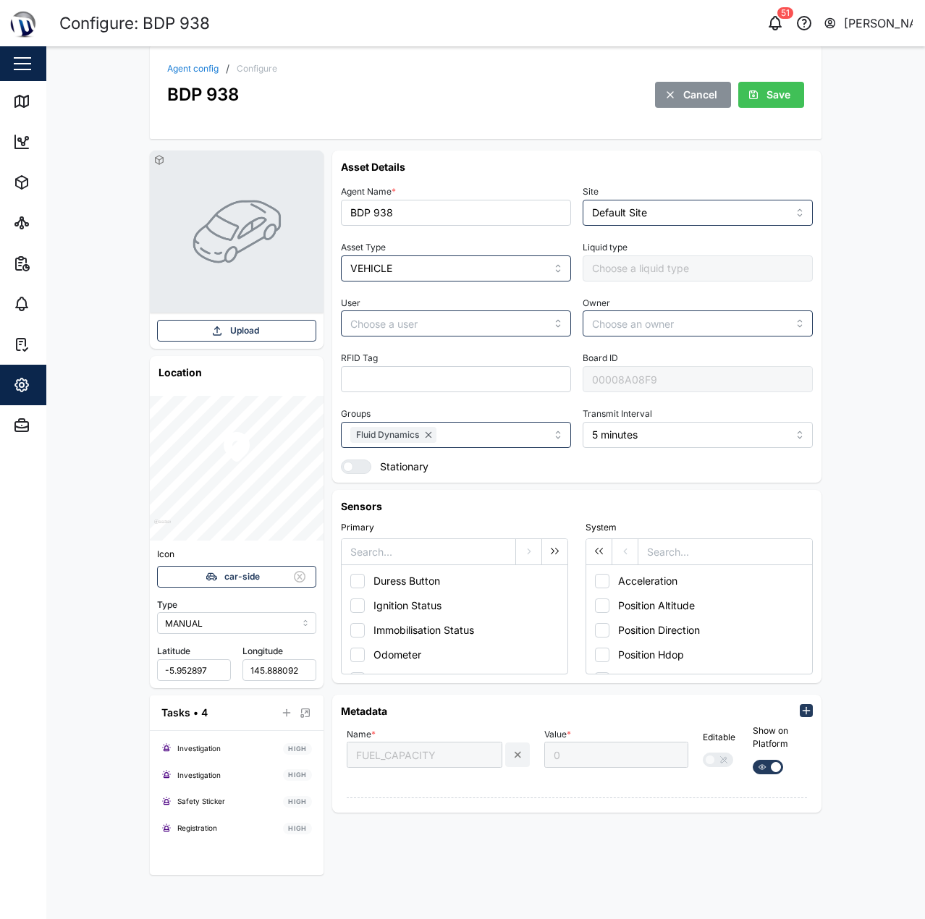
click at [831, 230] on div "Upload Location Icon car-side Type MANUAL [GEOGRAPHIC_DATA] Tasks • 4 Investiga…" at bounding box center [485, 512] width 695 height 747
click at [776, 111] on div "Agent config / Configure BDP 938 Cancel Save" at bounding box center [486, 92] width 672 height 93
click at [776, 99] on span "Save" at bounding box center [778, 94] width 24 height 25
click at [203, 72] on link "Agent config" at bounding box center [192, 68] width 51 height 9
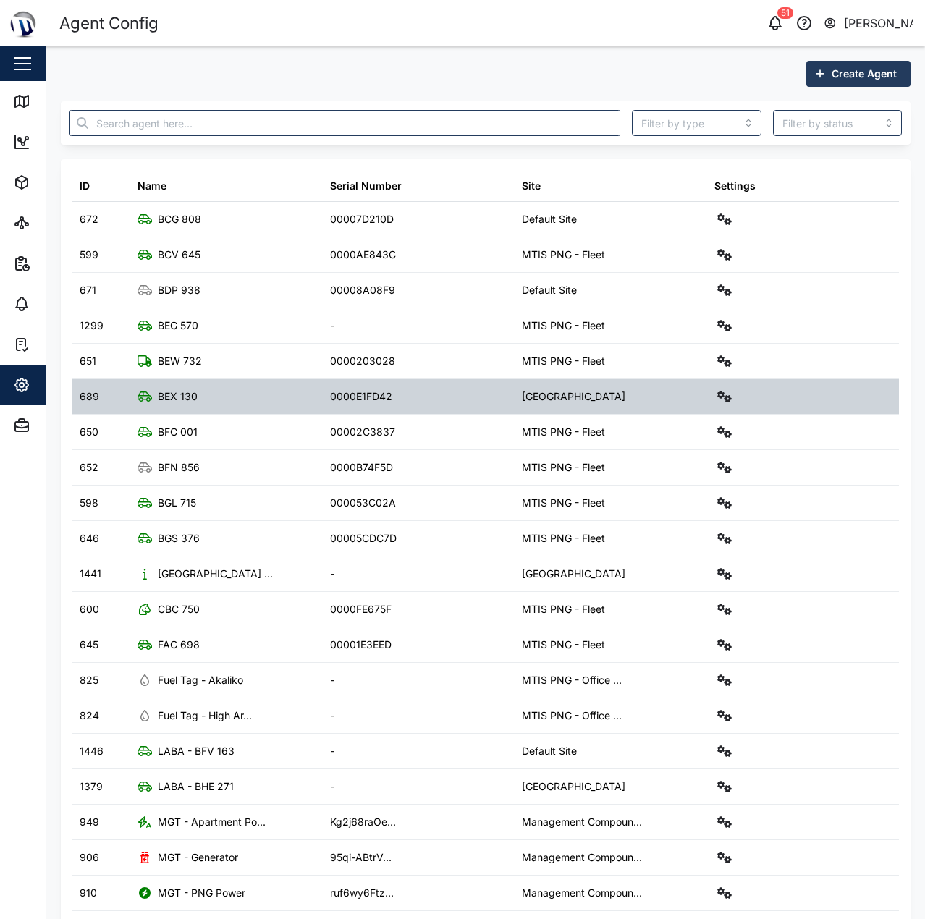
click at [734, 392] on div "Settings" at bounding box center [803, 396] width 192 height 35
click at [722, 392] on icon "button" at bounding box center [724, 397] width 14 height 12
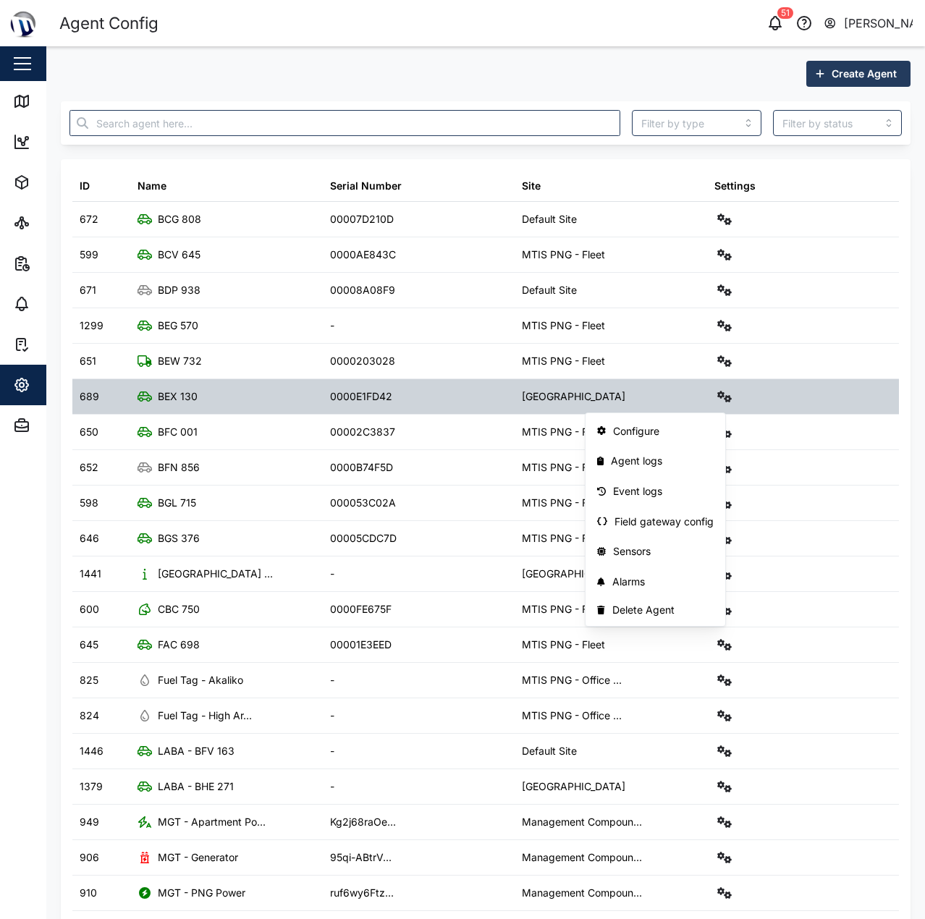
click at [723, 425] on div "Configure Agent logs Event logs Field gateway config Sensors Alarms Delete Agent" at bounding box center [655, 519] width 141 height 214
click at [695, 433] on div "Configure" at bounding box center [663, 431] width 101 height 16
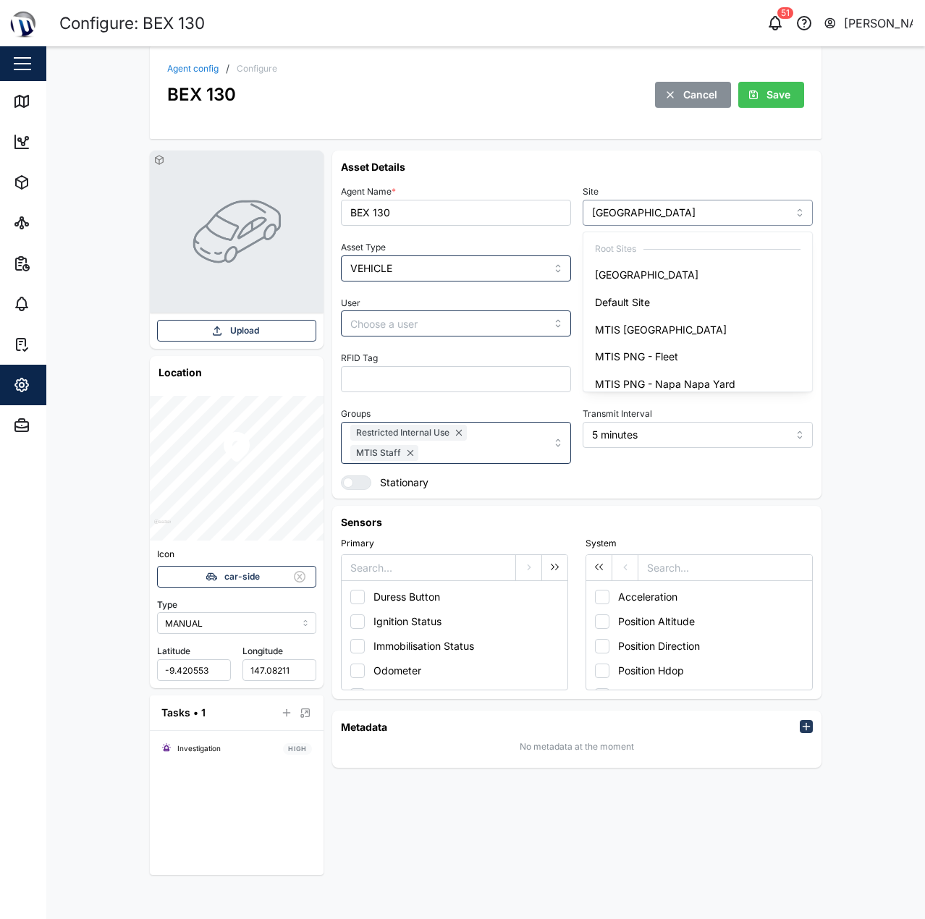
click at [716, 211] on input "[GEOGRAPHIC_DATA]" at bounding box center [698, 213] width 230 height 26
type input "Default Site"
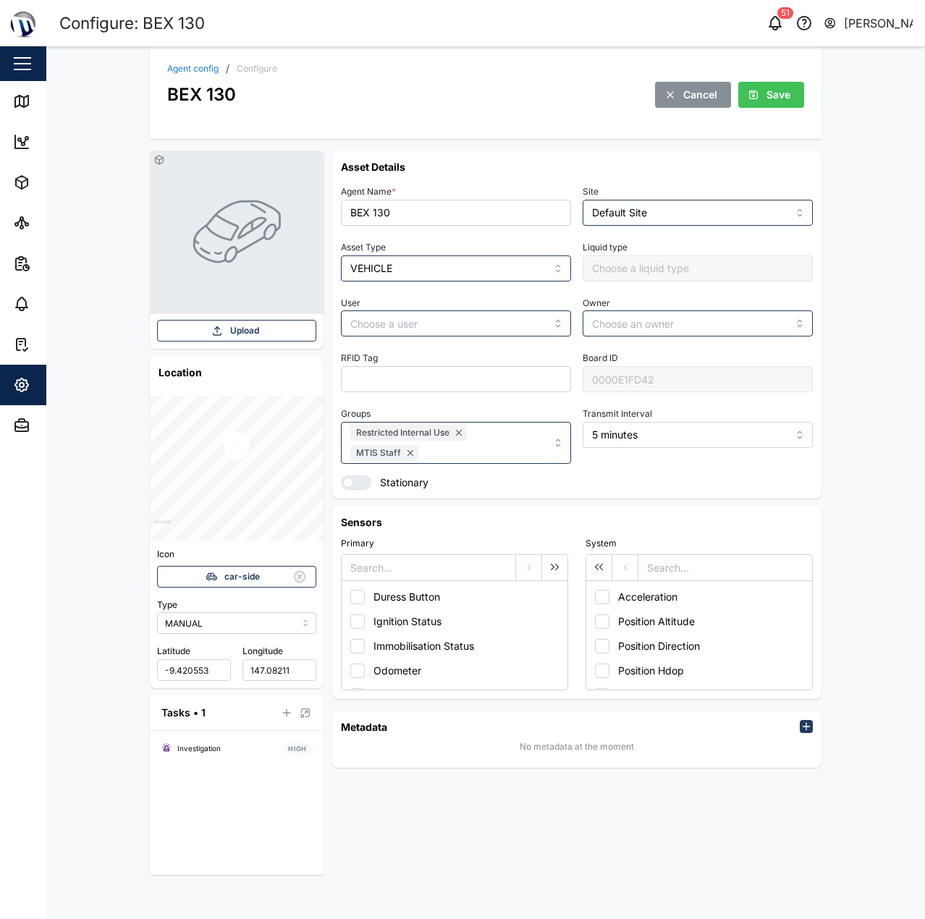
drag, startPoint x: 852, startPoint y: 202, endPoint x: 773, endPoint y: 115, distance: 117.8
click at [850, 197] on div "Agent config / Configure BEX 130 Cancel Save Upload Location Icon car-side Type…" at bounding box center [485, 482] width 878 height 873
click at [766, 99] on span "Save" at bounding box center [778, 94] width 24 height 25
click at [195, 67] on link "Agent config" at bounding box center [192, 68] width 51 height 9
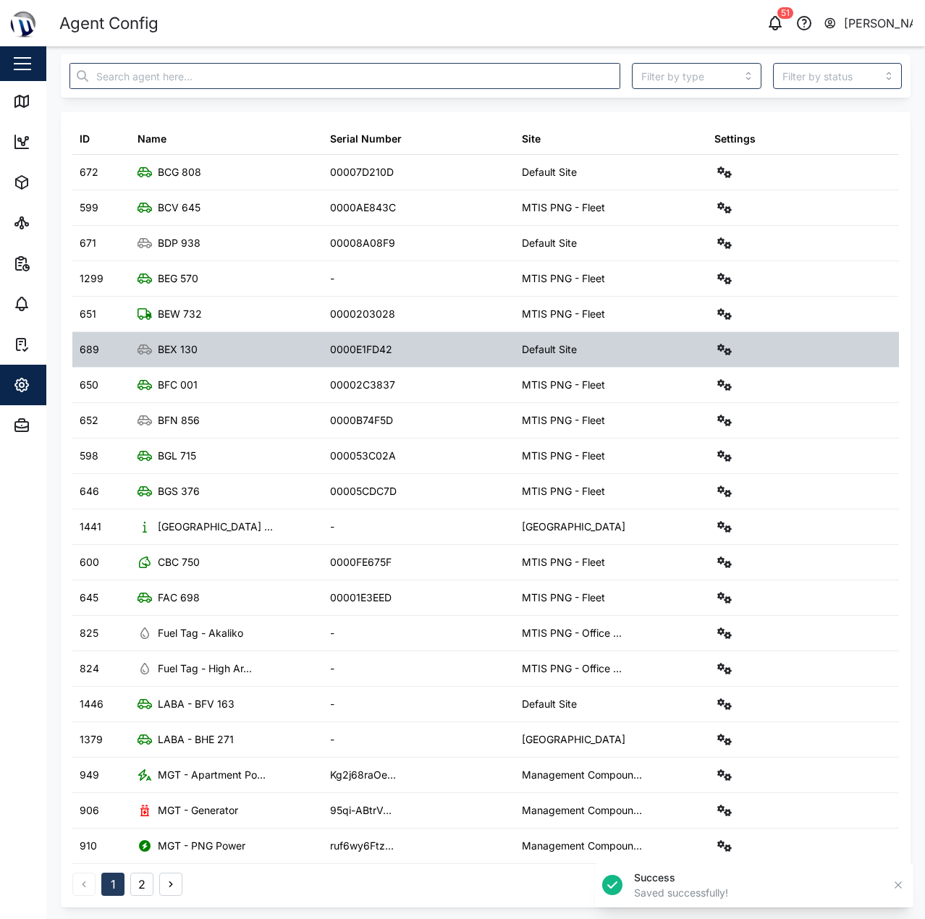
scroll to position [50, 0]
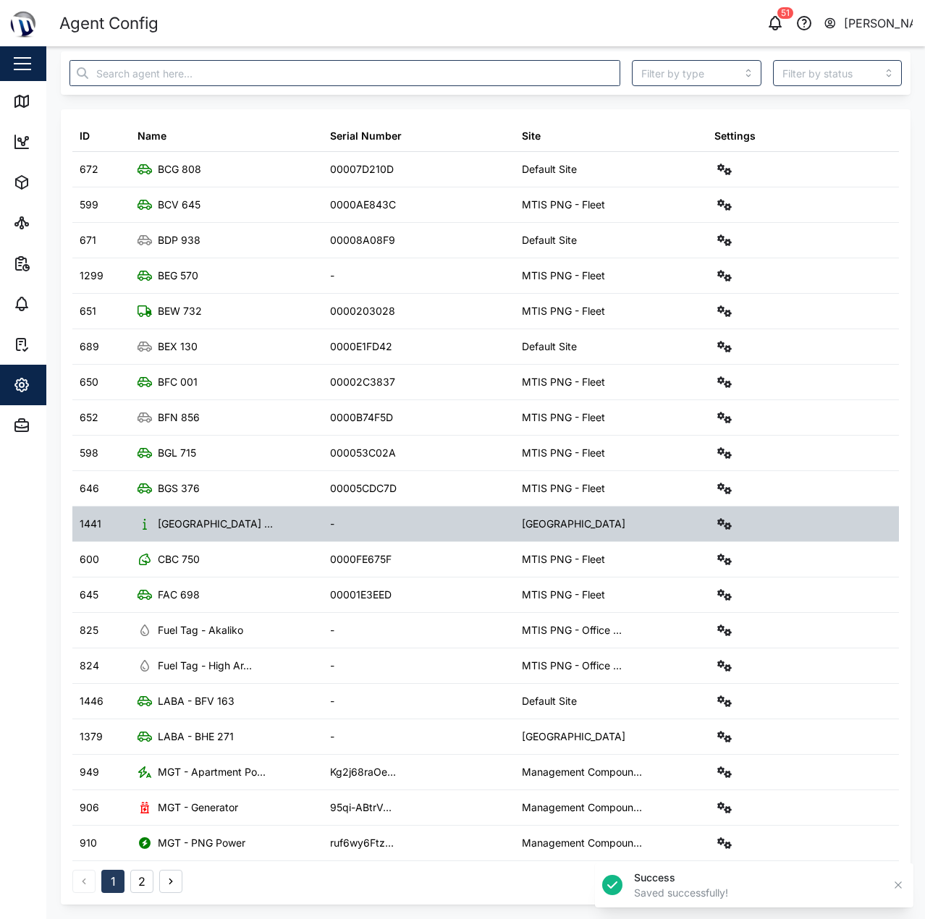
drag, startPoint x: 704, startPoint y: 524, endPoint x: 713, endPoint y: 523, distance: 8.7
click at [707, 524] on div at bounding box center [803, 524] width 192 height 35
click at [717, 523] on icon "button" at bounding box center [724, 524] width 14 height 12
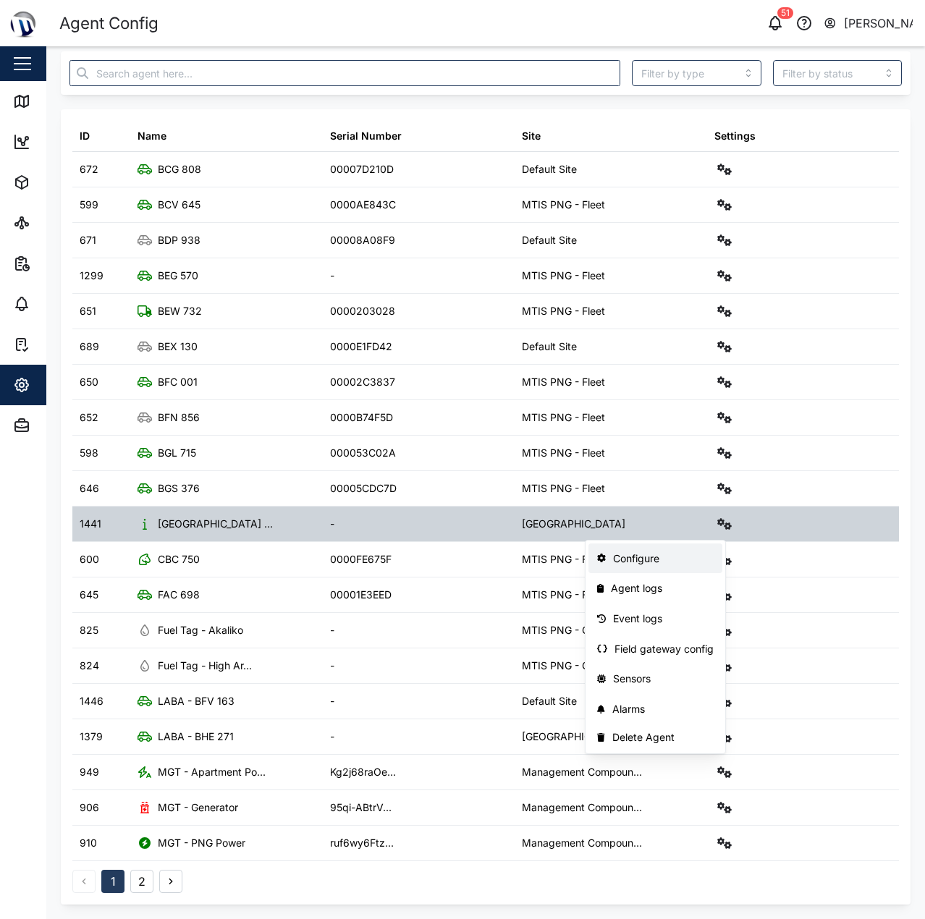
click at [687, 549] on link "Configure" at bounding box center [655, 558] width 134 height 30
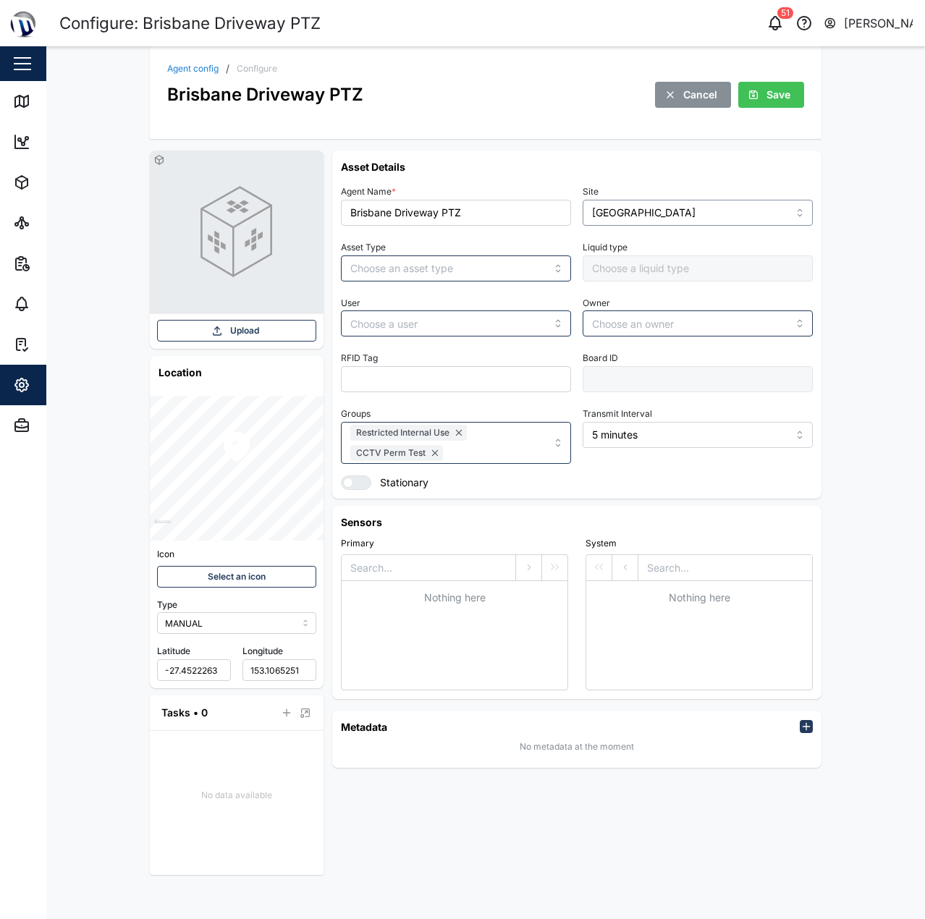
click at [714, 208] on input "[GEOGRAPHIC_DATA]" at bounding box center [698, 213] width 230 height 26
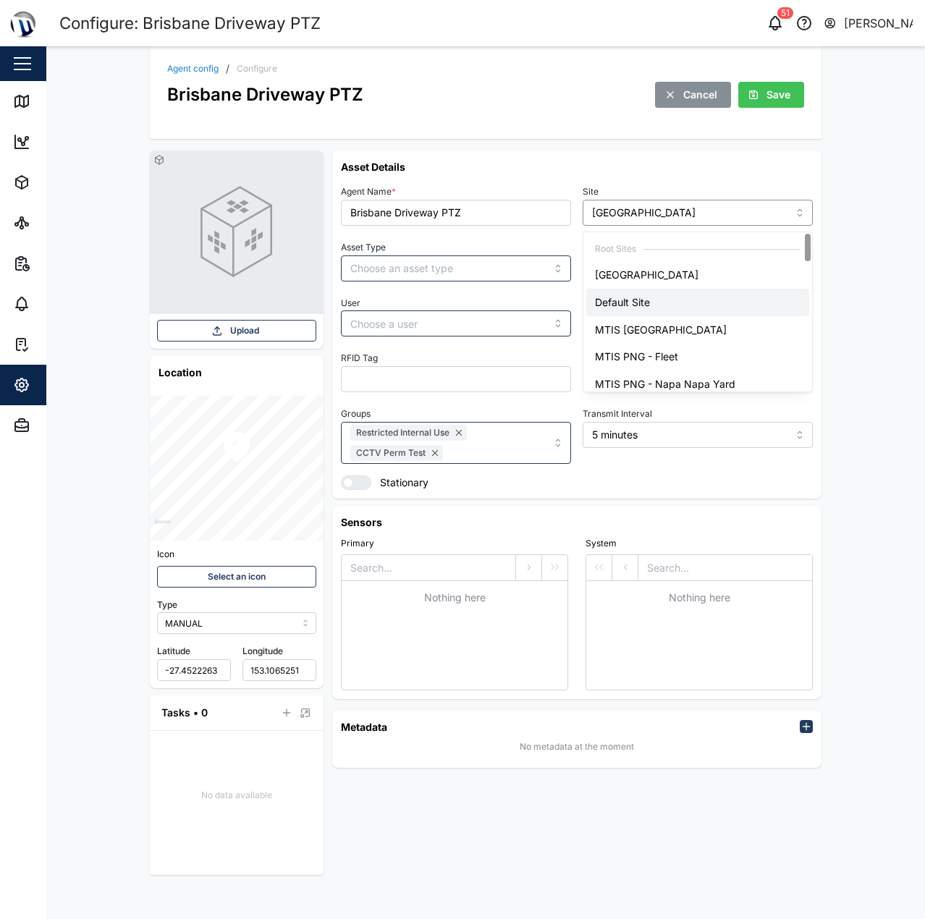
type input "Default Site"
drag, startPoint x: 685, startPoint y: 308, endPoint x: 735, endPoint y: 220, distance: 100.8
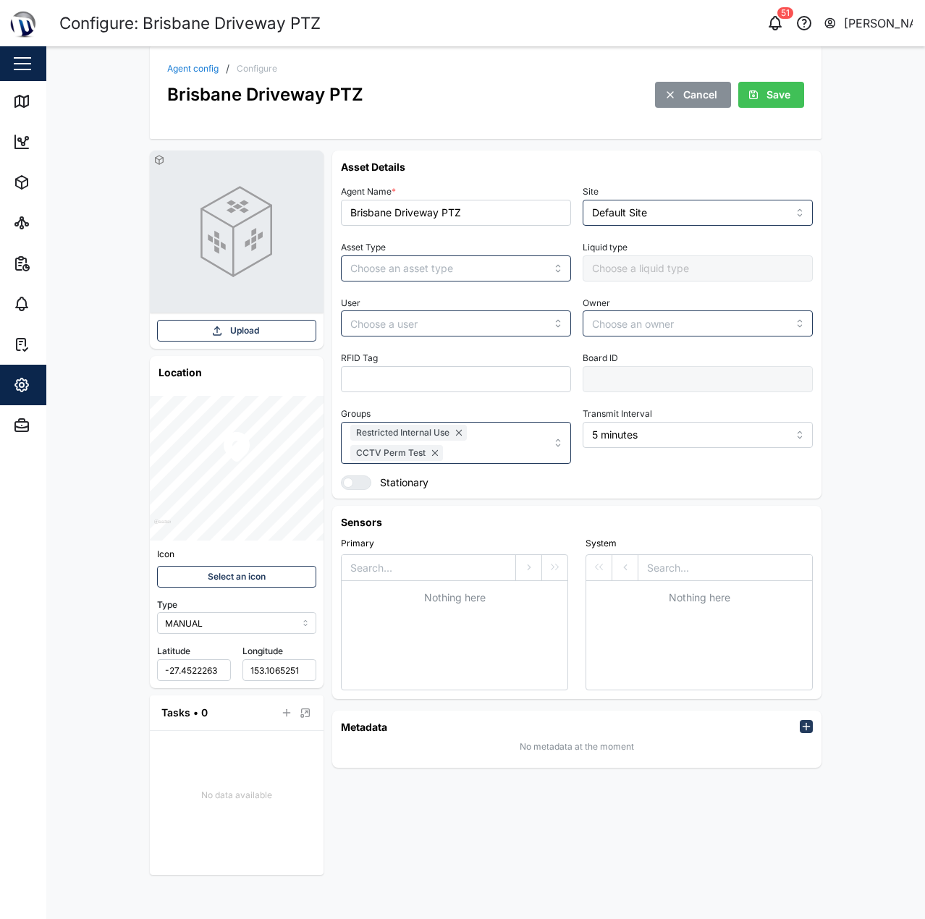
click at [768, 96] on span "Save" at bounding box center [778, 94] width 24 height 25
click at [775, 103] on span "Save" at bounding box center [778, 94] width 24 height 25
click at [202, 67] on link "Agent config" at bounding box center [192, 68] width 51 height 9
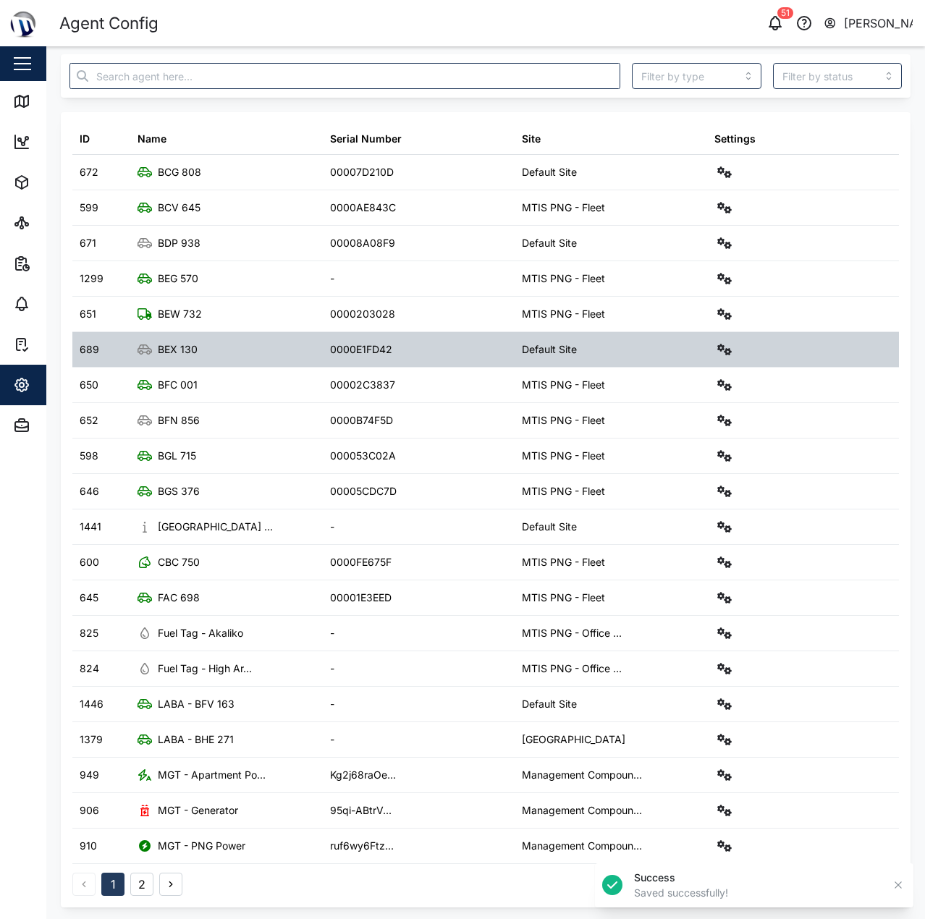
scroll to position [50, 0]
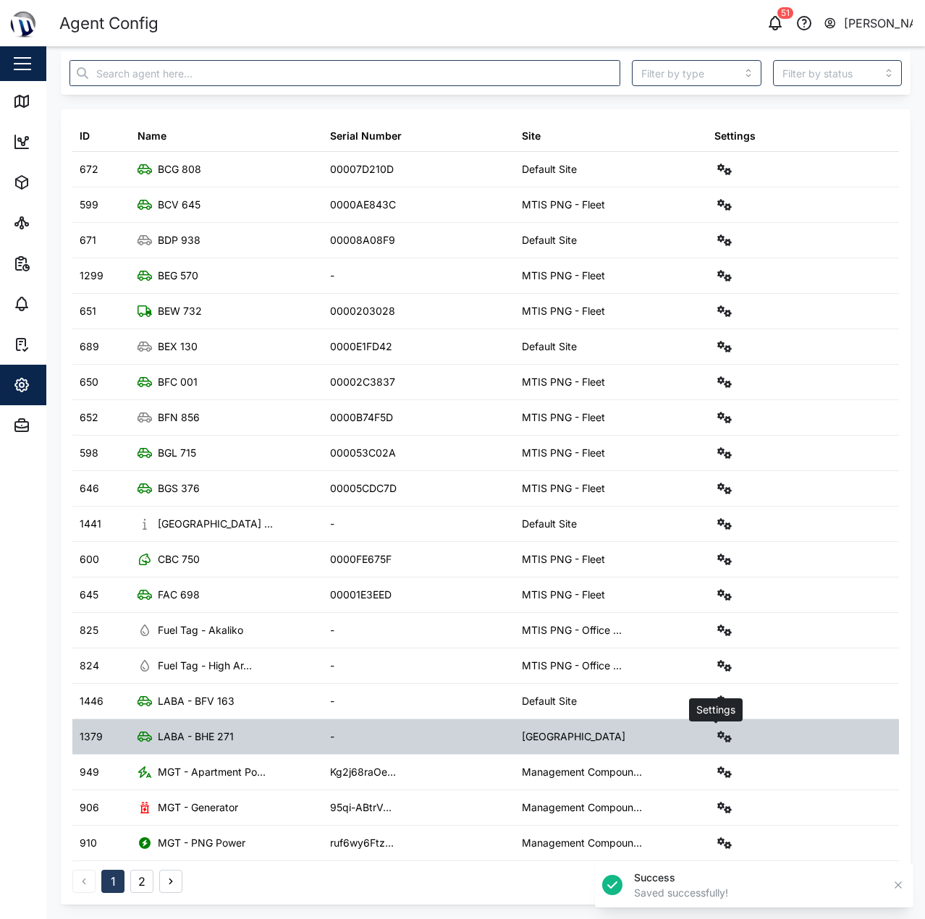
click at [719, 737] on icon "button" at bounding box center [724, 737] width 14 height 12
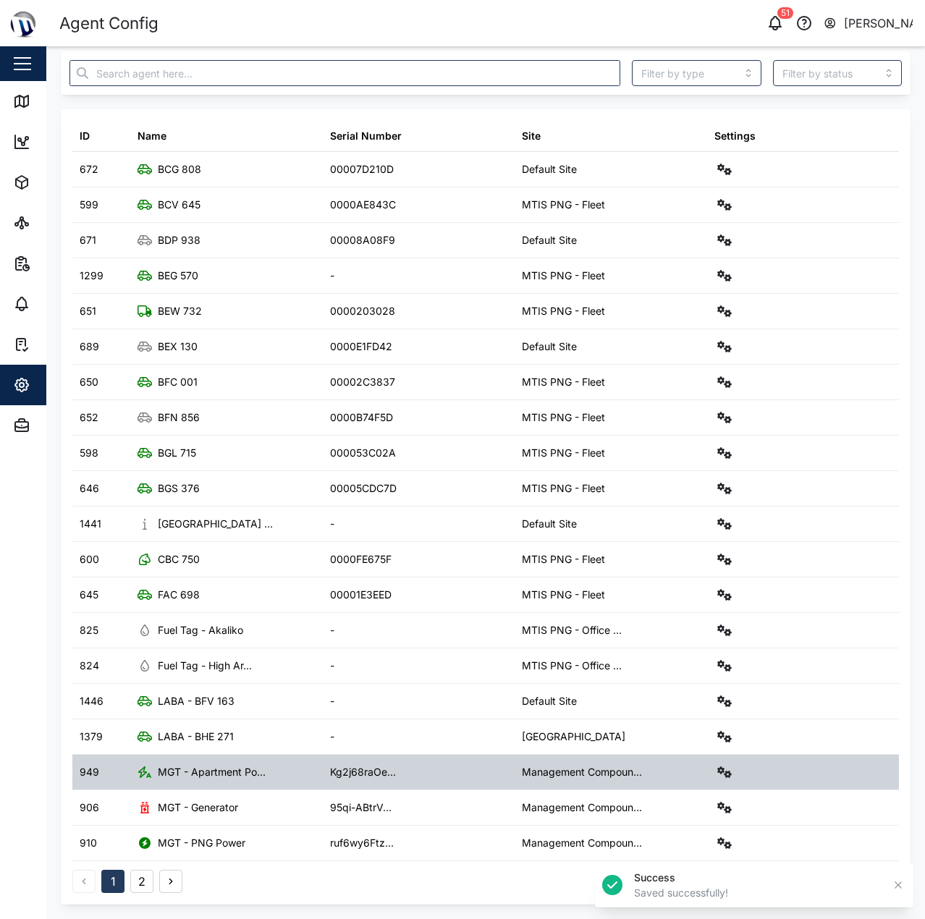
click at [707, 763] on div at bounding box center [803, 772] width 192 height 35
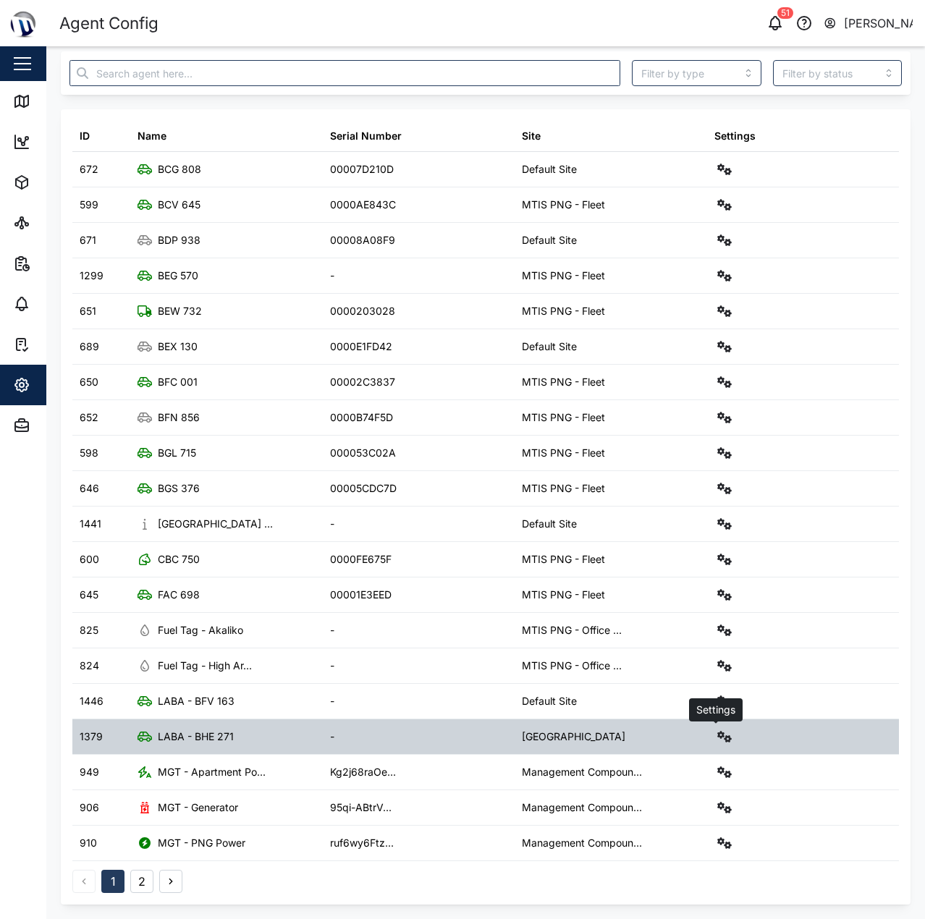
click at [717, 740] on icon "button" at bounding box center [724, 737] width 14 height 12
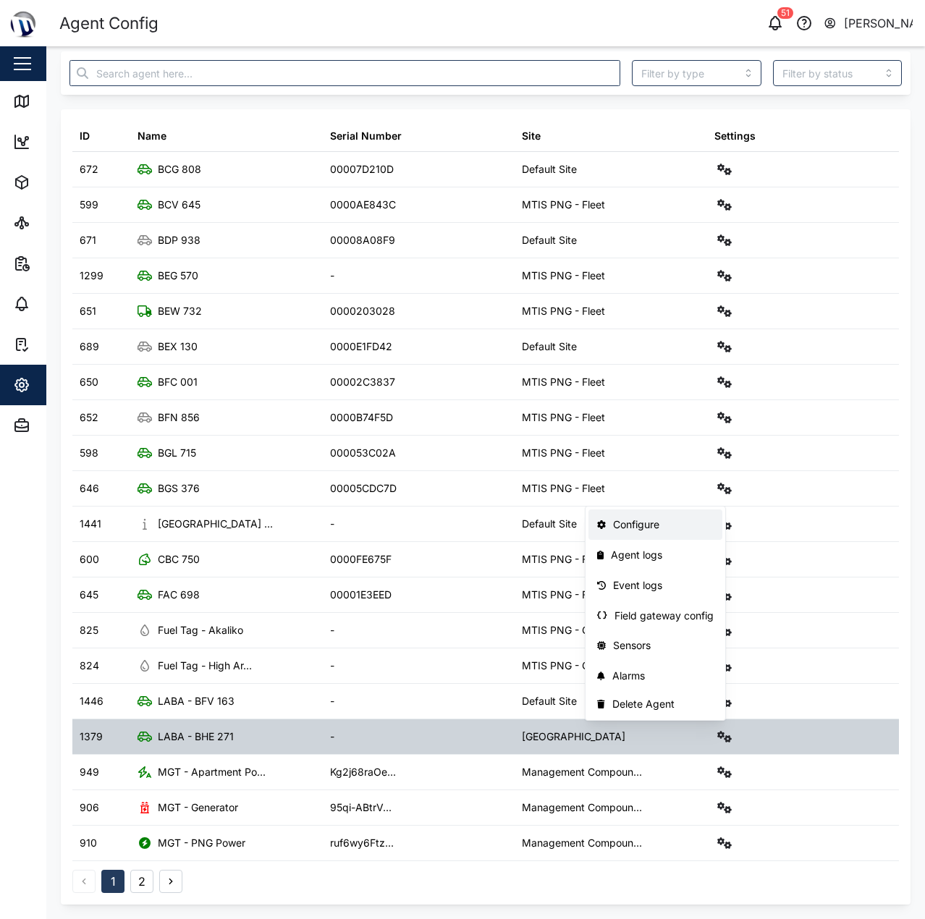
click at [660, 525] on div "Configure" at bounding box center [663, 525] width 101 height 16
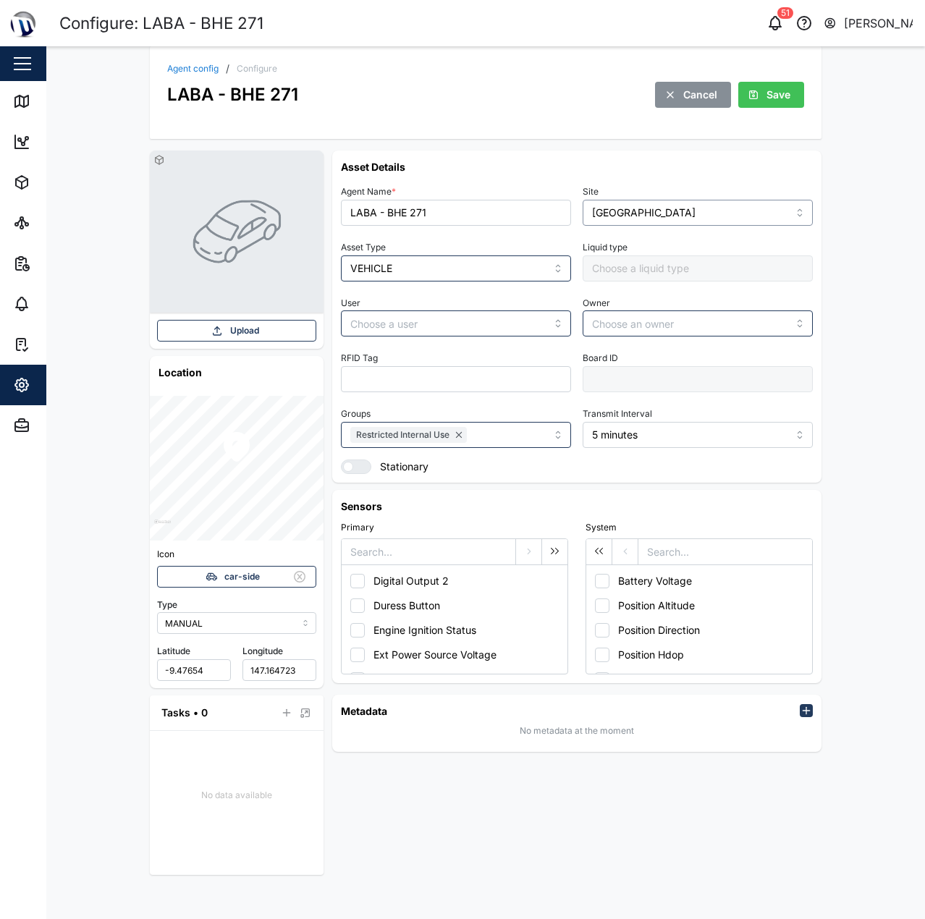
click at [669, 211] on input "[GEOGRAPHIC_DATA]" at bounding box center [698, 213] width 230 height 26
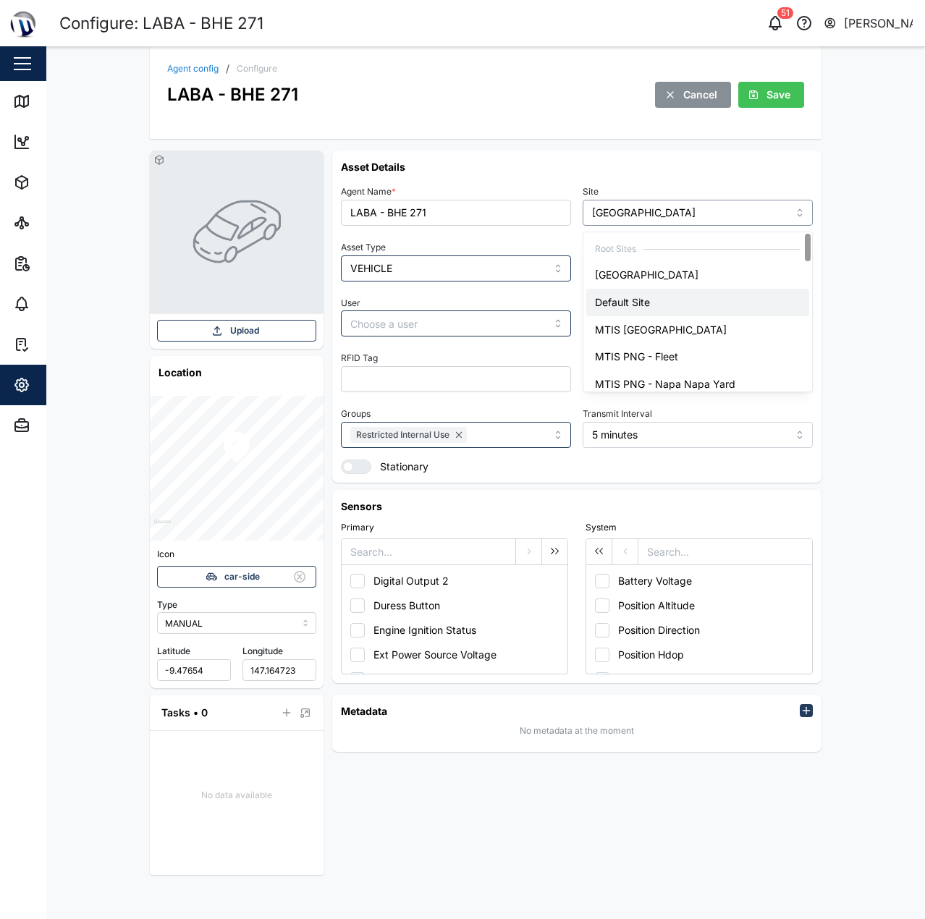
type input "Default Site"
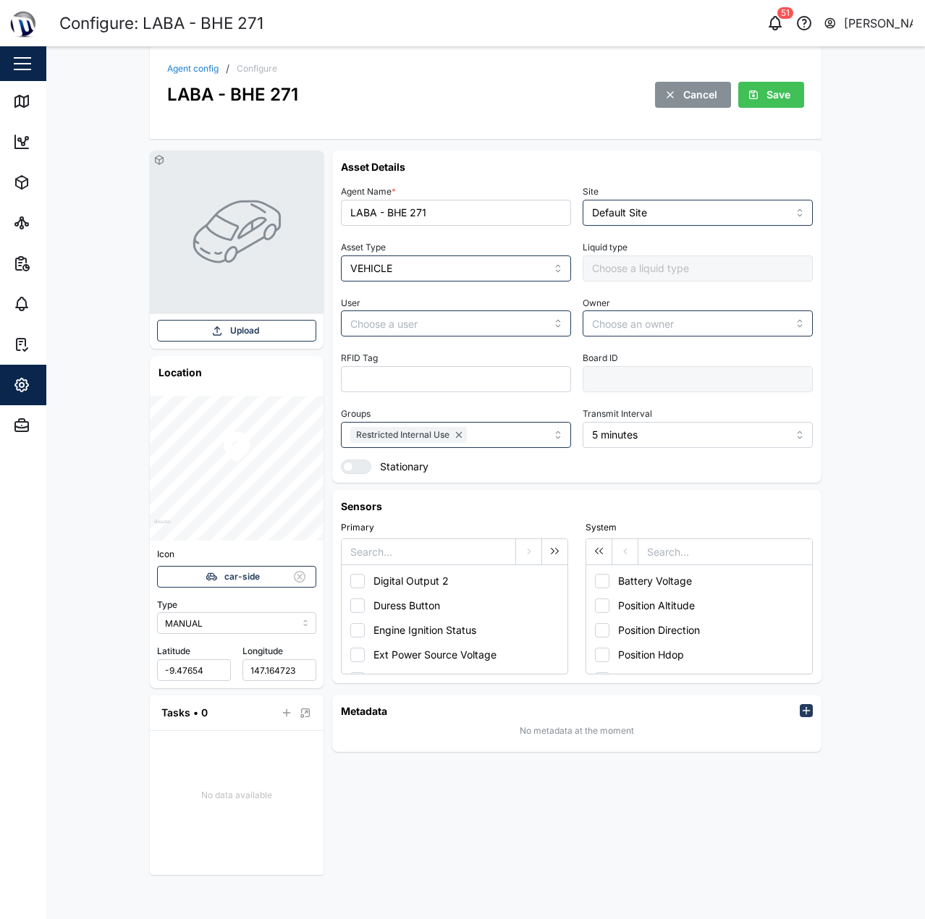
drag, startPoint x: 820, startPoint y: 180, endPoint x: 754, endPoint y: 127, distance: 84.4
click at [819, 177] on div "Asset Details Agent Name * LABA - BHE 271 Site Default Site Asset Type VEHICLE …" at bounding box center [576, 317] width 489 height 332
click at [757, 101] on div "Save" at bounding box center [768, 94] width 43 height 25
drag, startPoint x: 148, startPoint y: 56, endPoint x: 182, endPoint y: 69, distance: 36.2
click at [160, 62] on div "Agent config / Configure LABA - BHE 271 Cancel Save Upload Location Icon car-si…" at bounding box center [485, 466] width 695 height 840
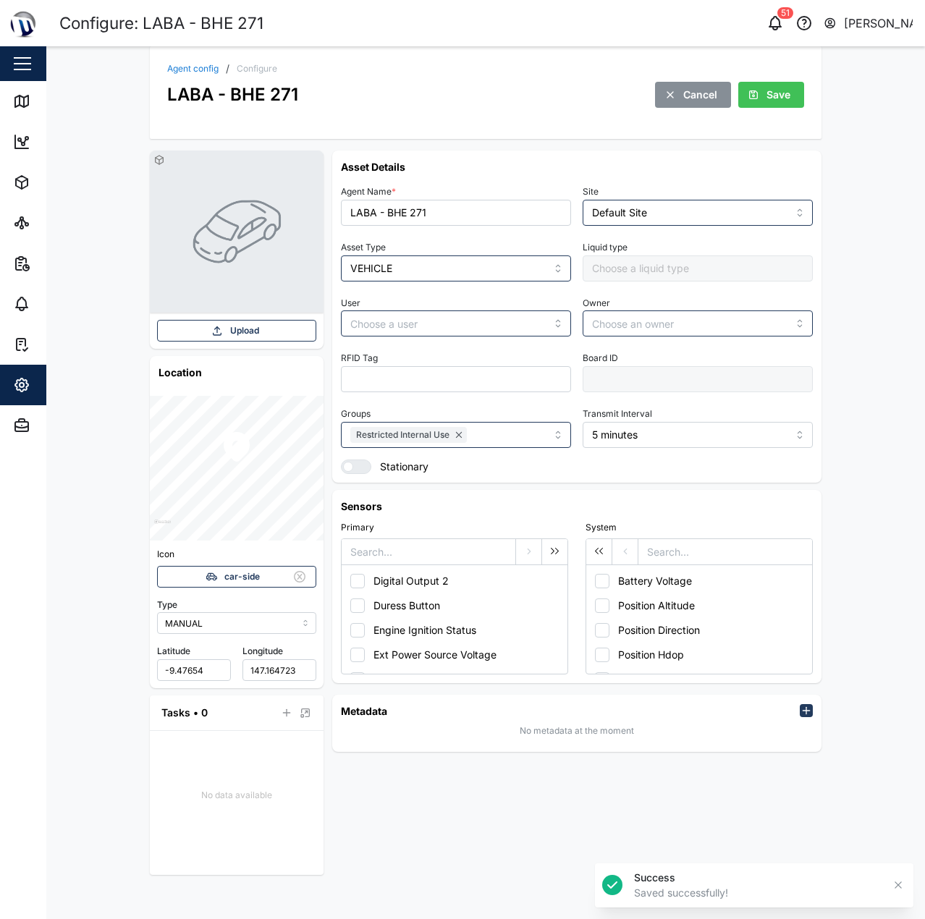
click at [182, 69] on link "Agent config" at bounding box center [192, 68] width 51 height 9
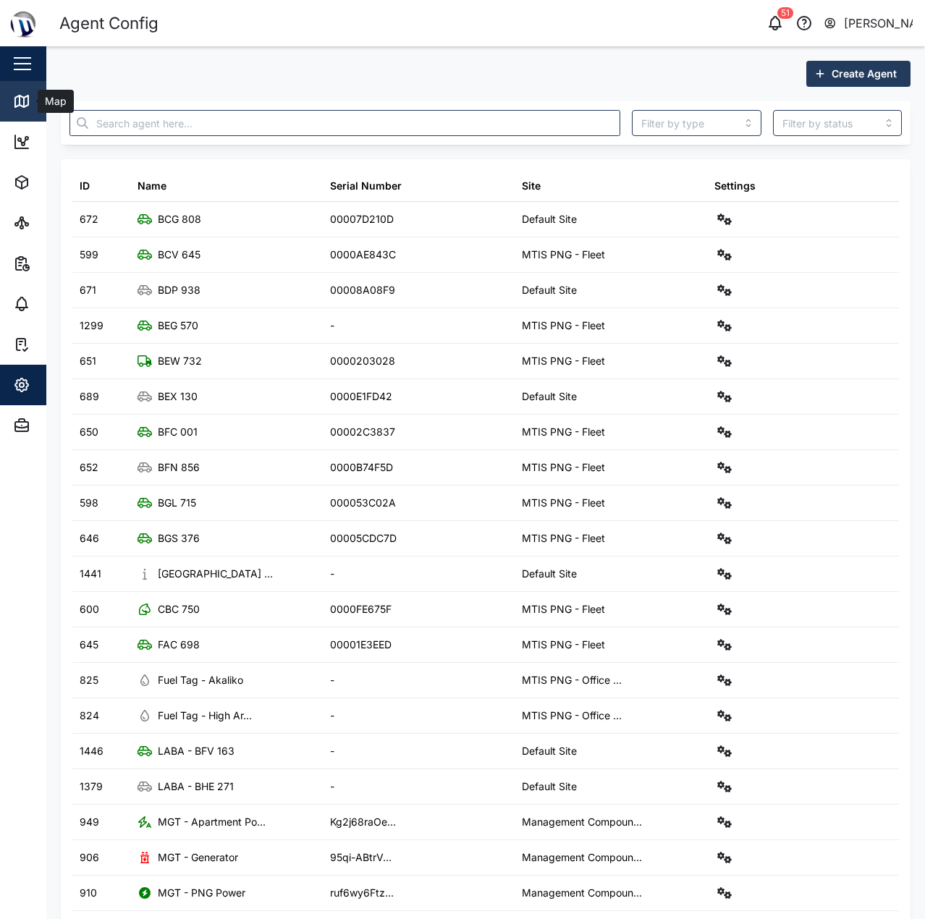
click at [28, 103] on icon at bounding box center [21, 102] width 13 height 12
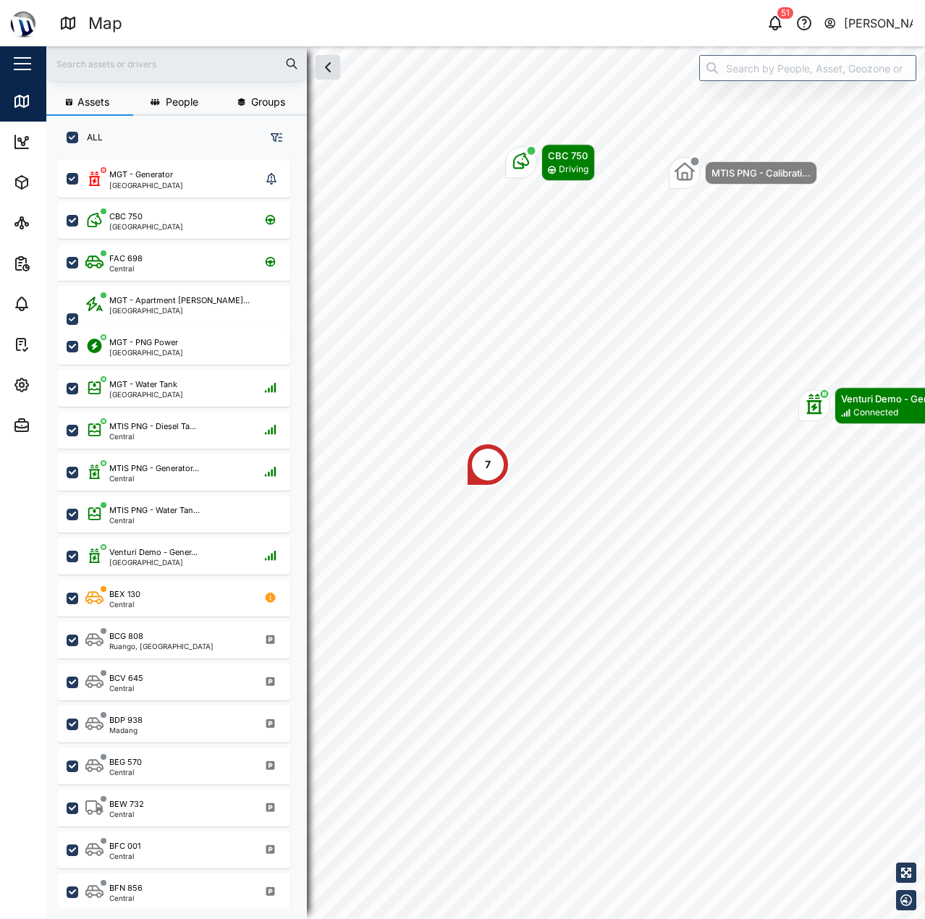
scroll to position [742, 226]
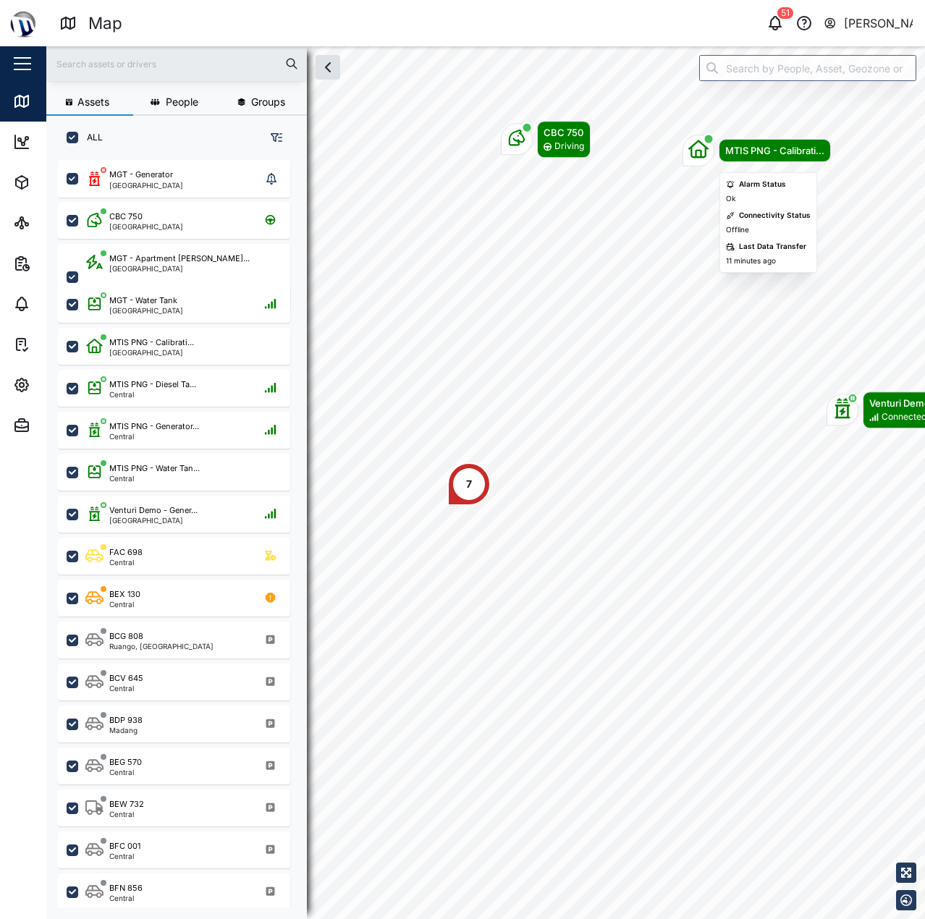
click at [725, 237] on body "Map 51 [PERSON_NAME] Close Map Dashboard Assets ATS Camera Generator Personnel …" at bounding box center [462, 459] width 925 height 919
